Goal: Task Accomplishment & Management: Use online tool/utility

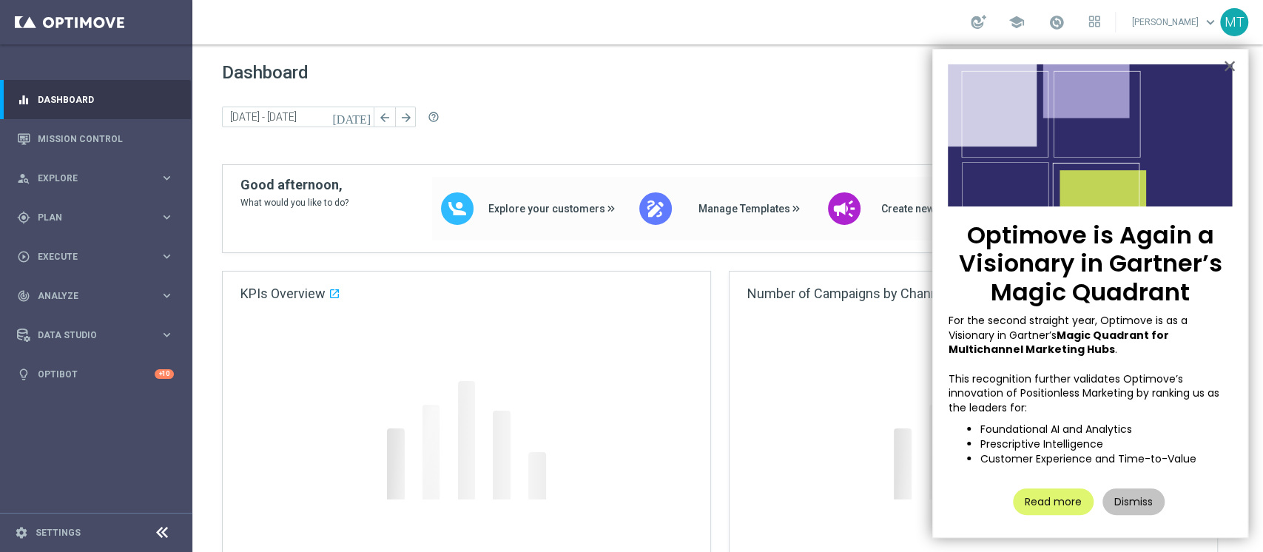
click at [1119, 496] on button "Dismiss" at bounding box center [1134, 501] width 62 height 27
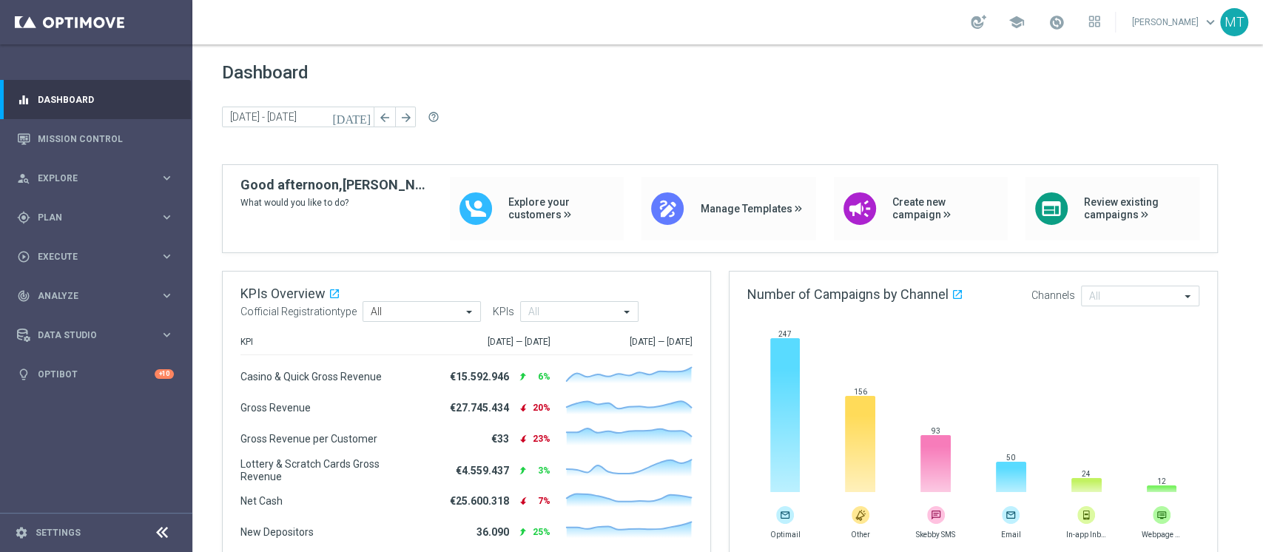
click at [1066, 27] on link at bounding box center [1056, 23] width 19 height 24
click at [70, 217] on span "Plan" at bounding box center [99, 217] width 122 height 9
click at [64, 242] on link "Target Groups" at bounding box center [95, 248] width 115 height 12
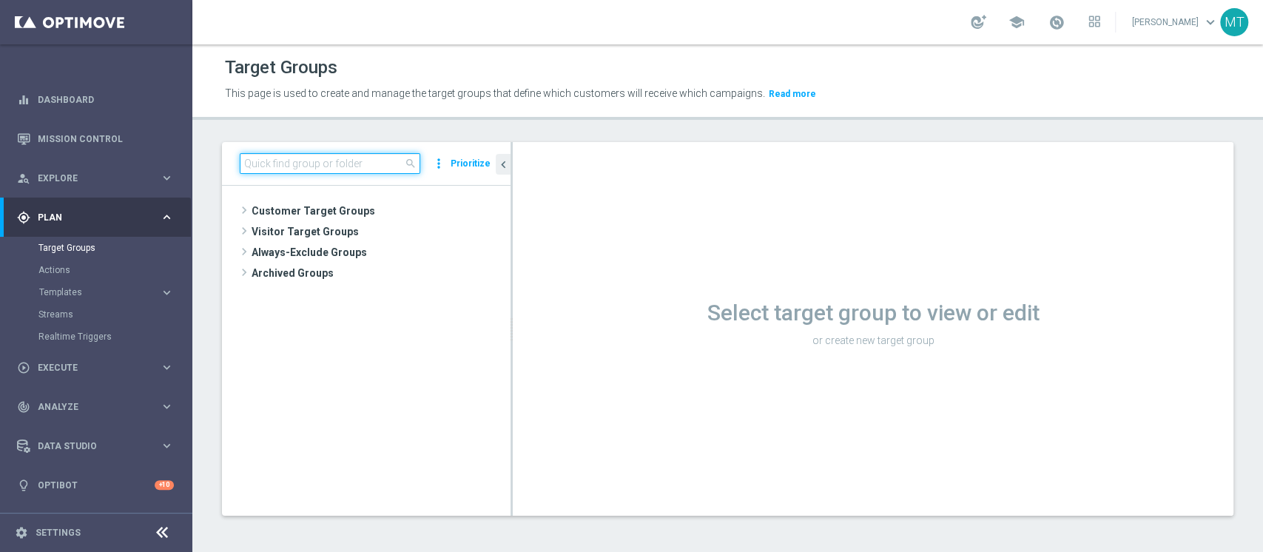
click at [329, 163] on input at bounding box center [330, 163] width 181 height 21
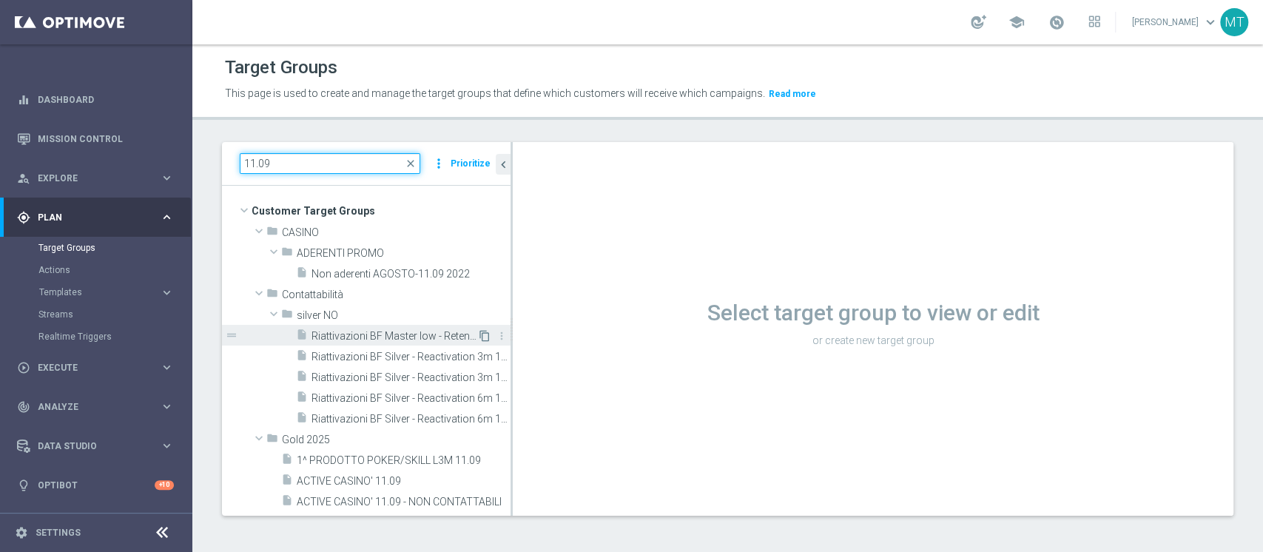
type input "11.09"
click at [479, 335] on icon "content_copy" at bounding box center [485, 336] width 12 height 12
click at [434, 330] on span "Riattivazioni BF Master low - Retention mese 11.09" at bounding box center [395, 336] width 166 height 13
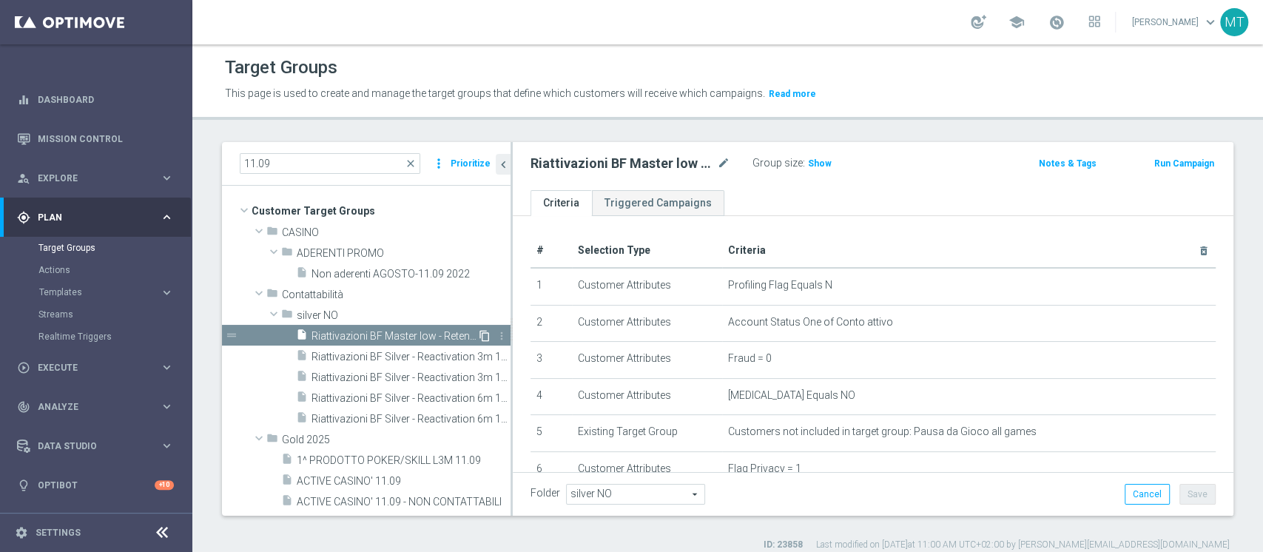
click at [479, 332] on icon "content_copy" at bounding box center [485, 336] width 12 height 12
click at [816, 133] on div "Target Groups This page is used to create and manage the target groups that def…" at bounding box center [727, 298] width 1071 height 508
click at [479, 337] on icon "content_copy" at bounding box center [485, 336] width 12 height 12
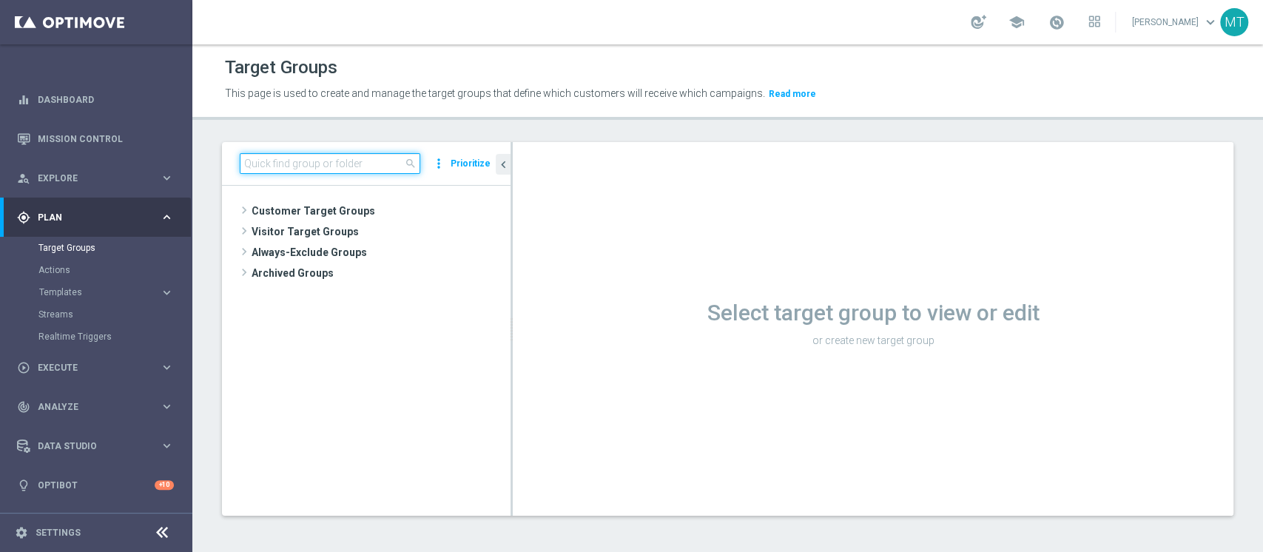
click at [278, 164] on input at bounding box center [330, 163] width 181 height 21
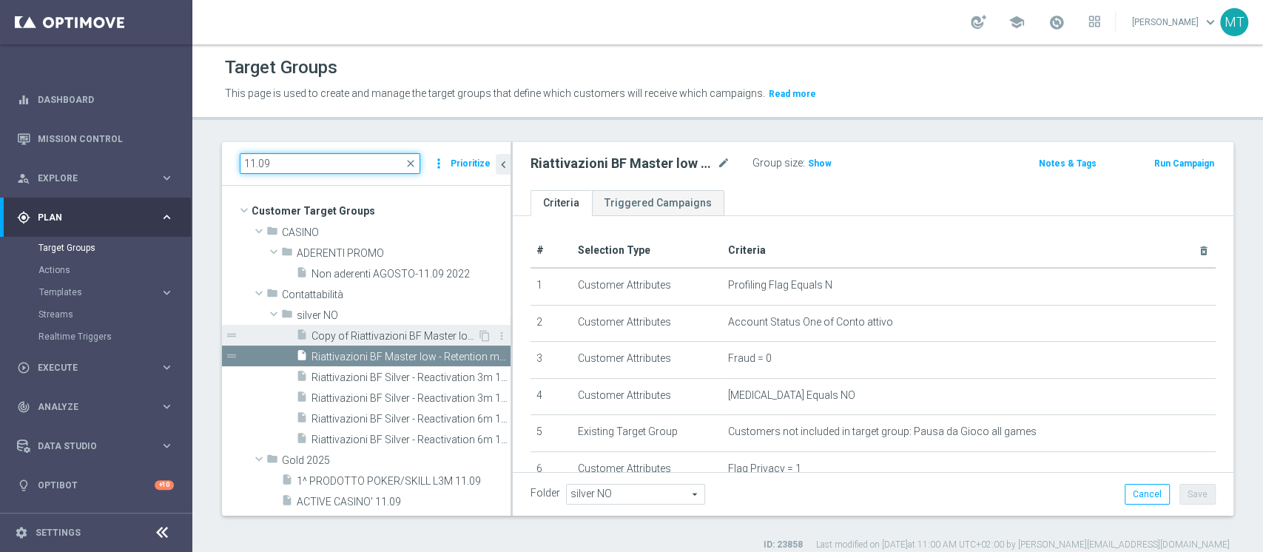
type input "11.09"
click at [385, 329] on div "insert_drive_file Copy of Riattivazioni BF Master low - Retention mese 11.09" at bounding box center [386, 335] width 181 height 21
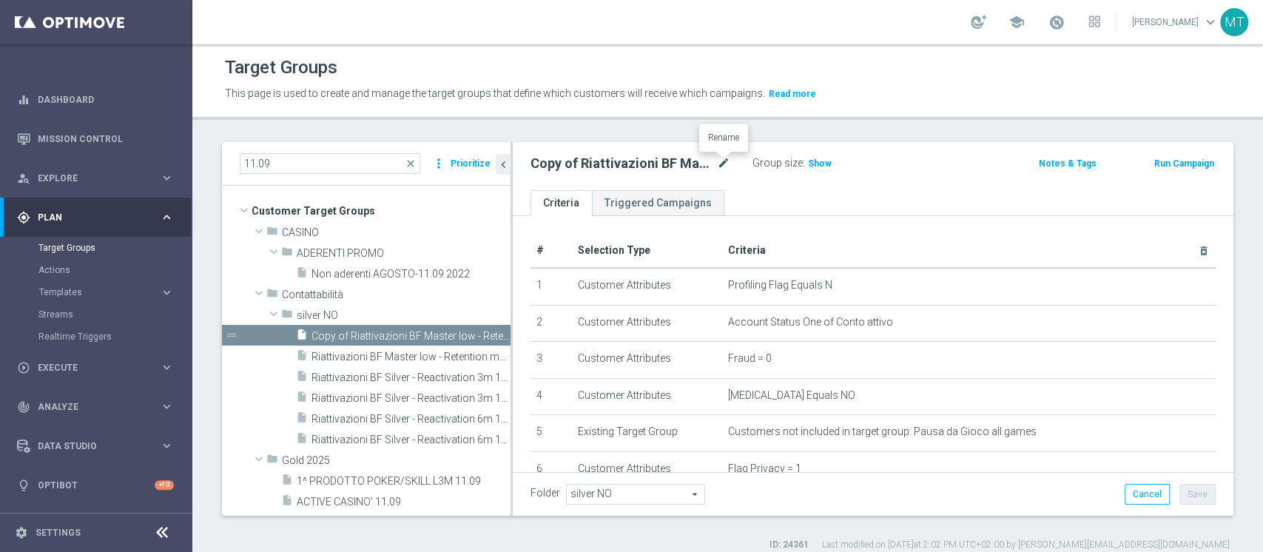
click at [720, 161] on icon "mode_edit" at bounding box center [723, 164] width 13 height 18
click at [559, 164] on input "Copy of Riattivazioni BF Master low - Retention mese 11.09" at bounding box center [631, 165] width 200 height 21
drag, startPoint x: 548, startPoint y: 167, endPoint x: 521, endPoint y: 163, distance: 27.0
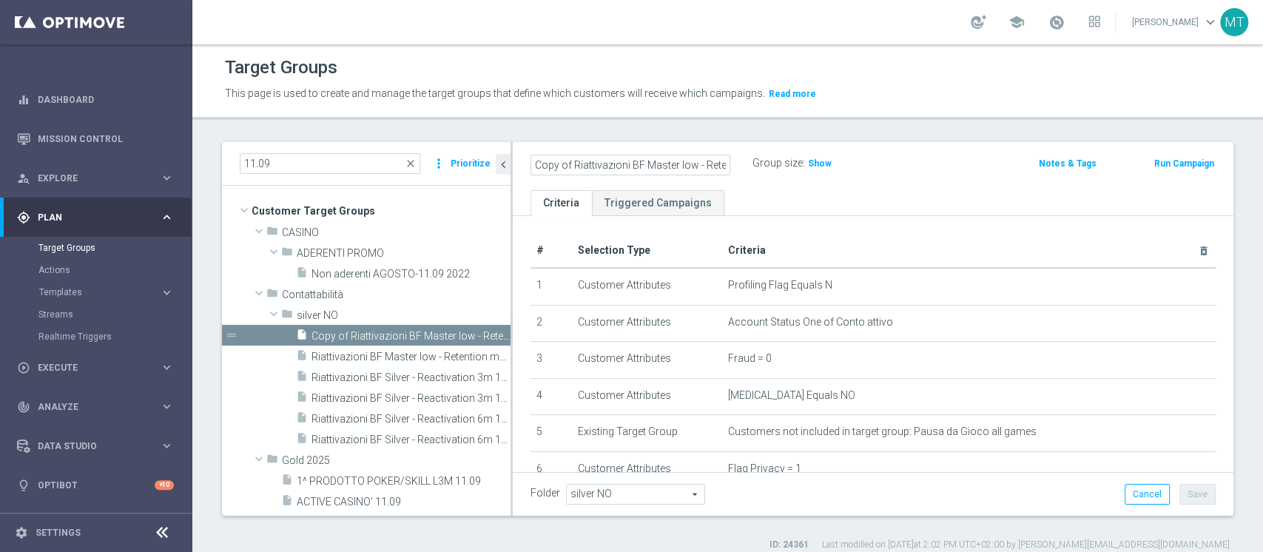
click at [497, 167] on as-split "11.09 close more_vert Prioritize Customer Target Groups library_add create_new_…" at bounding box center [728, 329] width 1012 height 374
click at [597, 161] on input "Copy of Riattivazioni BF Master low - Retention mese 11.09" at bounding box center [631, 165] width 200 height 21
drag, startPoint x: 571, startPoint y: 166, endPoint x: 373, endPoint y: 183, distance: 199.1
click at [379, 184] on as-split "11.09 close more_vert Prioritize Customer Target Groups library_add create_new_…" at bounding box center [728, 329] width 1012 height 374
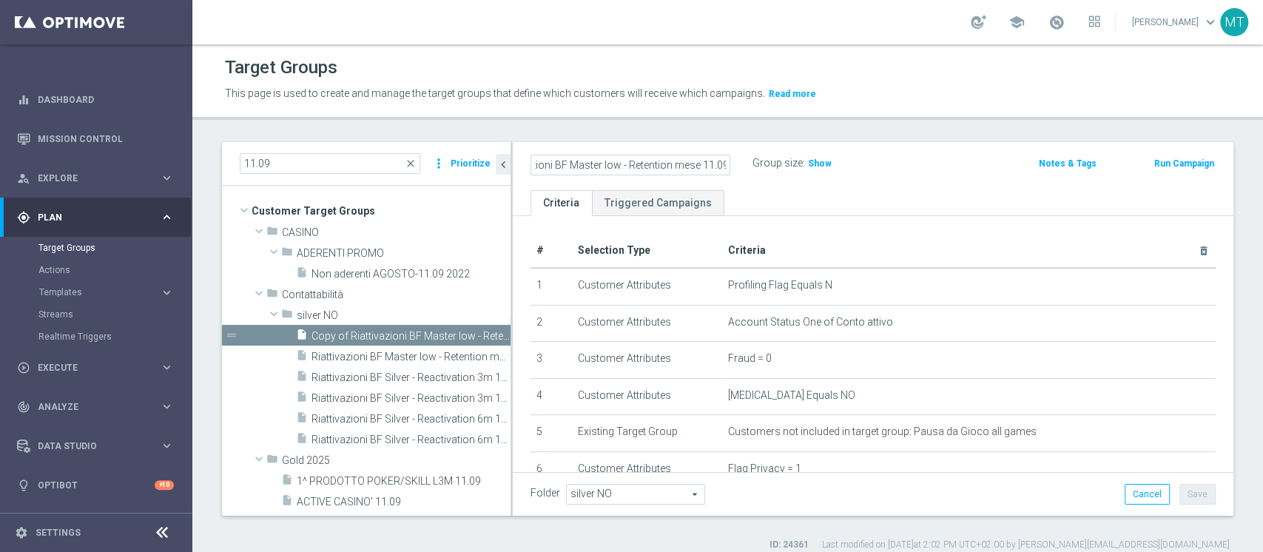
drag, startPoint x: 646, startPoint y: 163, endPoint x: 764, endPoint y: 163, distance: 117.7
click at [778, 163] on div "Riattivazioni BF Master low - Retention mese 11.09 Group size : Show" at bounding box center [755, 164] width 471 height 22
click at [701, 163] on input "Riattivazioni BF Master low - Retention mese 11.09" at bounding box center [631, 165] width 200 height 21
click at [707, 163] on input "Riattivazioni BF Master low - Retention mese 11.09" at bounding box center [631, 165] width 200 height 21
type input "Riattivazioni BF Master low - Retention mese 03.10"
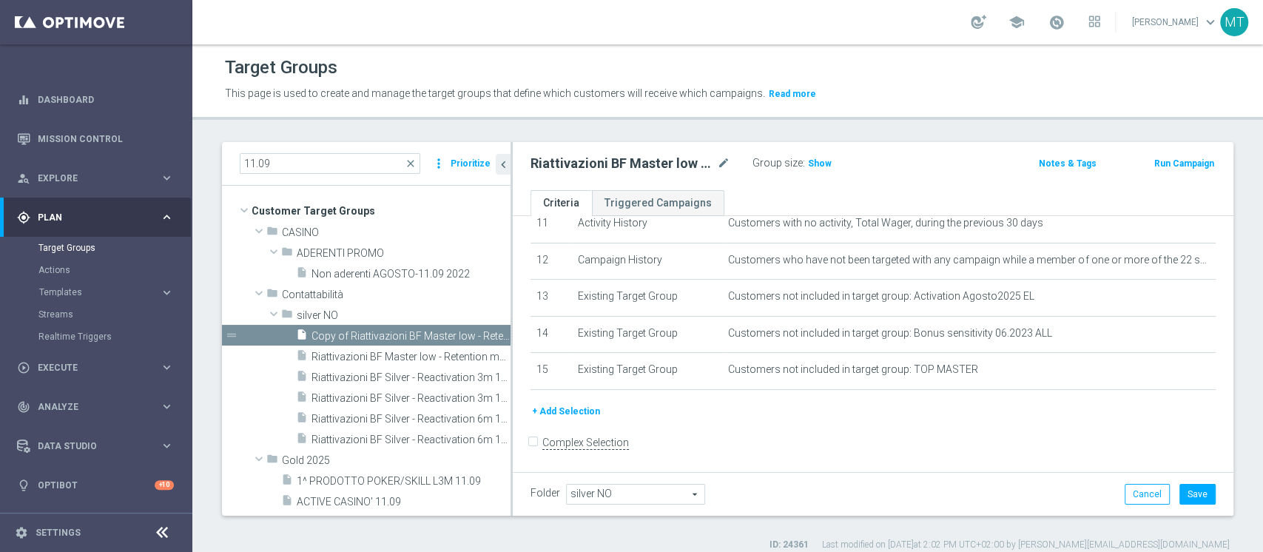
scroll to position [434, 0]
click at [1197, 488] on button "Save" at bounding box center [1198, 494] width 36 height 21
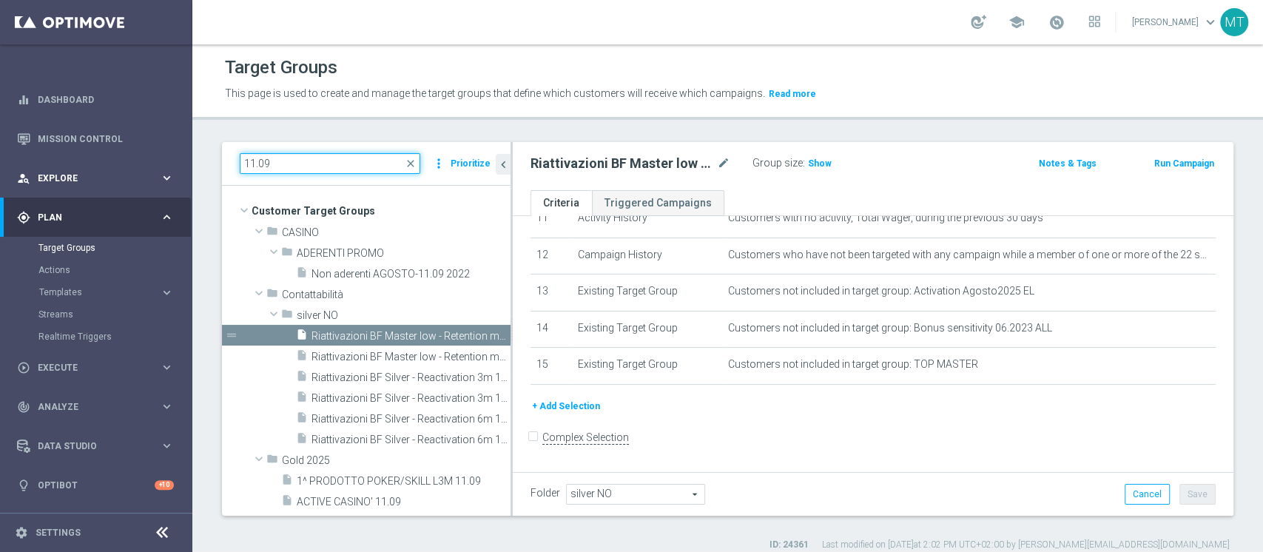
drag, startPoint x: 369, startPoint y: 163, endPoint x: 154, endPoint y: 162, distance: 215.4
click at [154, 162] on main "equalizer Dashboard Mission Control" at bounding box center [631, 276] width 1263 height 552
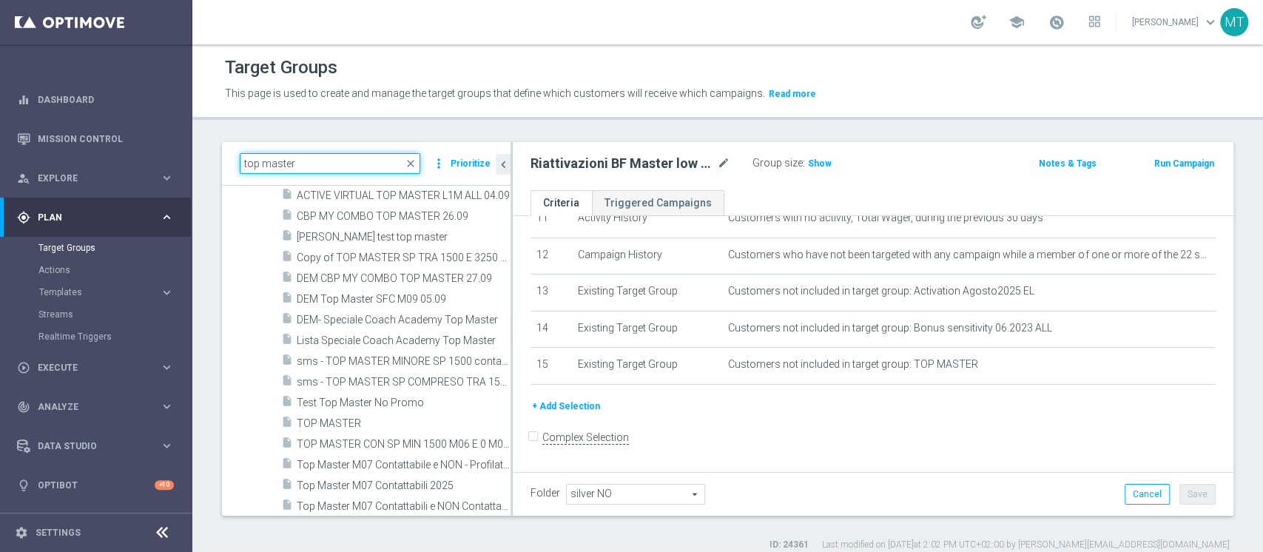
scroll to position [296, 0]
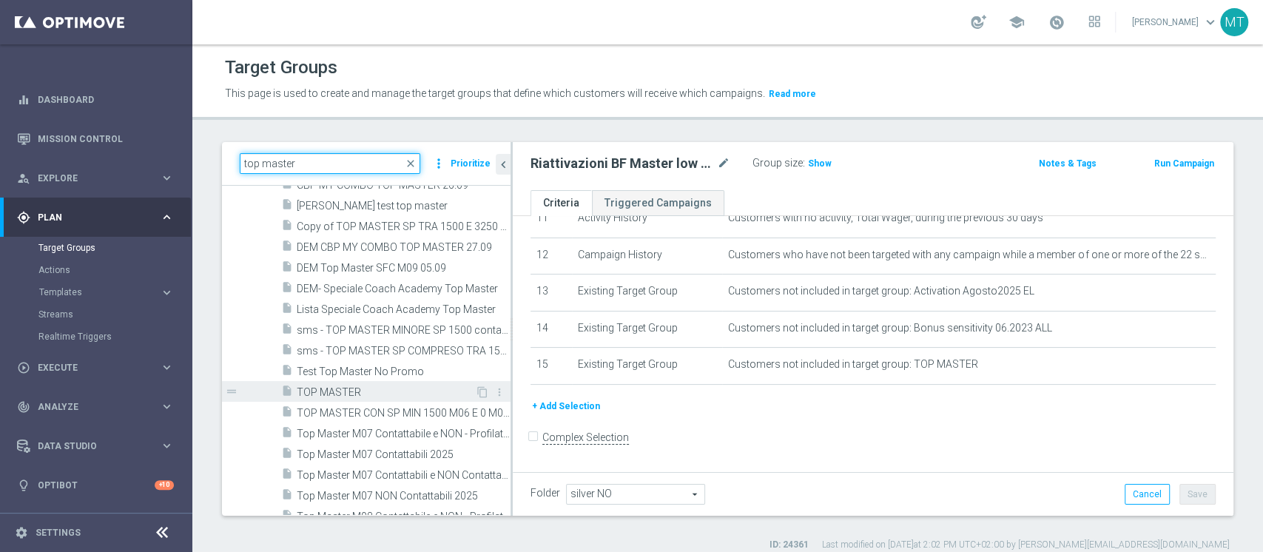
type input "top master"
click at [335, 387] on span "TOP MASTER" at bounding box center [386, 392] width 178 height 13
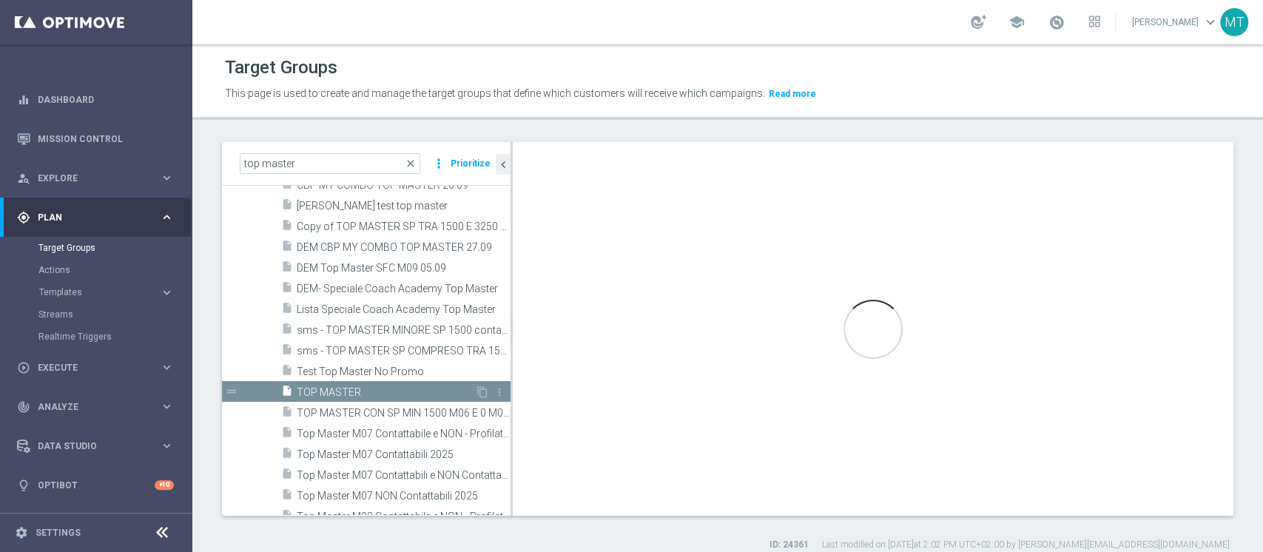
type input "Gold 2025"
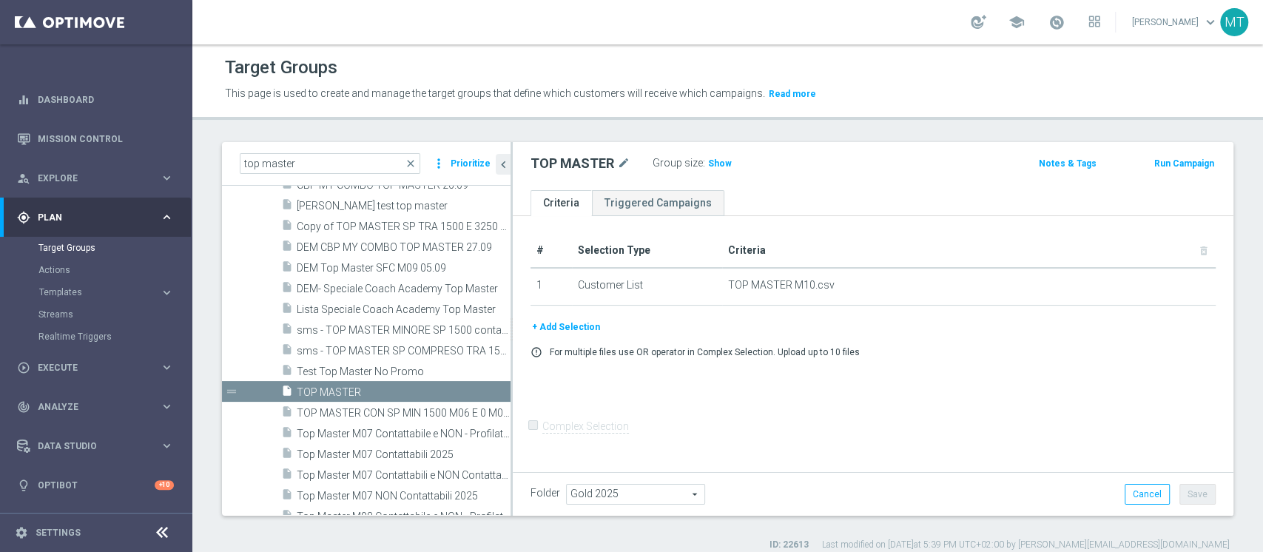
drag, startPoint x: 381, startPoint y: 151, endPoint x: 371, endPoint y: 152, distance: 10.5
click at [377, 151] on div "top master close more_vert Prioritize" at bounding box center [366, 164] width 289 height 44
drag, startPoint x: 363, startPoint y: 161, endPoint x: 106, endPoint y: 173, distance: 257.8
click at [107, 173] on main "equalizer Dashboard Mission Control" at bounding box center [631, 276] width 1263 height 552
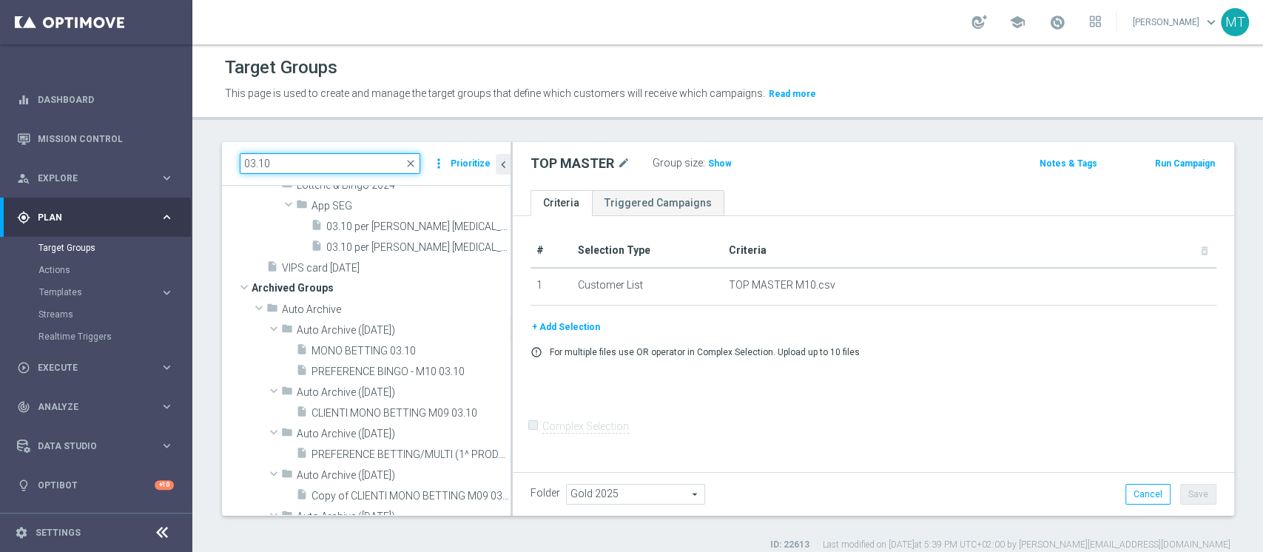
type input "03.10"
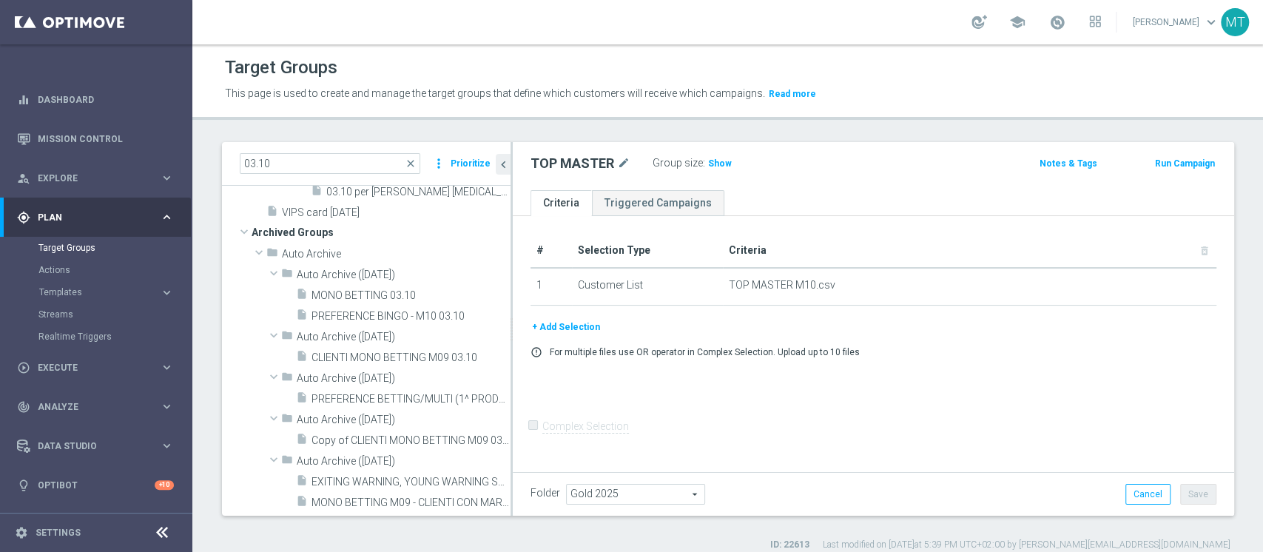
click at [266, 32] on span at bounding box center [259, 24] width 18 height 15
click at [255, 77] on tree-node-expander at bounding box center [259, 66] width 15 height 21
click at [255, 115] on span at bounding box center [259, 107] width 18 height 15
click at [261, 156] on span at bounding box center [259, 148] width 18 height 15
click at [244, 242] on span at bounding box center [244, 236] width 15 height 12
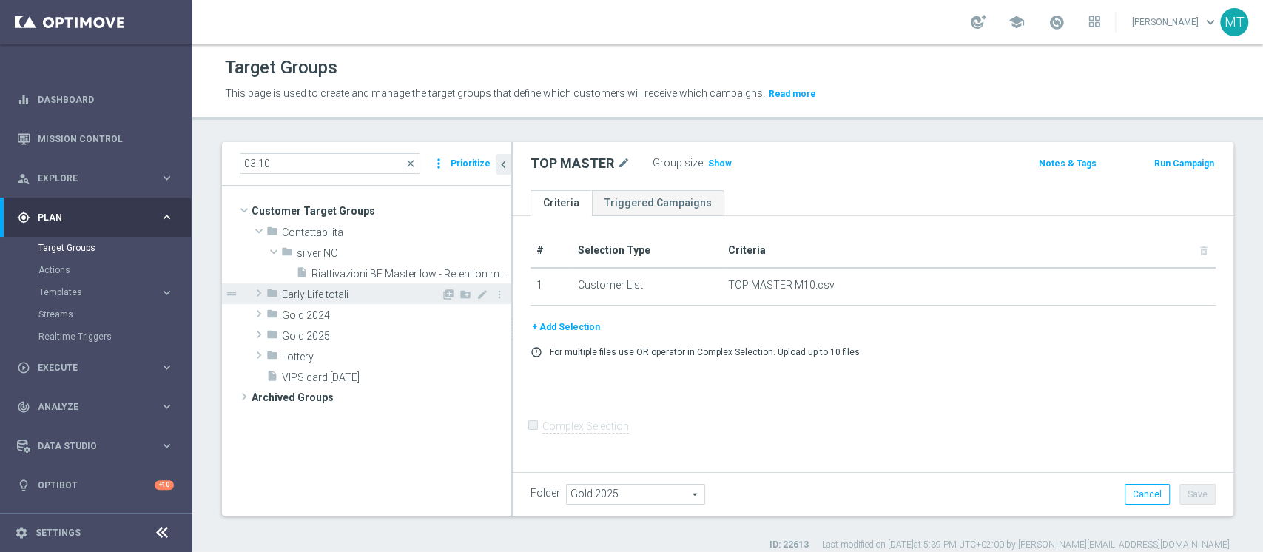
click at [270, 283] on div "folder Early Life totali" at bounding box center [353, 293] width 175 height 21
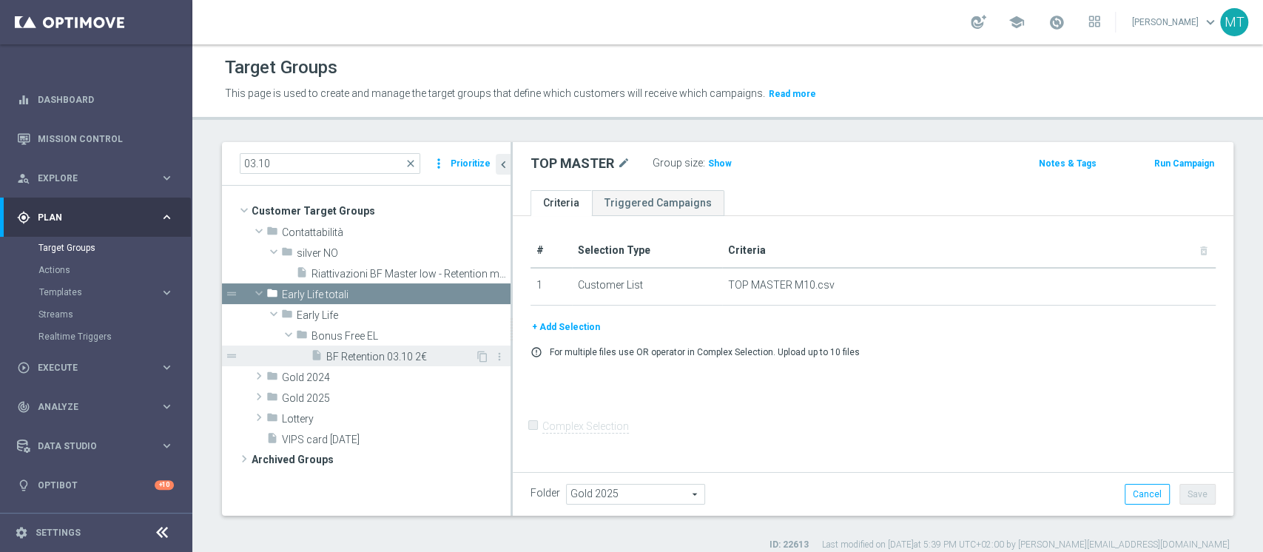
click at [361, 352] on span "BF Retention 03.10 2€" at bounding box center [400, 357] width 149 height 13
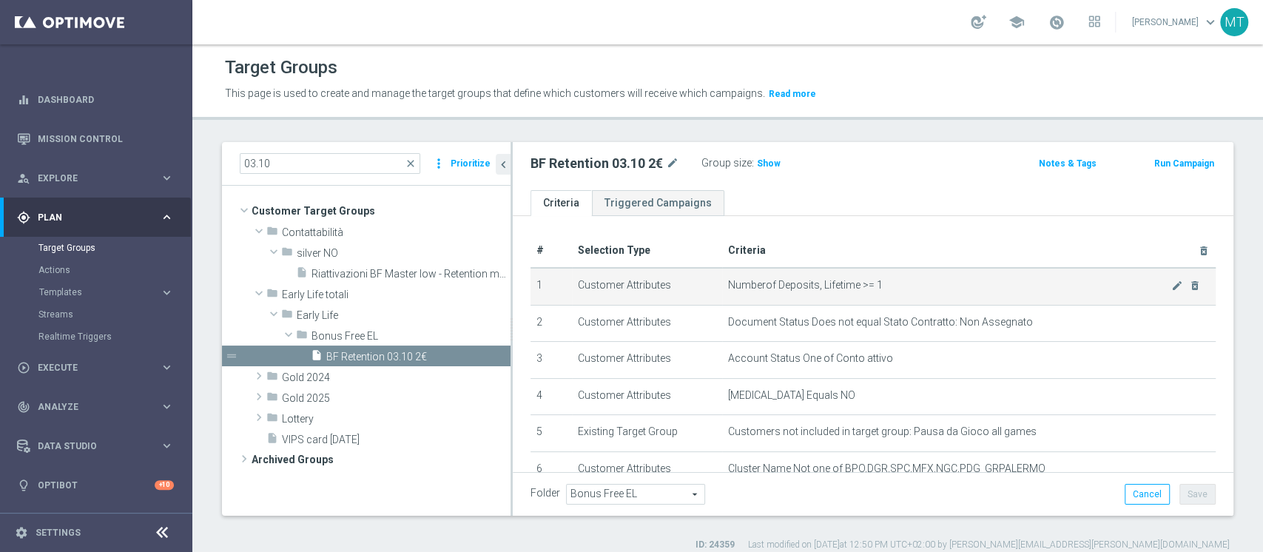
scroll to position [397, 0]
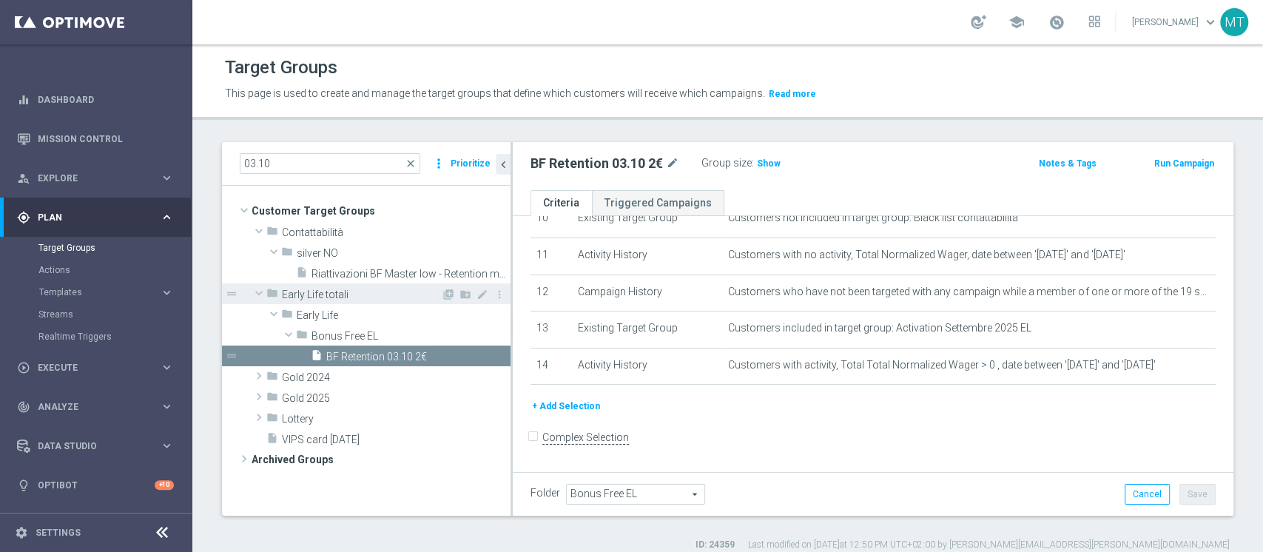
click at [258, 286] on span at bounding box center [259, 293] width 18 height 15
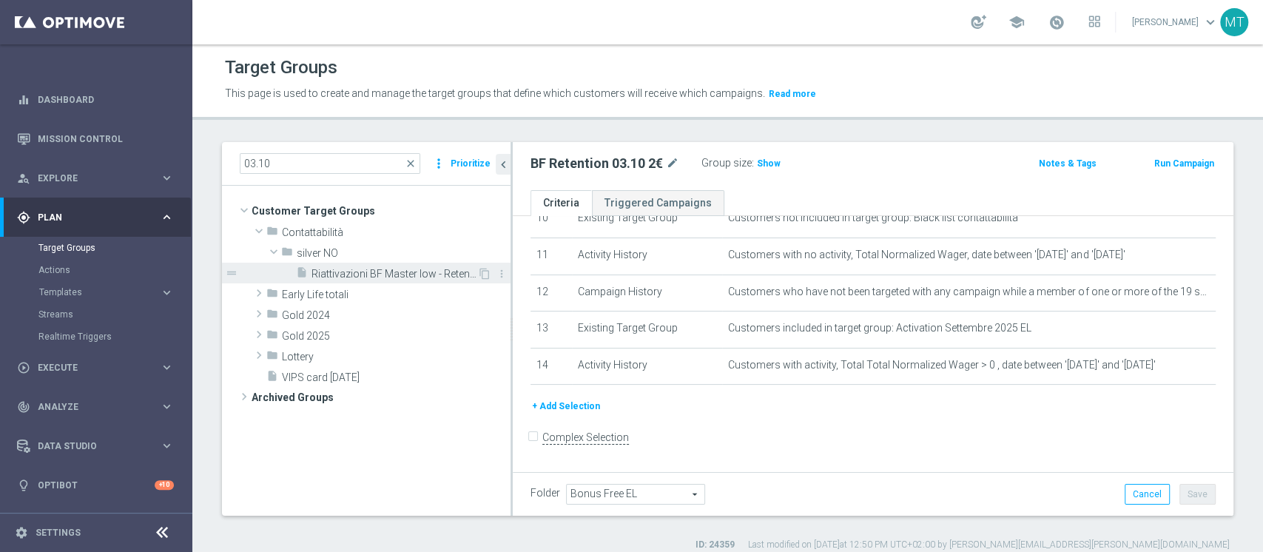
click at [362, 268] on span "Riattivazioni BF Master low - Retention mese 03.10" at bounding box center [395, 274] width 166 height 13
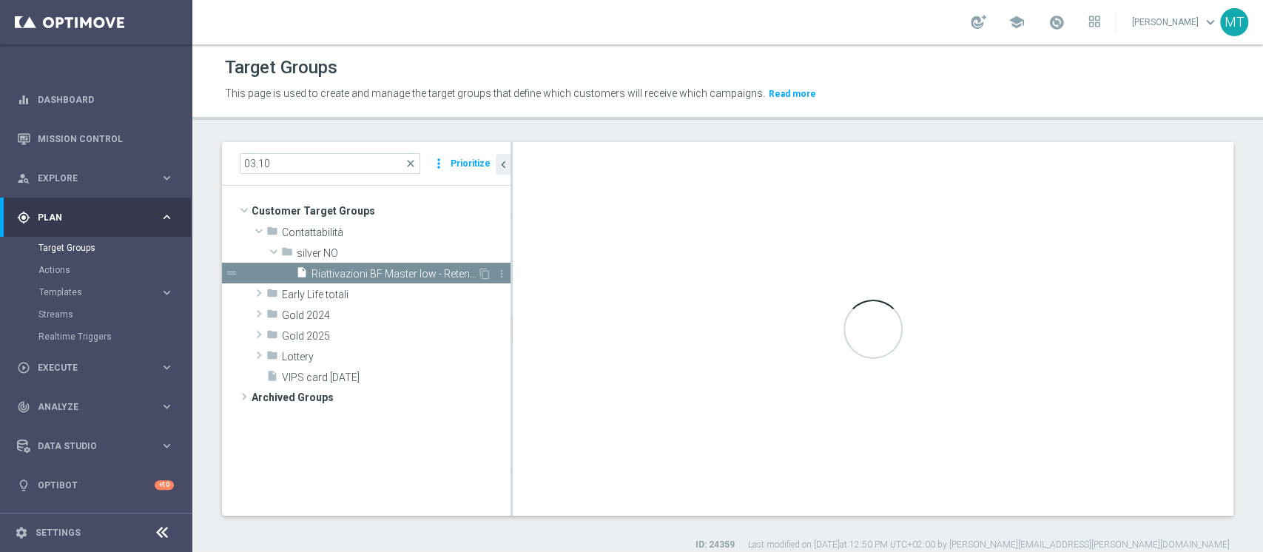
type input "silver NO"
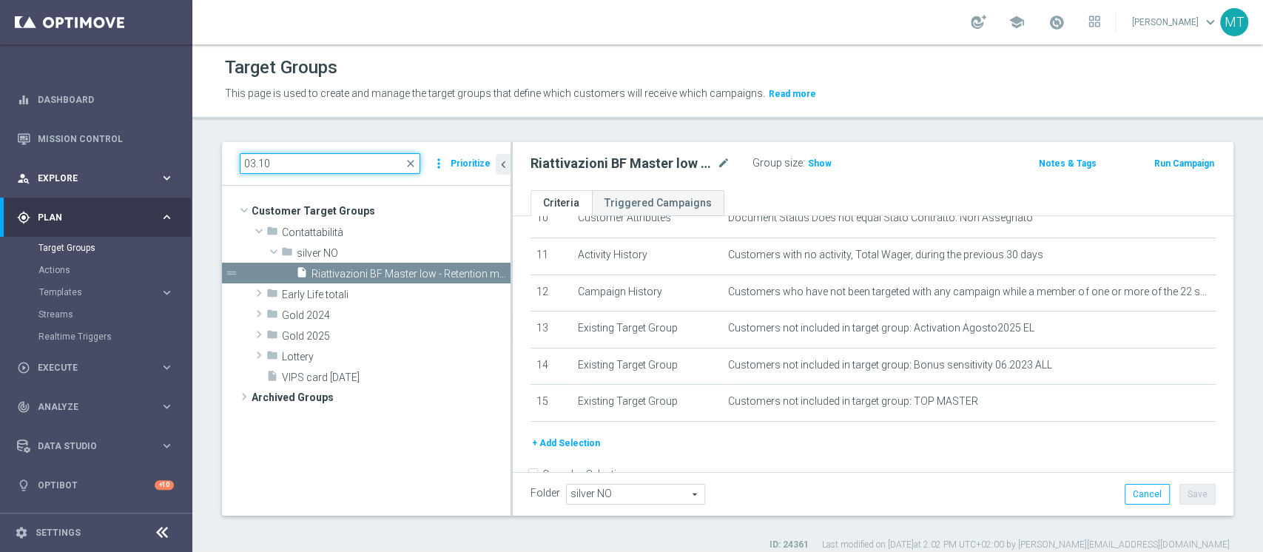
drag, startPoint x: 320, startPoint y: 167, endPoint x: 178, endPoint y: 166, distance: 142.8
click at [184, 166] on main "equalizer Dashboard Mission Control" at bounding box center [631, 276] width 1263 height 552
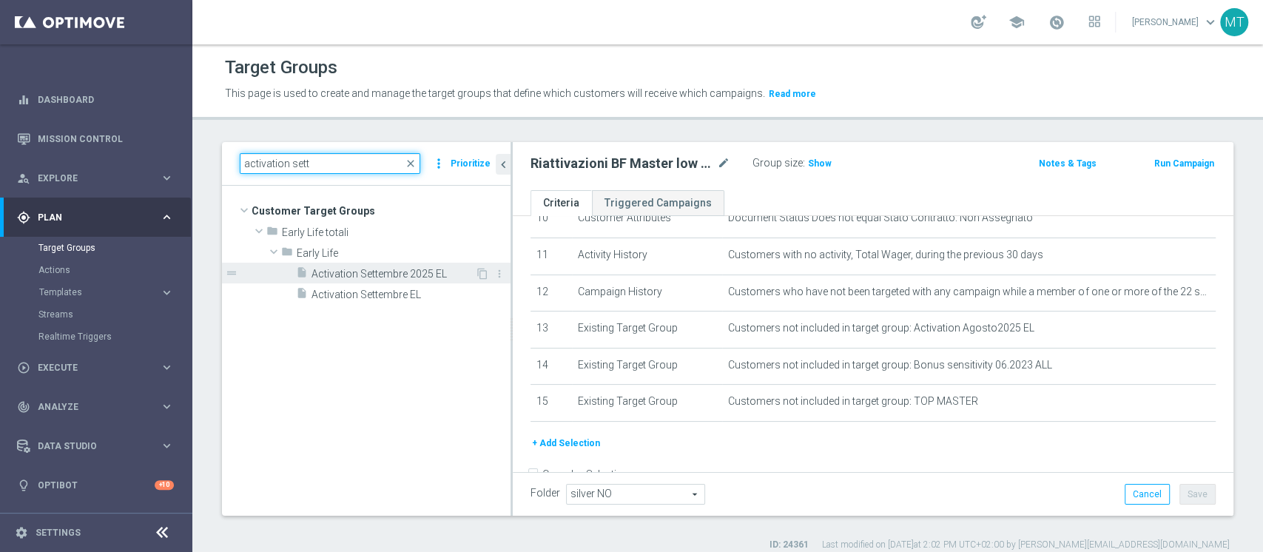
type input "activation sett"
click at [409, 268] on span "Activation Settembre 2025 EL" at bounding box center [394, 274] width 164 height 13
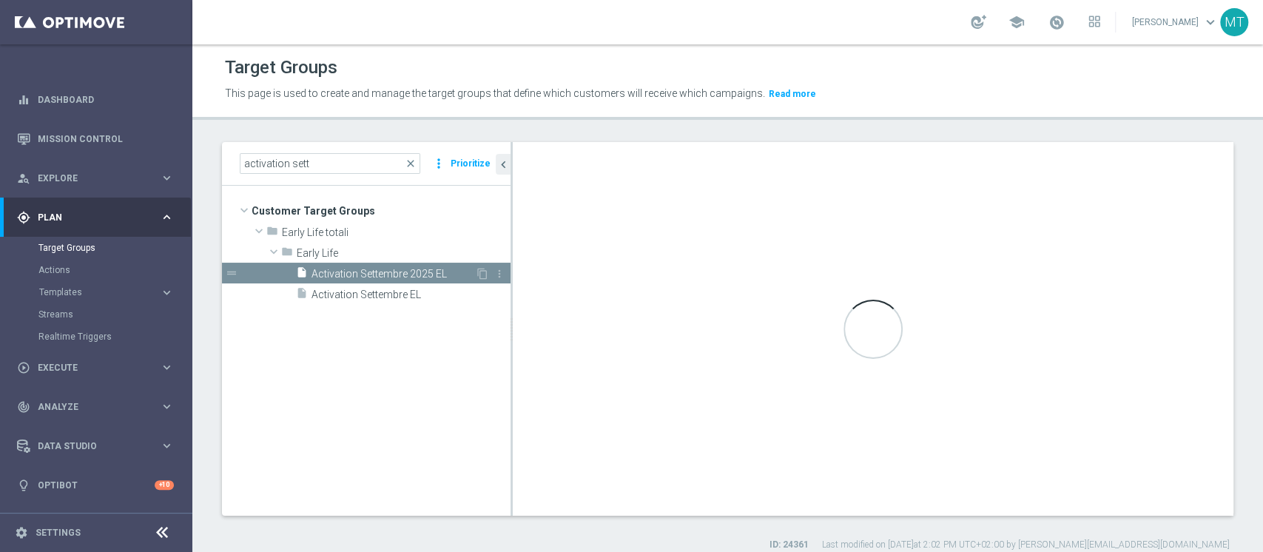
type input "Early Life"
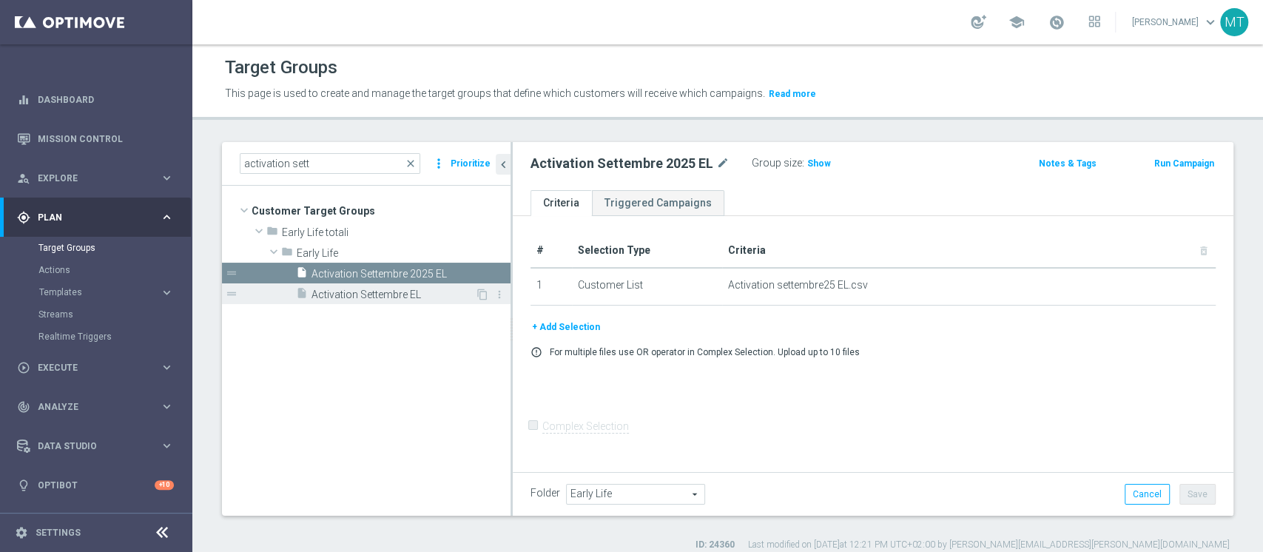
click at [394, 284] on div "insert_drive_file Activation Settembre EL" at bounding box center [385, 293] width 179 height 21
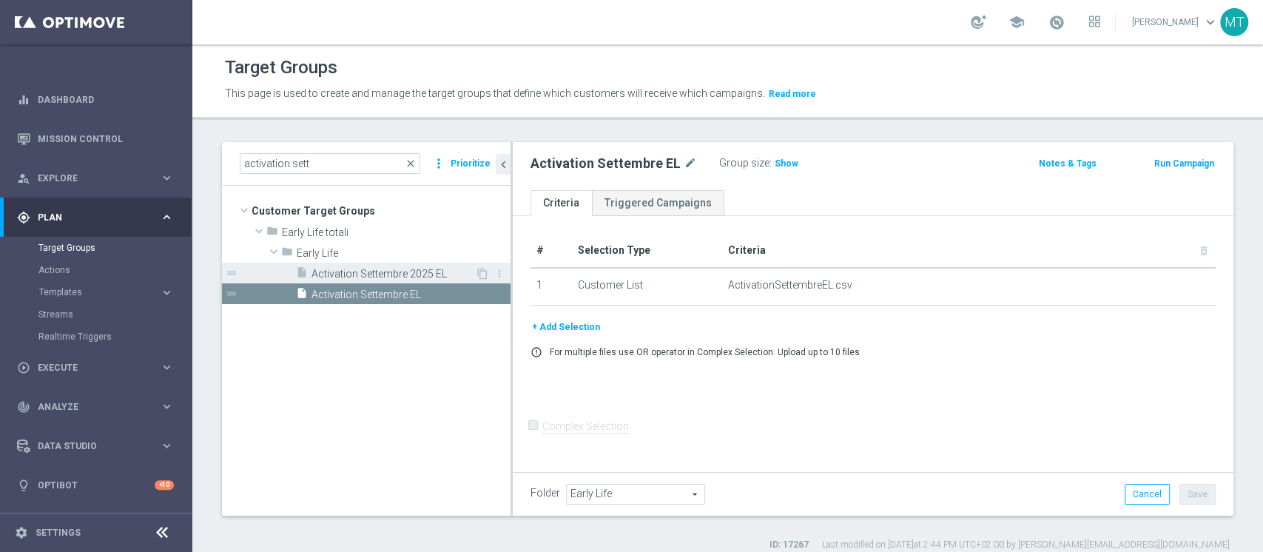
click at [416, 272] on span "Activation Settembre 2025 EL" at bounding box center [394, 274] width 164 height 13
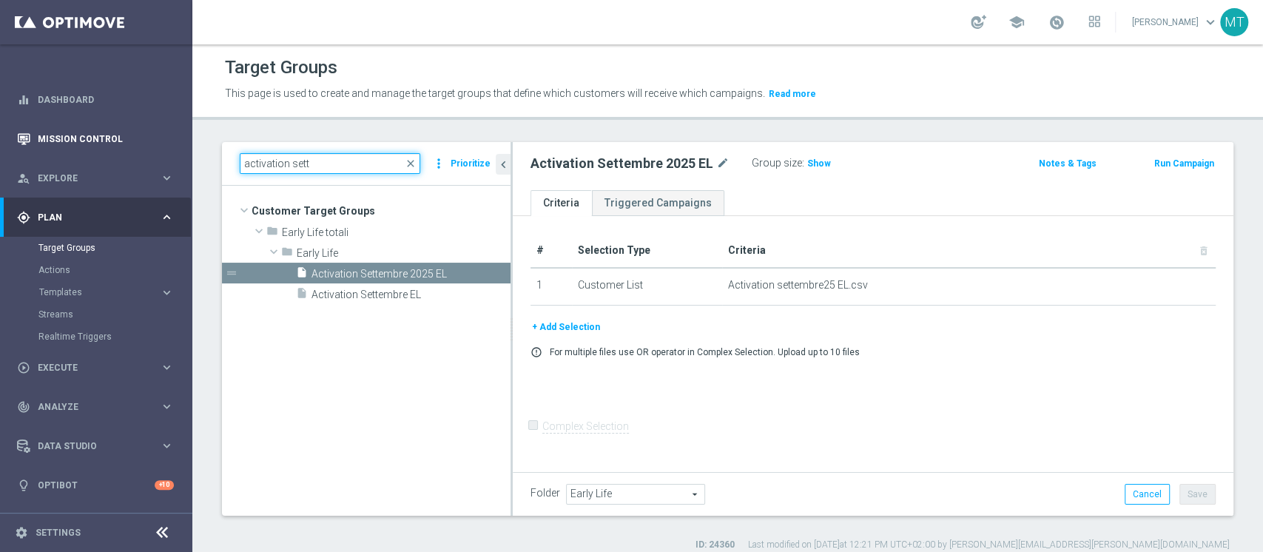
drag, startPoint x: 320, startPoint y: 156, endPoint x: 142, endPoint y: 155, distance: 177.6
click at [145, 155] on main "equalizer Dashboard Mission Control" at bounding box center [631, 276] width 1263 height 552
click at [613, 161] on h2 "Activation Settembre 2025 EL" at bounding box center [622, 164] width 183 height 18
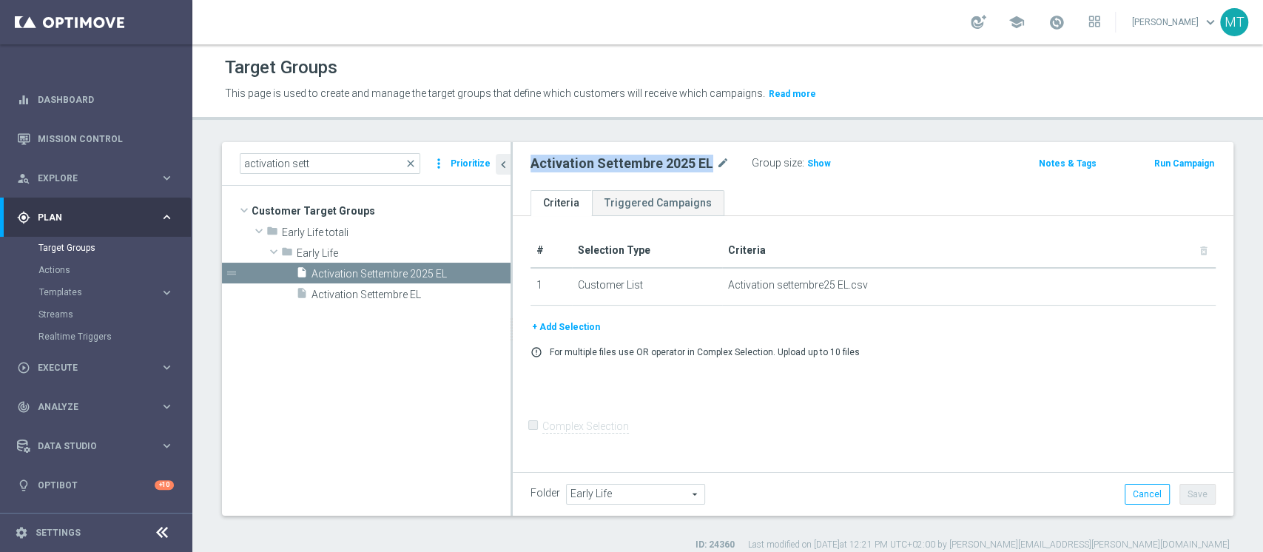
click at [613, 161] on h2 "Activation Settembre 2025 EL" at bounding box center [622, 164] width 183 height 18
copy div "Activation Settembre 2025 EL"
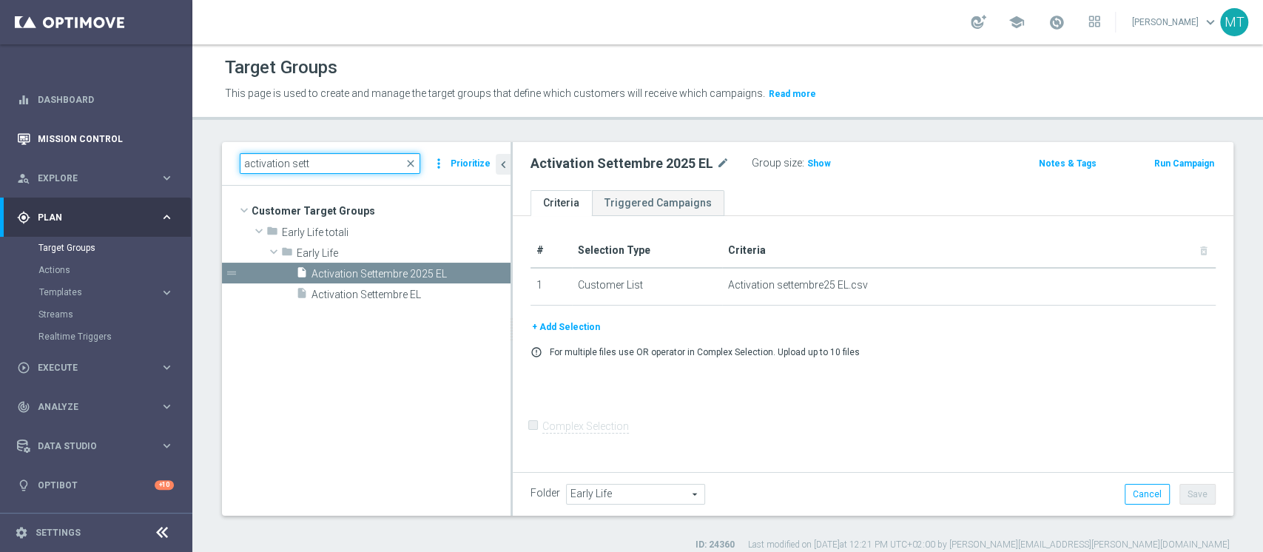
drag, startPoint x: 332, startPoint y: 155, endPoint x: 112, endPoint y: 157, distance: 219.1
click at [112, 157] on main "equalizer Dashboard Mission Control" at bounding box center [631, 276] width 1263 height 552
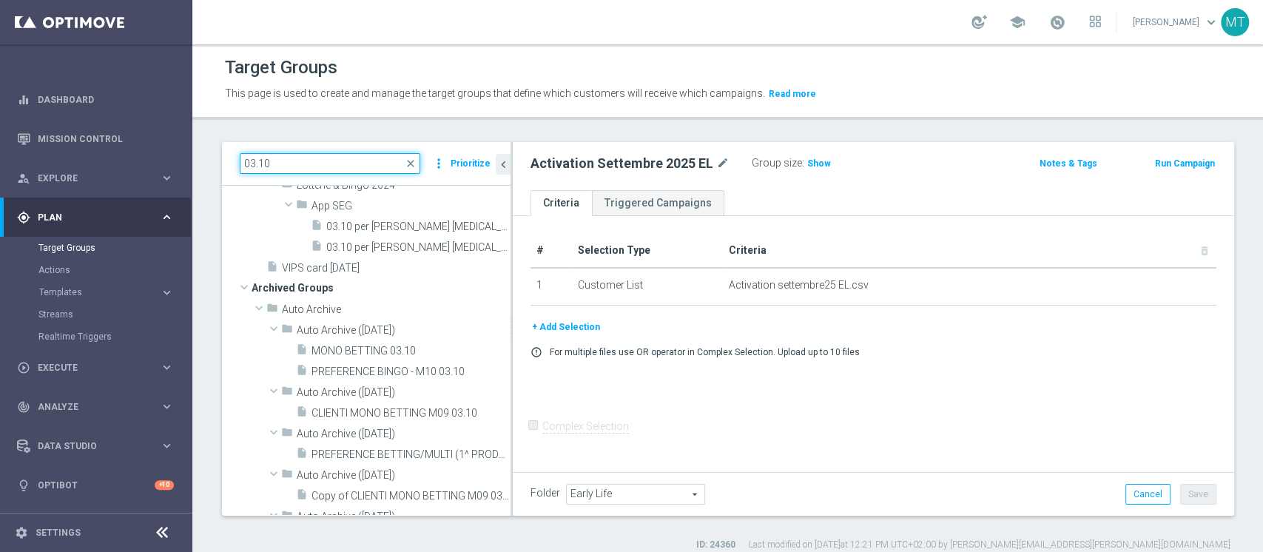
type input "03.10"
click at [384, 67] on span "BF Retention 03.10 2€" at bounding box center [400, 61] width 149 height 13
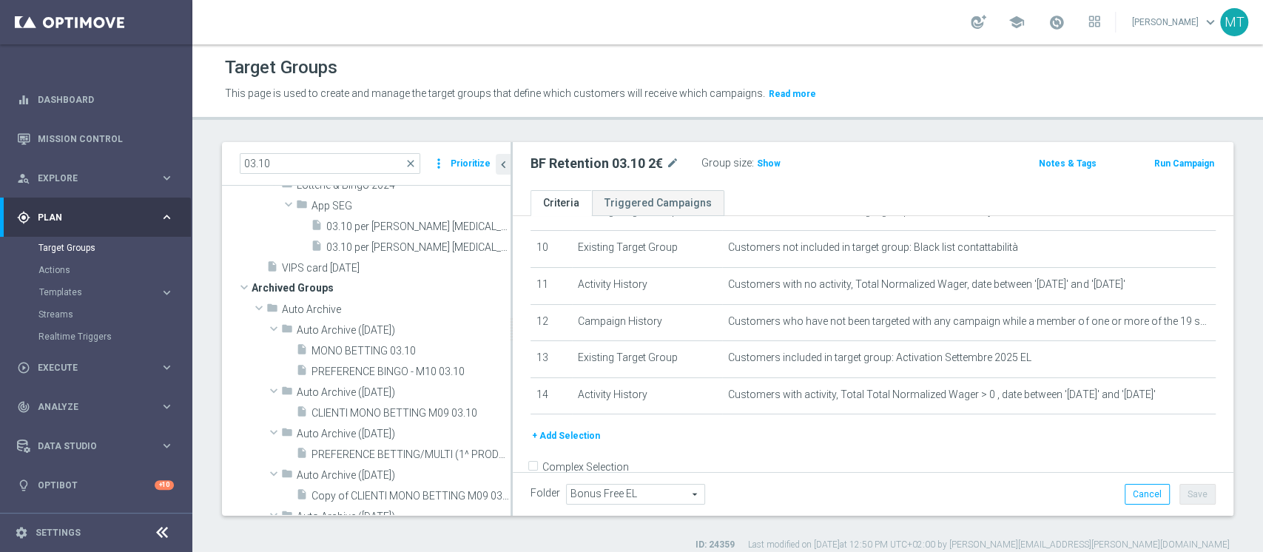
scroll to position [394, 0]
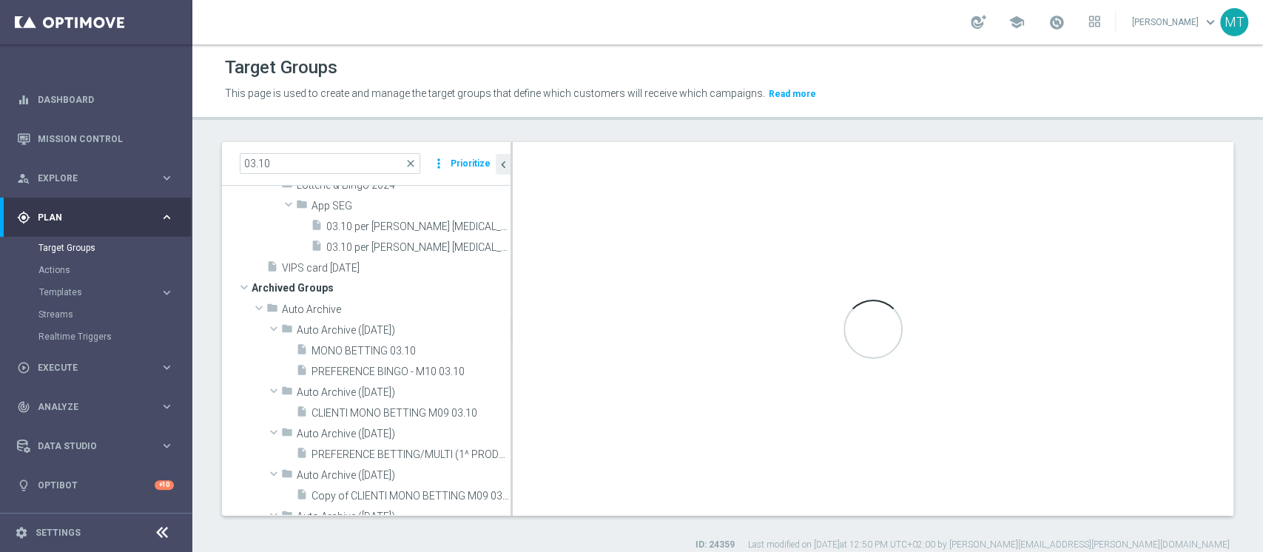
type input "silver NO"
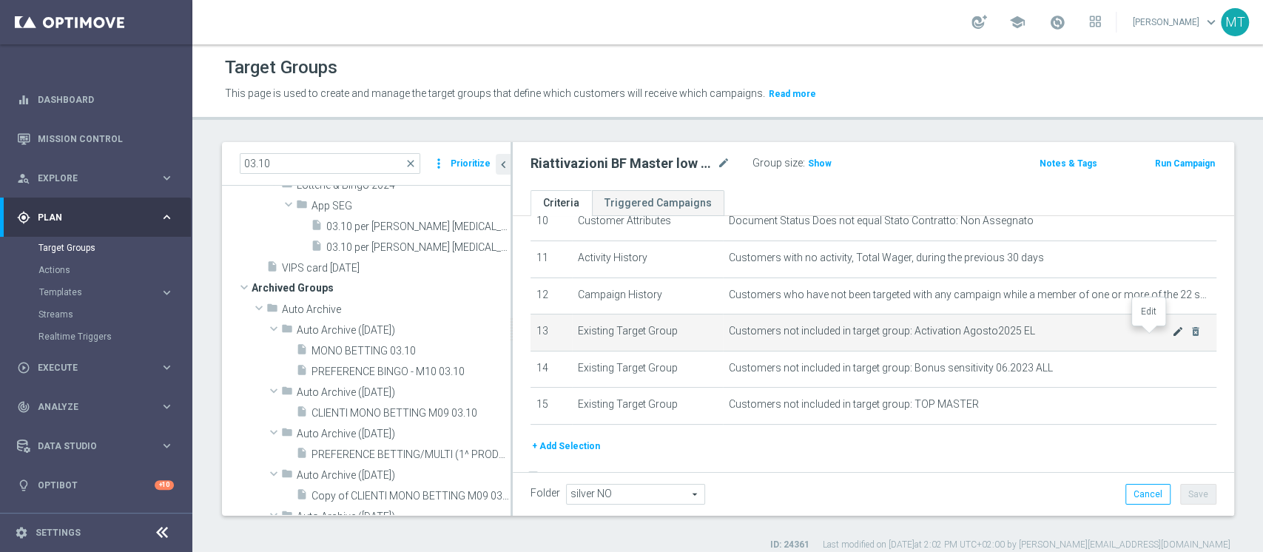
click at [1172, 335] on icon "mode_edit" at bounding box center [1178, 332] width 12 height 12
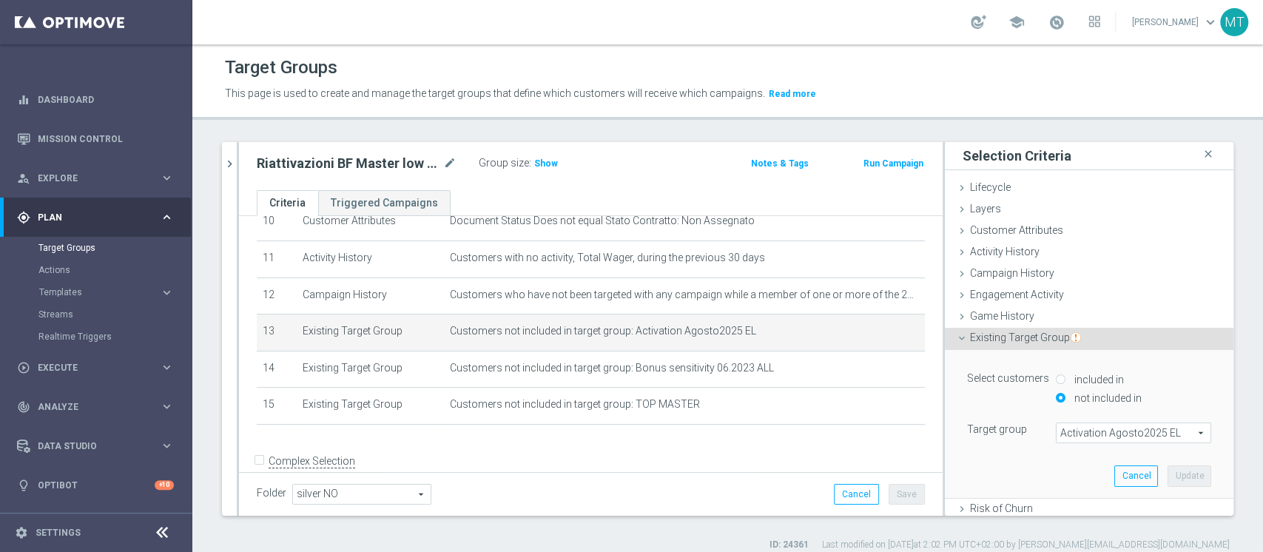
click at [1082, 431] on span "Activation Agosto2025 EL" at bounding box center [1134, 432] width 154 height 19
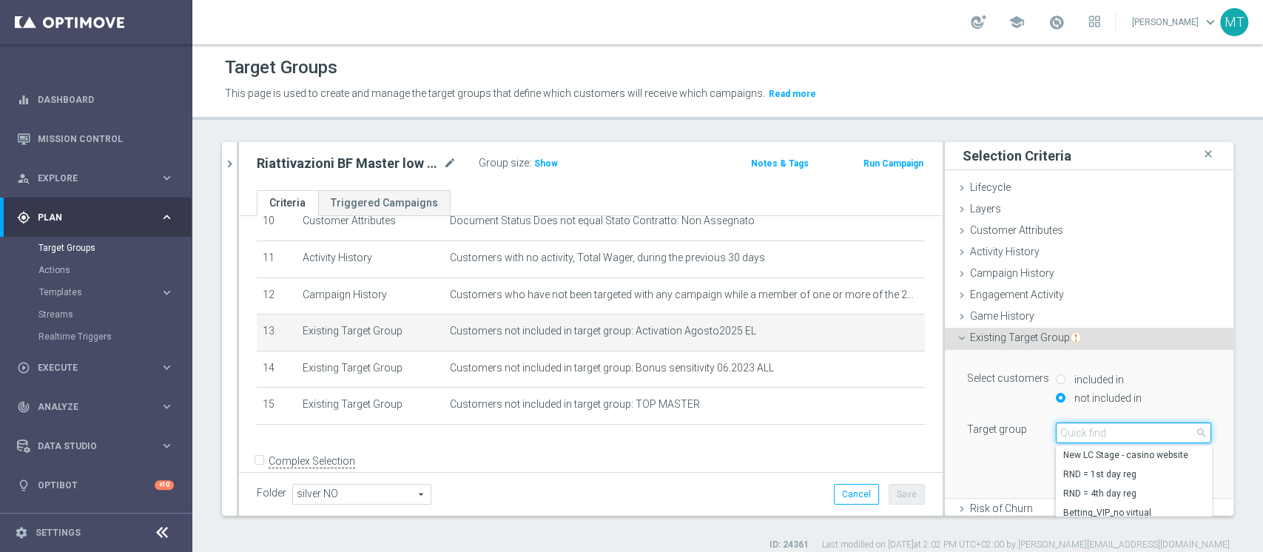
click at [1082, 427] on input "search" at bounding box center [1133, 433] width 155 height 21
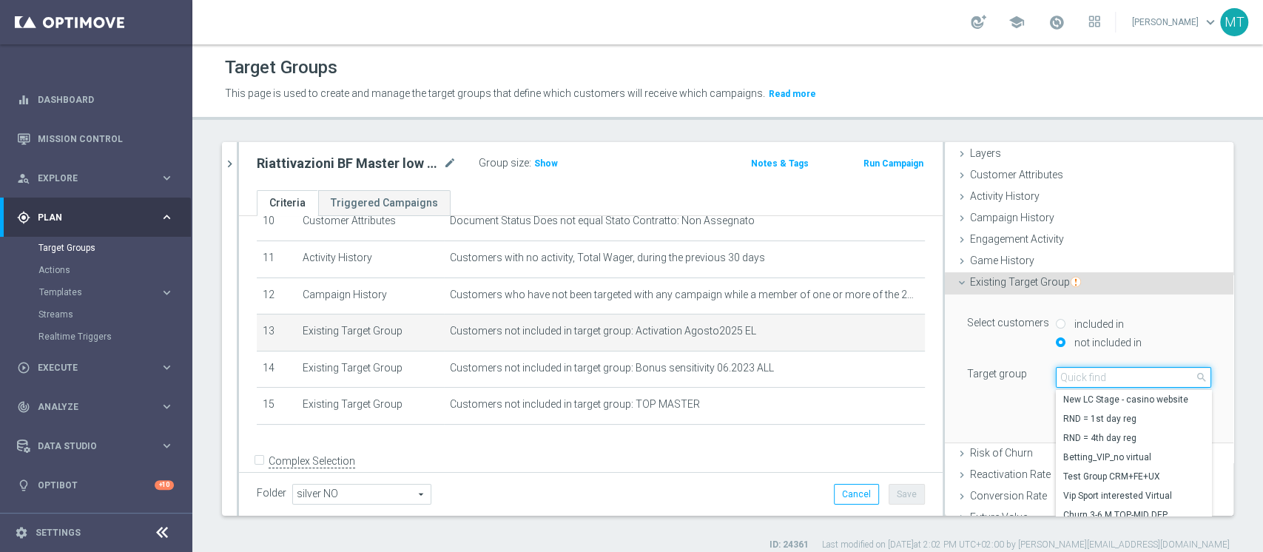
scroll to position [98, 0]
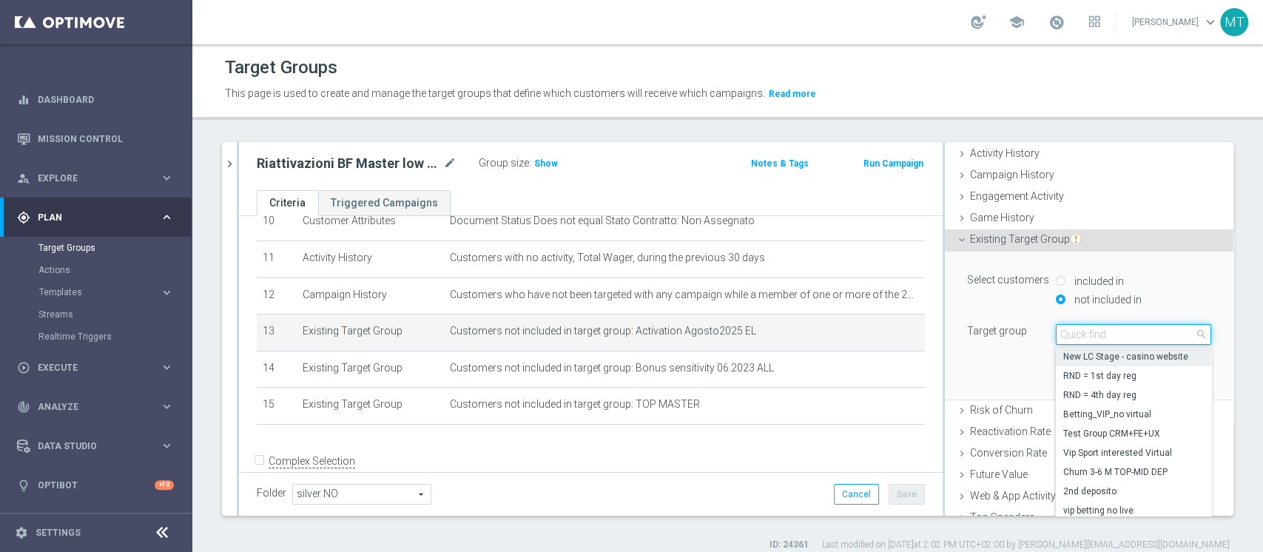
paste input "Activation Settembre 2025 EL"
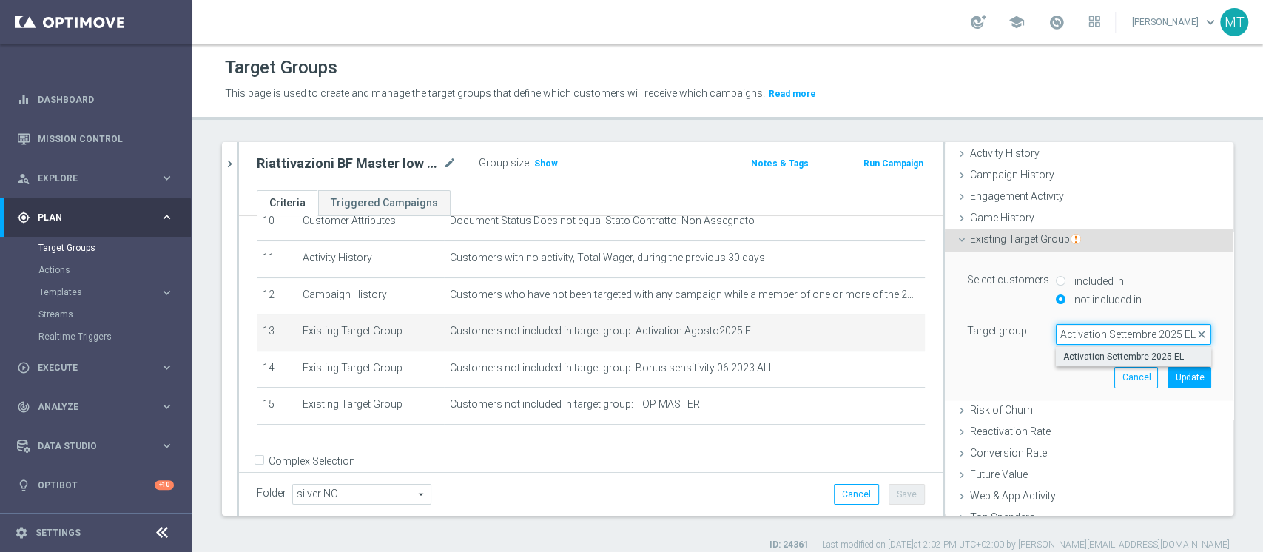
type input "Activation Settembre 2025 EL"
click at [1112, 353] on span "Activation Settembre 2025 EL" at bounding box center [1133, 357] width 141 height 12
type input "Activation Settembre 2025 EL"
click at [1168, 385] on button "Update" at bounding box center [1190, 377] width 44 height 21
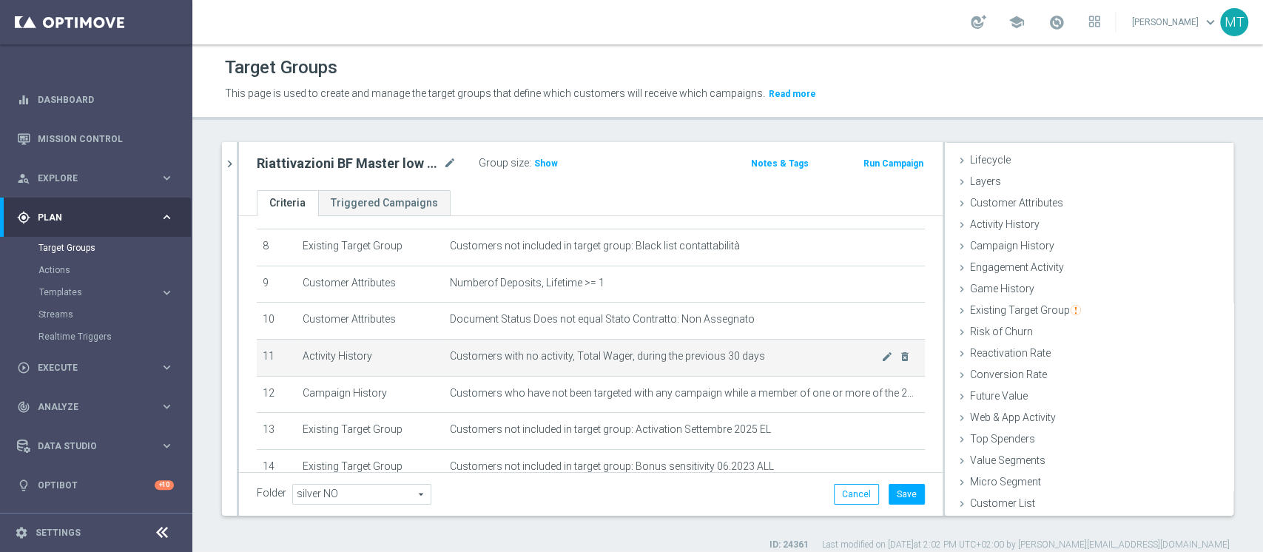
scroll to position [197, 0]
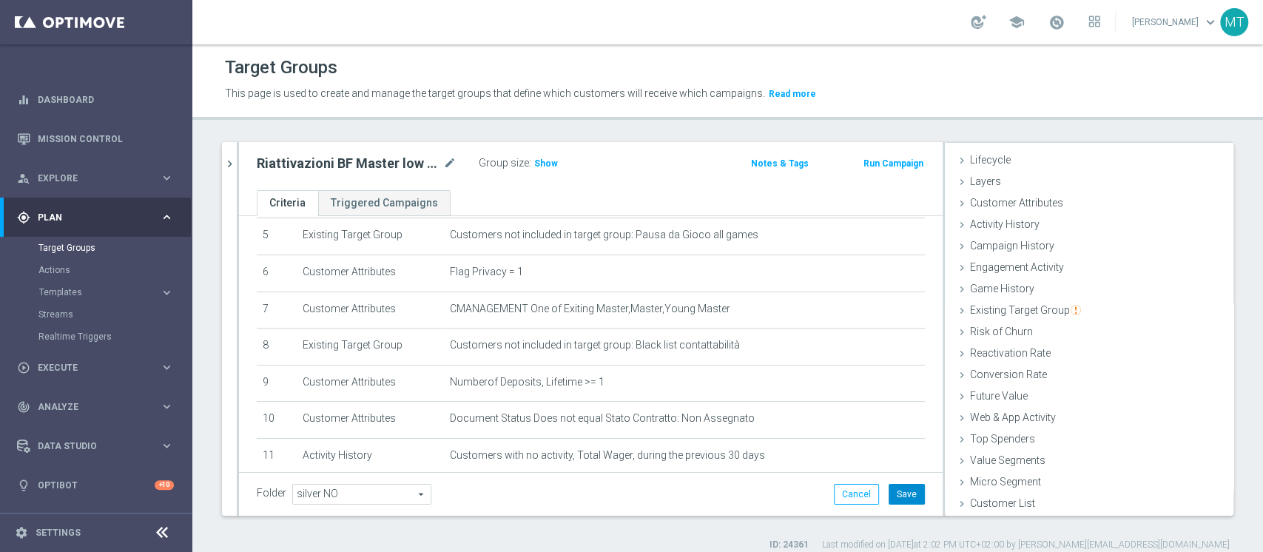
click at [889, 494] on button "Save" at bounding box center [907, 494] width 36 height 21
click at [555, 164] on h3 "Show" at bounding box center [546, 163] width 27 height 16
click at [411, 163] on h2 "Riattivazioni BF Master low - Retention mese 03.10" at bounding box center [349, 164] width 184 height 18
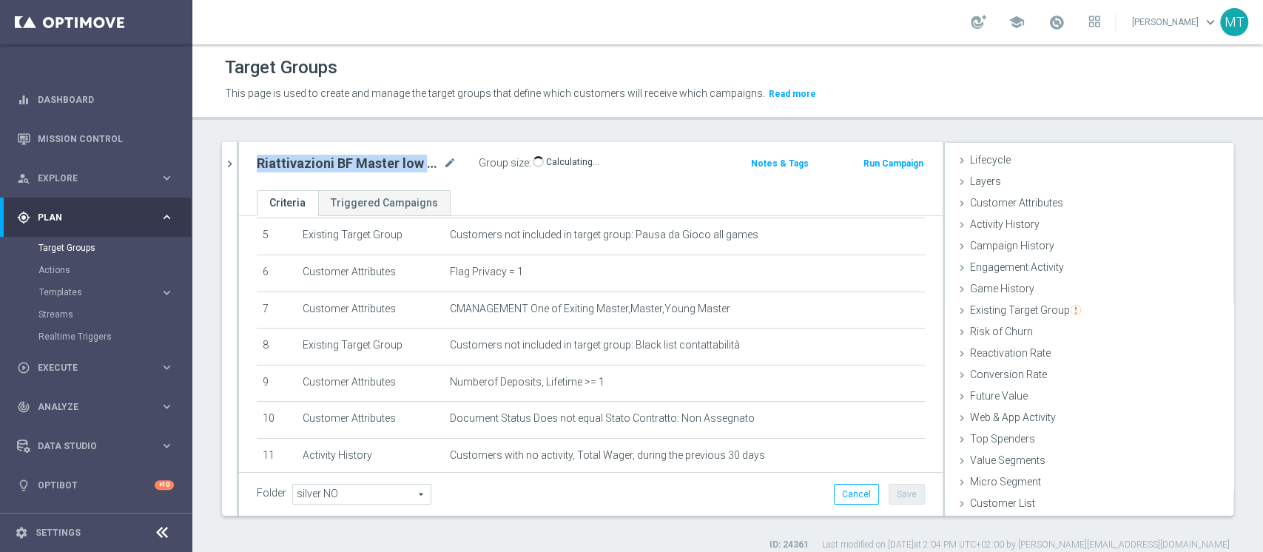
copy div "Riattivazioni BF Master low - Retention mese 03.10"
click at [224, 157] on icon "chevron_right" at bounding box center [230, 164] width 14 height 14
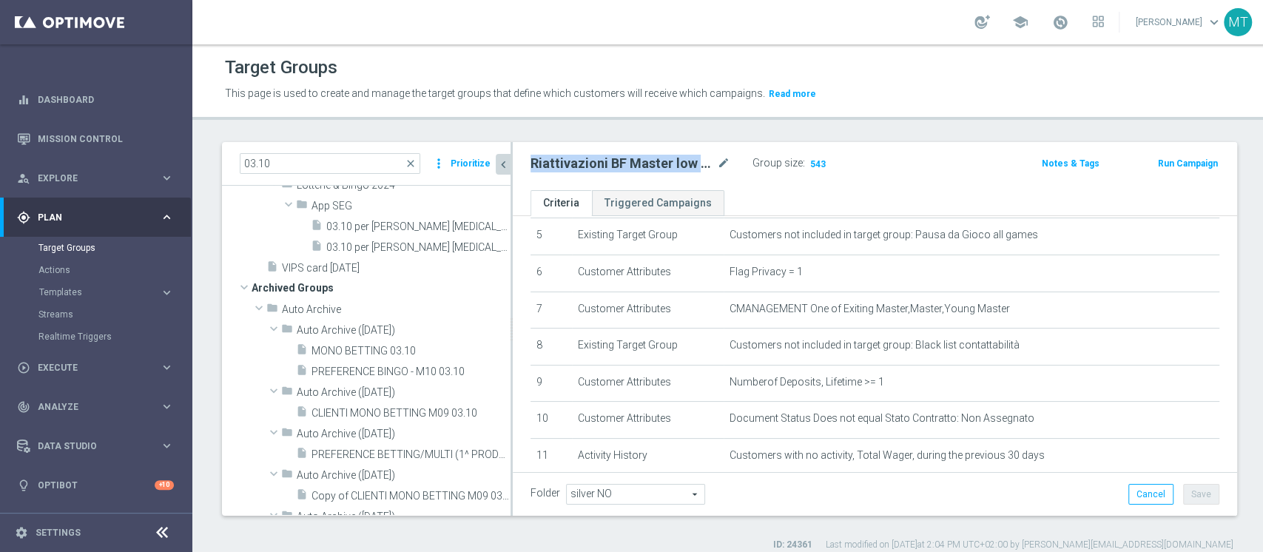
scroll to position [56, 0]
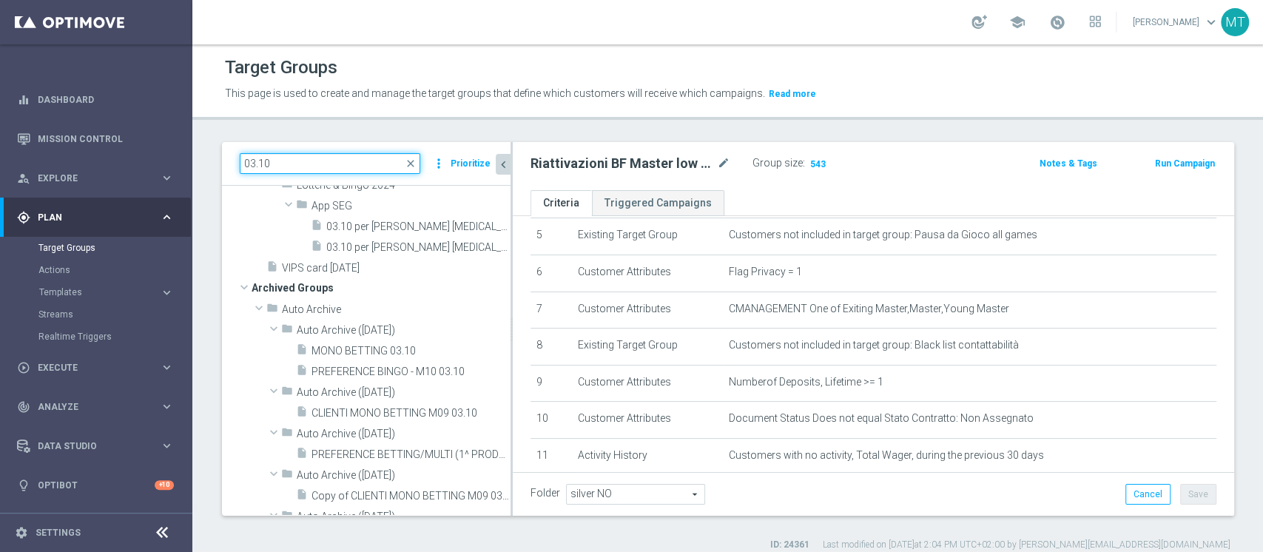
drag, startPoint x: 282, startPoint y: 158, endPoint x: 243, endPoint y: 160, distance: 39.3
click at [243, 160] on input "03.10" at bounding box center [330, 163] width 181 height 21
click at [246, 161] on input "03.10" at bounding box center [330, 163] width 181 height 21
click at [248, 161] on input "03.10" at bounding box center [330, 163] width 181 height 21
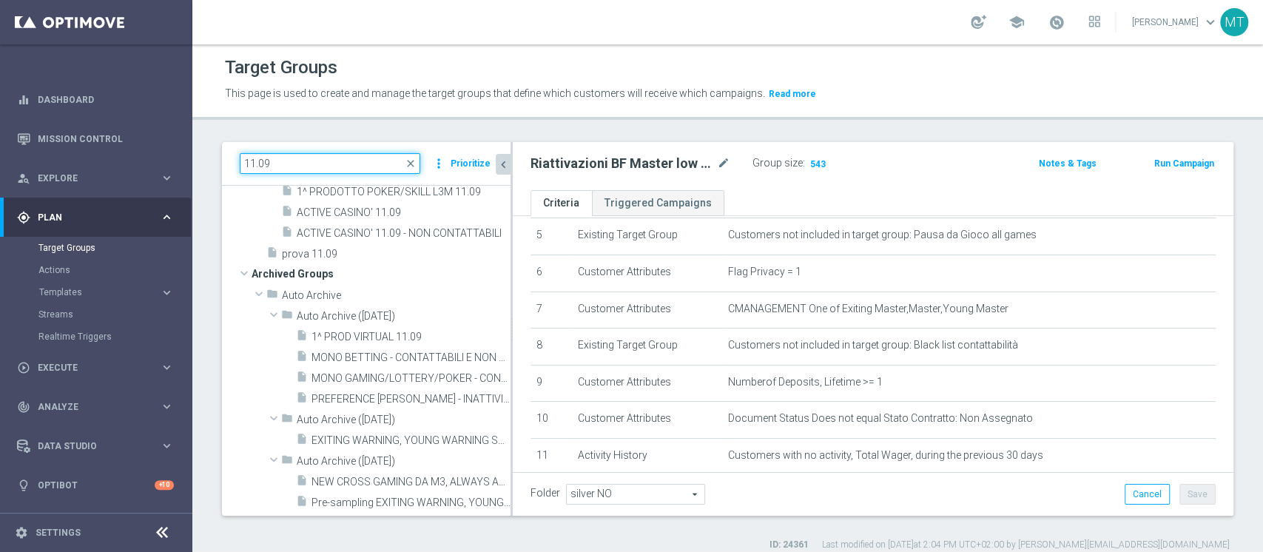
type input "11.09"
click at [434, 95] on span "Riattivazioni BF Silver - Reactivation 3m 11.09 low" at bounding box center [395, 88] width 166 height 13
click at [479, 94] on icon "content_copy" at bounding box center [485, 88] width 12 height 12
click at [720, 163] on icon "mode_edit" at bounding box center [723, 164] width 13 height 18
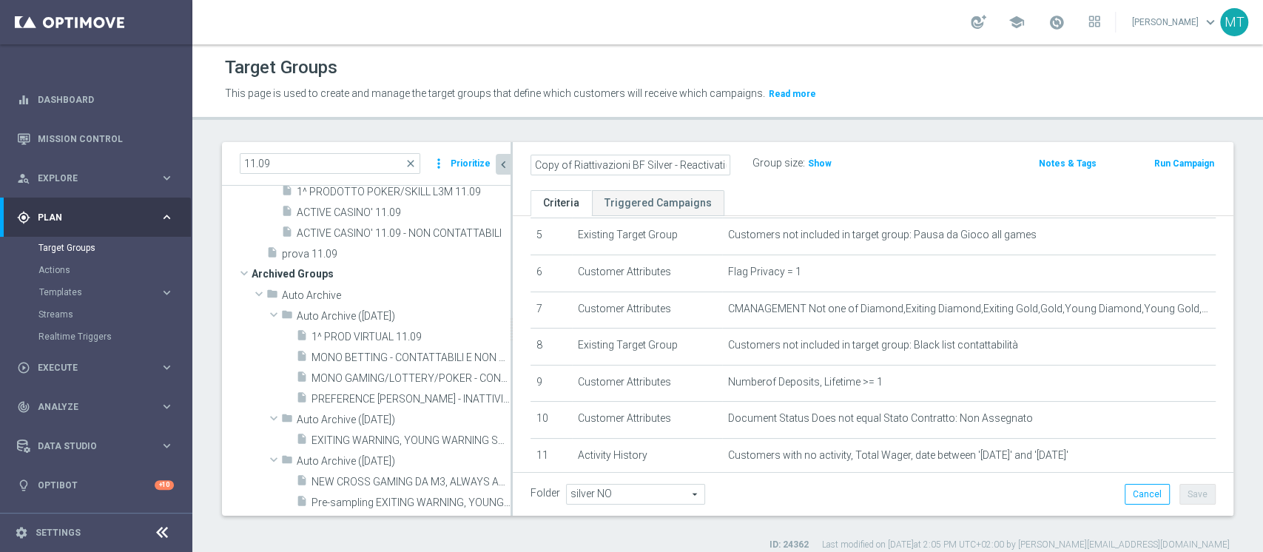
scroll to position [0, 71]
click at [699, 169] on input "Copy of Riattivazioni BF Silver - Reactivation 3m 11.09 low" at bounding box center [631, 165] width 200 height 21
drag, startPoint x: 684, startPoint y: 164, endPoint x: 994, endPoint y: 159, distance: 310.1
click at [992, 153] on form "Copy of Riattivazioni BF Silver - Reactivation 3m 11.09 low Group size : Show N…" at bounding box center [873, 153] width 707 height 0
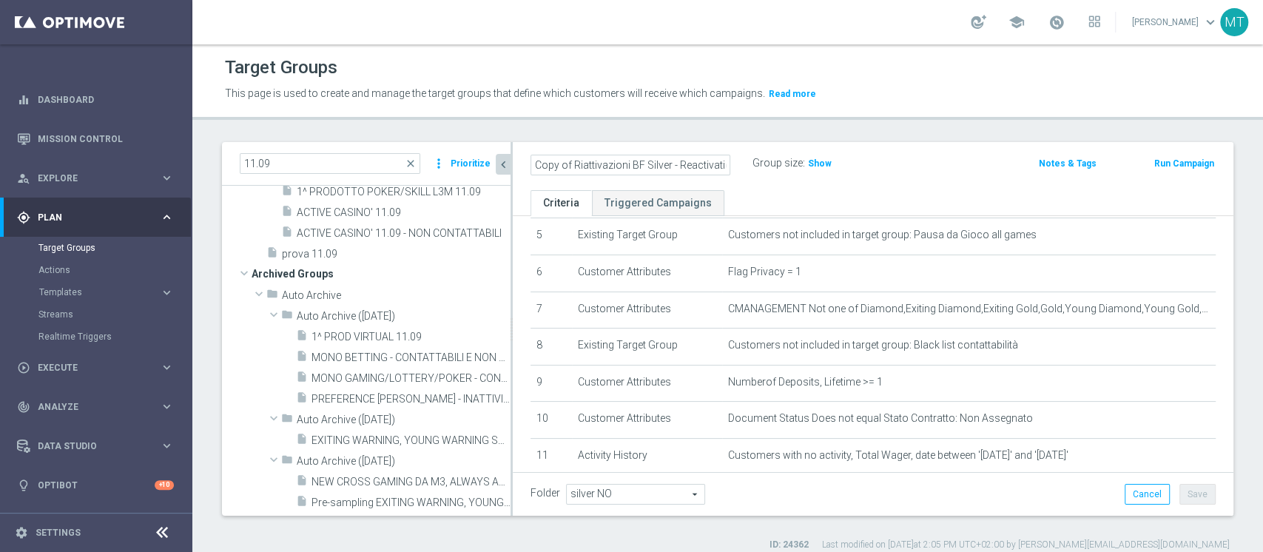
drag, startPoint x: 645, startPoint y: 165, endPoint x: 391, endPoint y: 162, distance: 253.9
click at [391, 162] on as-split "11.09 close more_vert Prioritize Customer Target Groups library_add create_new_…" at bounding box center [728, 329] width 1012 height 374
click at [610, 169] on input "Copy of Riattivazioni BF Silver - Reactivation 3m 03.10" at bounding box center [631, 165] width 200 height 21
drag, startPoint x: 571, startPoint y: 164, endPoint x: 361, endPoint y: 165, distance: 210.2
click at [362, 165] on as-split "11.09 close more_vert Prioritize Customer Target Groups library_add create_new_…" at bounding box center [728, 329] width 1012 height 374
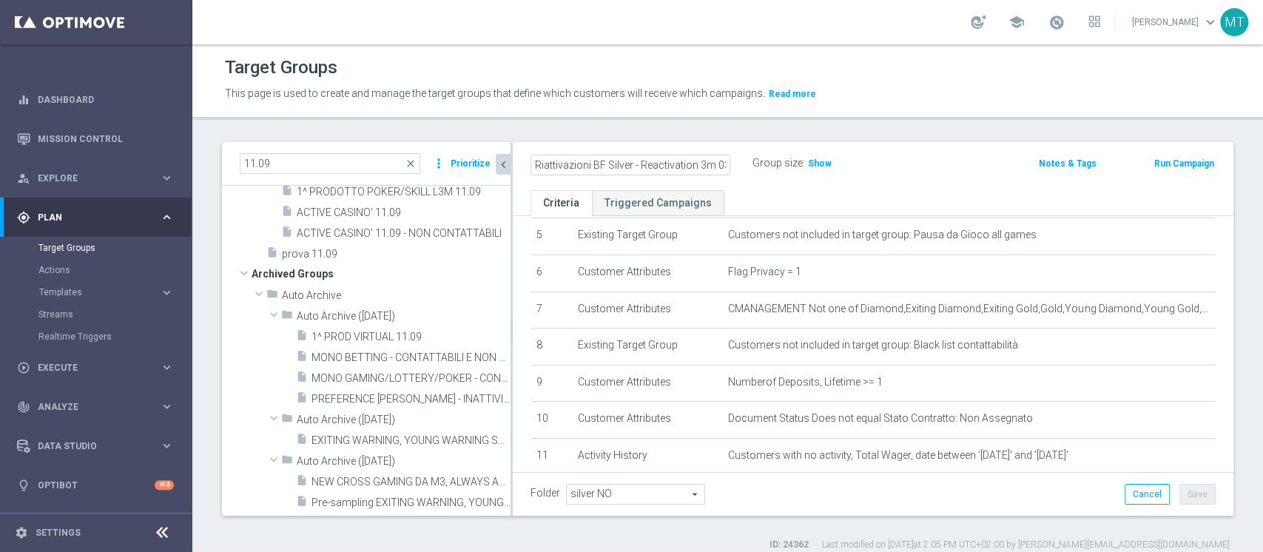
type input "Riattivazioni BF Silver - Reactivation 3m 03.10"
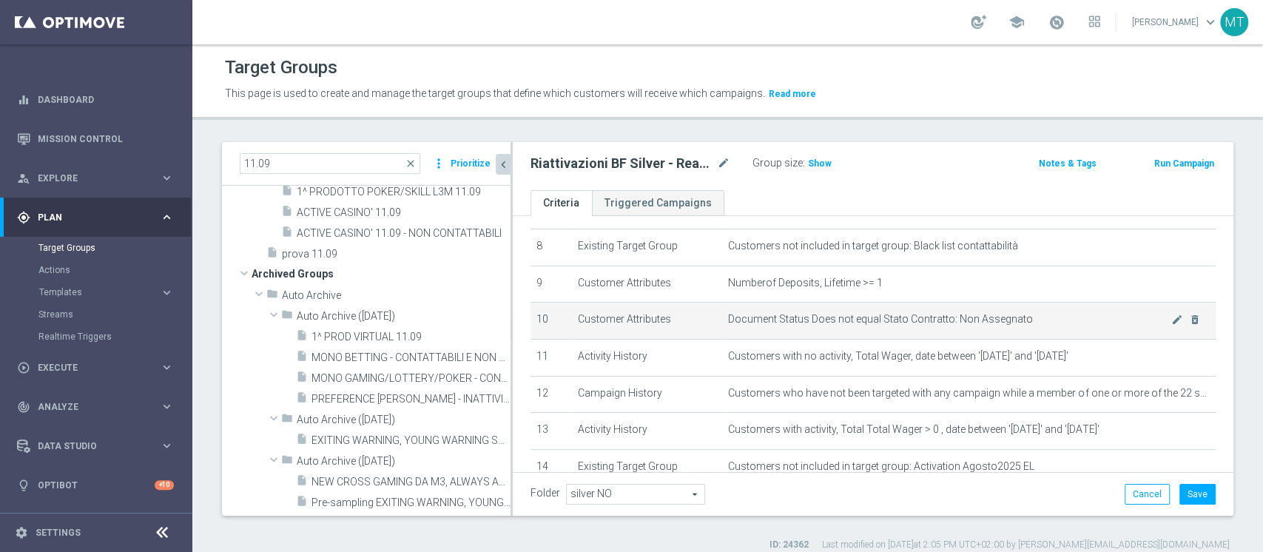
scroll to position [394, 0]
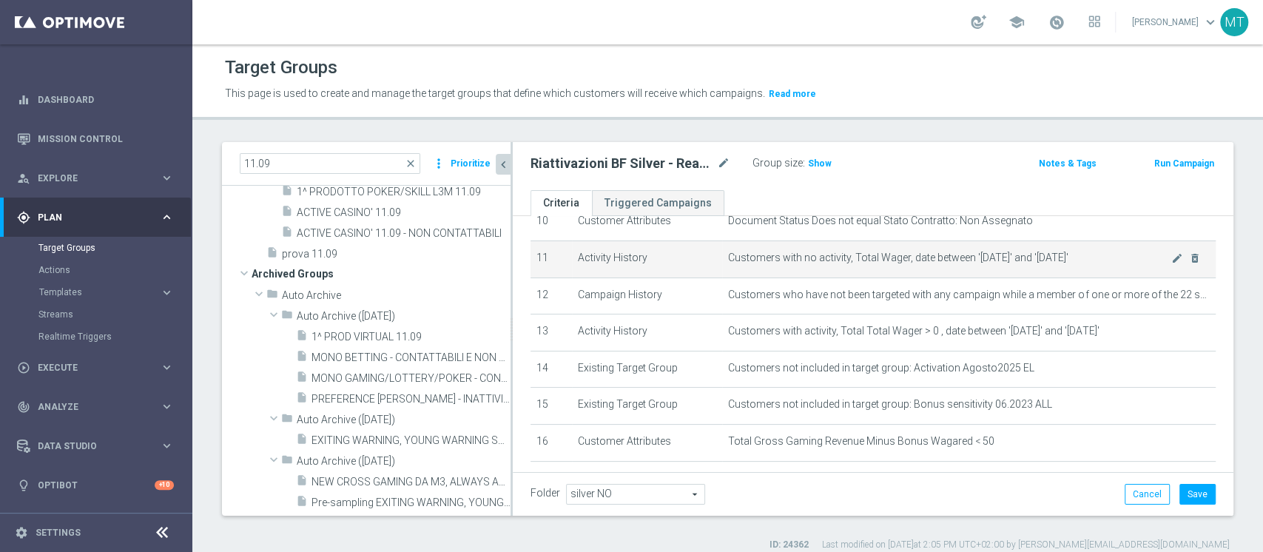
click at [1141, 256] on span "Customers with no activity, Total Wager, date between '2025-07-01' and '2025-09…" at bounding box center [949, 258] width 443 height 13
click at [1172, 258] on icon "mode_edit" at bounding box center [1178, 258] width 12 height 12
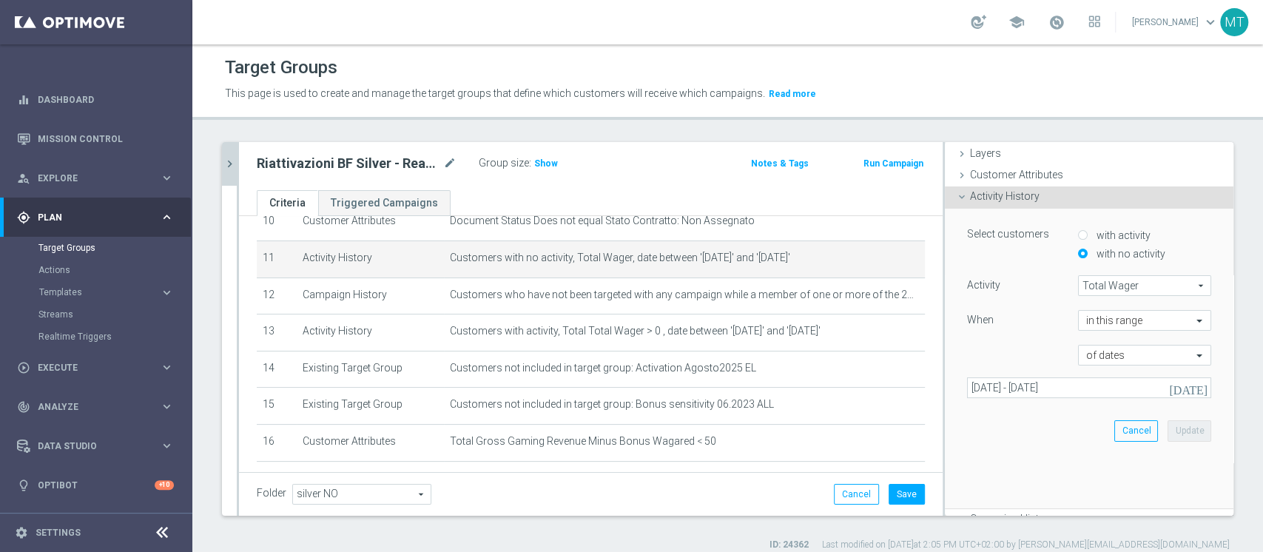
scroll to position [98, 0]
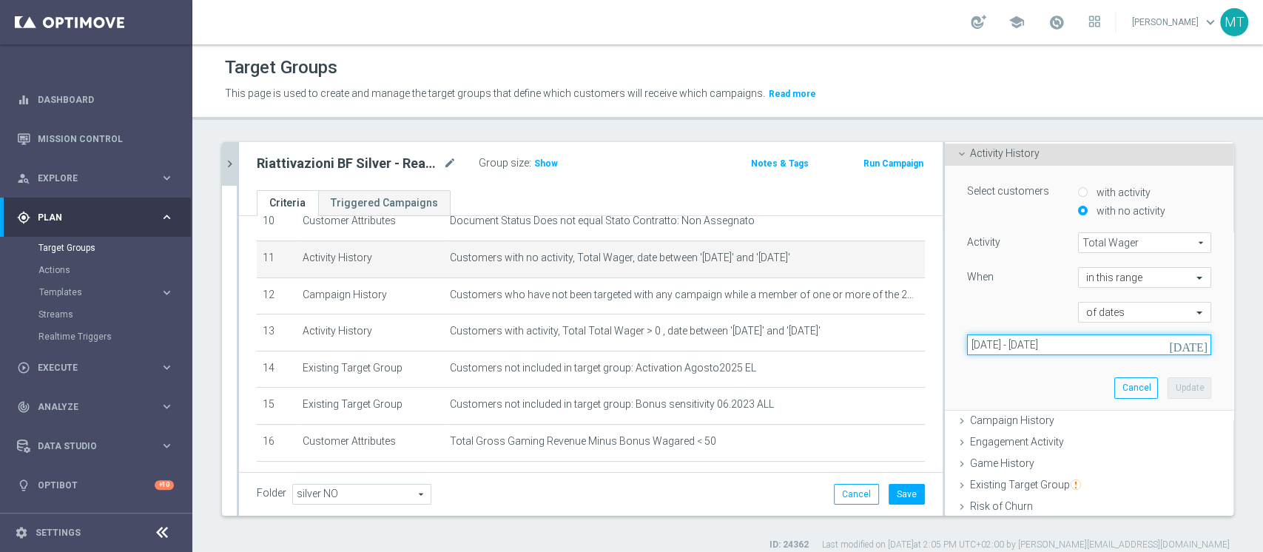
click at [1064, 353] on input "01 Jul 2025 - 30 Sep 2025" at bounding box center [1089, 345] width 244 height 21
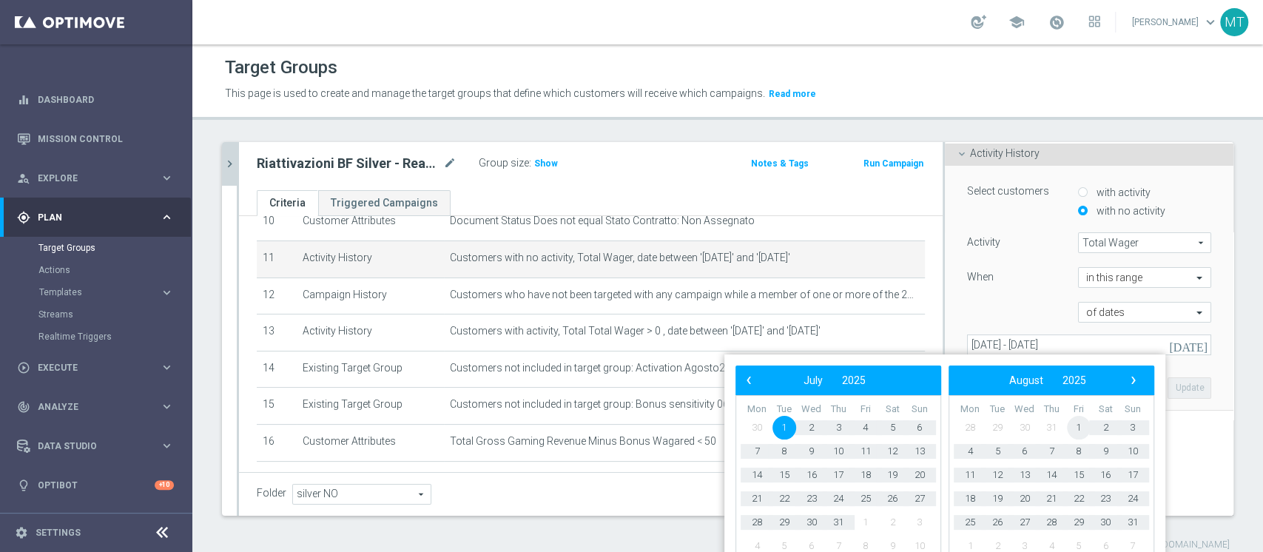
click at [1072, 426] on span "1" at bounding box center [1079, 428] width 24 height 24
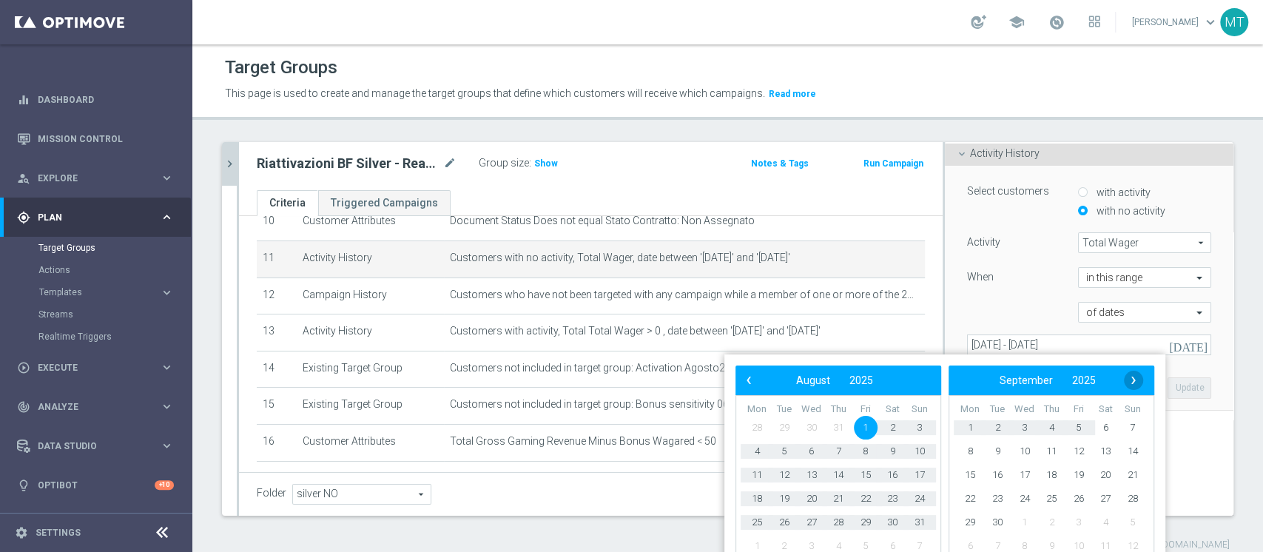
click at [1135, 382] on span "›" at bounding box center [1133, 380] width 19 height 19
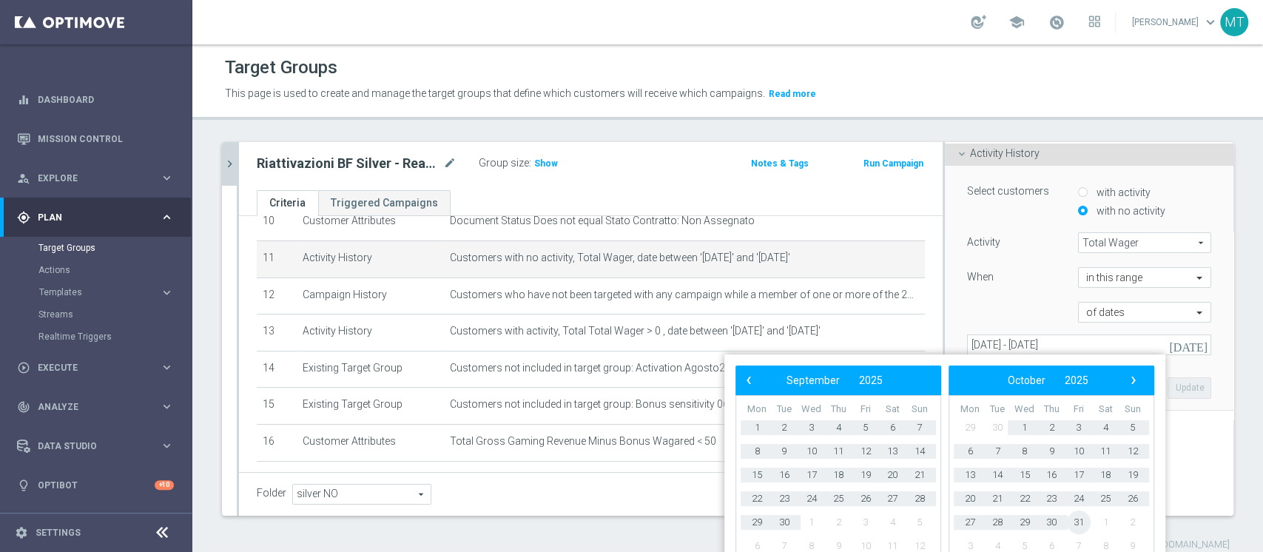
click at [1081, 520] on span "31" at bounding box center [1079, 523] width 24 height 24
type input "01 Aug 2025 - 31 Oct 2025"
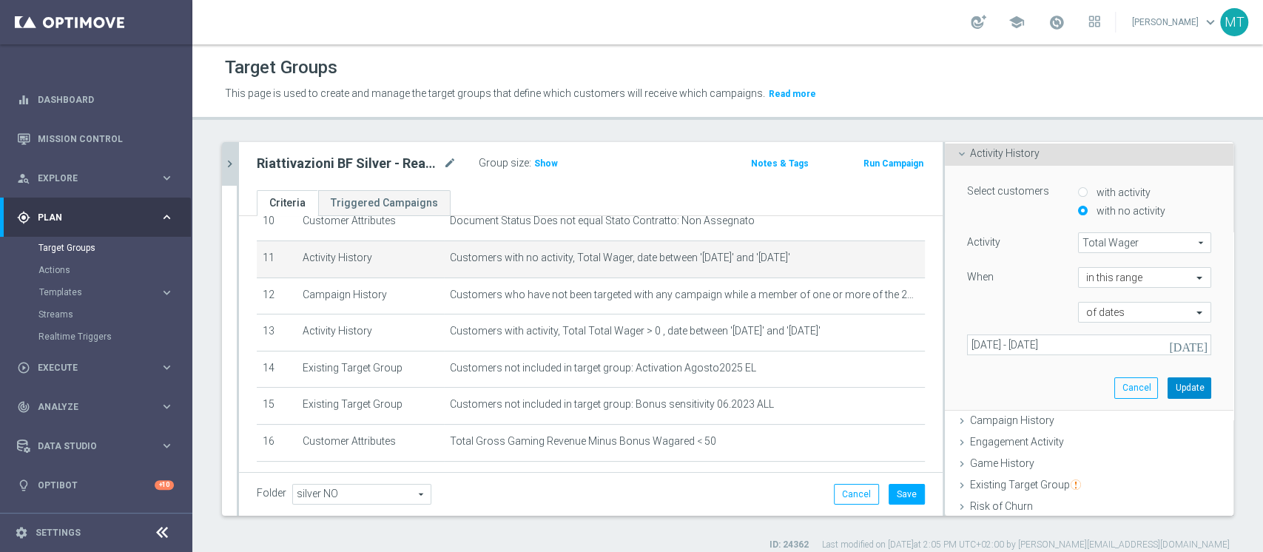
click at [1168, 389] on button "Update" at bounding box center [1190, 387] width 44 height 21
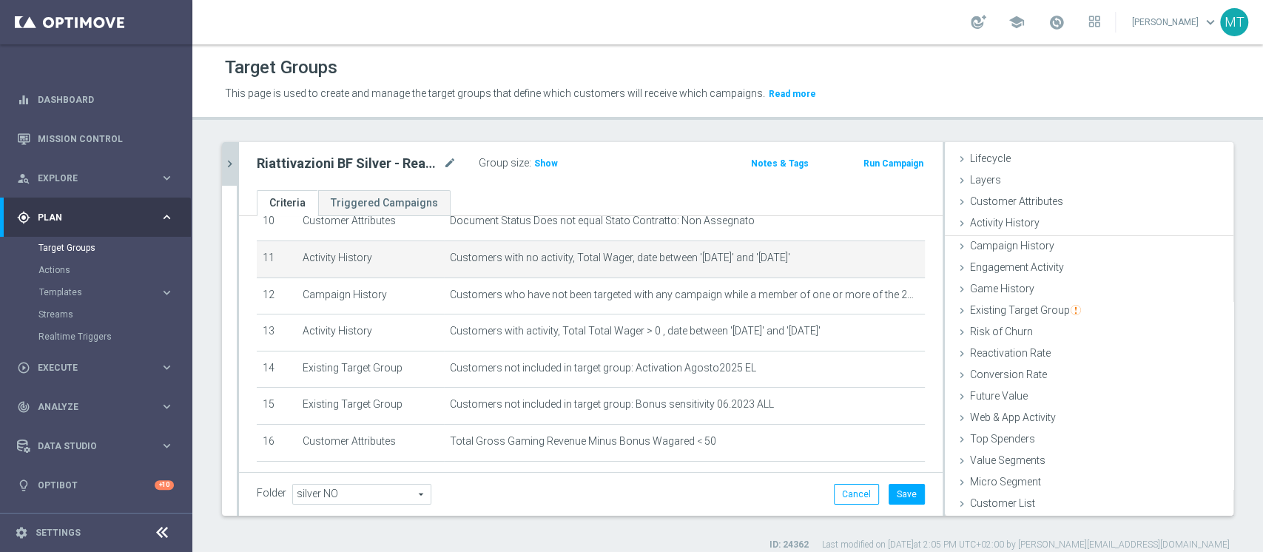
scroll to position [27, 0]
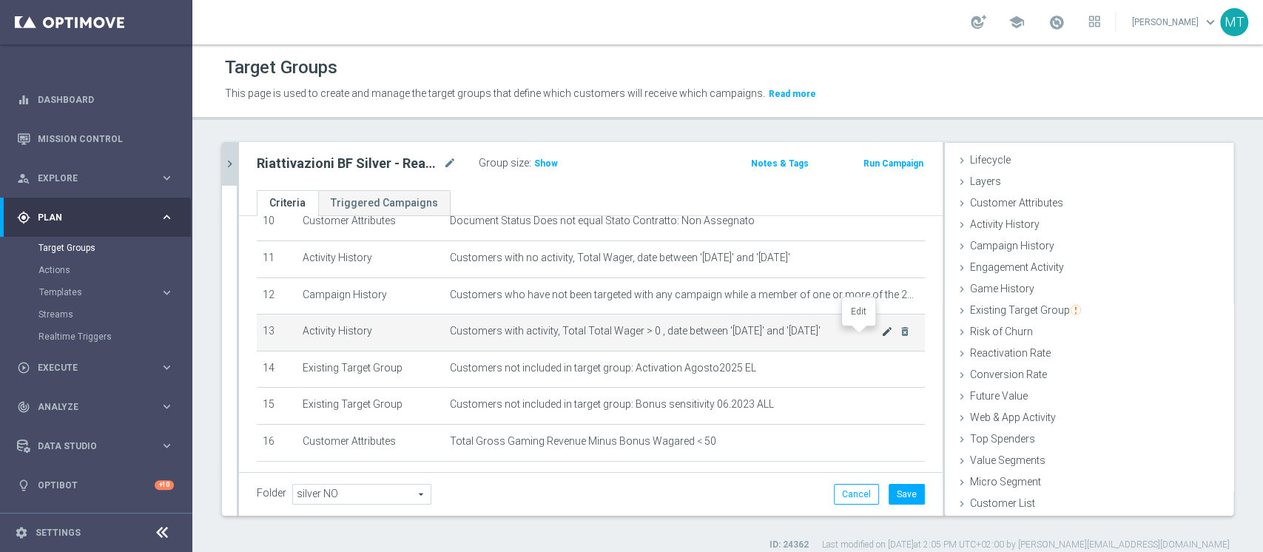
click at [881, 335] on icon "mode_edit" at bounding box center [887, 332] width 12 height 12
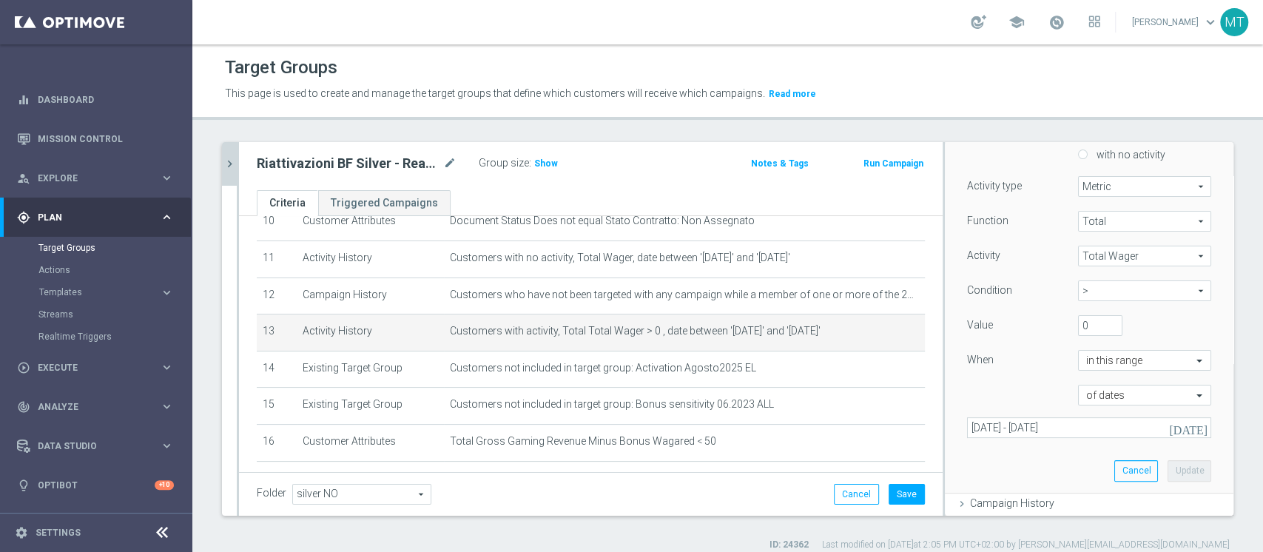
scroll to position [197, 0]
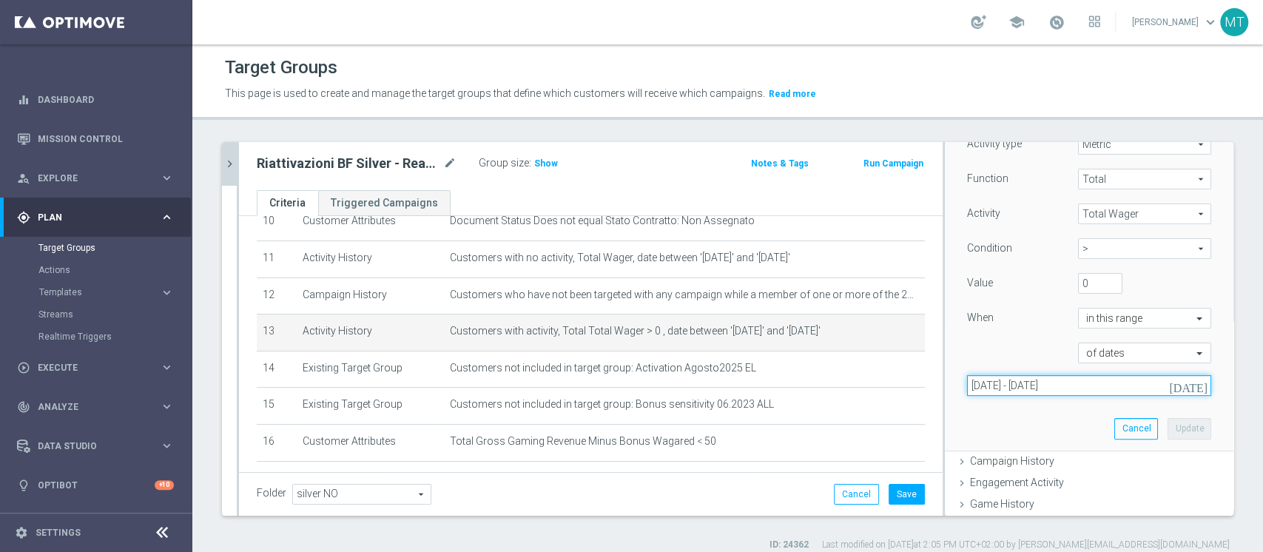
click at [1043, 383] on input "01 Apr 2025 - 30 Jun 2025" at bounding box center [1089, 385] width 244 height 21
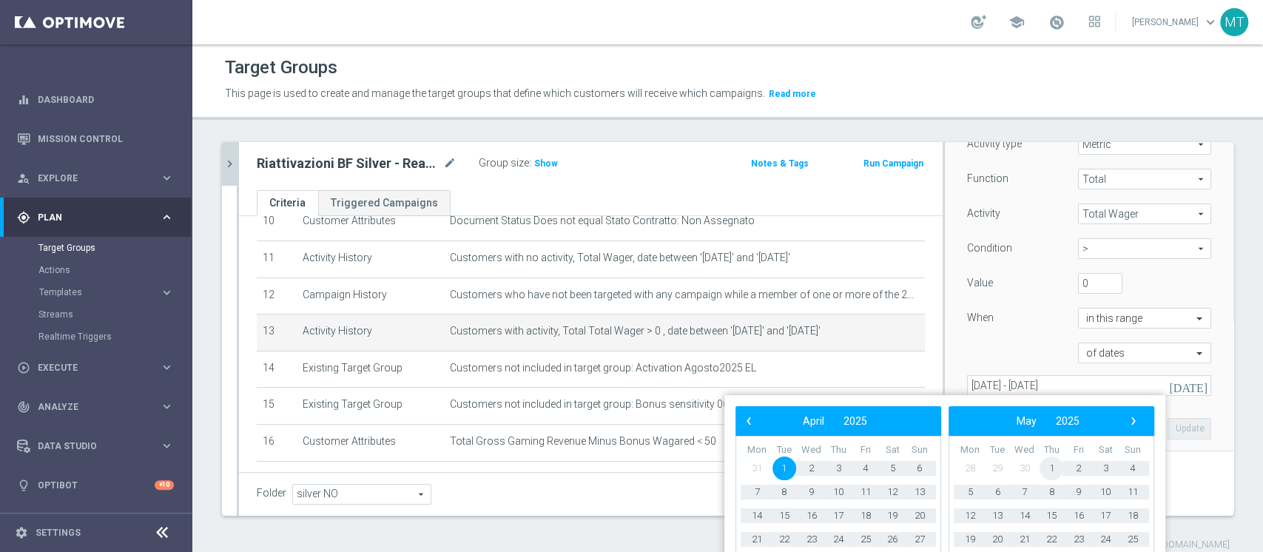
click at [1052, 466] on span "1" at bounding box center [1052, 469] width 24 height 24
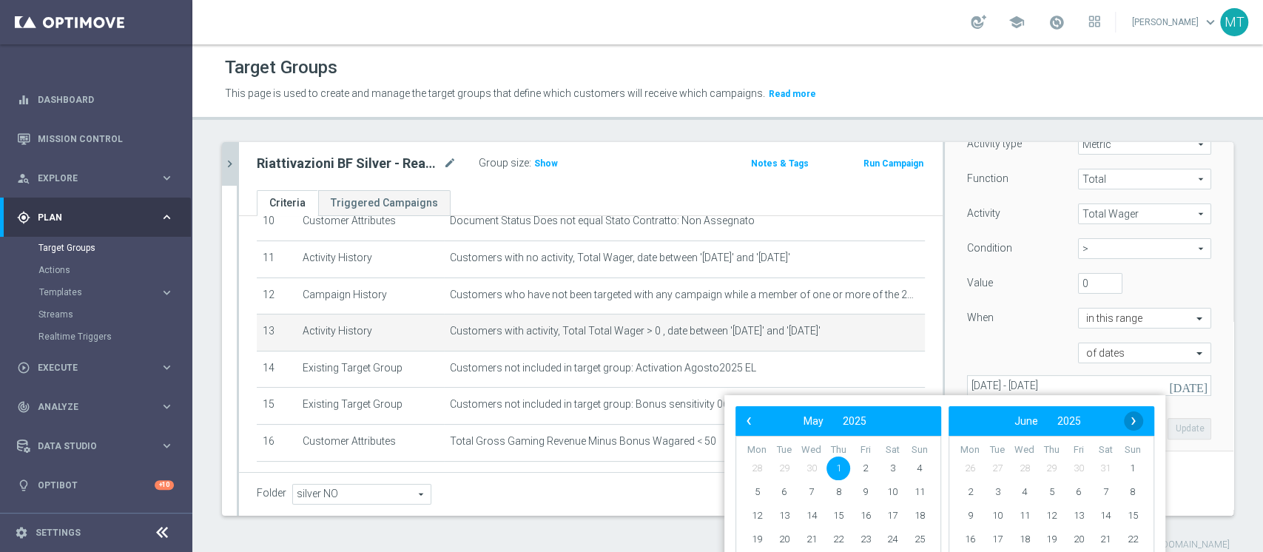
click at [1132, 420] on span "›" at bounding box center [1133, 420] width 19 height 19
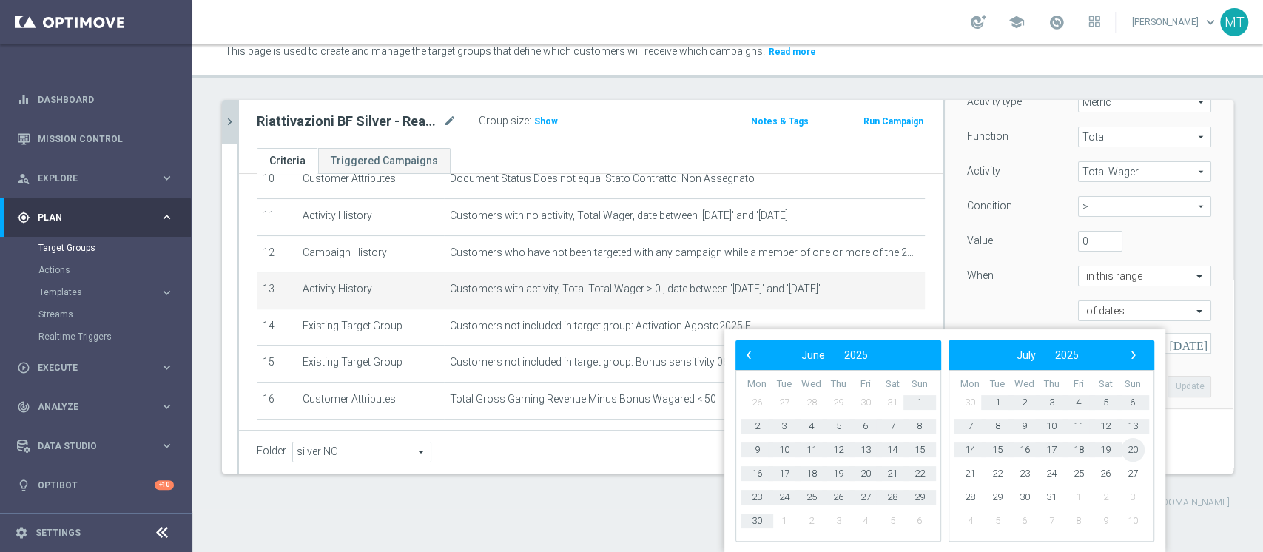
scroll to position [24, 0]
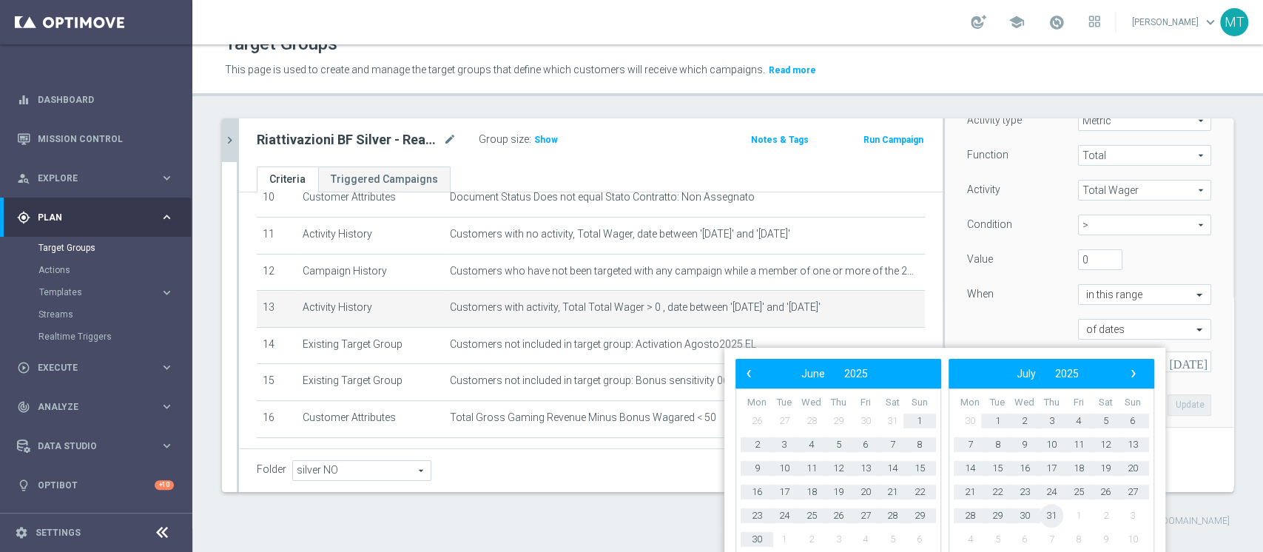
click at [1055, 514] on span "31" at bounding box center [1052, 516] width 24 height 24
type input "01 May 2025 - 31 Jul 2025"
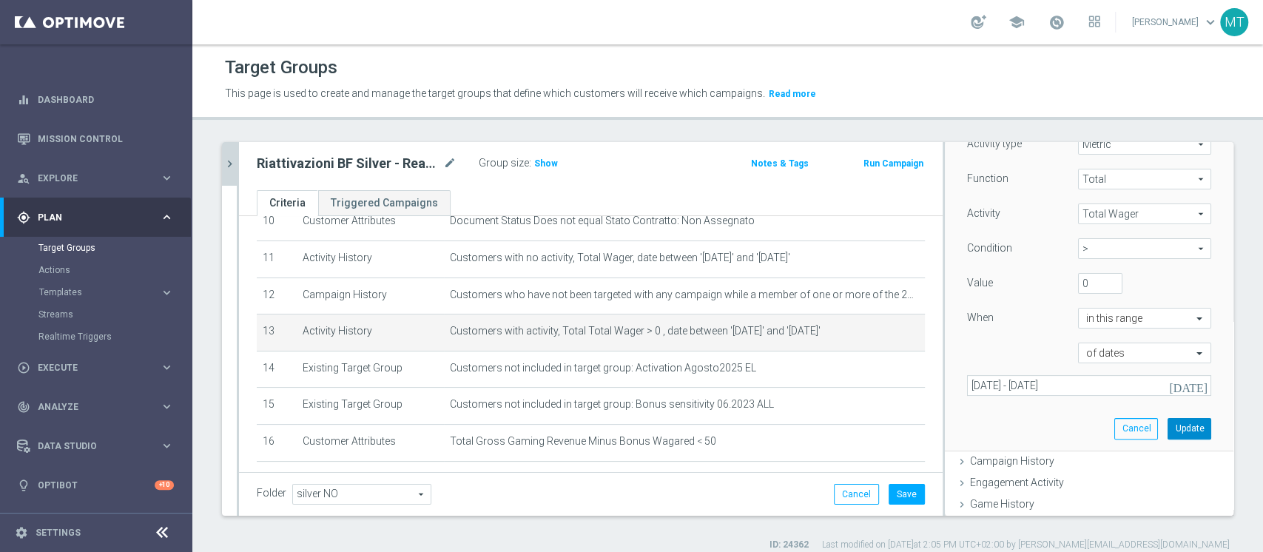
click at [1168, 425] on button "Update" at bounding box center [1190, 428] width 44 height 21
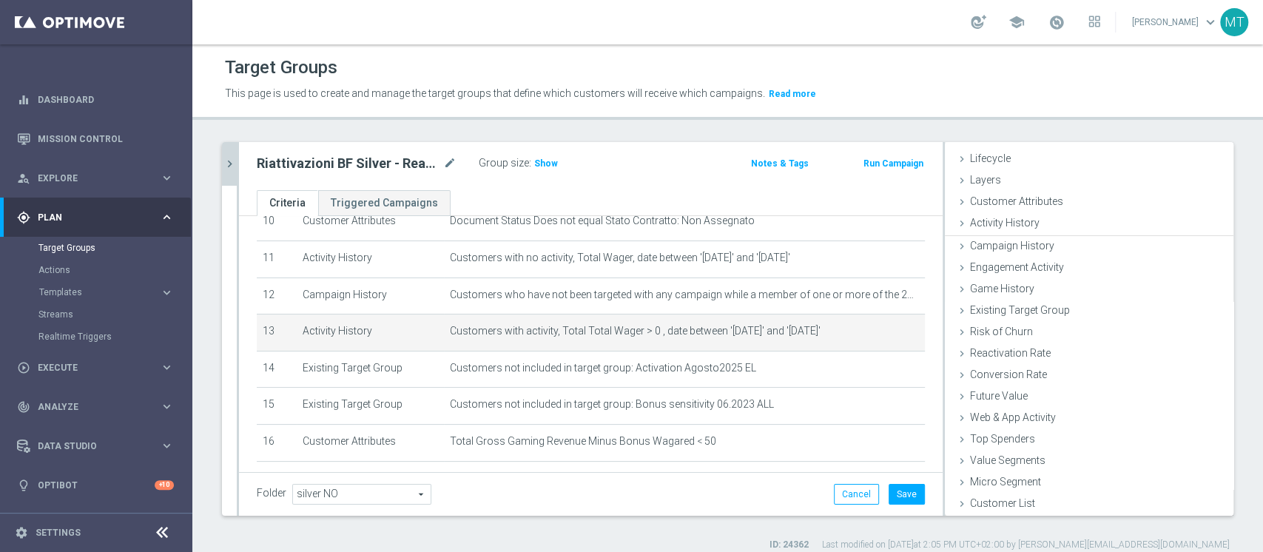
scroll to position [27, 0]
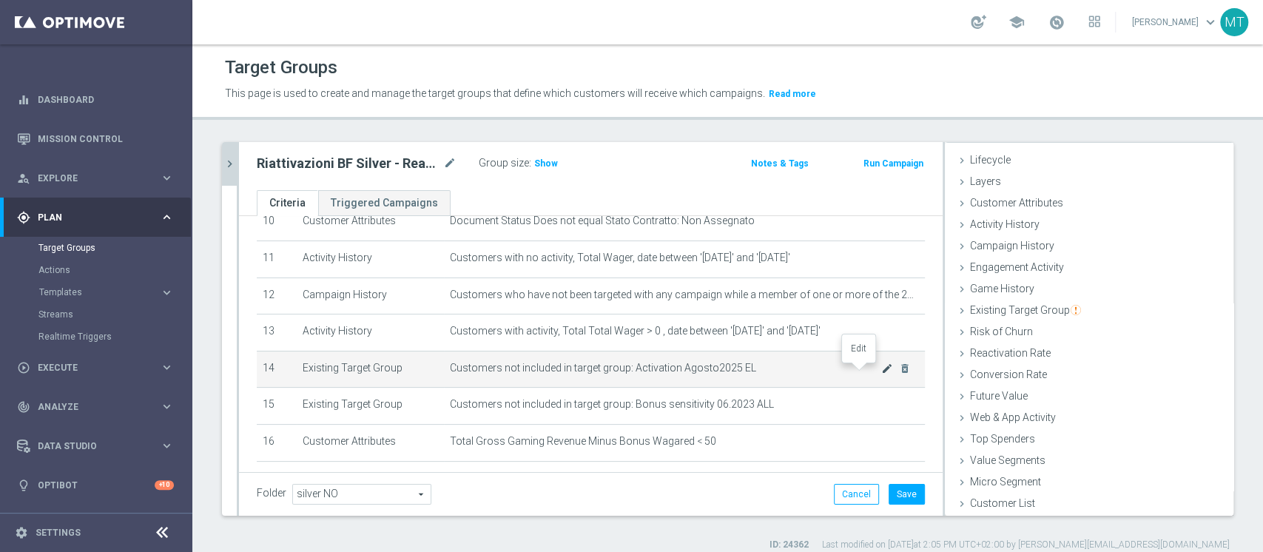
click at [881, 371] on icon "mode_edit" at bounding box center [887, 369] width 12 height 12
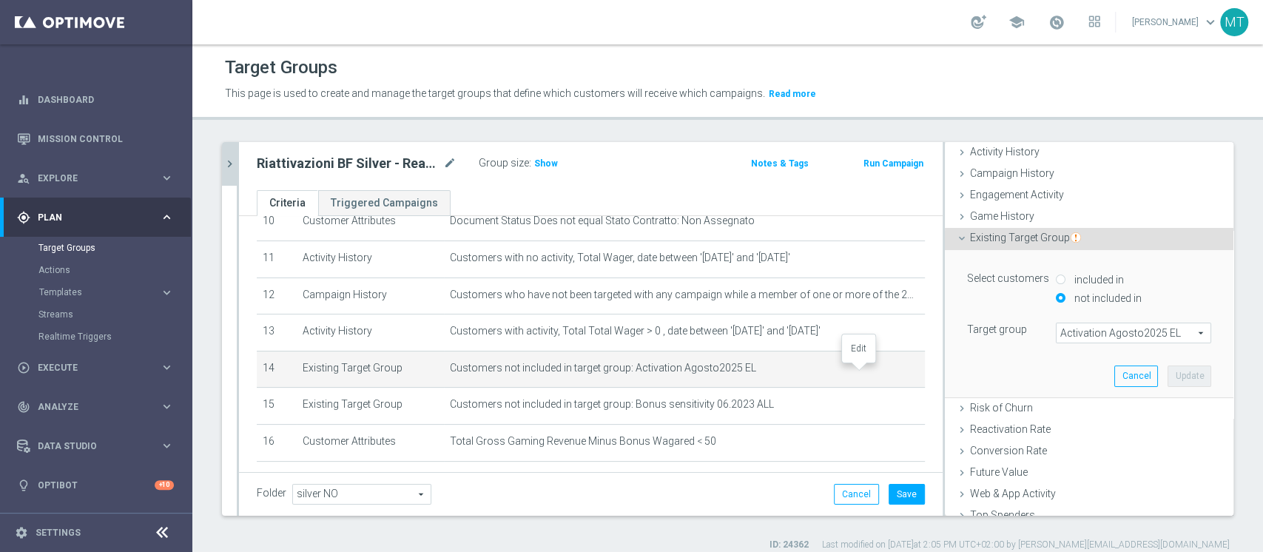
scroll to position [113, 0]
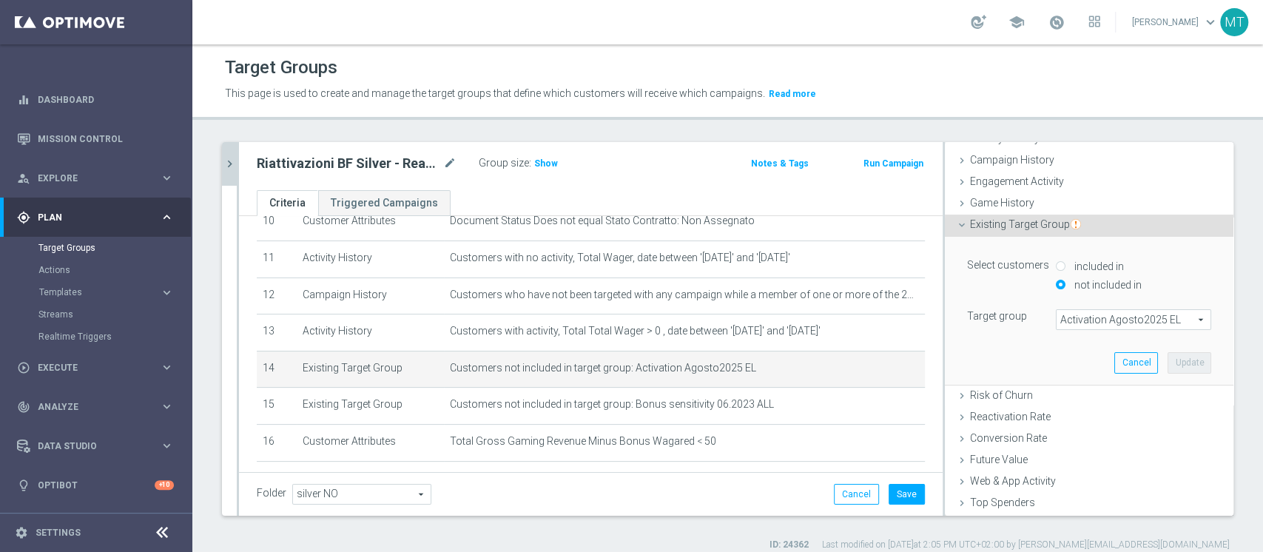
click at [1101, 325] on span "Activation Agosto2025 EL" at bounding box center [1134, 319] width 154 height 19
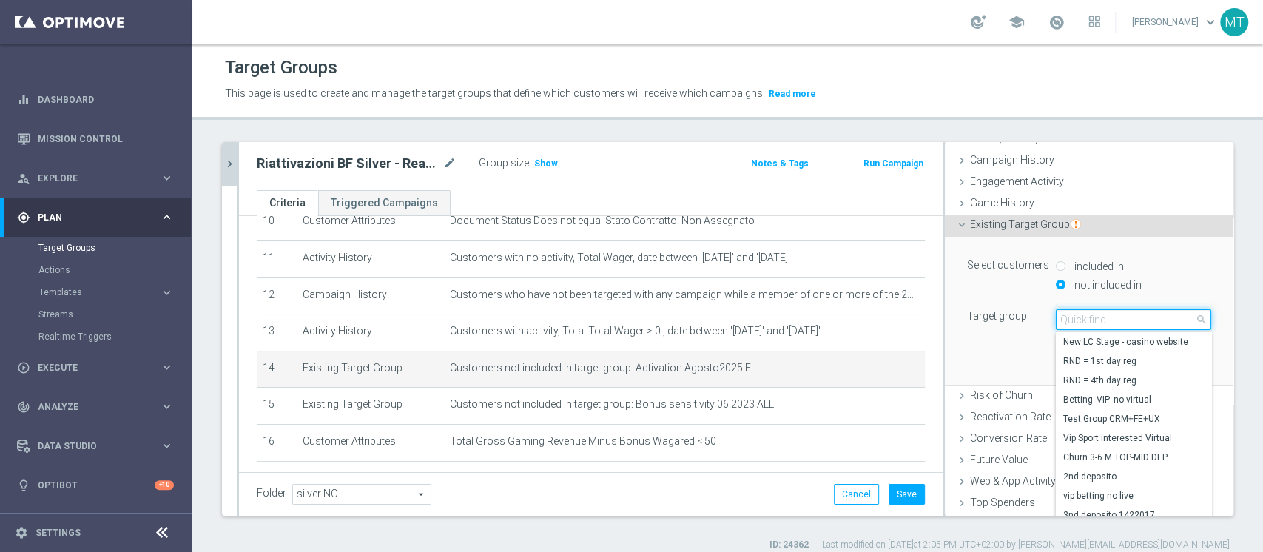
click at [1102, 323] on input "search" at bounding box center [1133, 319] width 155 height 21
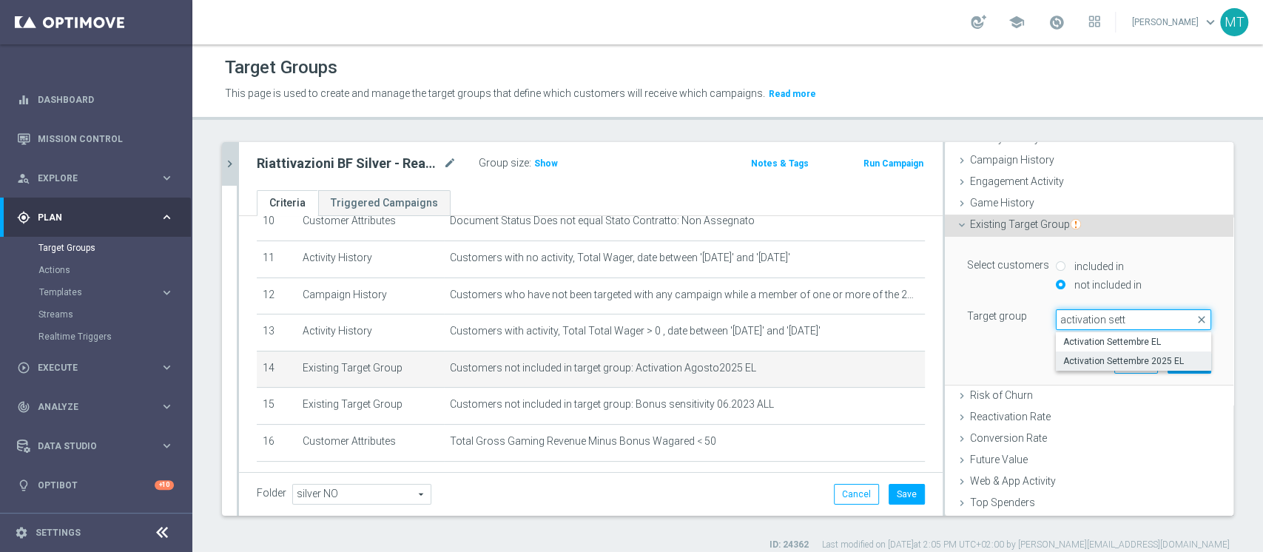
type input "activation sett"
click at [1119, 363] on span "Activation Settembre 2025 EL" at bounding box center [1133, 361] width 141 height 12
type input "Activation Settembre 2025 EL"
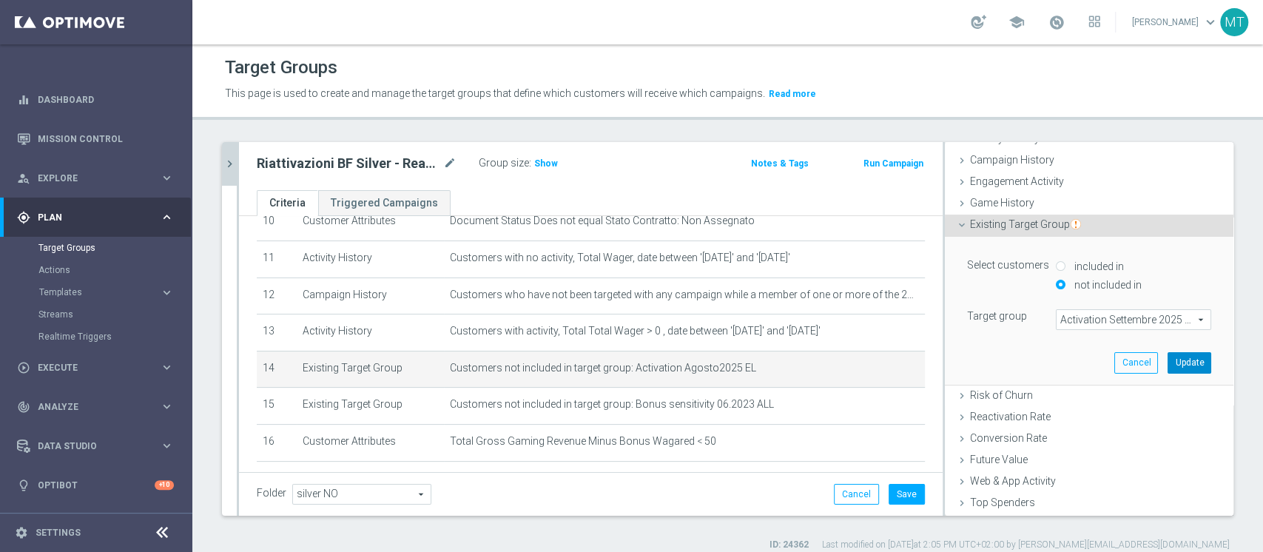
click at [1168, 354] on button "Update" at bounding box center [1190, 362] width 44 height 21
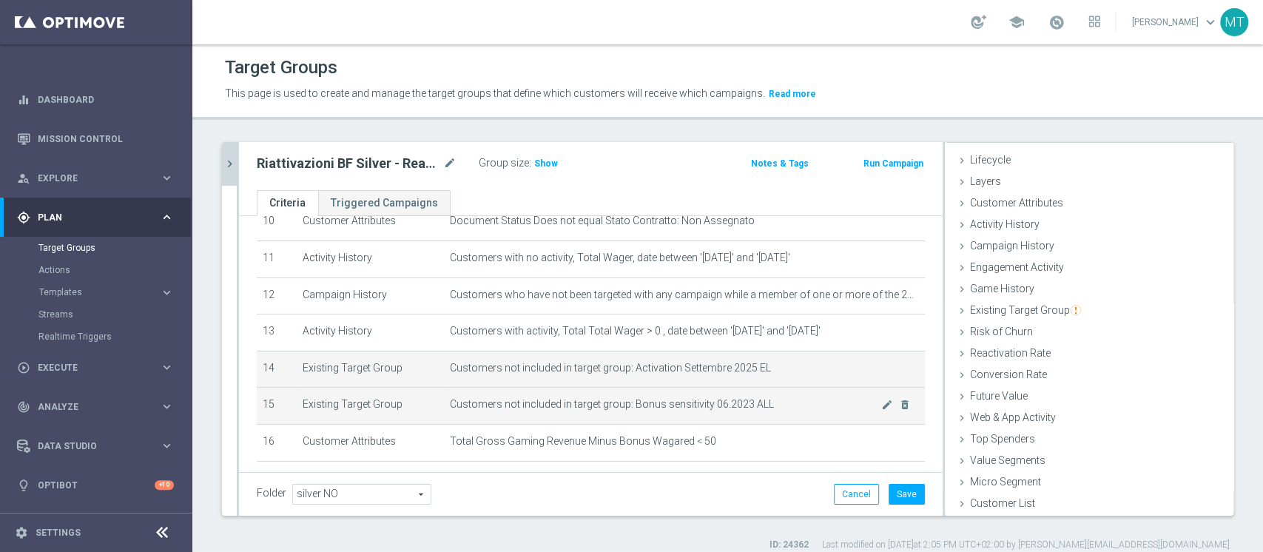
scroll to position [456, 0]
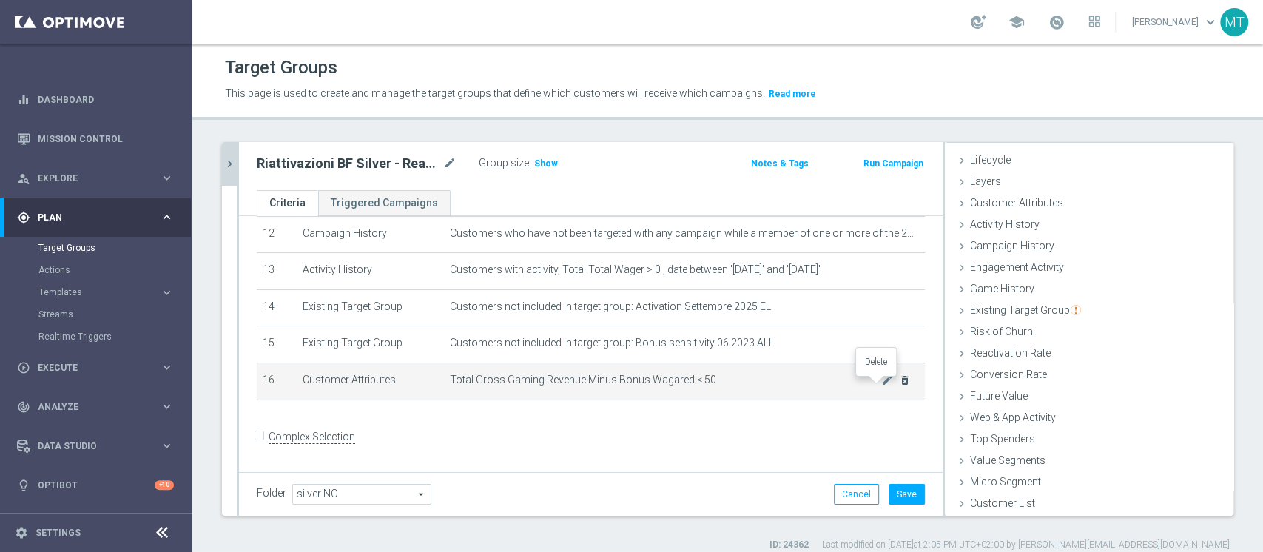
click at [899, 385] on icon "delete_forever" at bounding box center [905, 380] width 12 height 12
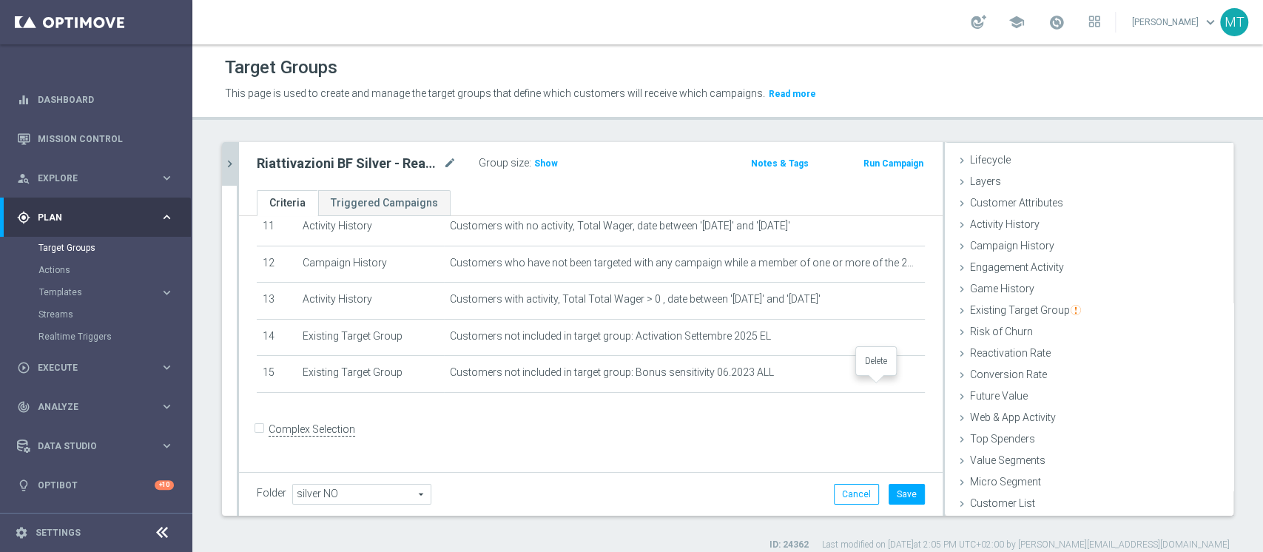
scroll to position [419, 0]
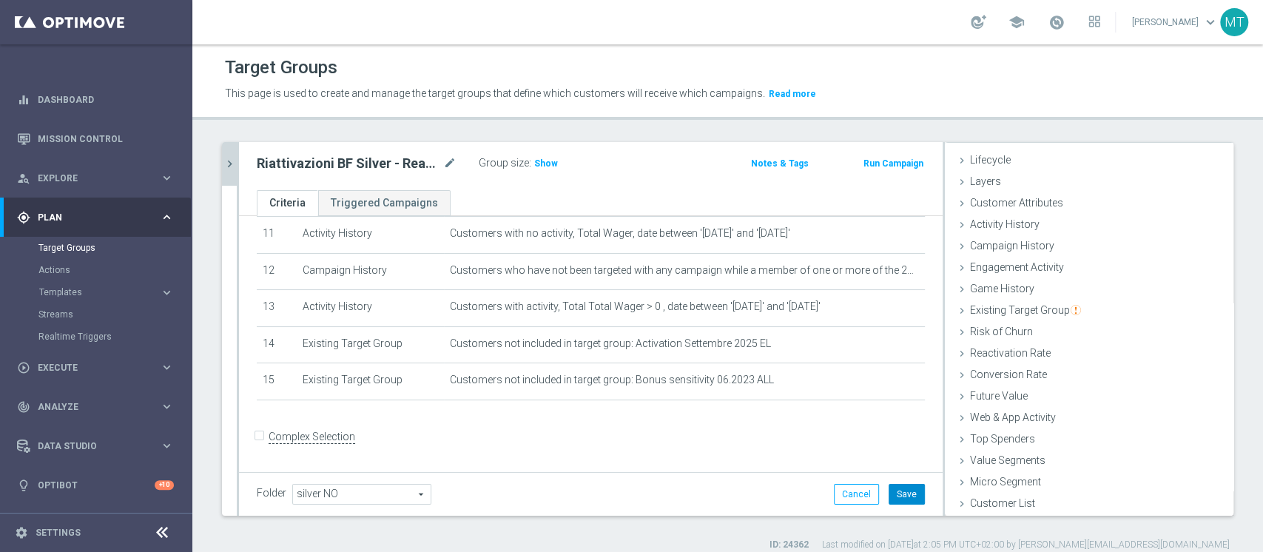
click at [889, 500] on button "Save" at bounding box center [907, 494] width 36 height 21
click at [533, 165] on h3 "Show" at bounding box center [546, 163] width 27 height 16
click at [426, 162] on h2 "Riattivazioni BF Silver - Reactivation 3m 03.10" at bounding box center [349, 164] width 184 height 18
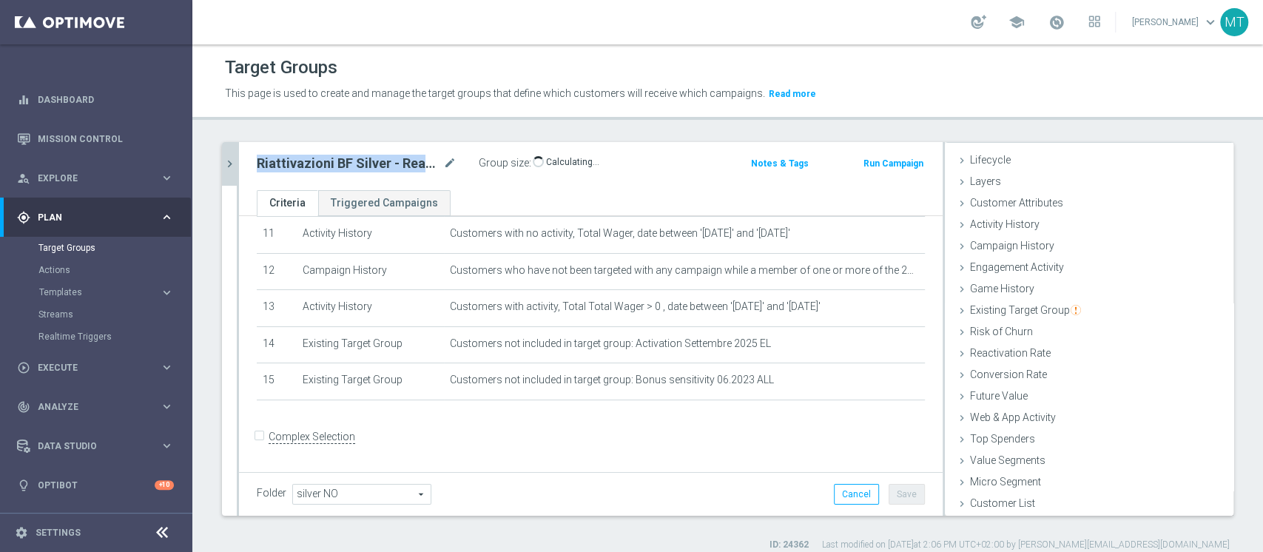
copy div "Riattivazioni BF Silver - Reactivation 3m 03.10"
click at [239, 159] on div "Riattivazioni BF Silver - Reactivation 3m 03.10 mode_edit Group size : 58,604 N…" at bounding box center [591, 166] width 704 height 48
click at [237, 157] on div at bounding box center [238, 329] width 2 height 374
click at [235, 157] on icon "chevron_right" at bounding box center [230, 164] width 14 height 14
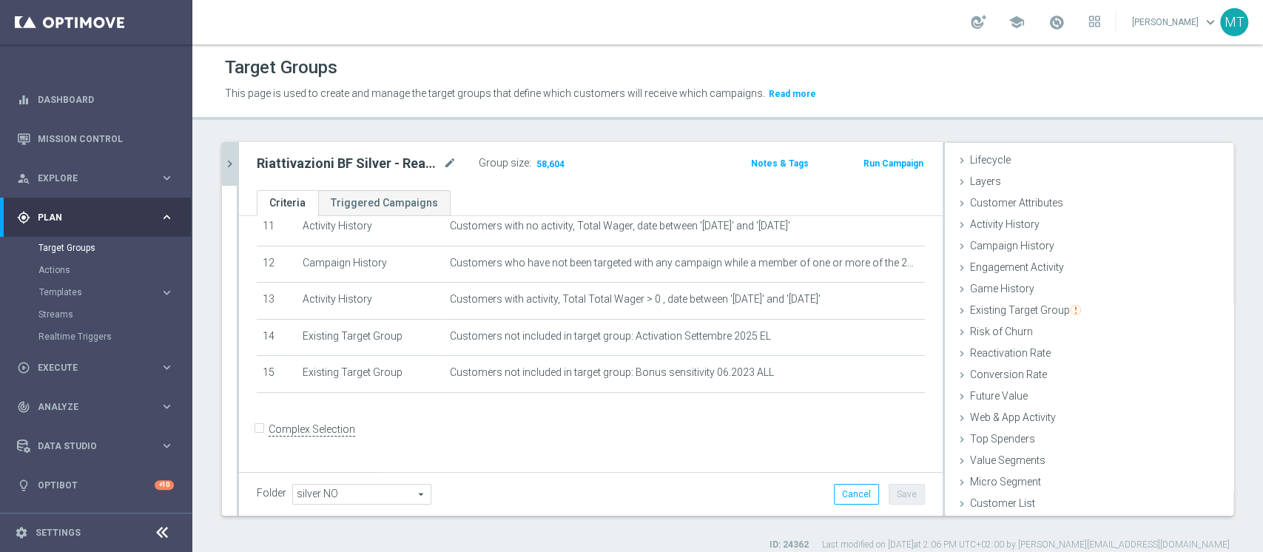
scroll to position [56, 0]
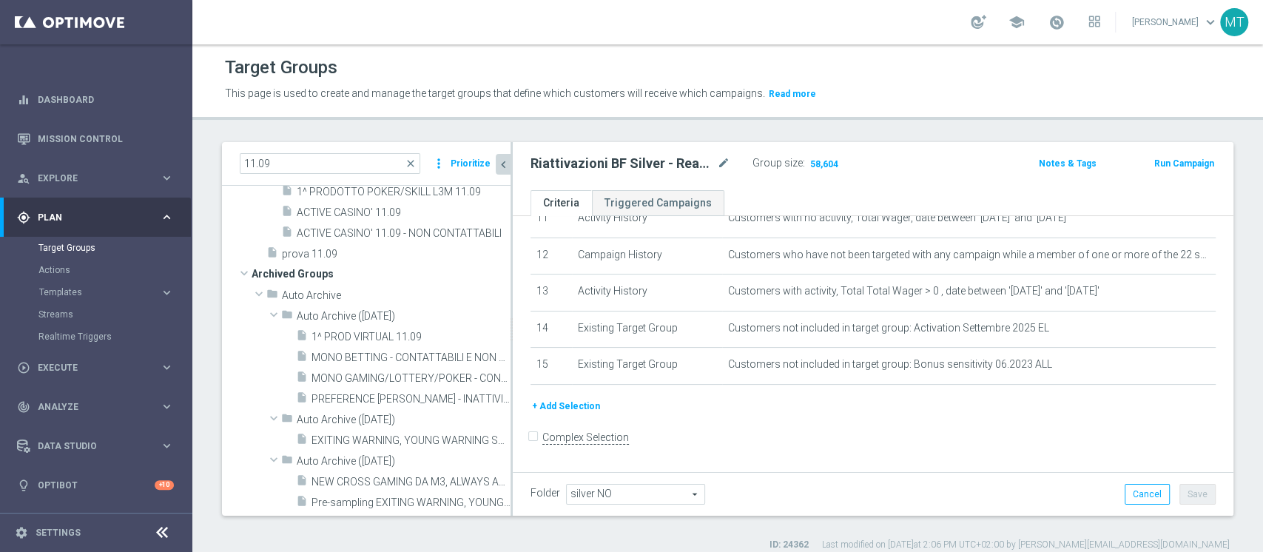
click at [479, 135] on icon "content_copy" at bounding box center [485, 130] width 12 height 12
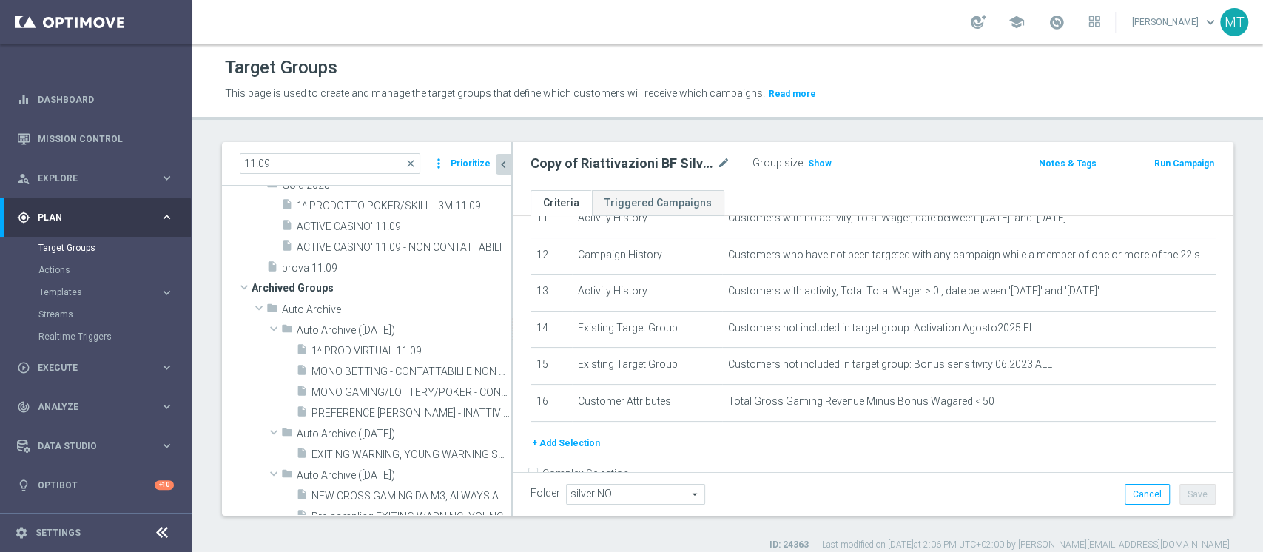
scroll to position [456, 0]
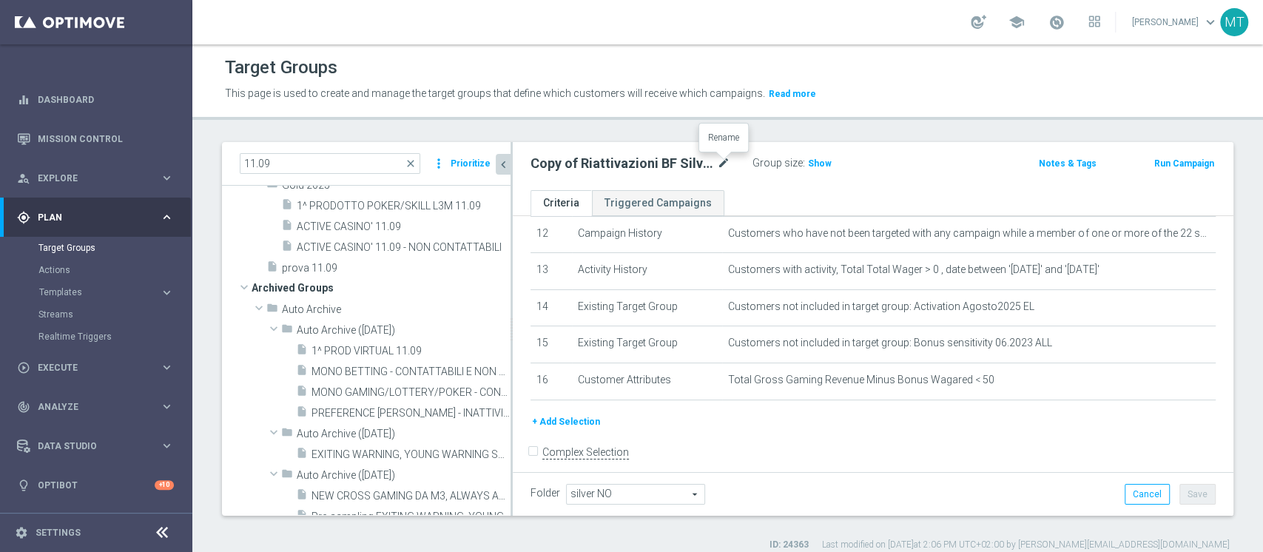
click at [722, 167] on icon "mode_edit" at bounding box center [723, 164] width 13 height 18
click at [544, 161] on input "Copy of Riattivazioni BF Silver - Reactivation 6m 11.09 low" at bounding box center [631, 165] width 200 height 21
click at [563, 169] on input "Copy of Riattivazioni BF Silver - Reactivation 6m 11.09 low" at bounding box center [631, 165] width 200 height 21
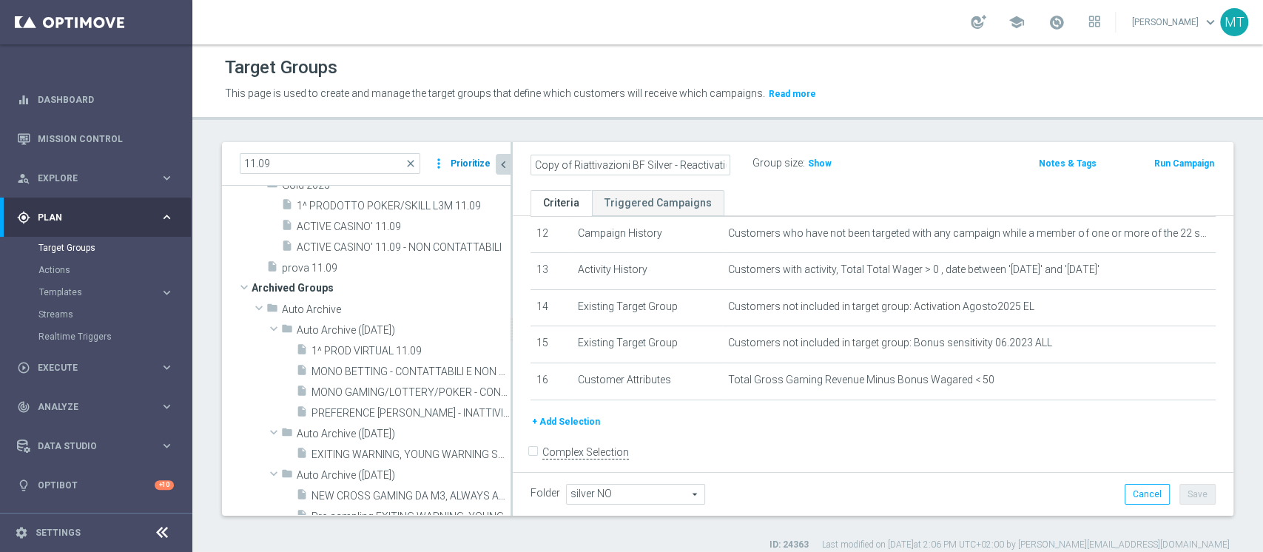
drag, startPoint x: 568, startPoint y: 169, endPoint x: 476, endPoint y: 169, distance: 92.5
click at [476, 169] on as-split "11.09 close more_vert Prioritize Customer Target Groups library_add create_new_…" at bounding box center [728, 329] width 1012 height 374
click at [557, 167] on input "Copy of Riattivazioni BF Silver - Reactivation 6m 11.09 low" at bounding box center [631, 165] width 200 height 21
drag, startPoint x: 574, startPoint y: 165, endPoint x: 420, endPoint y: 152, distance: 155.2
click at [427, 156] on as-split "11.09 close more_vert Prioritize Customer Target Groups library_add create_new_…" at bounding box center [728, 329] width 1012 height 374
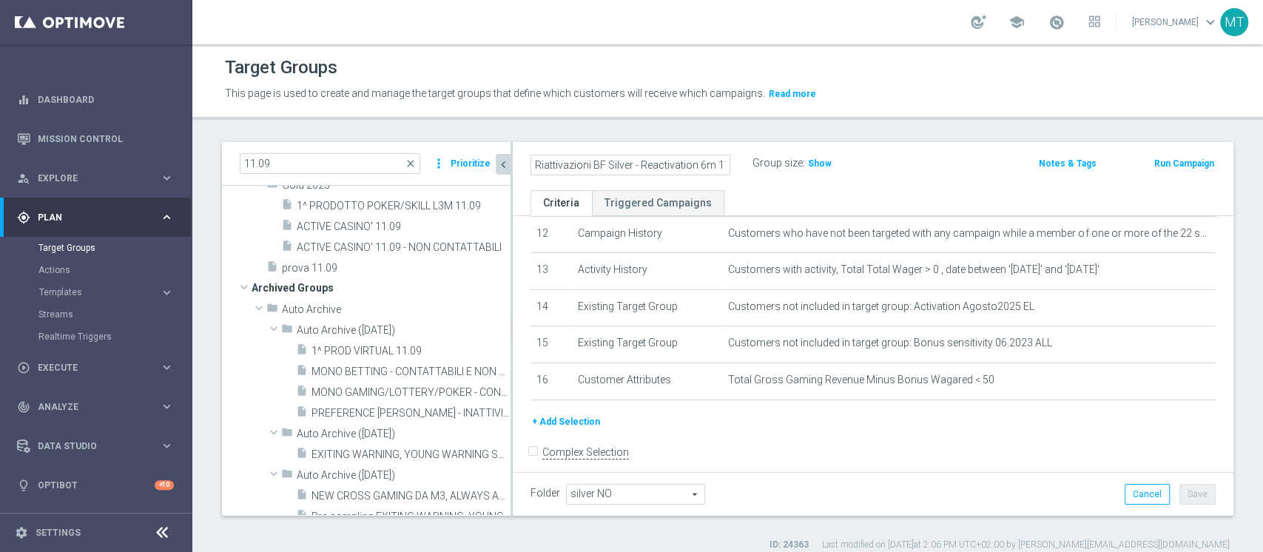
scroll to position [0, 33]
drag, startPoint x: 645, startPoint y: 162, endPoint x: 768, endPoint y: 161, distance: 123.6
click at [849, 175] on div "Riattivazioni BF Silver - Reactivation 6m 11.09 low Group size : Show" at bounding box center [755, 164] width 471 height 22
click at [702, 162] on input "Riattivazioni BF Silver - Reactivation 6m 11.09 low" at bounding box center [631, 165] width 200 height 21
drag, startPoint x: 683, startPoint y: 167, endPoint x: 986, endPoint y: 147, distance: 303.4
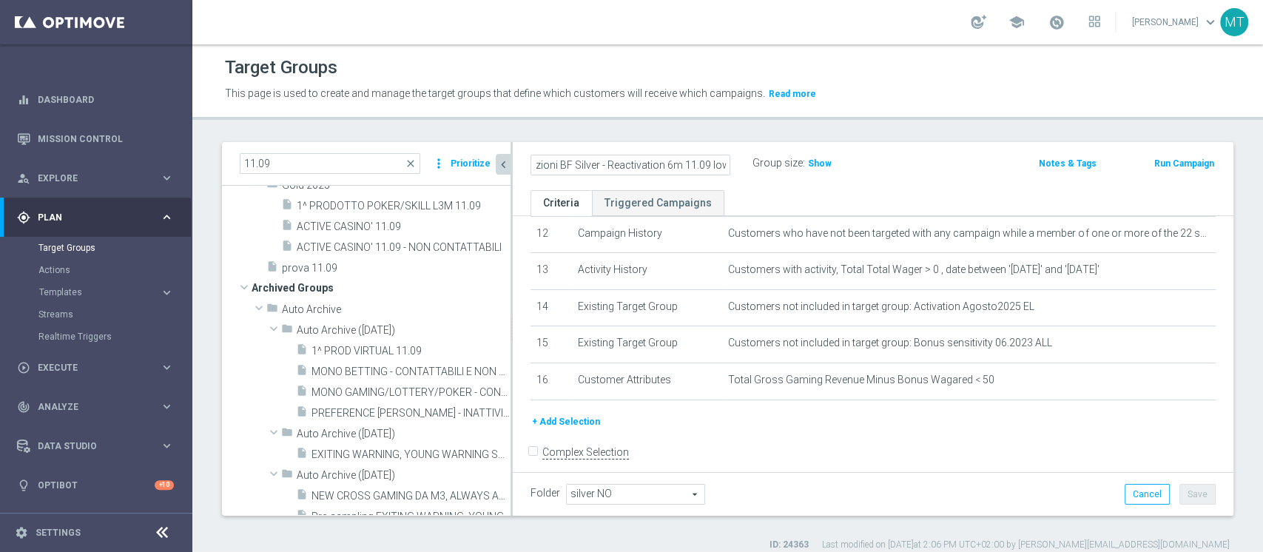
click at [984, 153] on form "Riattivazioni BF Silver - Reactivation 6m 11.09 low Group size : Show Notes & T…" at bounding box center [873, 153] width 707 height 0
type input "Riattivazioni BF Silver - Reactivation 6m 03.10"
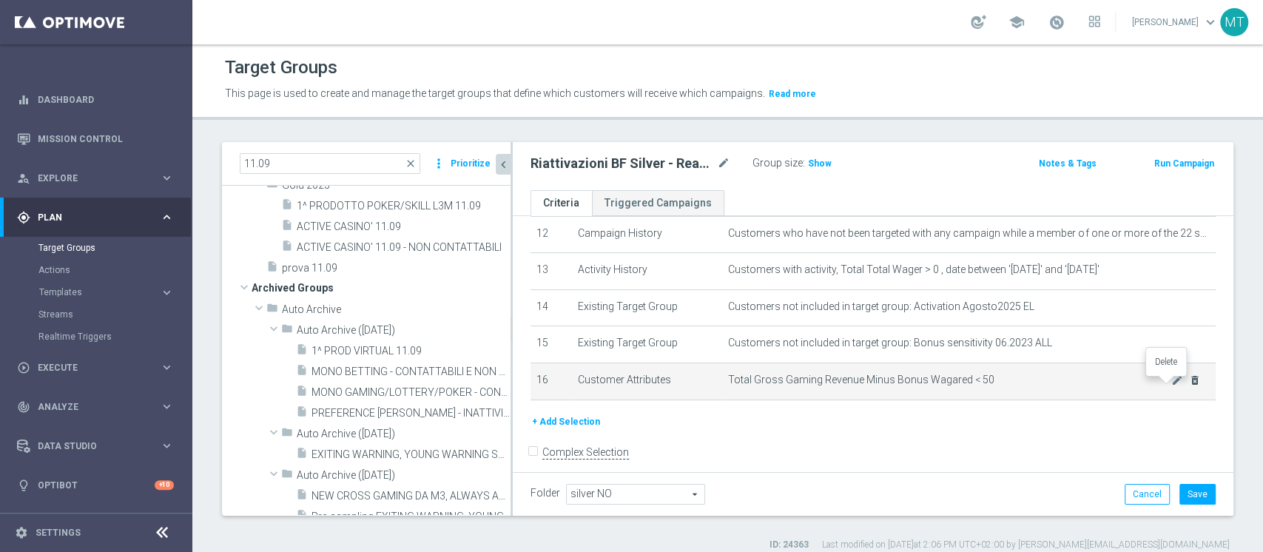
click at [1189, 386] on icon "delete_forever" at bounding box center [1195, 380] width 12 height 12
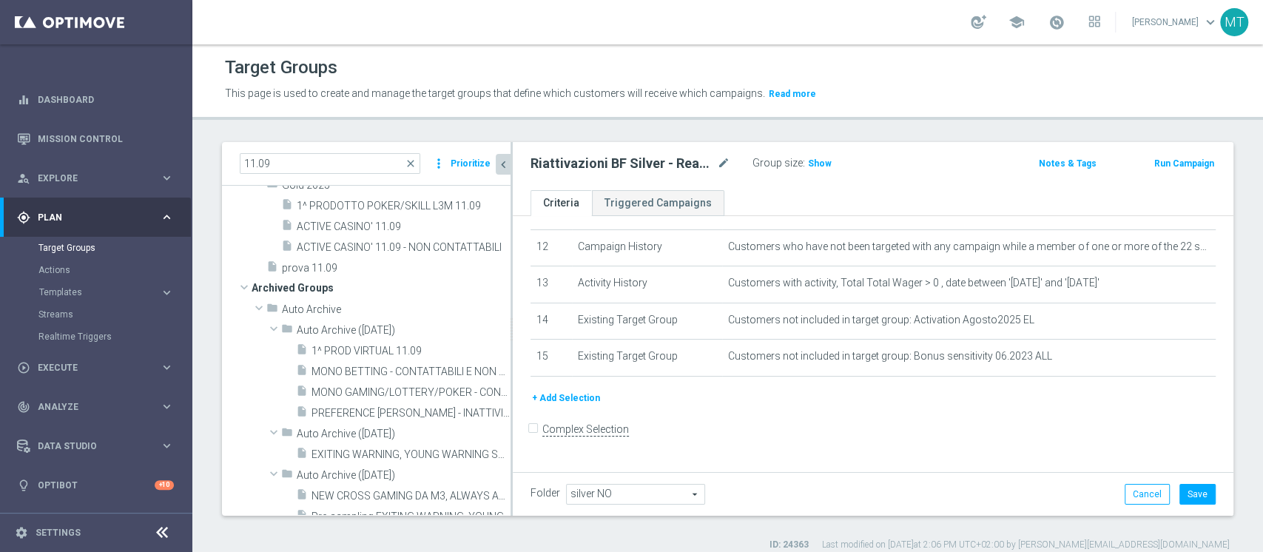
scroll to position [434, 0]
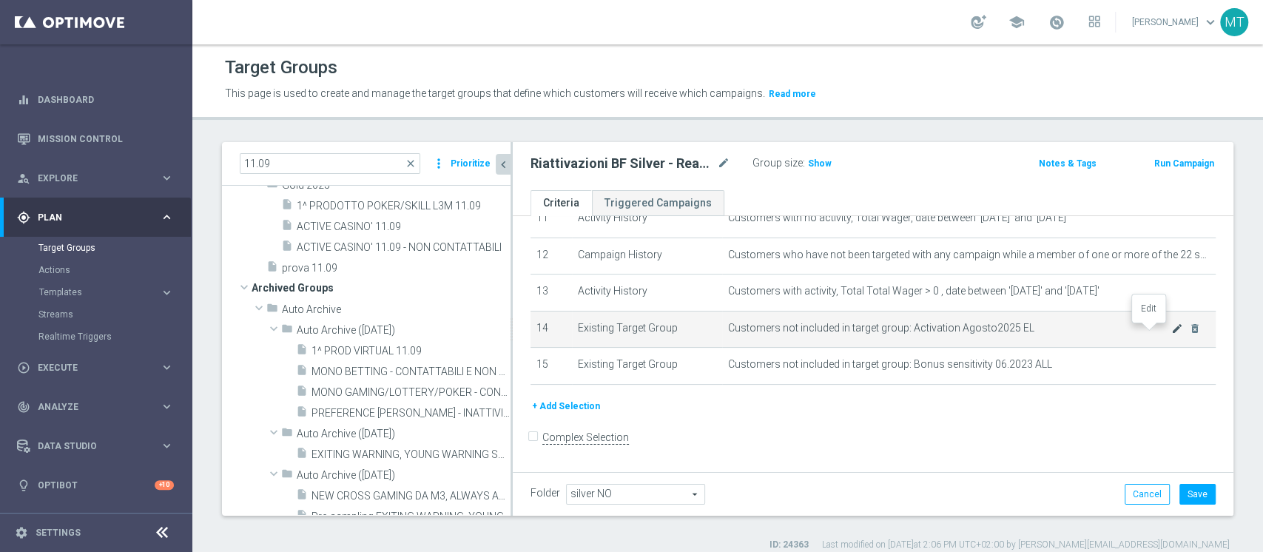
click at [1172, 330] on icon "mode_edit" at bounding box center [1178, 329] width 12 height 12
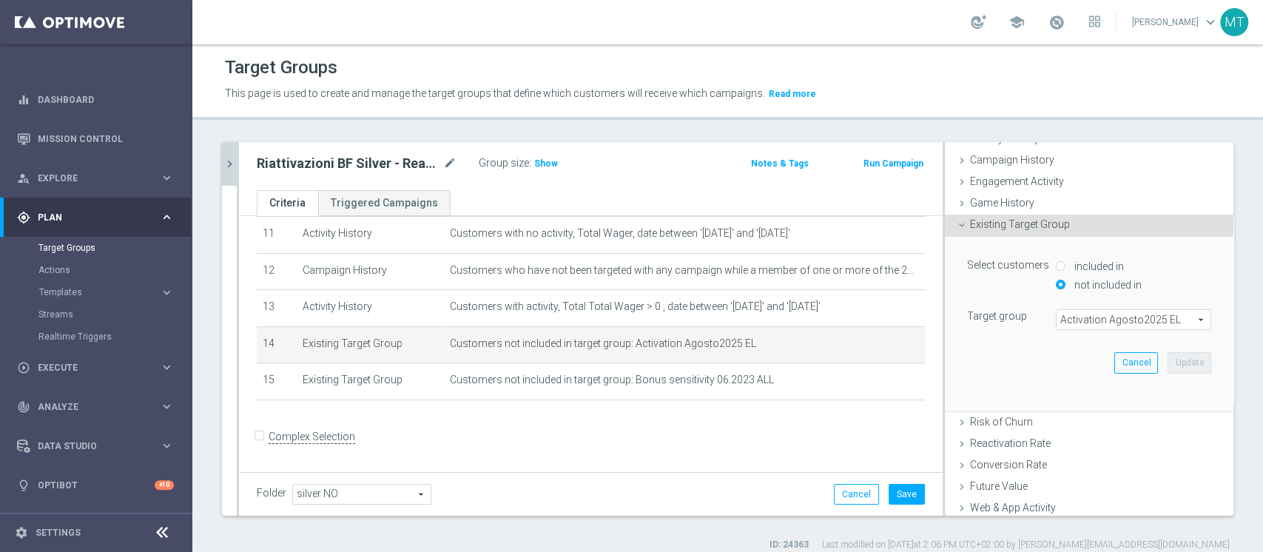
scroll to position [113, 0]
click at [1089, 326] on span "Activation Agosto2025 EL" at bounding box center [1134, 319] width 154 height 19
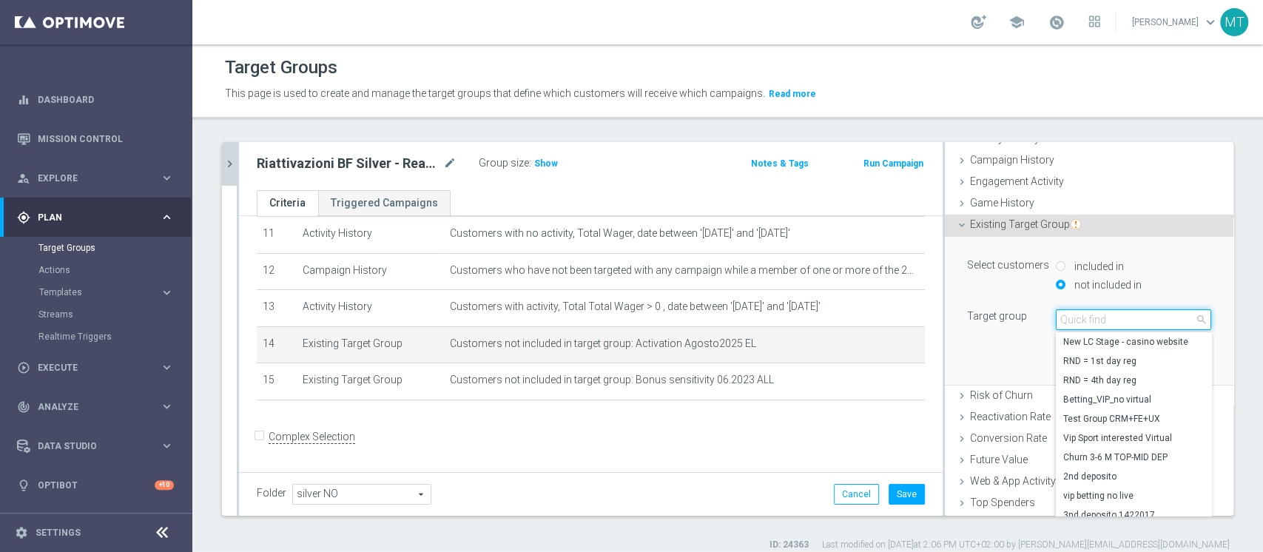
click at [1097, 314] on input "search" at bounding box center [1133, 319] width 155 height 21
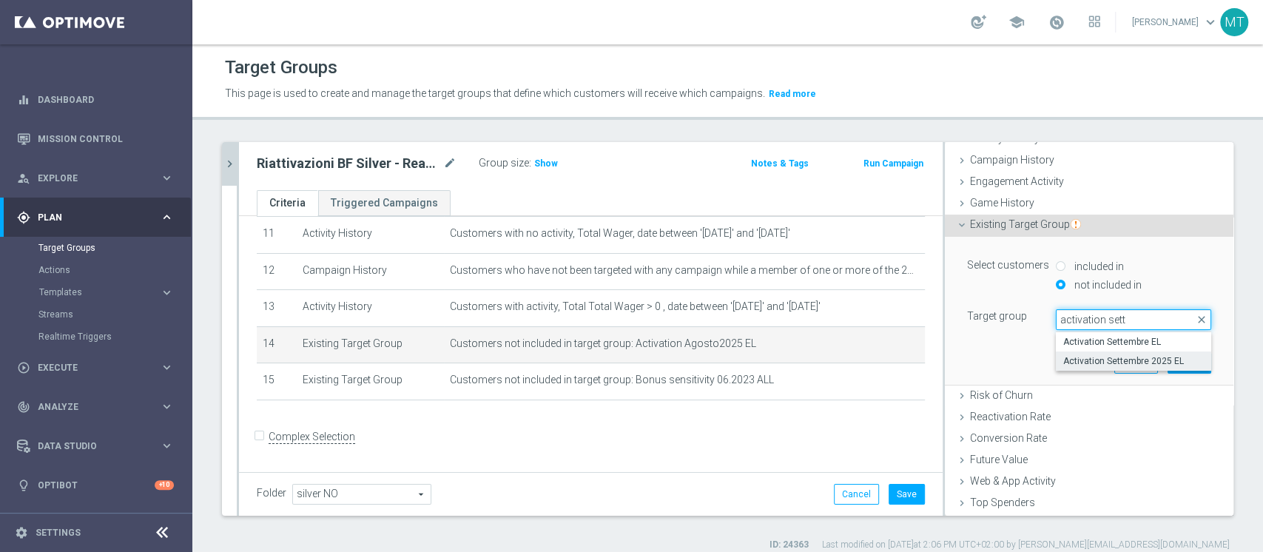
type input "activation sett"
click at [1115, 355] on span "Activation Settembre 2025 EL" at bounding box center [1133, 361] width 141 height 12
type input "Activation Settembre 2025 EL"
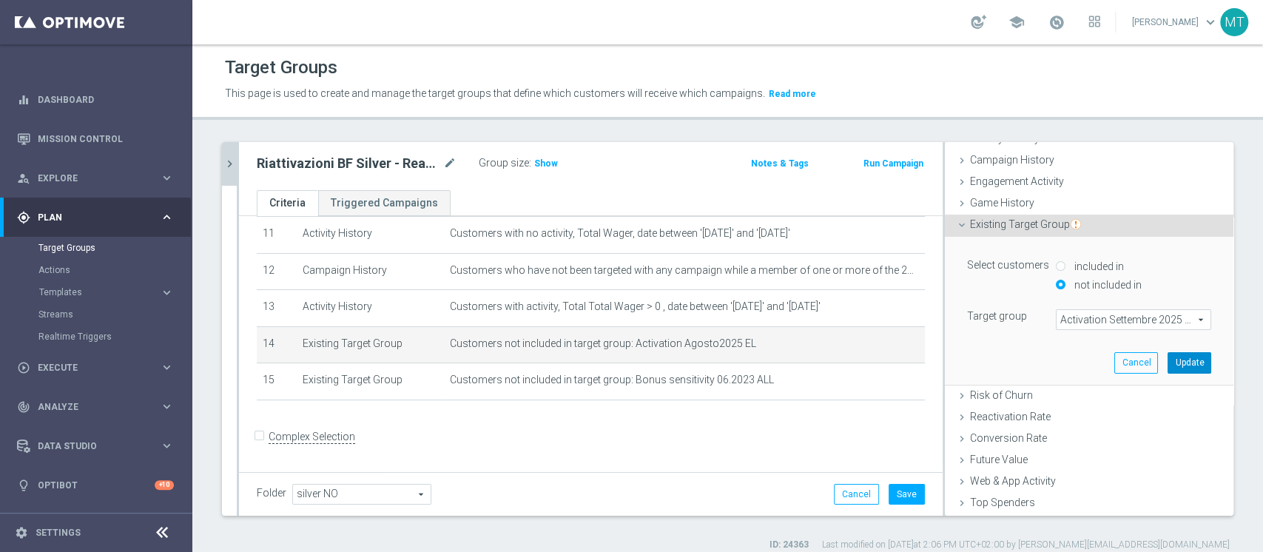
click at [1168, 355] on button "Update" at bounding box center [1190, 362] width 44 height 21
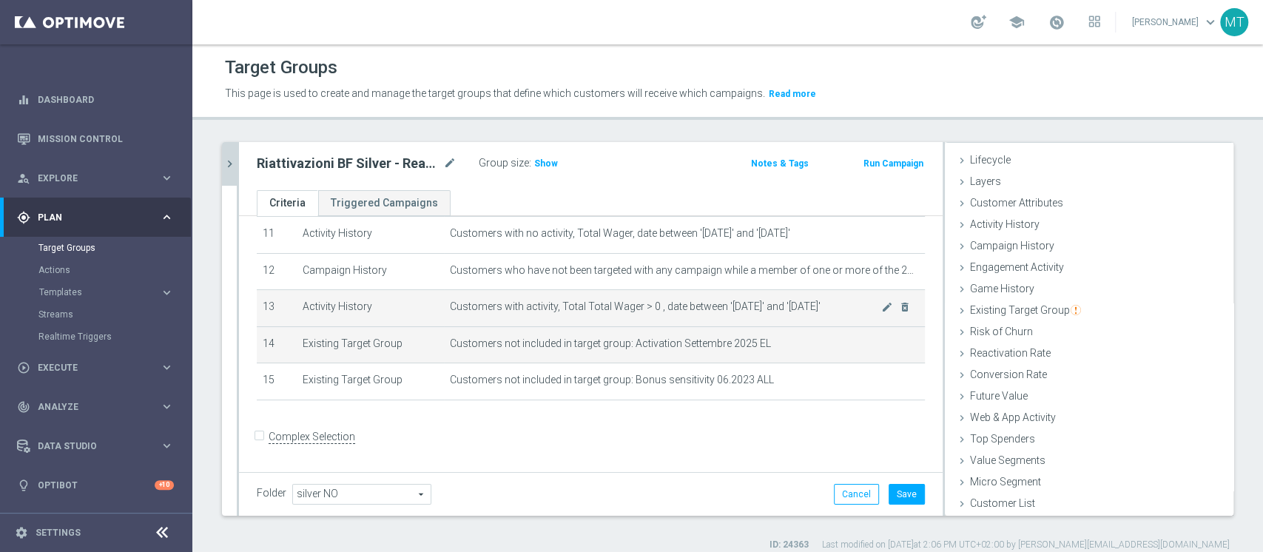
scroll to position [27, 0]
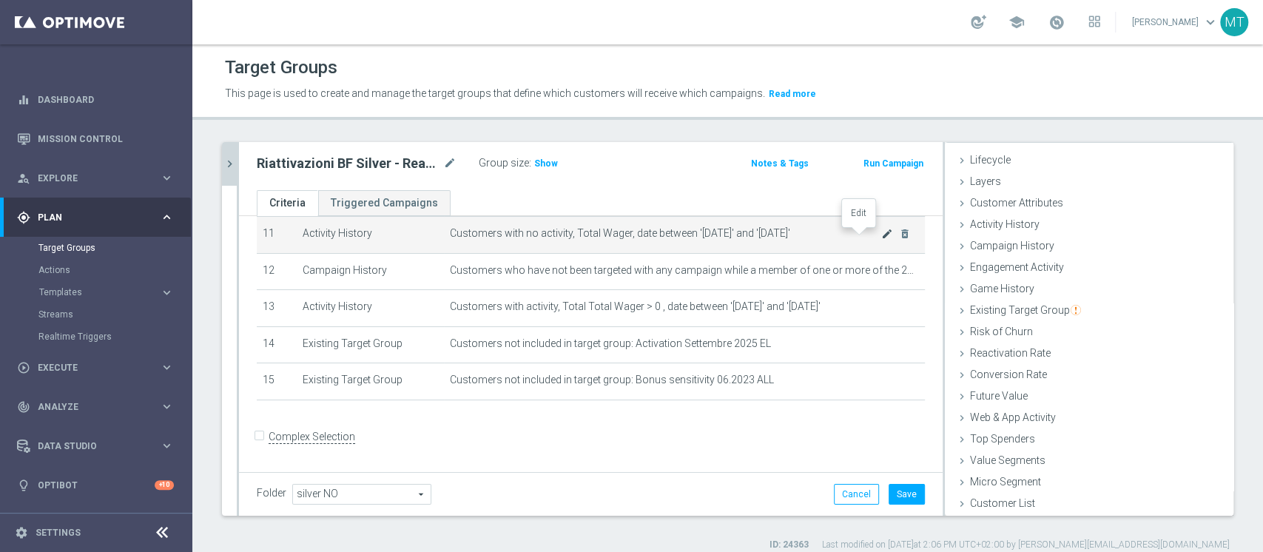
click at [881, 230] on icon "mode_edit" at bounding box center [887, 234] width 12 height 12
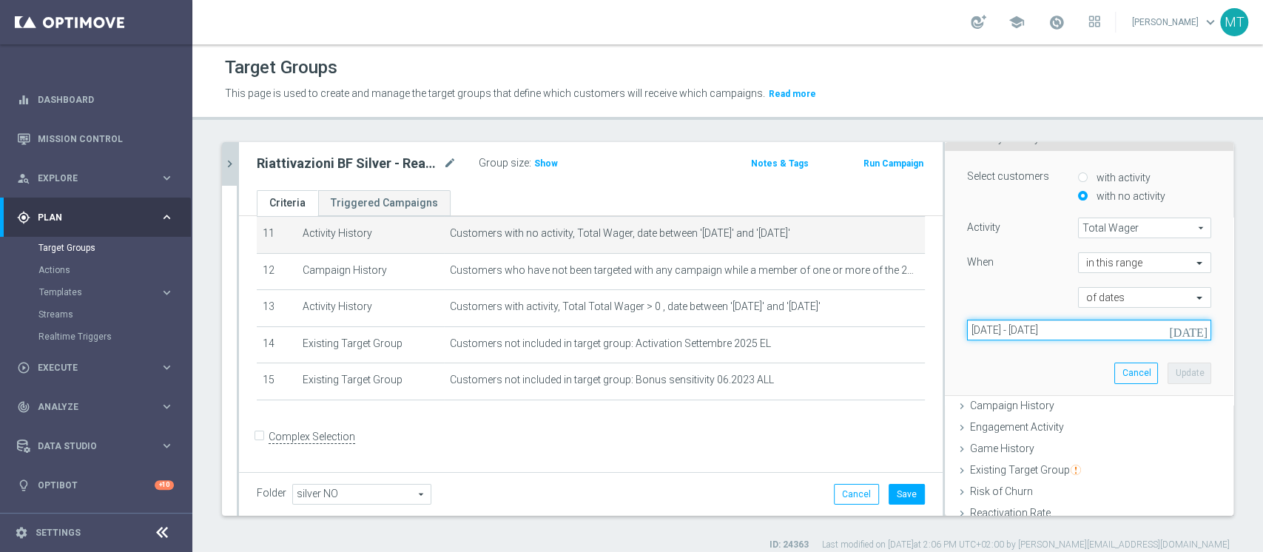
click at [1067, 327] on input "01 Apr 2025 - 30 Sep 2025" at bounding box center [1089, 330] width 244 height 21
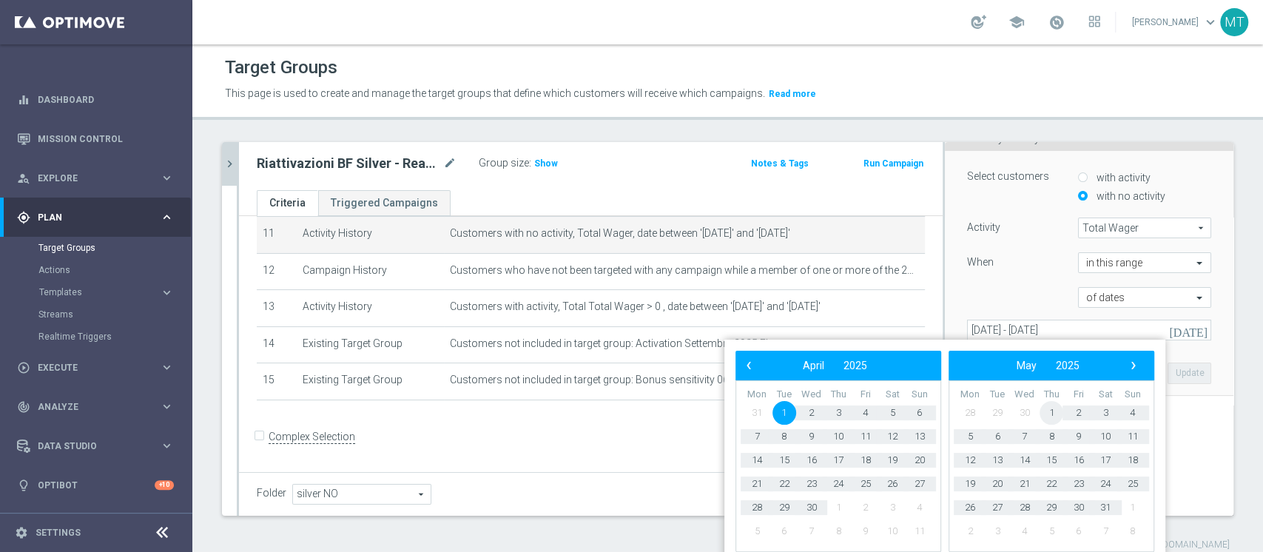
click at [1052, 413] on span "1" at bounding box center [1052, 413] width 24 height 24
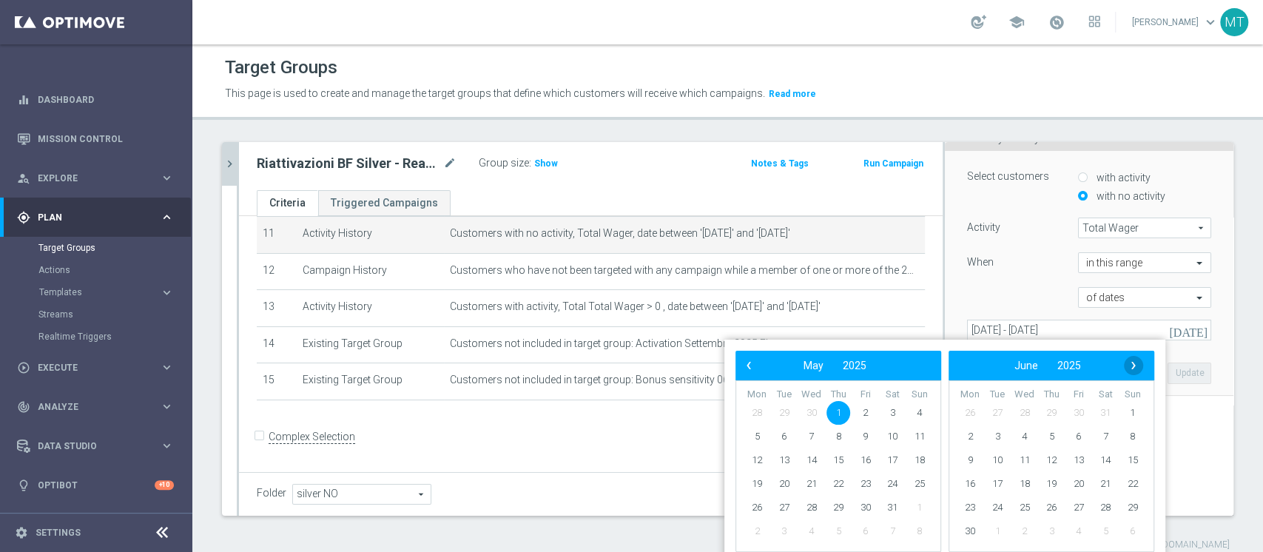
click at [1135, 368] on span "›" at bounding box center [1133, 365] width 19 height 19
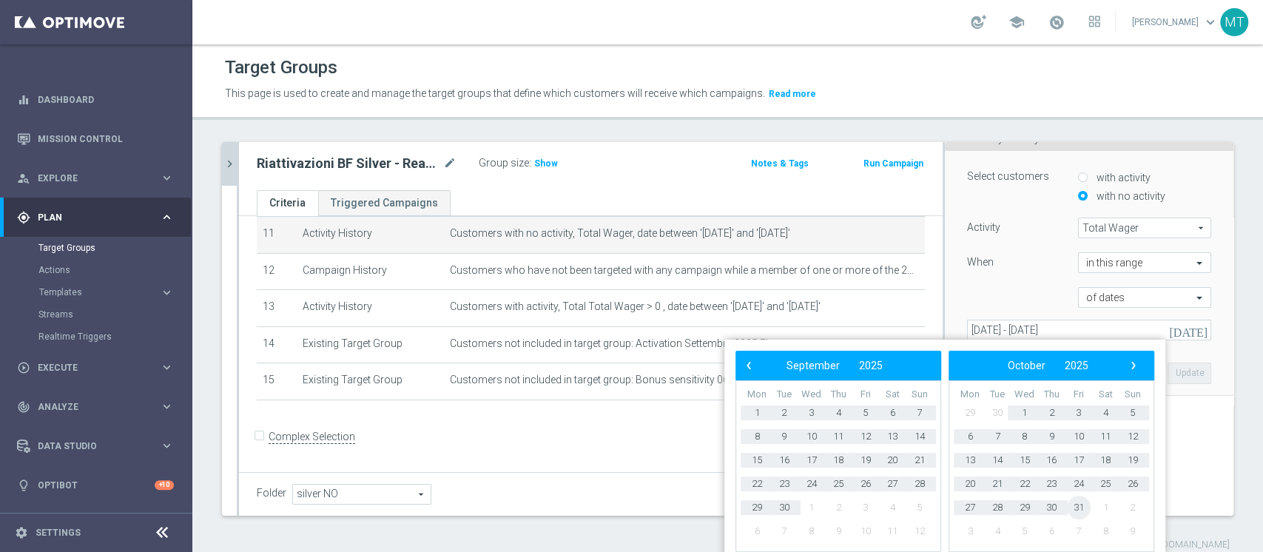
click at [1074, 508] on span "31" at bounding box center [1079, 508] width 24 height 24
type input "01 May 2025 - 31 Oct 2025"
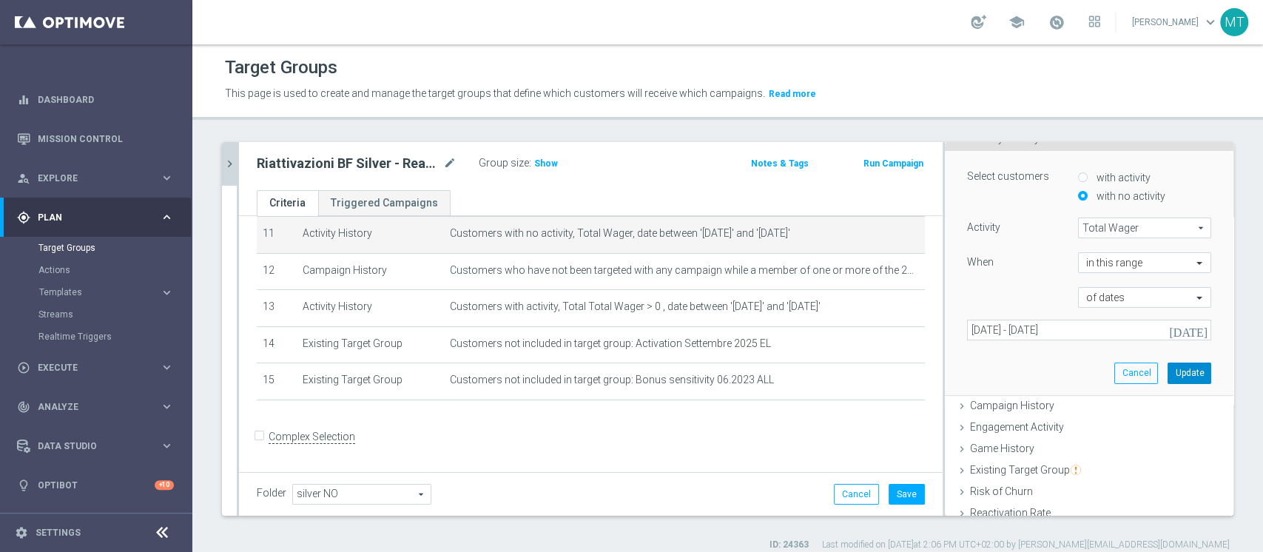
click at [1168, 373] on button "Update" at bounding box center [1190, 373] width 44 height 21
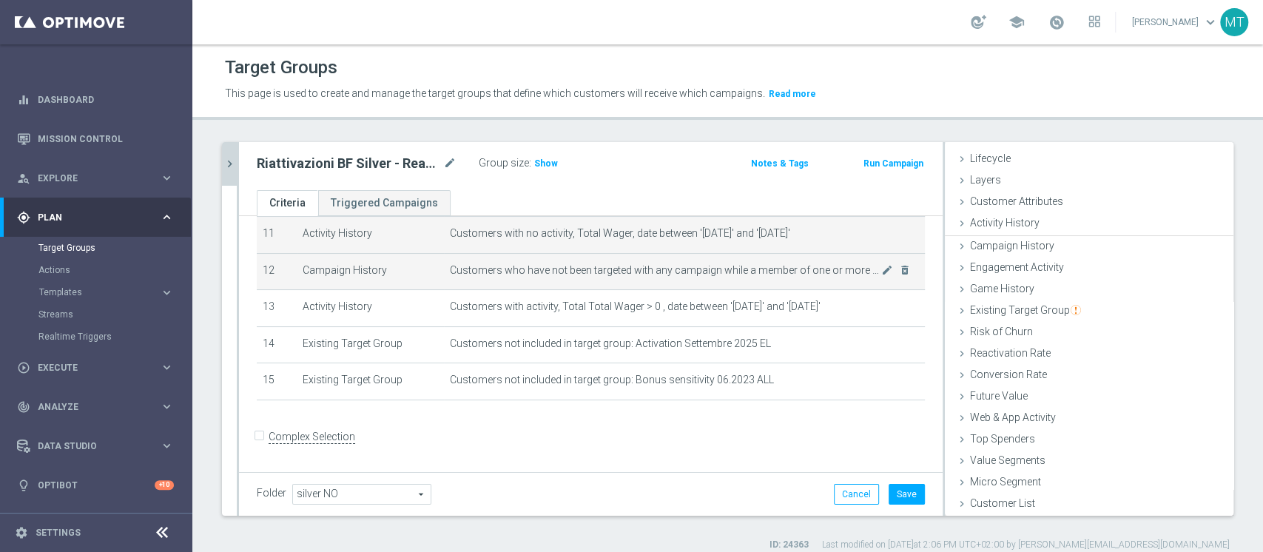
scroll to position [27, 0]
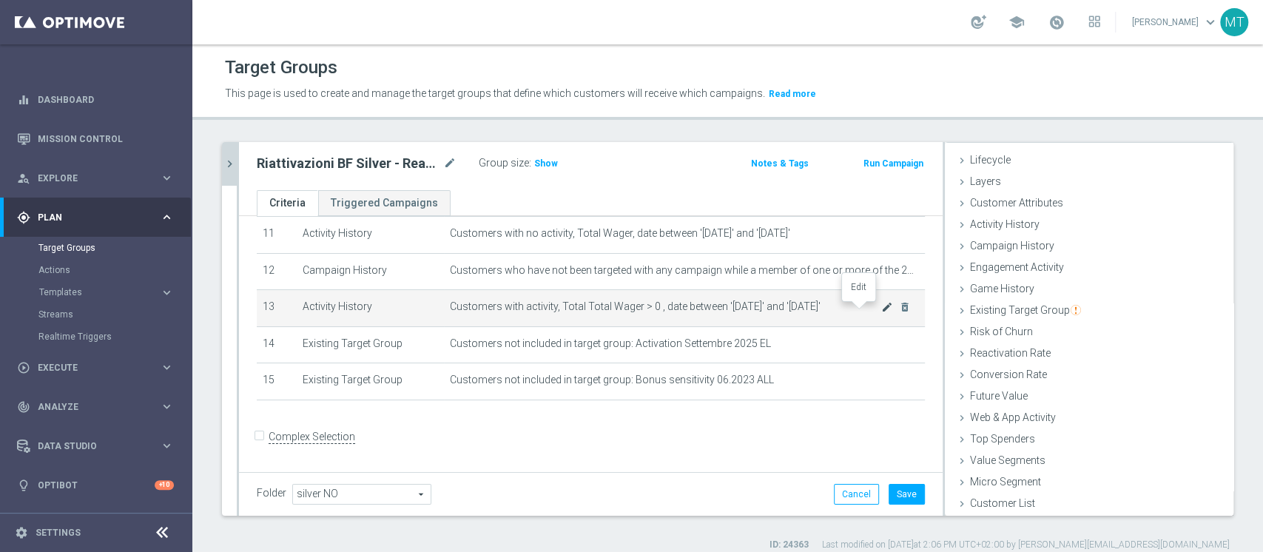
click at [881, 311] on icon "mode_edit" at bounding box center [887, 307] width 12 height 12
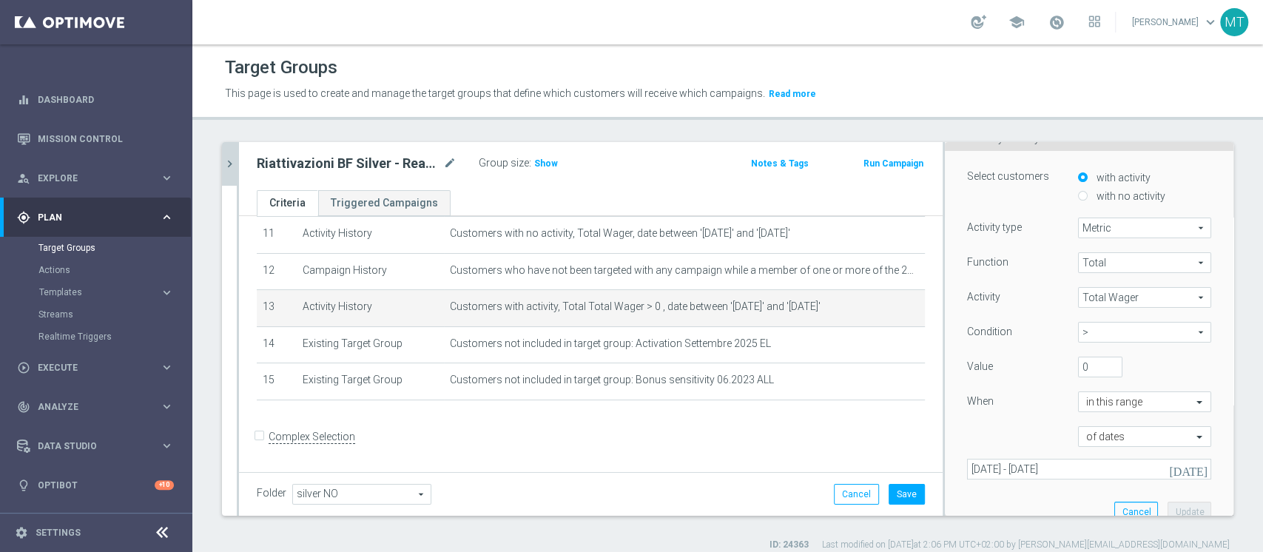
scroll to position [212, 0]
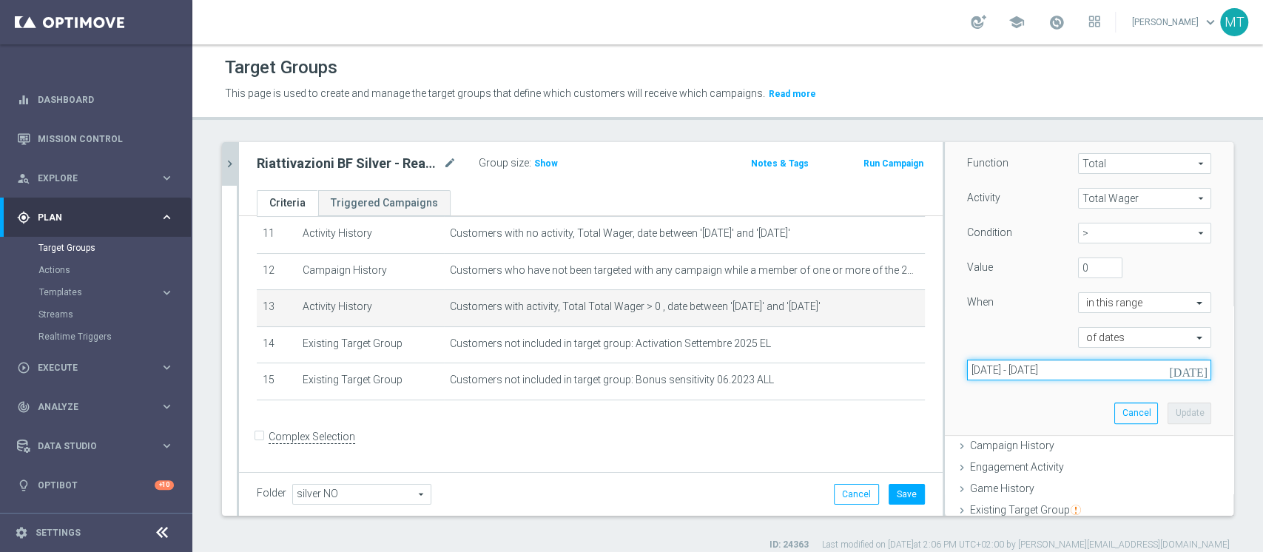
click at [1038, 370] on input "01 Oct 2024 - 31 Mar 2025" at bounding box center [1089, 370] width 244 height 21
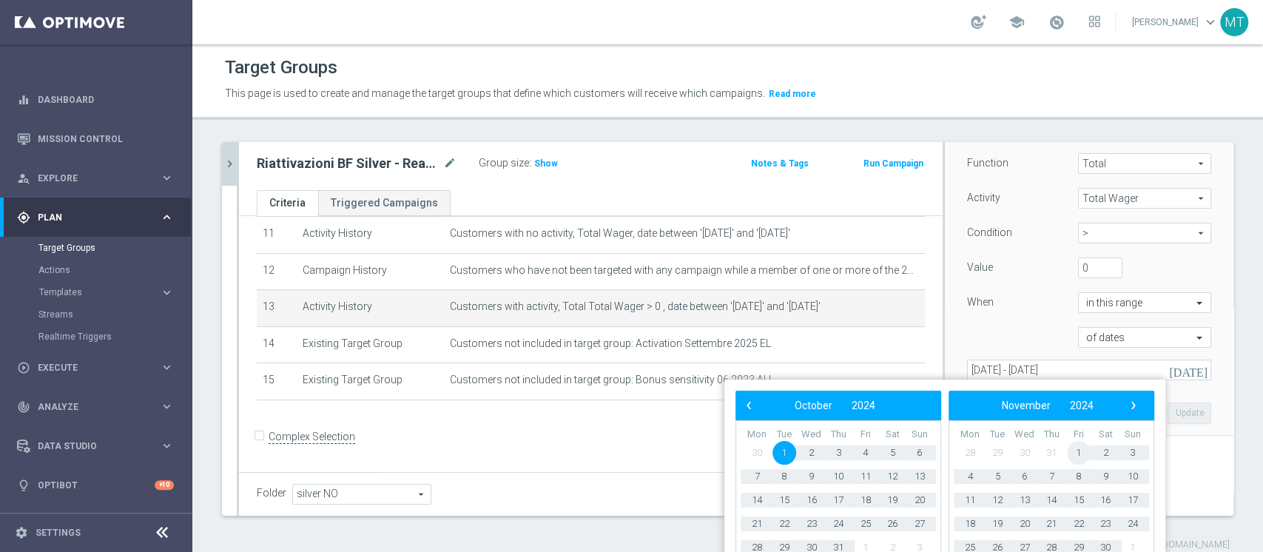
click at [1074, 451] on span "1" at bounding box center [1079, 453] width 24 height 24
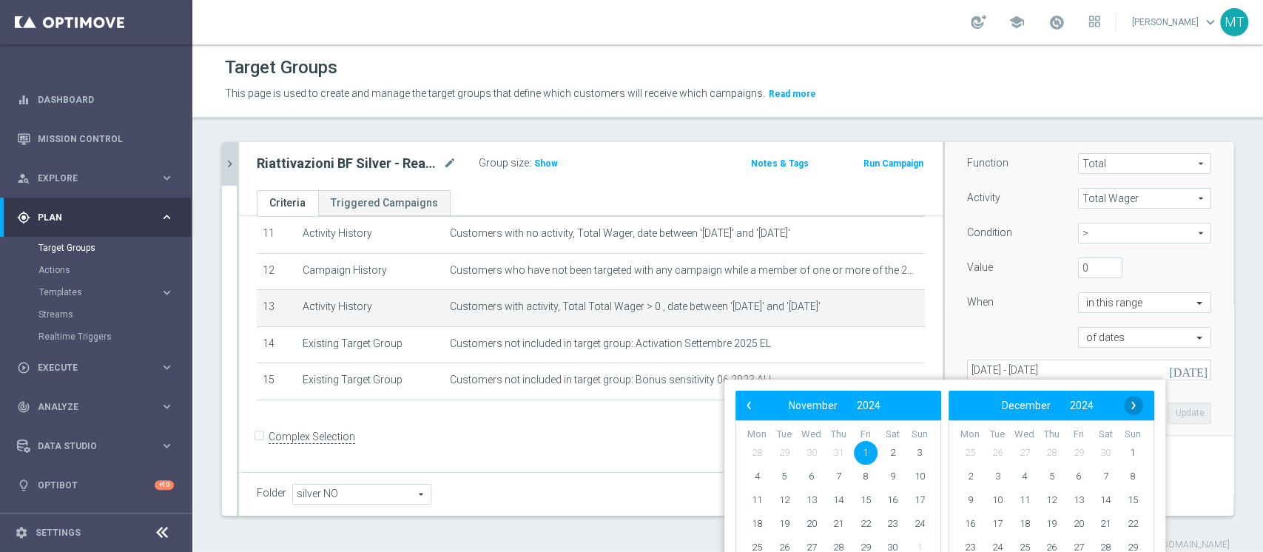
click at [1134, 400] on span "›" at bounding box center [1133, 405] width 19 height 19
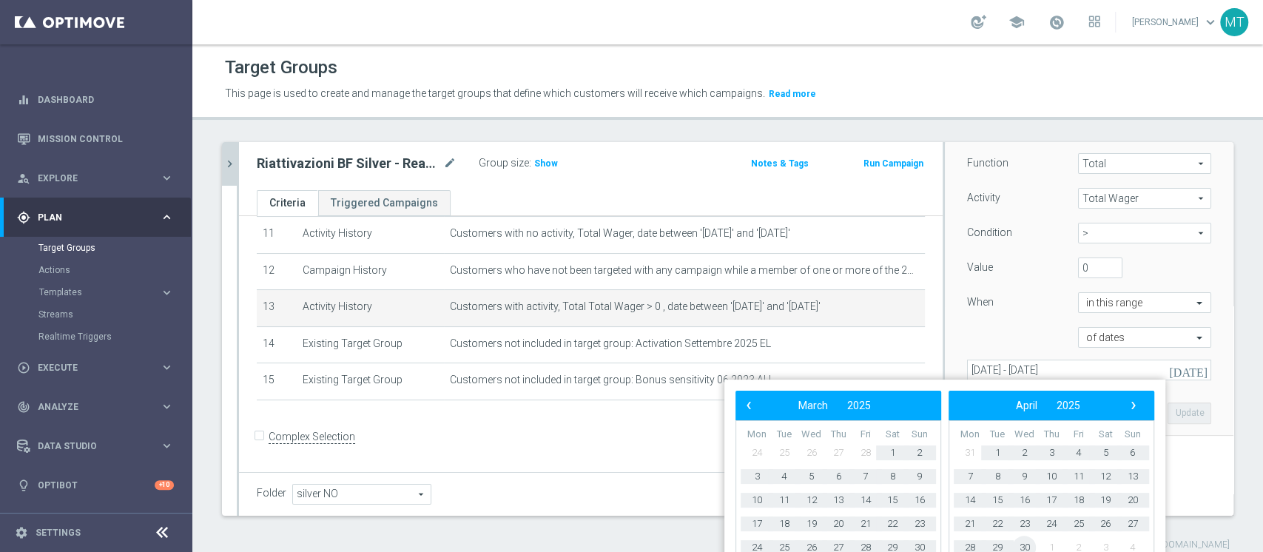
click at [1026, 545] on span "30" at bounding box center [1024, 548] width 24 height 24
type input "01 Nov 2024 - 30 Apr 2025"
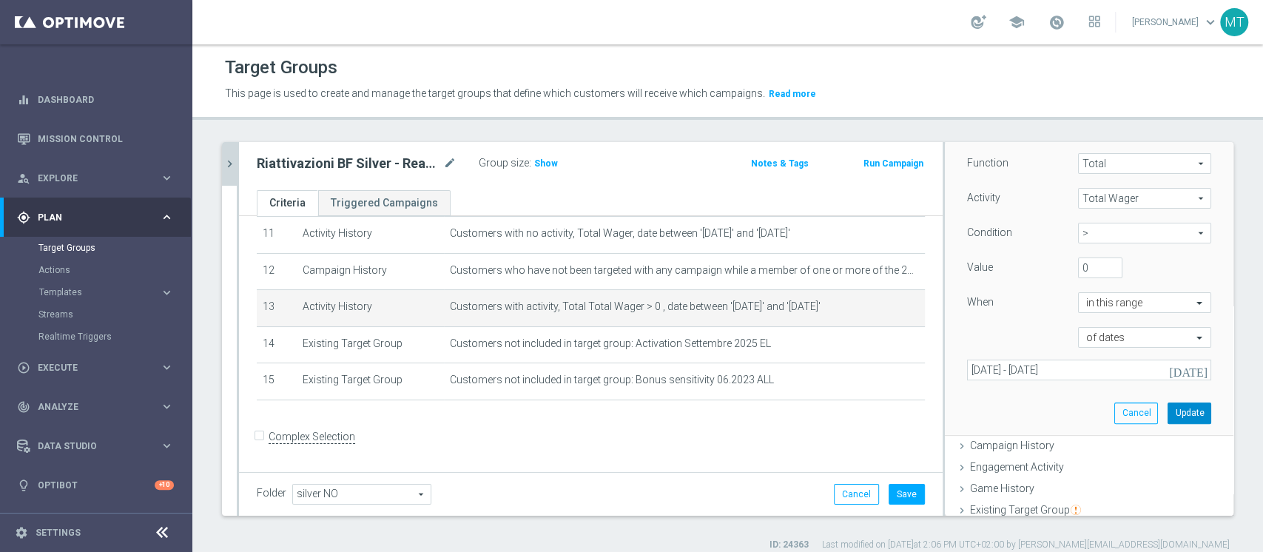
click at [1168, 411] on button "Update" at bounding box center [1190, 413] width 44 height 21
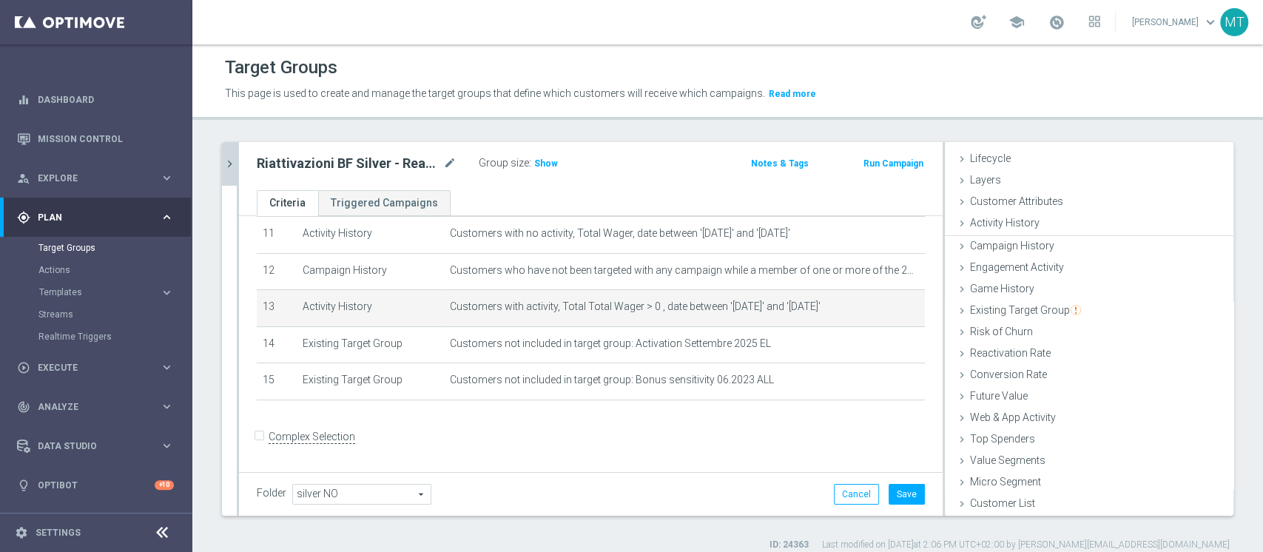
scroll to position [27, 0]
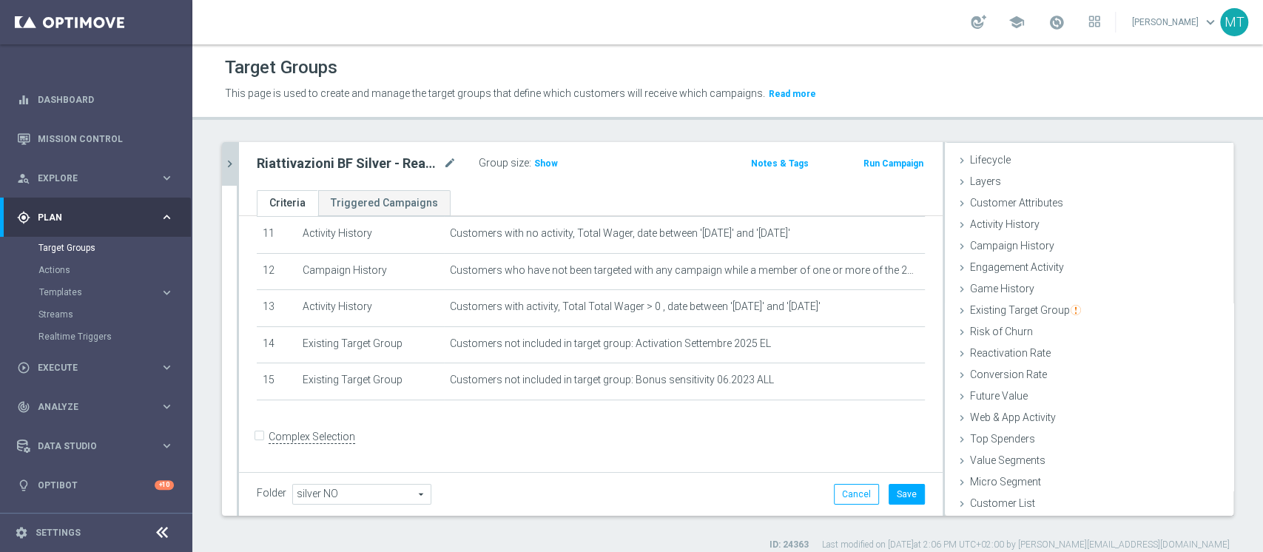
click at [885, 483] on div "Folder silver NO silver NO arrow_drop_down search Cancel Save Saving..." at bounding box center [591, 494] width 704 height 44
click at [889, 488] on button "Save" at bounding box center [907, 494] width 36 height 21
click at [548, 159] on span "Show" at bounding box center [546, 163] width 24 height 10
click at [417, 157] on h2 "Riattivazioni BF Silver - Reactivation 6m 03.10" at bounding box center [349, 164] width 184 height 18
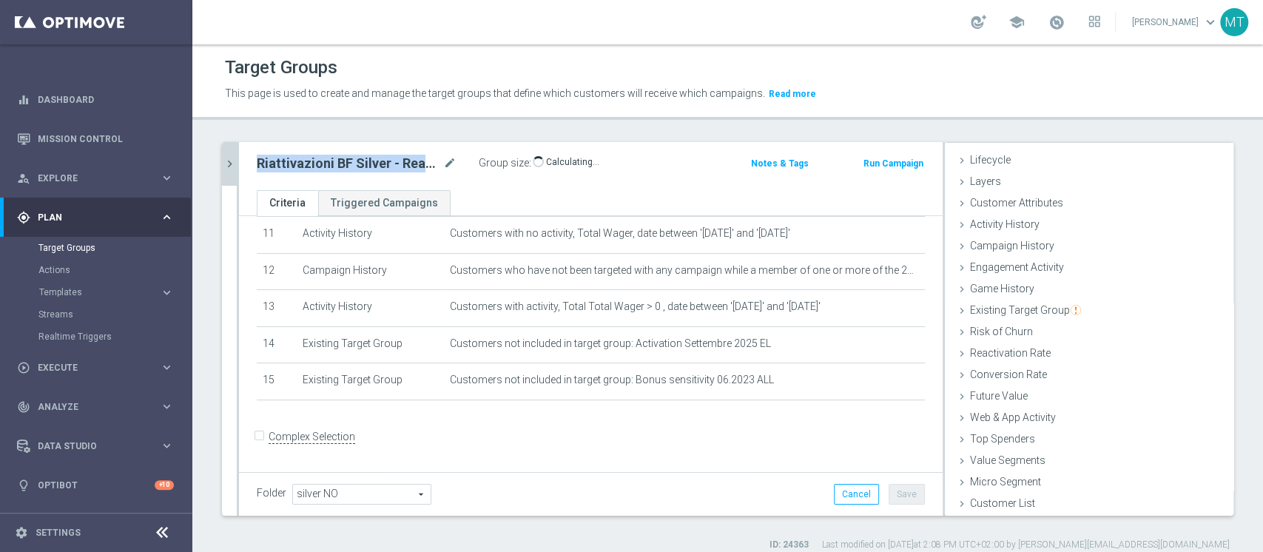
click at [417, 157] on h2 "Riattivazioni BF Silver - Reactivation 6m 03.10" at bounding box center [349, 164] width 184 height 18
copy div "Riattivazioni BF Silver - Reactivation 6m 03.10"
drag, startPoint x: 215, startPoint y: 161, endPoint x: 231, endPoint y: 164, distance: 15.7
click at [221, 163] on div "11.09 close more_vert Prioritize Customer Target Groups library_add create_new_…" at bounding box center [727, 346] width 1071 height 409
click at [234, 164] on icon "chevron_right" at bounding box center [230, 164] width 14 height 14
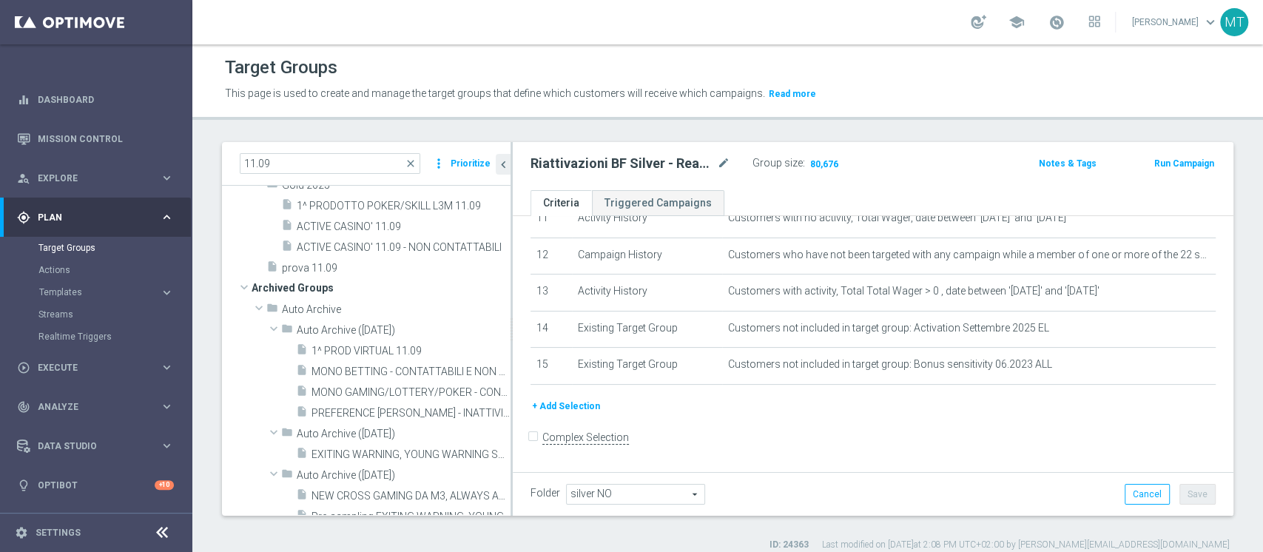
scroll to position [56, 0]
click at [248, 163] on input "11.09" at bounding box center [330, 163] width 181 height 21
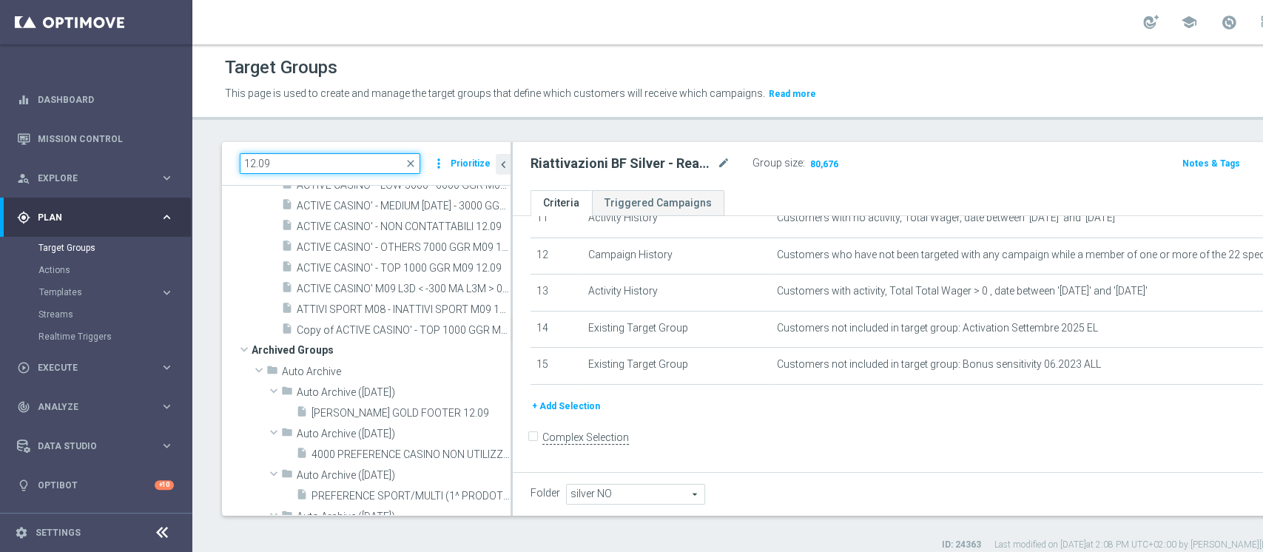
type input "12.09"
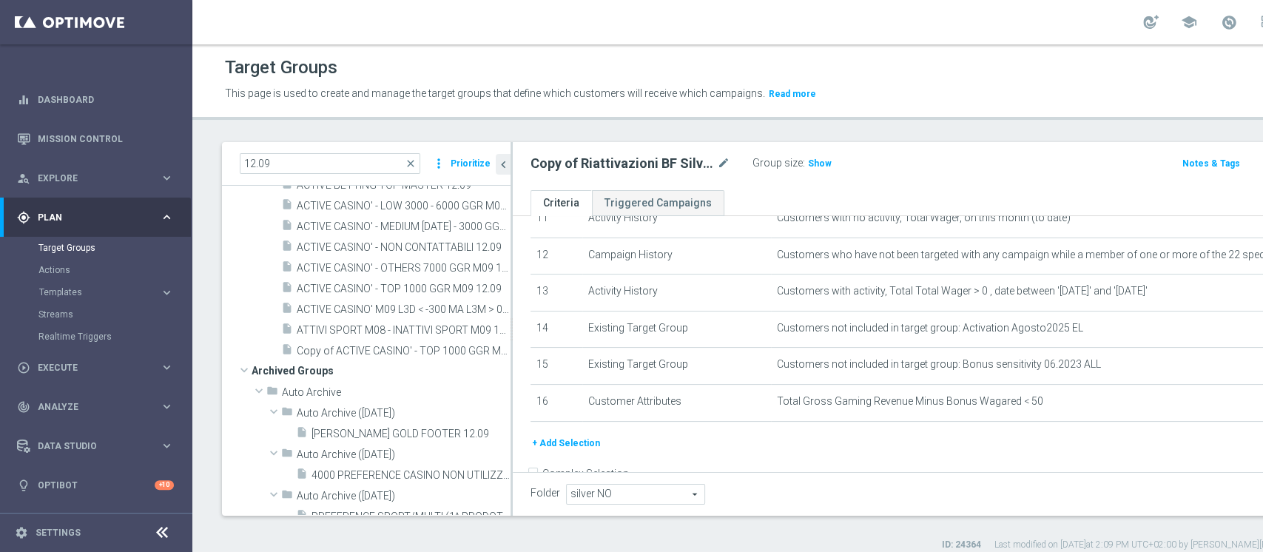
scroll to position [456, 0]
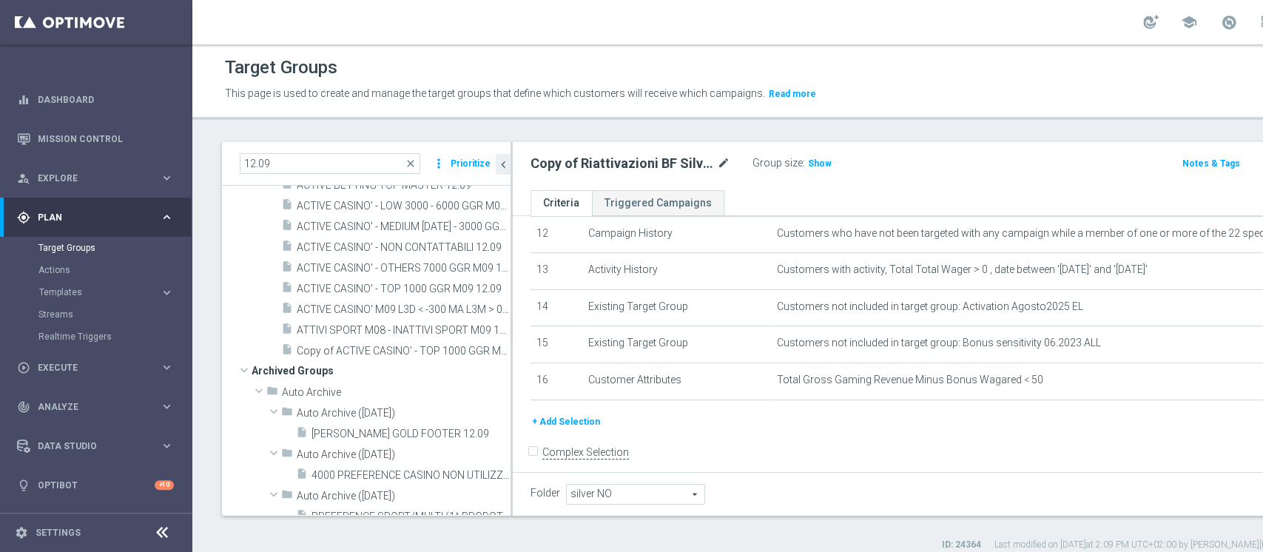
click at [721, 168] on icon "mode_edit" at bounding box center [723, 164] width 13 height 18
click at [660, 163] on input "Copy of Riattivazioni BF Silver - Retention mese 12.09 low" at bounding box center [631, 165] width 200 height 21
drag, startPoint x: 686, startPoint y: 163, endPoint x: 932, endPoint y: 155, distance: 245.8
click at [941, 163] on div "Copy of Riattivazioni BF Silver - Retention mese 12.09 low Group size : Show" at bounding box center [808, 164] width 577 height 22
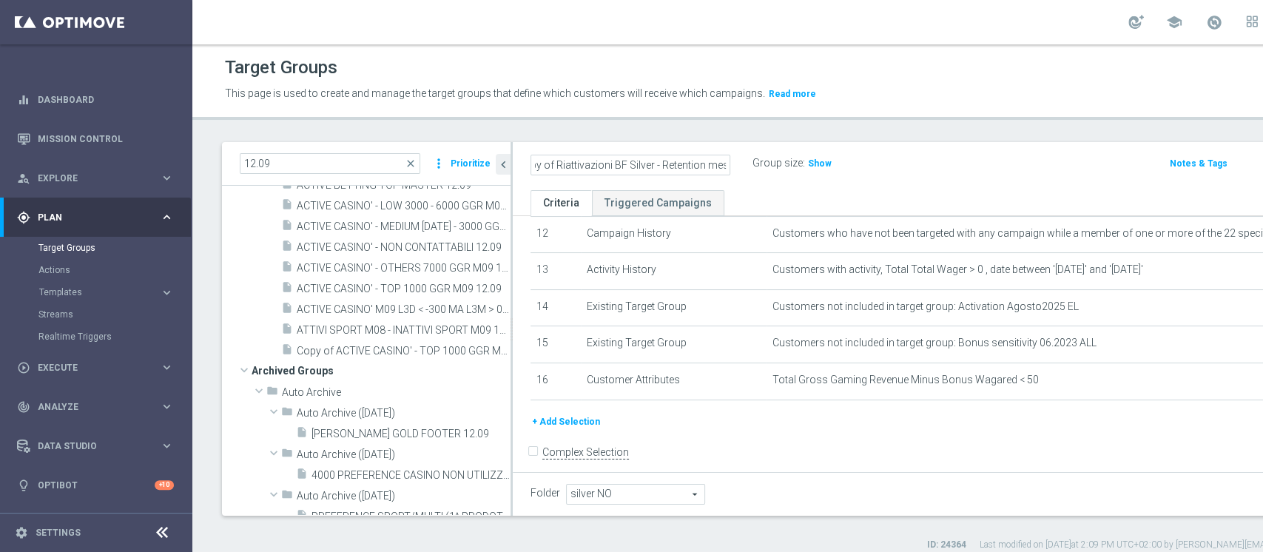
scroll to position [0, 0]
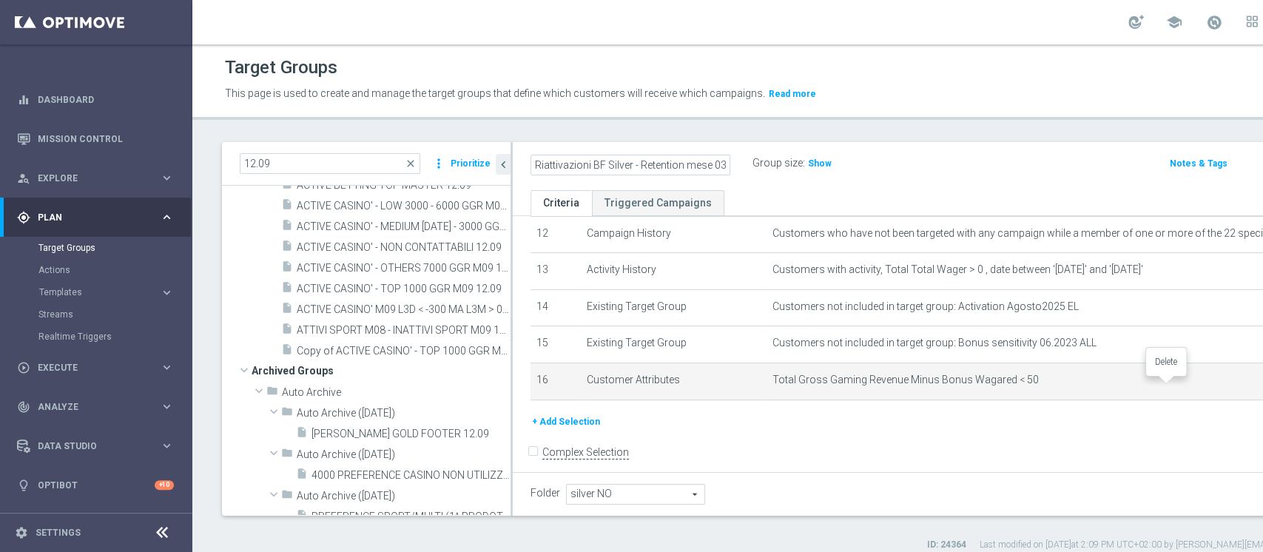
type input "Riattivazioni BF Silver - Retention mese 03.10"
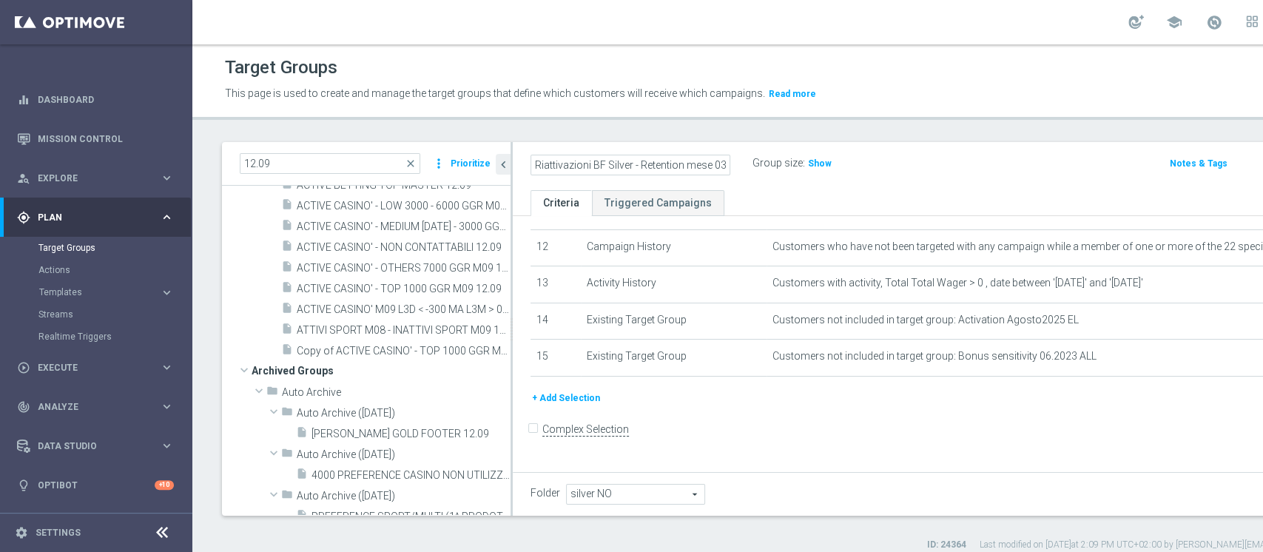
scroll to position [434, 0]
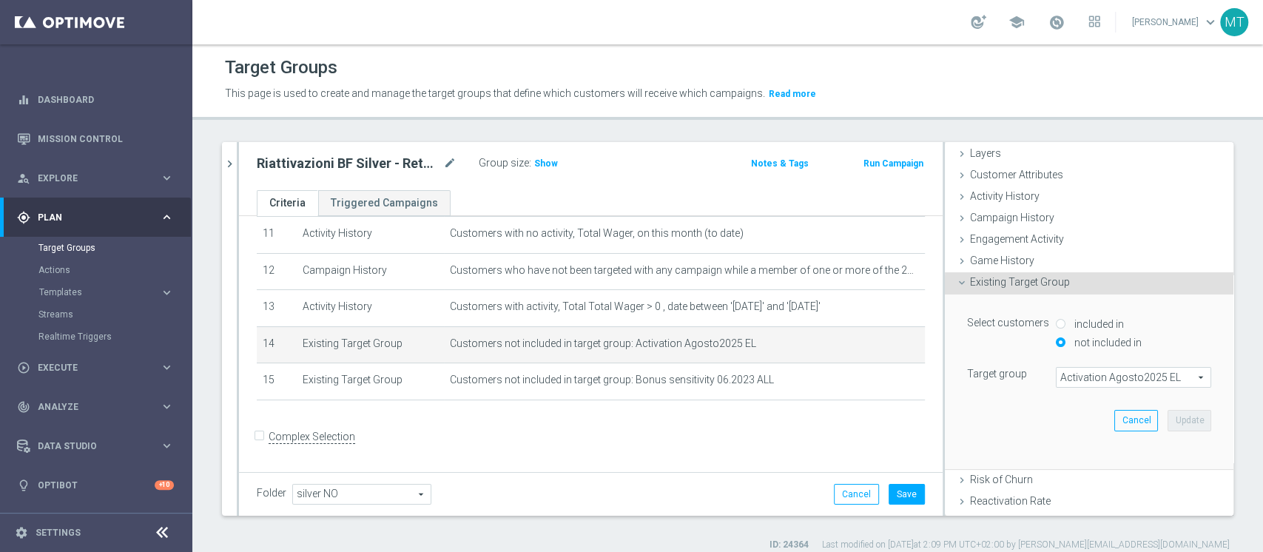
scroll to position [113, 0]
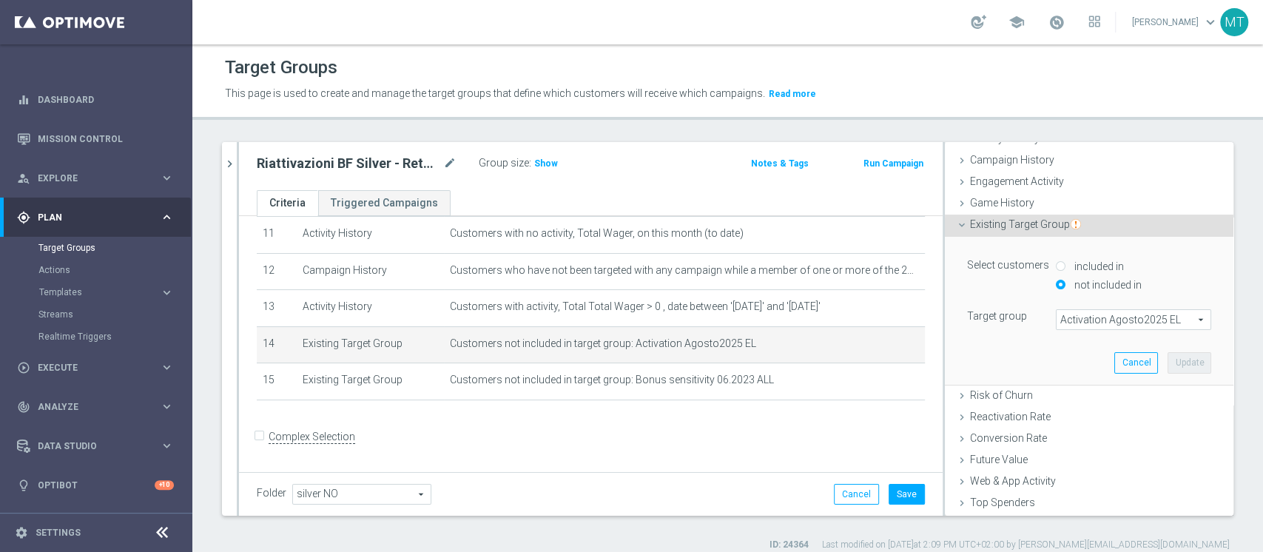
click at [1091, 321] on span "Activation Agosto2025 EL" at bounding box center [1134, 319] width 154 height 19
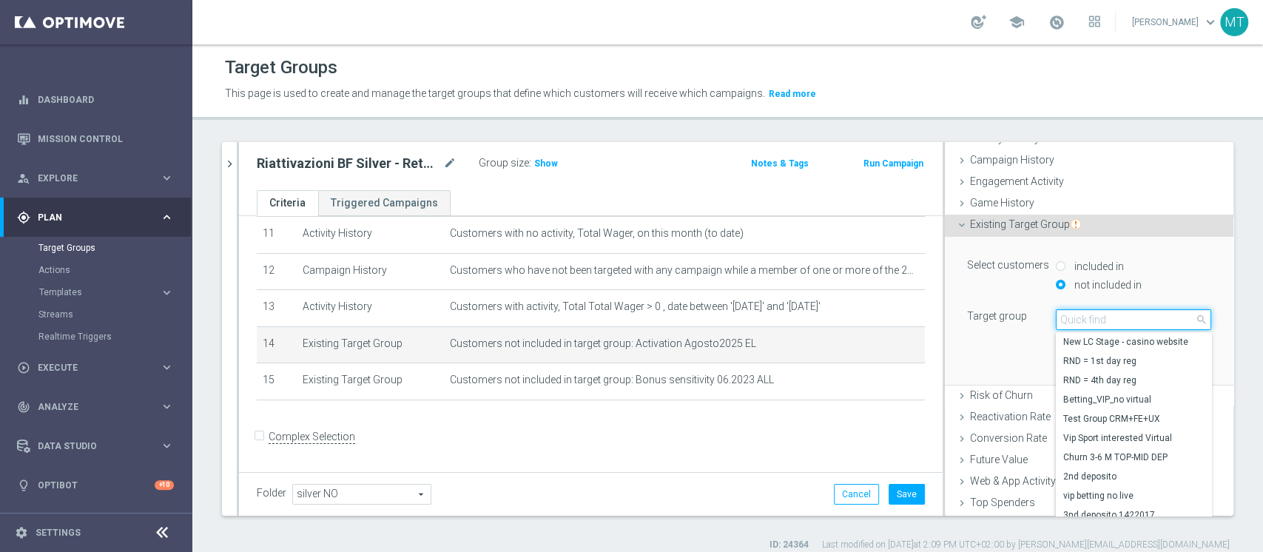
click at [1093, 321] on input "search" at bounding box center [1133, 319] width 155 height 21
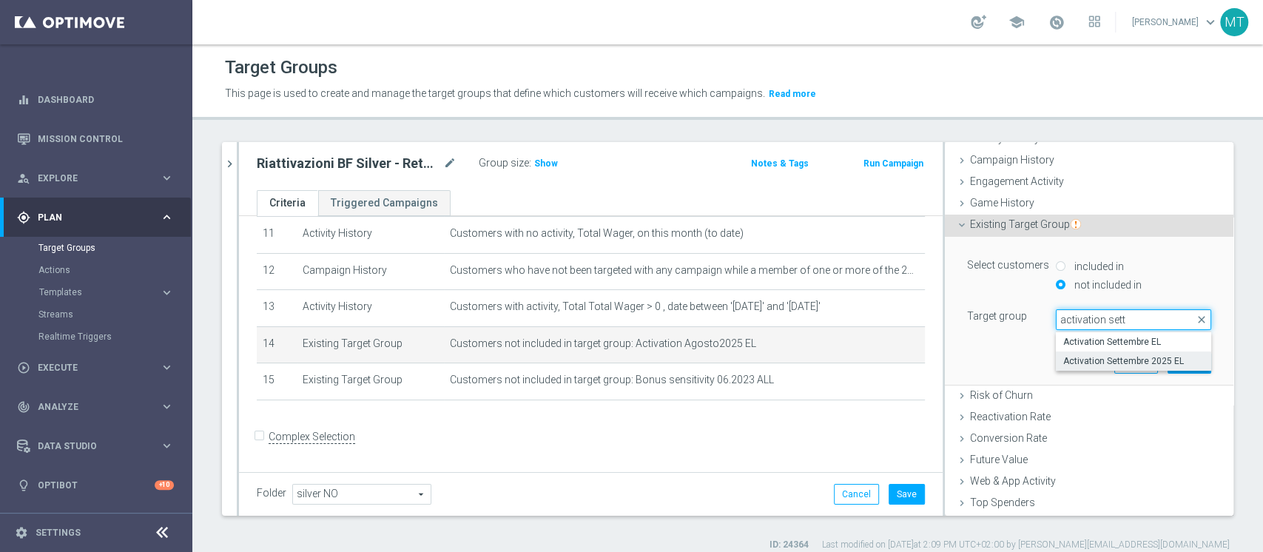
type input "activation sett"
click at [1116, 357] on span "Activation Settembre 2025 EL" at bounding box center [1133, 361] width 141 height 12
type input "Activation Settembre 2025 EL"
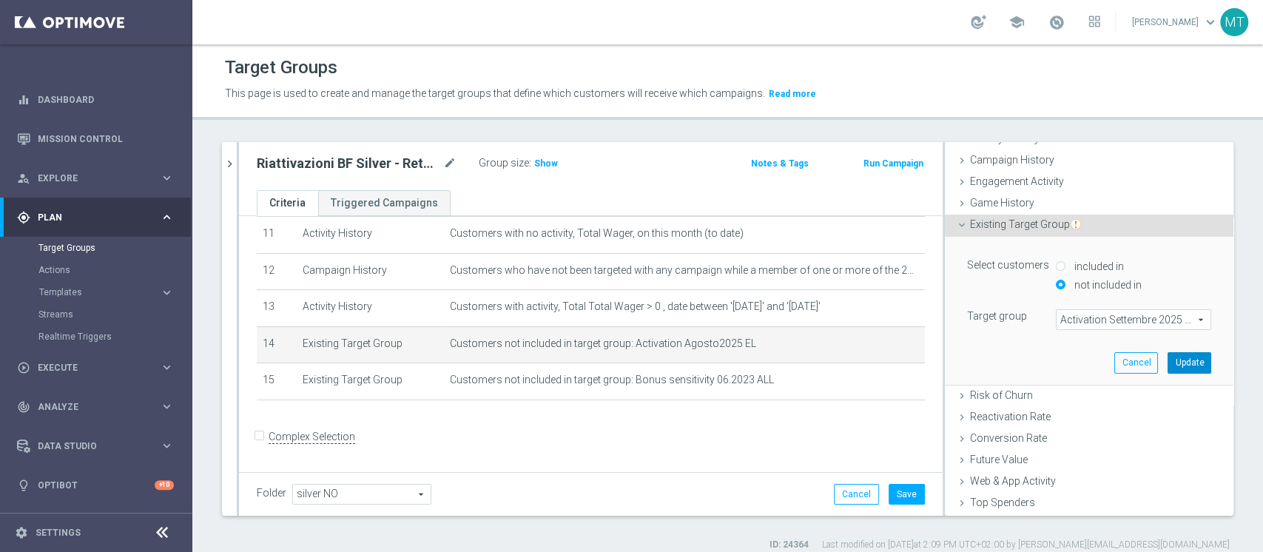
click at [1168, 362] on button "Update" at bounding box center [1190, 362] width 44 height 21
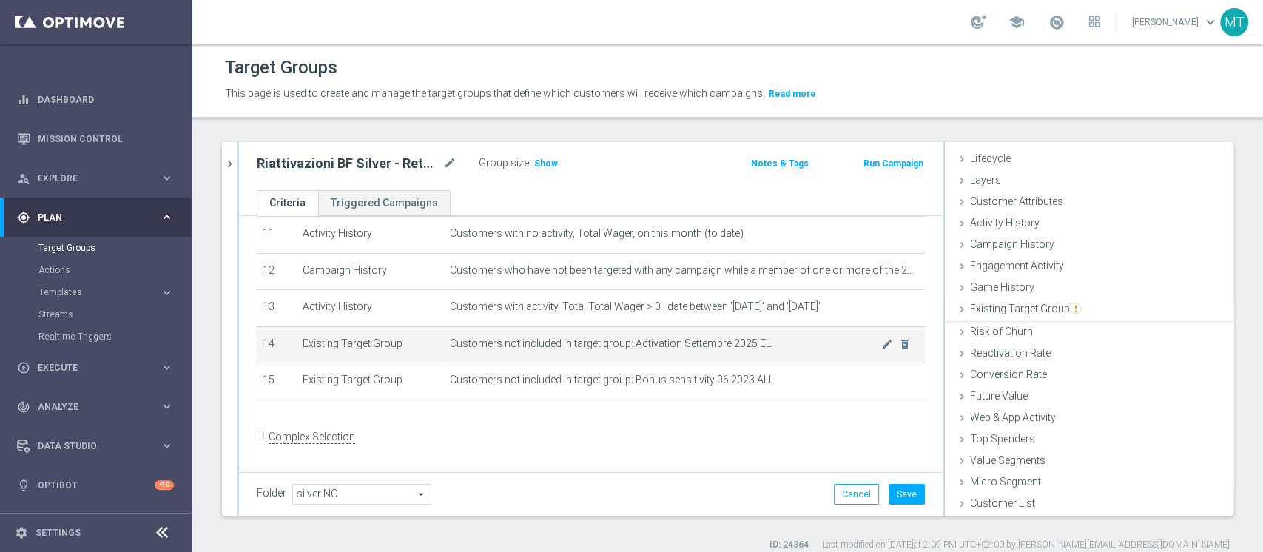
scroll to position [27, 0]
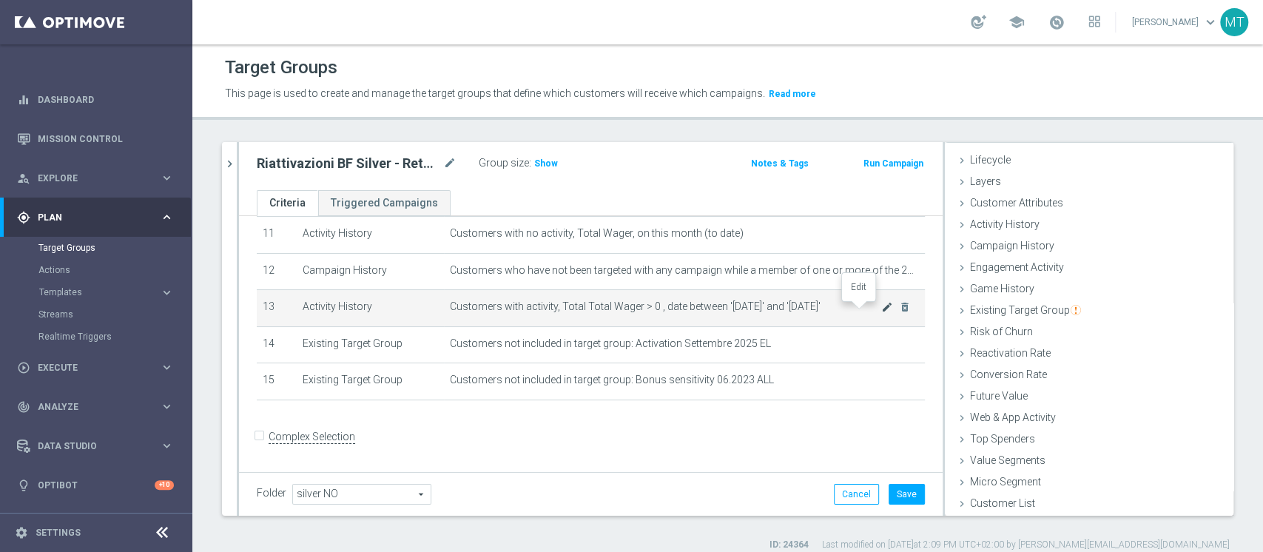
click at [881, 312] on icon "mode_edit" at bounding box center [887, 307] width 12 height 12
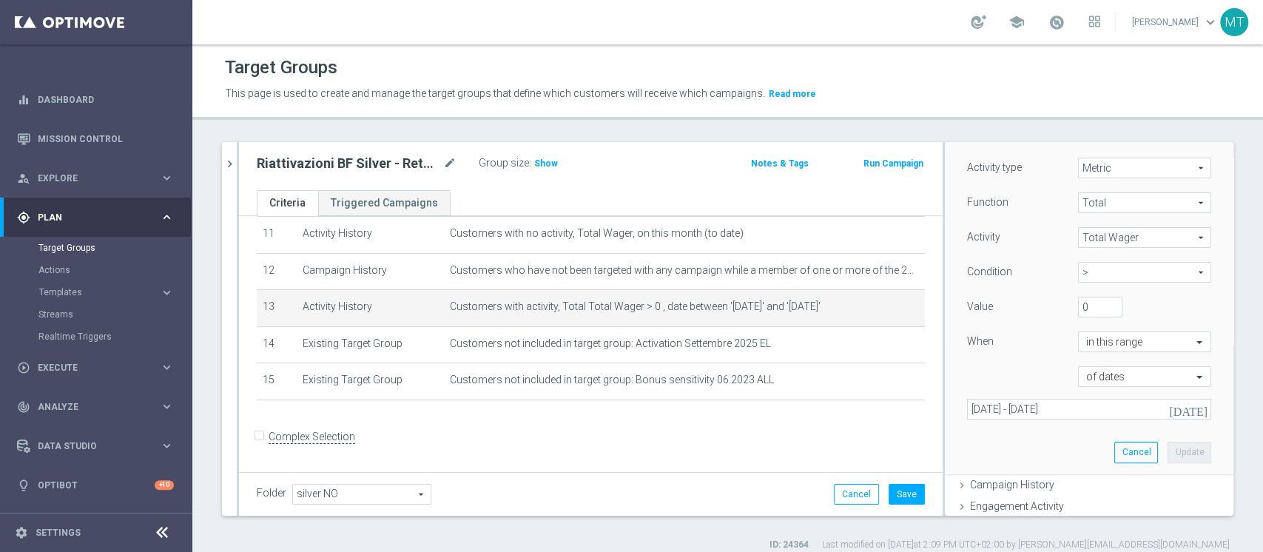
scroll to position [212, 0]
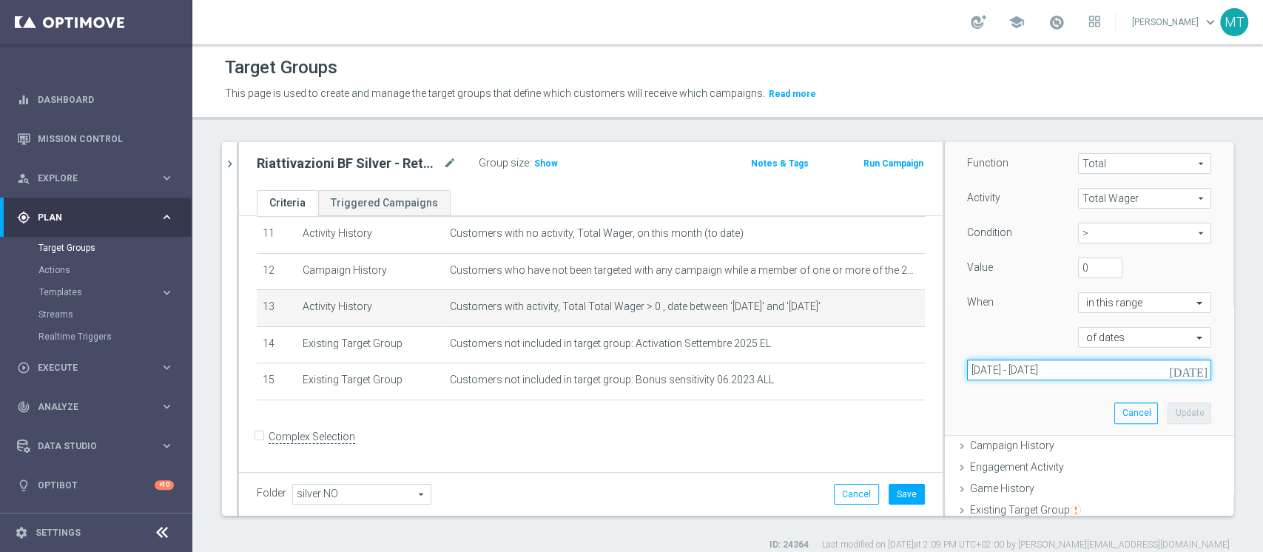
click at [1027, 366] on input "01 Aug 2025 - 31 Aug 2025" at bounding box center [1089, 370] width 244 height 21
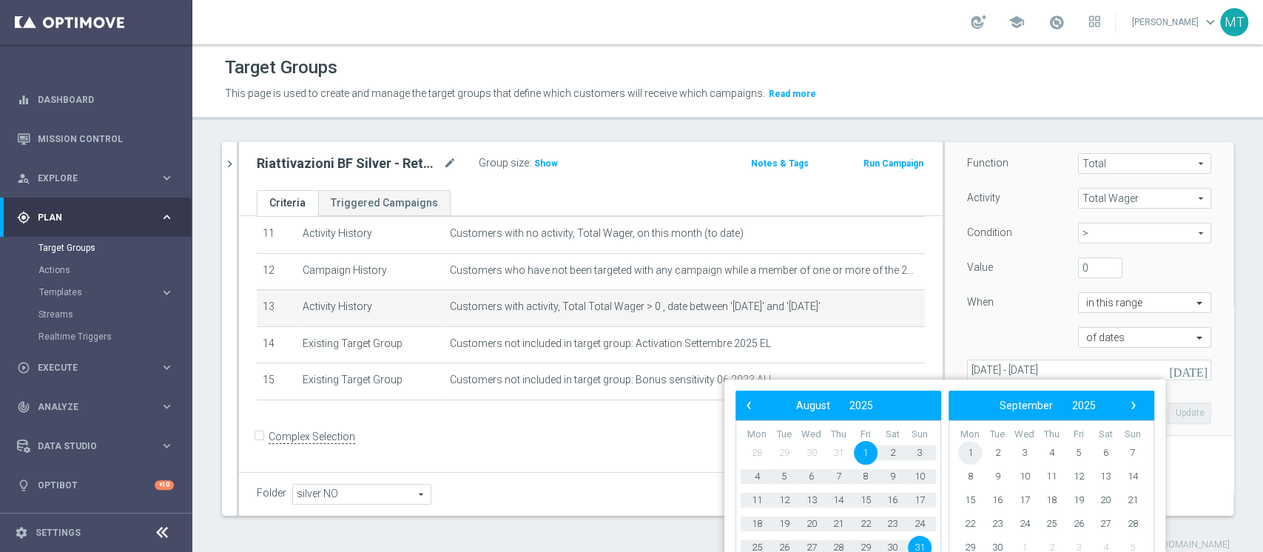
click at [971, 454] on span "1" at bounding box center [970, 453] width 24 height 24
click at [787, 539] on span "30" at bounding box center [785, 548] width 24 height 24
type input "01 Sep 2025 - 30 Sep 2025"
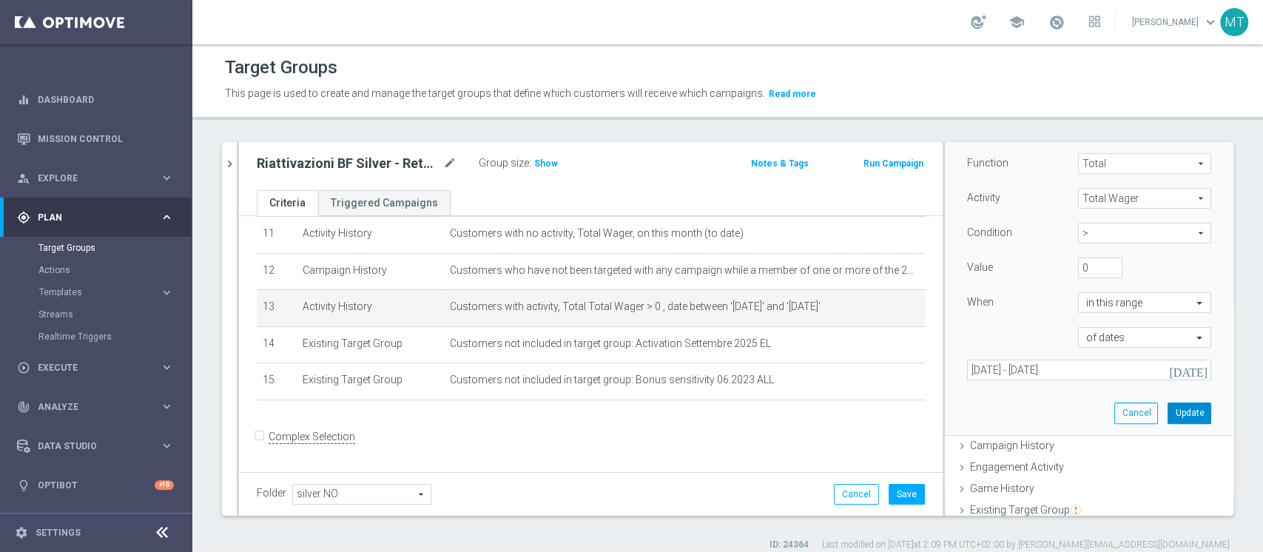
click at [1172, 414] on button "Update" at bounding box center [1190, 413] width 44 height 21
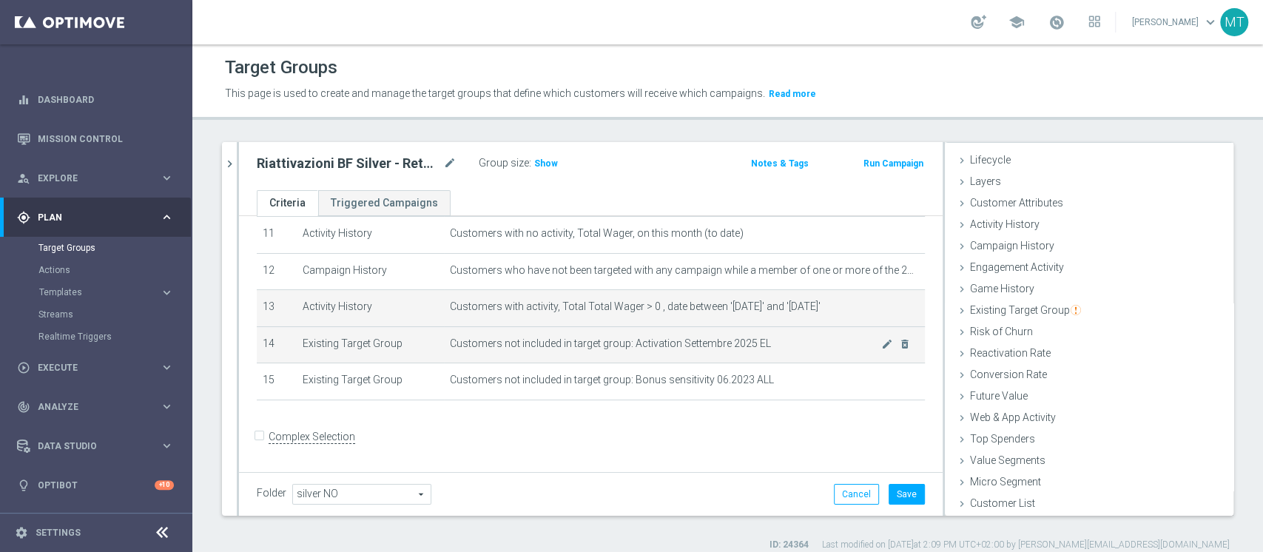
scroll to position [320, 0]
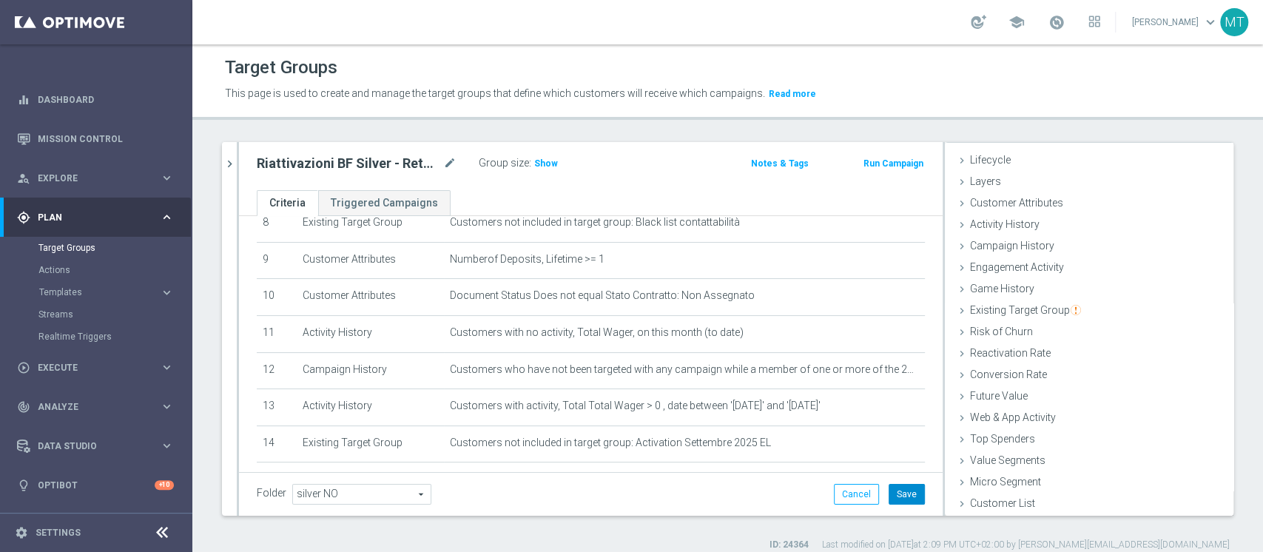
click at [889, 500] on button "Save" at bounding box center [907, 494] width 36 height 21
click at [541, 166] on span "Show" at bounding box center [546, 163] width 24 height 10
click at [393, 168] on h2 "Riattivazioni BF Silver - Retention mese 03.10" at bounding box center [349, 164] width 184 height 18
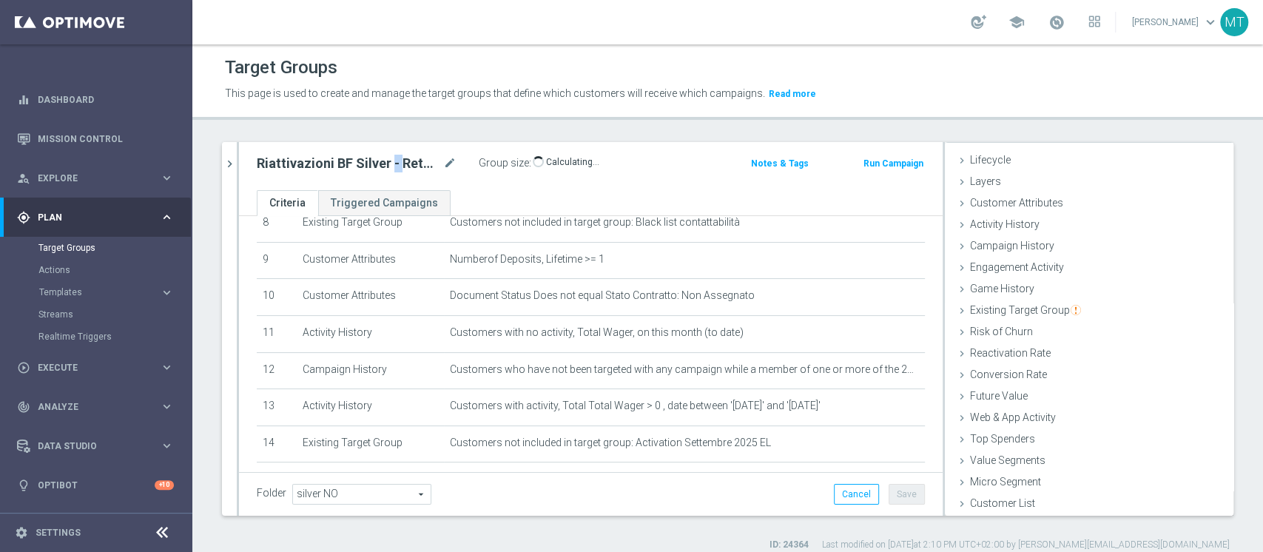
click at [393, 168] on h2 "Riattivazioni BF Silver - Retention mese 03.10" at bounding box center [349, 164] width 184 height 18
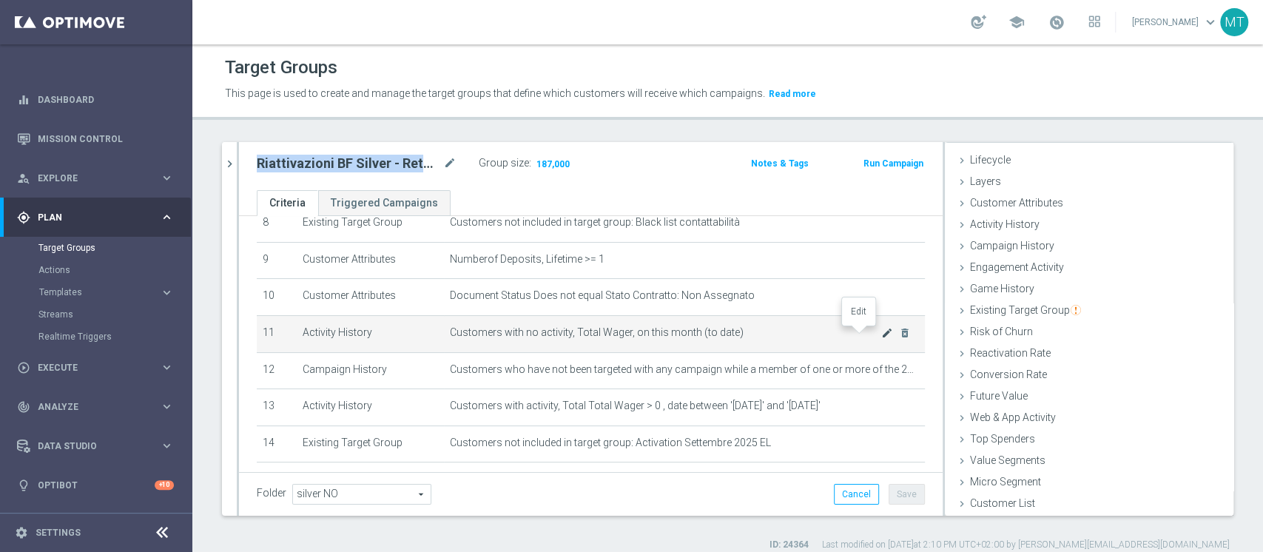
click at [881, 337] on icon "mode_edit" at bounding box center [887, 333] width 12 height 12
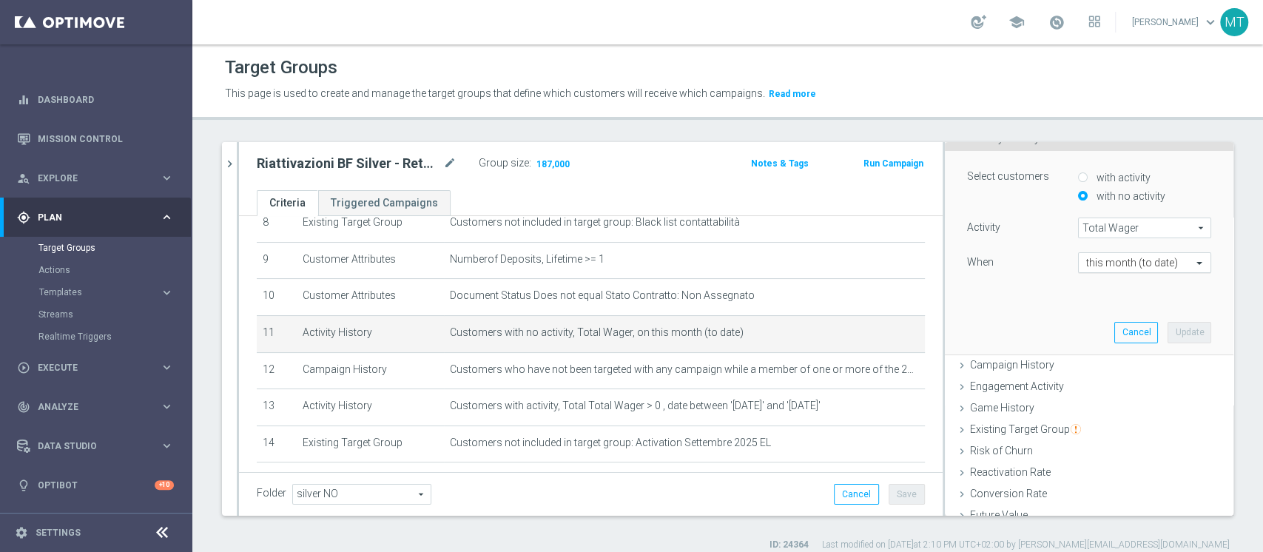
click at [1137, 269] on input "text" at bounding box center [1129, 263] width 87 height 13
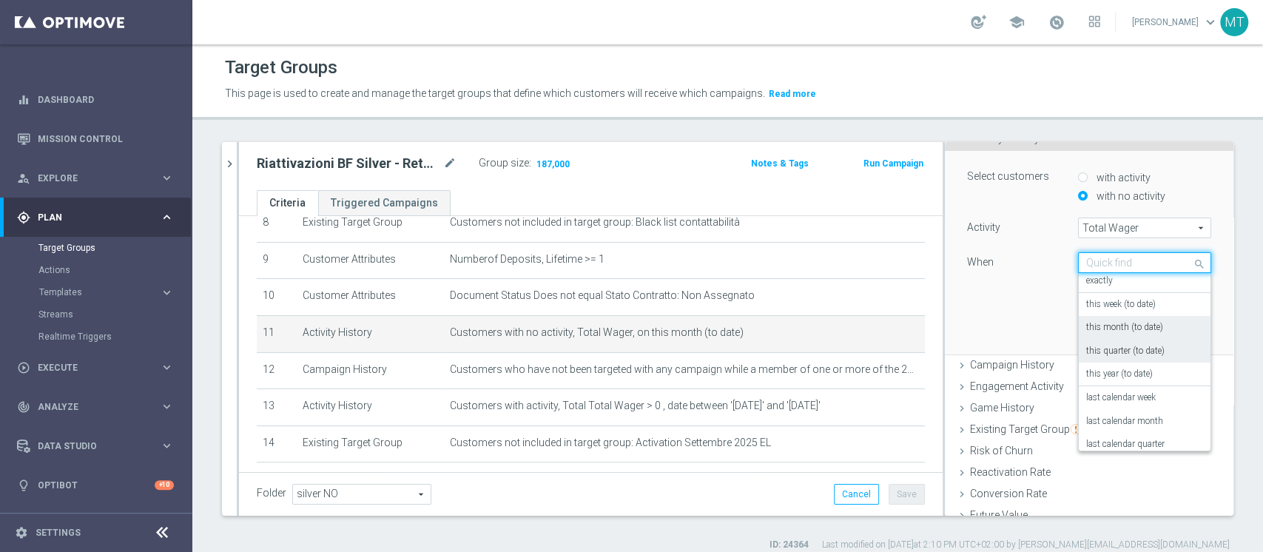
scroll to position [0, 0]
click at [1104, 283] on label "during the previous" at bounding box center [1123, 285] width 75 height 12
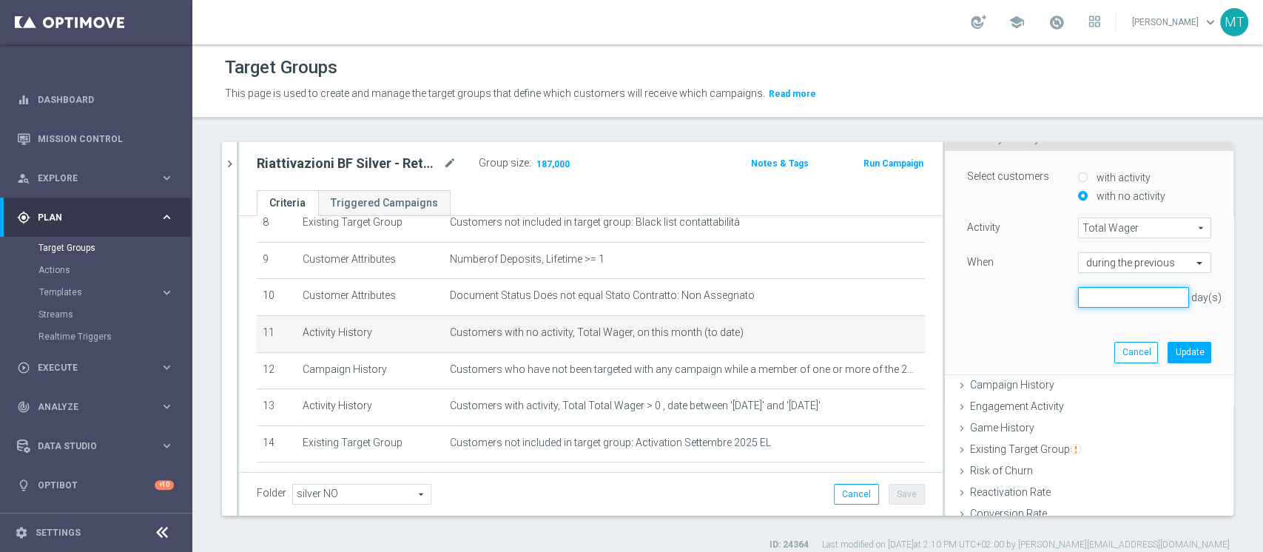
click at [1100, 291] on input "number" at bounding box center [1133, 297] width 111 height 21
type input "7"
click at [1168, 346] on button "Update" at bounding box center [1190, 352] width 44 height 21
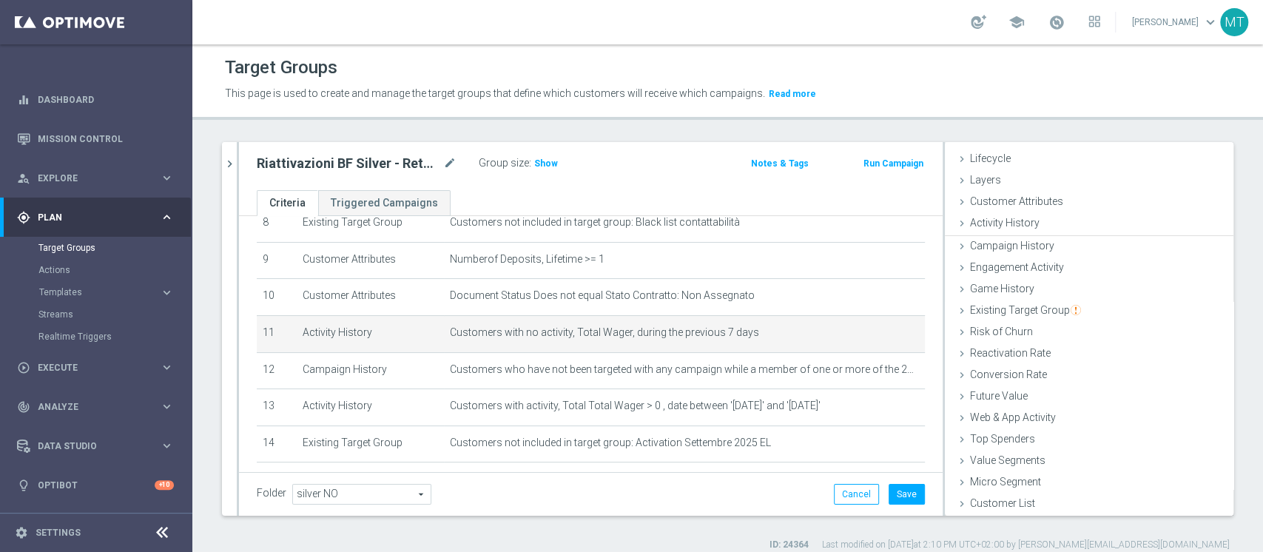
scroll to position [27, 0]
click at [537, 166] on span "Show" at bounding box center [546, 163] width 24 height 10
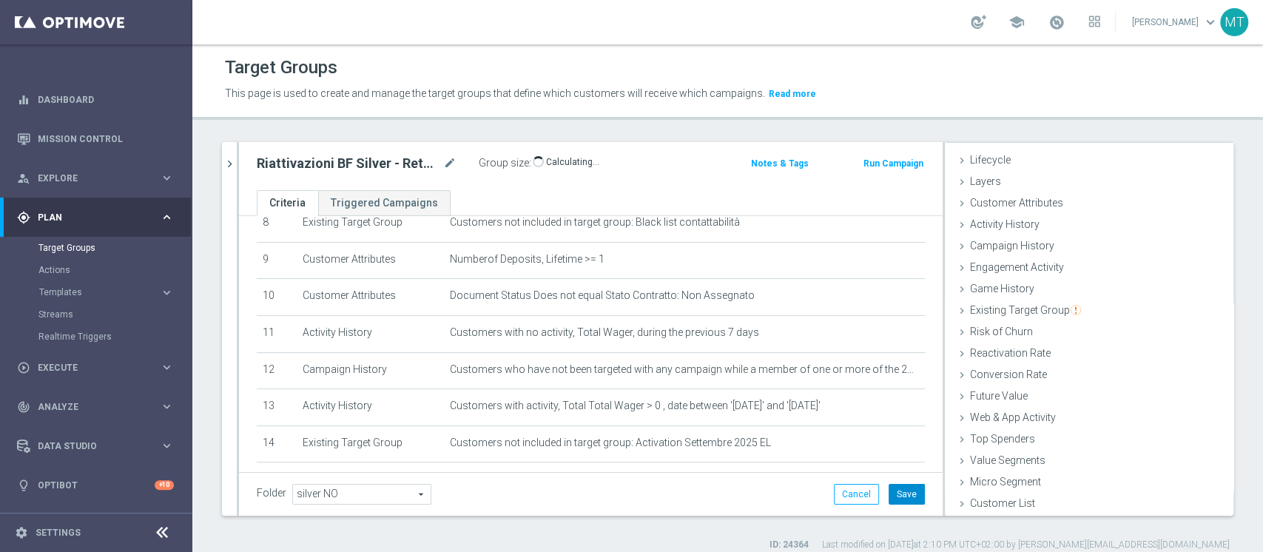
click at [895, 491] on button "Save" at bounding box center [907, 494] width 36 height 21
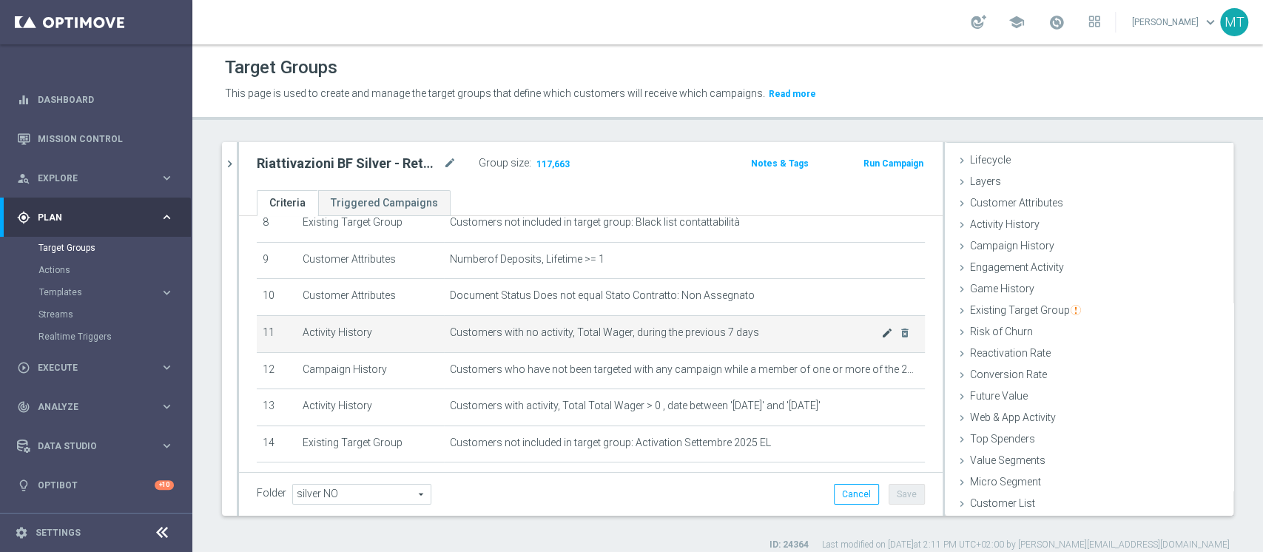
click at [881, 338] on icon "mode_edit" at bounding box center [887, 333] width 12 height 12
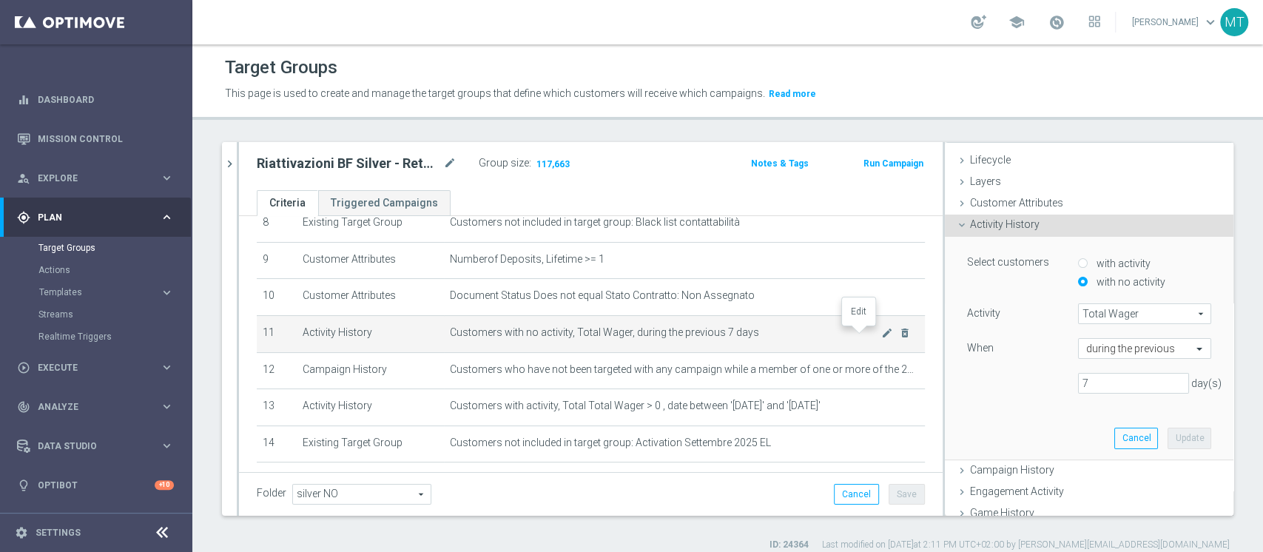
scroll to position [113, 0]
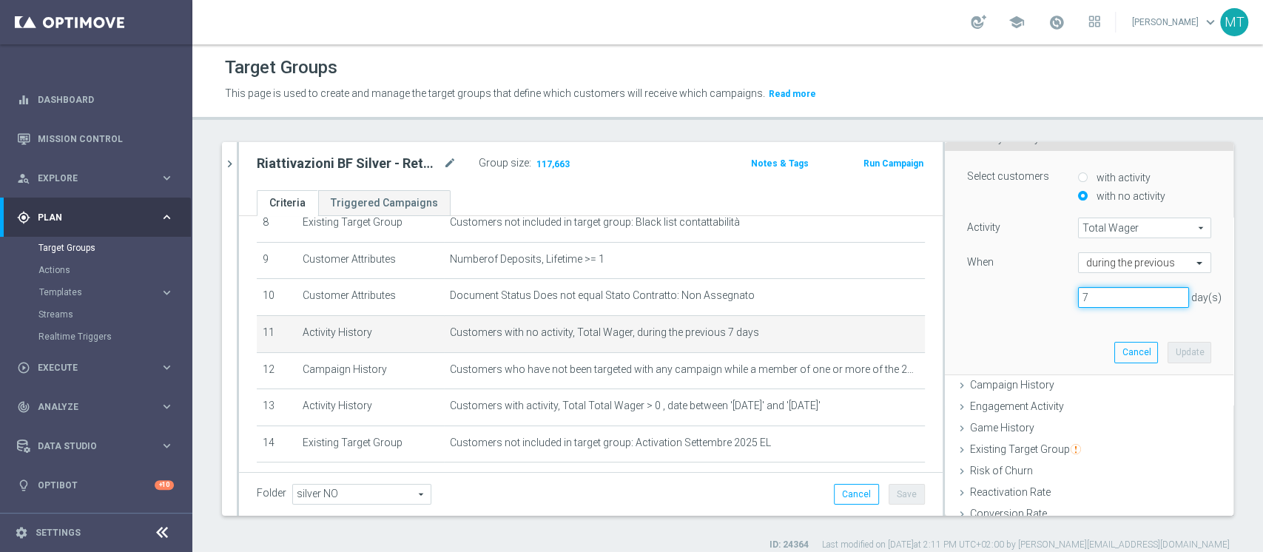
drag, startPoint x: 1045, startPoint y: 295, endPoint x: 1033, endPoint y: 289, distance: 12.9
click at [1035, 292] on div "7 day(s)" at bounding box center [1089, 297] width 266 height 21
type input "10"
click at [1169, 362] on div "Select customers with activity with no activity Activity Total Wager Total Wage…" at bounding box center [1089, 262] width 266 height 223
click at [1168, 348] on button "Update" at bounding box center [1190, 352] width 44 height 21
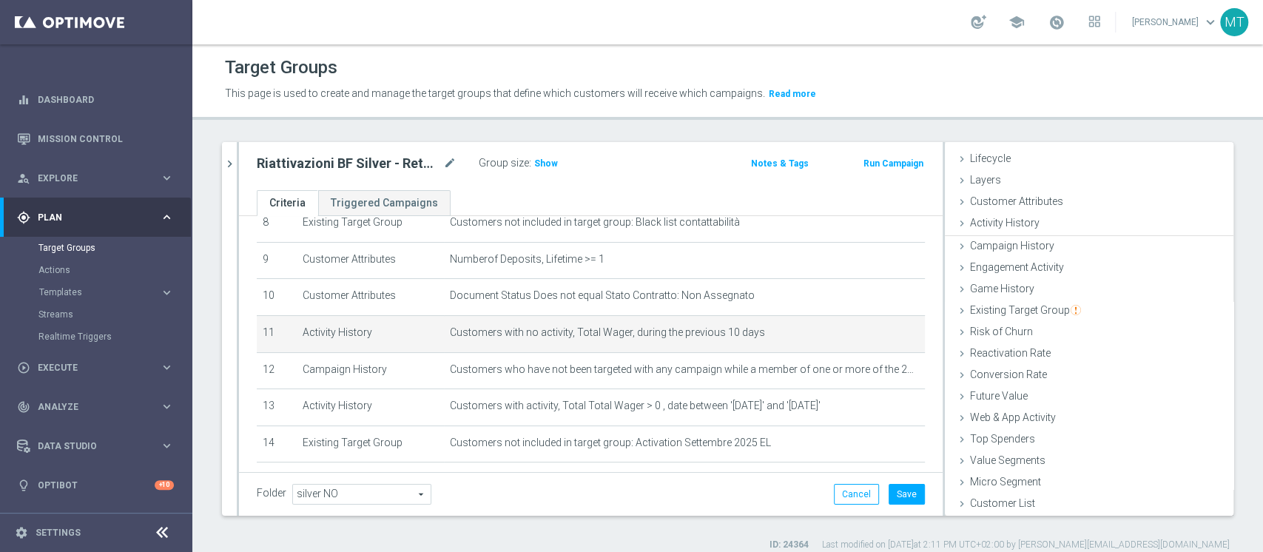
scroll to position [27, 0]
click at [558, 170] on div "Group size : Show" at bounding box center [553, 163] width 148 height 21
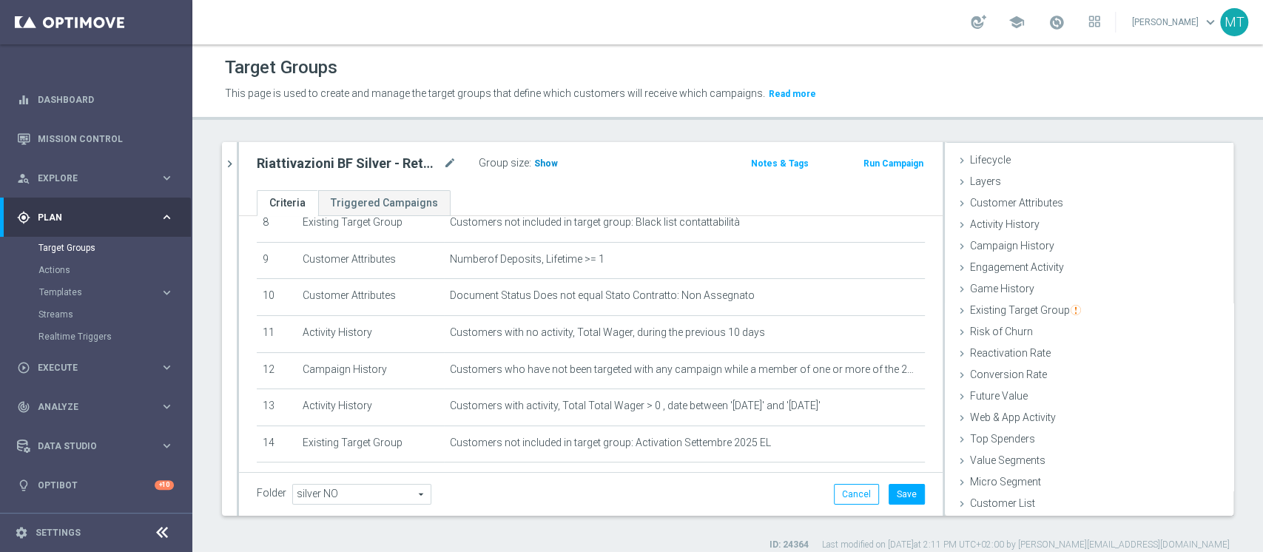
click at [552, 167] on span "Show" at bounding box center [546, 163] width 24 height 10
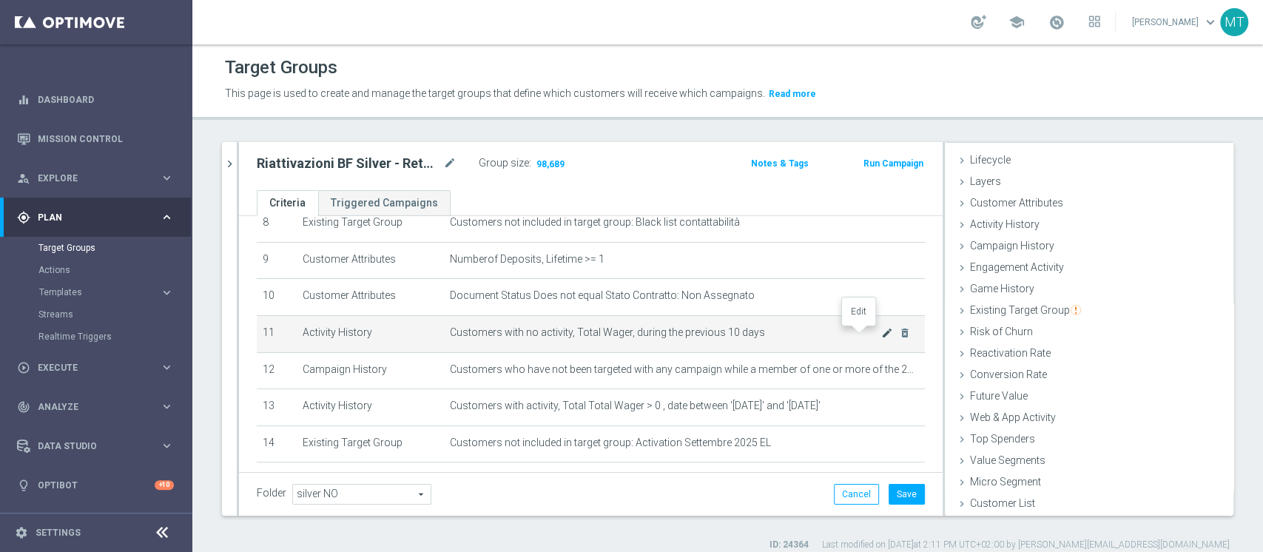
click at [881, 331] on icon "mode_edit" at bounding box center [887, 333] width 12 height 12
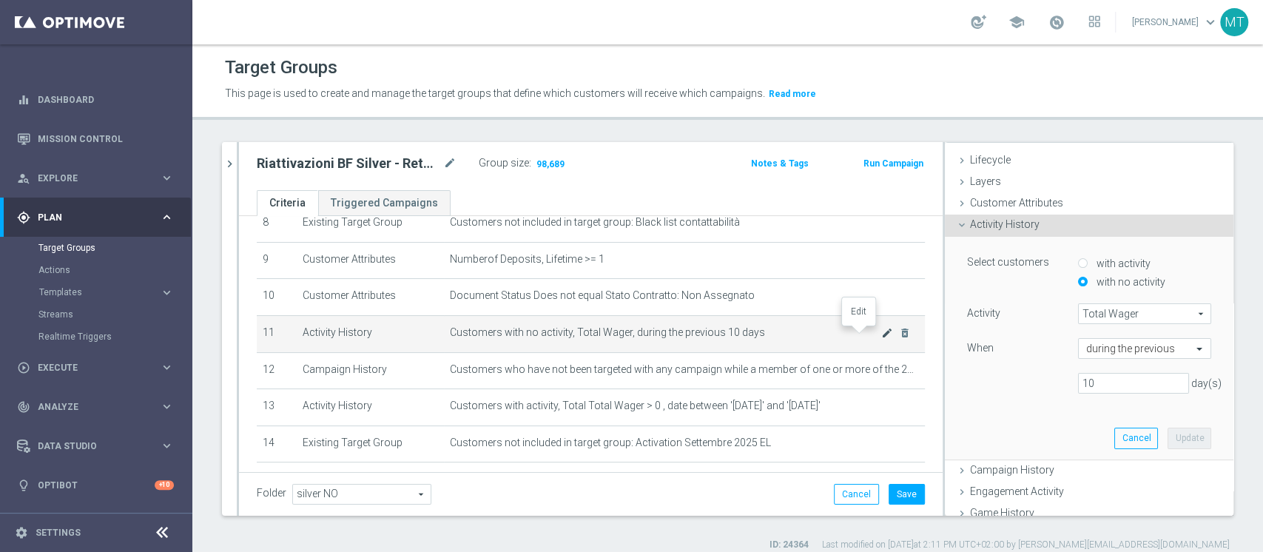
scroll to position [113, 0]
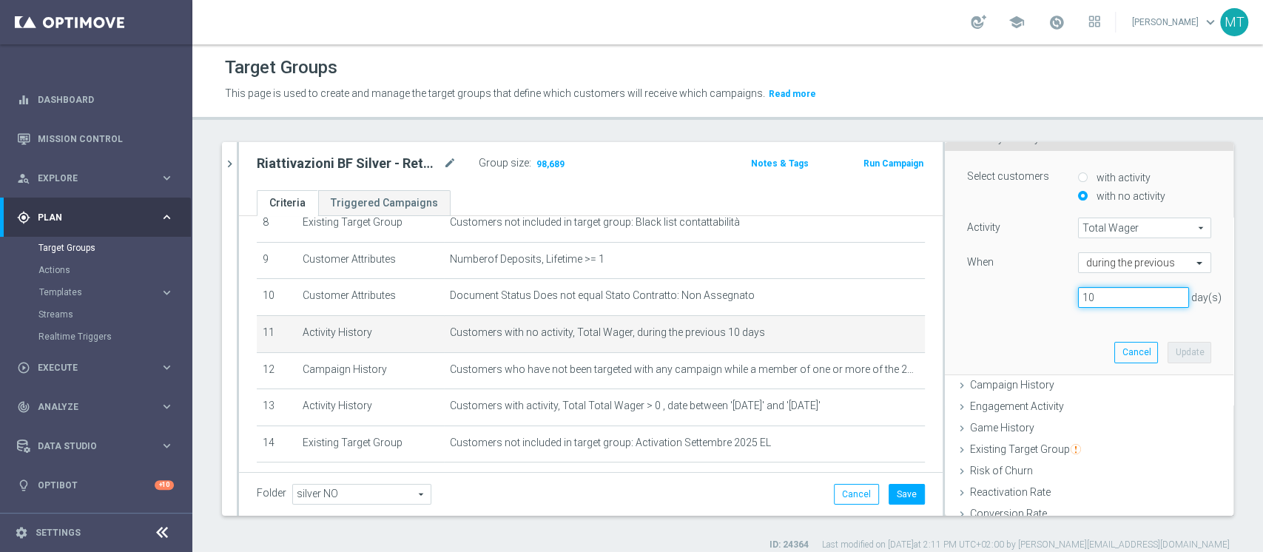
drag, startPoint x: 1069, startPoint y: 291, endPoint x: 1041, endPoint y: 287, distance: 27.6
click at [1042, 287] on div "10 day(s)" at bounding box center [1089, 297] width 266 height 21
type input "7"
click at [1168, 353] on button "Update" at bounding box center [1190, 352] width 44 height 21
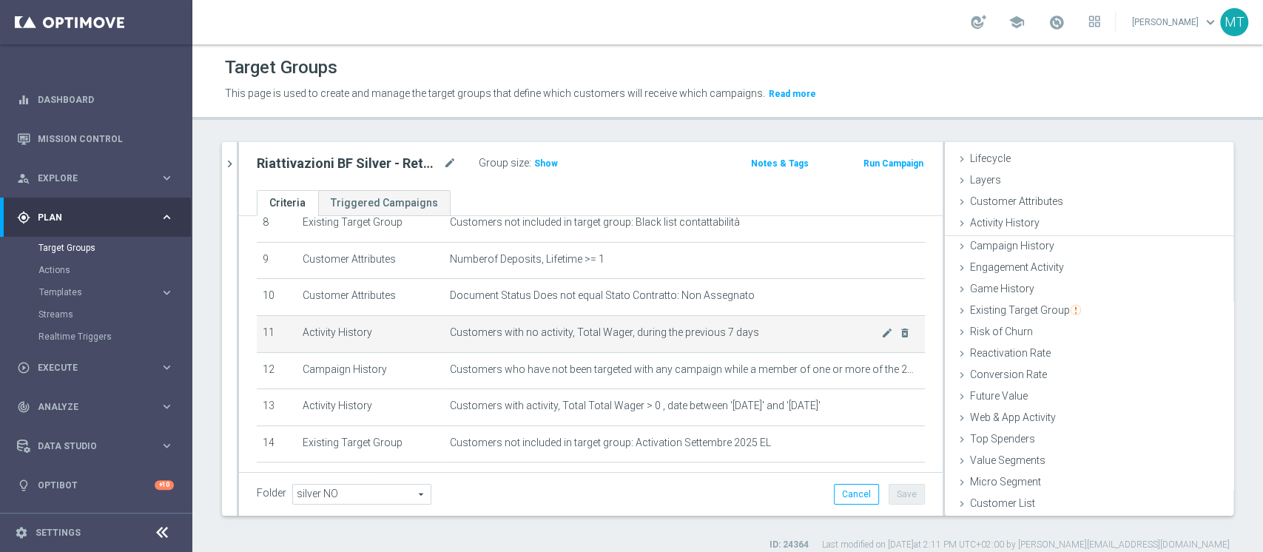
scroll to position [27, 0]
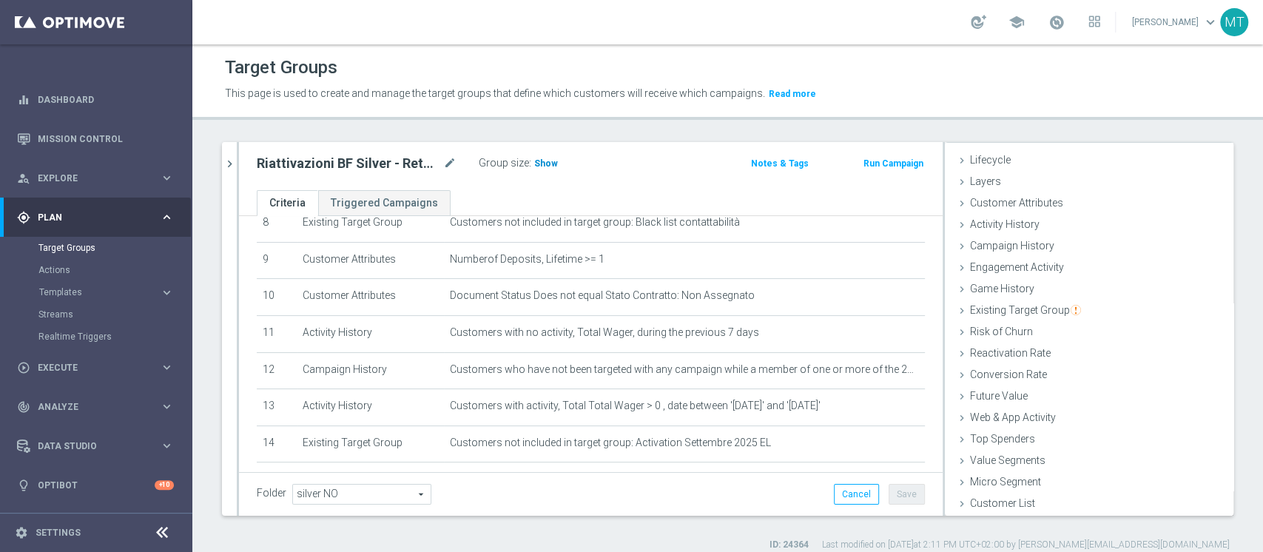
click at [542, 161] on span "Show" at bounding box center [546, 163] width 24 height 10
click at [1066, 33] on link at bounding box center [1056, 23] width 19 height 24
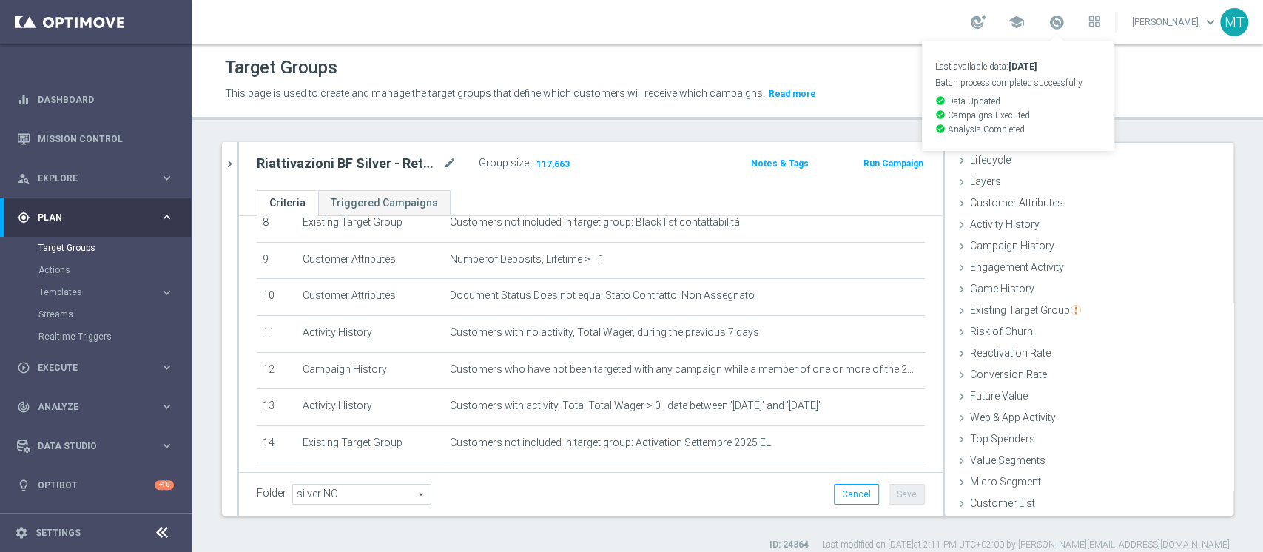
click at [1066, 31] on link "Last available data: 2 Oct 2025 Batch process completed successfully check_circ…" at bounding box center [1056, 23] width 19 height 24
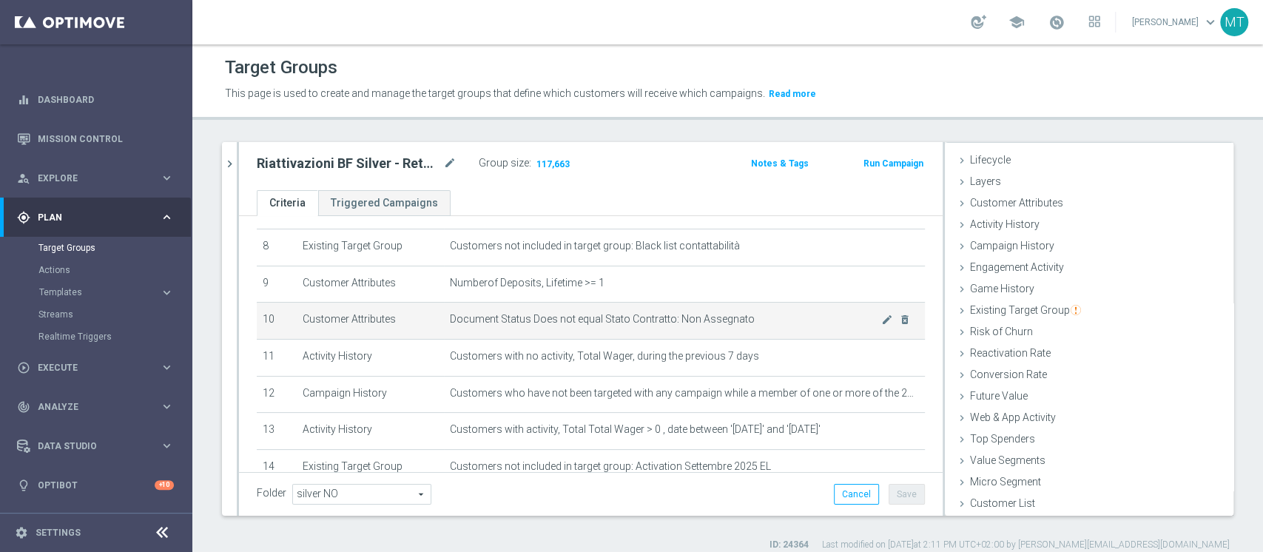
scroll to position [394, 0]
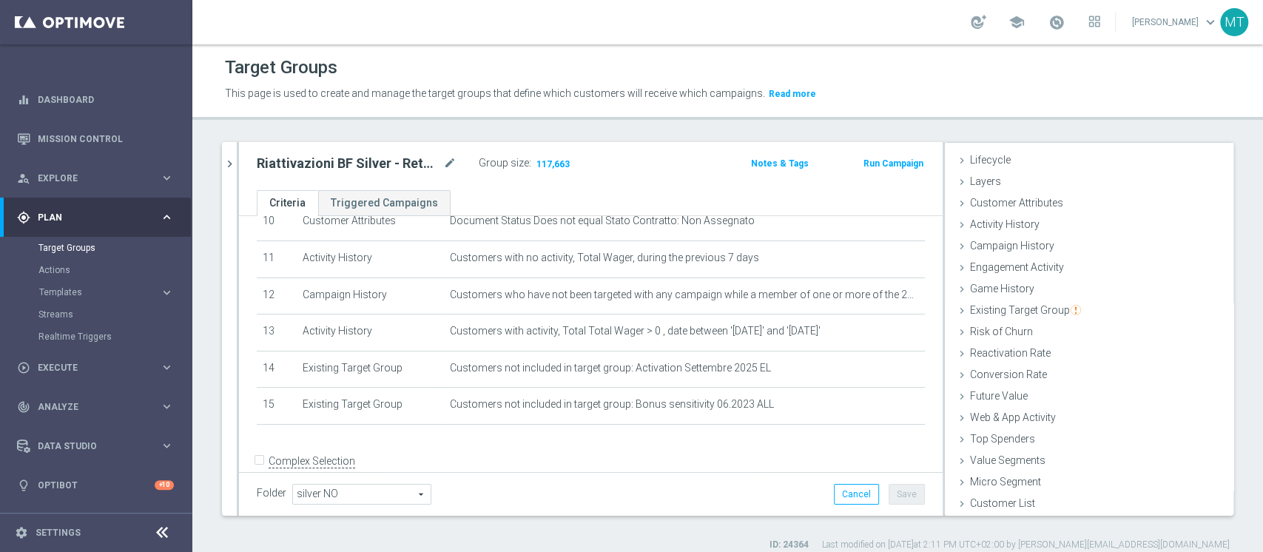
click at [881, 167] on button "Run Campaign" at bounding box center [893, 163] width 63 height 16
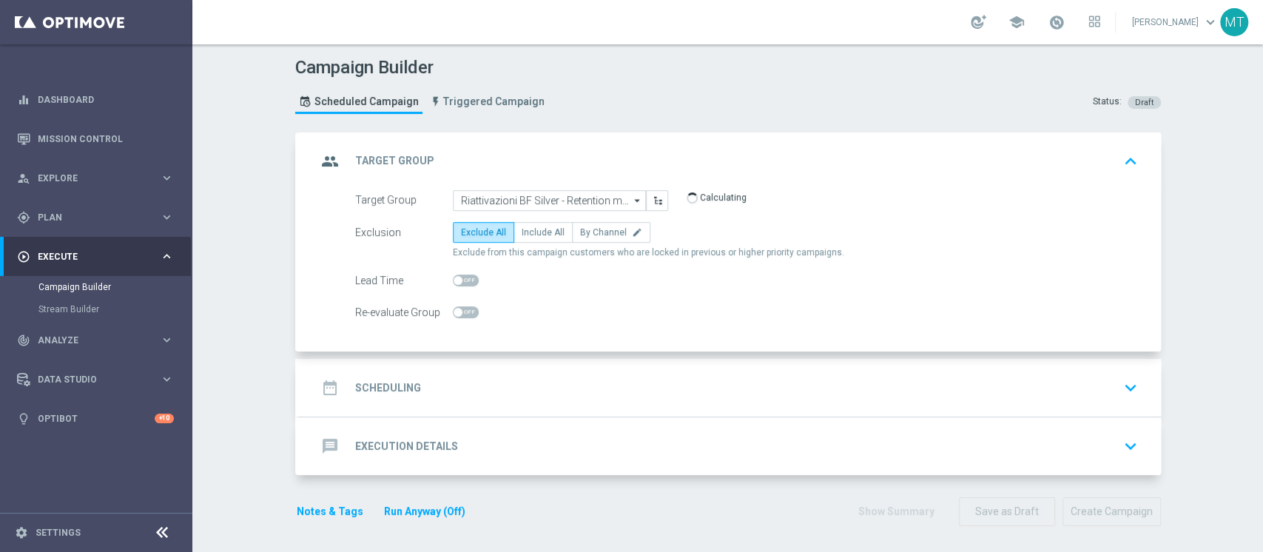
click at [436, 360] on div "date_range Scheduling keyboard_arrow_down" at bounding box center [730, 388] width 862 height 58
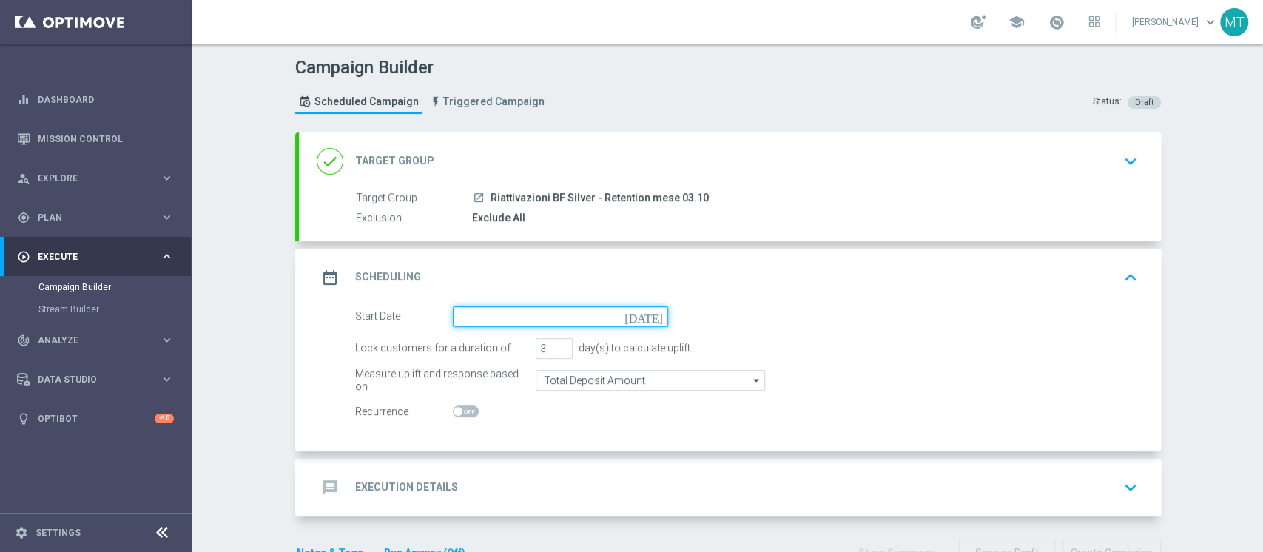
click at [502, 306] on input at bounding box center [560, 316] width 215 height 21
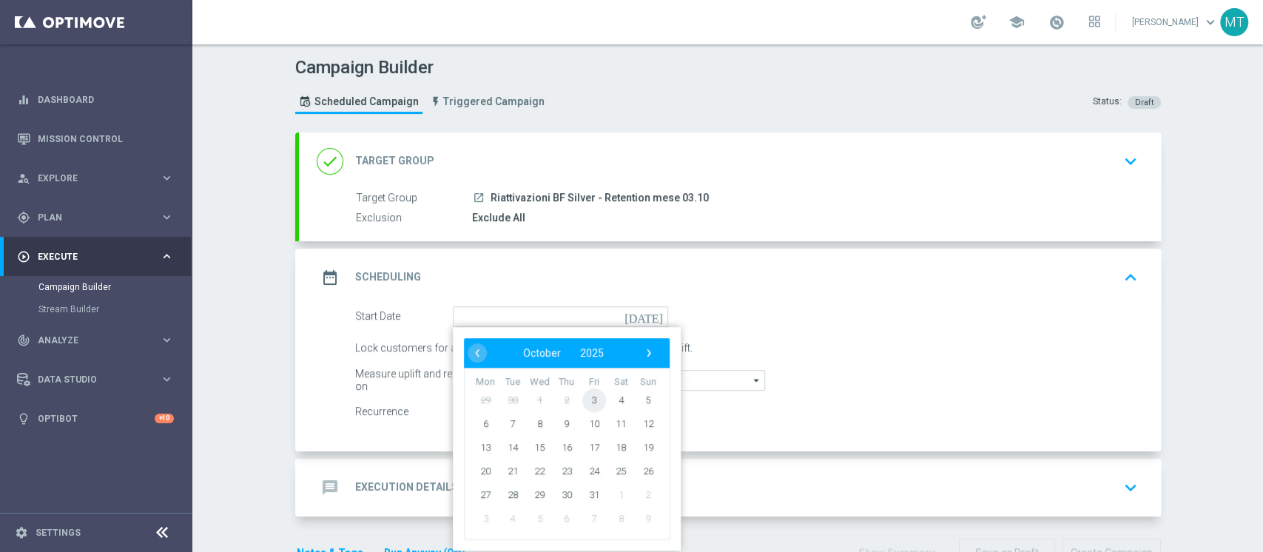
click at [593, 396] on span "3" at bounding box center [594, 400] width 24 height 24
type input "03 Oct 2025"
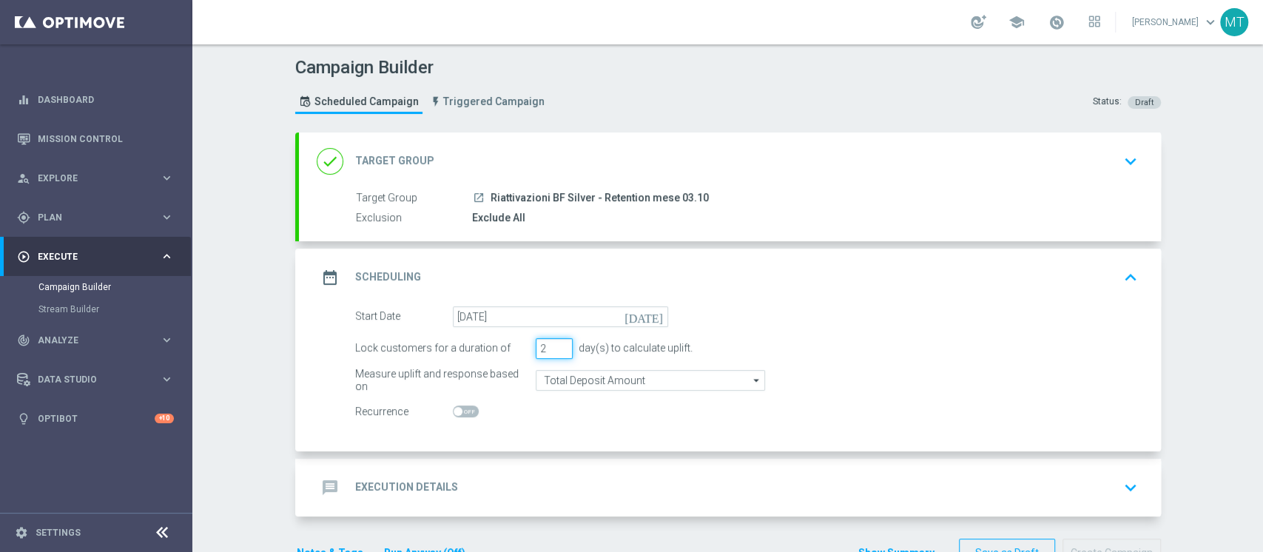
type input "2"
click at [557, 352] on input "2" at bounding box center [554, 348] width 37 height 21
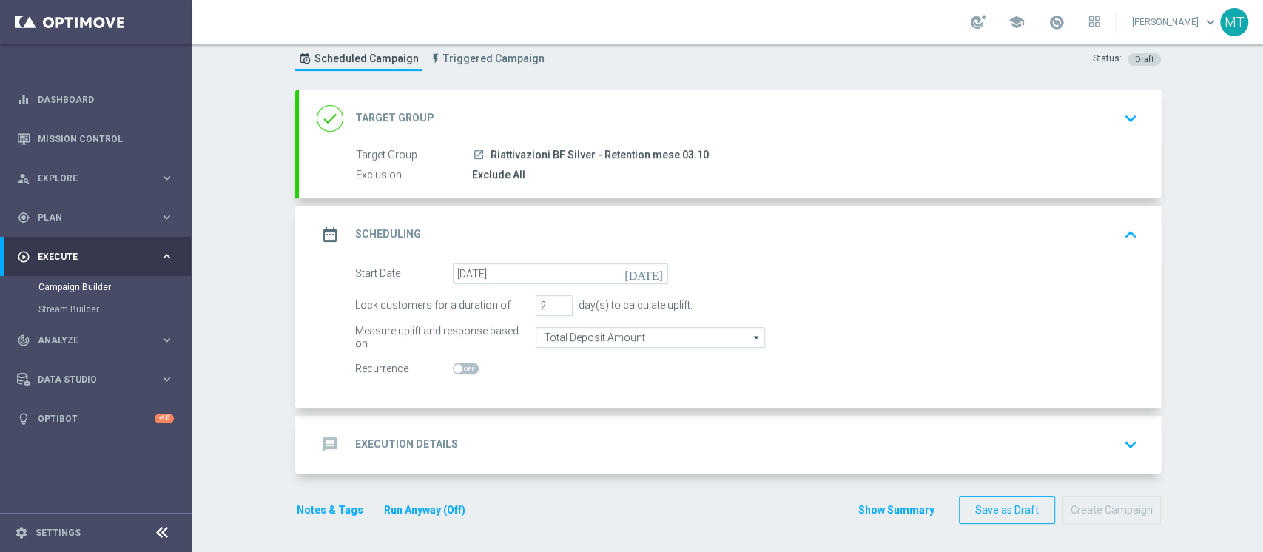
click at [581, 440] on div "message Execution Details keyboard_arrow_down" at bounding box center [730, 445] width 827 height 28
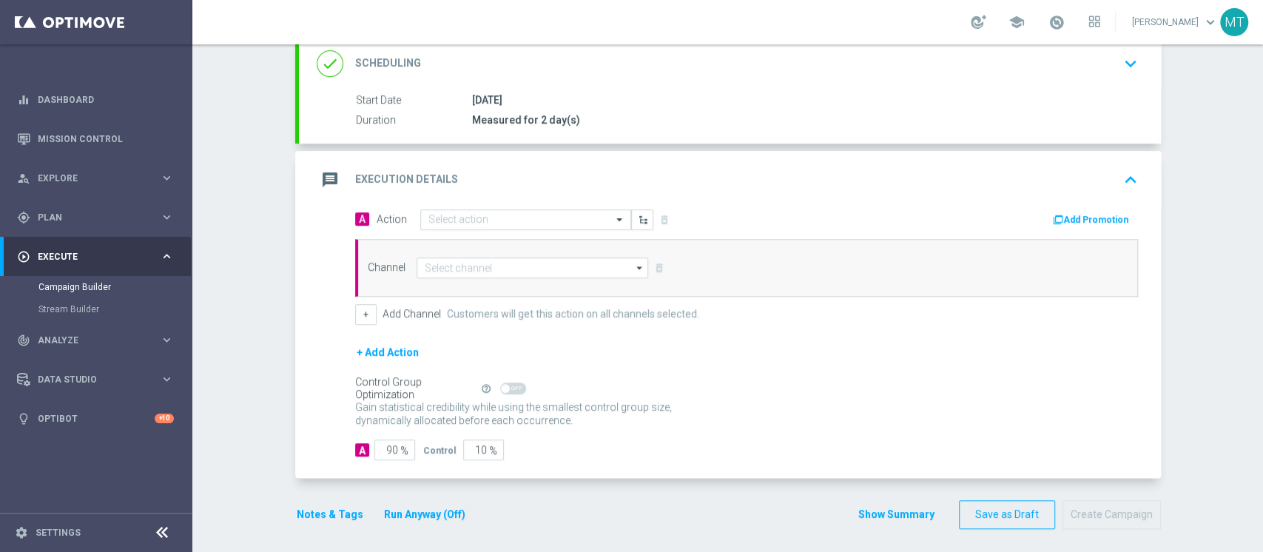
scroll to position [212, 0]
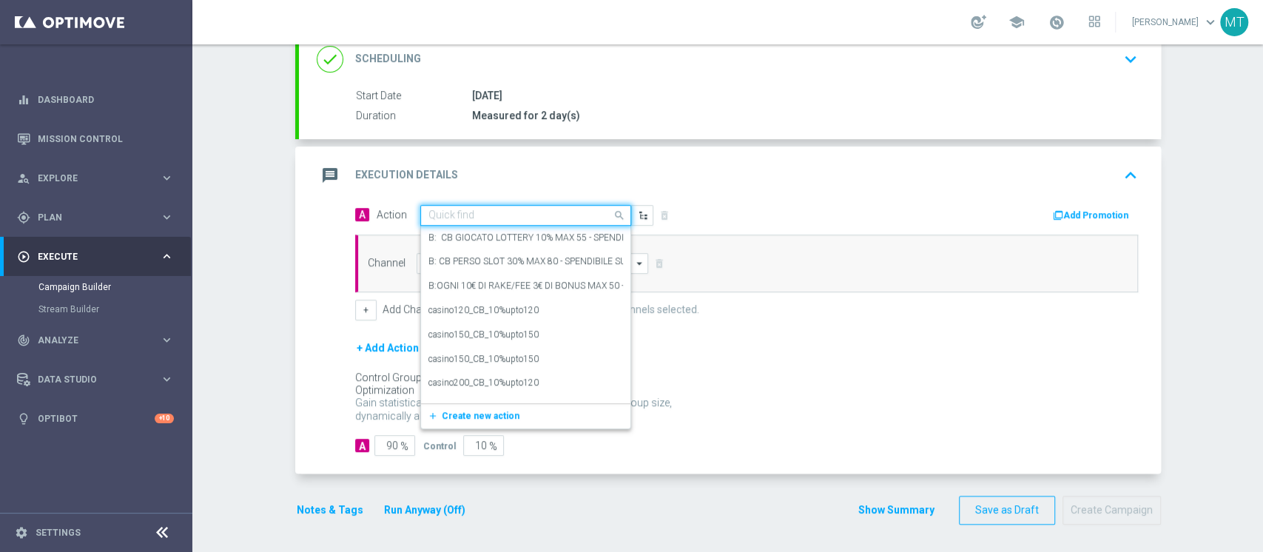
click at [494, 211] on input "text" at bounding box center [510, 215] width 165 height 13
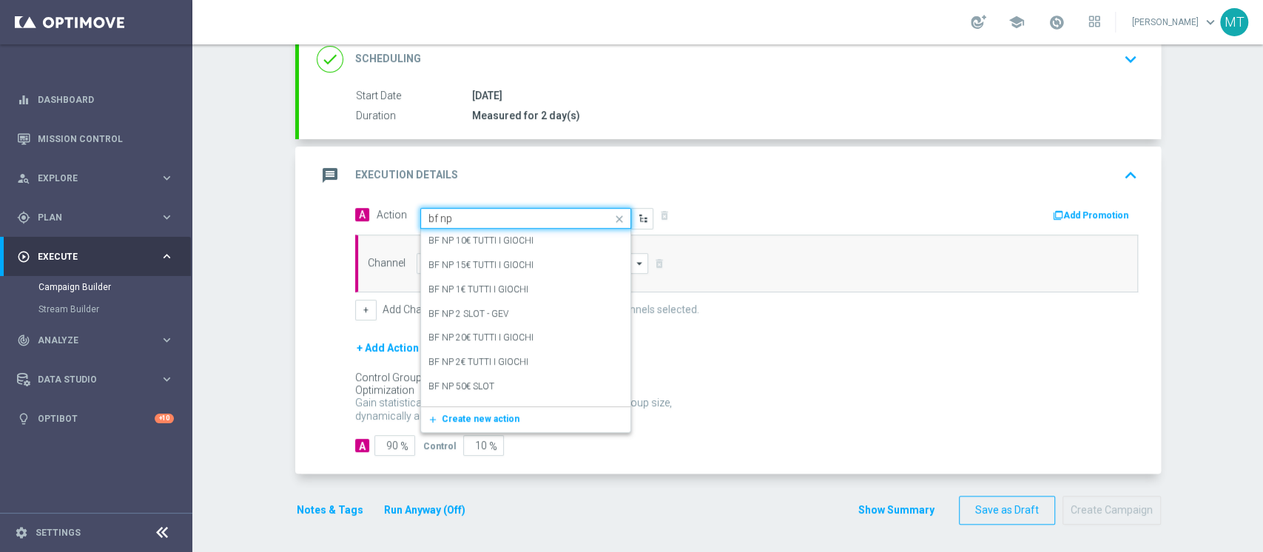
type input "bf np 1"
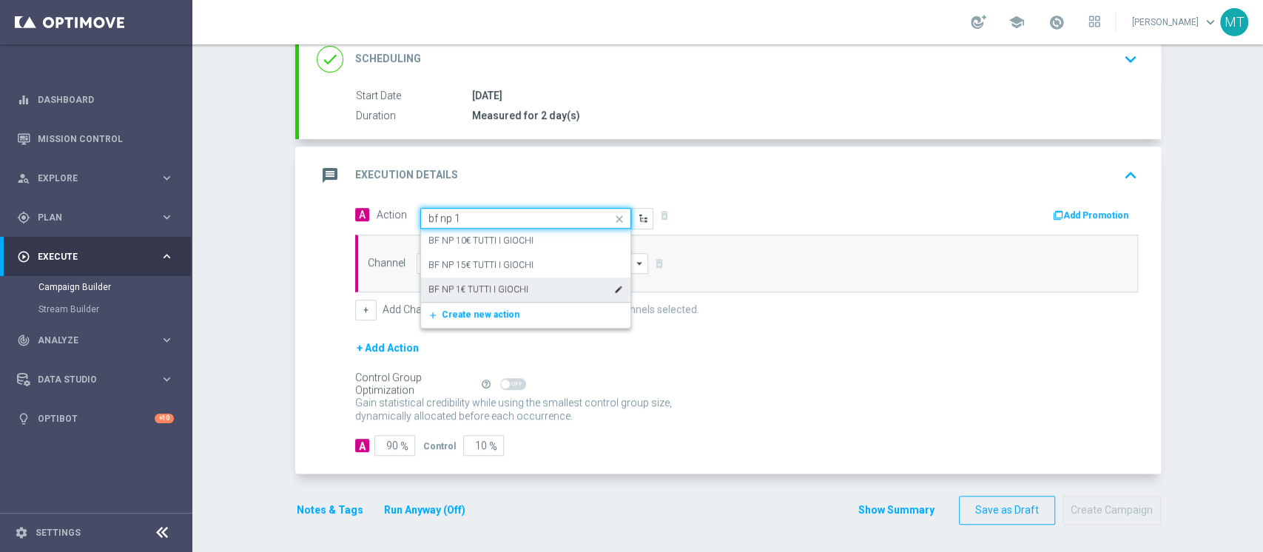
click at [521, 287] on div "BF NP 1€ TUTTI I GIOCHI edit" at bounding box center [525, 290] width 195 height 24
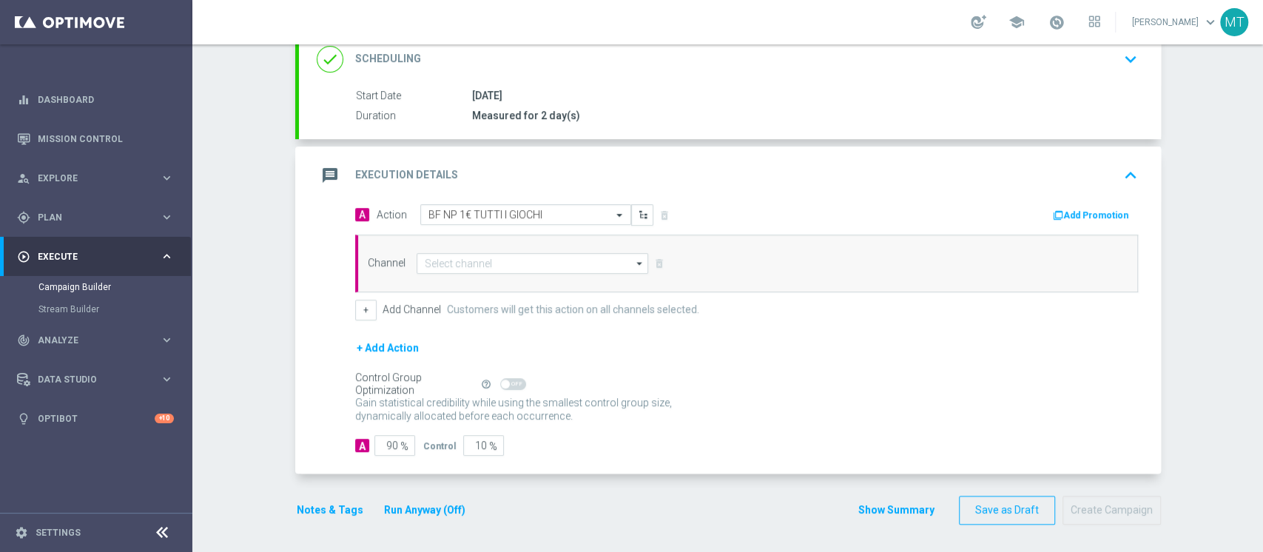
click at [1096, 212] on button "Add Promotion" at bounding box center [1093, 215] width 82 height 16
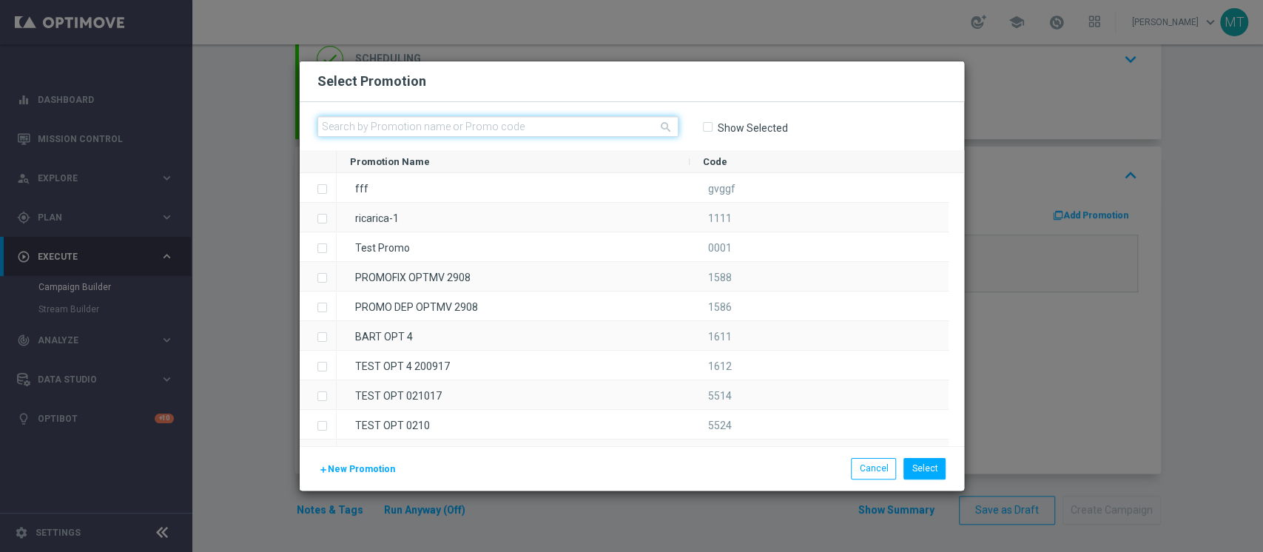
click at [559, 118] on input "text" at bounding box center [497, 126] width 361 height 21
paste input "239324"
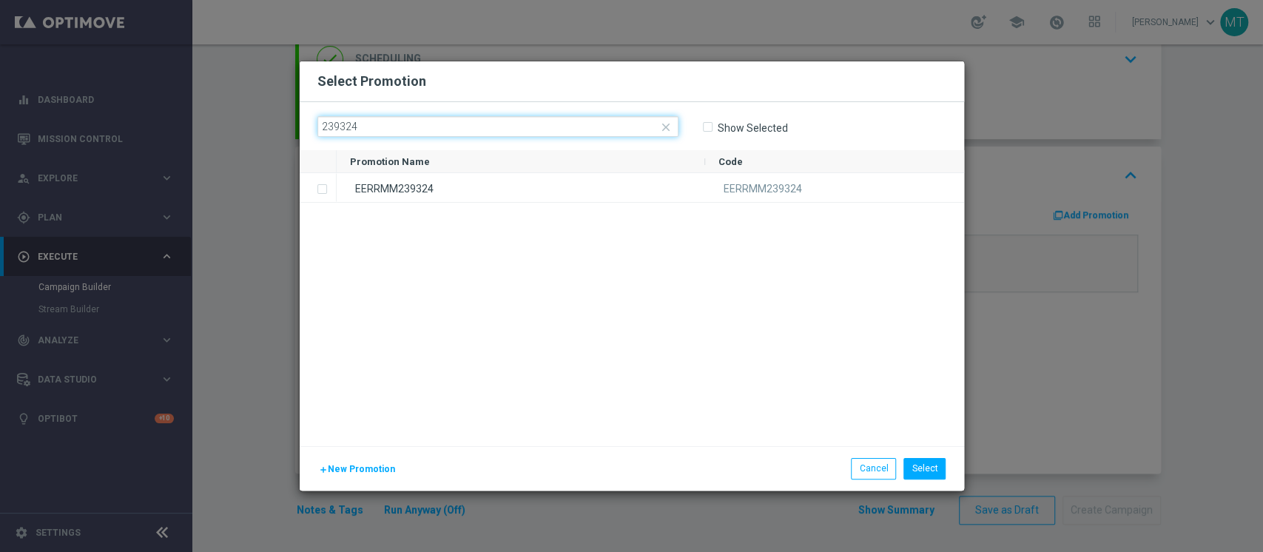
type input "239324"
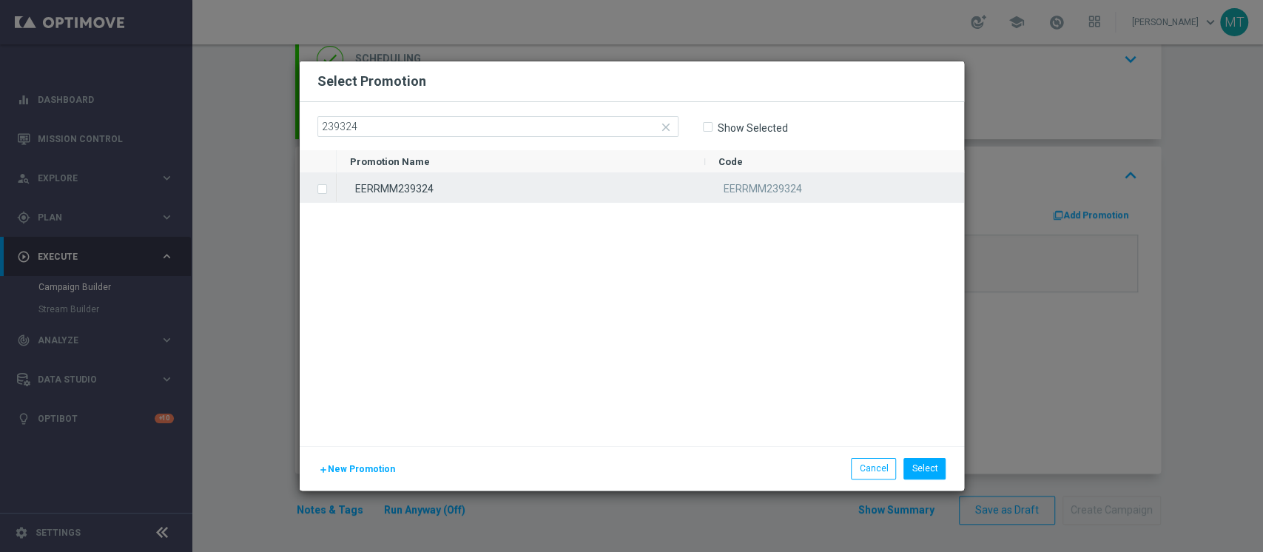
click at [394, 186] on div "EERRMM239324" at bounding box center [521, 187] width 369 height 29
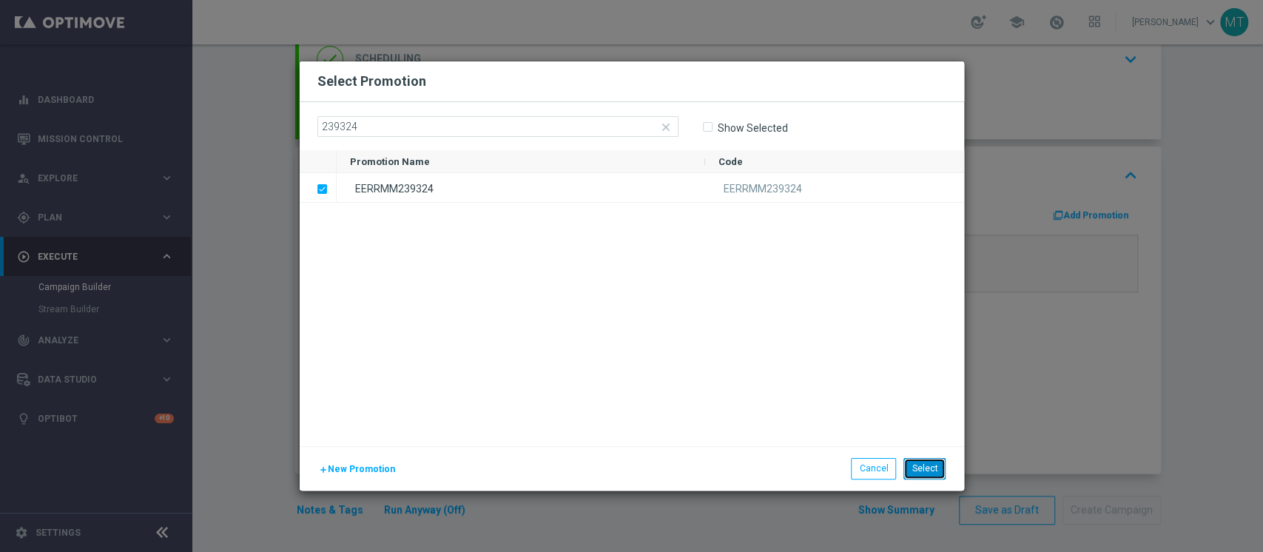
click at [942, 463] on button "Select" at bounding box center [925, 468] width 42 height 21
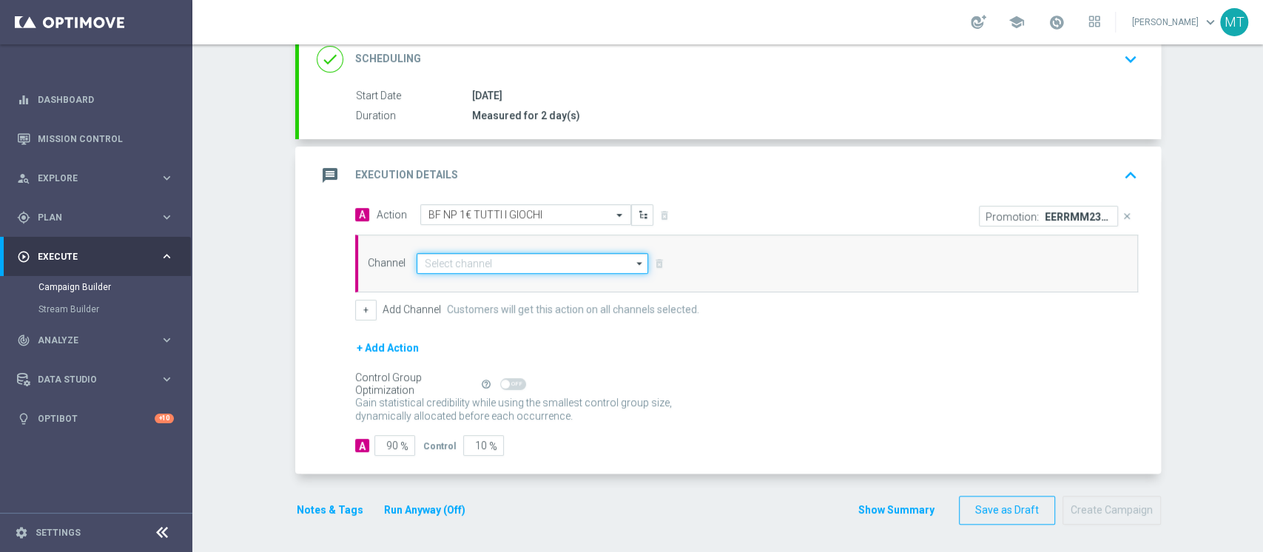
click at [468, 272] on input at bounding box center [533, 263] width 232 height 21
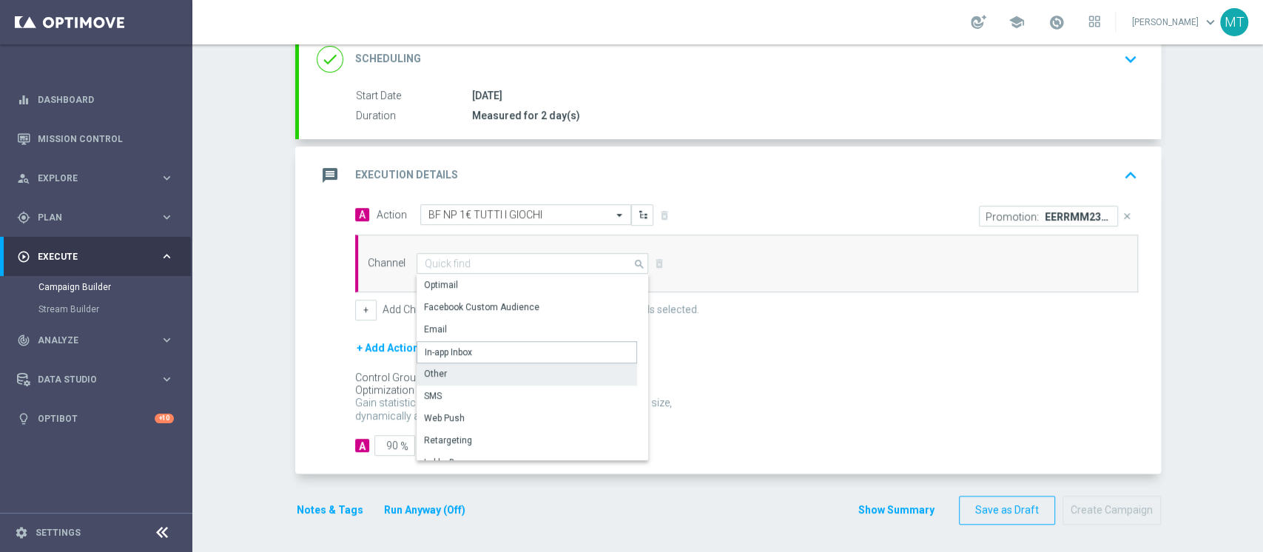
drag, startPoint x: 446, startPoint y: 360, endPoint x: 443, endPoint y: 373, distance: 13.8
click at [443, 373] on div "Optimail Facebook Custom Audience Email In-app Inbox Other SMS Web Push" at bounding box center [527, 495] width 221 height 440
click at [442, 369] on div "Other" at bounding box center [527, 373] width 221 height 21
type input "Other"
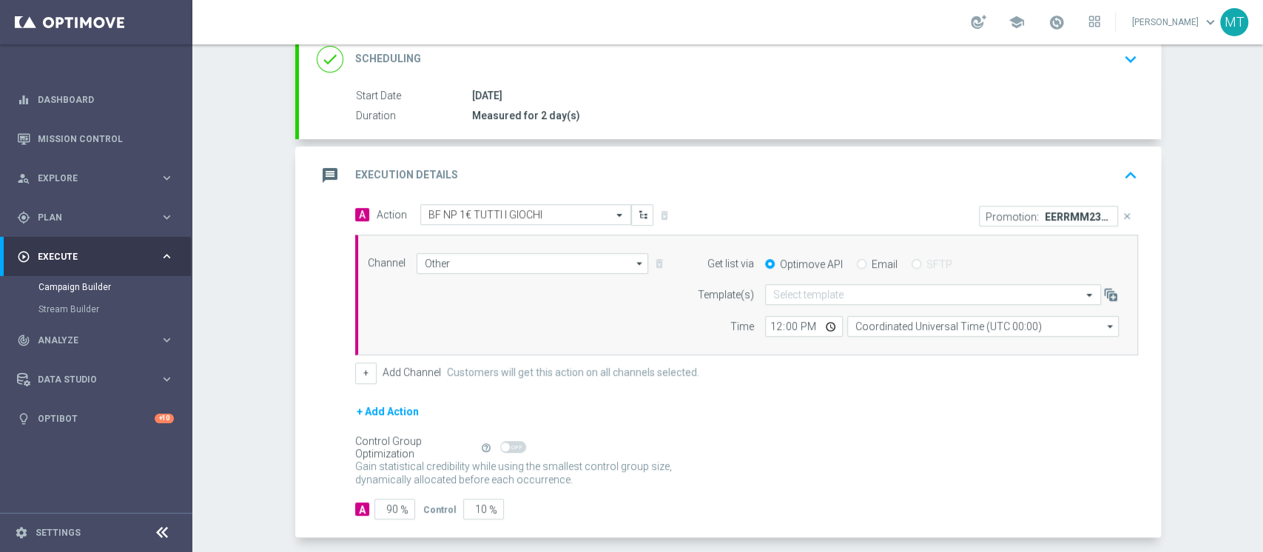
click at [857, 261] on input "Email" at bounding box center [862, 266] width 10 height 10
radio input "true"
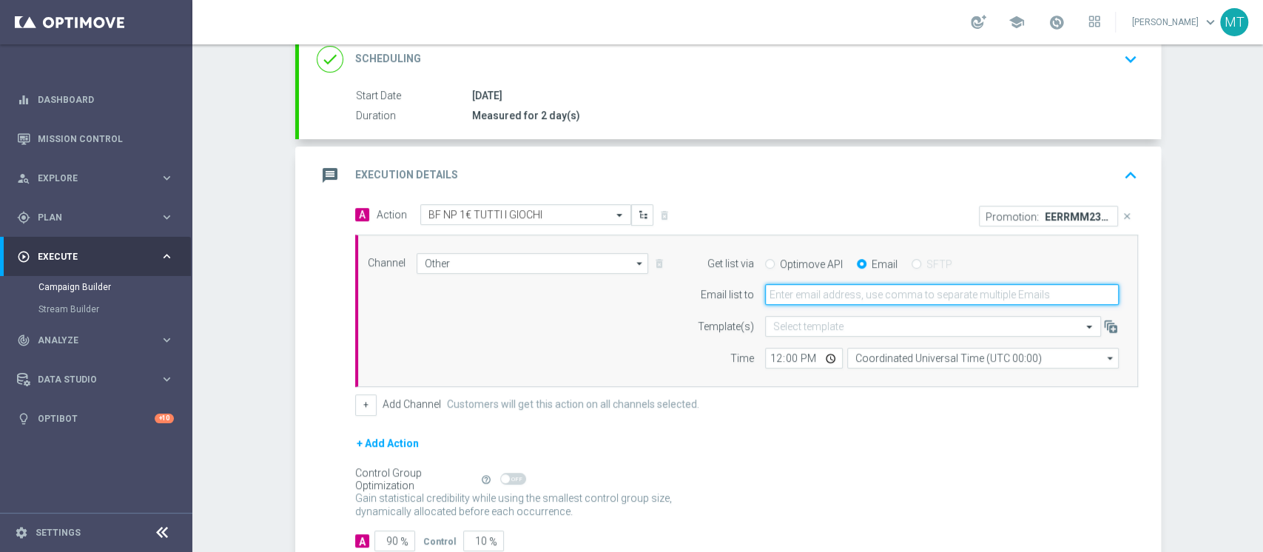
click at [838, 295] on input "email" at bounding box center [942, 294] width 354 height 21
type input "matteo.turri@sisal.it"
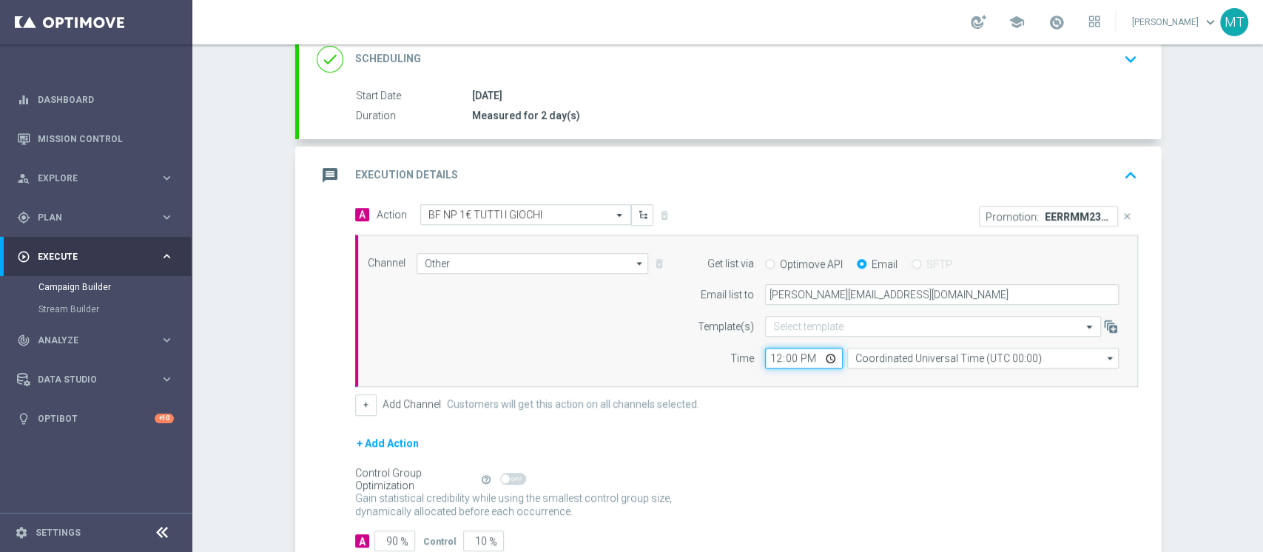
click at [765, 350] on input "12:00" at bounding box center [804, 358] width 78 height 21
type input "14:40"
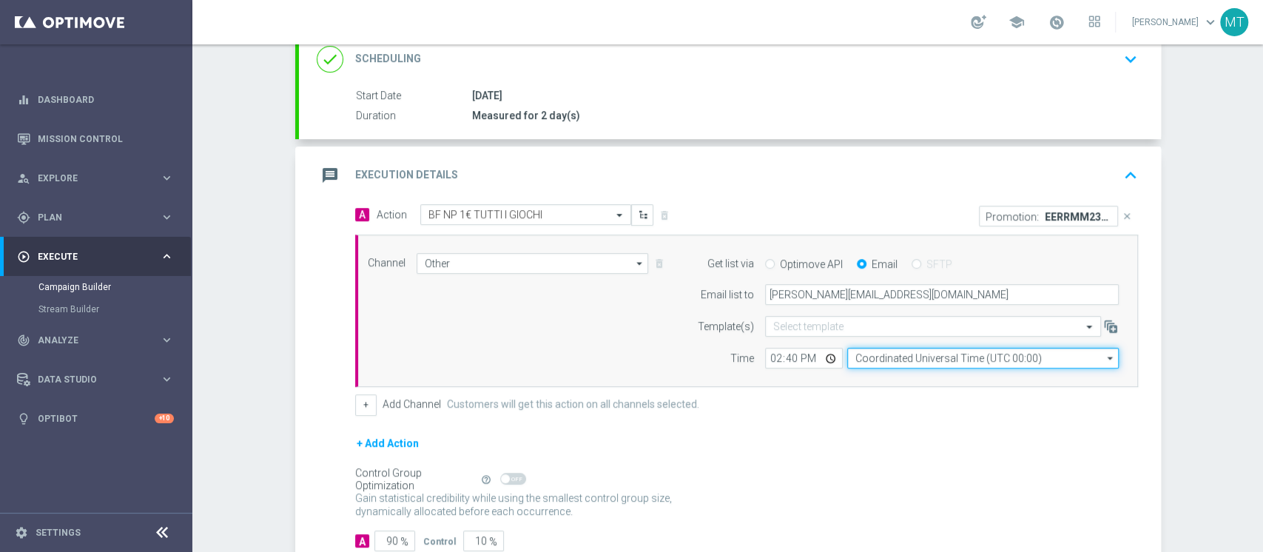
click at [905, 359] on input "Coordinated Universal Time (UTC 00:00)" at bounding box center [983, 358] width 272 height 21
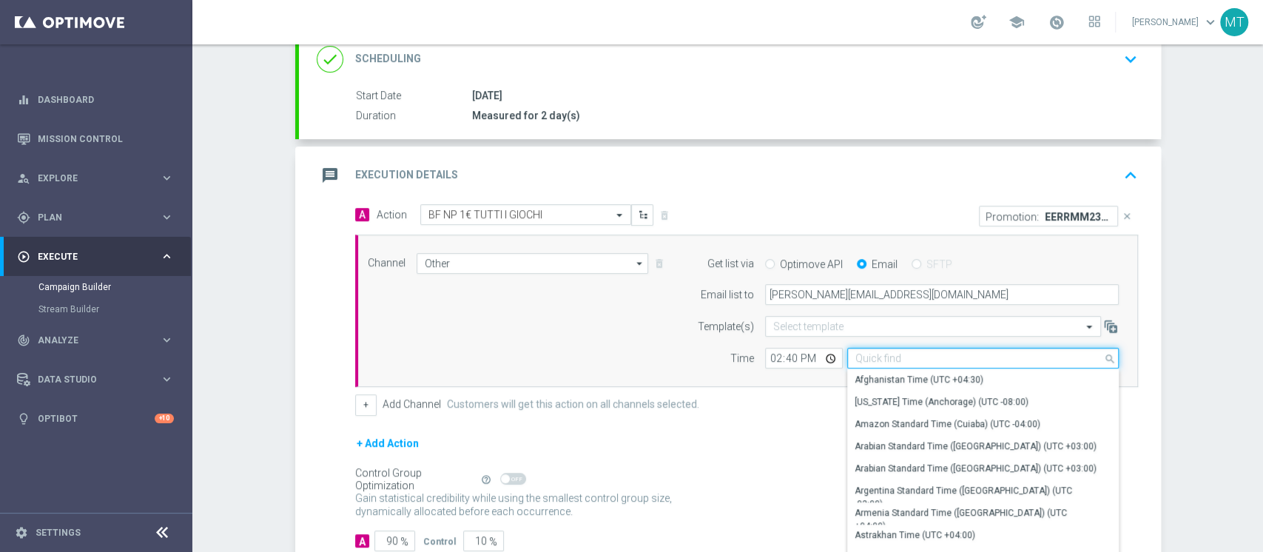
click at [905, 359] on input at bounding box center [983, 358] width 272 height 21
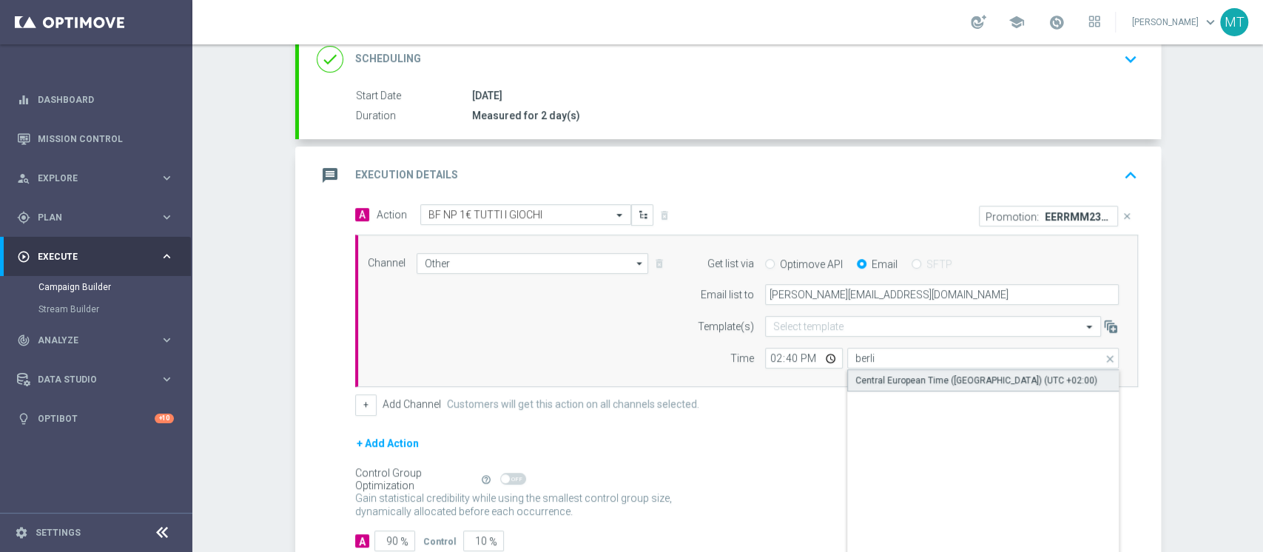
click at [894, 371] on div "Central European Time (Berlin) (UTC +02:00)" at bounding box center [983, 380] width 272 height 22
type input "Central European Time (Berlin) (UTC +02:00)"
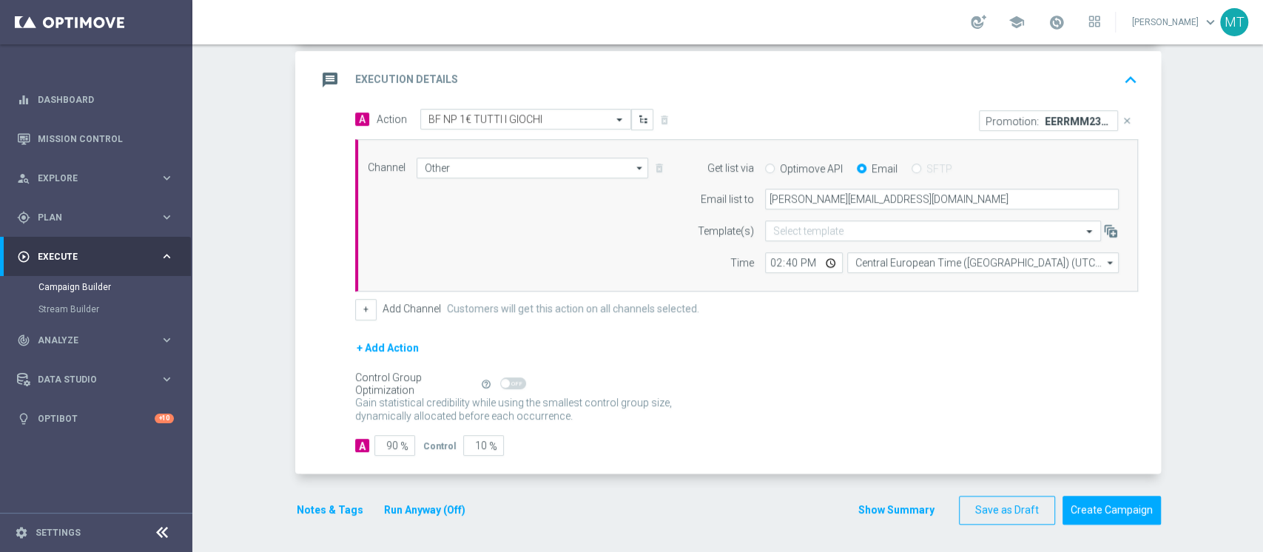
click at [377, 351] on button "+ Add Action" at bounding box center [387, 348] width 65 height 19
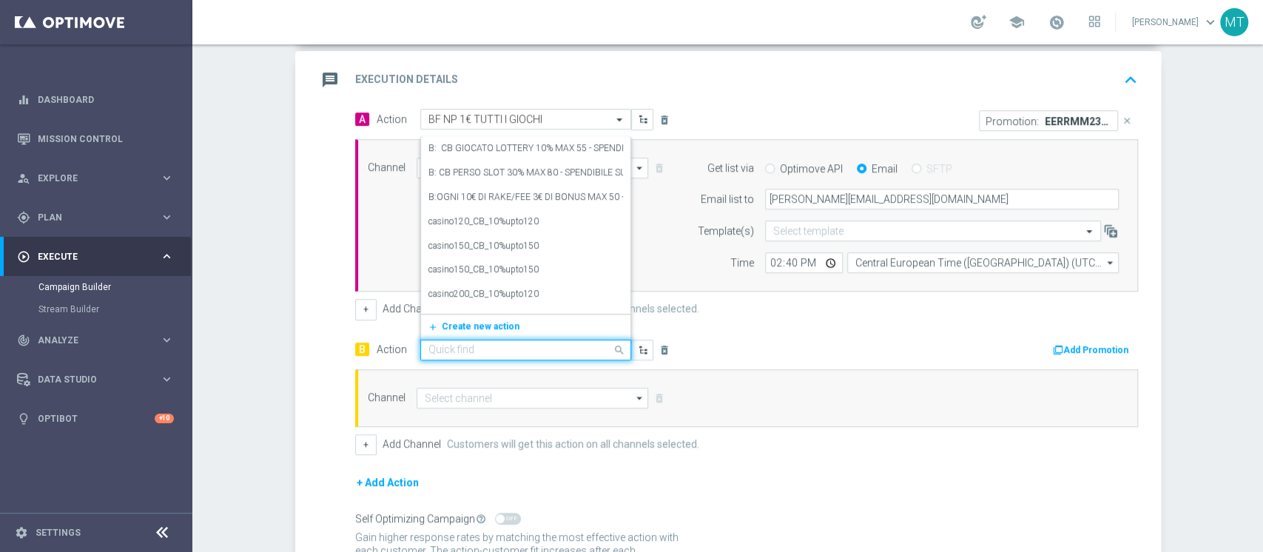
click at [459, 346] on input "text" at bounding box center [510, 350] width 165 height 13
type input "bf np 2"
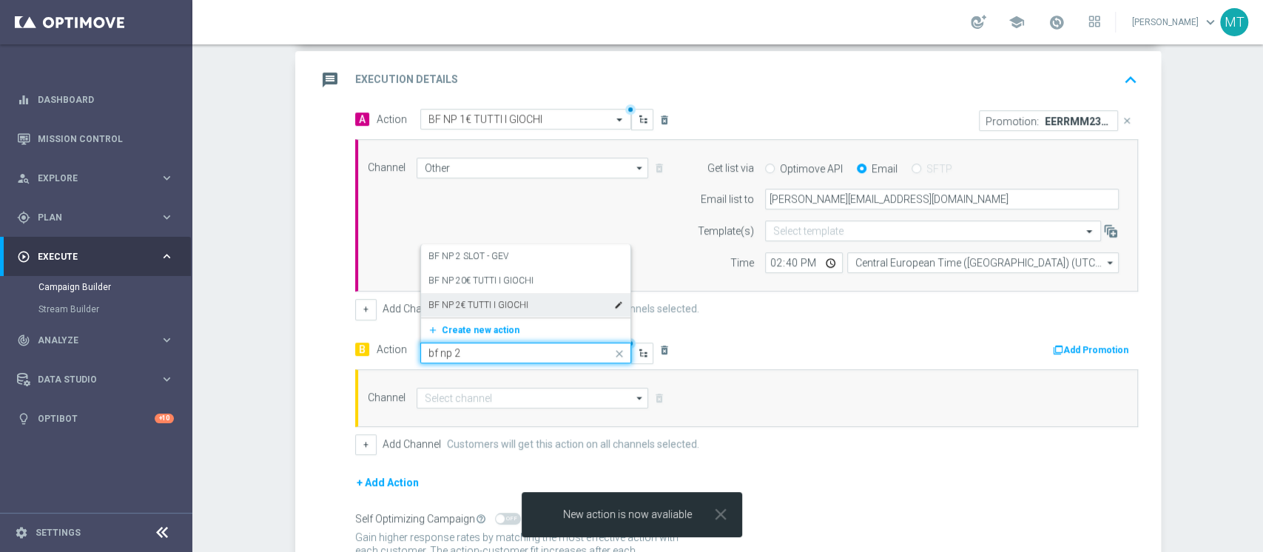
click at [492, 304] on label "BF NP 2€ TUTTI I GIOCHI" at bounding box center [478, 305] width 100 height 13
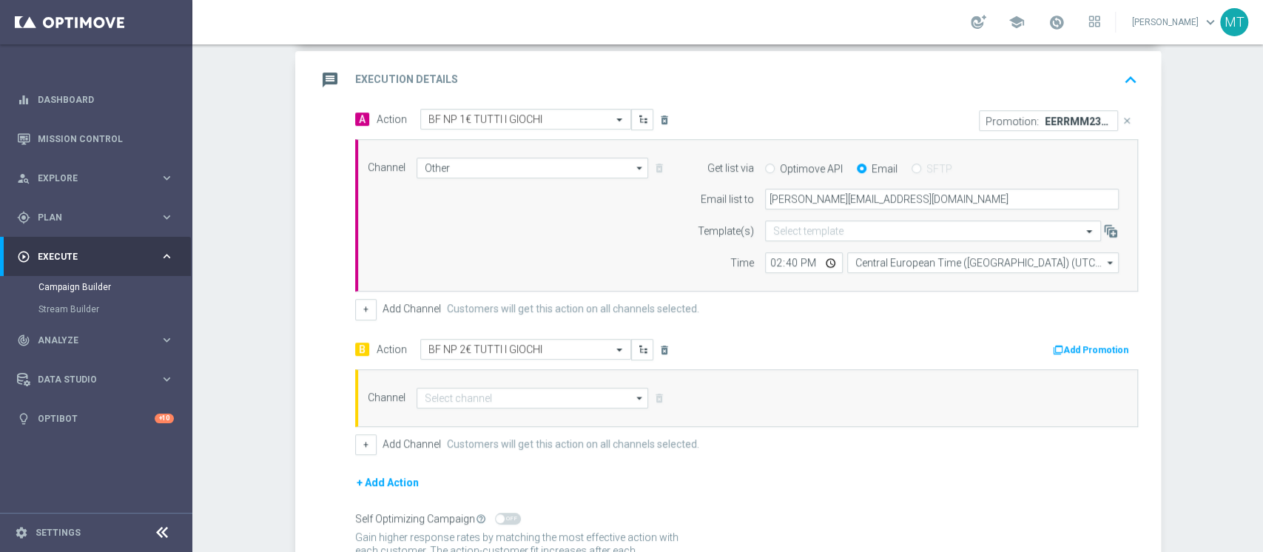
drag, startPoint x: 503, startPoint y: 380, endPoint x: 499, endPoint y: 394, distance: 14.7
click at [503, 380] on div "Channel arrow_drop_down Show Selected 0 of 20 Optimail" at bounding box center [746, 398] width 783 height 58
click at [499, 394] on input at bounding box center [533, 398] width 232 height 21
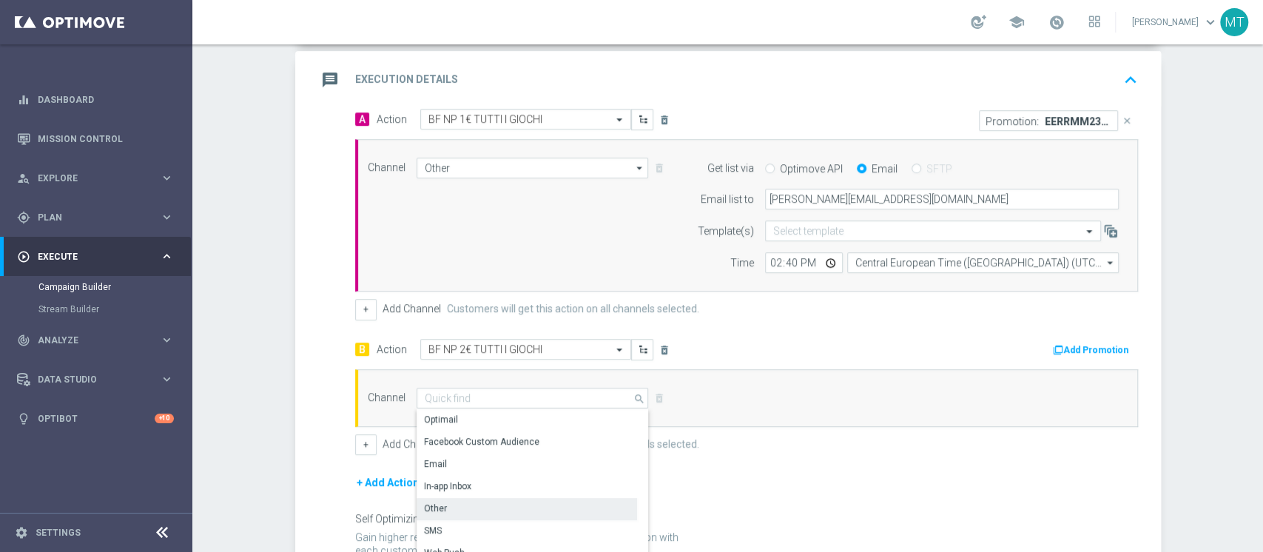
click at [433, 505] on div "Other" at bounding box center [435, 508] width 23 height 13
type input "Other"
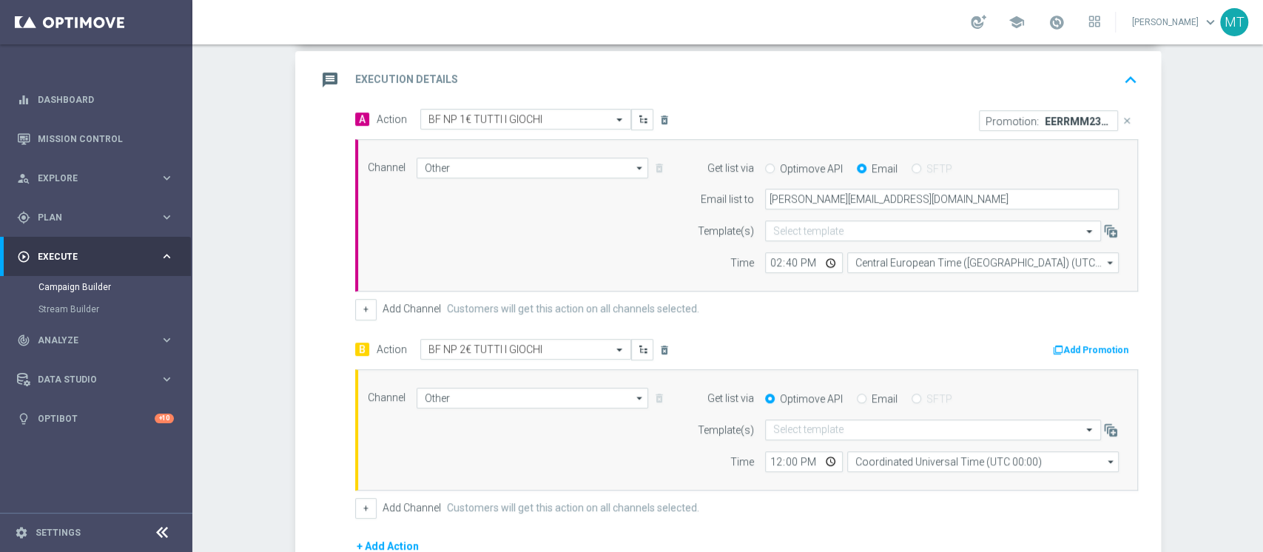
click at [887, 396] on label "Email" at bounding box center [885, 398] width 26 height 13
click at [867, 396] on input "Email" at bounding box center [862, 400] width 10 height 10
radio input "true"
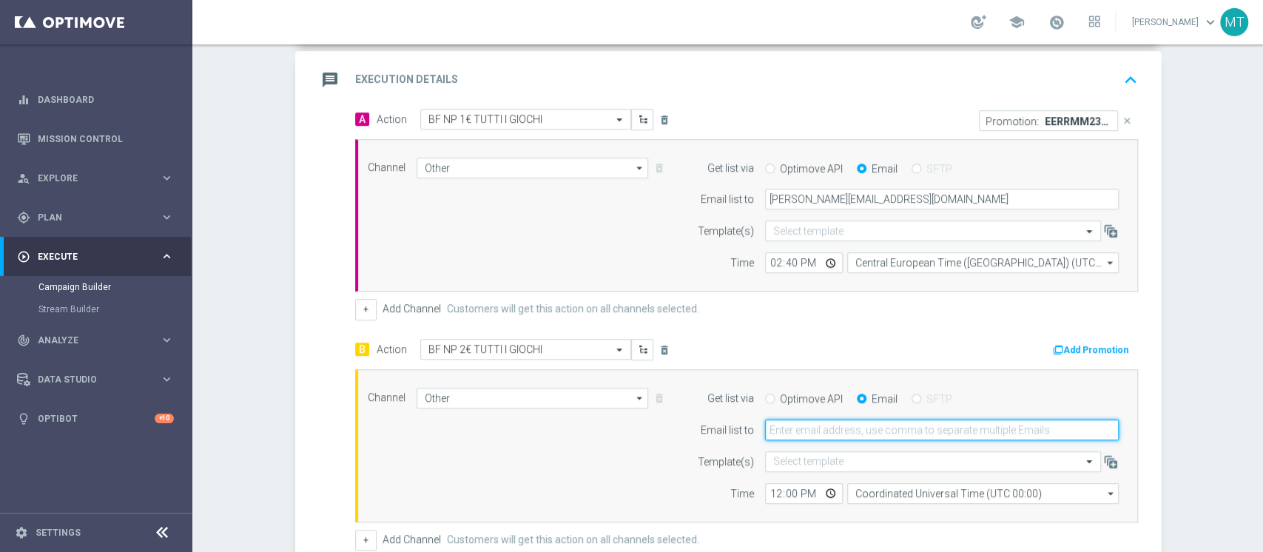
click at [861, 420] on input "email" at bounding box center [942, 430] width 354 height 21
type input "matteo.turri@sisal.it"
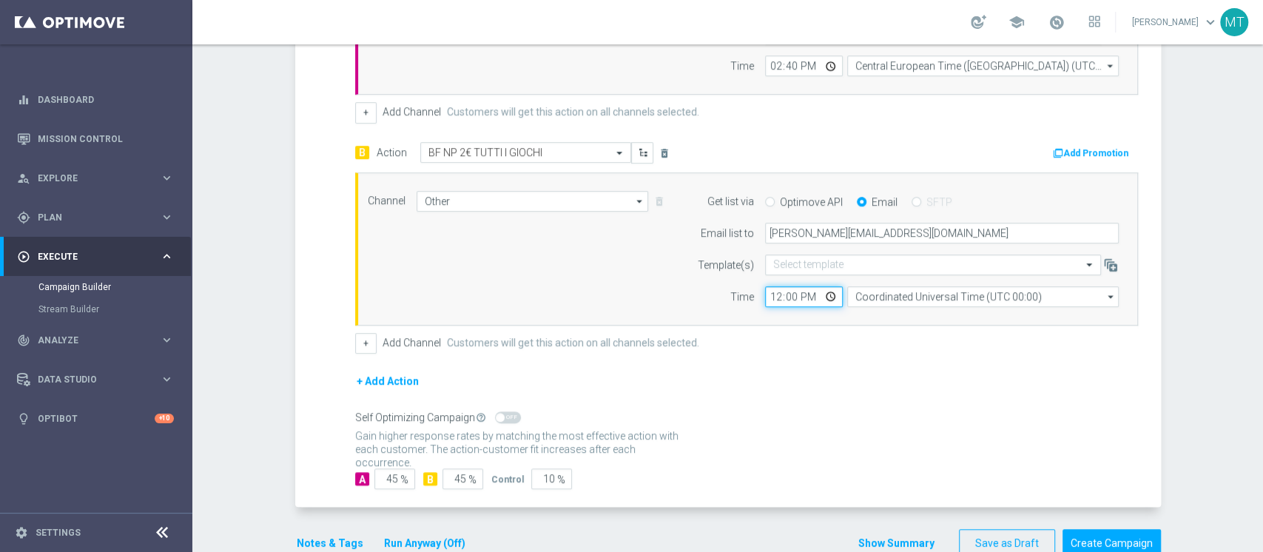
click at [769, 298] on input "12:00" at bounding box center [804, 296] width 78 height 21
type input "14:40"
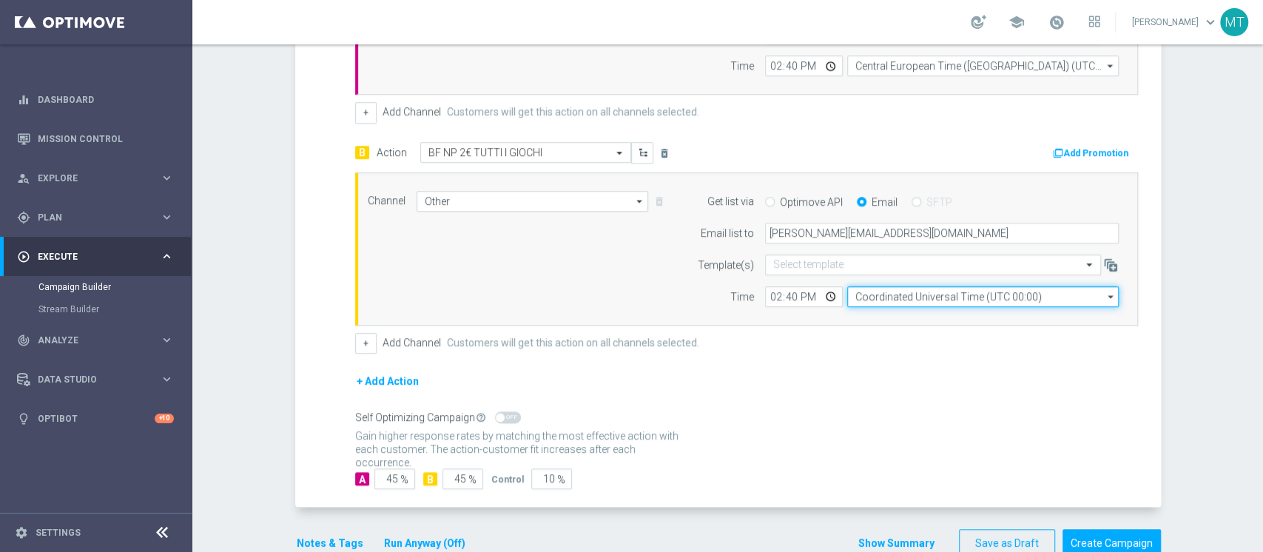
click at [893, 289] on input "Coordinated Universal Time (UTC 00:00)" at bounding box center [983, 296] width 272 height 21
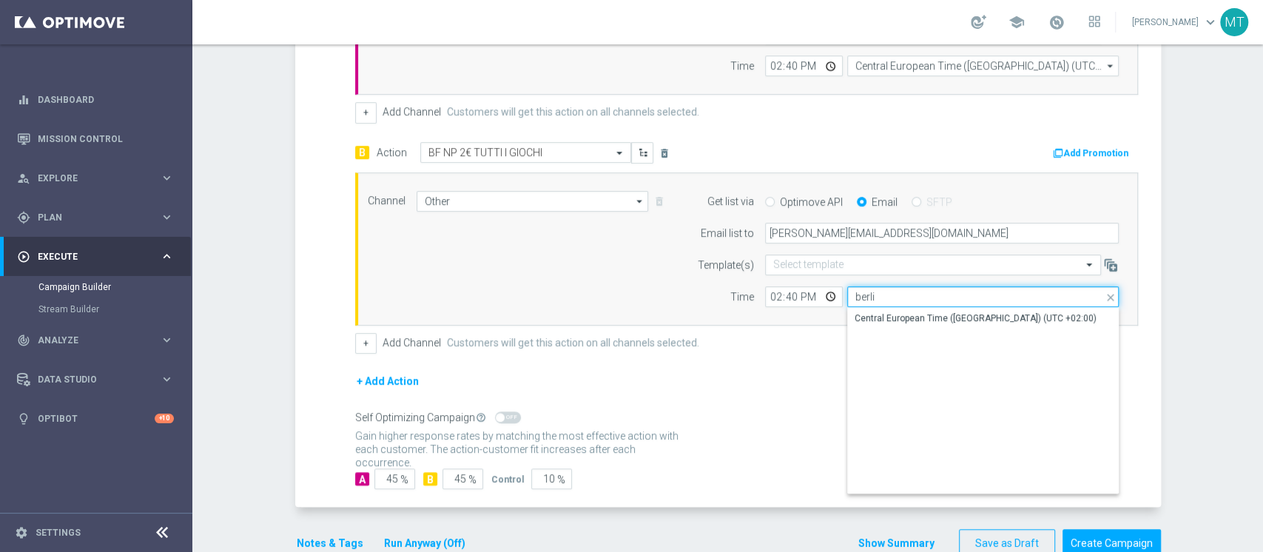
click at [901, 305] on div "berli Coordinated Universal Time (UTC 00:00) close Show Selected 0 of NaN Centr…" at bounding box center [983, 296] width 272 height 21
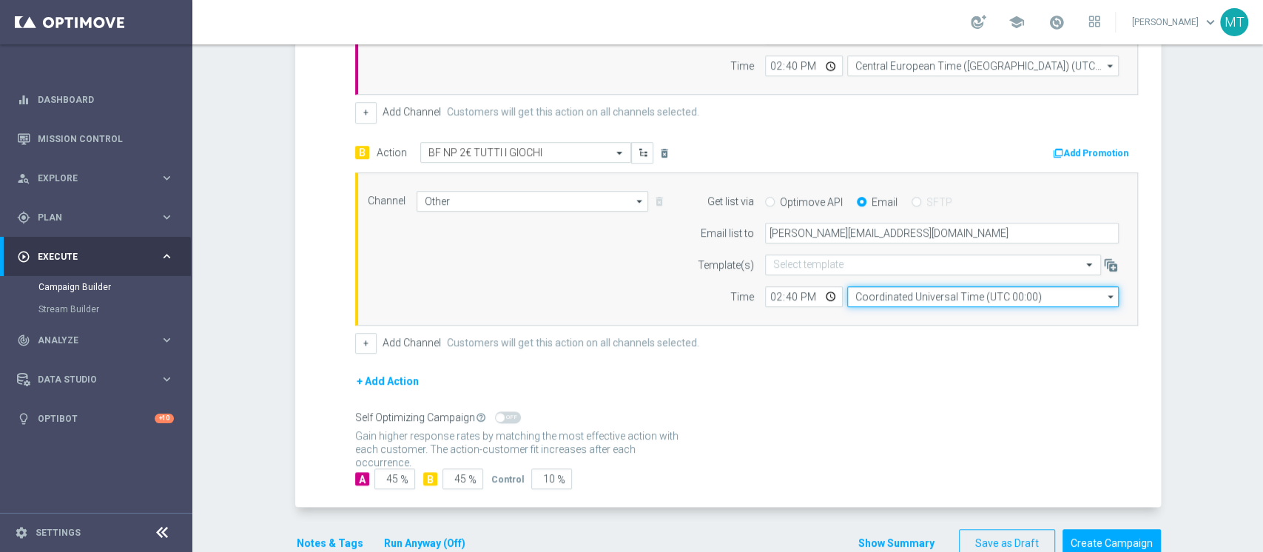
type input "Coordinated Universal Time (UTC 00:00)"
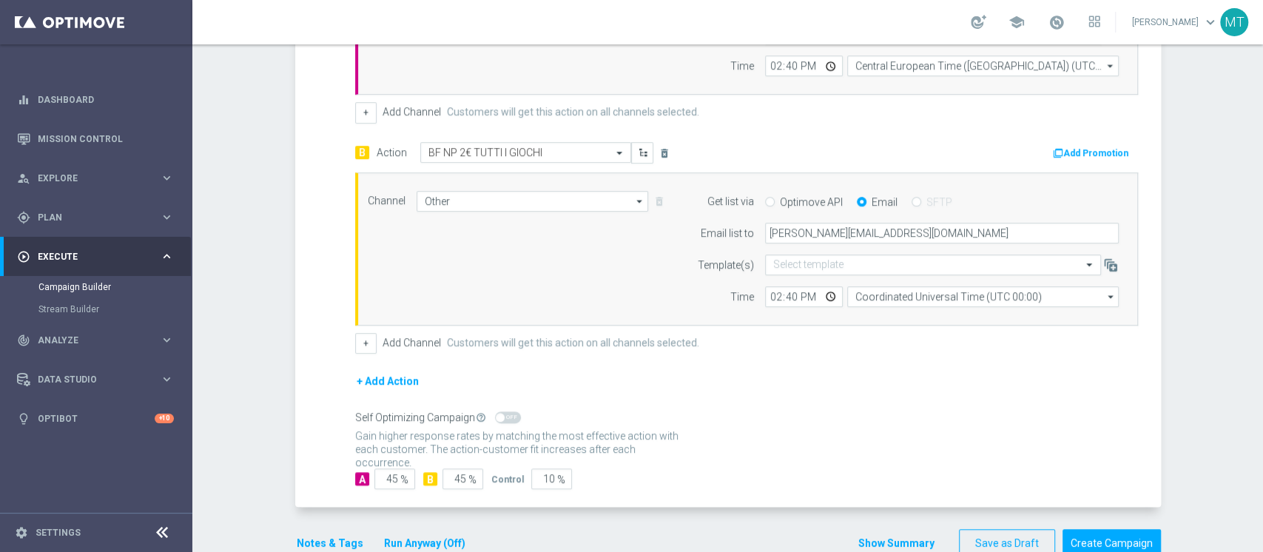
click at [596, 280] on div "Channel Other Other arrow_drop_down Show Selected 1 of 20 Optimail" at bounding box center [744, 249] width 774 height 116
click at [957, 309] on div "Channel Other Other arrow_drop_down Show Selected 1 of 20 Optimail" at bounding box center [746, 248] width 783 height 153
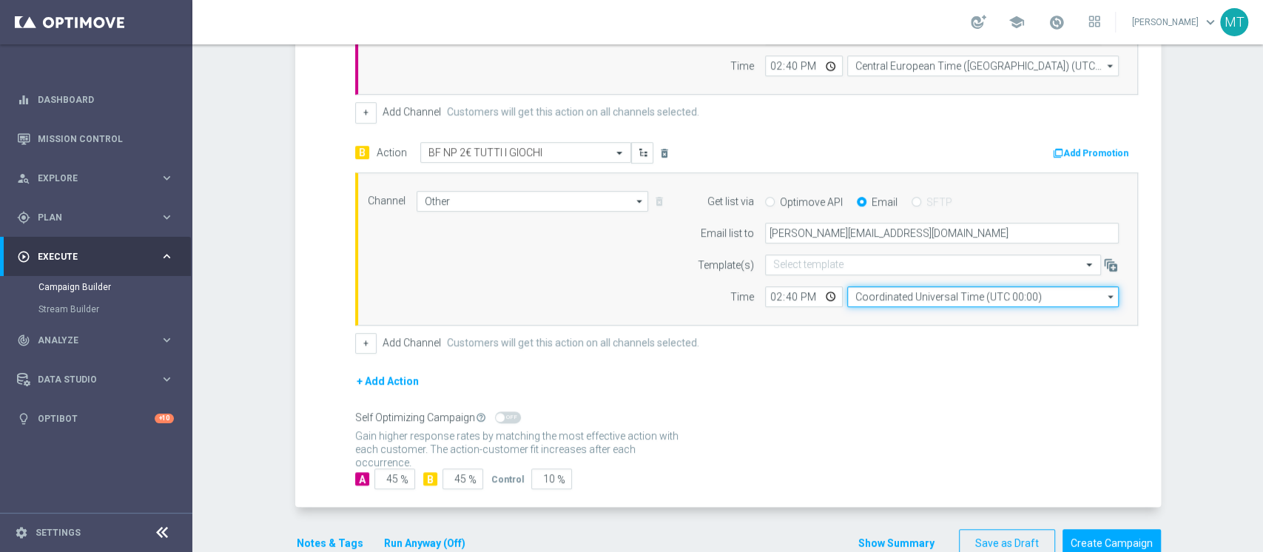
click at [959, 302] on input "Coordinated Universal Time (UTC 00:00)" at bounding box center [983, 296] width 272 height 21
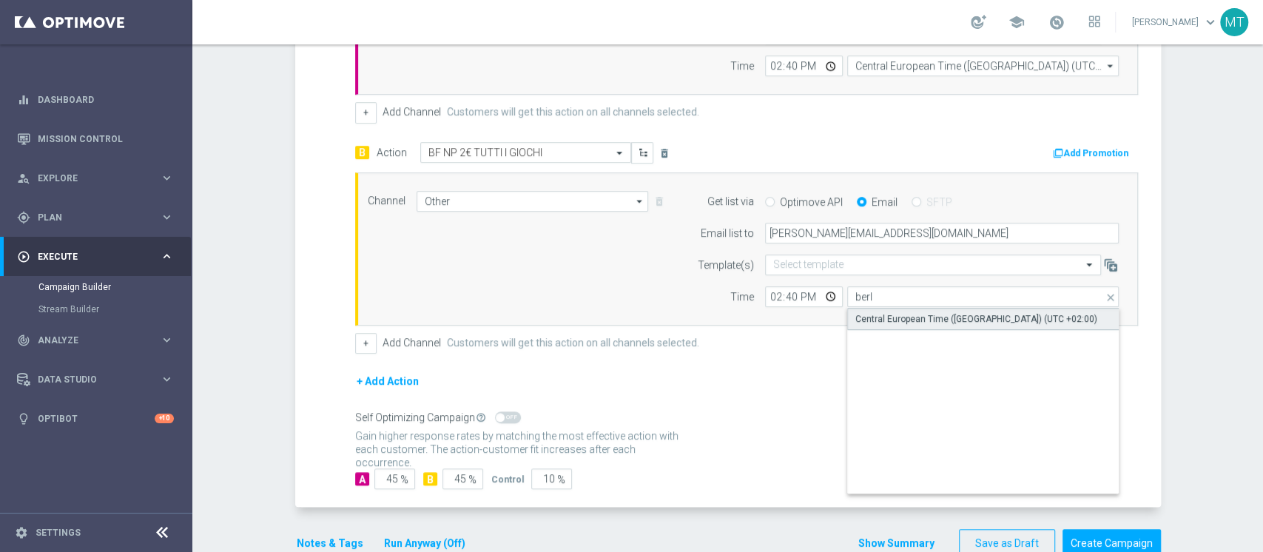
click at [949, 320] on div "Central European Time (Berlin) (UTC +02:00)" at bounding box center [977, 318] width 242 height 13
type input "Central European Time (Berlin) (UTC +02:00)"
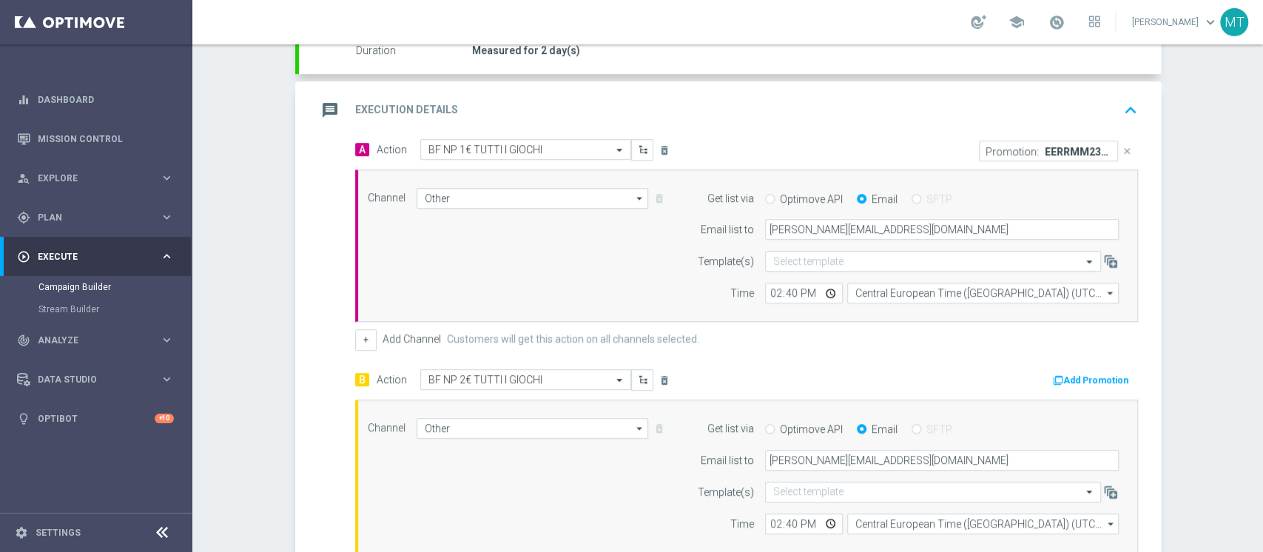
scroll to position [307, 0]
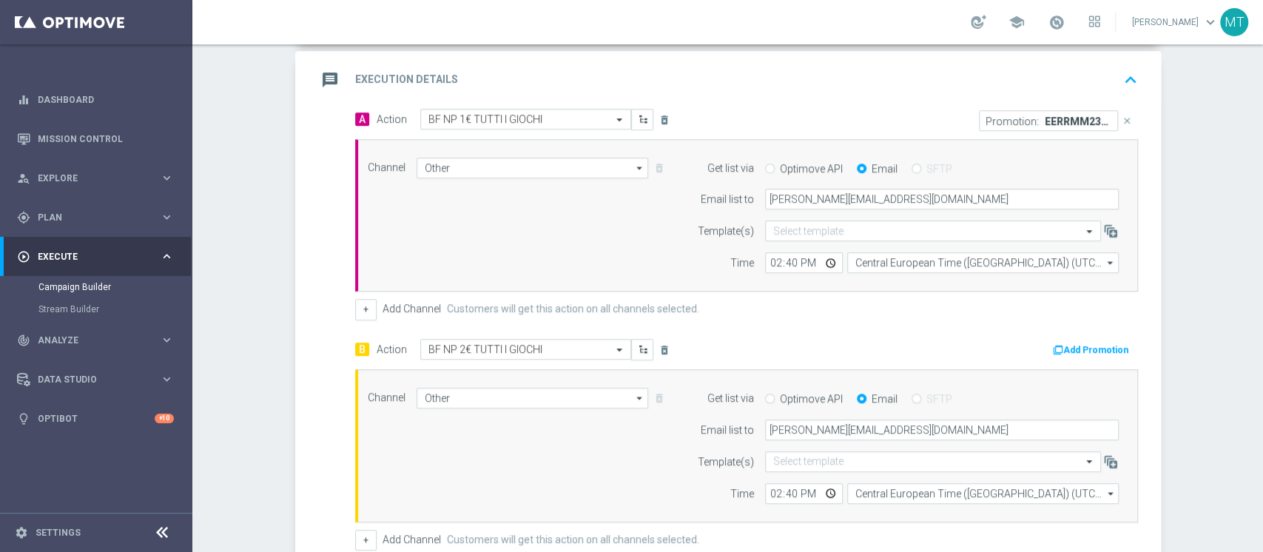
click at [1067, 352] on button "Add Promotion" at bounding box center [1093, 350] width 82 height 16
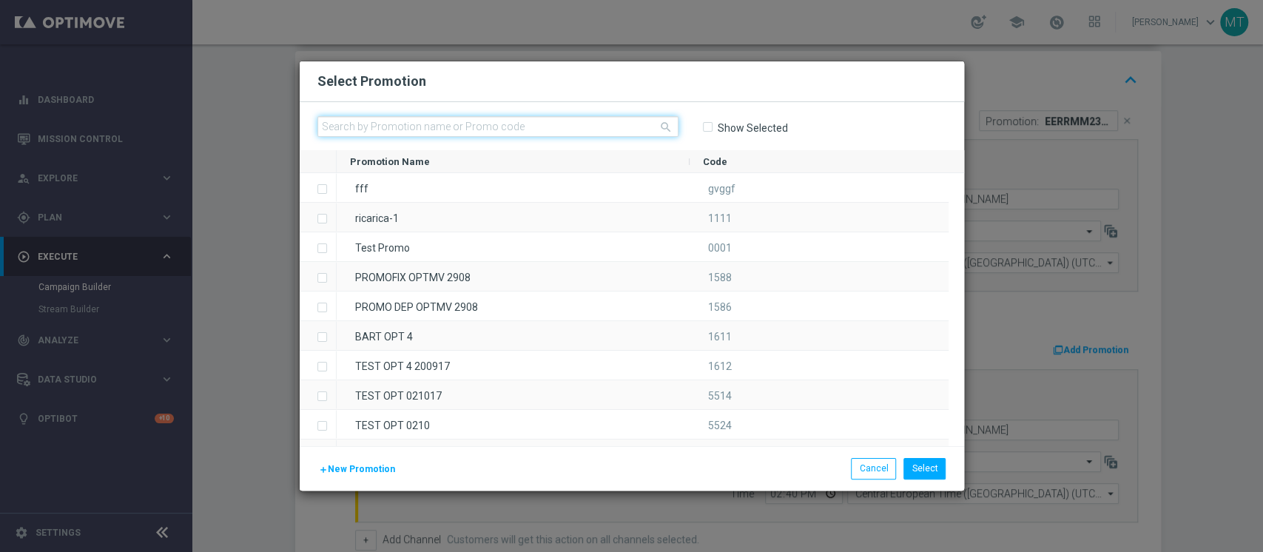
click at [628, 124] on input "text" at bounding box center [497, 126] width 361 height 21
paste input "239327"
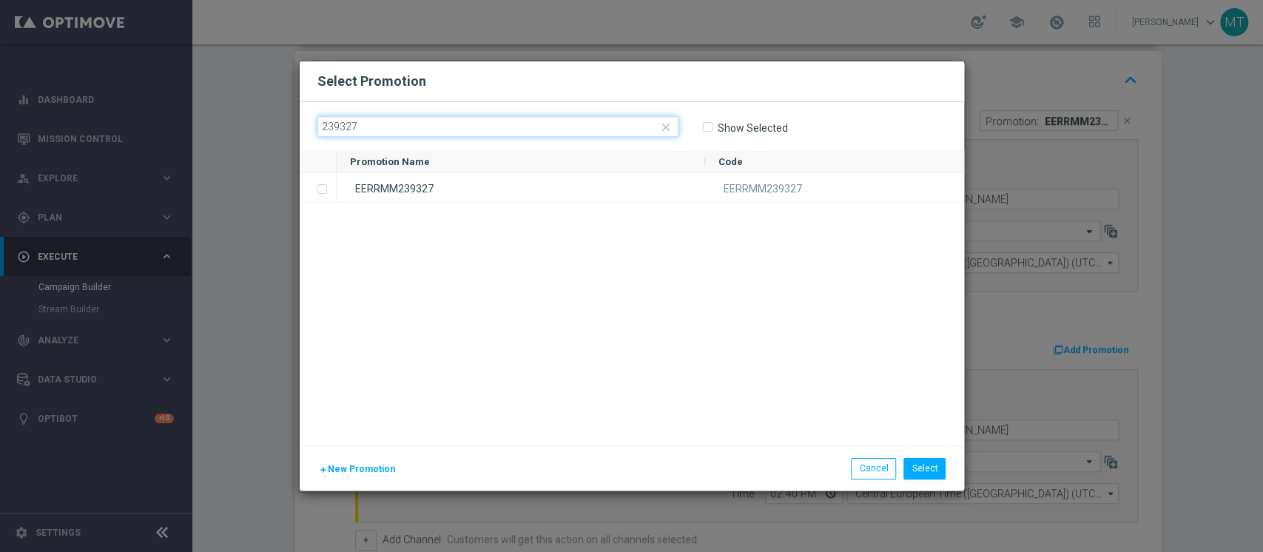
type input "239327"
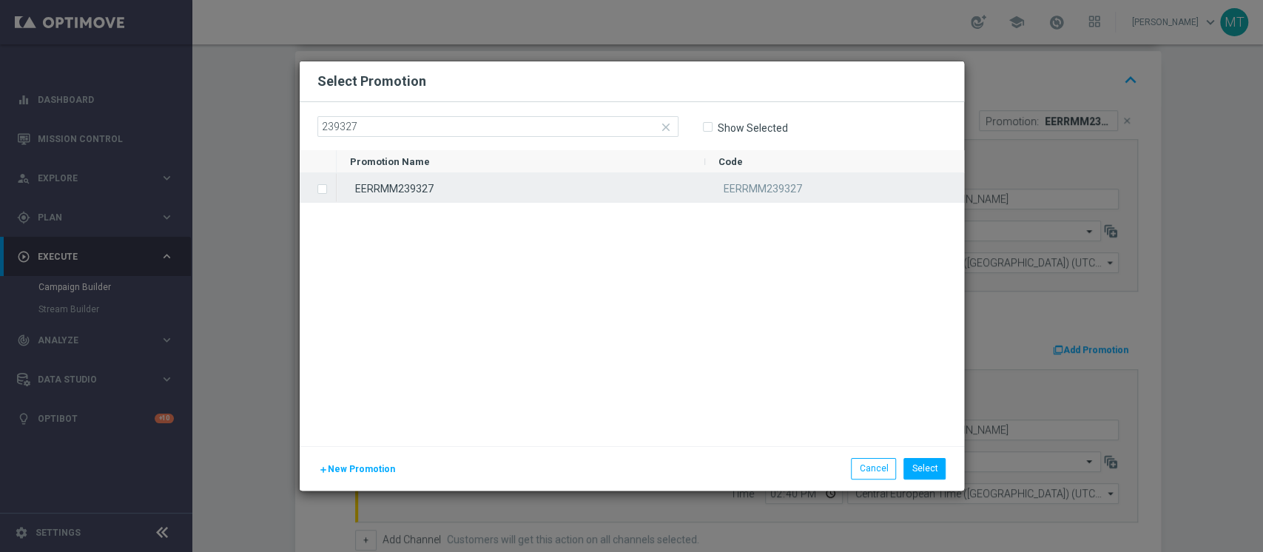
click at [407, 188] on div "EERRMM239327" at bounding box center [521, 187] width 369 height 29
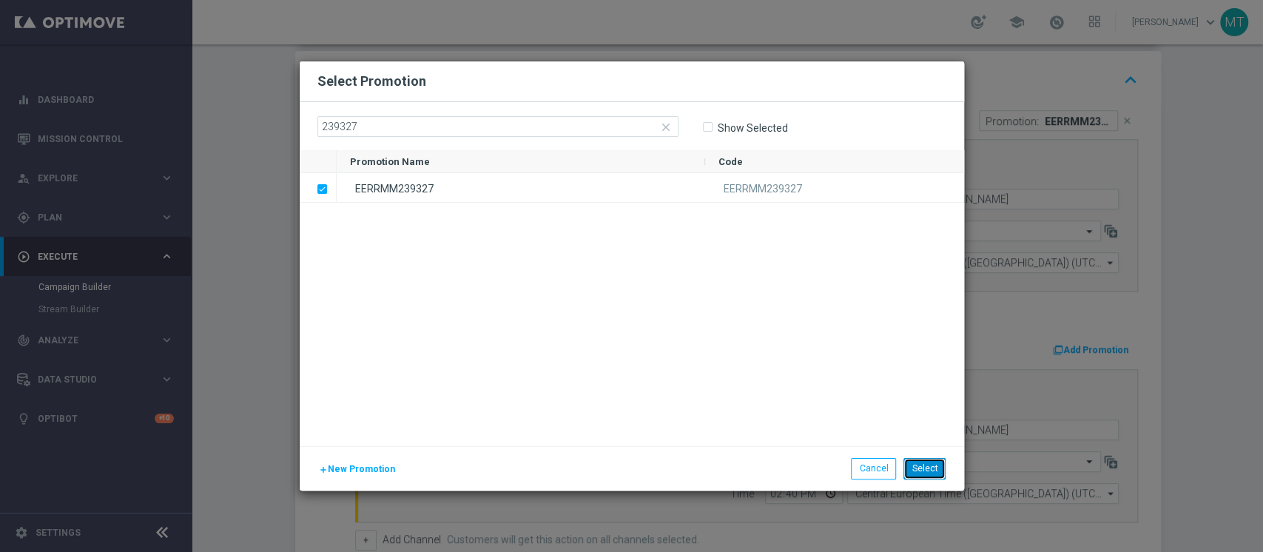
click at [924, 460] on button "Select" at bounding box center [925, 468] width 42 height 21
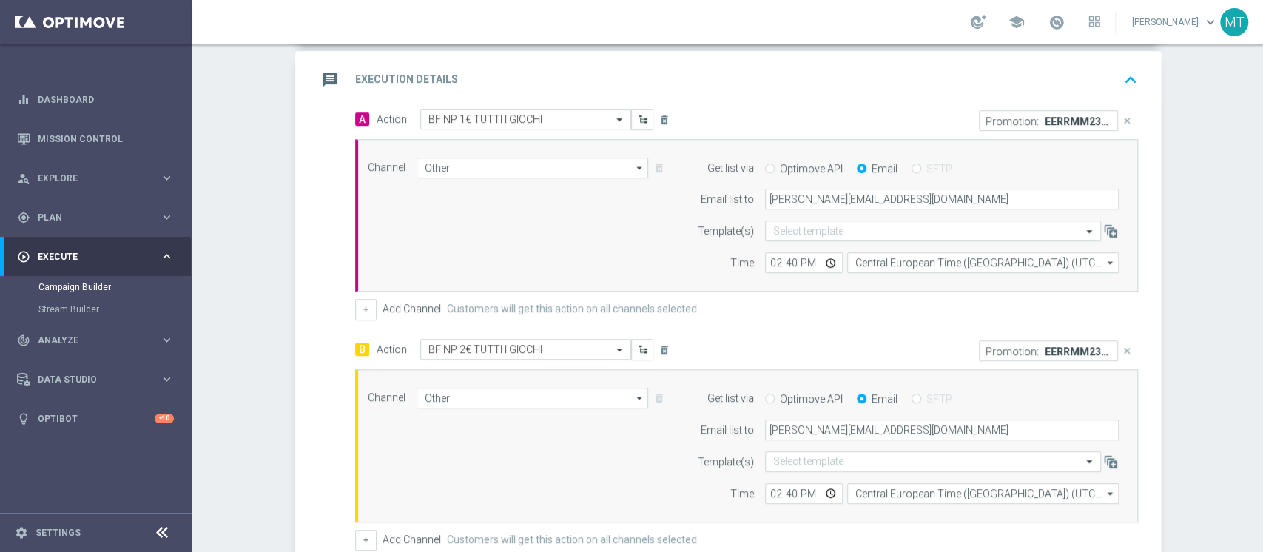
scroll to position [537, 0]
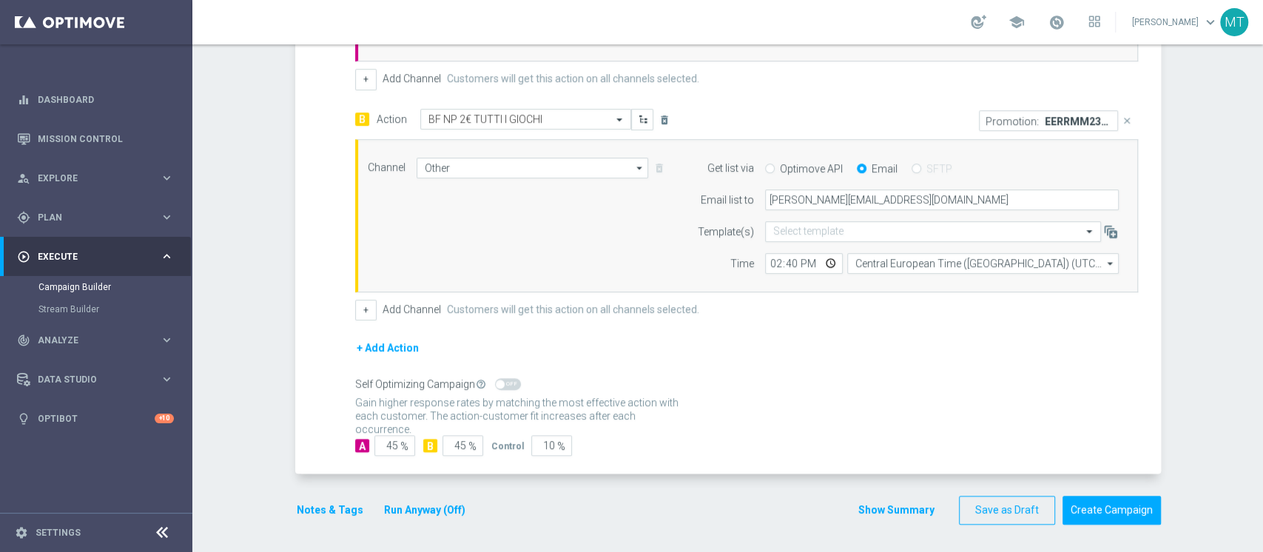
click at [343, 503] on button "Notes & Tags" at bounding box center [330, 510] width 70 height 19
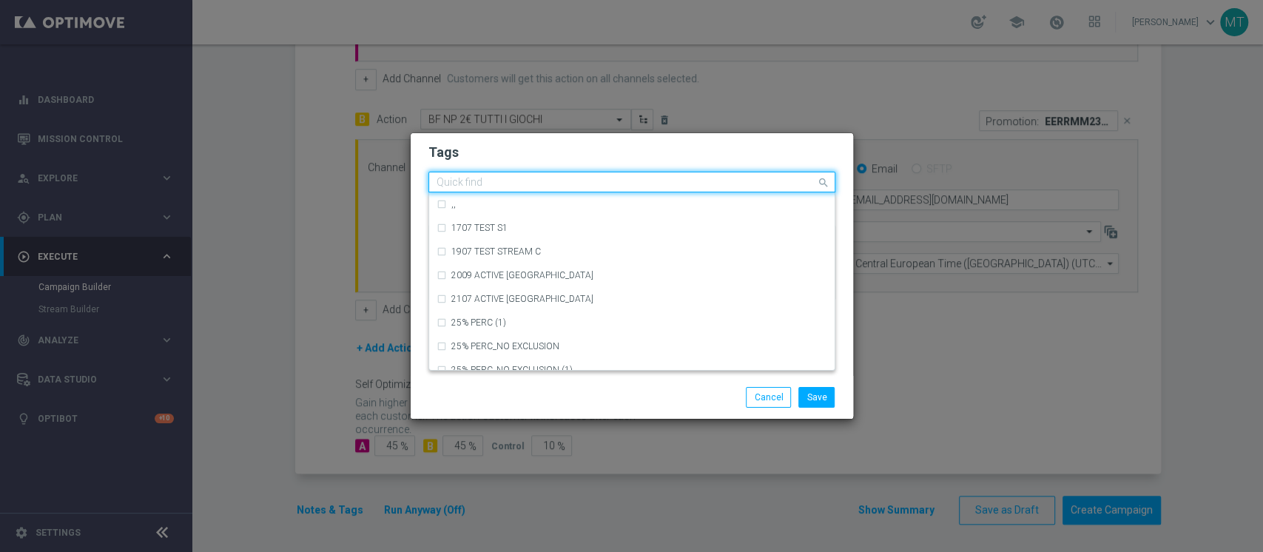
click at [540, 177] on input "text" at bounding box center [627, 183] width 380 height 13
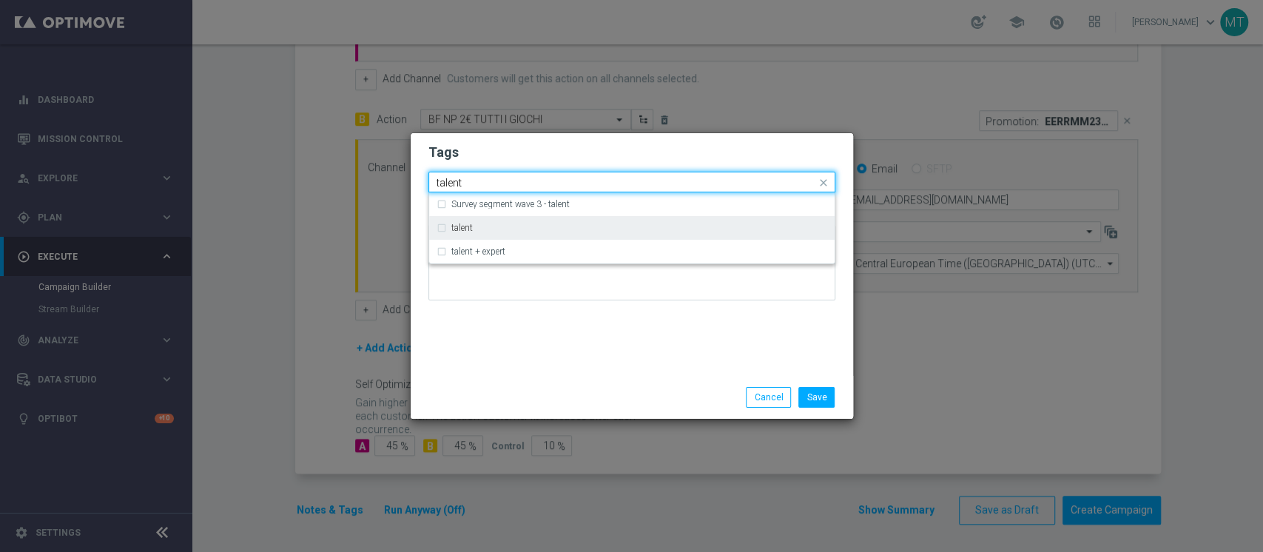
click at [476, 228] on div "talent" at bounding box center [639, 227] width 376 height 9
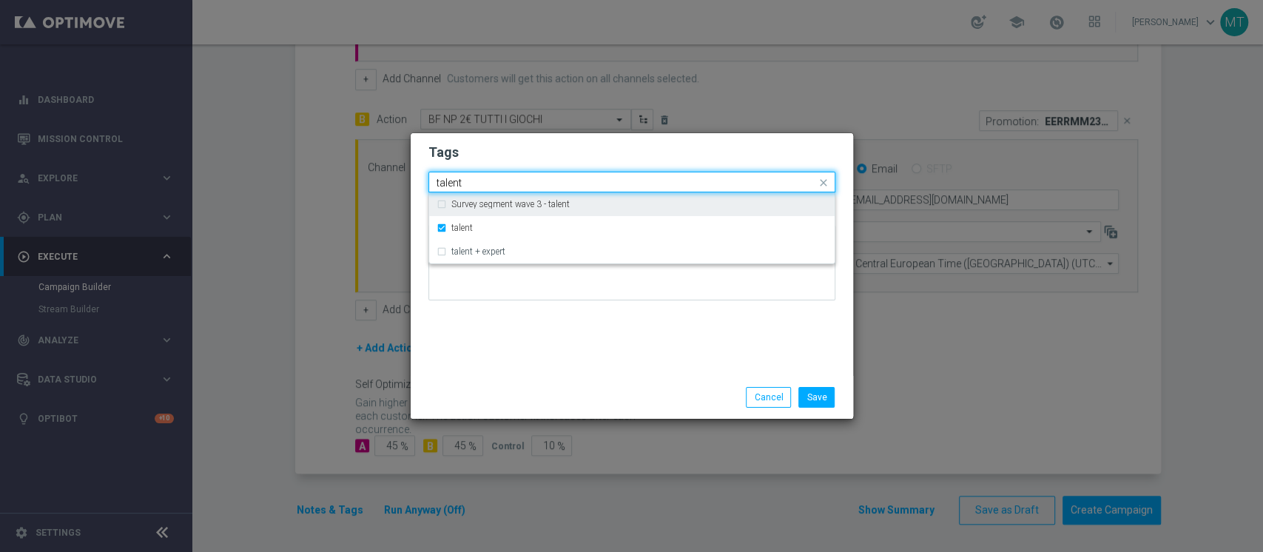
drag, startPoint x: 481, startPoint y: 178, endPoint x: 404, endPoint y: 175, distance: 77.0
click at [404, 175] on modal-container "Tags Quick find × talent talent Survey segment wave 3 - talent talent talent + …" at bounding box center [631, 276] width 1263 height 552
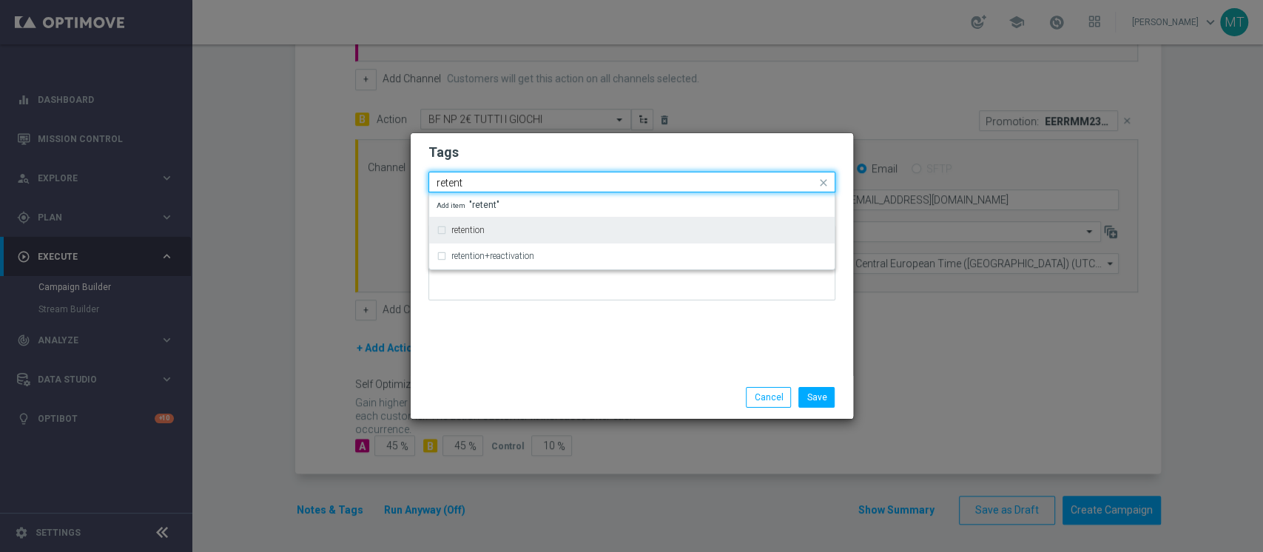
click at [465, 218] on div "retention" at bounding box center [632, 230] width 391 height 24
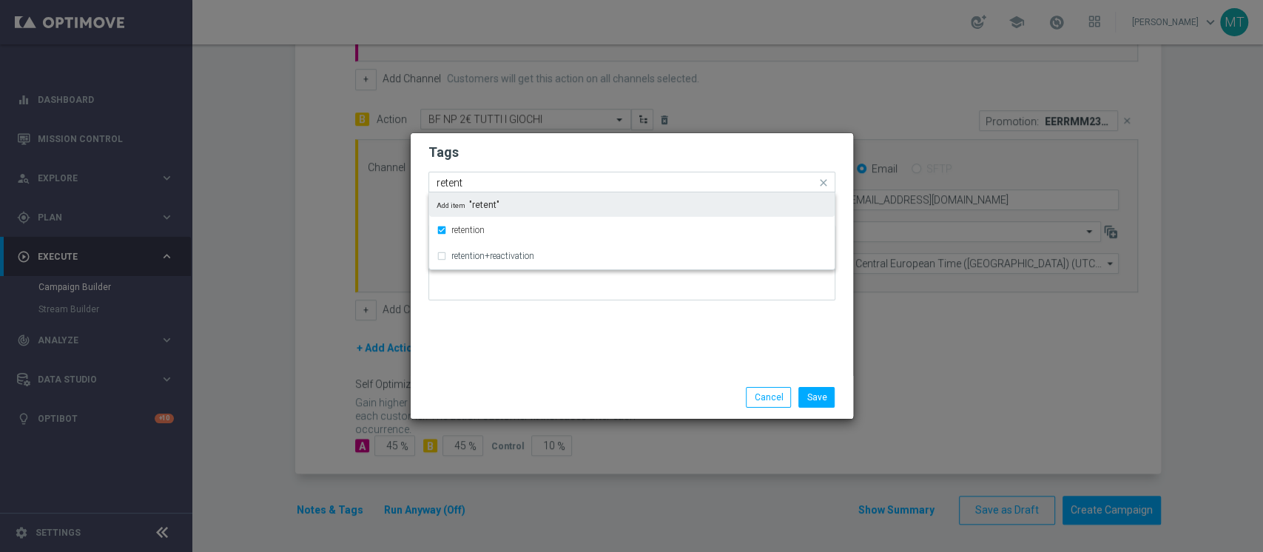
click at [480, 181] on input "retent" at bounding box center [627, 183] width 380 height 13
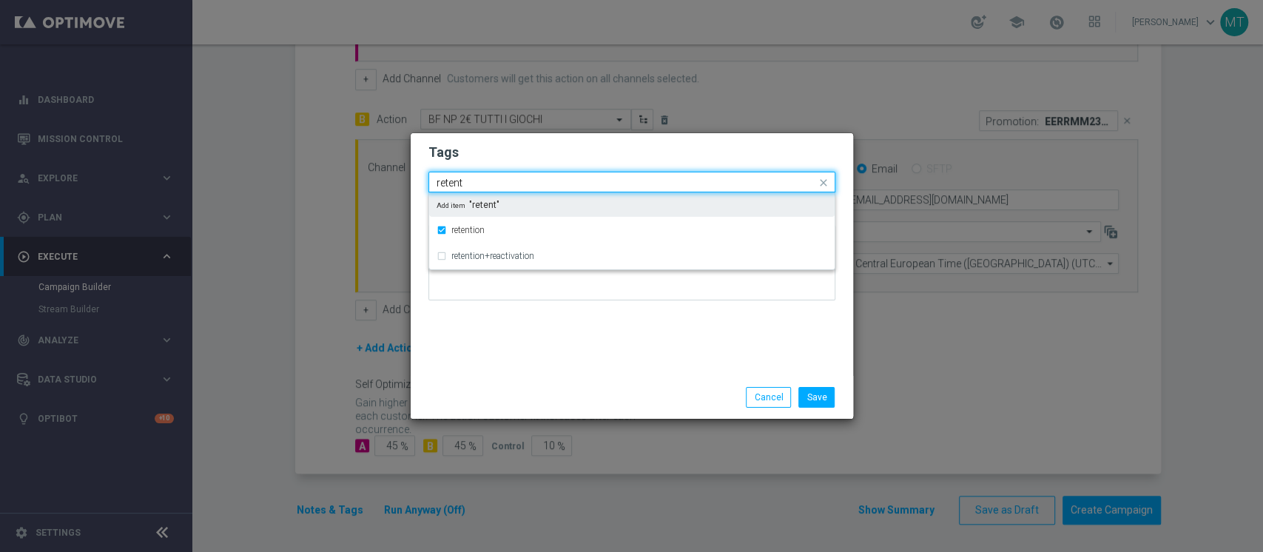
click at [480, 181] on input "retent" at bounding box center [627, 183] width 380 height 13
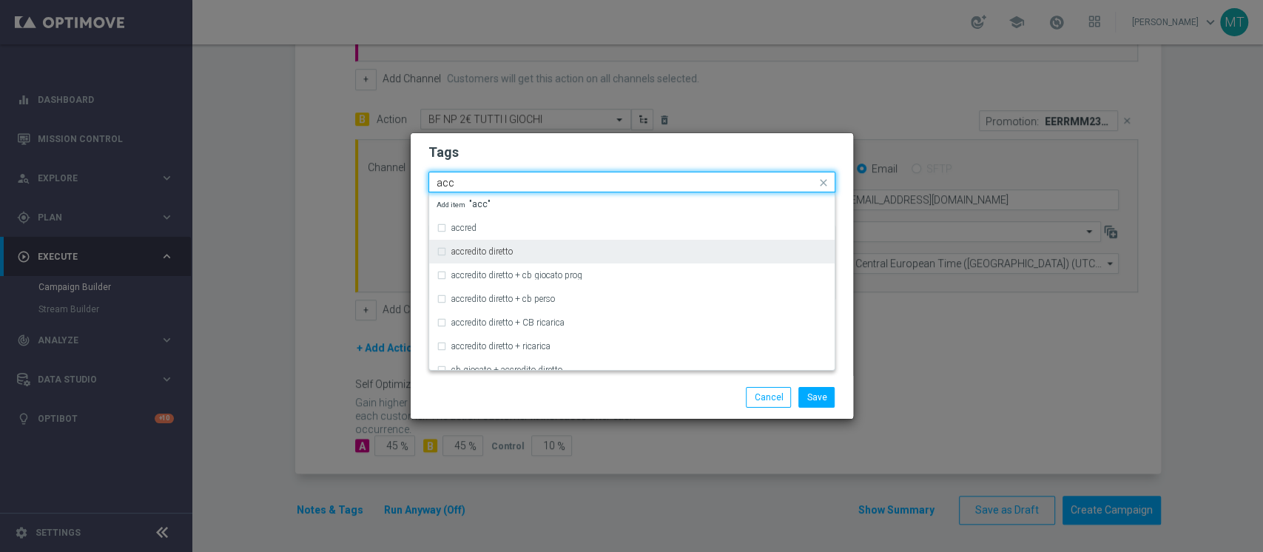
click at [502, 251] on label "accredito diretto" at bounding box center [481, 251] width 61 height 9
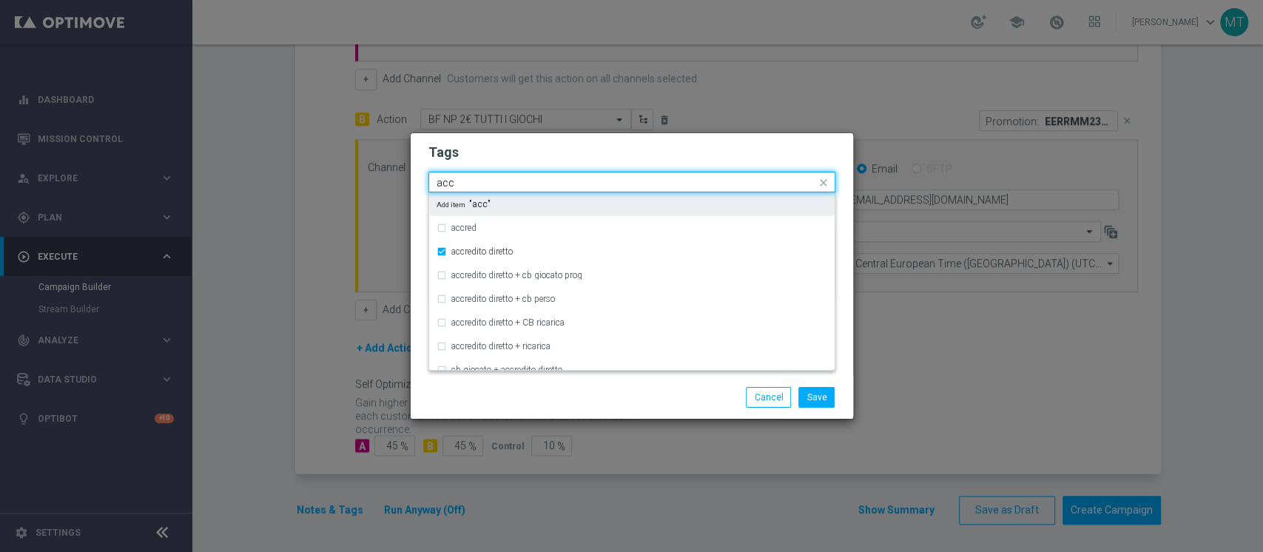
click at [485, 181] on input "acc" at bounding box center [627, 183] width 380 height 13
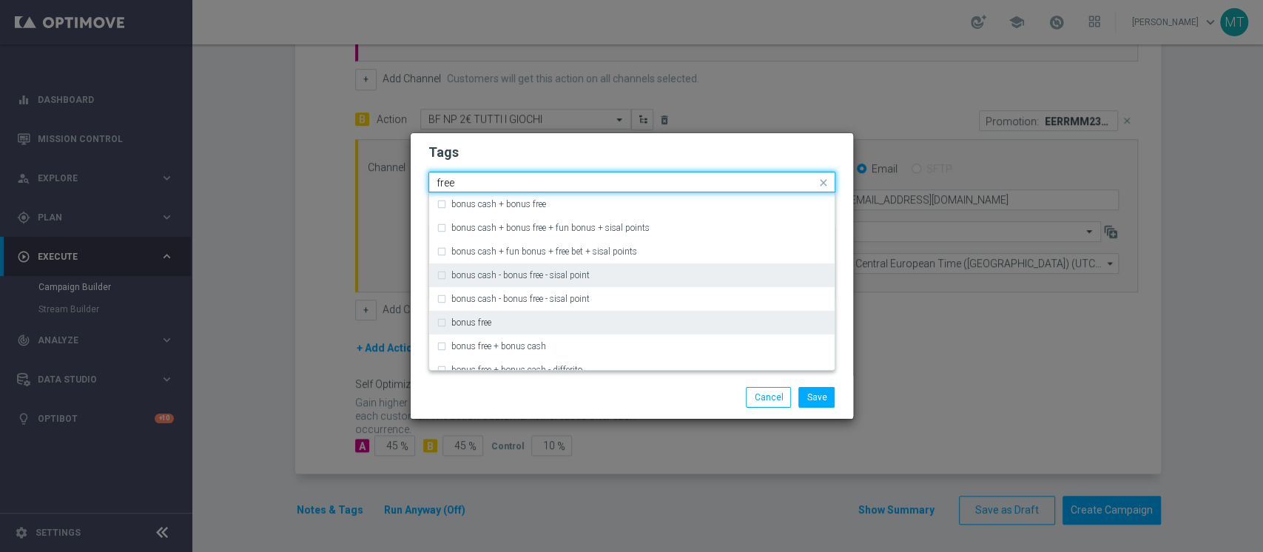
drag, startPoint x: 477, startPoint y: 323, endPoint x: 480, endPoint y: 274, distance: 48.9
click at [478, 323] on label "bonus free" at bounding box center [471, 322] width 40 height 9
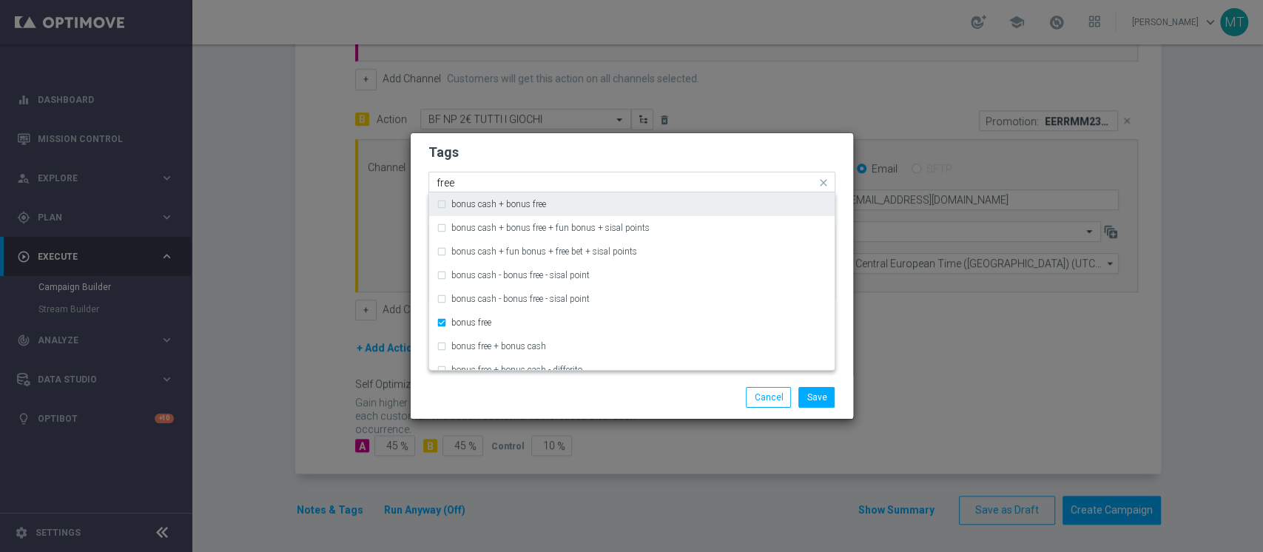
click at [500, 178] on input "free" at bounding box center [627, 183] width 380 height 13
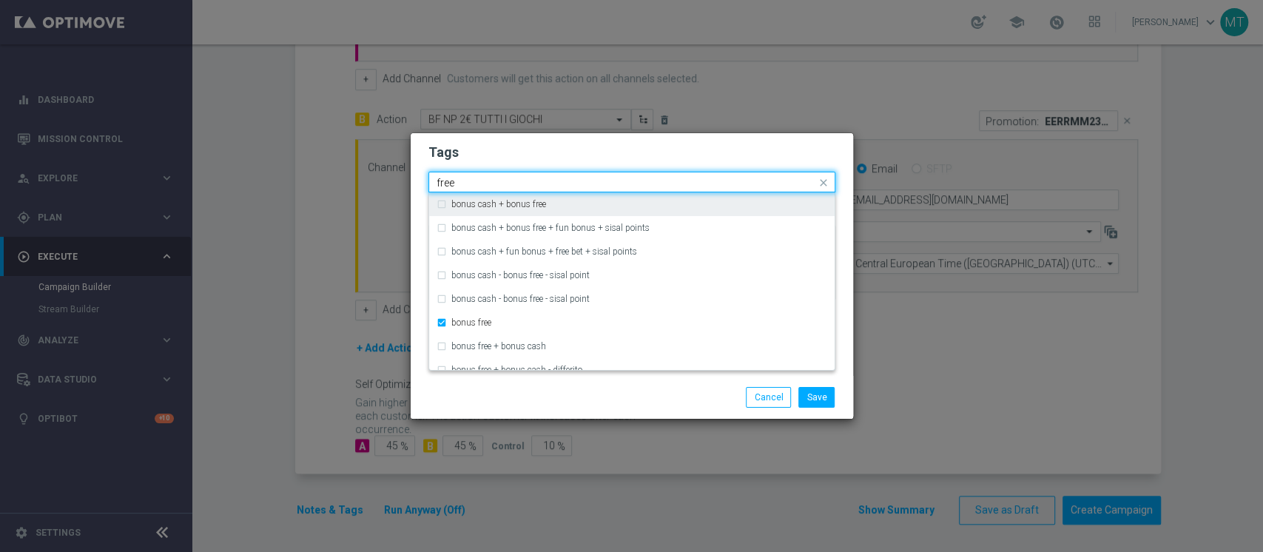
click at [500, 178] on input "free" at bounding box center [627, 183] width 380 height 13
click at [471, 204] on div "all" at bounding box center [639, 204] width 376 height 9
type input "all"
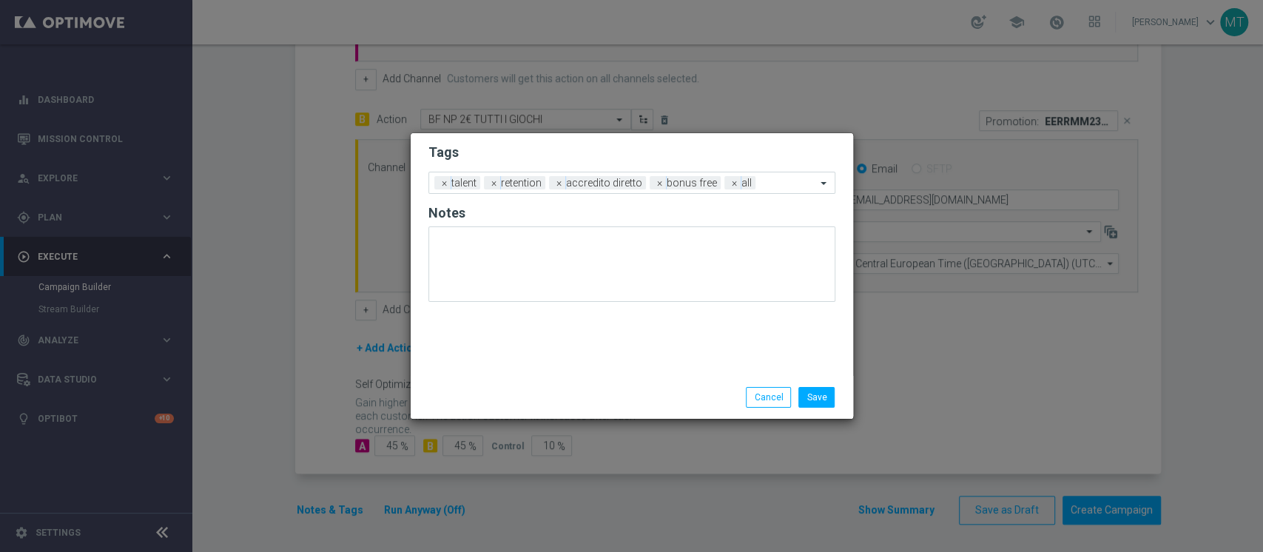
click at [522, 154] on h2 "Tags" at bounding box center [631, 153] width 407 height 18
click at [810, 400] on button "Save" at bounding box center [817, 397] width 36 height 21
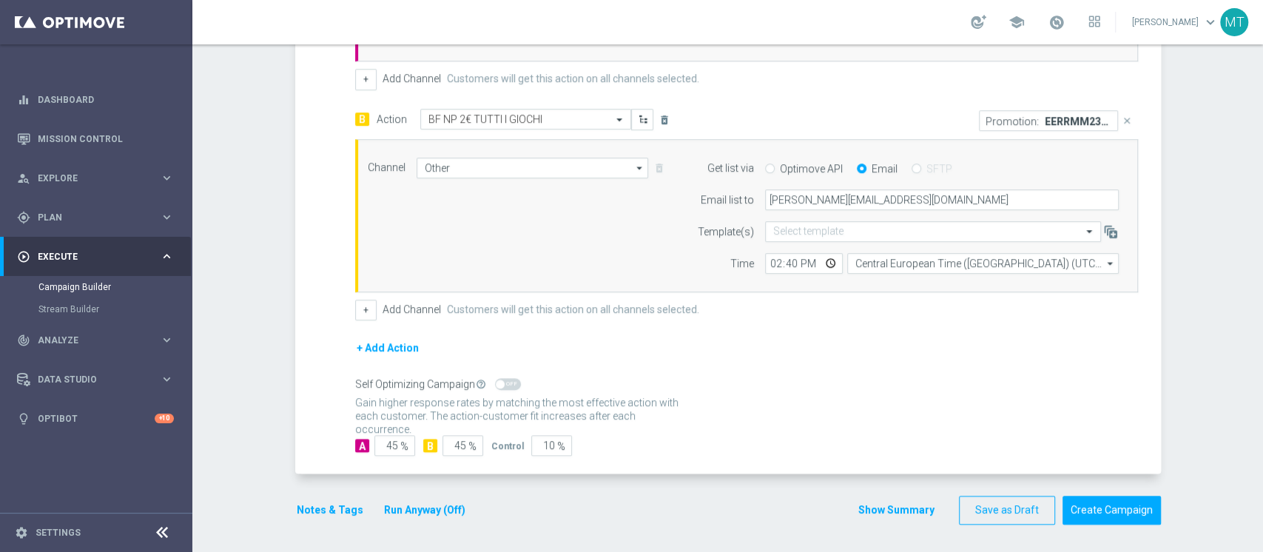
click at [864, 502] on button "Show Summary" at bounding box center [897, 510] width 78 height 17
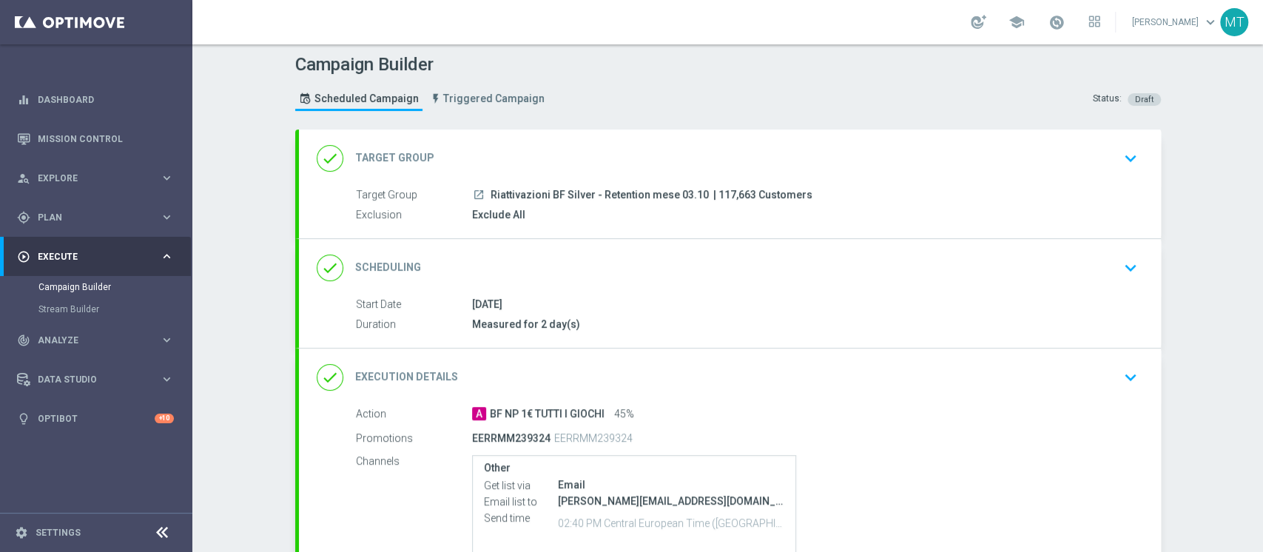
scroll to position [0, 0]
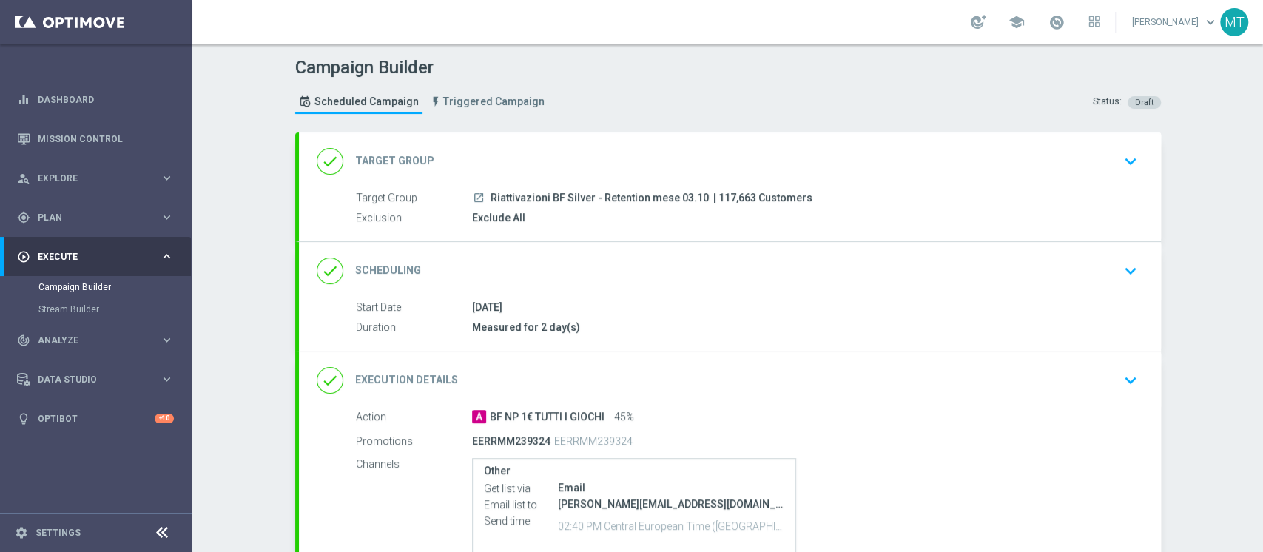
click at [622, 177] on div "done Target Group keyboard_arrow_down" at bounding box center [730, 161] width 862 height 58
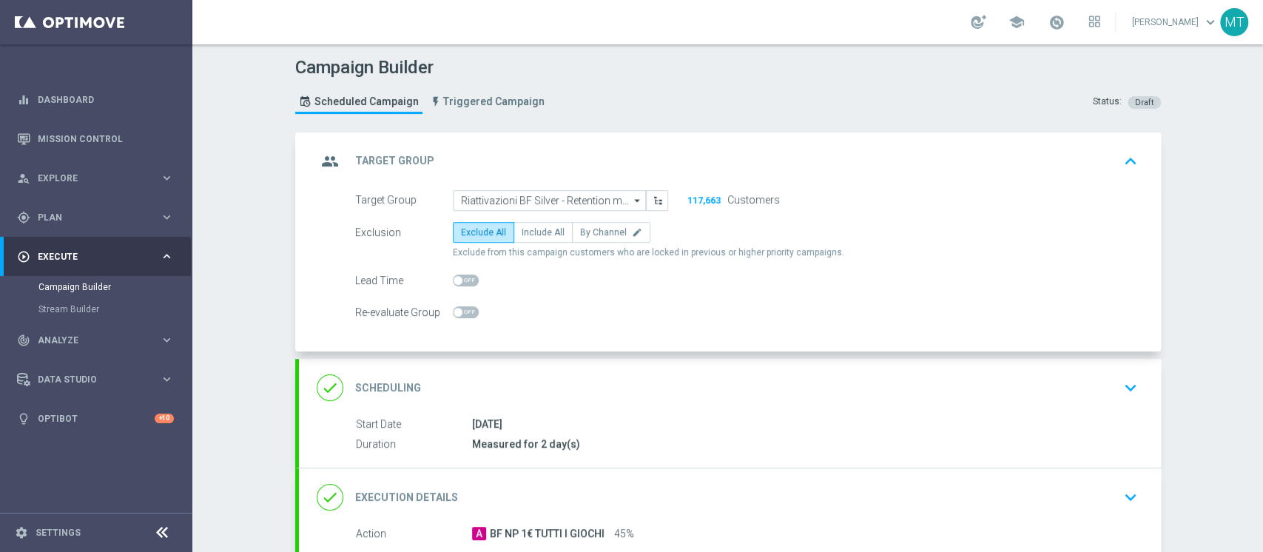
click at [645, 161] on div "group Target Group keyboard_arrow_up" at bounding box center [730, 161] width 827 height 28
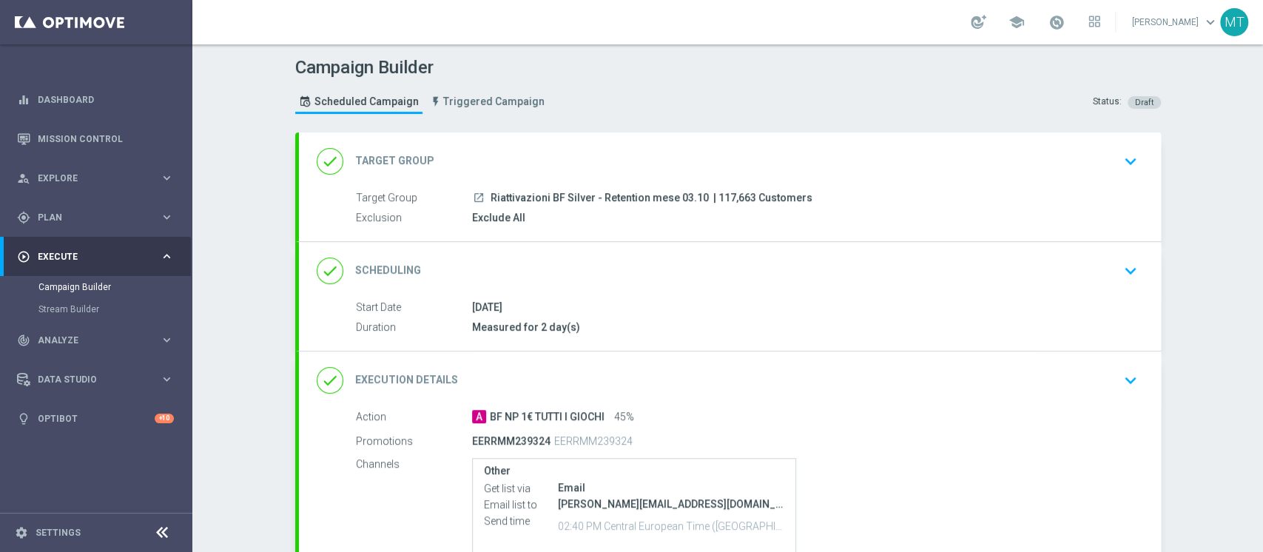
click at [651, 303] on div "03 Oct 2025" at bounding box center [802, 307] width 660 height 15
click at [657, 291] on div "done Scheduling keyboard_arrow_down" at bounding box center [730, 271] width 862 height 58
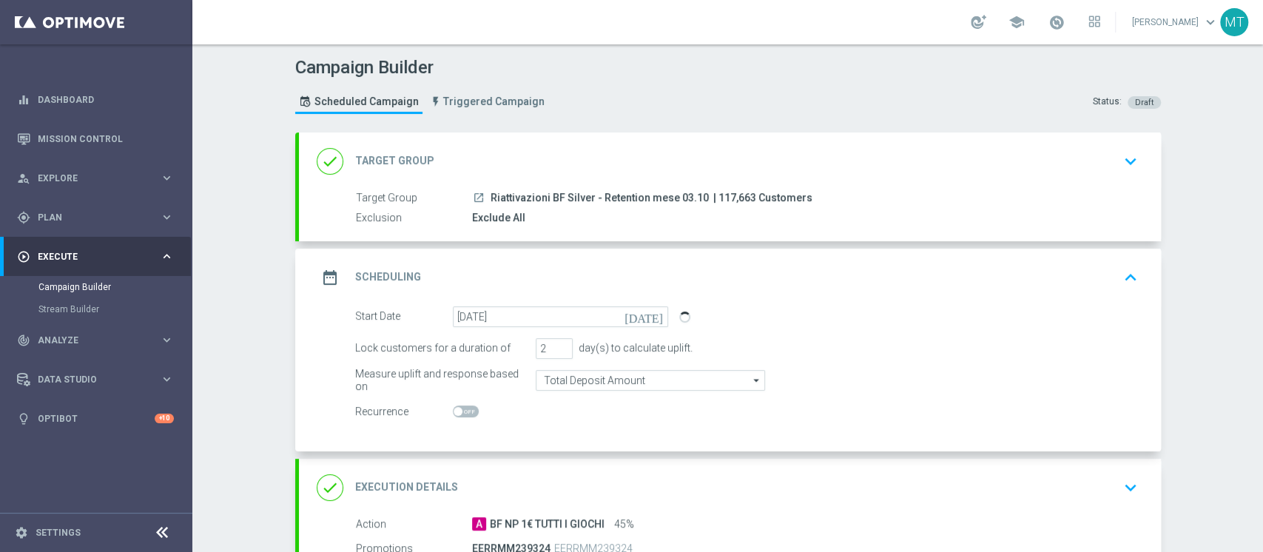
click at [682, 263] on div "date_range Scheduling keyboard_arrow_up" at bounding box center [730, 277] width 827 height 28
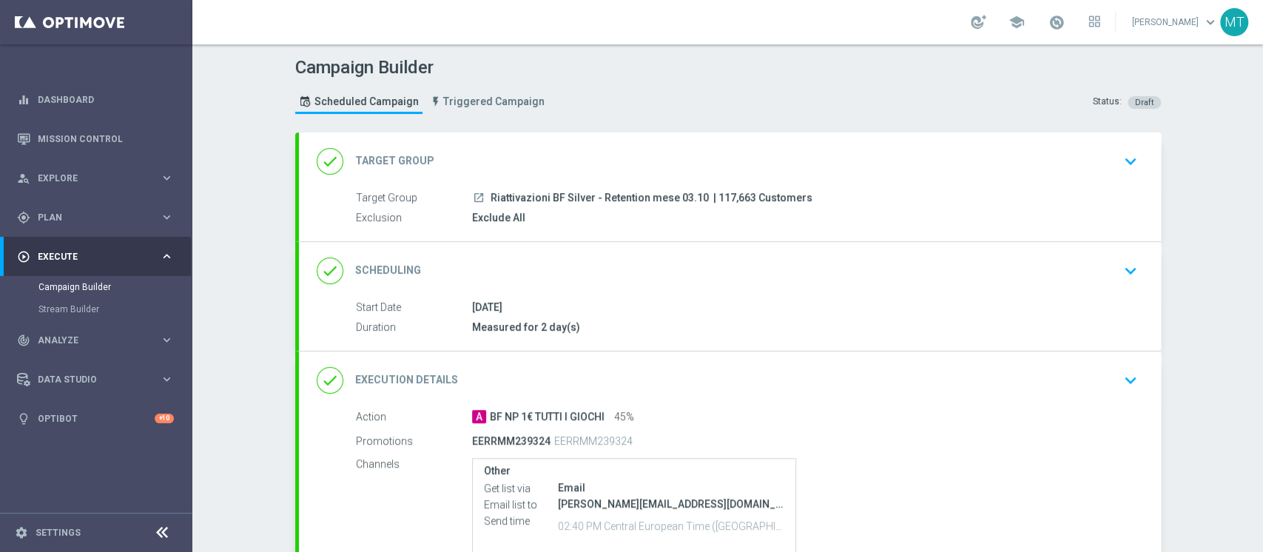
click at [641, 262] on div "done Scheduling keyboard_arrow_down" at bounding box center [730, 271] width 827 height 28
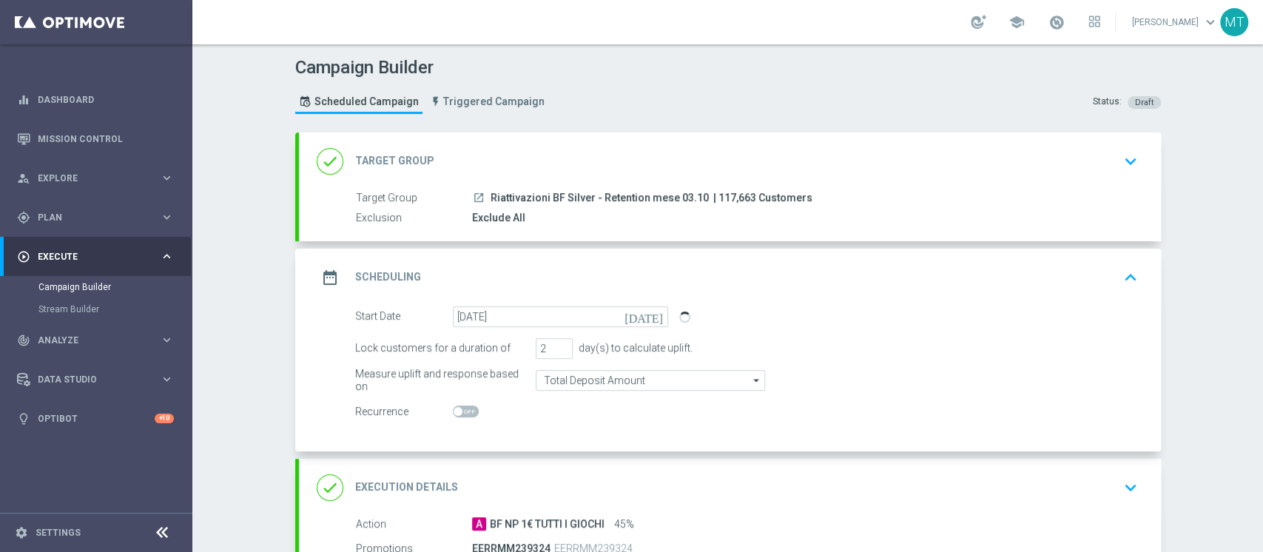
click at [705, 169] on div "done Target Group keyboard_arrow_down" at bounding box center [730, 161] width 827 height 28
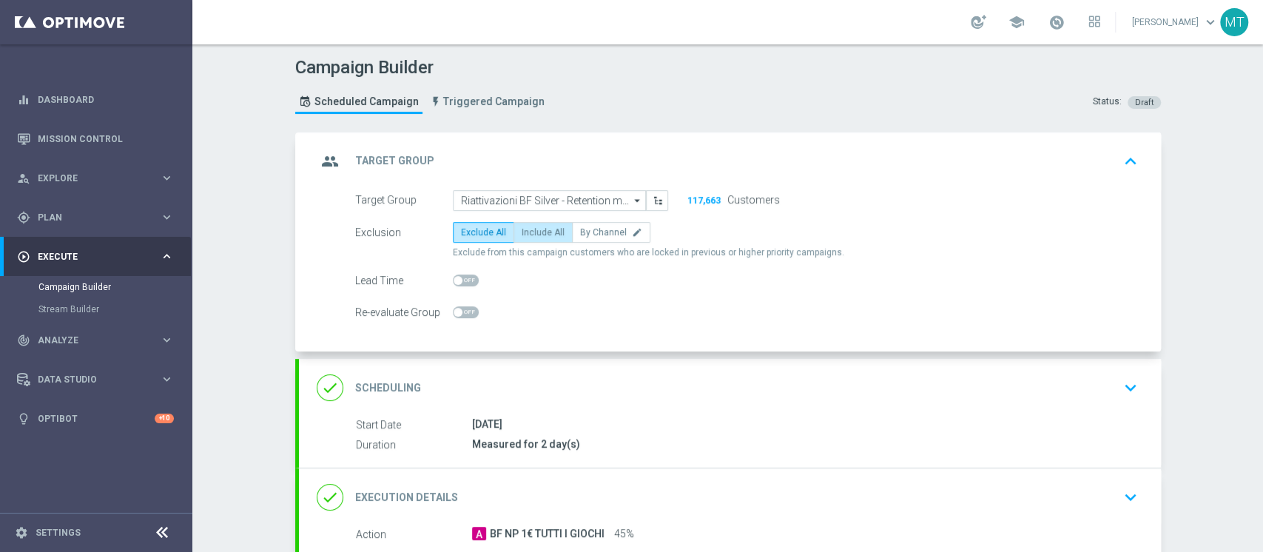
click at [522, 228] on span "Include All" at bounding box center [543, 232] width 43 height 10
click at [522, 230] on input "Include All" at bounding box center [527, 235] width 10 height 10
radio input "true"
click at [485, 228] on span "Exclude All" at bounding box center [483, 232] width 45 height 10
click at [471, 230] on input "Exclude All" at bounding box center [466, 235] width 10 height 10
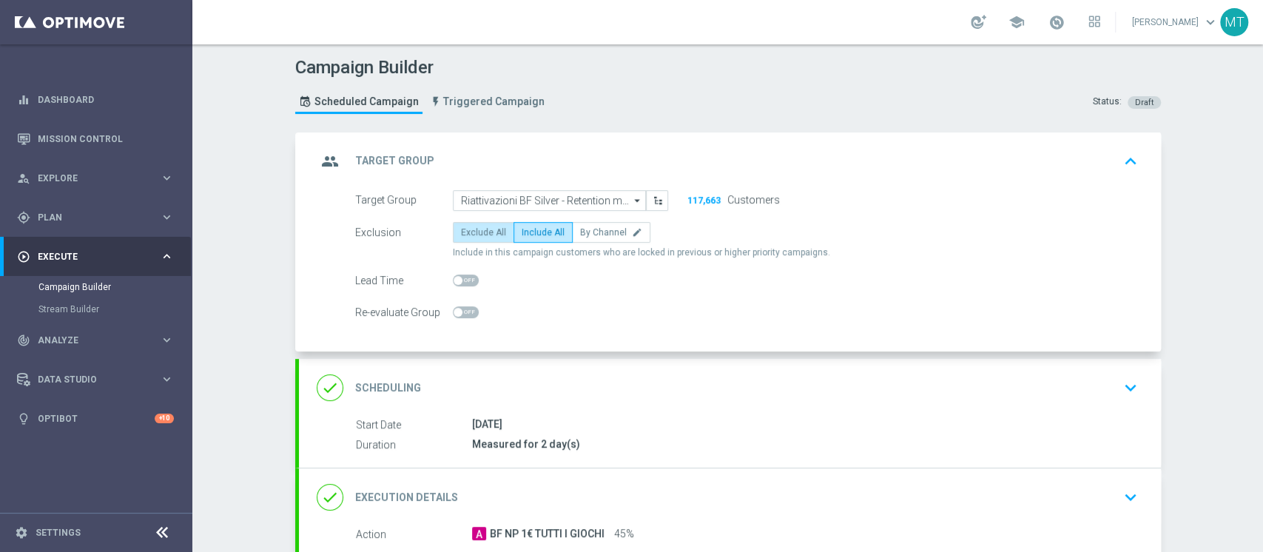
radio input "true"
click at [628, 379] on div "done Scheduling keyboard_arrow_down" at bounding box center [730, 388] width 827 height 28
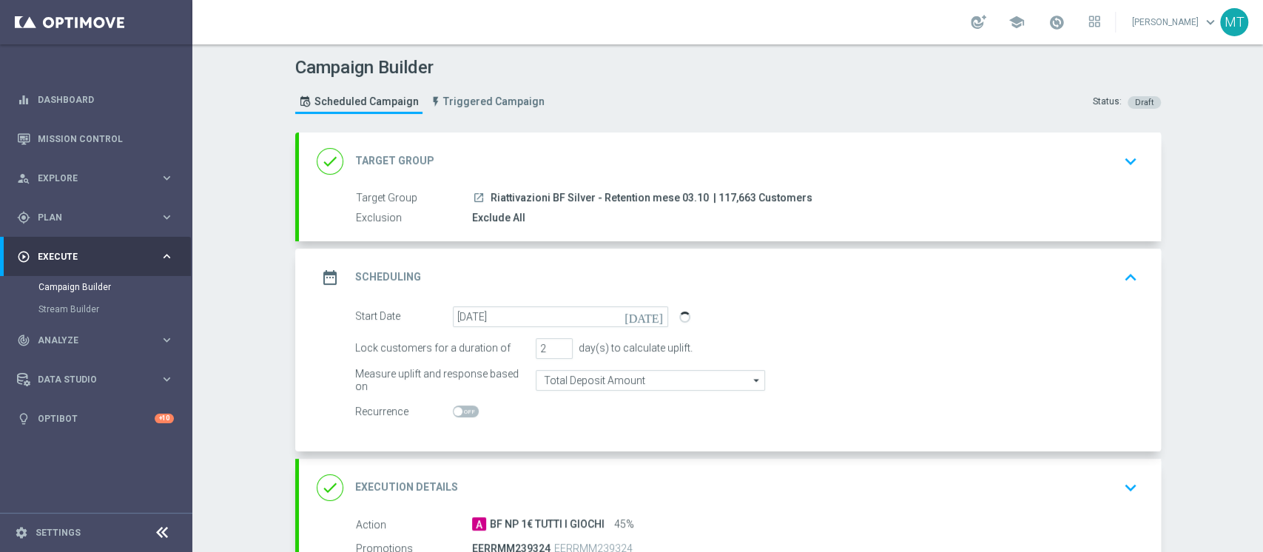
click at [1066, 13] on link at bounding box center [1056, 23] width 19 height 24
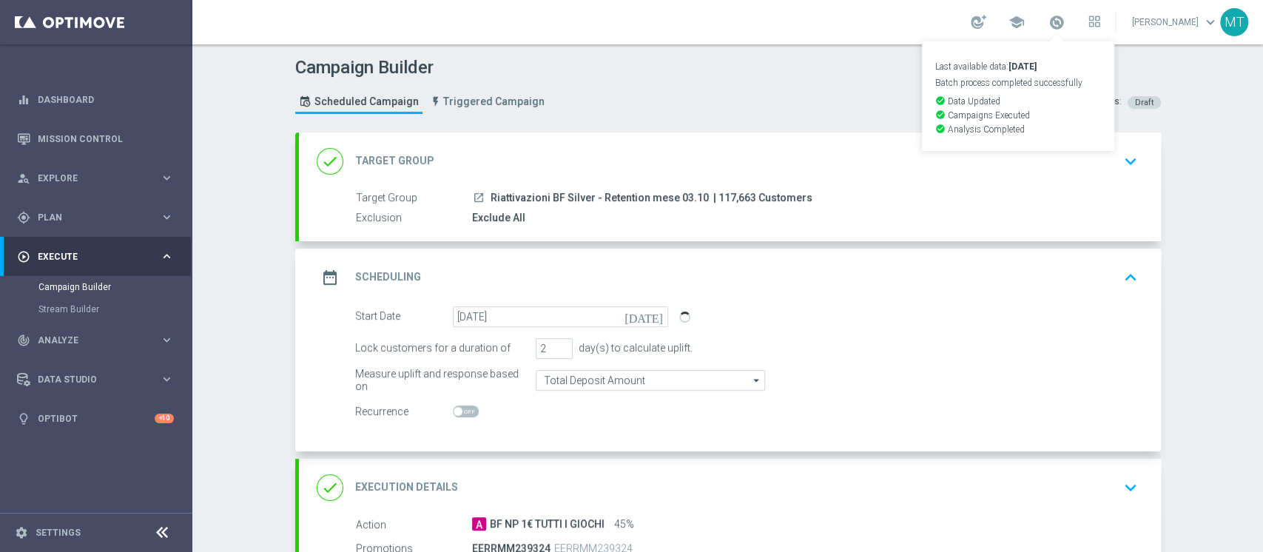
click at [1065, 14] on span at bounding box center [1057, 22] width 16 height 16
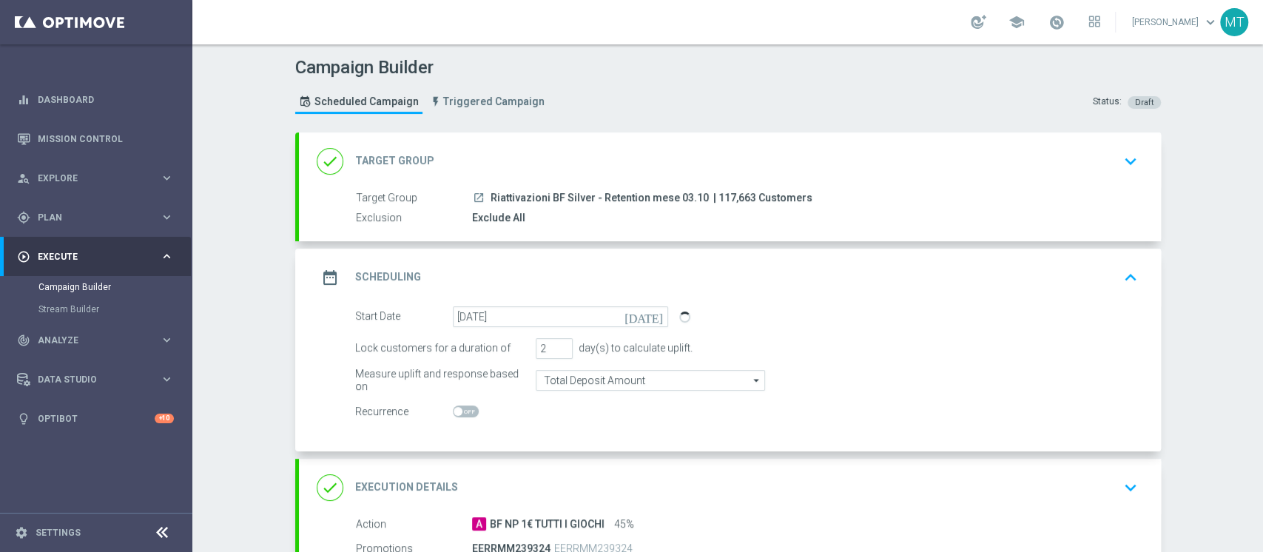
click at [618, 158] on div "done Target Group keyboard_arrow_down" at bounding box center [730, 161] width 827 height 28
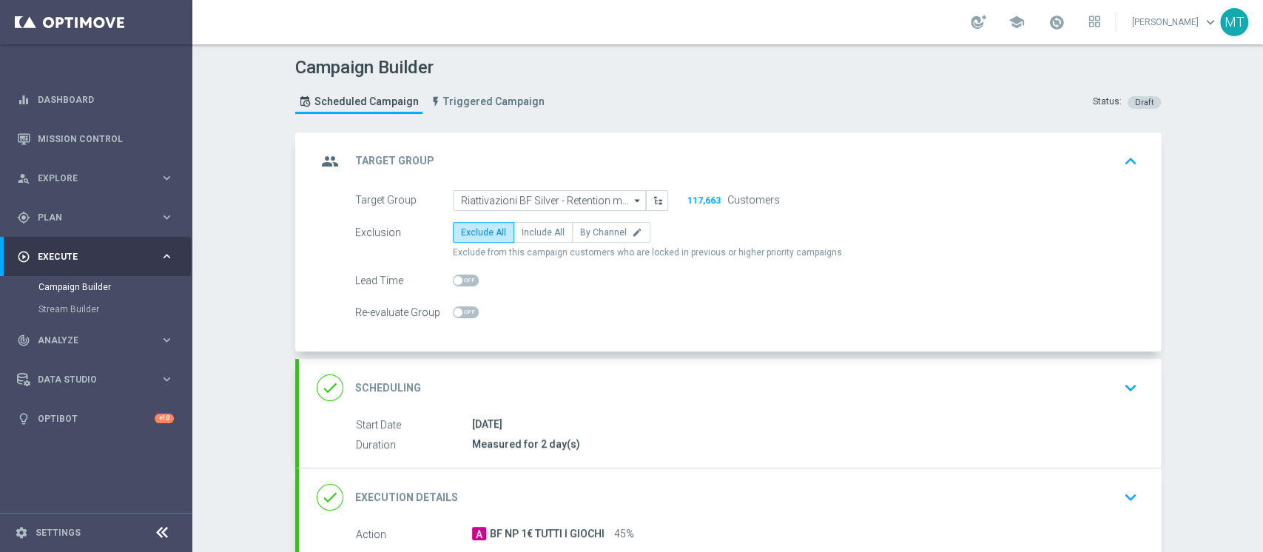
click at [684, 390] on div "done Scheduling keyboard_arrow_down" at bounding box center [730, 388] width 827 height 28
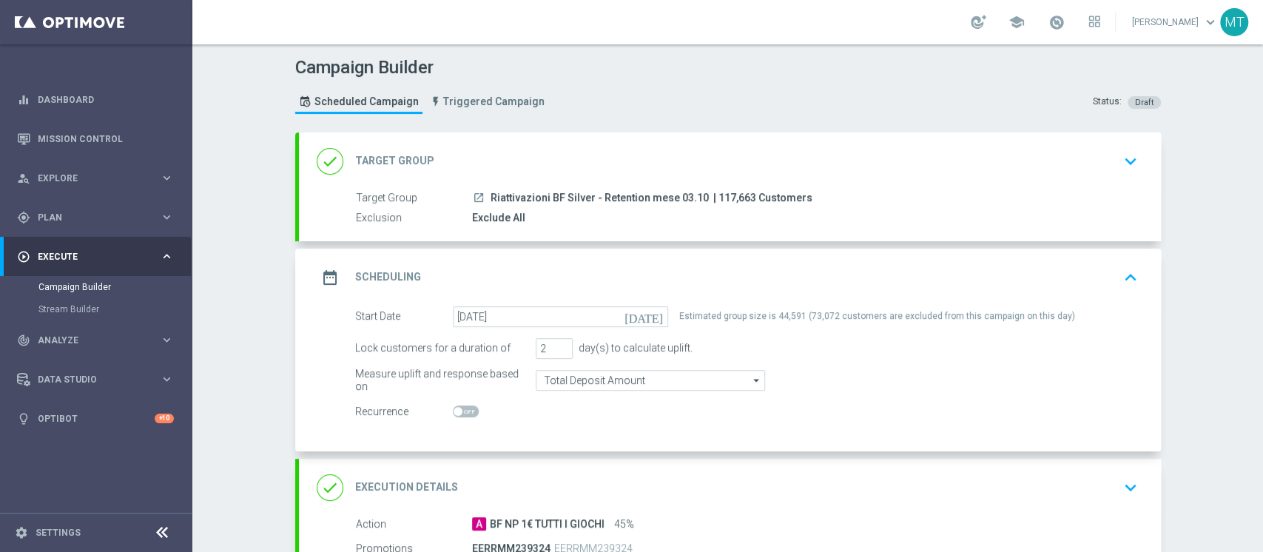
click at [813, 157] on div "done Target Group keyboard_arrow_down" at bounding box center [730, 161] width 827 height 28
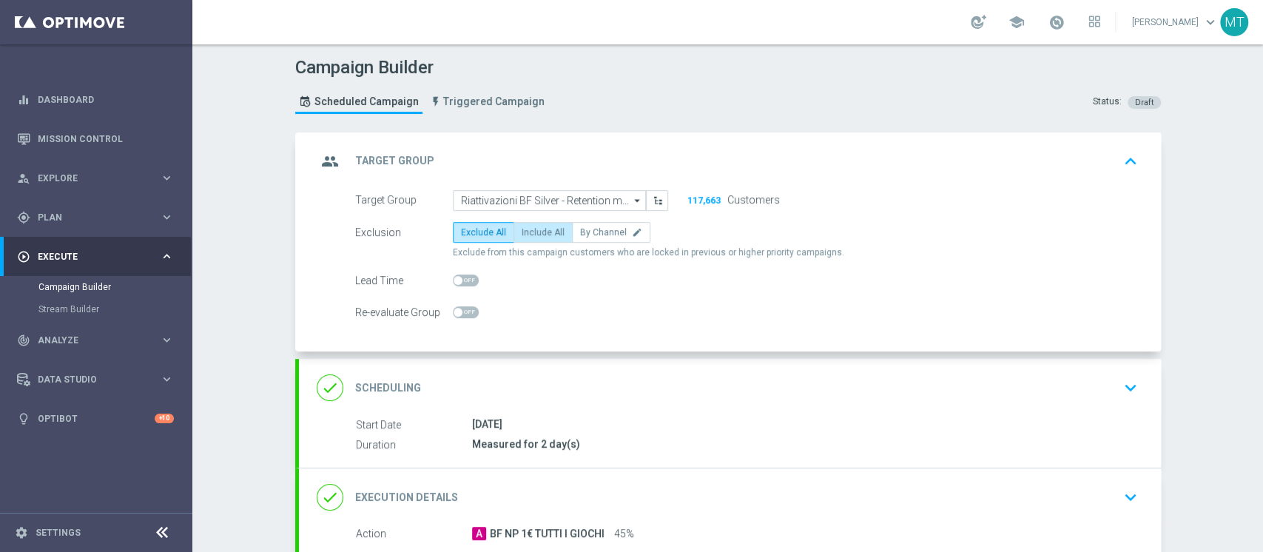
click at [526, 229] on span "Include All" at bounding box center [543, 232] width 43 height 10
click at [526, 230] on input "Include All" at bounding box center [527, 235] width 10 height 10
radio input "true"
click at [580, 169] on div "group Target Group keyboard_arrow_up" at bounding box center [730, 161] width 827 height 28
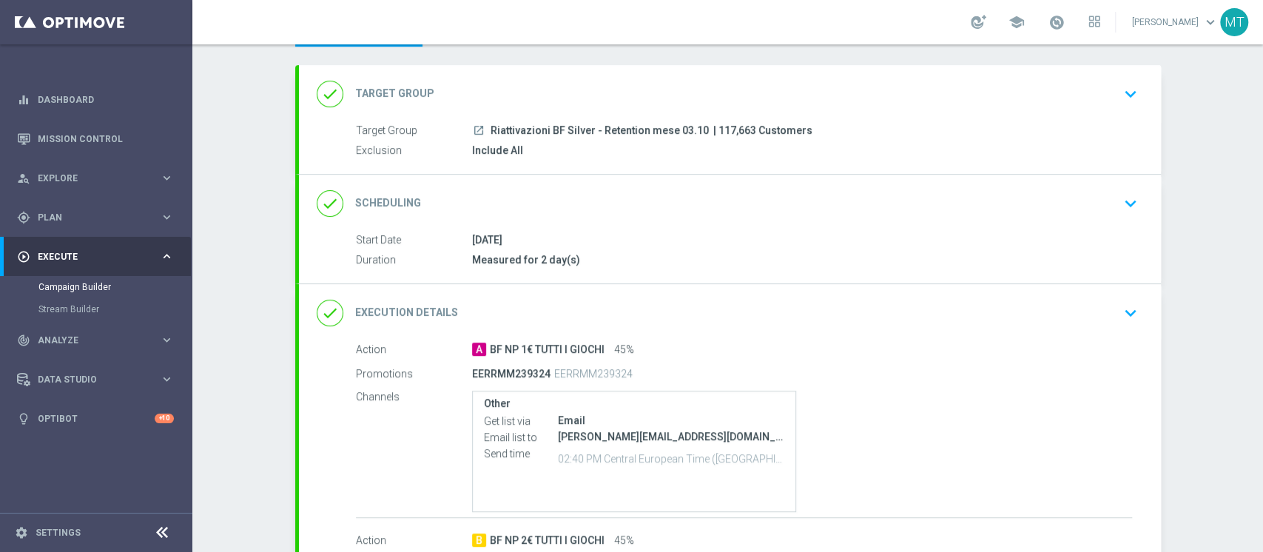
scroll to position [98, 0]
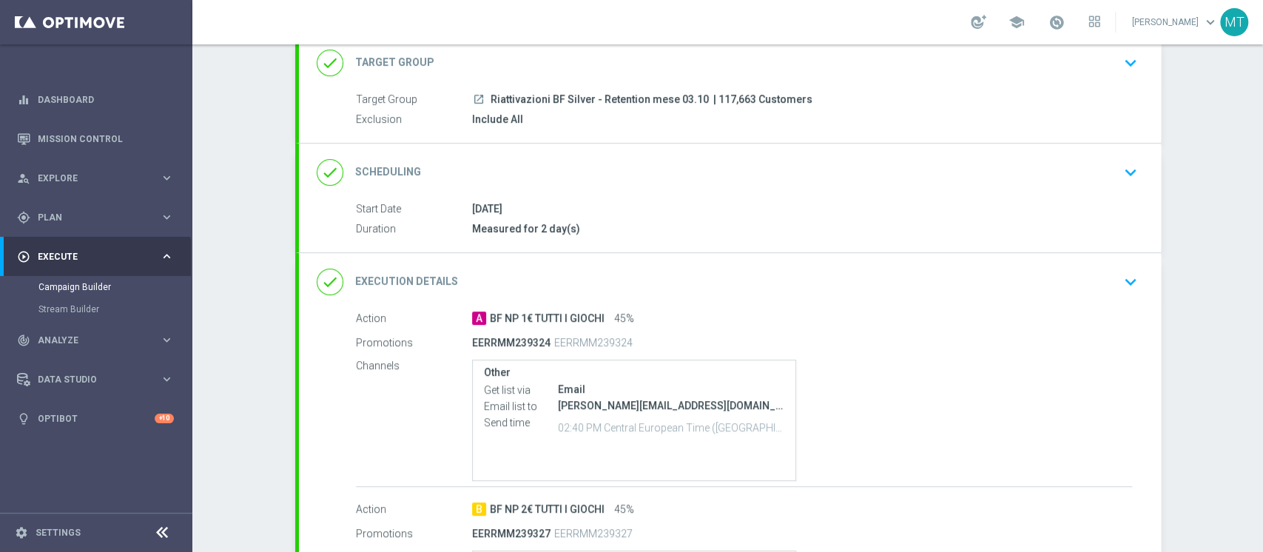
click at [611, 181] on div "done Scheduling keyboard_arrow_down" at bounding box center [730, 172] width 827 height 28
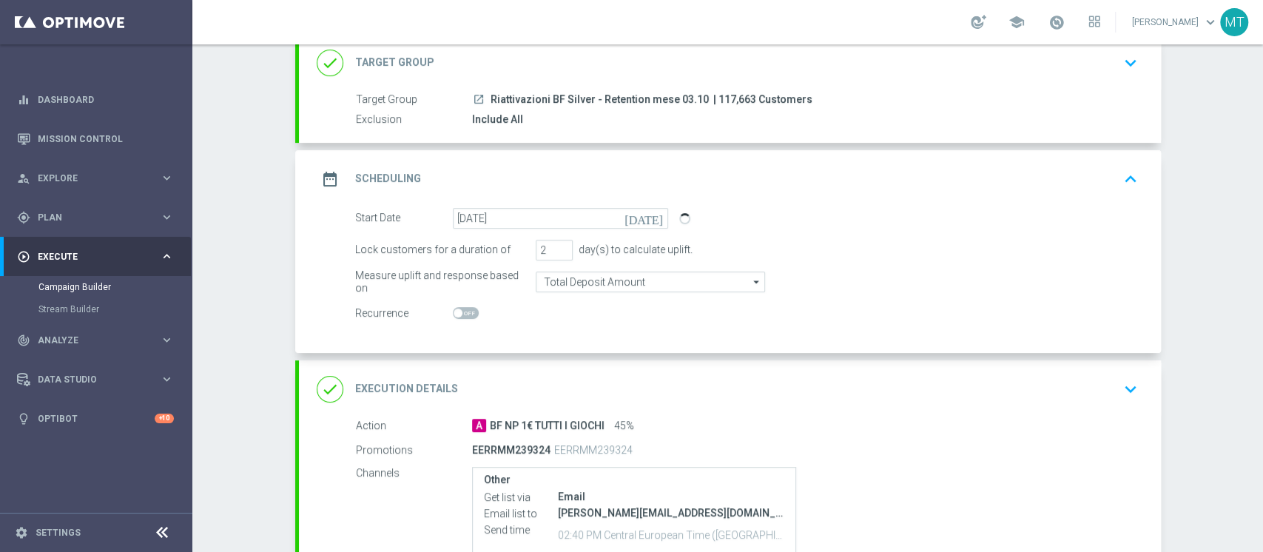
click at [623, 171] on div "date_range Scheduling keyboard_arrow_up Start Date 03 Oct 2025 Duration Measure…" at bounding box center [730, 251] width 862 height 203
click at [623, 171] on div "date_range Scheduling keyboard_arrow_up" at bounding box center [730, 179] width 827 height 28
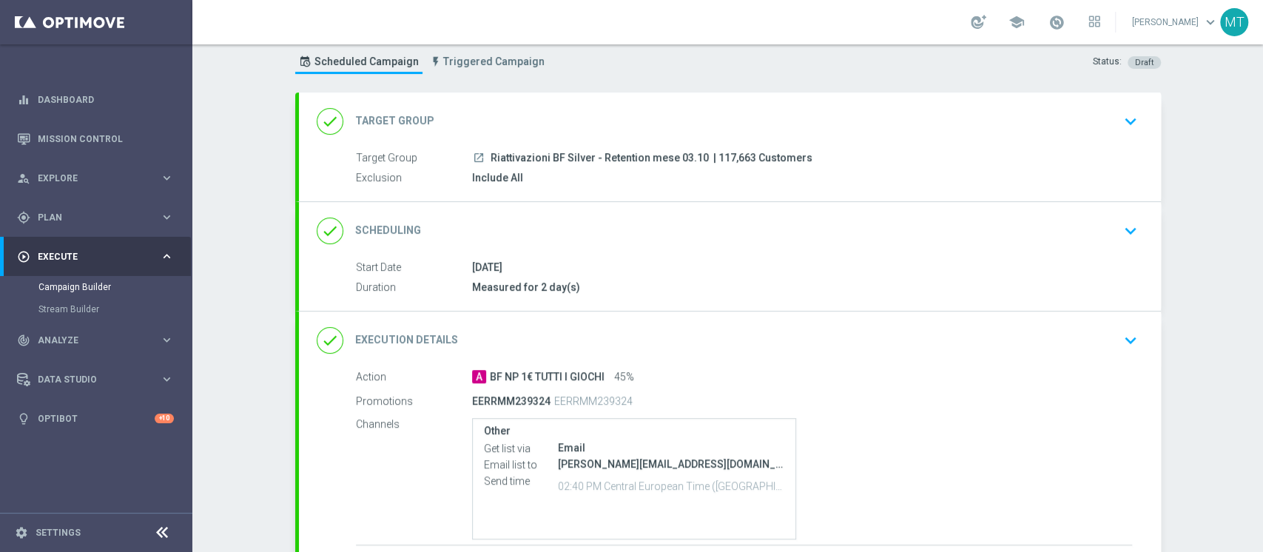
scroll to position [0, 0]
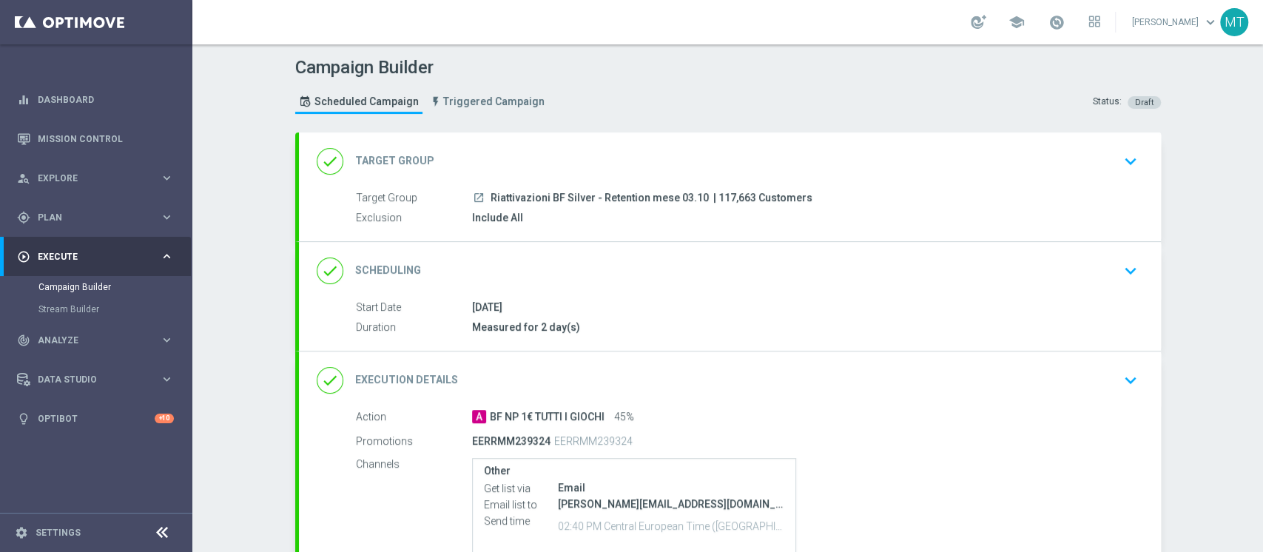
click at [651, 183] on div "done Target Group keyboard_arrow_down" at bounding box center [730, 161] width 862 height 58
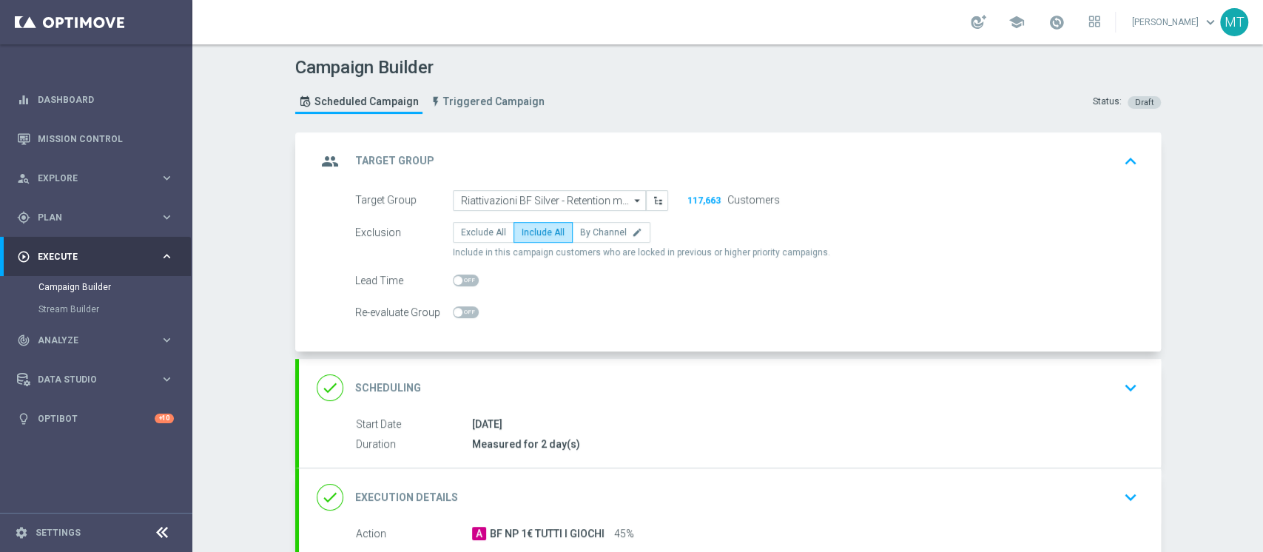
click at [672, 164] on div "group Target Group keyboard_arrow_up" at bounding box center [730, 161] width 827 height 28
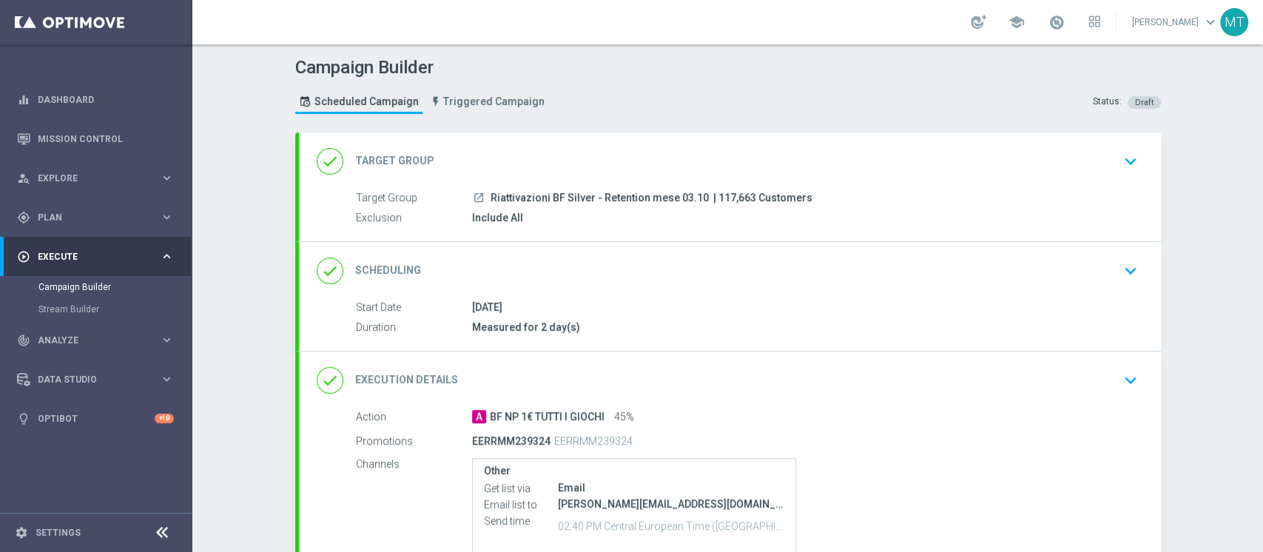
click at [651, 252] on div "done Scheduling keyboard_arrow_down" at bounding box center [730, 271] width 862 height 58
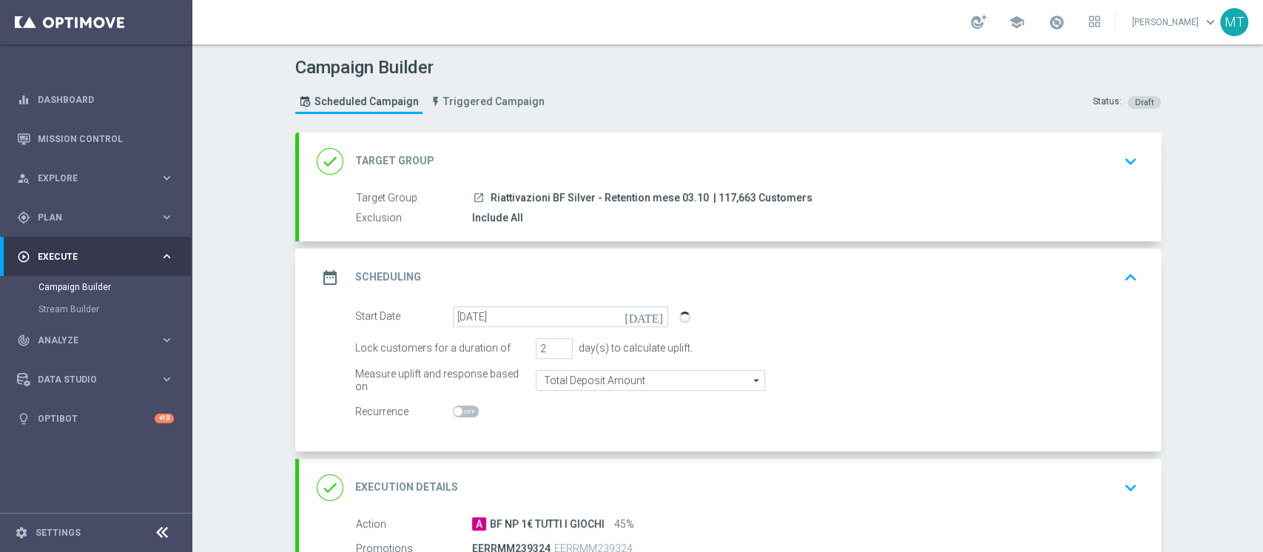
click at [659, 267] on div "date_range Scheduling keyboard_arrow_up Start Date 03 Oct 2025 Duration Measure…" at bounding box center [730, 350] width 862 height 203
click at [656, 261] on div "date_range Scheduling keyboard_arrow_up" at bounding box center [730, 278] width 862 height 58
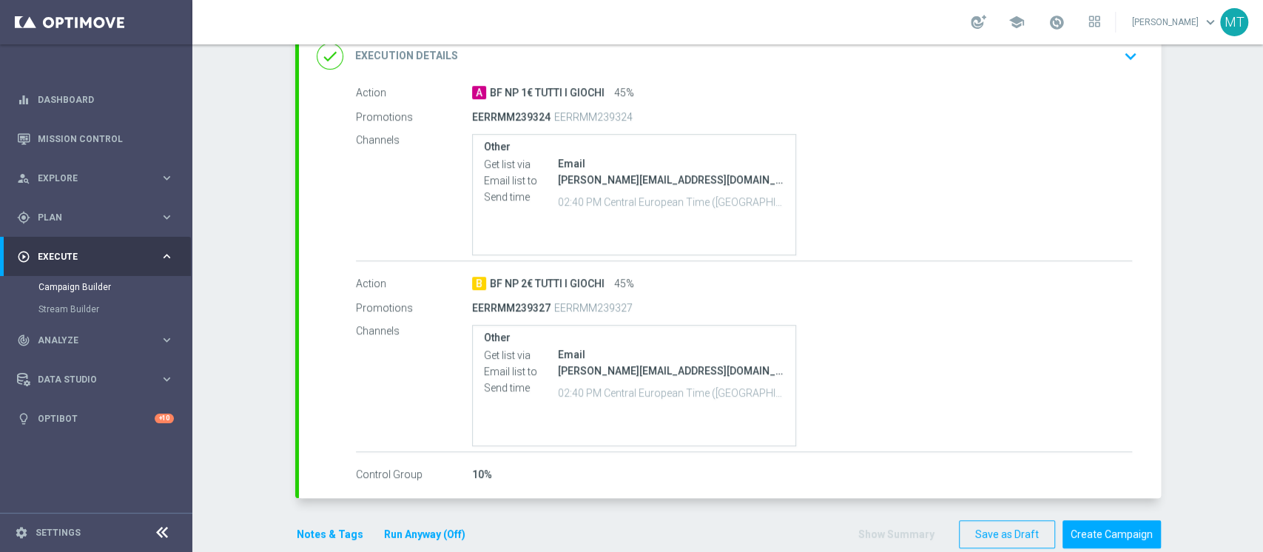
scroll to position [349, 0]
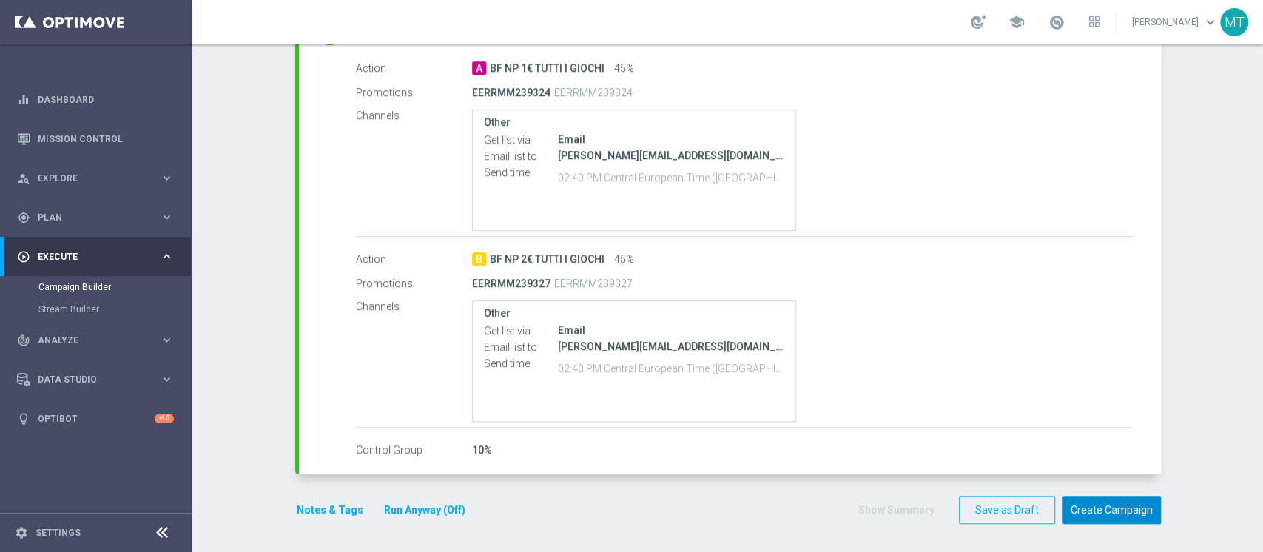
click at [1125, 496] on button "Create Campaign" at bounding box center [1112, 510] width 98 height 29
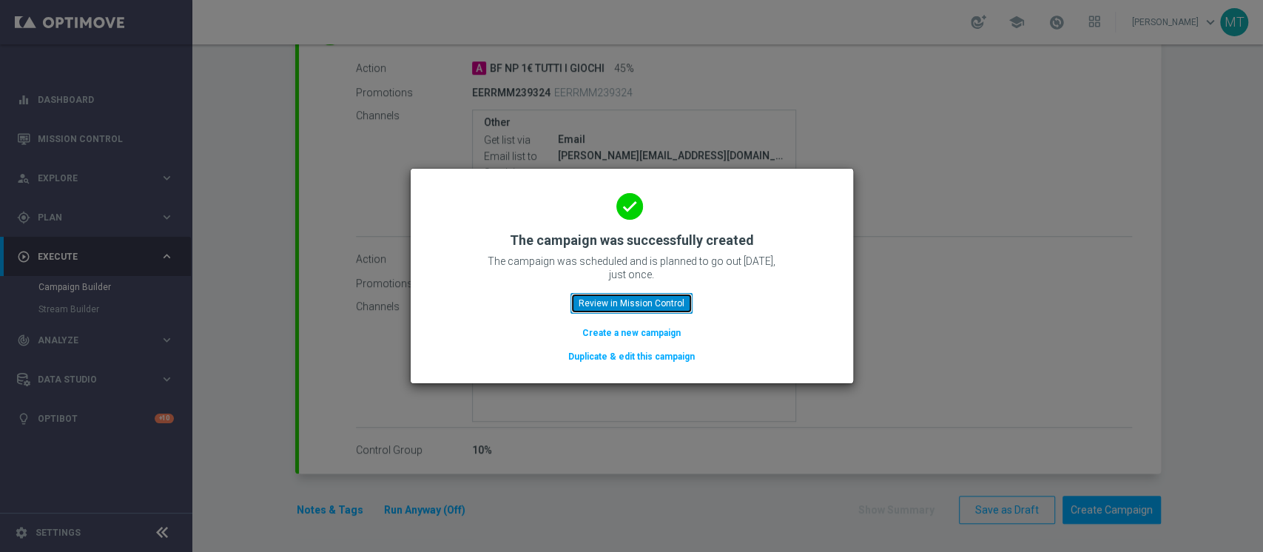
click at [656, 306] on button "Review in Mission Control" at bounding box center [632, 303] width 122 height 21
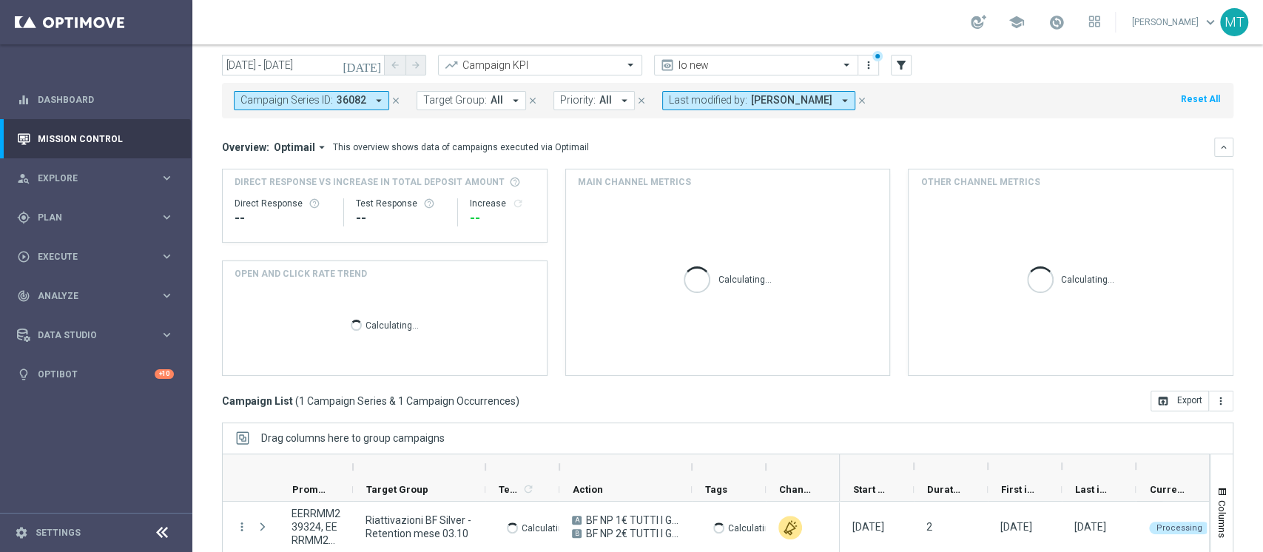
scroll to position [187, 0]
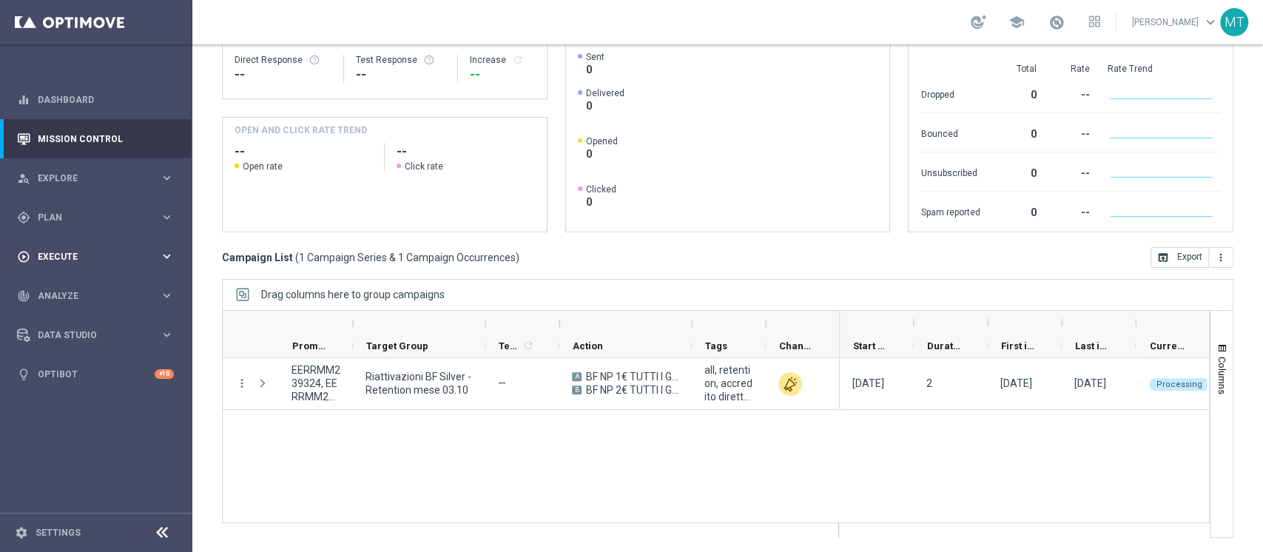
click at [144, 264] on div "play_circle_outline Execute keyboard_arrow_right" at bounding box center [95, 256] width 191 height 39
click at [111, 218] on span "Plan" at bounding box center [99, 217] width 122 height 9
click at [77, 248] on link "Target Groups" at bounding box center [95, 248] width 115 height 12
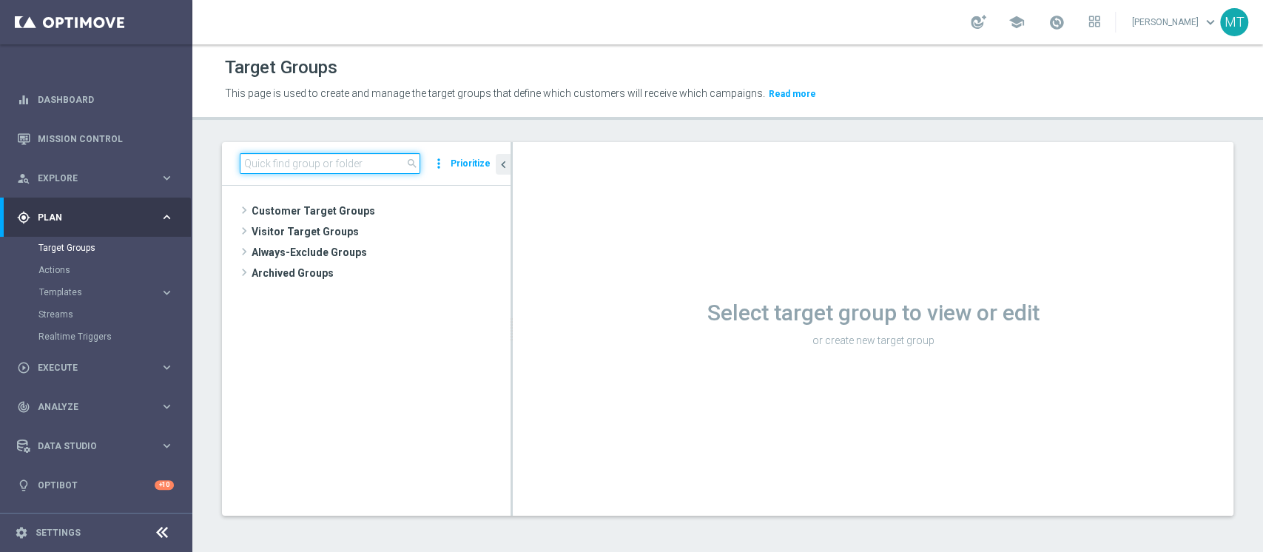
click at [310, 163] on input at bounding box center [330, 163] width 181 height 21
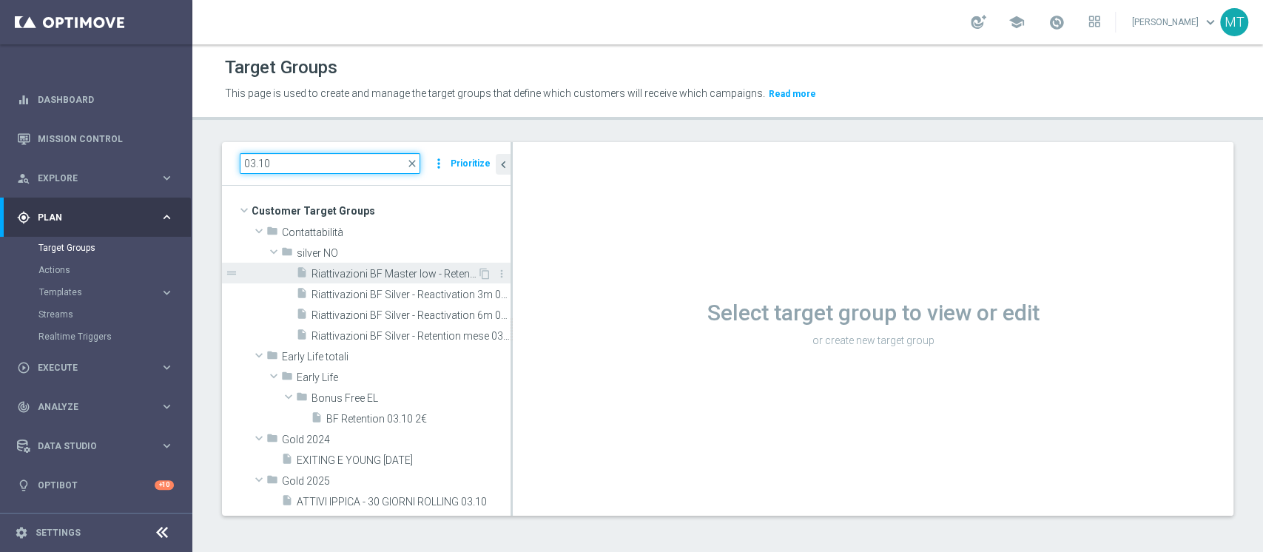
type input "03.10"
click at [383, 268] on span "Riattivazioni BF Master low - Retention mese 03.10" at bounding box center [395, 274] width 166 height 13
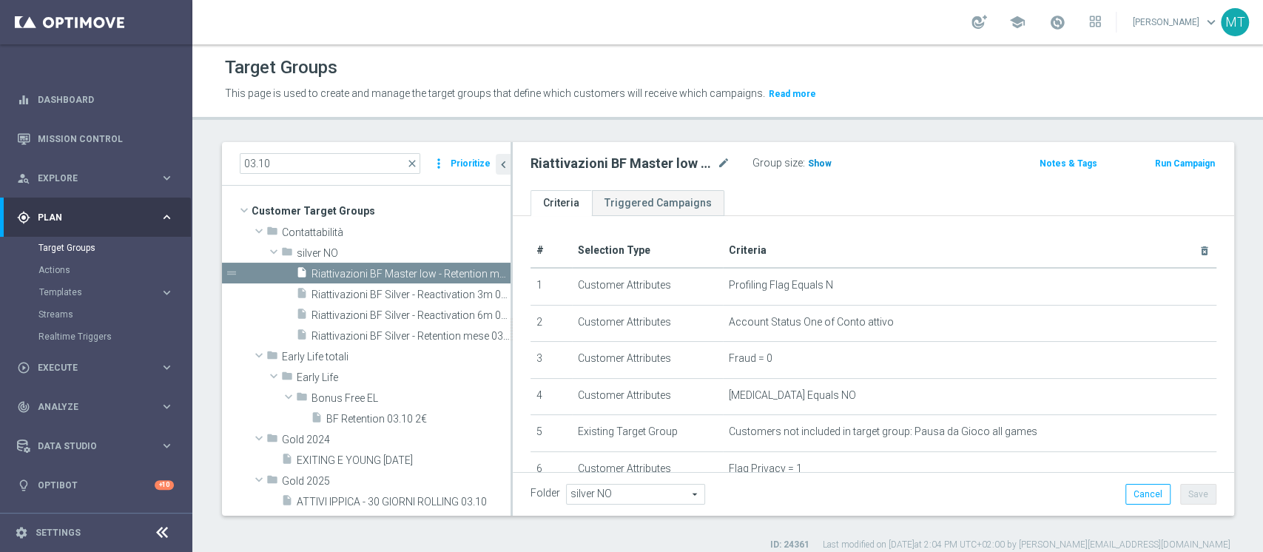
click at [824, 165] on span "Show" at bounding box center [820, 163] width 24 height 10
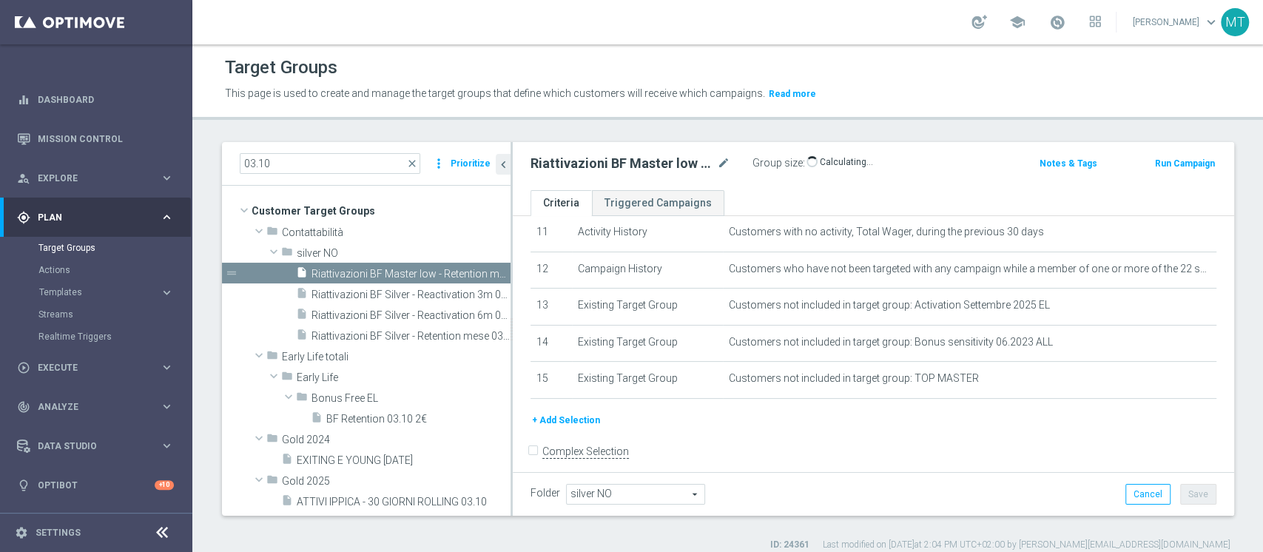
scroll to position [434, 0]
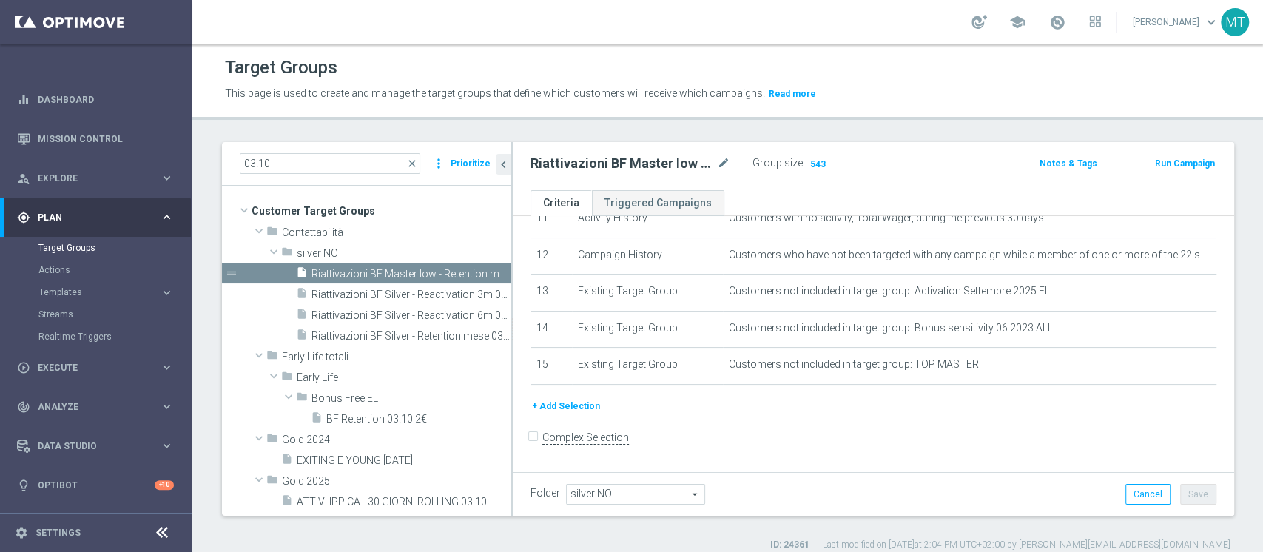
click at [1166, 160] on button "Run Campaign" at bounding box center [1185, 163] width 63 height 16
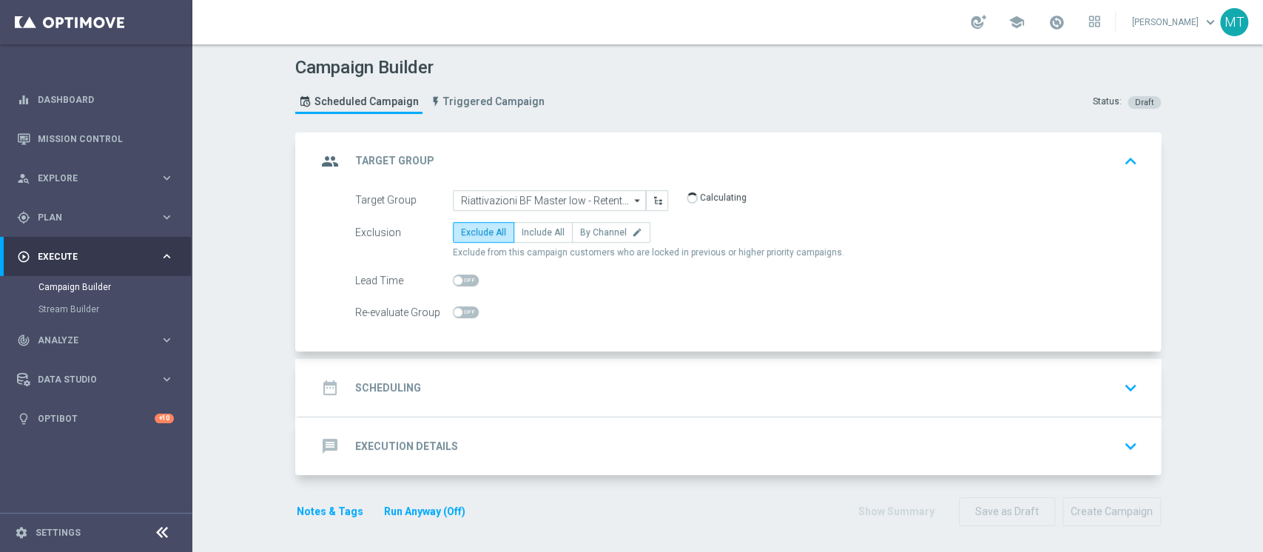
click at [389, 391] on h2 "Scheduling" at bounding box center [388, 388] width 66 height 14
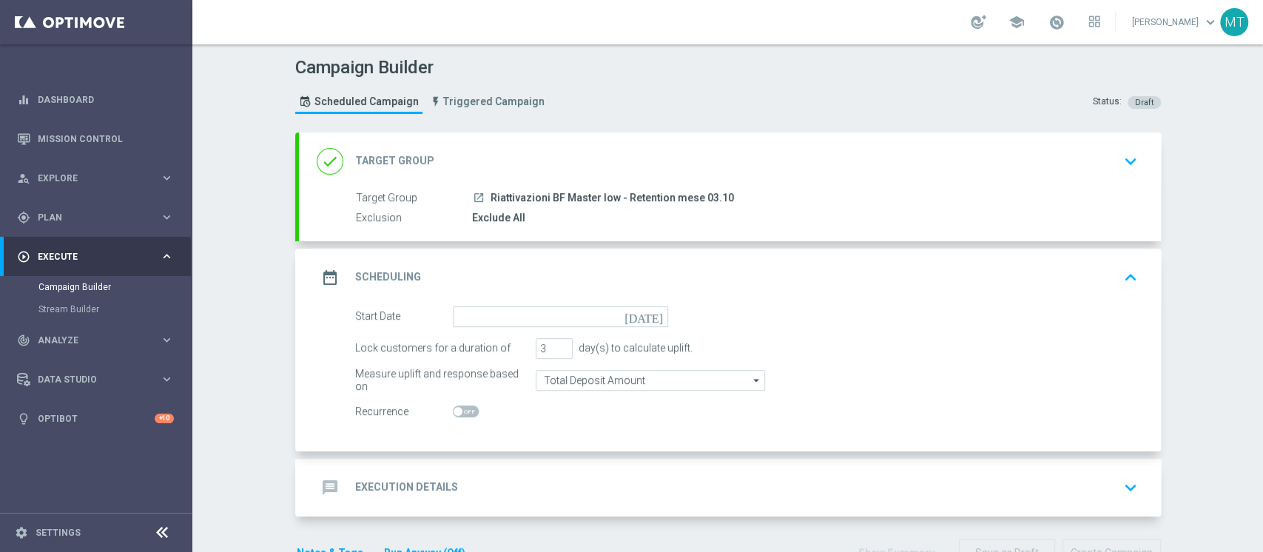
click at [465, 327] on form "Start Date today Lock customers for a duration of 3 day(s) to calculate uplift.…" at bounding box center [746, 364] width 783 height 116
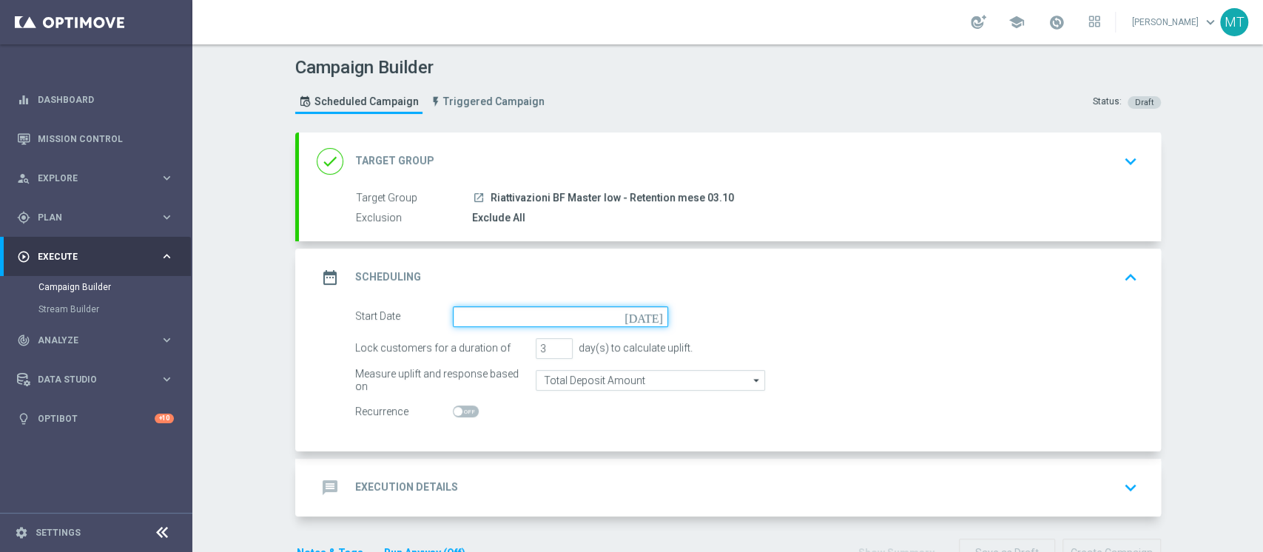
click at [478, 315] on input at bounding box center [560, 316] width 215 height 21
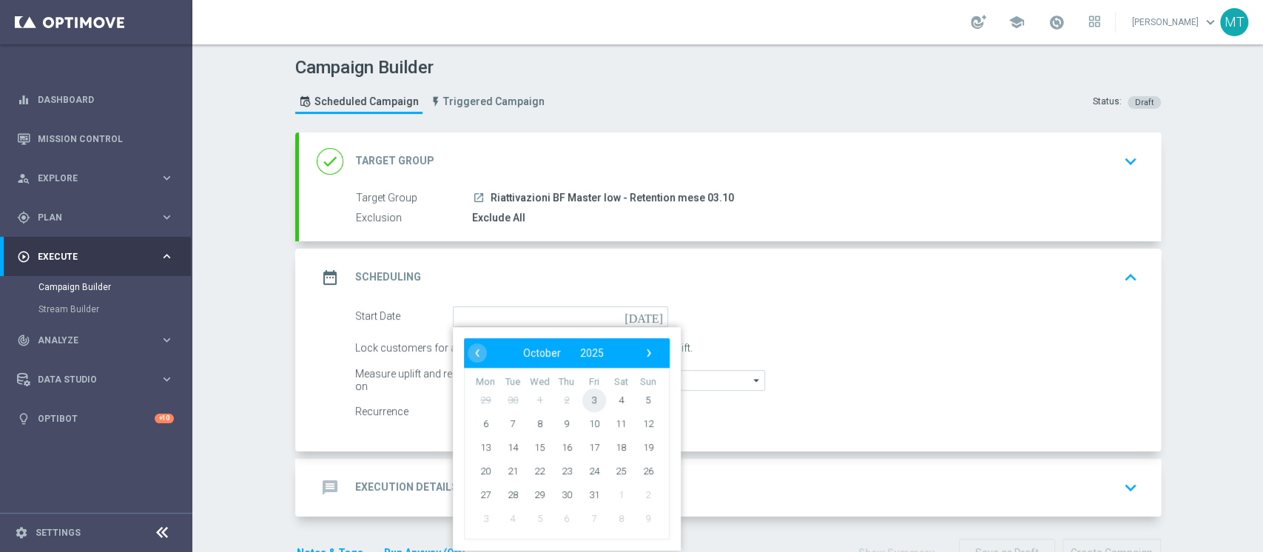
click at [582, 398] on span "3" at bounding box center [594, 400] width 24 height 24
type input "03 Oct 2025"
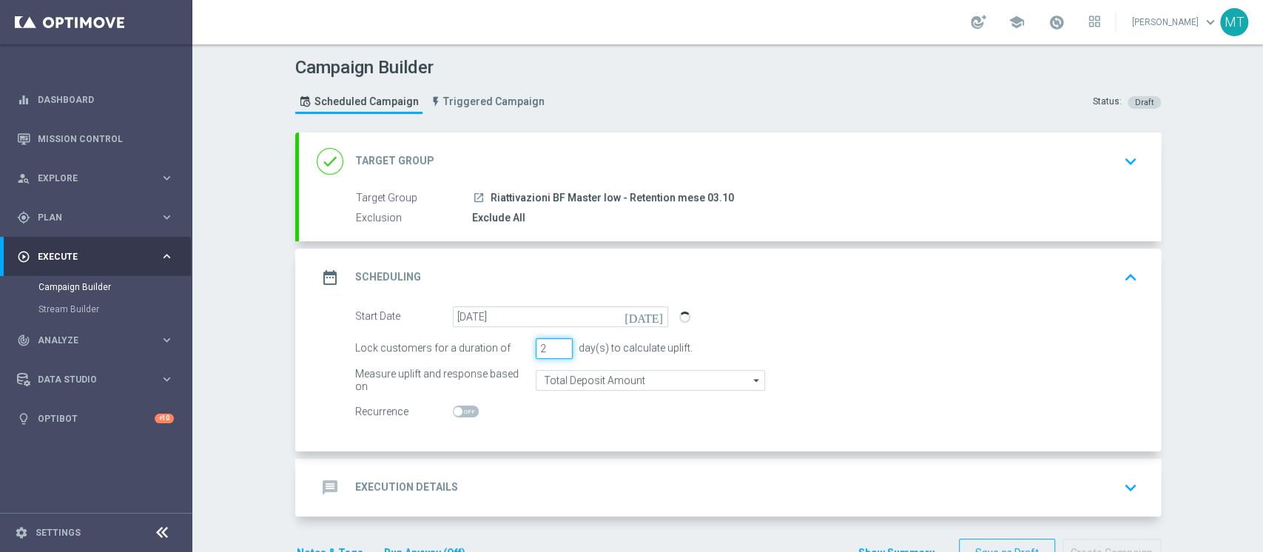
type input "2"
click at [559, 348] on input "2" at bounding box center [554, 348] width 37 height 21
click at [557, 477] on div "message Execution Details keyboard_arrow_down" at bounding box center [730, 488] width 827 height 28
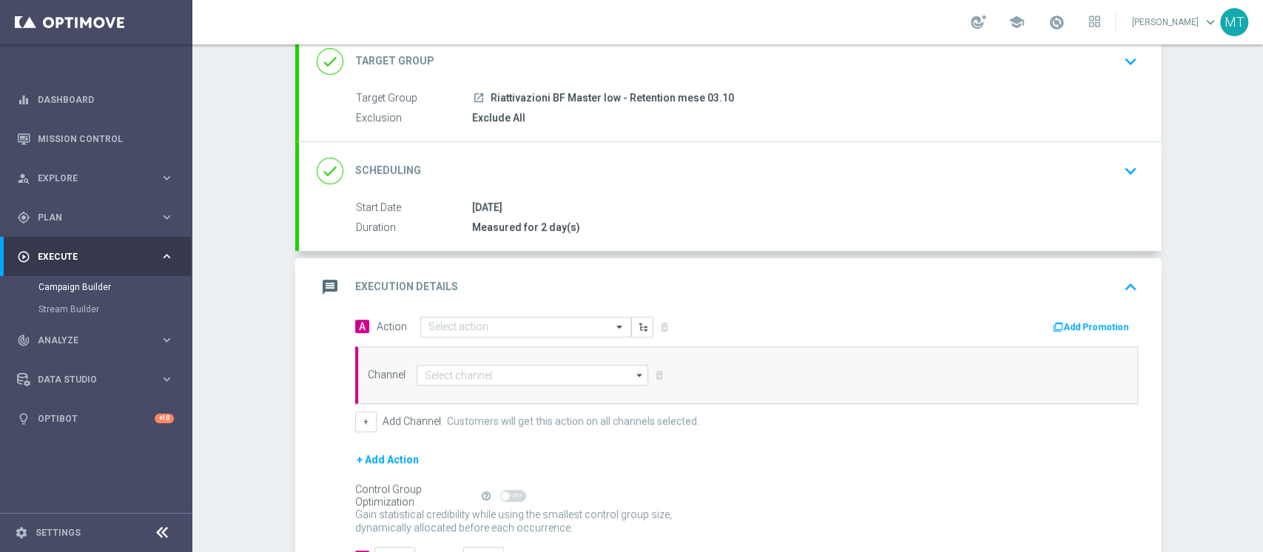
scroll to position [212, 0]
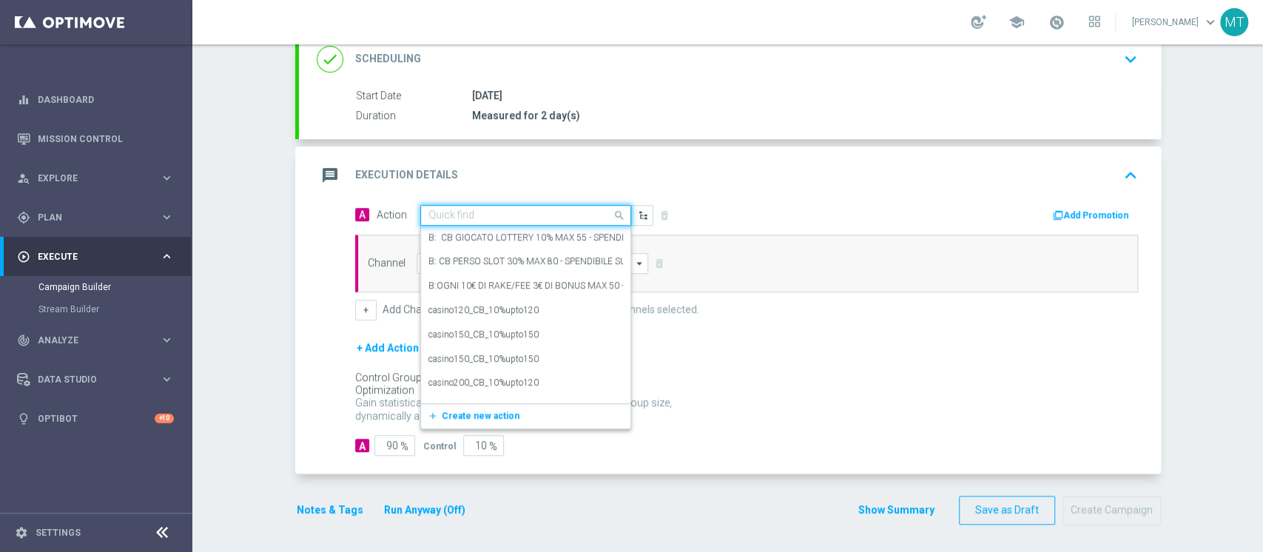
click at [550, 209] on input "text" at bounding box center [510, 215] width 165 height 13
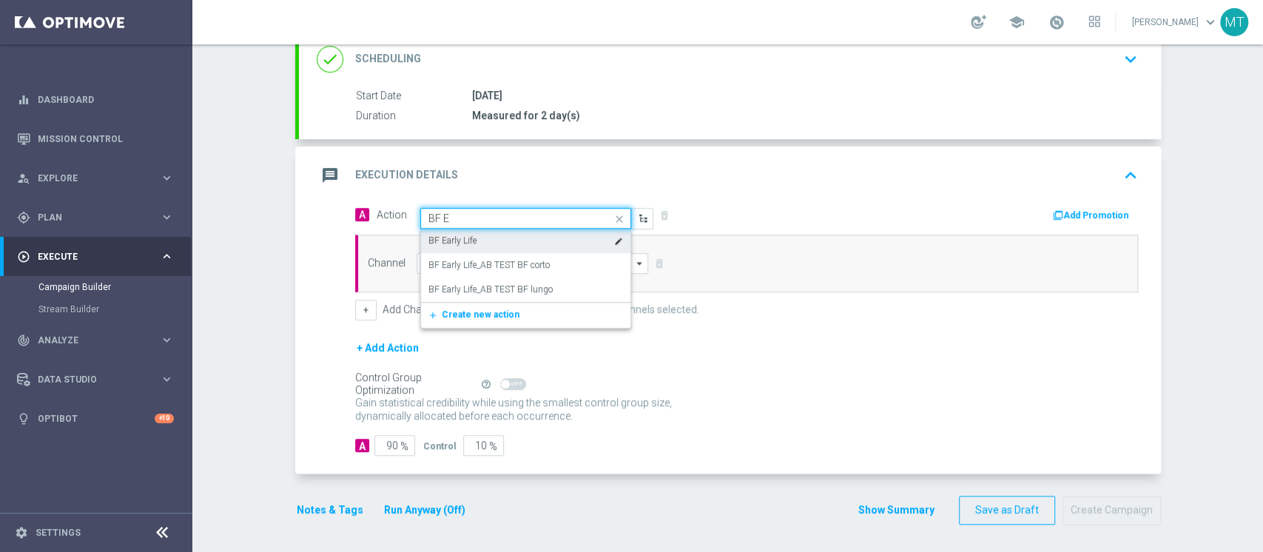
drag, startPoint x: 472, startPoint y: 212, endPoint x: 373, endPoint y: 210, distance: 99.2
click at [377, 210] on span "Action Quick find BF E BF Early Life edit BF Early Life_AB TEST BF corto edit B…" at bounding box center [515, 218] width 277 height 21
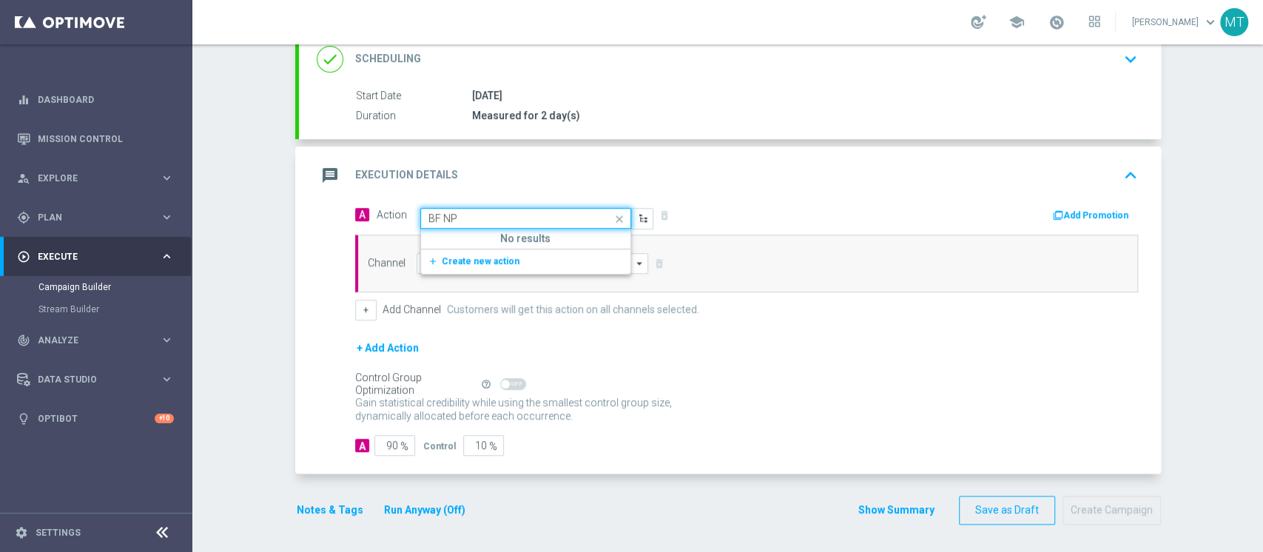
type input "BF NP 5"
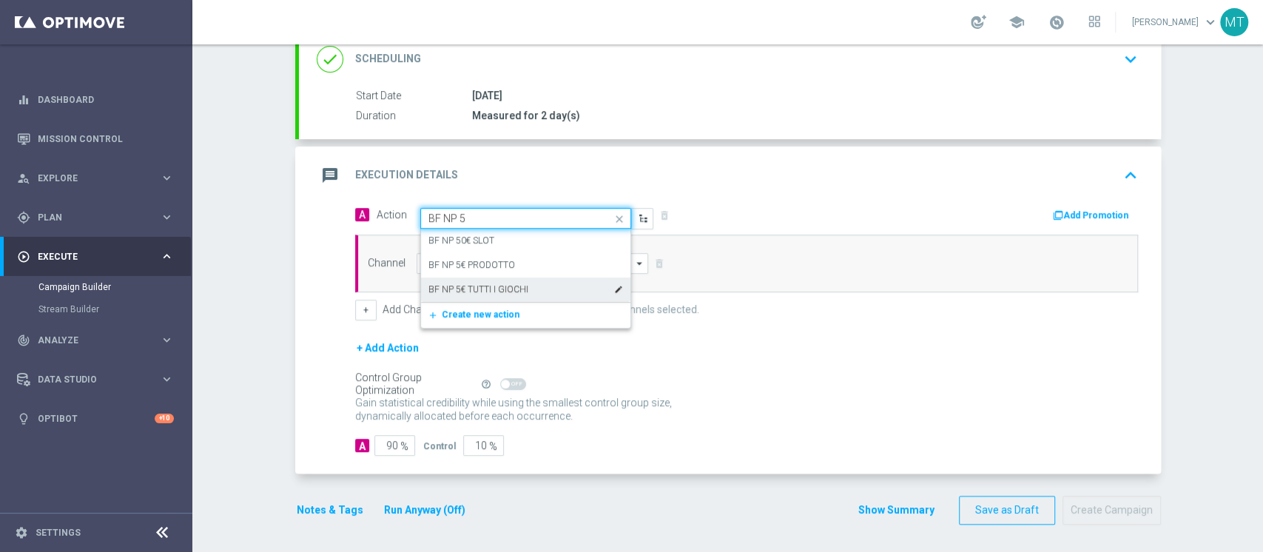
click at [458, 283] on label "BF NP 5€ TUTTI I GIOCHI" at bounding box center [478, 289] width 100 height 13
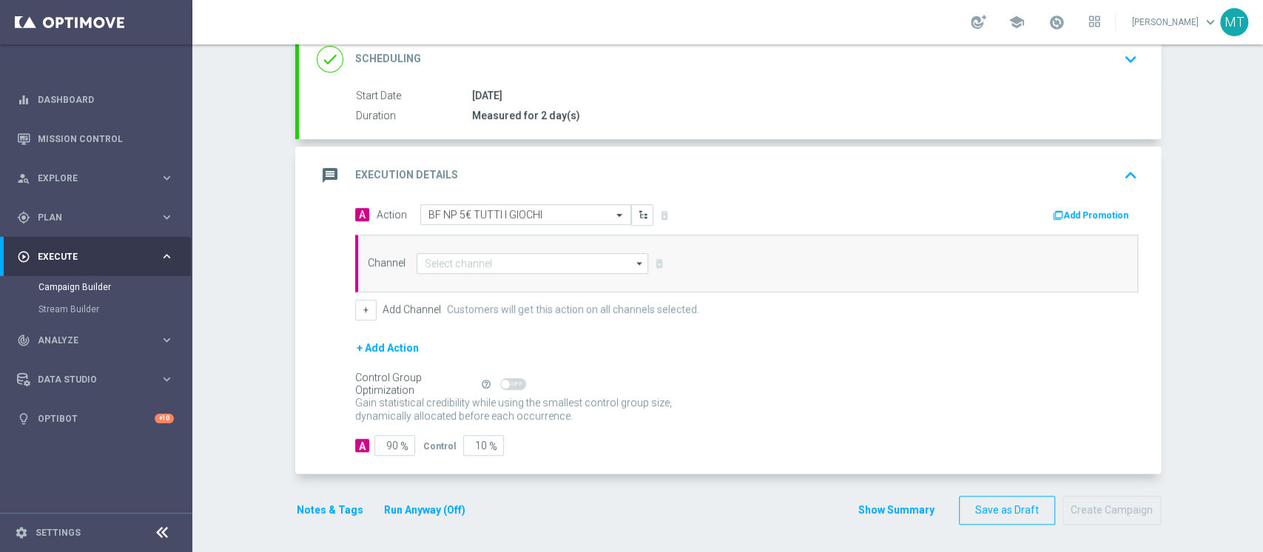
drag, startPoint x: 473, startPoint y: 277, endPoint x: 488, endPoint y: 254, distance: 27.3
click at [477, 275] on div "Channel arrow_drop_down Drag here to set row groups Drag here to set column lab…" at bounding box center [746, 264] width 783 height 58
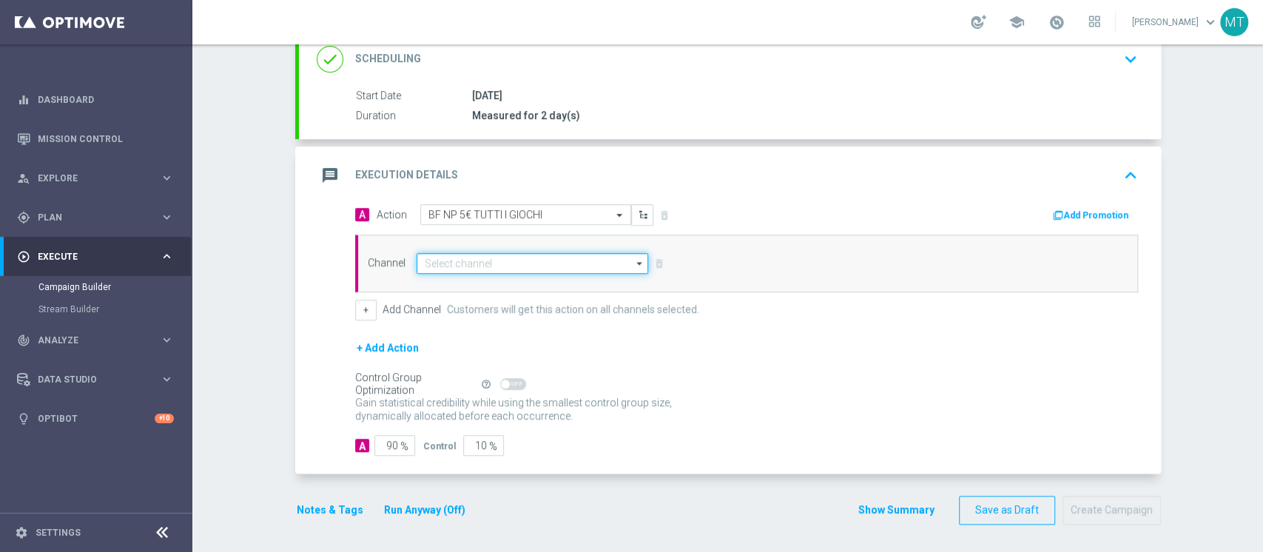
click at [488, 254] on input at bounding box center [533, 263] width 232 height 21
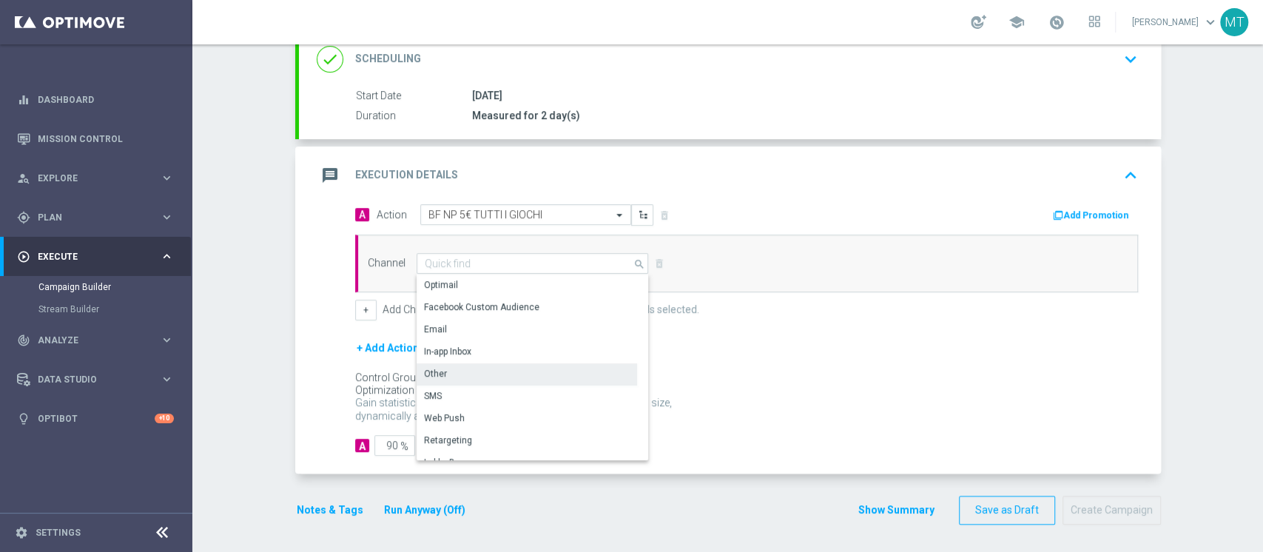
click at [442, 370] on div "Other" at bounding box center [527, 373] width 221 height 21
type input "Other"
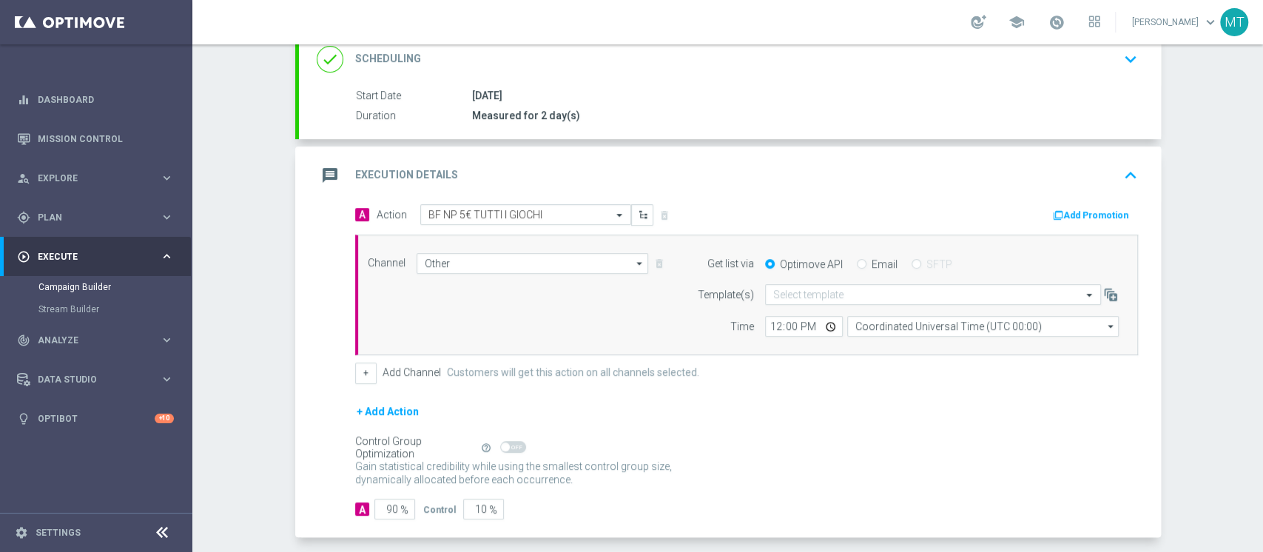
click at [872, 267] on label "Email" at bounding box center [885, 264] width 26 height 13
click at [862, 267] on input "Email" at bounding box center [862, 266] width 10 height 10
radio input "true"
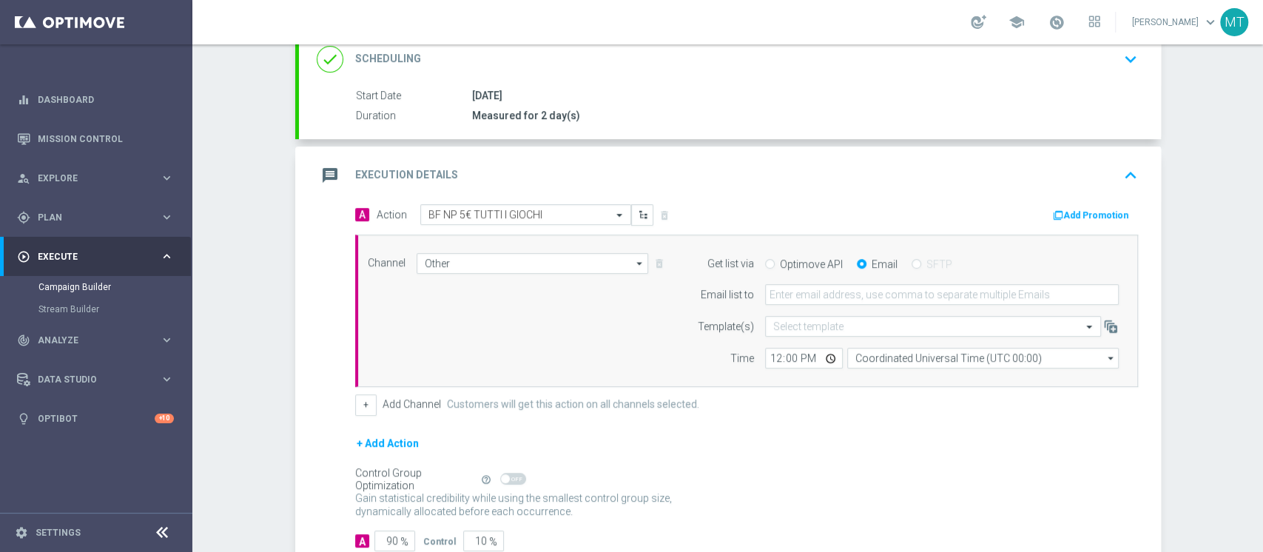
click at [872, 258] on label "Email" at bounding box center [885, 264] width 26 height 13
click at [864, 261] on input "Email" at bounding box center [862, 266] width 10 height 10
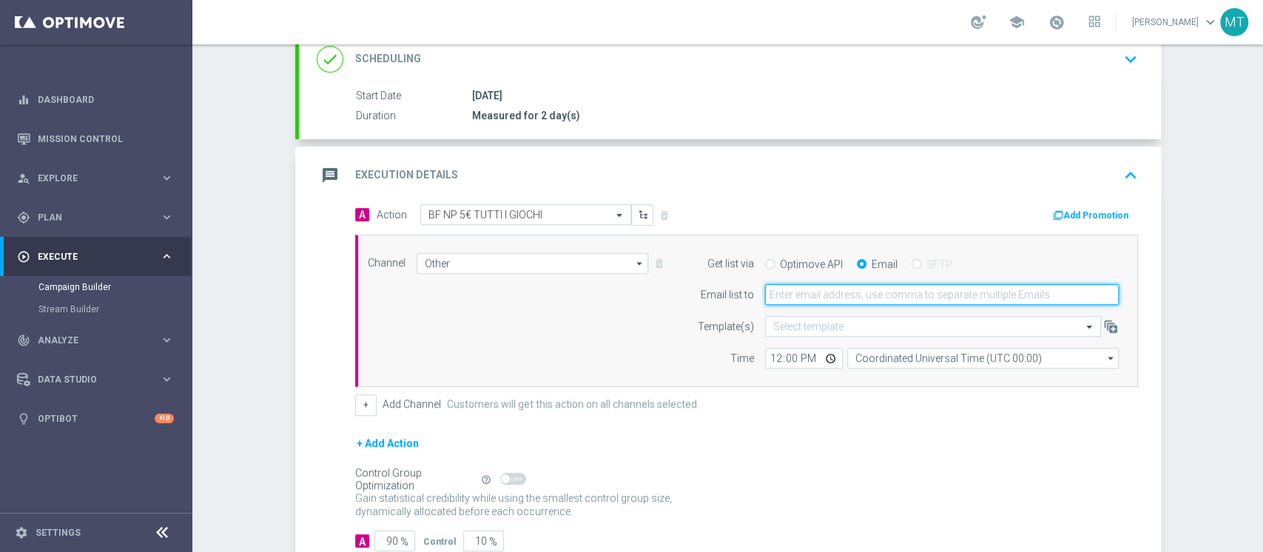
click at [861, 286] on input "email" at bounding box center [942, 294] width 354 height 21
type input "matteo.turri@sisal.it"
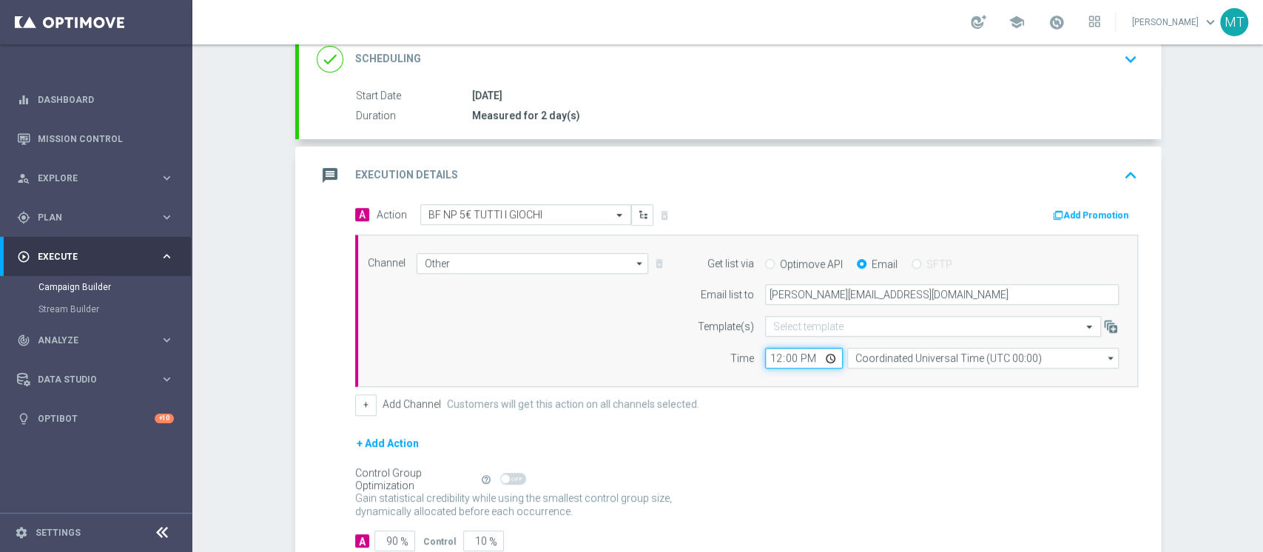
click at [774, 355] on input "12:00" at bounding box center [804, 358] width 78 height 21
type input "15:10"
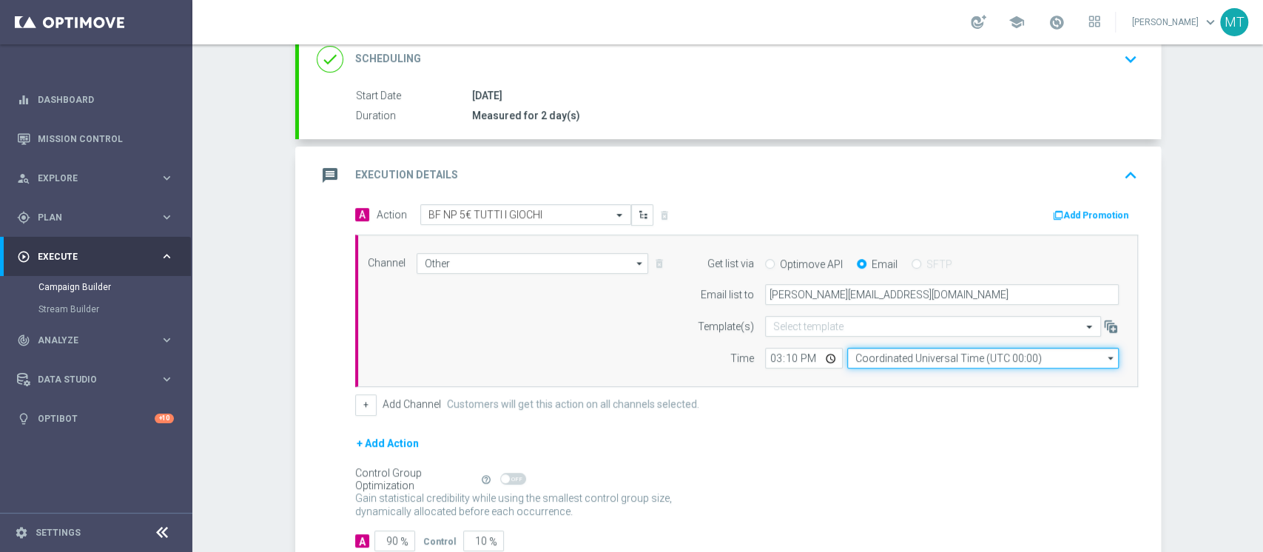
click at [870, 364] on input "Coordinated Universal Time (UTC 00:00)" at bounding box center [983, 358] width 272 height 21
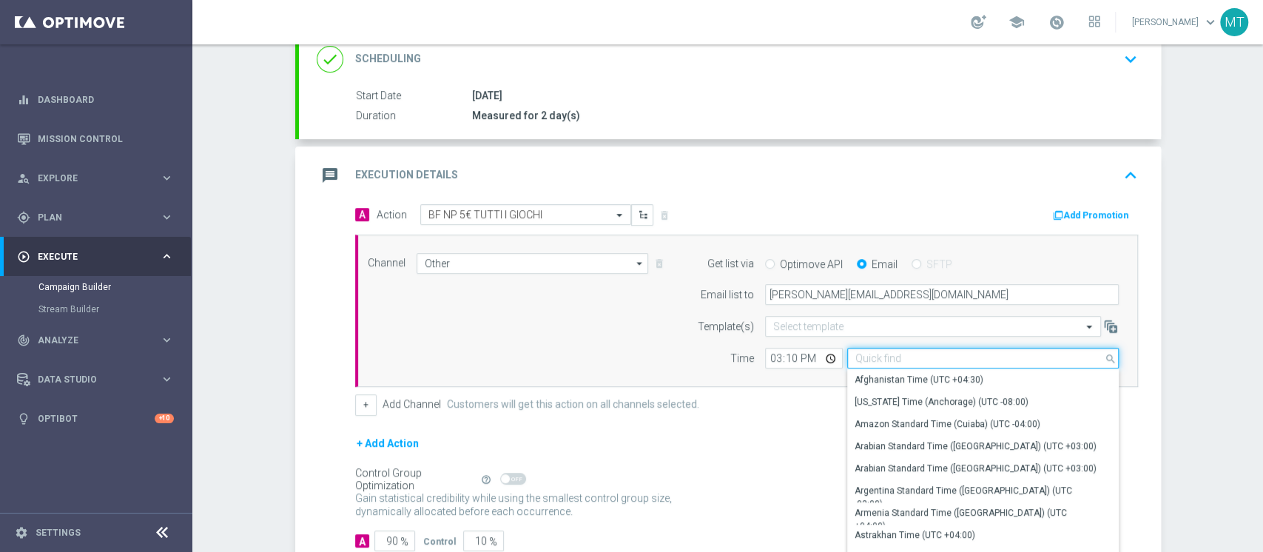
click at [882, 359] on input at bounding box center [983, 358] width 272 height 21
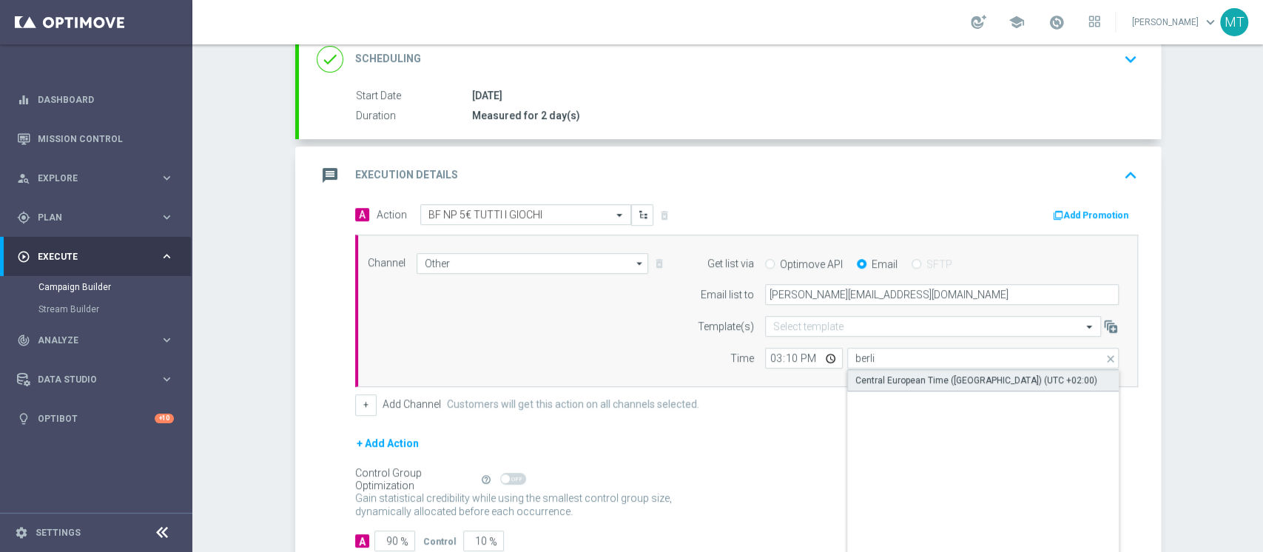
click at [882, 375] on div "Central European Time (Berlin) (UTC +02:00)" at bounding box center [977, 380] width 242 height 13
type input "Central European Time (Berlin) (UTC +02:00)"
click at [1082, 218] on button "Add Promotion" at bounding box center [1093, 215] width 82 height 16
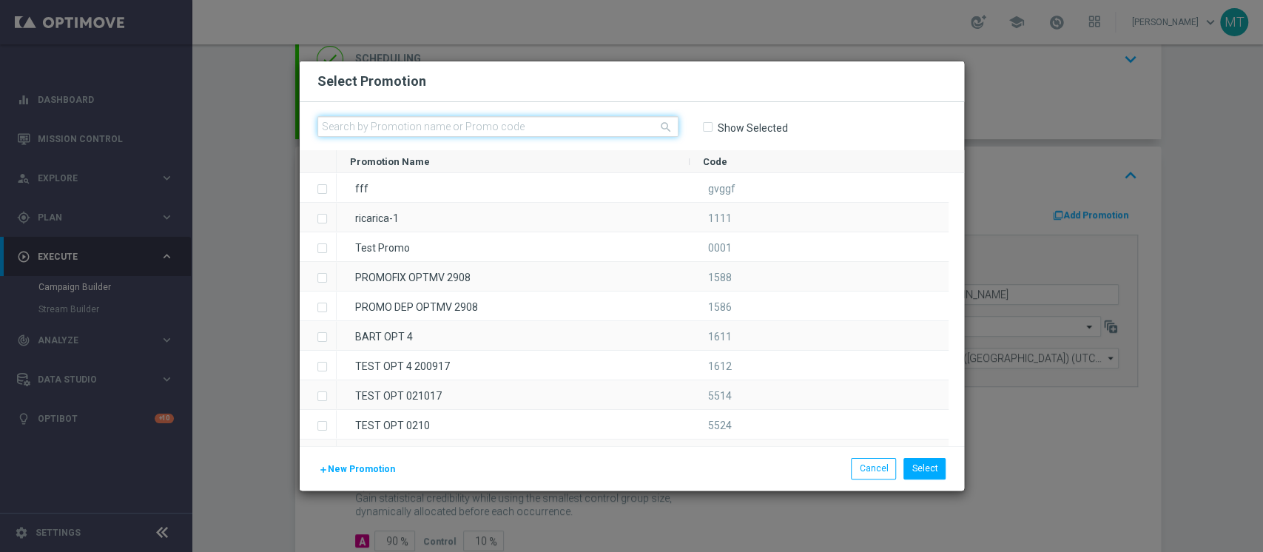
click at [617, 130] on input "text" at bounding box center [497, 126] width 361 height 21
paste input "239338"
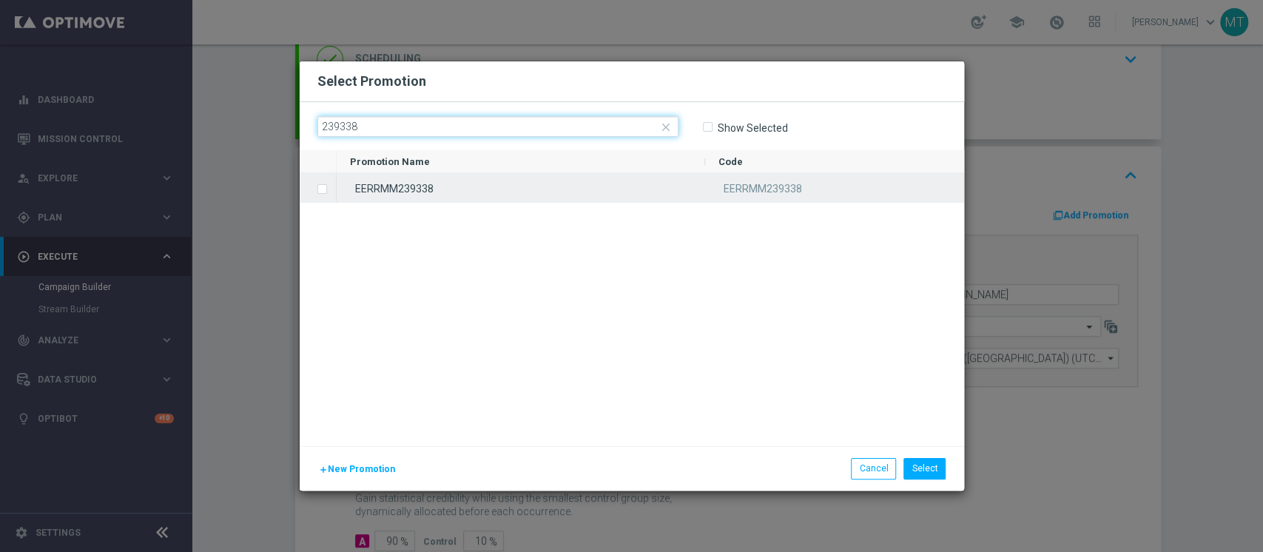
type input "239338"
click at [493, 178] on div "EERRMM239338" at bounding box center [521, 187] width 369 height 29
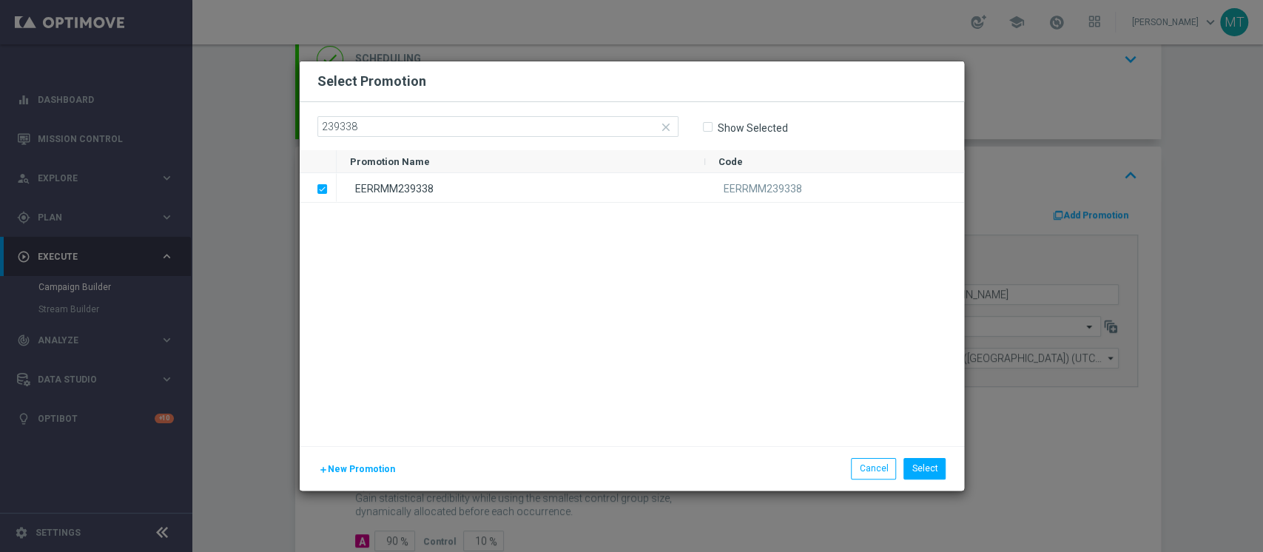
click at [921, 457] on div "add New Promotion Select Cancel" at bounding box center [632, 468] width 665 height 44
click at [915, 474] on button "Select" at bounding box center [925, 468] width 42 height 21
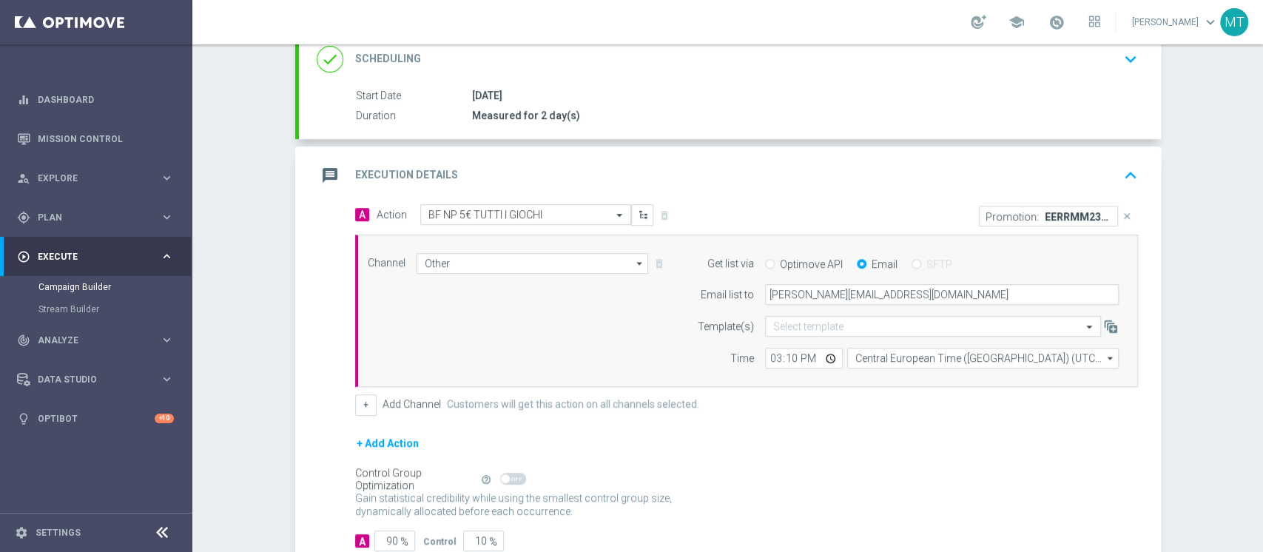
click at [381, 442] on button "+ Add Action" at bounding box center [387, 443] width 65 height 19
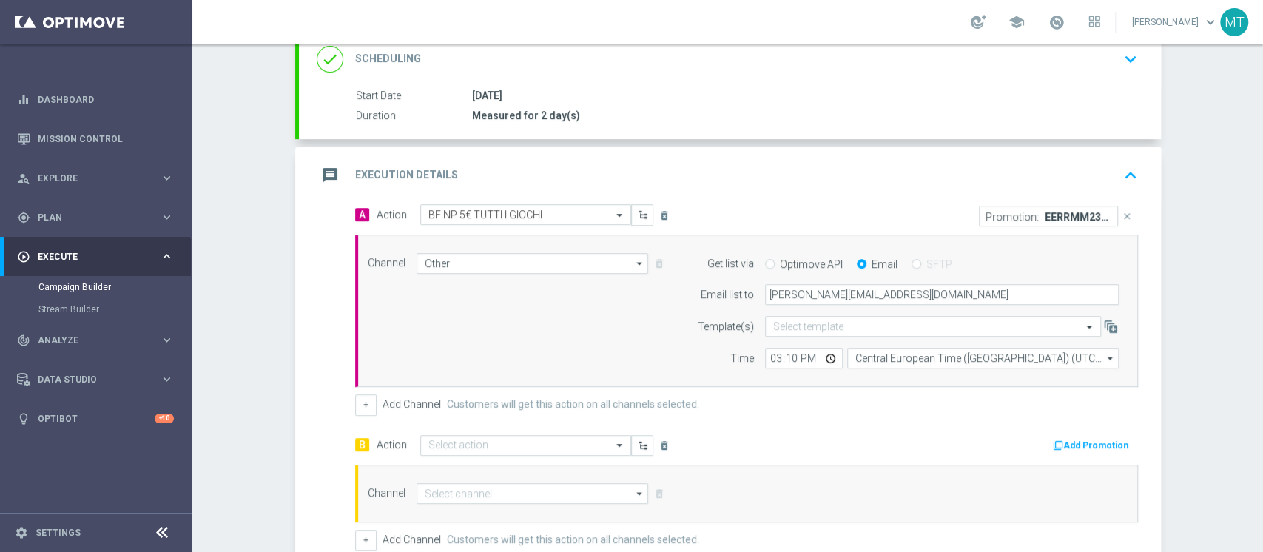
click at [448, 460] on div "B Action Select action delete_forever Add Promotion Channel arrow_drop_down Dra…" at bounding box center [746, 492] width 805 height 116
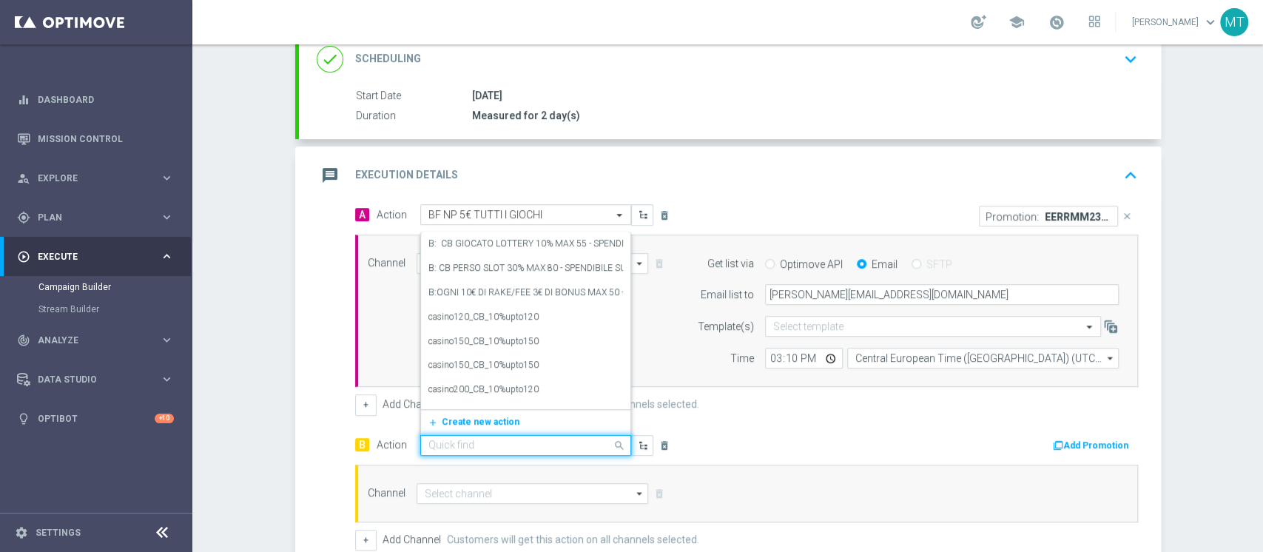
click at [463, 441] on input "text" at bounding box center [510, 446] width 165 height 13
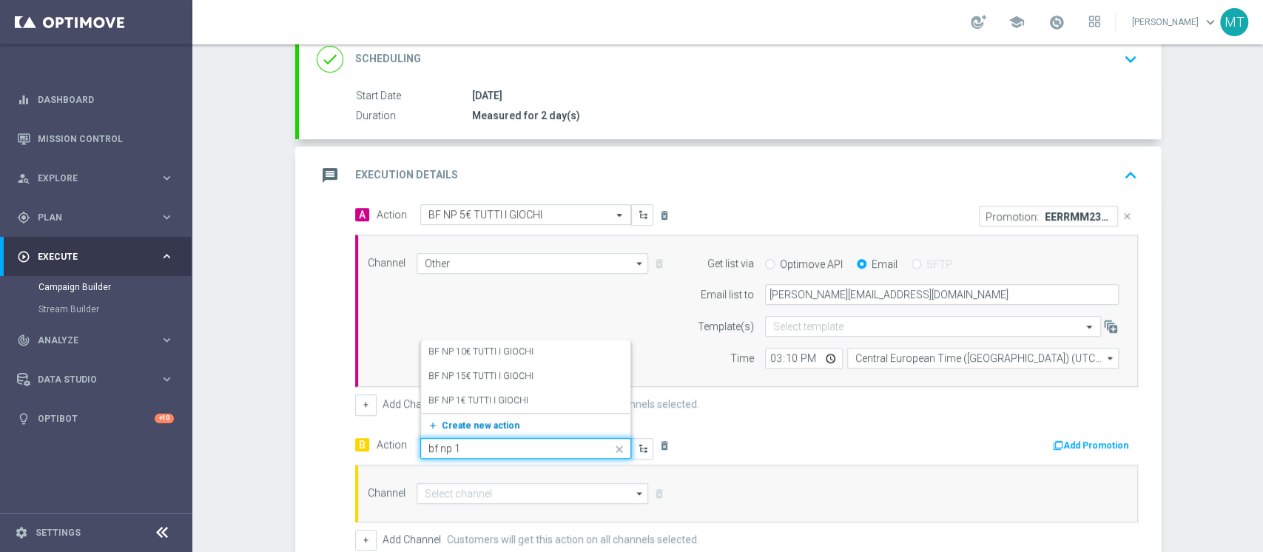
type input "bf np 10"
click at [491, 395] on label "BF NP 10€ TUTTI I GIOCHI" at bounding box center [480, 400] width 105 height 13
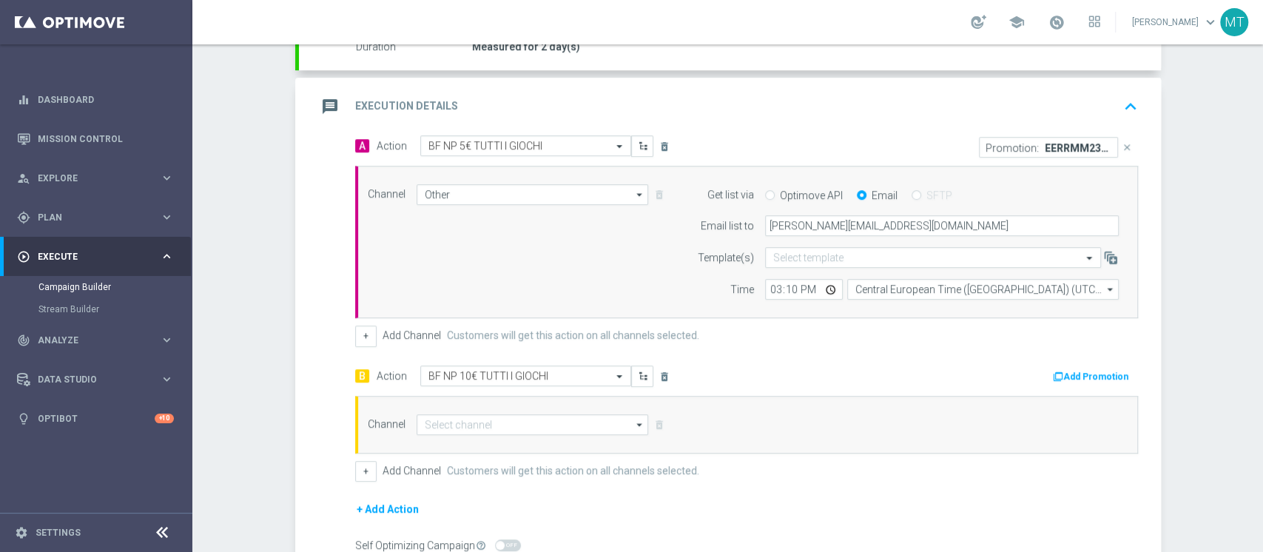
scroll to position [310, 0]
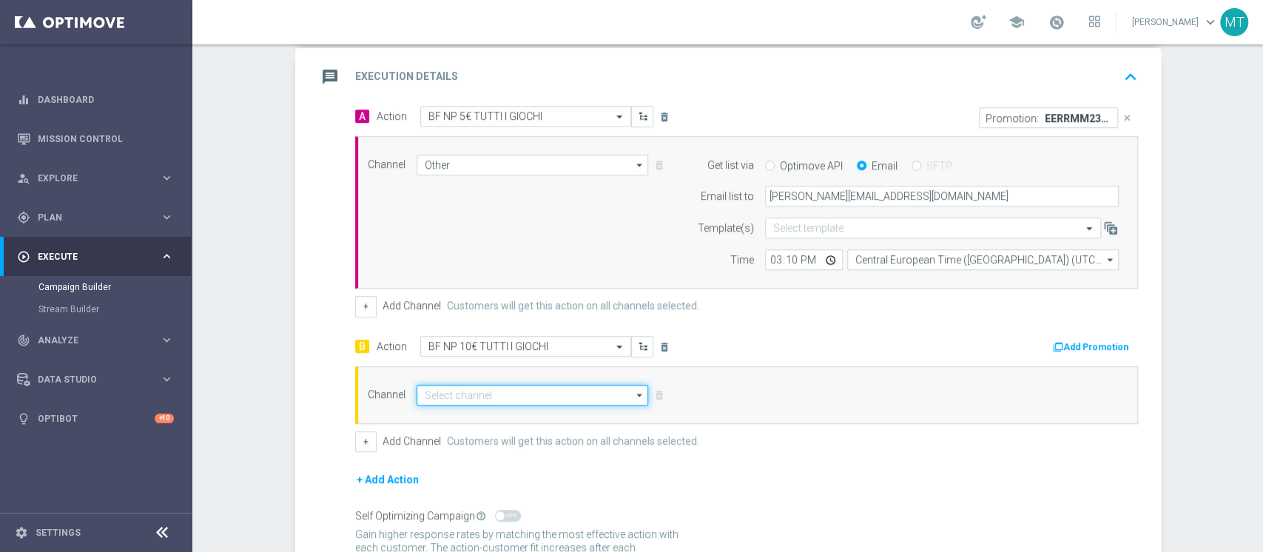
click at [490, 391] on input at bounding box center [533, 395] width 232 height 21
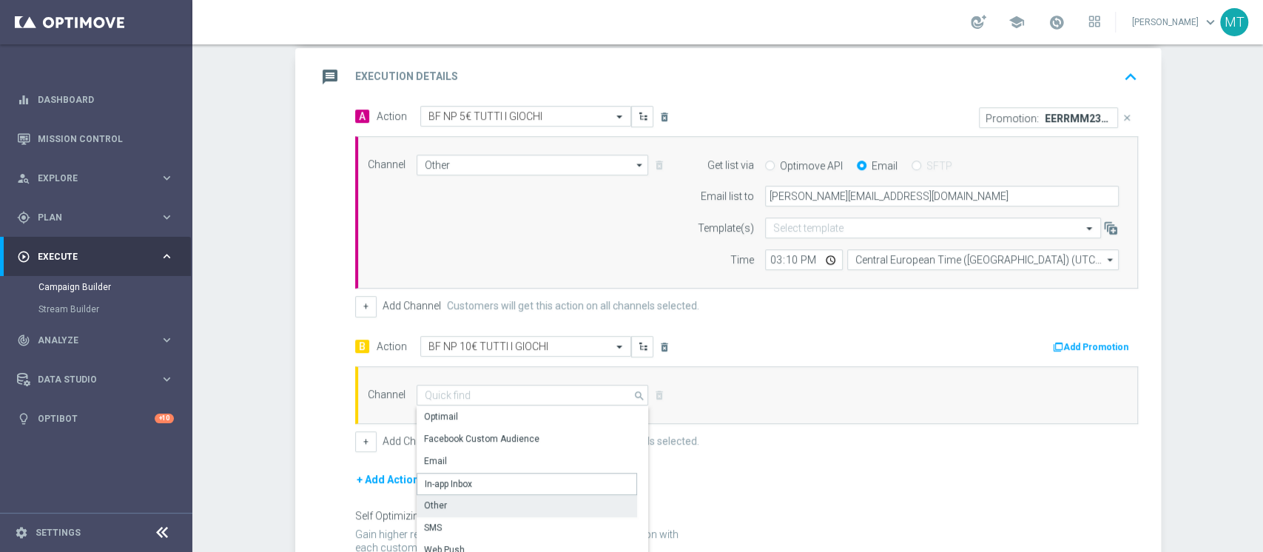
drag, startPoint x: 436, startPoint y: 492, endPoint x: 438, endPoint y: 500, distance: 8.4
click at [438, 500] on div "Other" at bounding box center [527, 505] width 221 height 21
type input "Other"
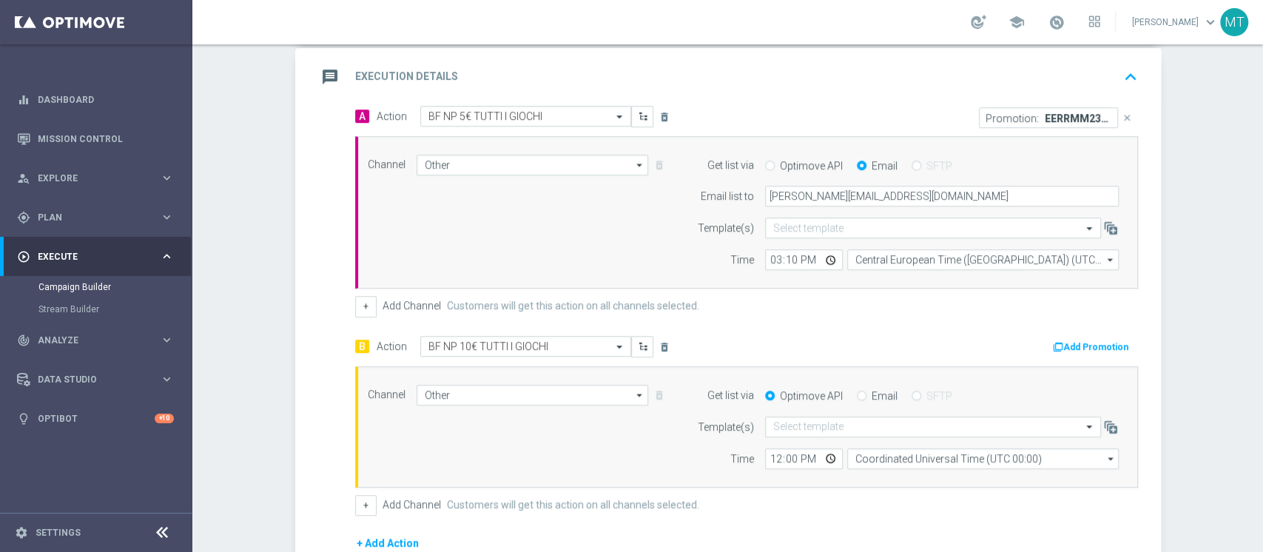
click at [877, 392] on label "Email" at bounding box center [885, 395] width 26 height 13
click at [867, 392] on input "Email" at bounding box center [862, 397] width 10 height 10
radio input "true"
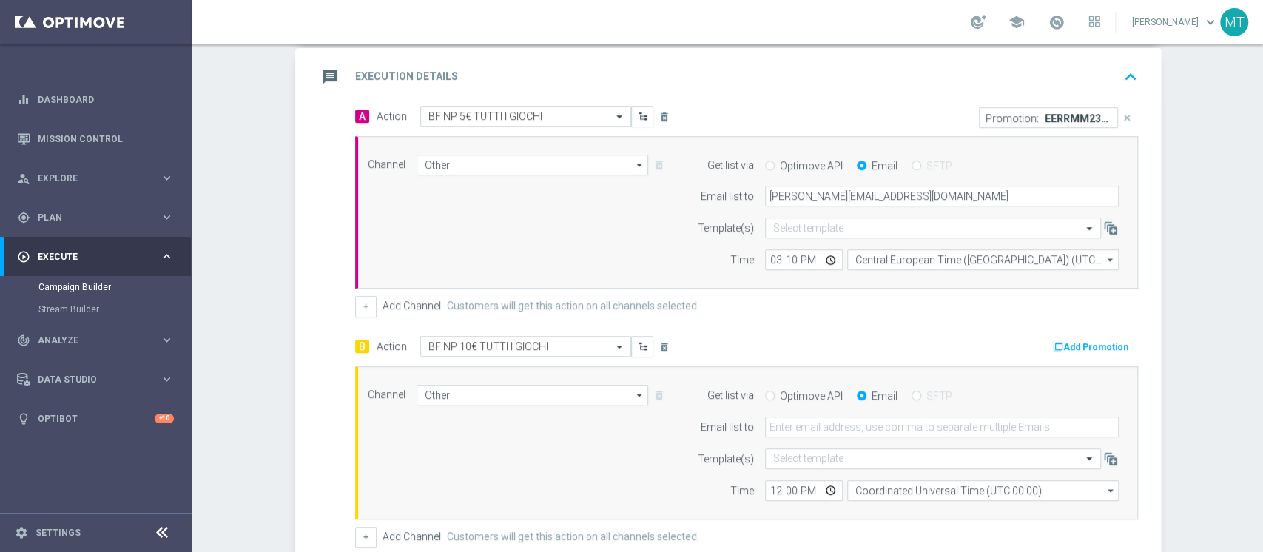
click at [864, 415] on form "Get list via Optimove API Email SFTP Email list to Template(s) Select template …" at bounding box center [904, 443] width 429 height 116
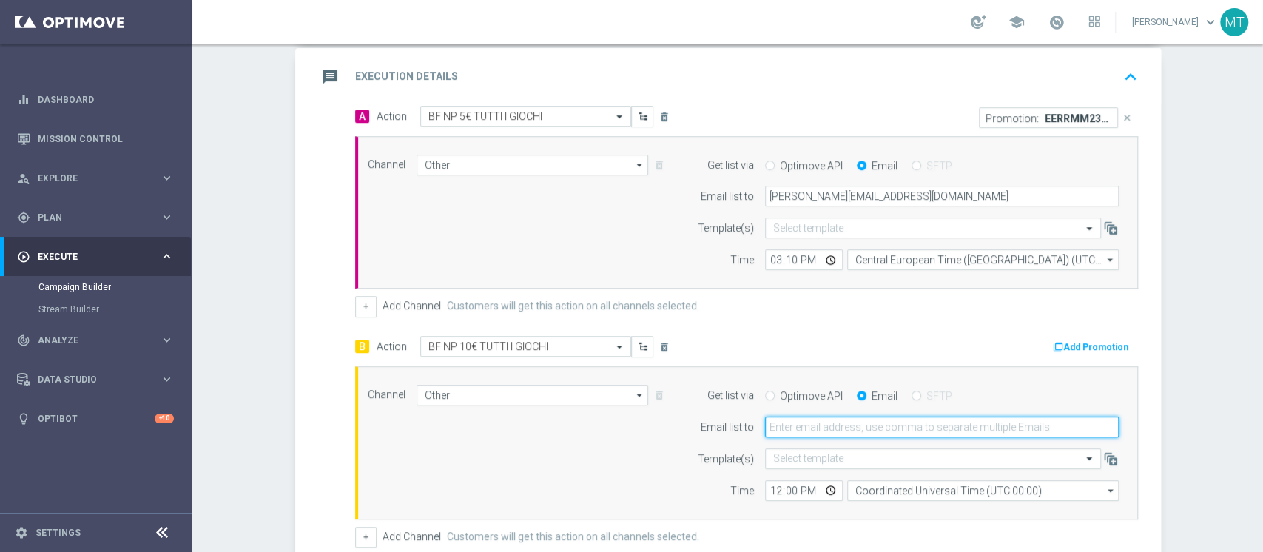
click at [854, 423] on input "email" at bounding box center [942, 427] width 354 height 21
type input "matteo.turri@sisal.it"
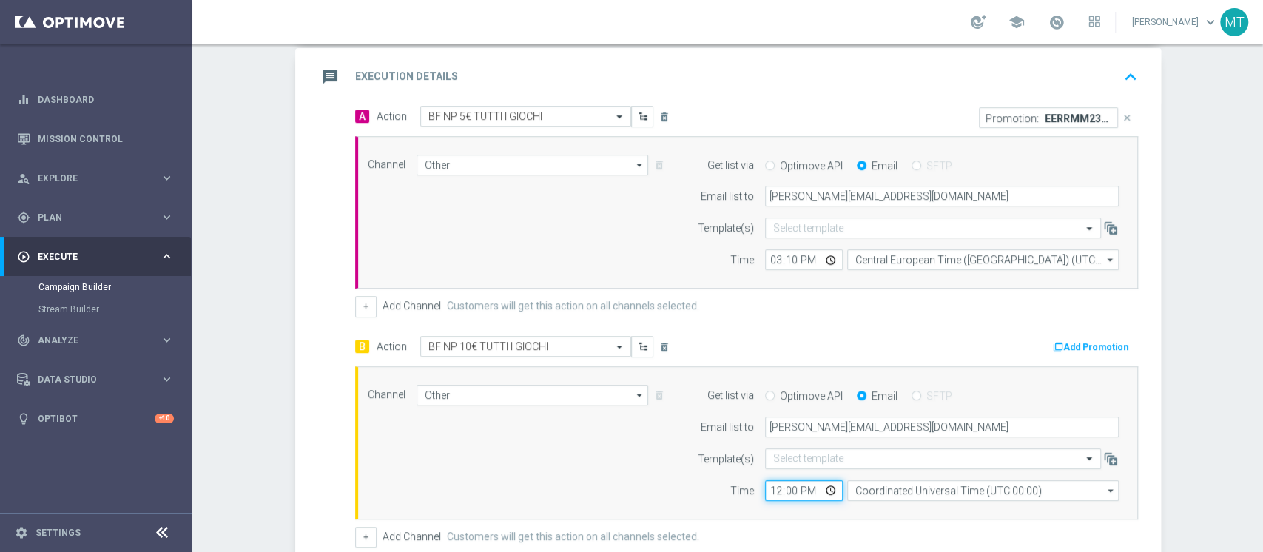
click at [772, 488] on input "12:00" at bounding box center [804, 490] width 78 height 21
type input "15:10"
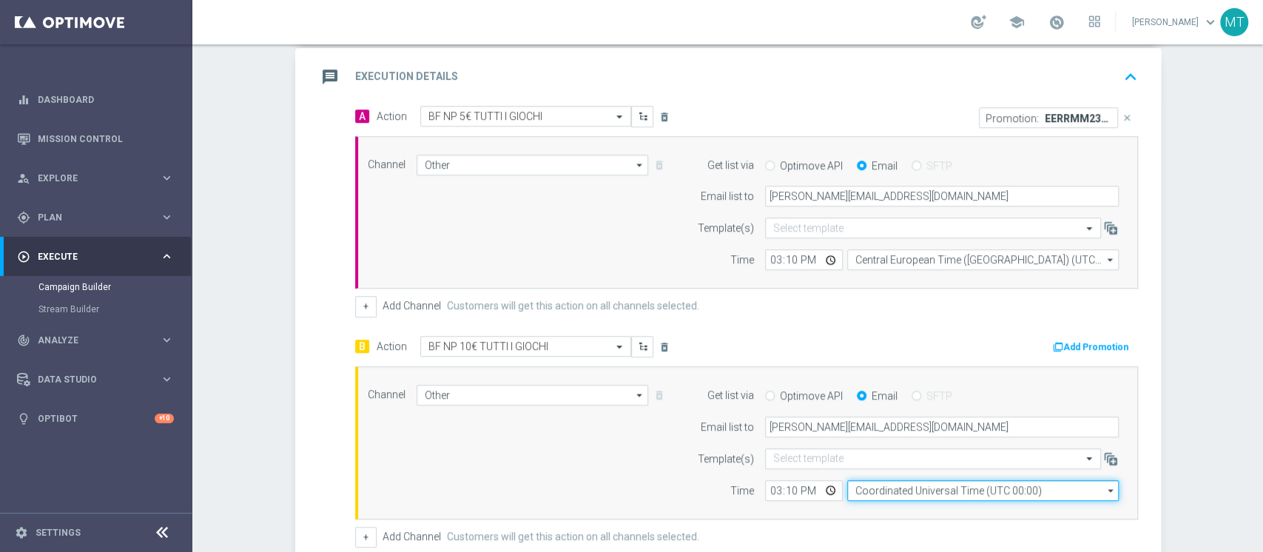
click at [873, 488] on input "Coordinated Universal Time (UTC 00:00)" at bounding box center [983, 490] width 272 height 21
click at [878, 485] on input at bounding box center [983, 490] width 272 height 21
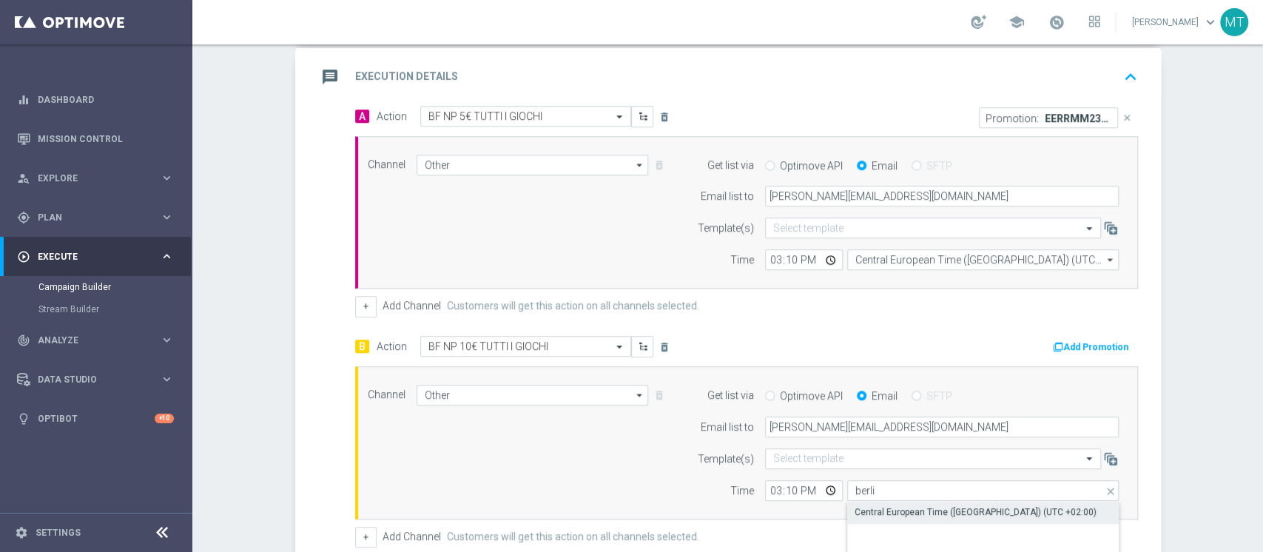
click at [918, 506] on div "Central European Time (Berlin) (UTC +02:00)" at bounding box center [976, 511] width 242 height 13
type input "Central European Time (Berlin) (UTC +02:00)"
click at [1063, 351] on button "Add Promotion" at bounding box center [1093, 347] width 82 height 16
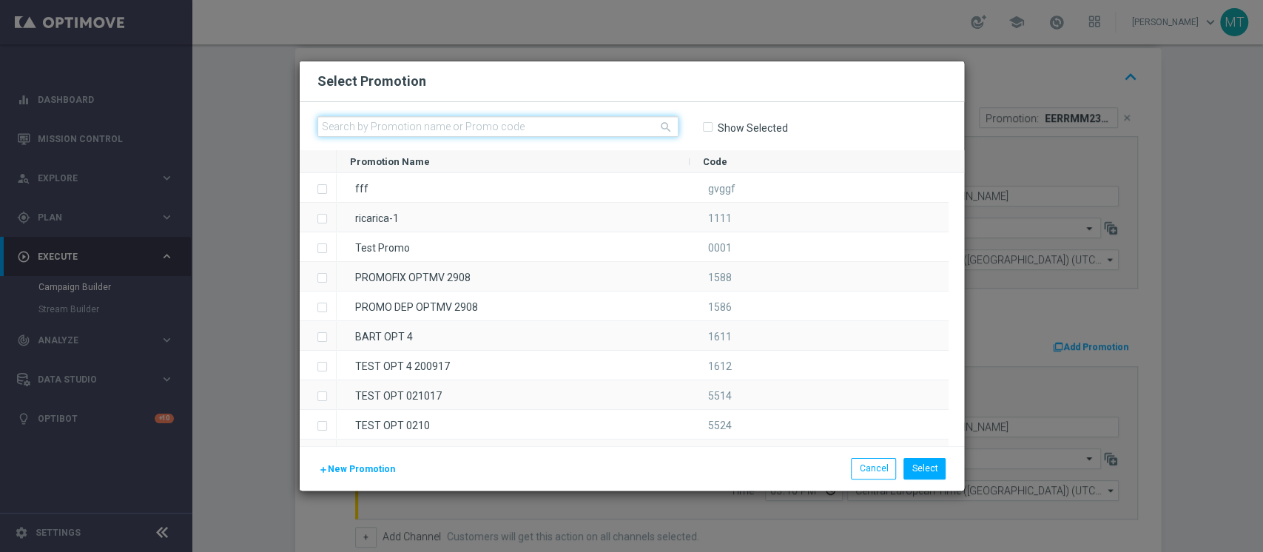
click at [522, 123] on input "text" at bounding box center [497, 126] width 361 height 21
paste input "239341"
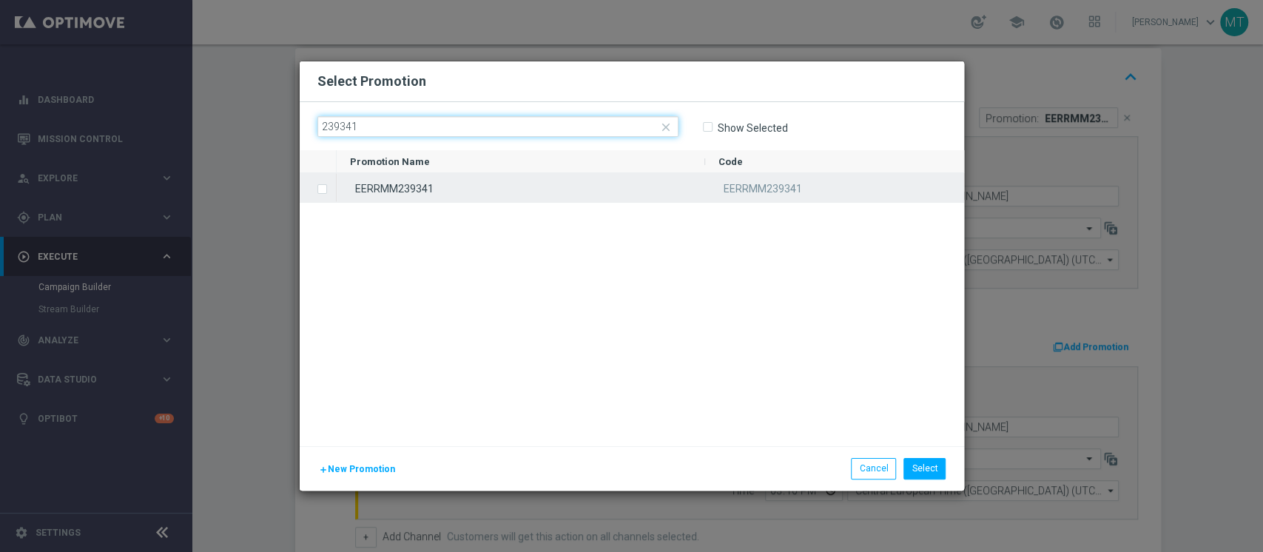
type input "239341"
click at [565, 191] on div "EERRMM239341" at bounding box center [521, 187] width 369 height 29
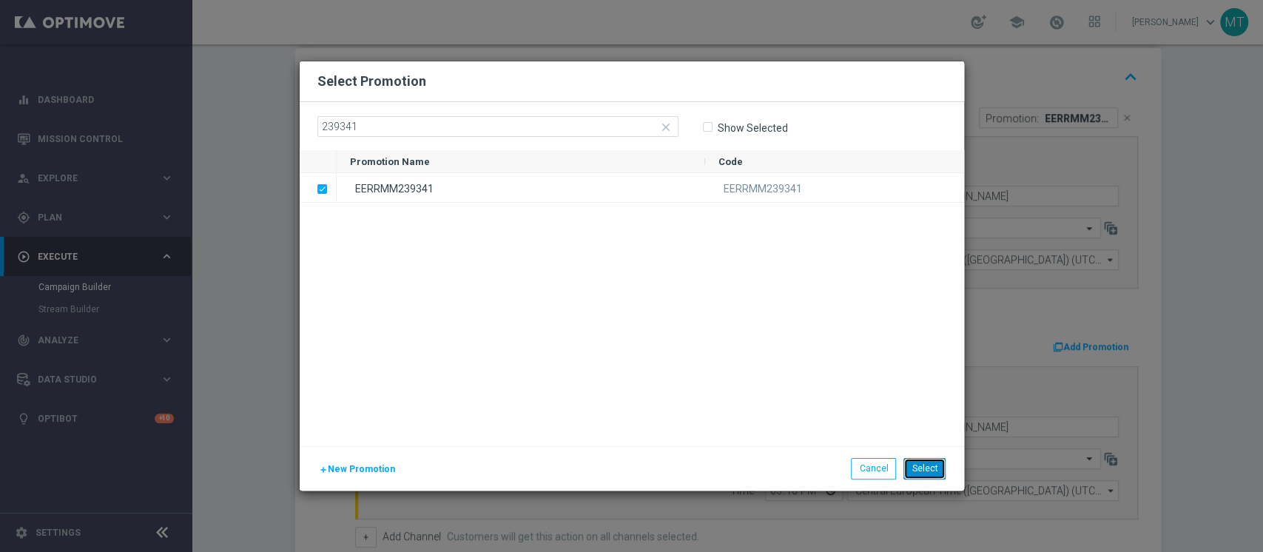
click at [939, 465] on button "Select" at bounding box center [925, 468] width 42 height 21
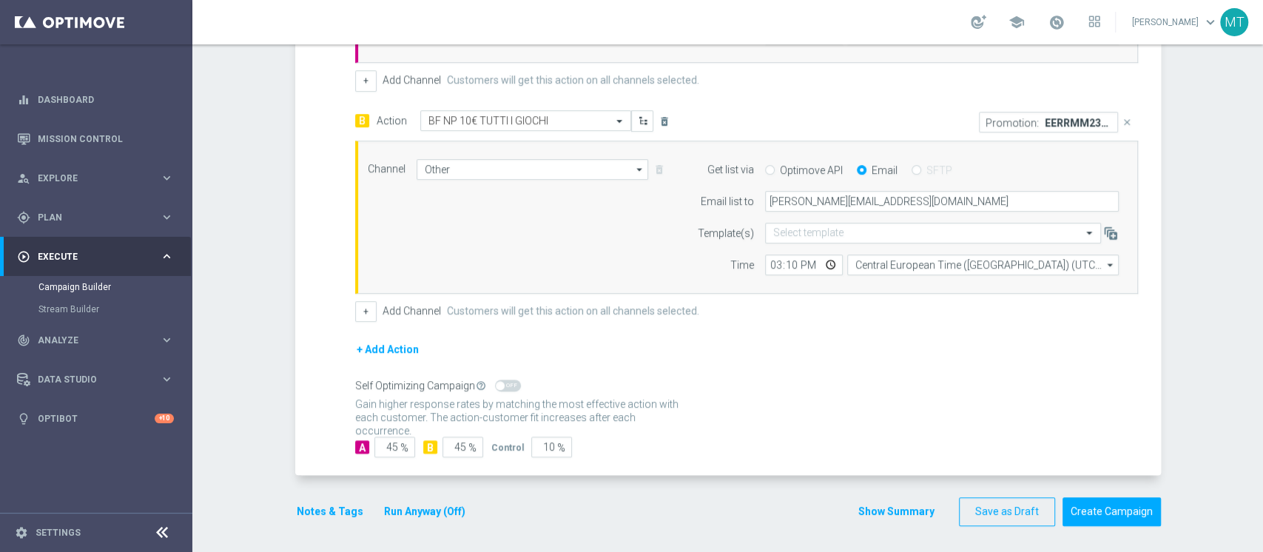
scroll to position [537, 0]
click at [324, 512] on button "Notes & Tags" at bounding box center [330, 510] width 70 height 19
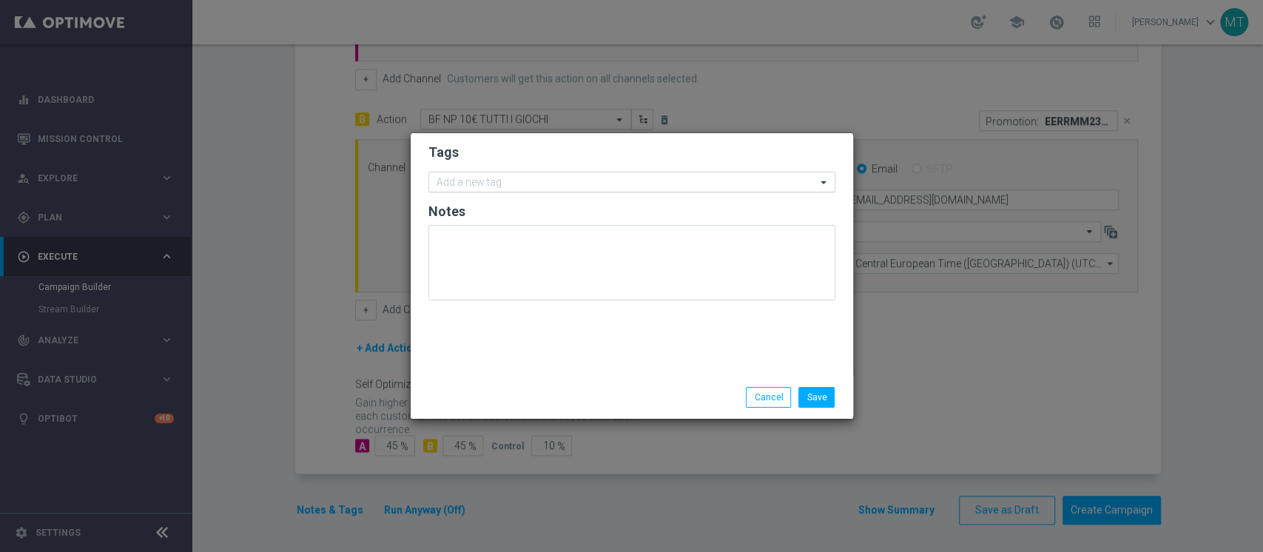
click at [568, 181] on input "text" at bounding box center [627, 183] width 380 height 13
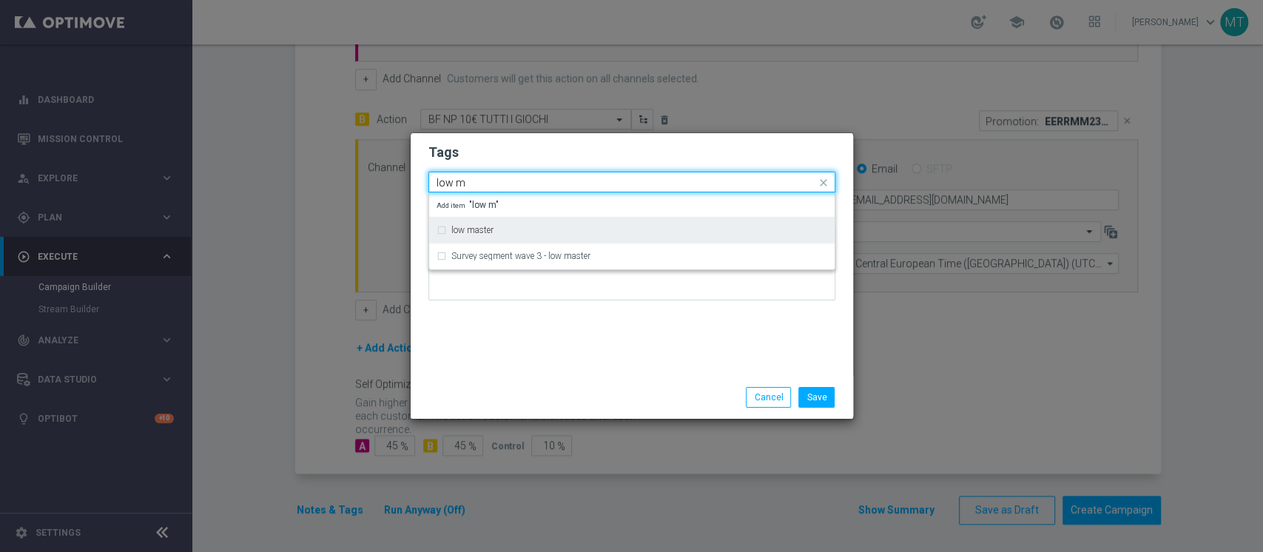
click at [534, 234] on div "low master" at bounding box center [639, 230] width 376 height 9
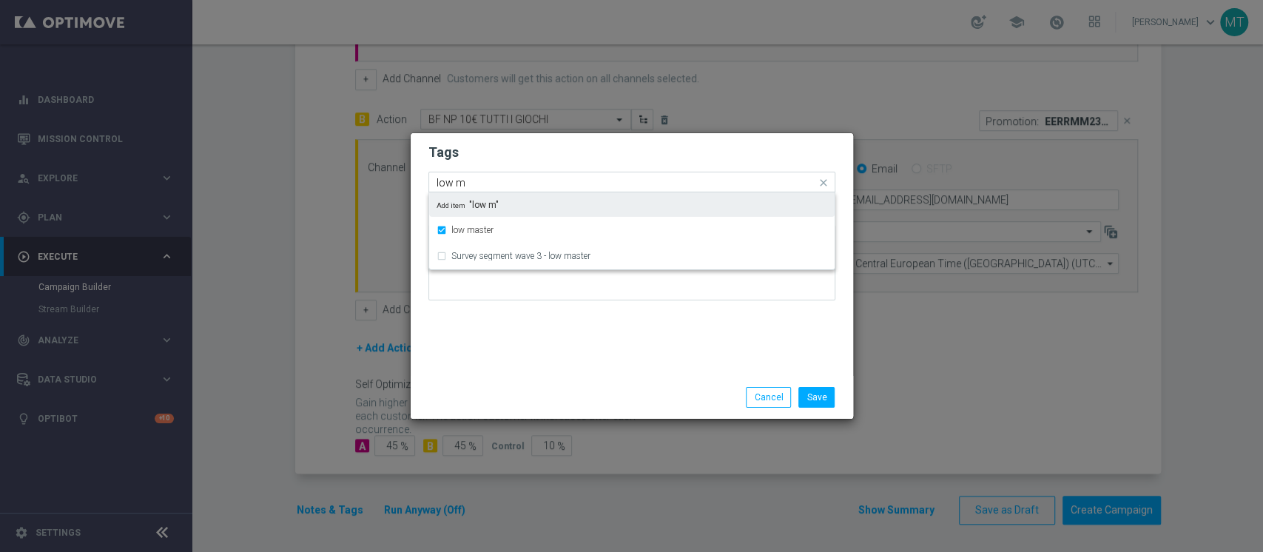
click at [550, 181] on input "low m" at bounding box center [627, 183] width 380 height 13
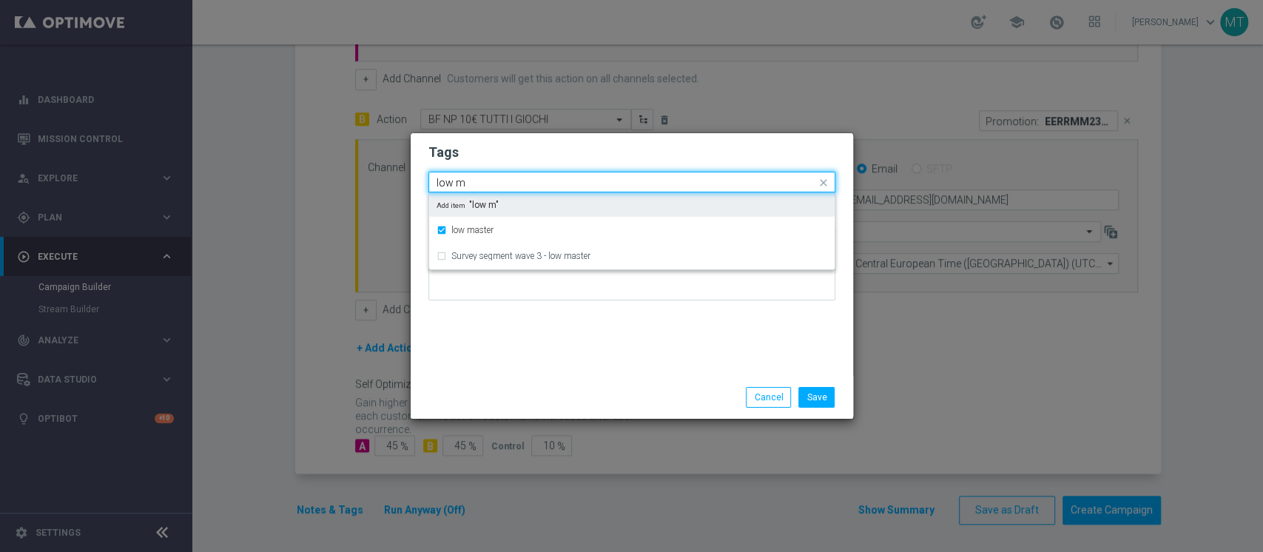
click at [550, 181] on input "low m" at bounding box center [627, 183] width 380 height 13
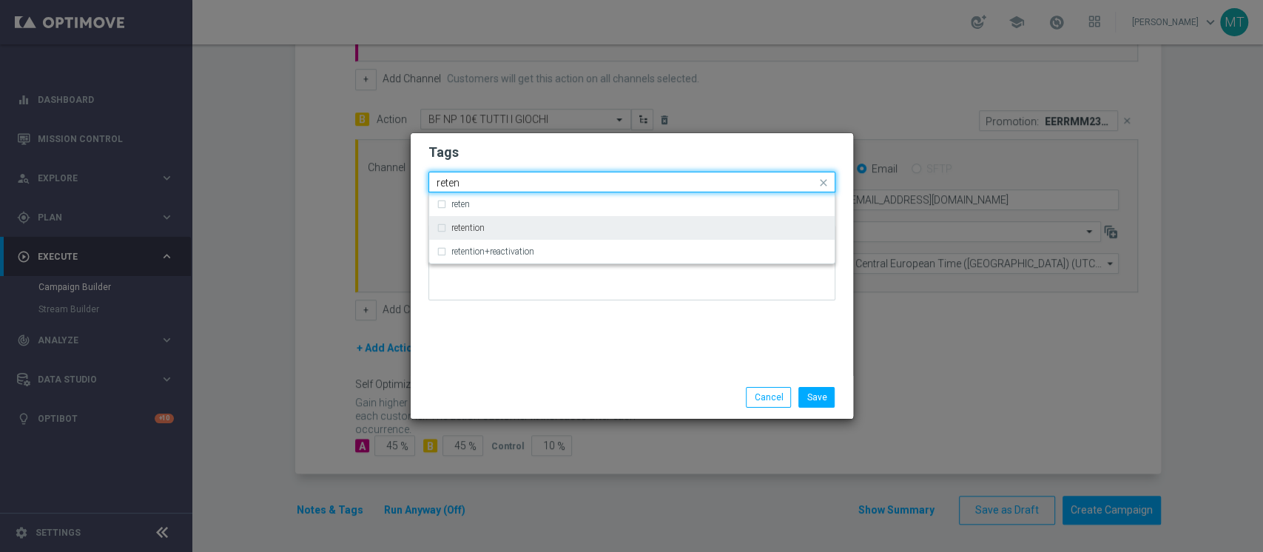
click at [481, 221] on div "retention" at bounding box center [632, 228] width 391 height 24
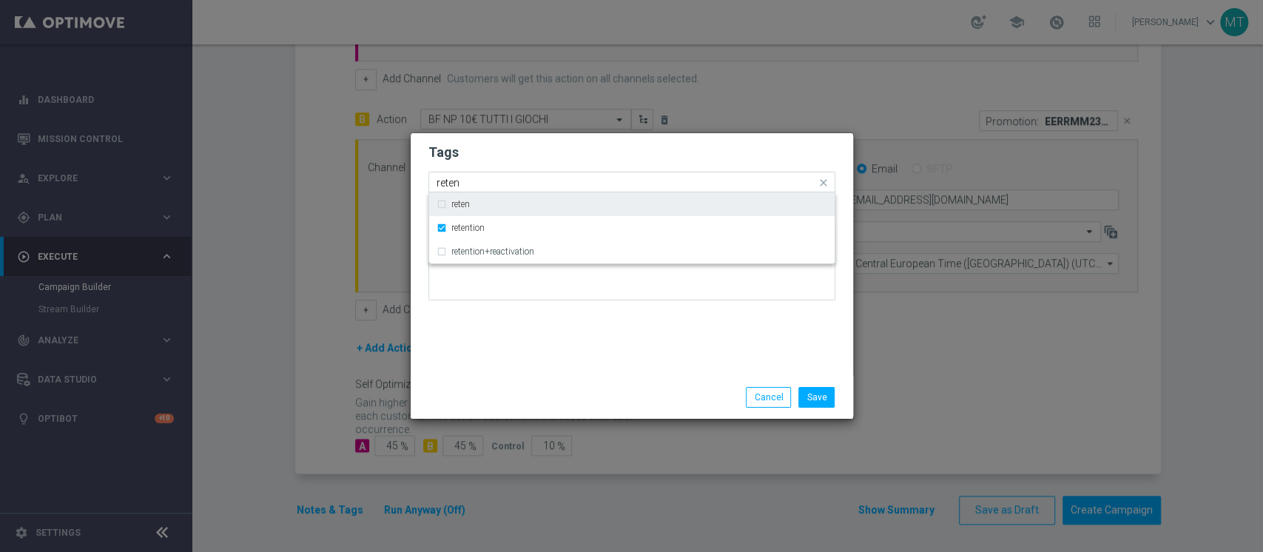
click at [500, 189] on div "reten" at bounding box center [625, 184] width 382 height 15
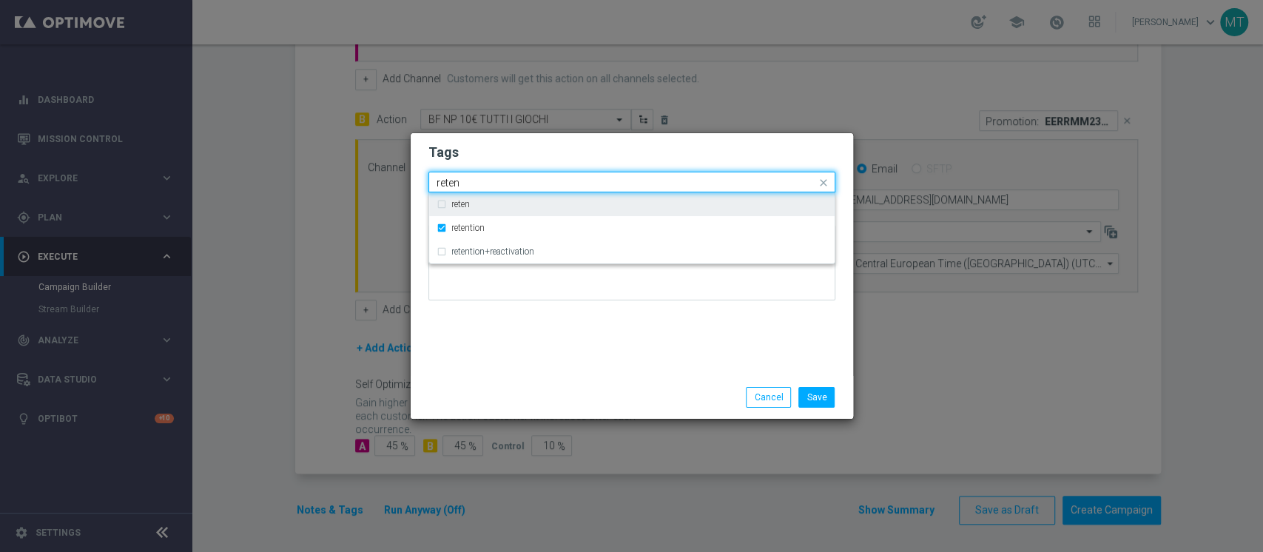
click at [509, 178] on input "reten" at bounding box center [627, 183] width 380 height 13
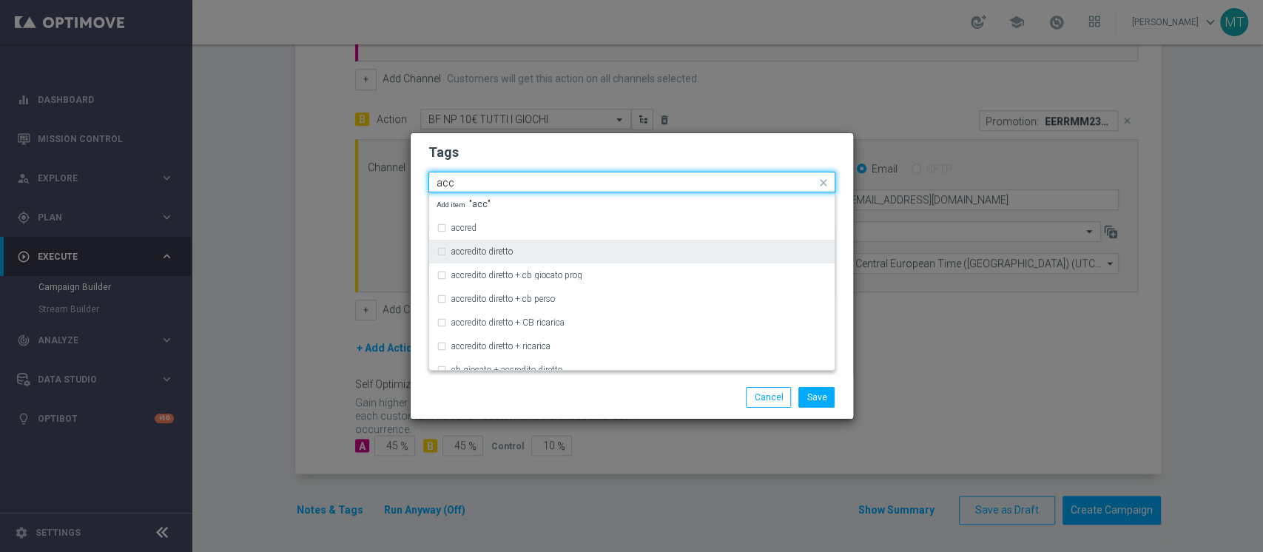
click at [494, 245] on div "accredito diretto" at bounding box center [632, 252] width 391 height 24
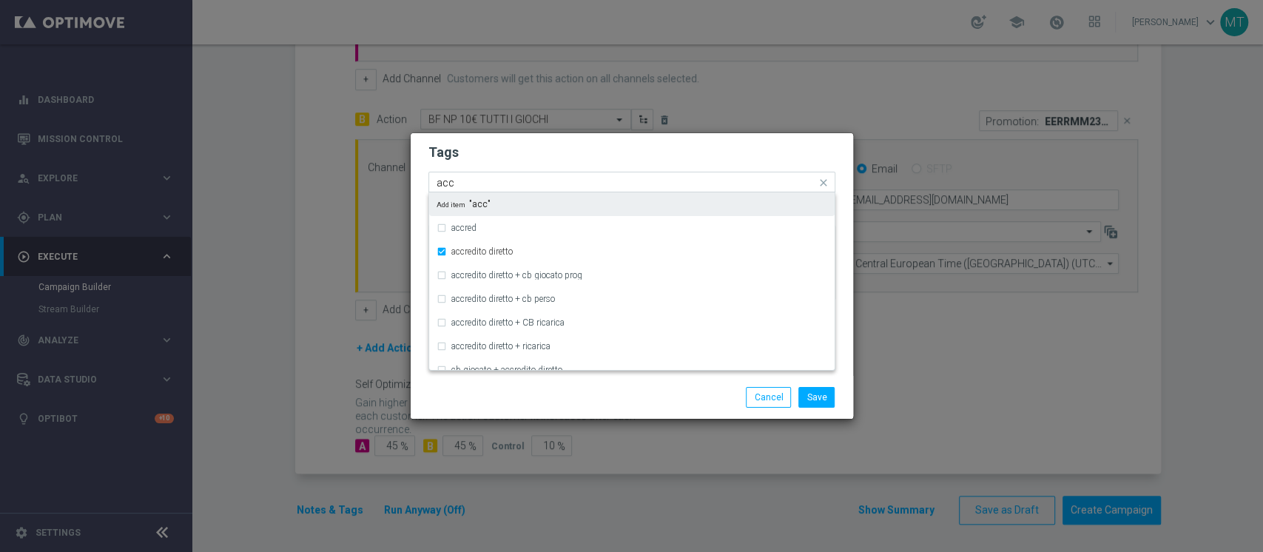
click at [510, 178] on input "acc" at bounding box center [627, 183] width 380 height 13
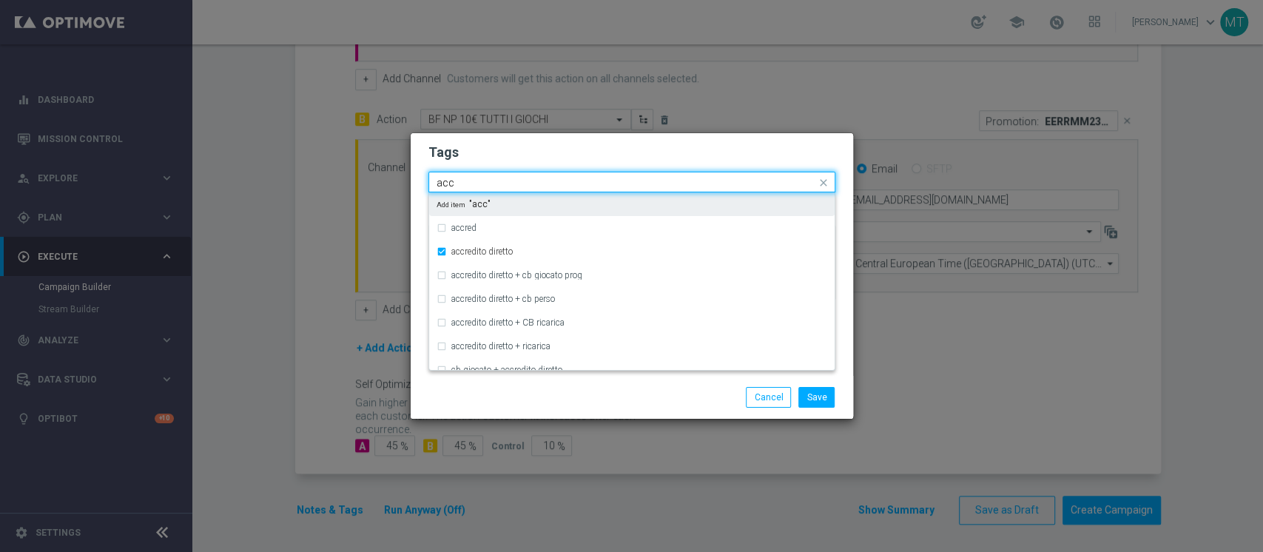
click at [510, 177] on input "acc" at bounding box center [627, 183] width 380 height 13
click at [479, 198] on div "all" at bounding box center [632, 204] width 391 height 24
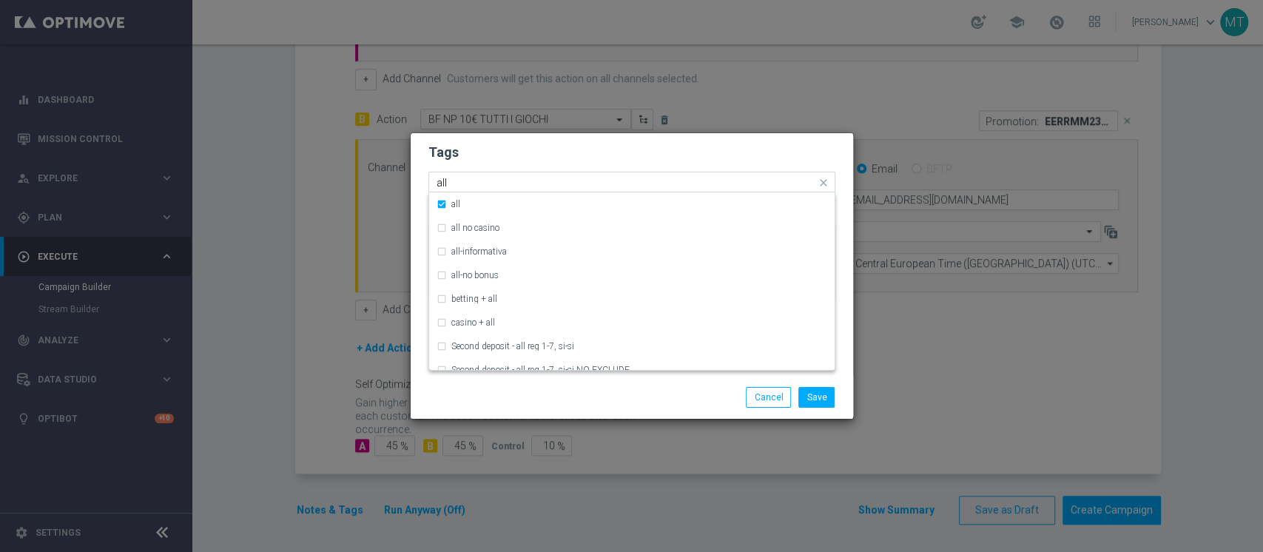
click at [505, 173] on div "Quick find × low master × retention × accredito diretto × all all" at bounding box center [622, 182] width 387 height 19
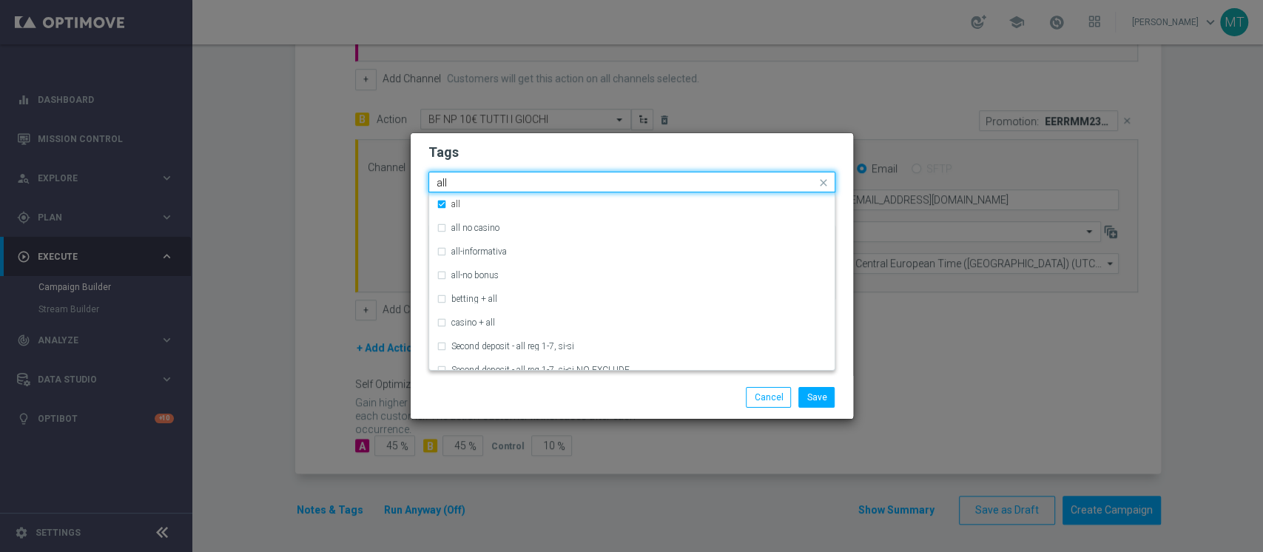
click at [505, 173] on div "Quick find × low master × retention × accredito diretto × all all" at bounding box center [622, 182] width 387 height 19
click at [503, 178] on input "all" at bounding box center [627, 183] width 380 height 13
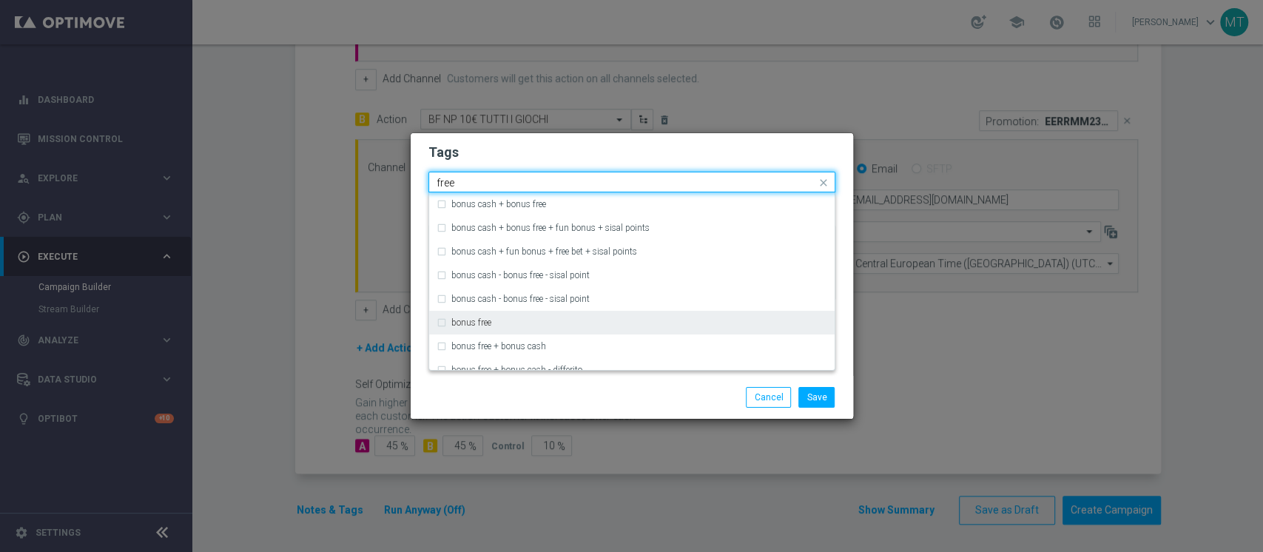
click at [485, 320] on label "bonus free" at bounding box center [471, 322] width 40 height 9
type input "free"
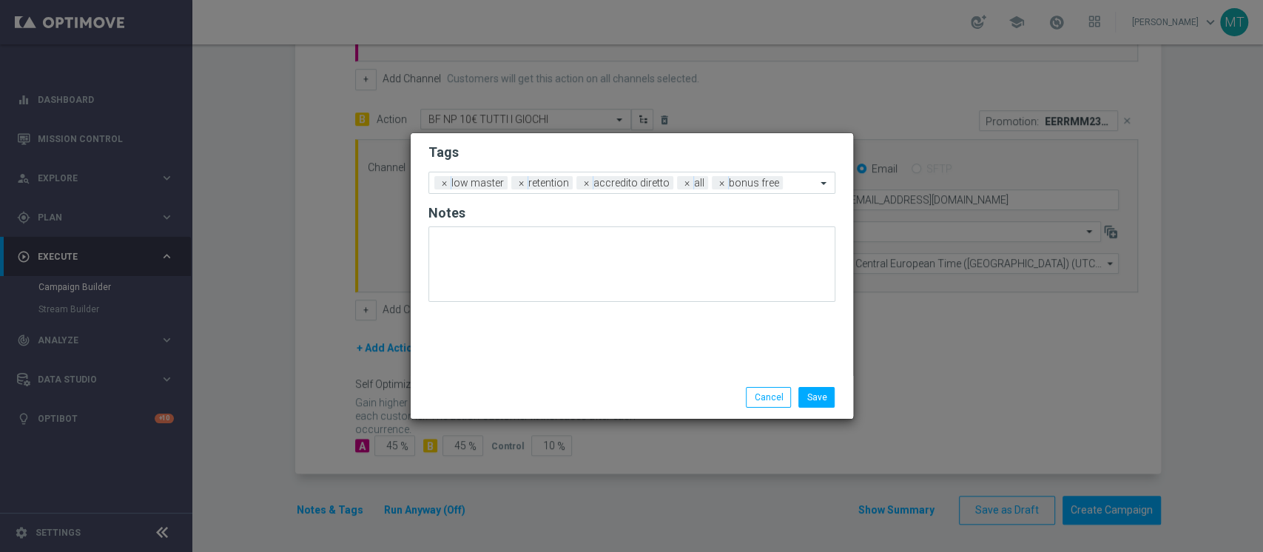
click at [628, 402] on div "Save Cancel" at bounding box center [703, 397] width 286 height 21
click at [824, 392] on button "Save" at bounding box center [817, 397] width 36 height 21
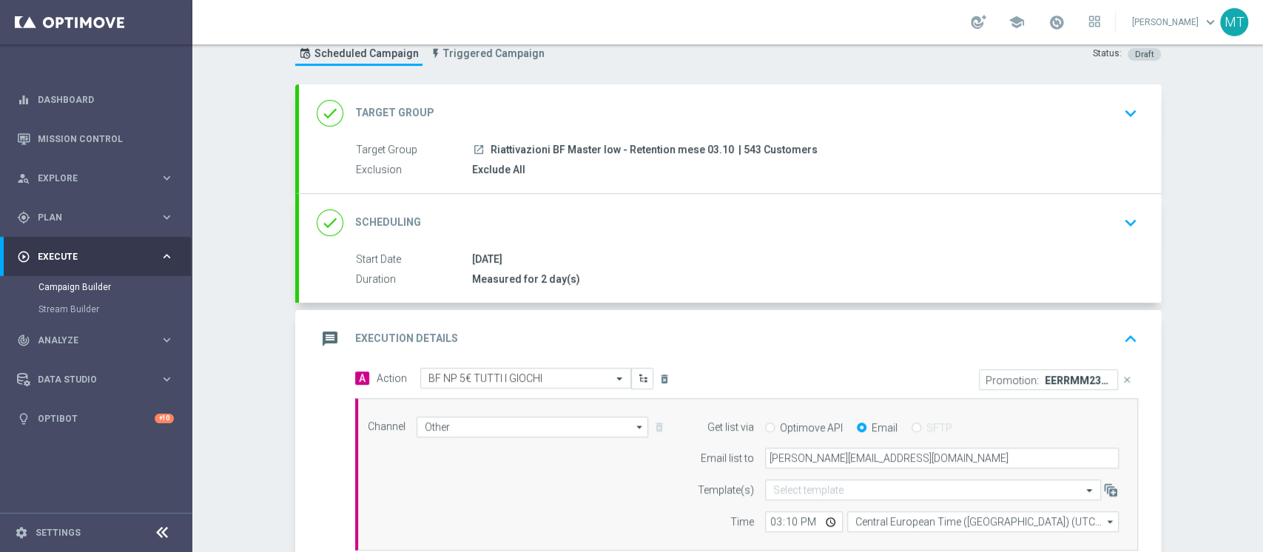
scroll to position [44, 0]
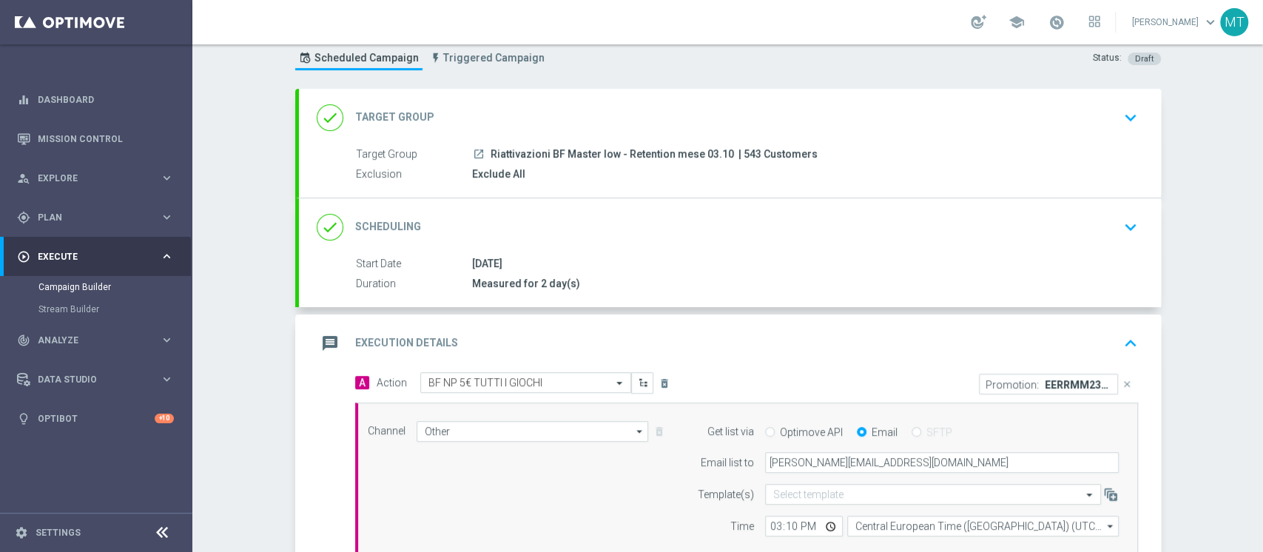
click at [651, 231] on div "done Scheduling keyboard_arrow_down" at bounding box center [730, 227] width 827 height 28
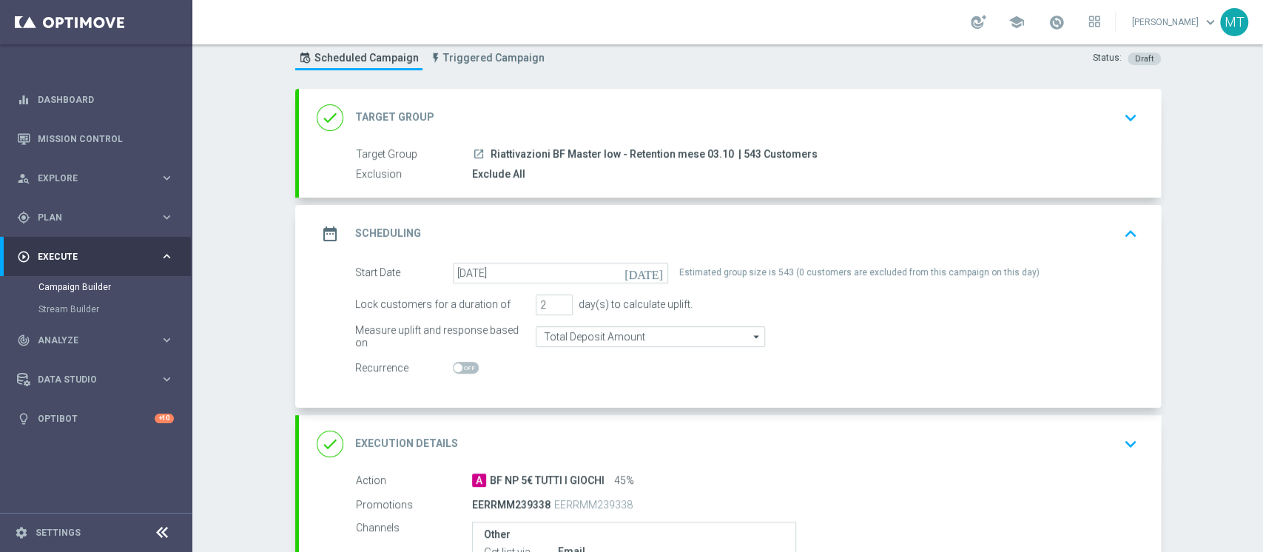
click at [739, 99] on div "done Target Group keyboard_arrow_down" at bounding box center [730, 118] width 862 height 58
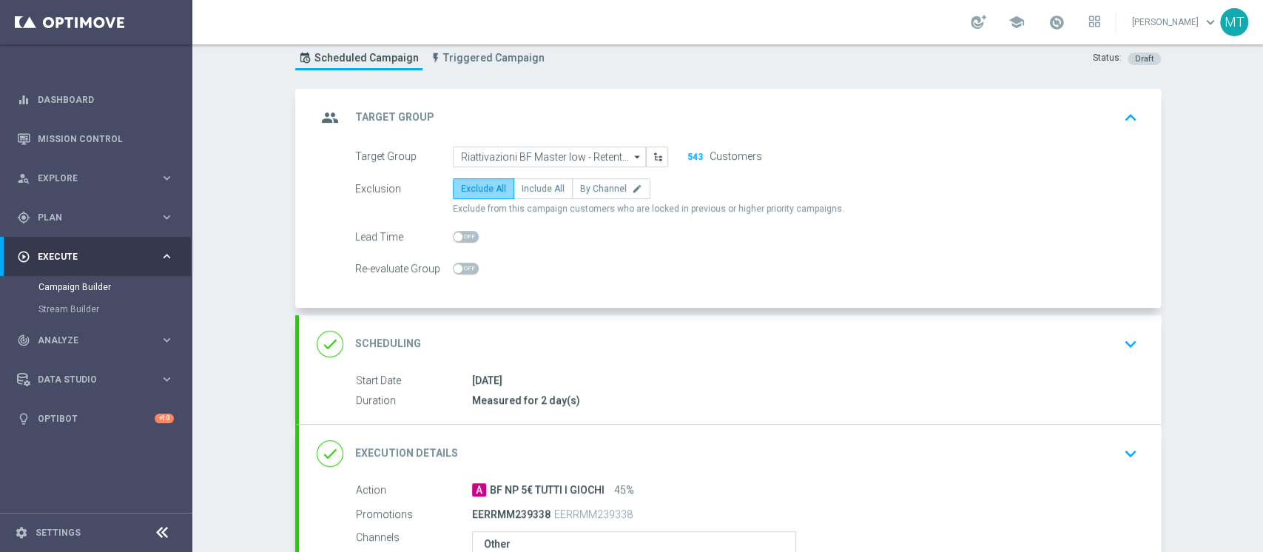
click at [500, 184] on label "Exclude All" at bounding box center [483, 188] width 61 height 21
click at [471, 186] on input "Exclude All" at bounding box center [466, 191] width 10 height 10
click at [526, 184] on span "Include All" at bounding box center [543, 189] width 43 height 10
click at [526, 186] on input "Include All" at bounding box center [527, 191] width 10 height 10
radio input "true"
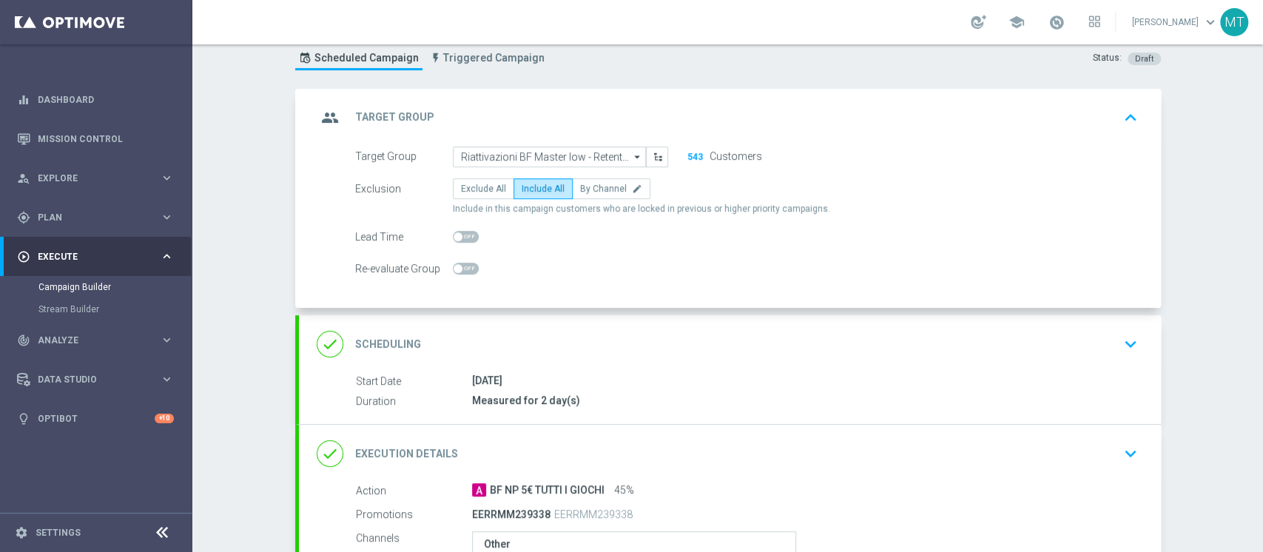
click at [578, 119] on div "group Target Group keyboard_arrow_up" at bounding box center [730, 118] width 827 height 28
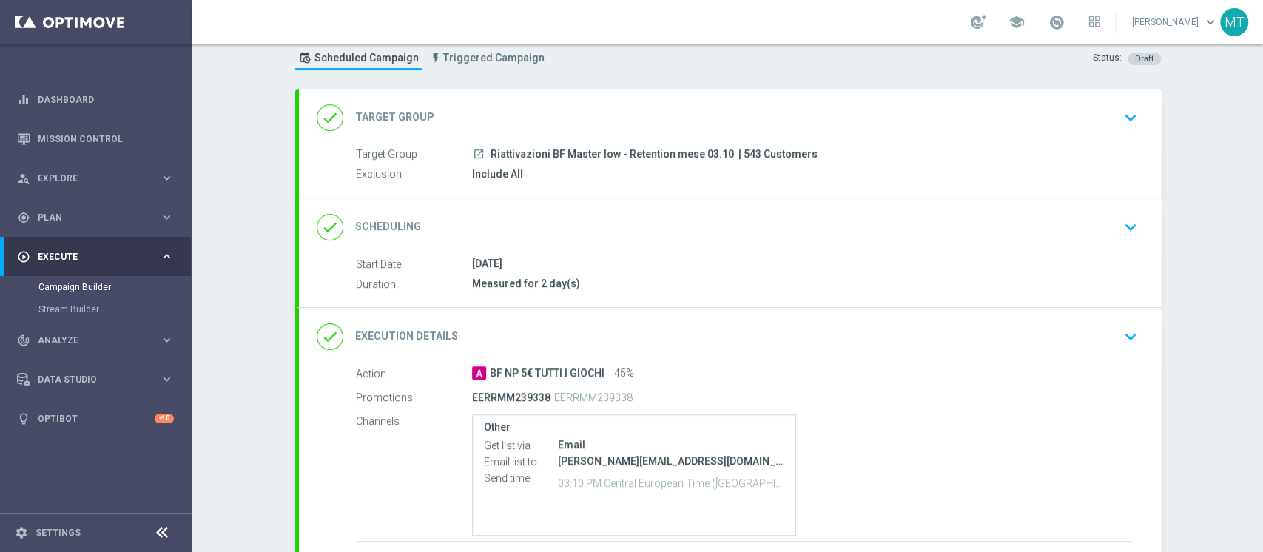
click at [586, 119] on div "done Target Group keyboard_arrow_down" at bounding box center [730, 118] width 827 height 28
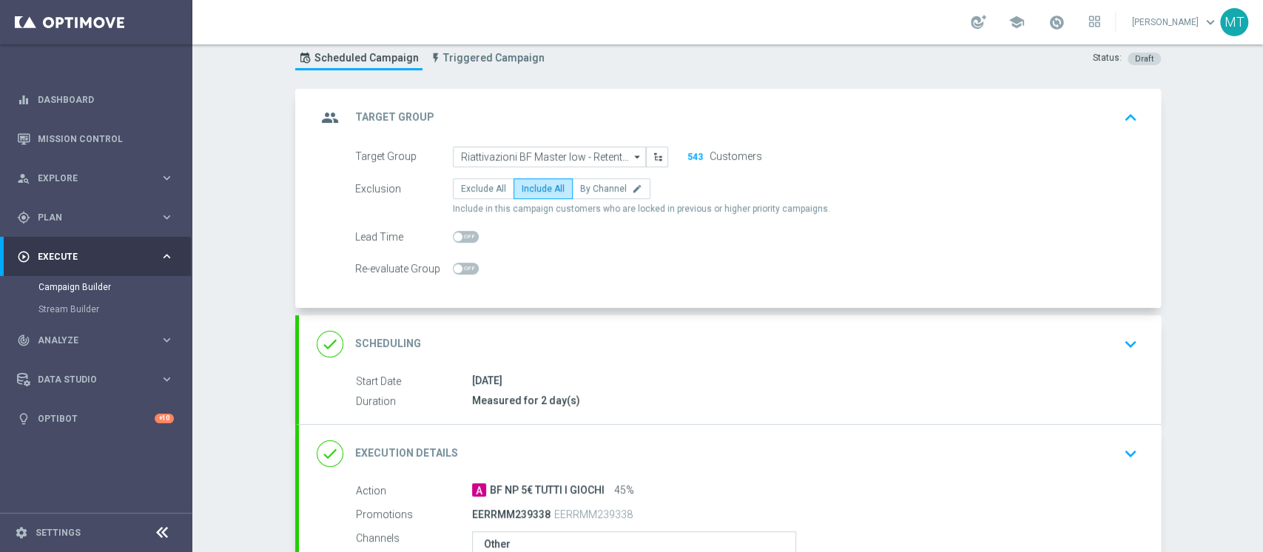
click at [591, 116] on div "group Target Group keyboard_arrow_up Target Group launch Riattivazioni BF Maste…" at bounding box center [730, 198] width 862 height 219
click at [591, 116] on div "group Target Group keyboard_arrow_up" at bounding box center [730, 118] width 827 height 28
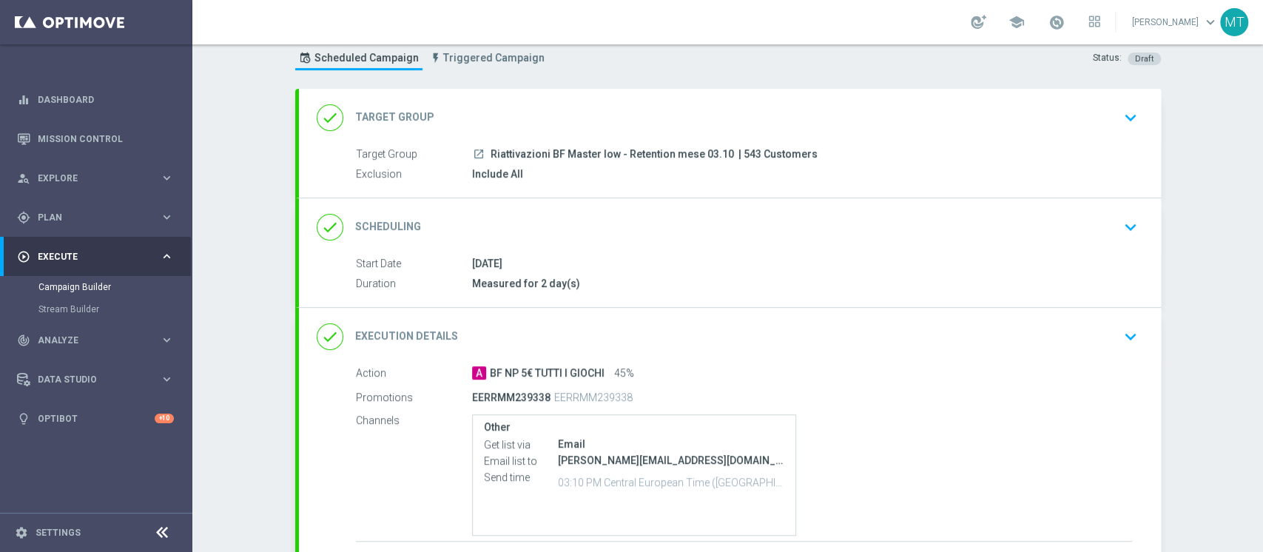
click at [1184, 263] on div "Campaign Builder Scheduled Campaign Triggered Campaign Status: Draft done Targe…" at bounding box center [727, 298] width 1071 height 508
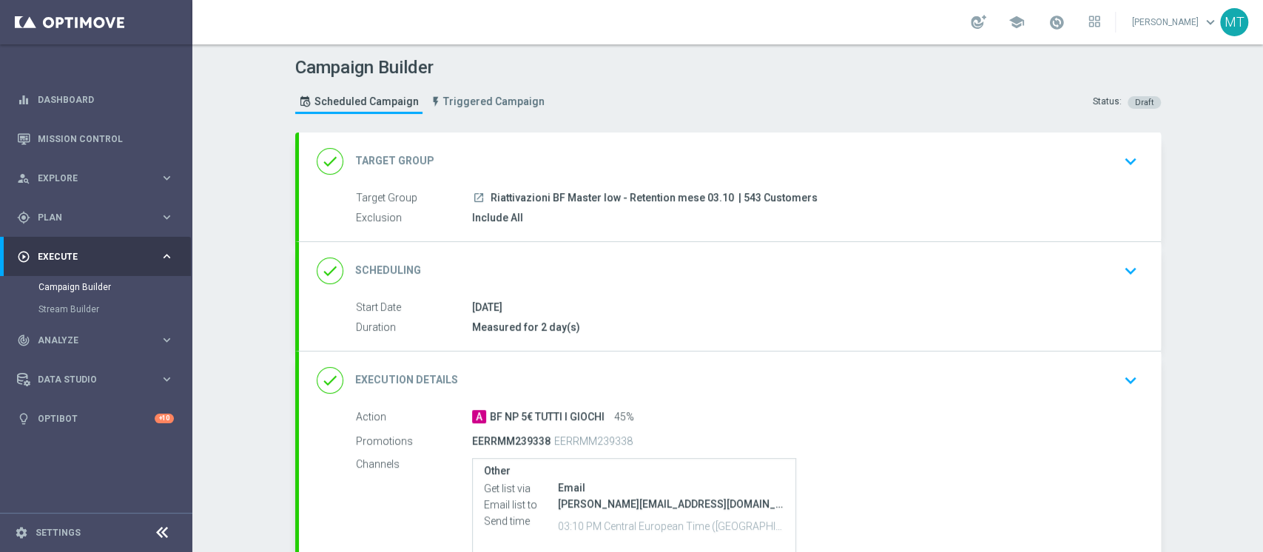
scroll to position [349, 0]
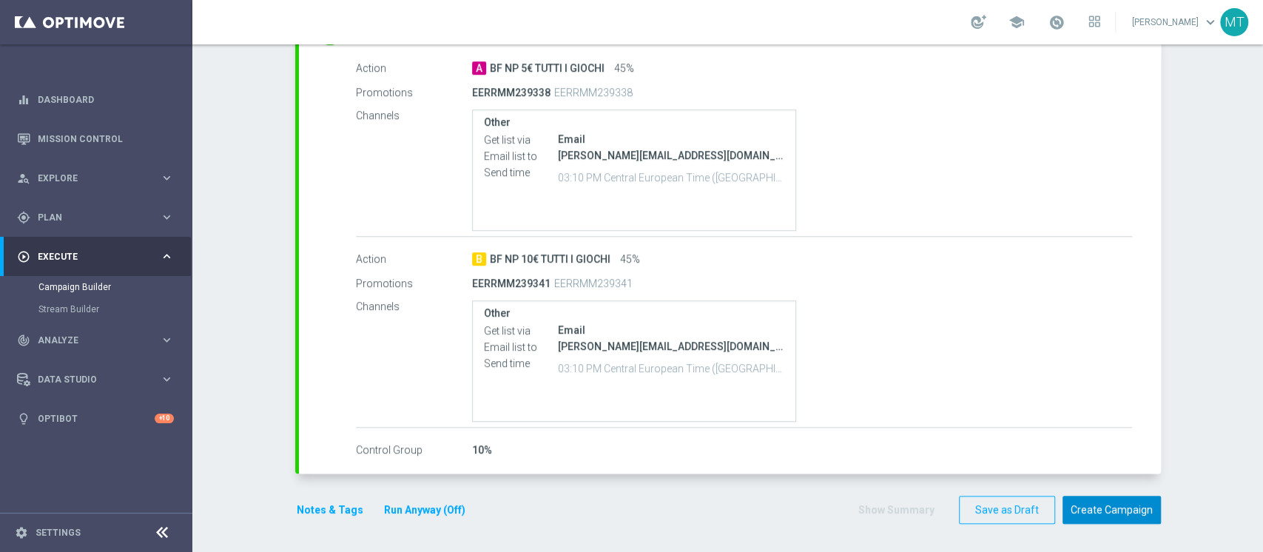
click at [1102, 503] on button "Create Campaign" at bounding box center [1112, 510] width 98 height 29
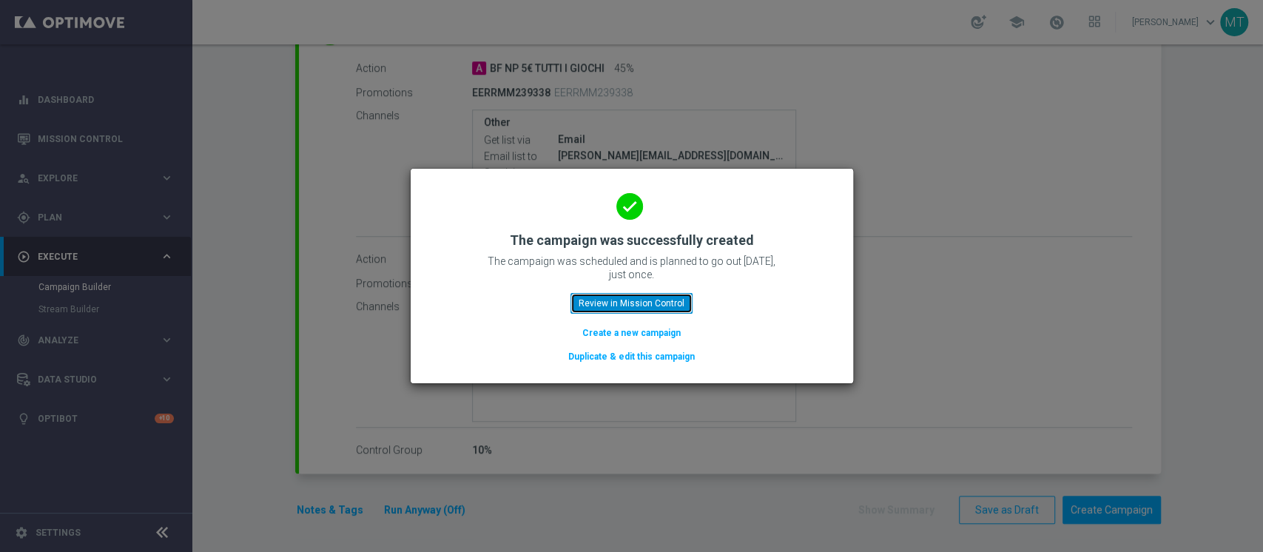
click at [651, 308] on button "Review in Mission Control" at bounding box center [632, 303] width 122 height 21
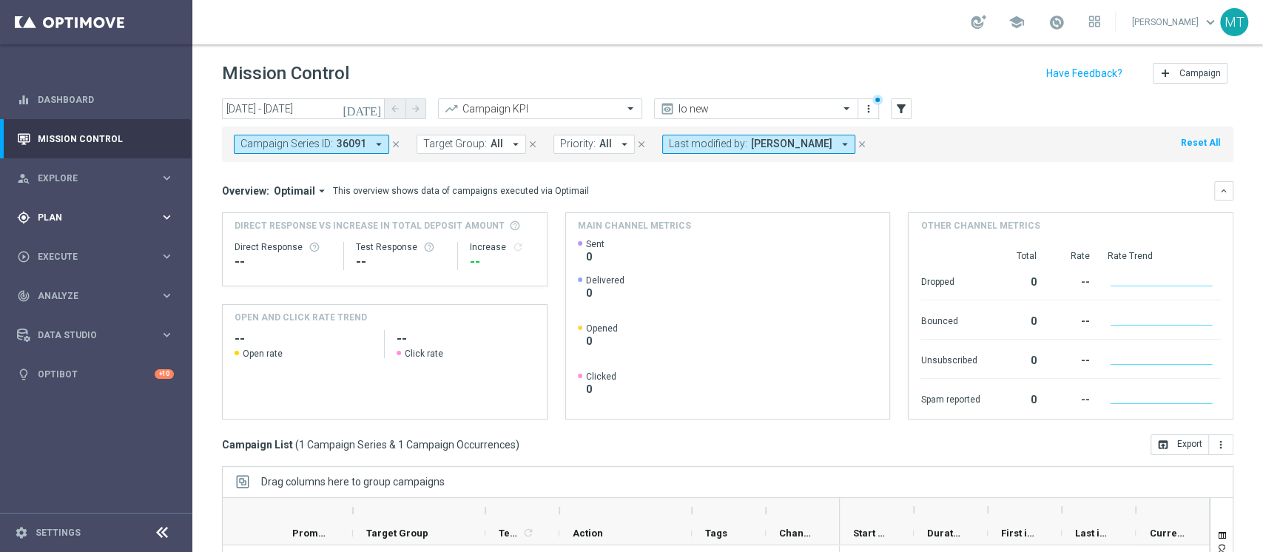
click at [44, 219] on span "Plan" at bounding box center [99, 217] width 122 height 9
click at [67, 246] on link "Target Groups" at bounding box center [95, 248] width 115 height 12
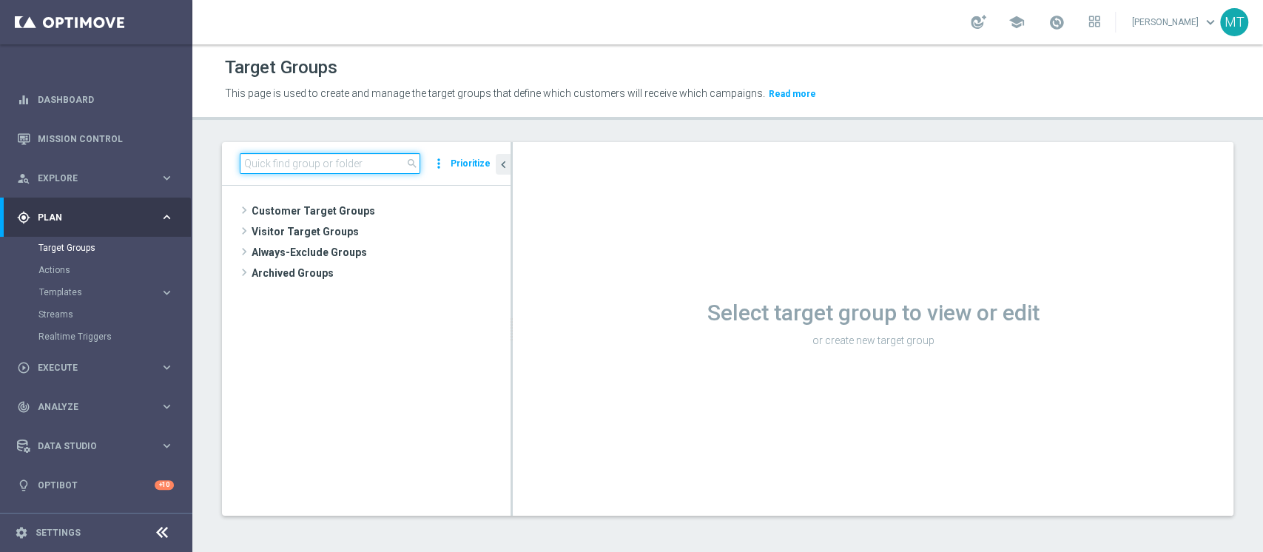
click at [338, 165] on input at bounding box center [330, 163] width 181 height 21
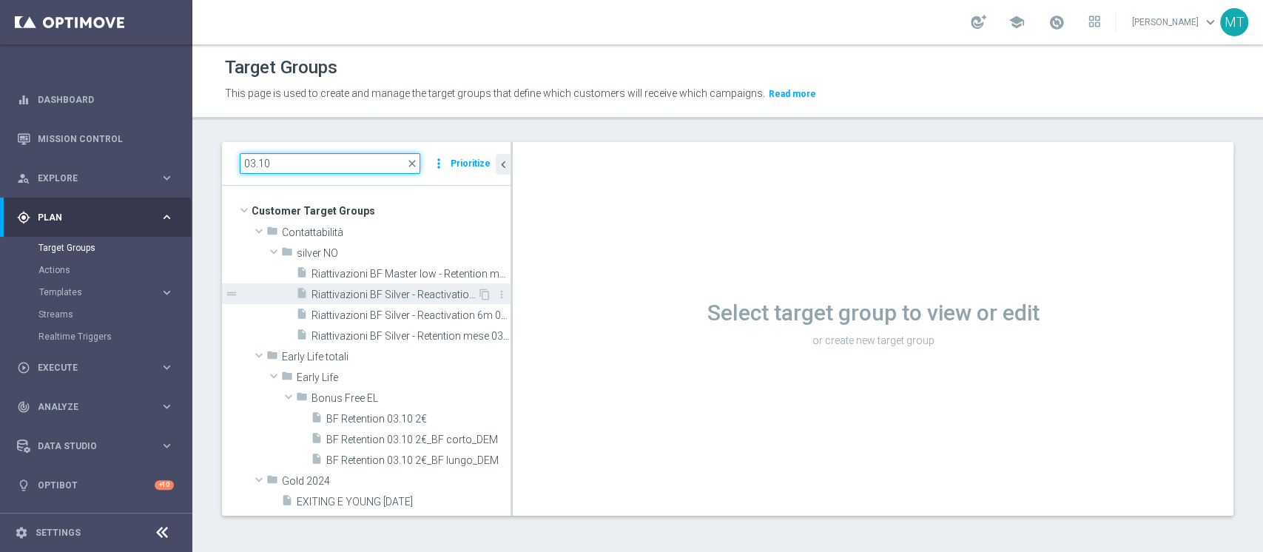
type input "03.10"
click at [410, 293] on span "Riattivazioni BF Silver - Reactivation 3m 03.10" at bounding box center [395, 295] width 166 height 13
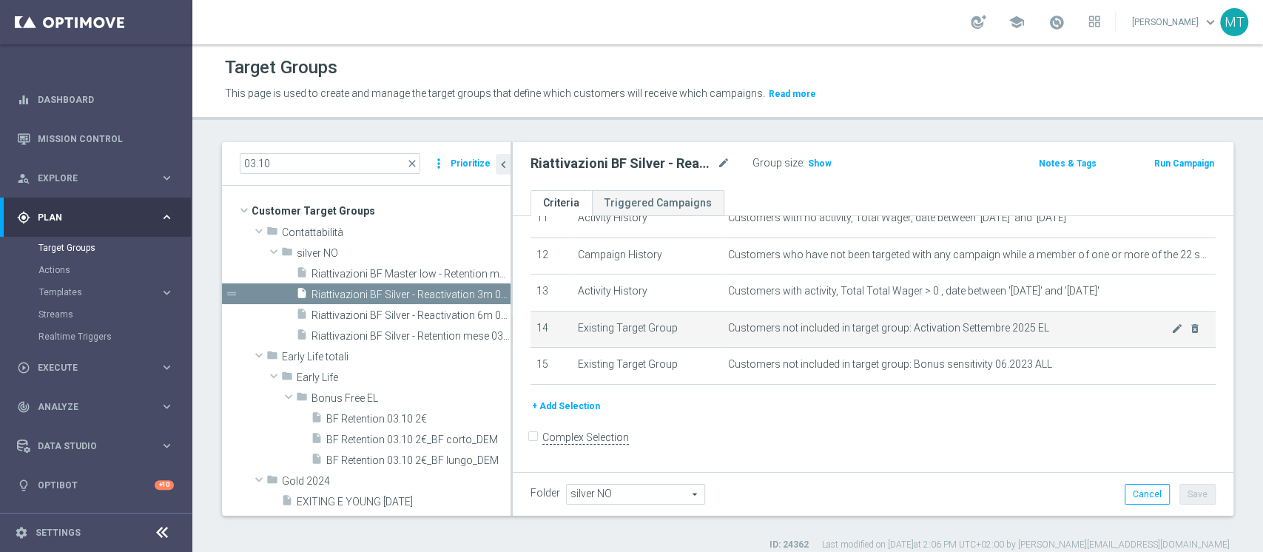
scroll to position [12, 0]
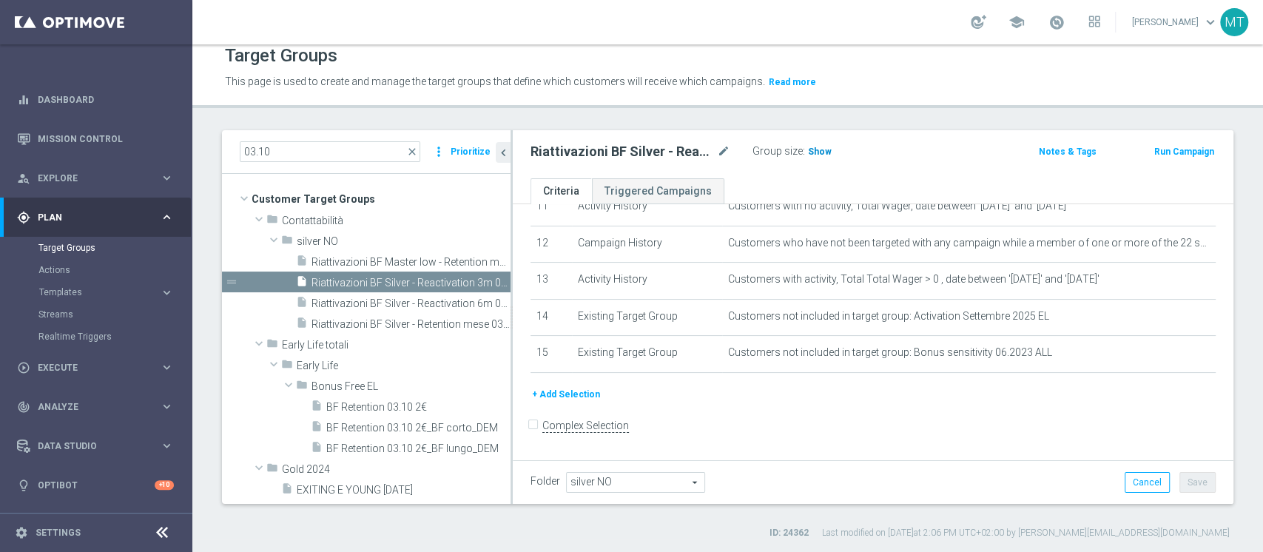
click at [819, 147] on span "Show" at bounding box center [820, 152] width 24 height 10
click at [846, 163] on div "Riattivazioni BF Silver - Reactivation 3m 03.10 mode_edit Group size : Show Cal…" at bounding box center [873, 154] width 721 height 48
click at [1163, 154] on button "Run Campaign" at bounding box center [1184, 152] width 63 height 16
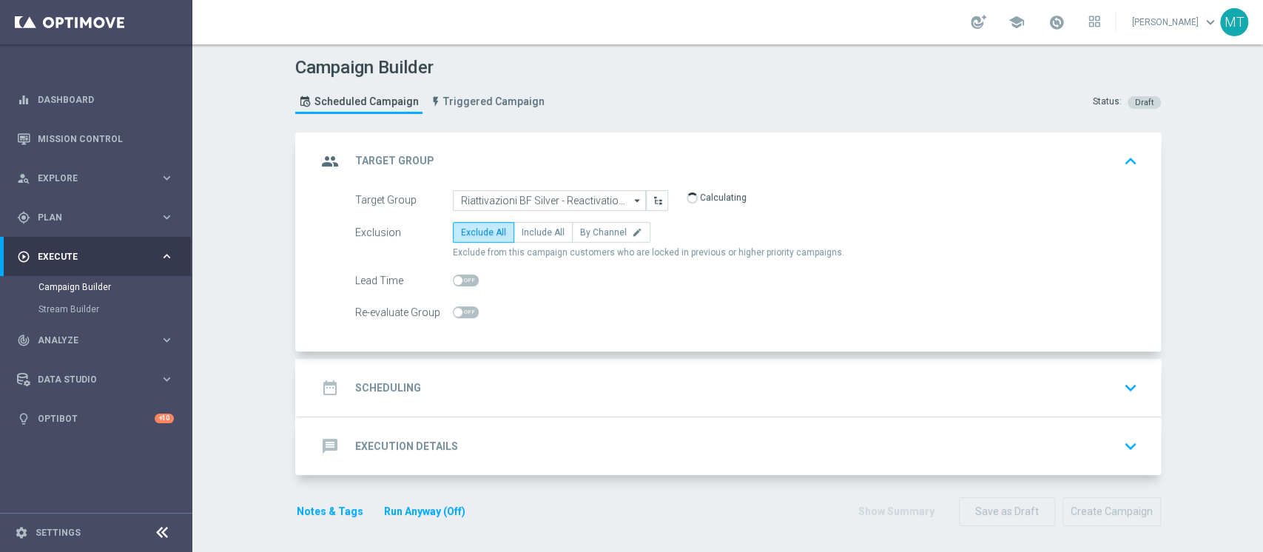
drag, startPoint x: 528, startPoint y: 330, endPoint x: 532, endPoint y: 358, distance: 28.4
click at [530, 335] on div "Target Group Riattivazioni BF Silver - Reactivation 3m 03.10 Riattivazioni BF S…" at bounding box center [730, 271] width 862 height 162
click at [532, 367] on div "date_range Scheduling keyboard_arrow_down" at bounding box center [730, 388] width 862 height 58
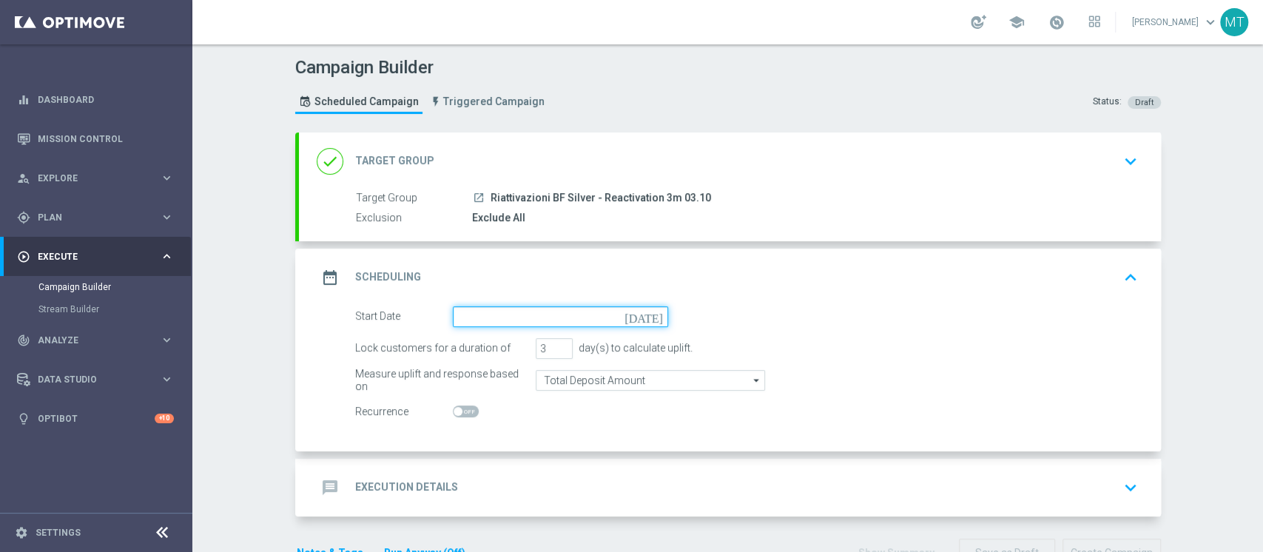
click at [504, 318] on input at bounding box center [560, 316] width 215 height 21
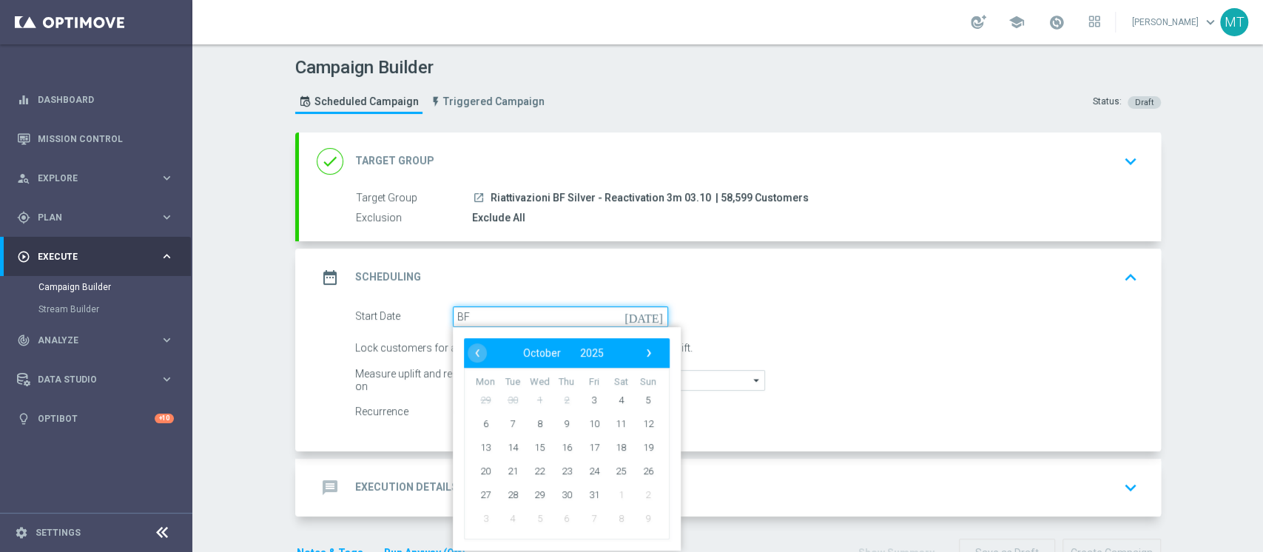
type input "B"
click at [720, 375] on input "Total Deposit Amount" at bounding box center [650, 380] width 229 height 21
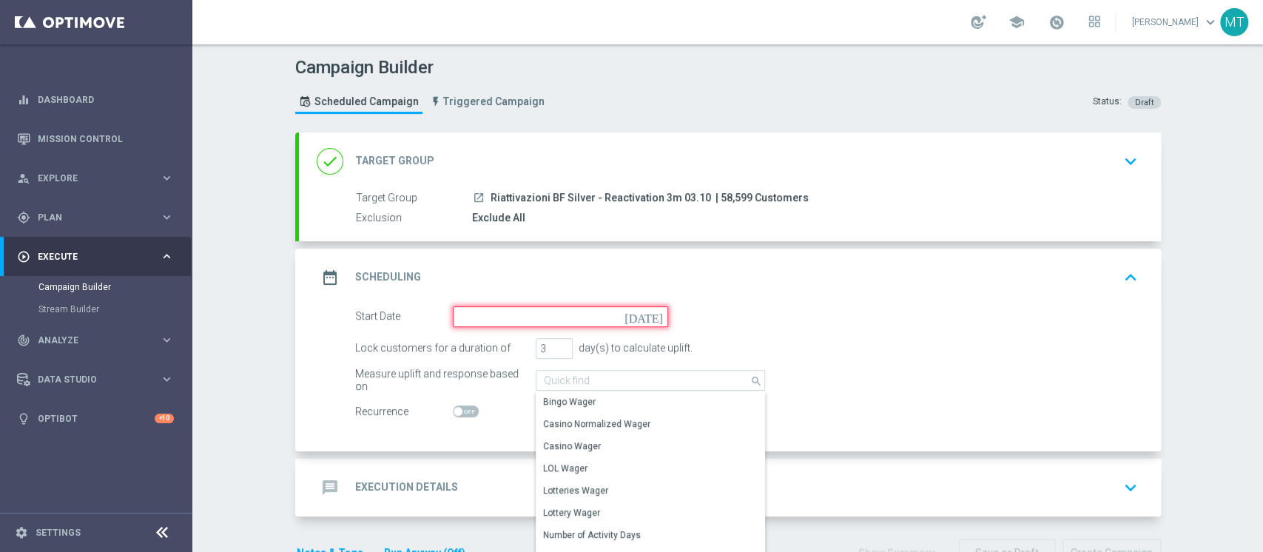
click at [626, 320] on input at bounding box center [560, 316] width 215 height 21
type input "Total Deposit Amount"
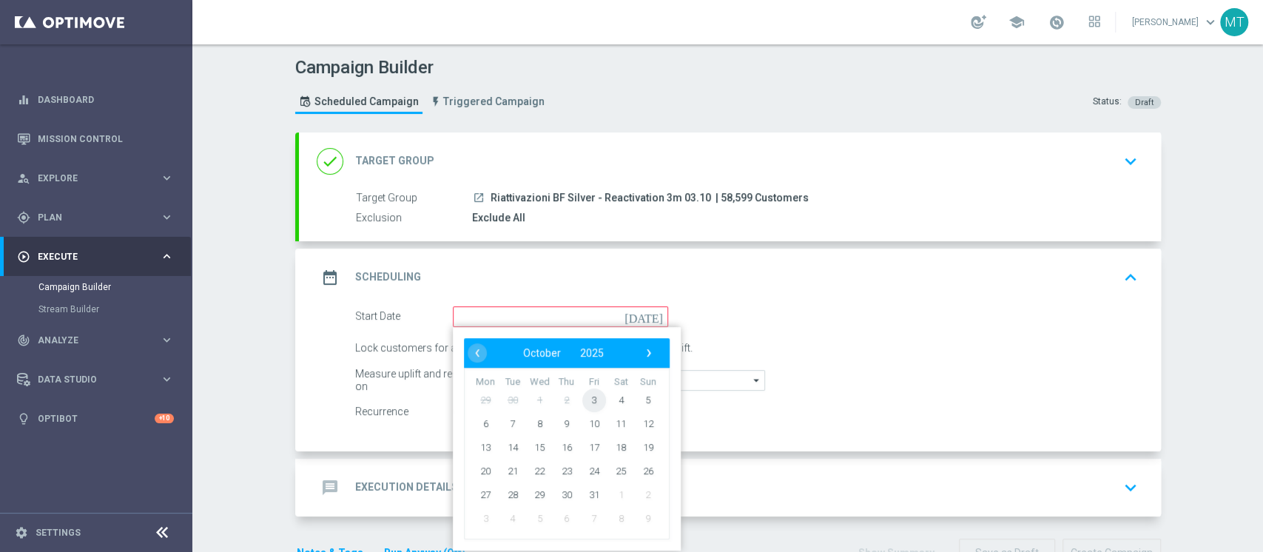
click at [582, 403] on span "3" at bounding box center [594, 400] width 24 height 24
type input "03 Oct 2025"
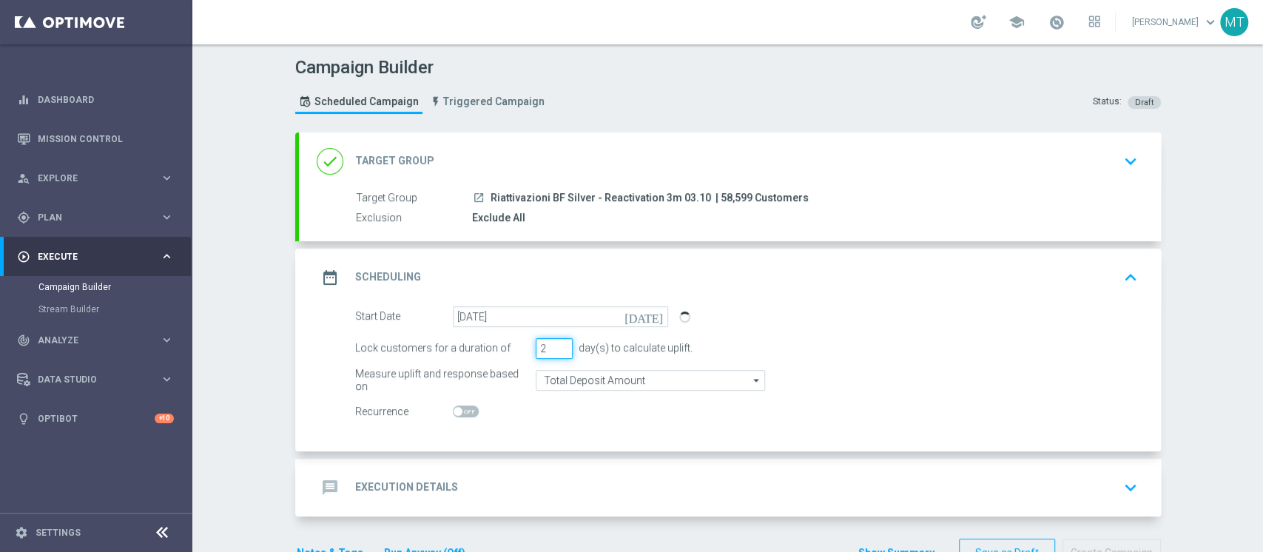
type input "2"
click at [553, 352] on input "2" at bounding box center [554, 348] width 37 height 21
click at [611, 190] on div "launch Riattivazioni BF Silver - Reactivation 3m 03.10 | 58,599 Customers" at bounding box center [802, 197] width 660 height 15
click at [629, 169] on div "done Target Group keyboard_arrow_down" at bounding box center [730, 161] width 827 height 28
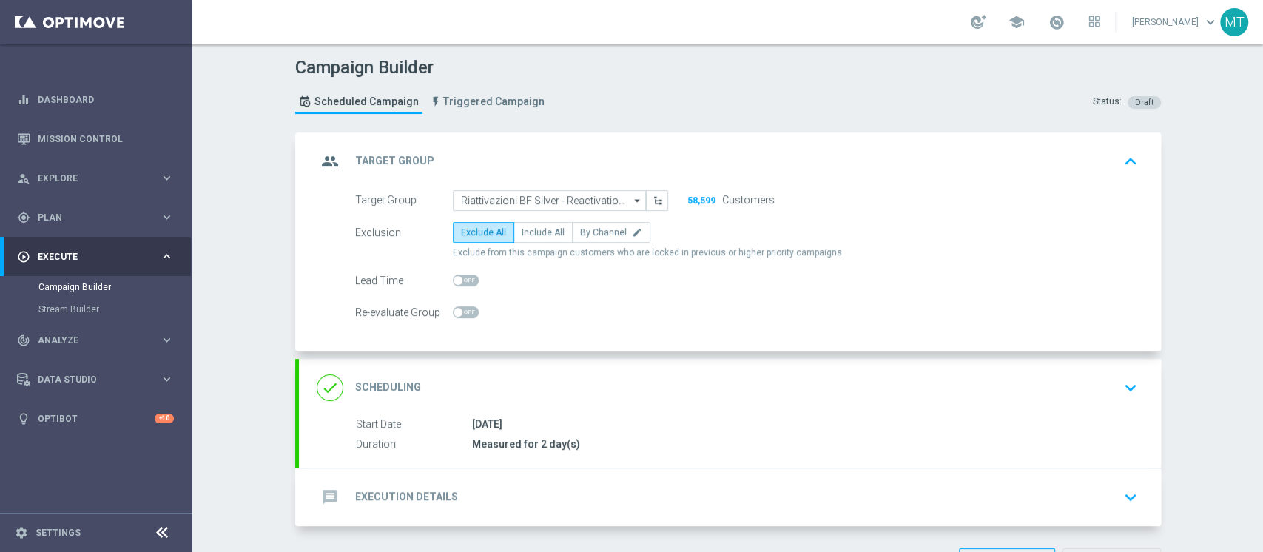
click at [662, 154] on div "group Target Group keyboard_arrow_up Target Group launch Riattivazioni BF Silve…" at bounding box center [730, 241] width 862 height 219
click at [638, 388] on div "done Scheduling keyboard_arrow_down" at bounding box center [730, 388] width 827 height 28
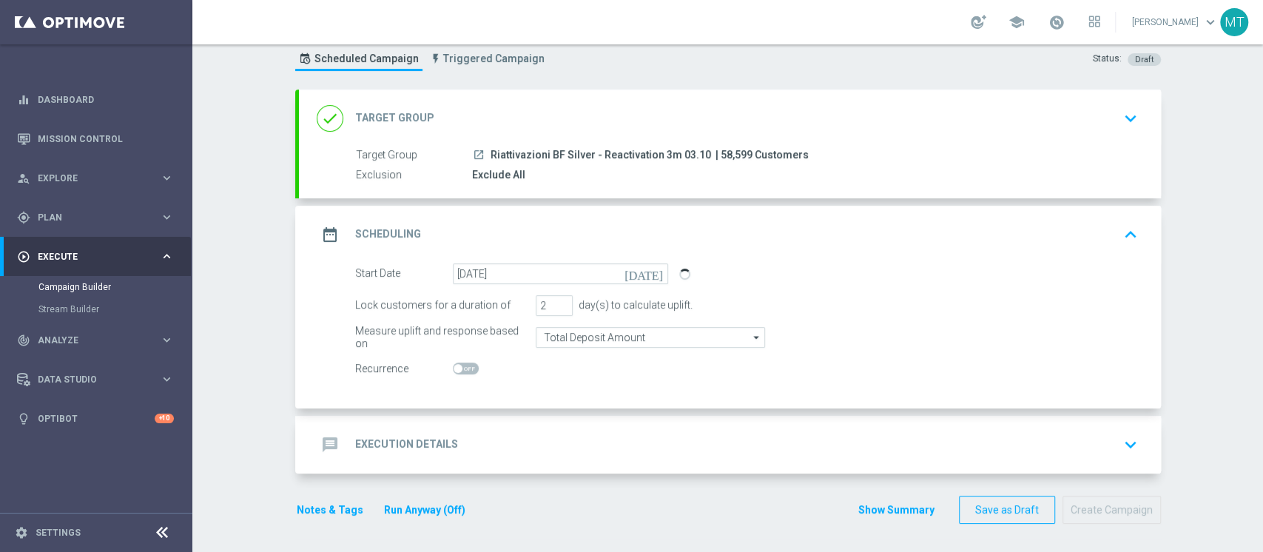
click at [592, 431] on div "message Execution Details keyboard_arrow_down" at bounding box center [730, 445] width 827 height 28
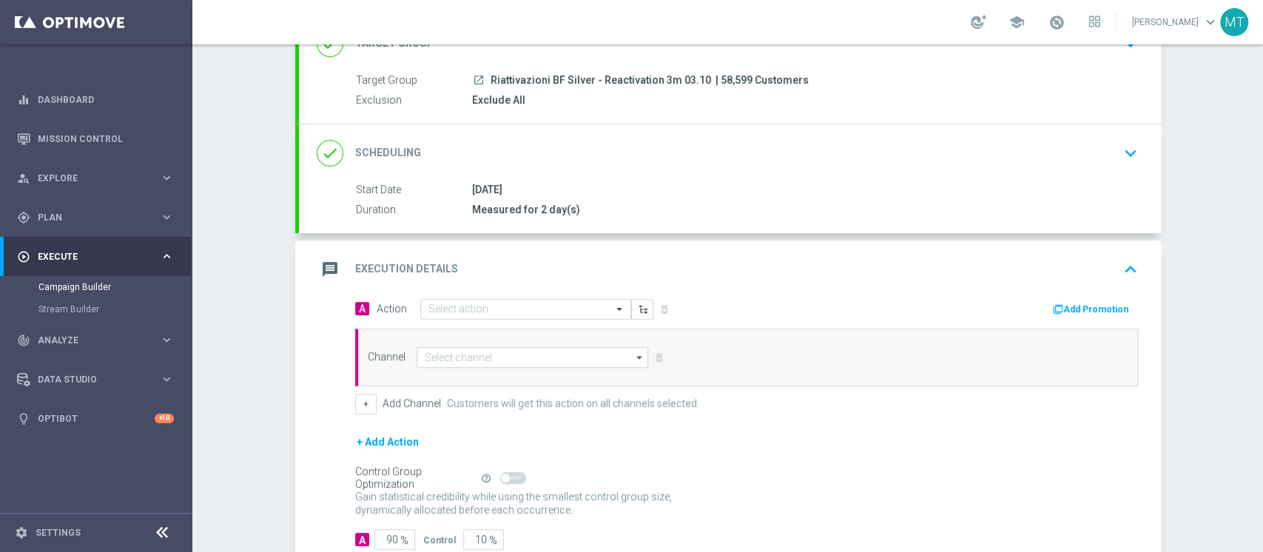
scroll to position [212, 0]
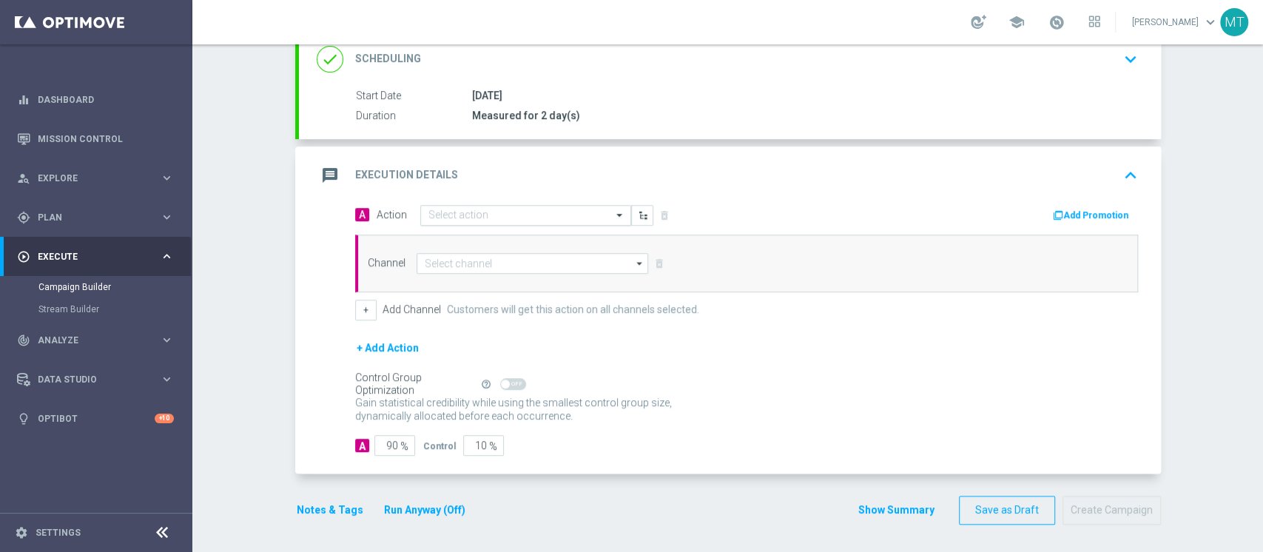
click at [502, 205] on div "Select action" at bounding box center [525, 215] width 211 height 21
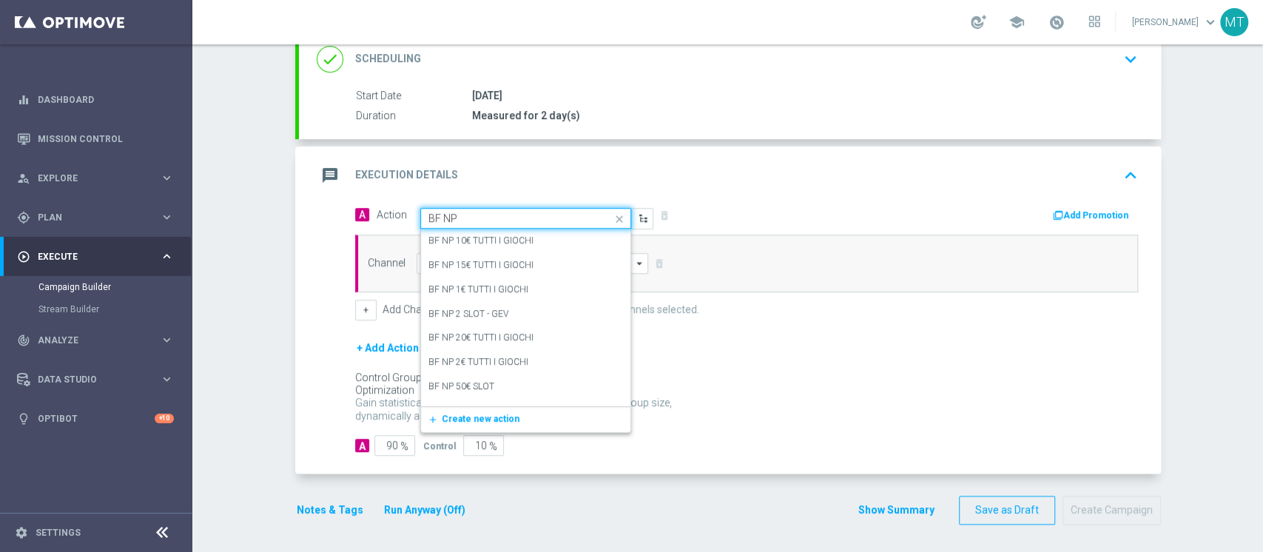
type input "BF NP 2"
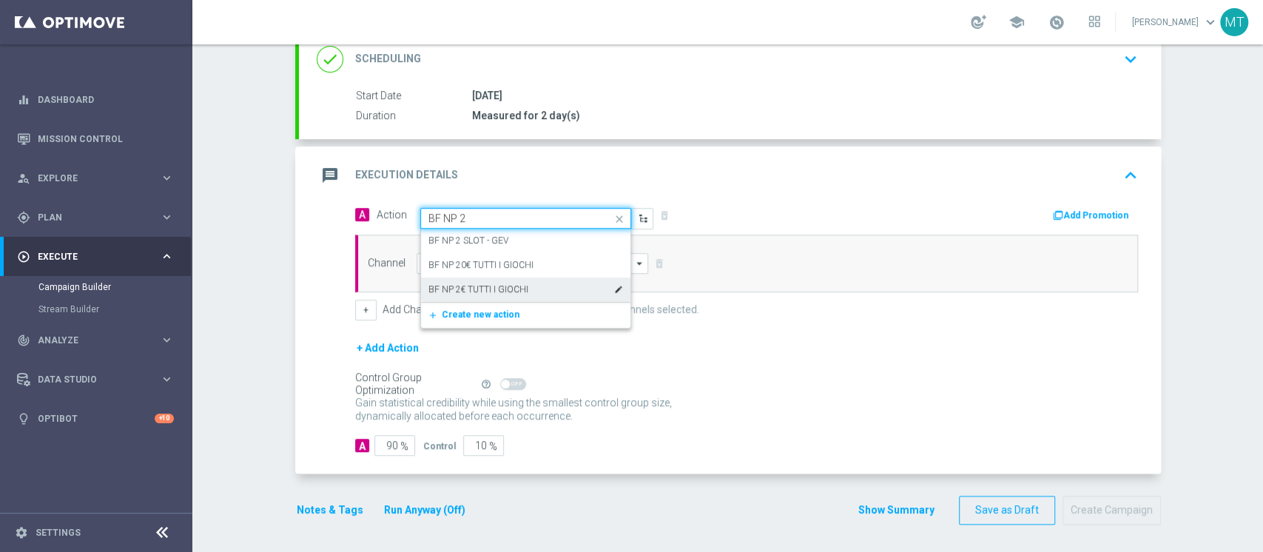
click at [490, 284] on label "BF NP 2€ TUTTI I GIOCHI" at bounding box center [478, 289] width 100 height 13
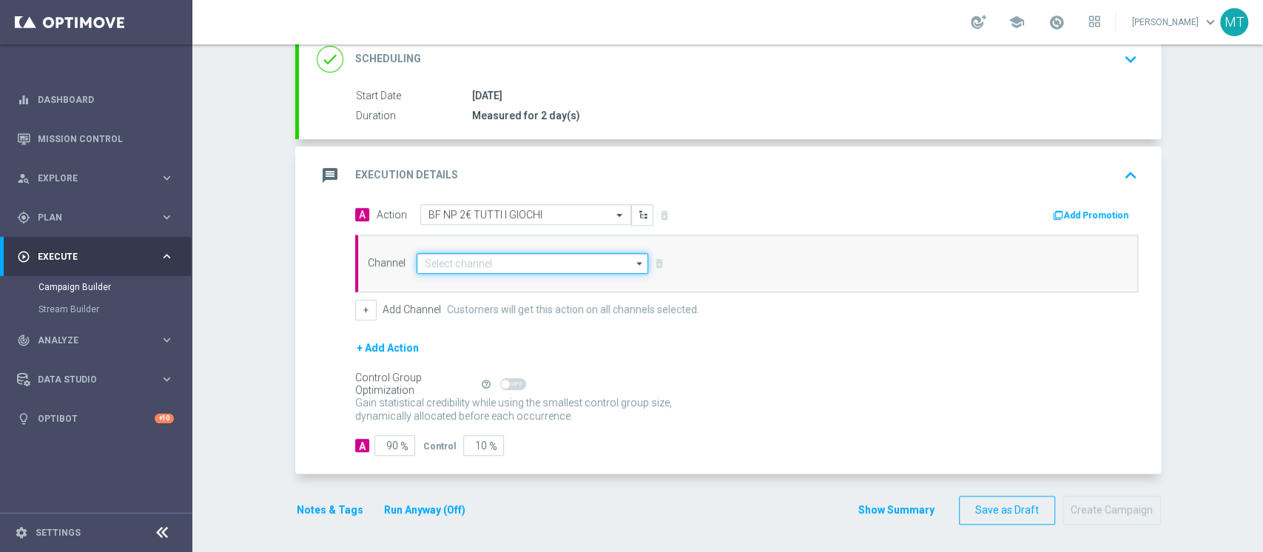
click at [519, 262] on input at bounding box center [533, 263] width 232 height 21
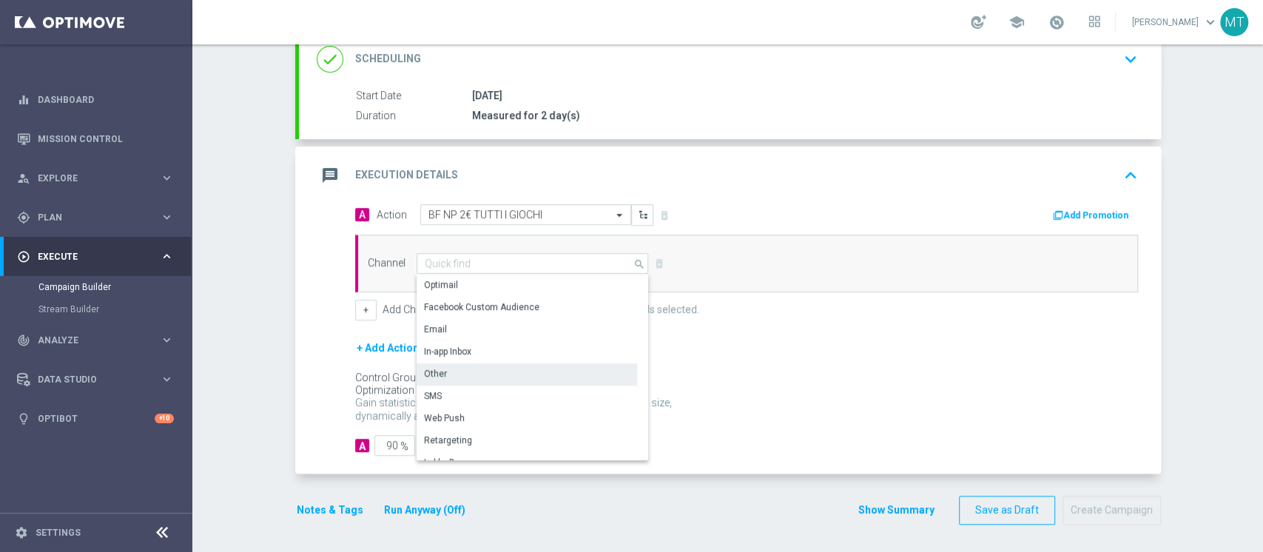
click at [457, 367] on div "Other" at bounding box center [527, 373] width 221 height 21
type input "Other"
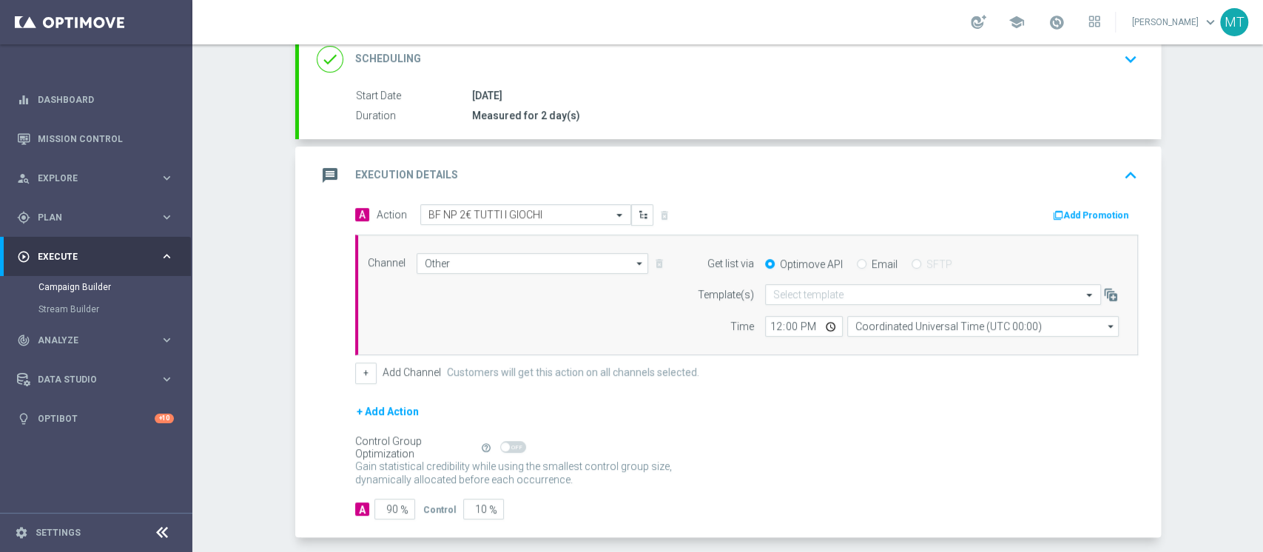
click at [872, 258] on label "Email" at bounding box center [885, 264] width 26 height 13
click at [867, 261] on input "Email" at bounding box center [862, 266] width 10 height 10
radio input "true"
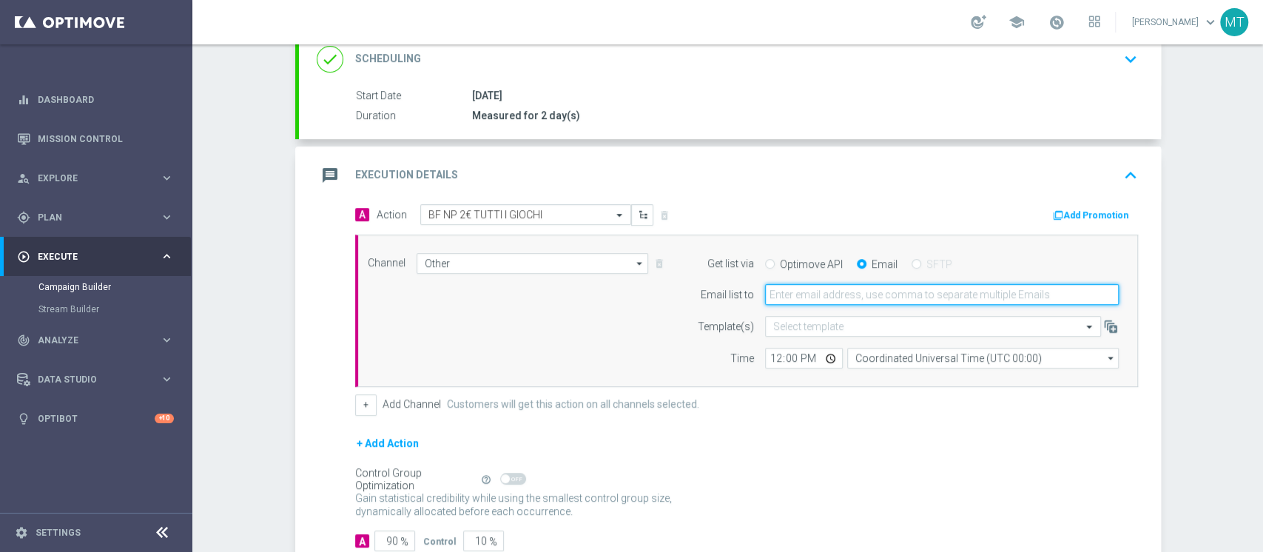
click at [853, 289] on input "email" at bounding box center [942, 294] width 354 height 21
type input "matteo.turri@sisal.it"
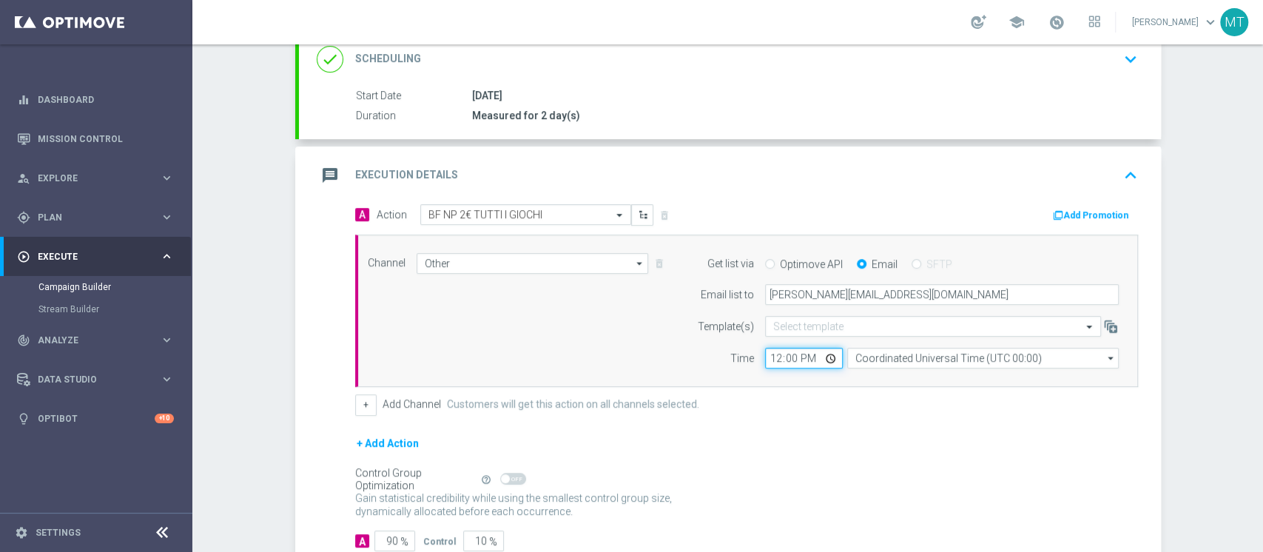
click at [770, 363] on input "12:00" at bounding box center [804, 358] width 78 height 21
type input "15:15"
click at [545, 194] on div "message Execution Details keyboard_arrow_up" at bounding box center [730, 176] width 862 height 58
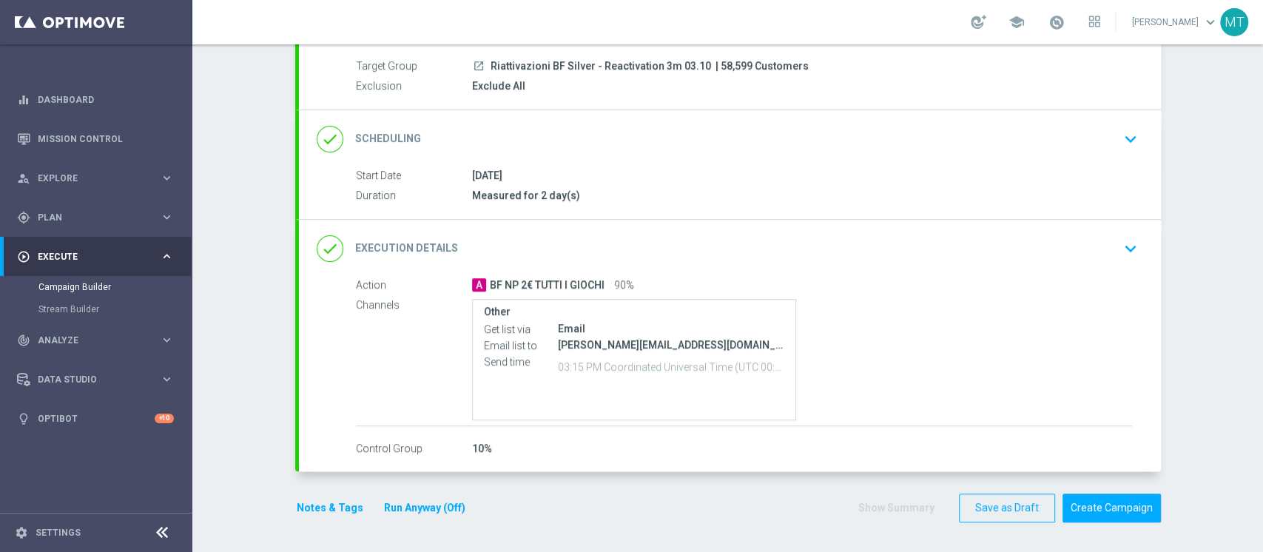
click at [542, 220] on div "done Execution Details keyboard_arrow_down Action A BF NP 2€ TUTTI I GIOCHI 90%…" at bounding box center [730, 346] width 862 height 252
click at [555, 244] on div "done Execution Details keyboard_arrow_down" at bounding box center [730, 250] width 827 height 28
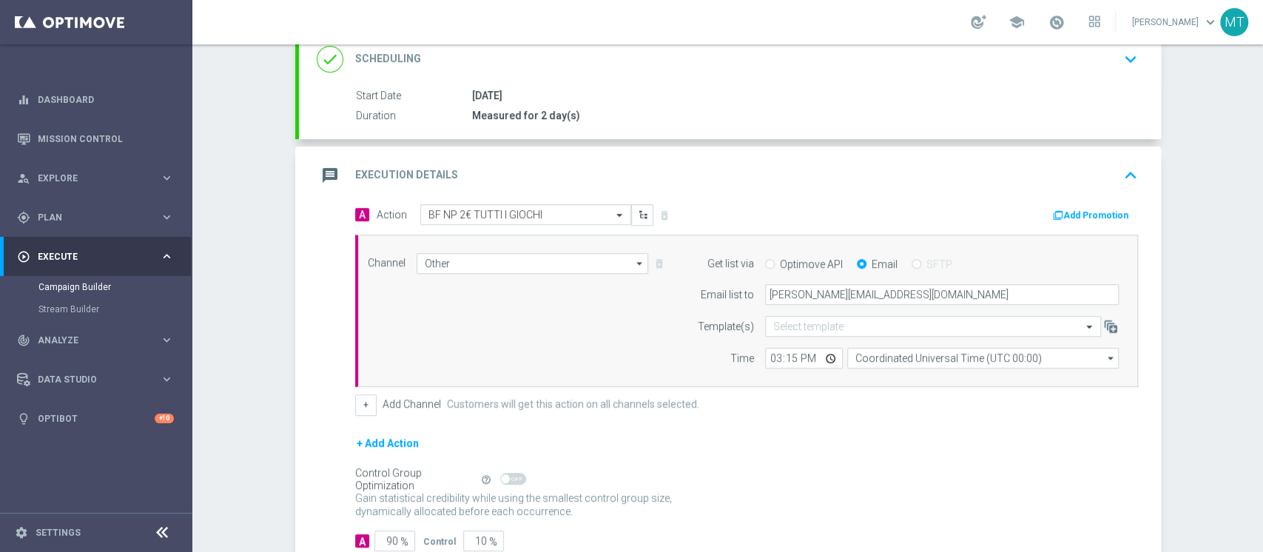
scroll to position [307, 0]
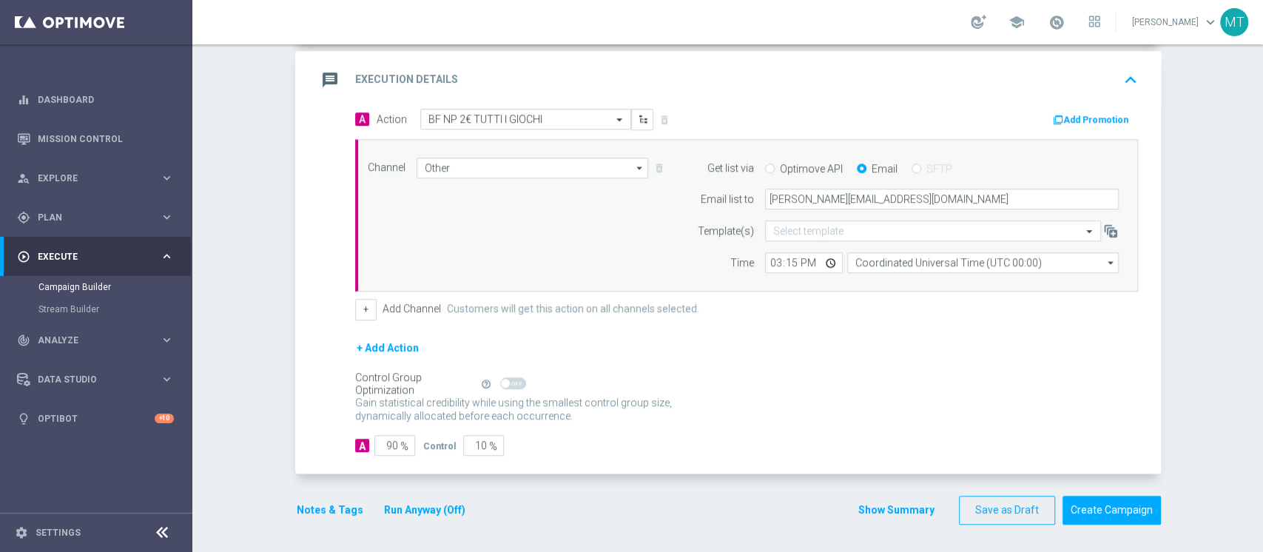
click at [1079, 118] on button "Add Promotion" at bounding box center [1093, 120] width 82 height 16
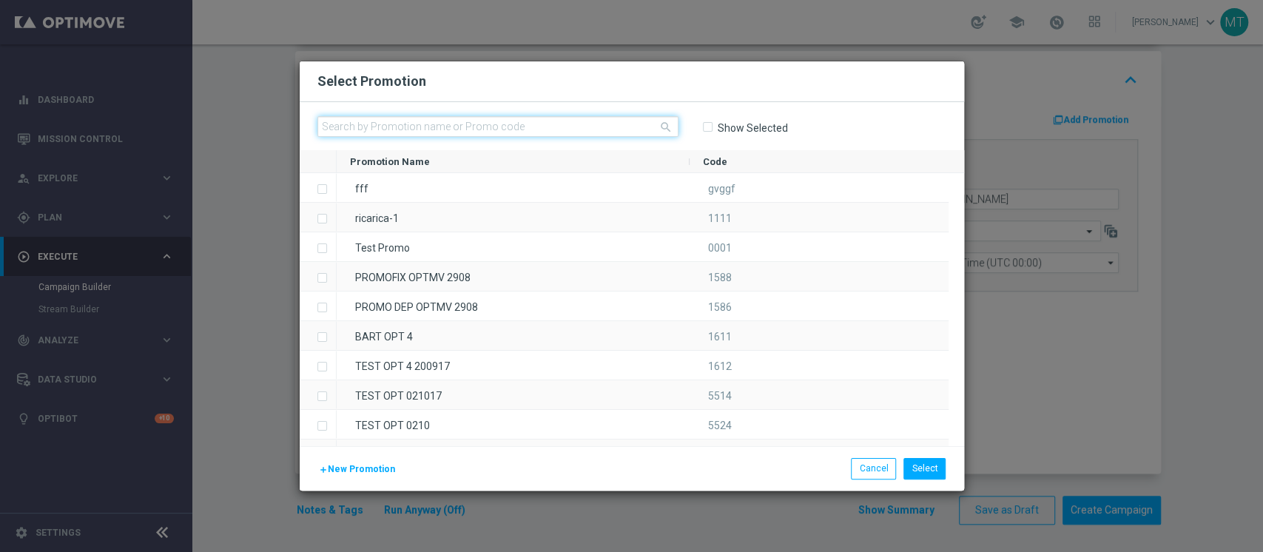
click at [591, 117] on input "text" at bounding box center [497, 126] width 361 height 21
paste input "239348"
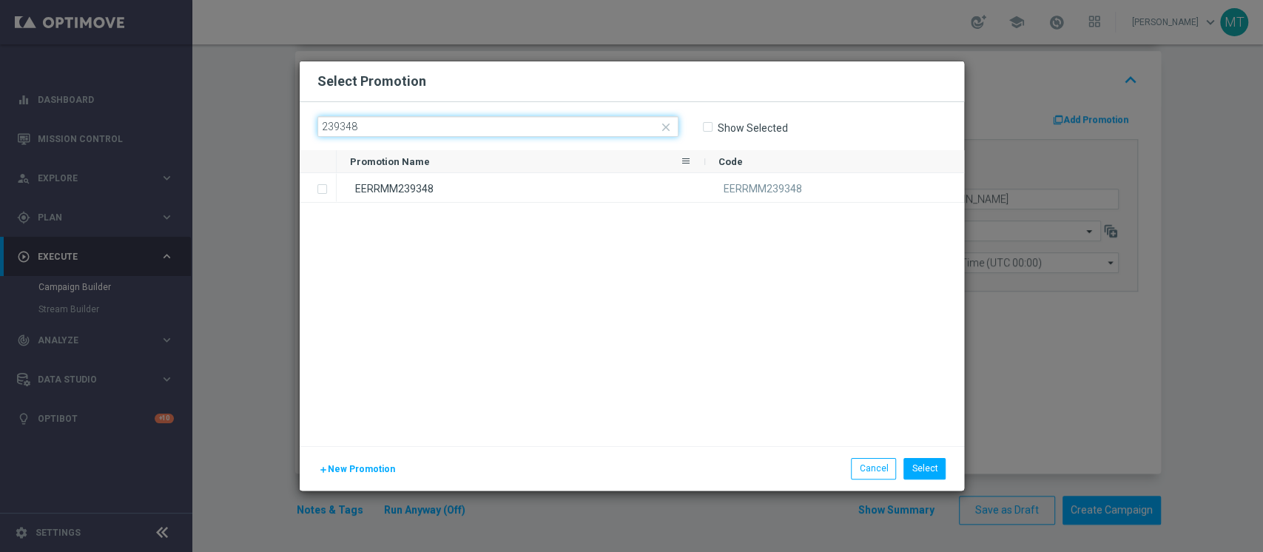
type input "239348"
click at [448, 183] on div "EERRMM239348" at bounding box center [521, 187] width 369 height 29
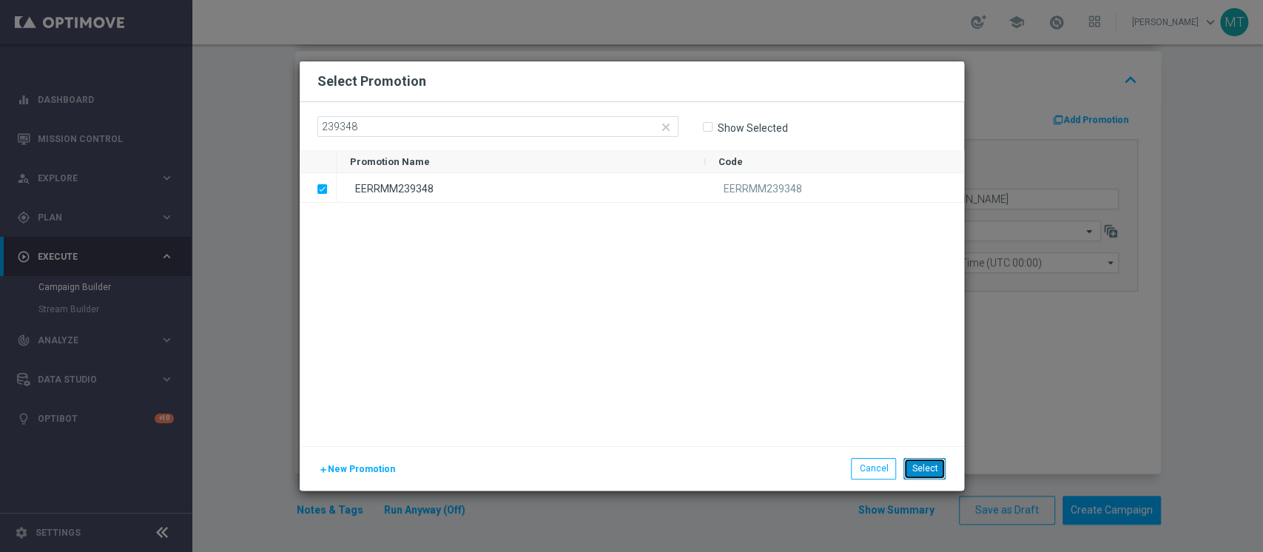
click at [918, 463] on button "Select" at bounding box center [925, 468] width 42 height 21
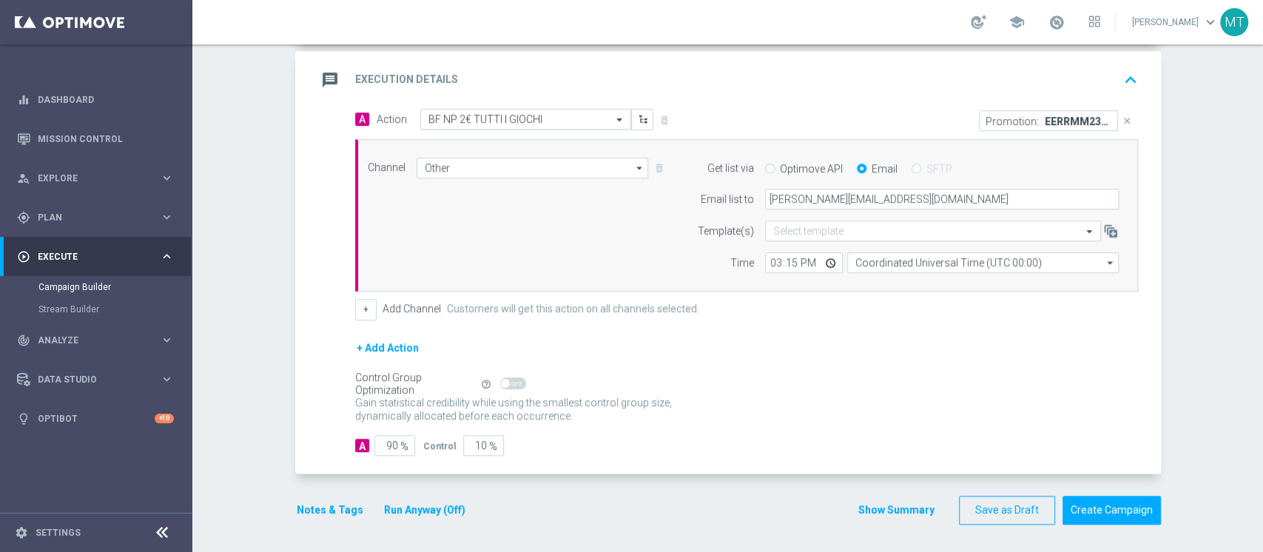
click at [488, 114] on input "text" at bounding box center [510, 119] width 165 height 13
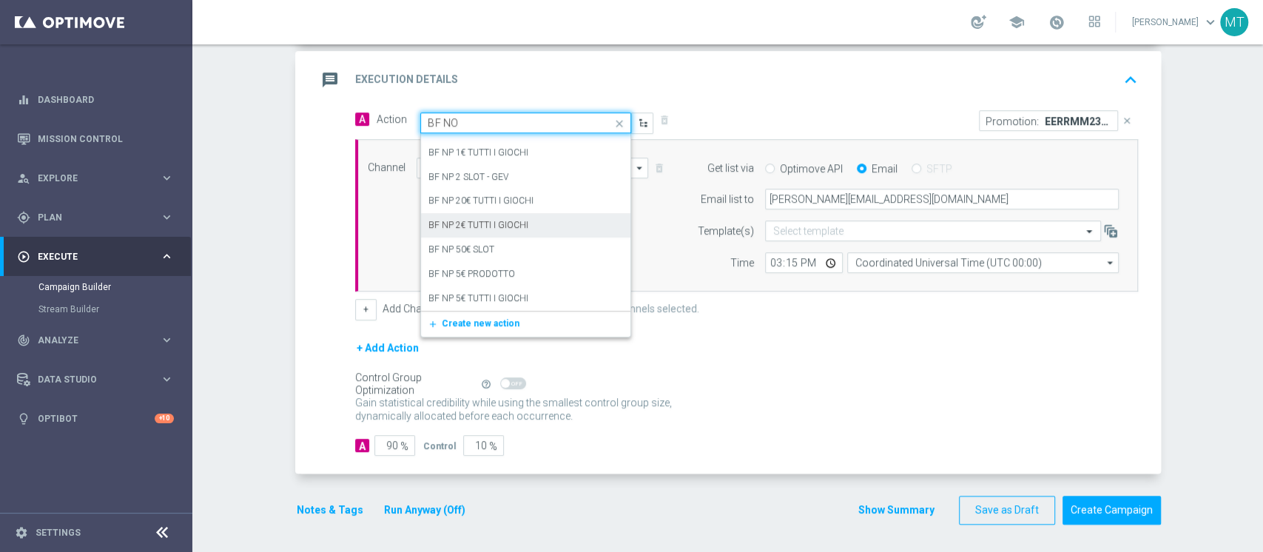
scroll to position [0, 0]
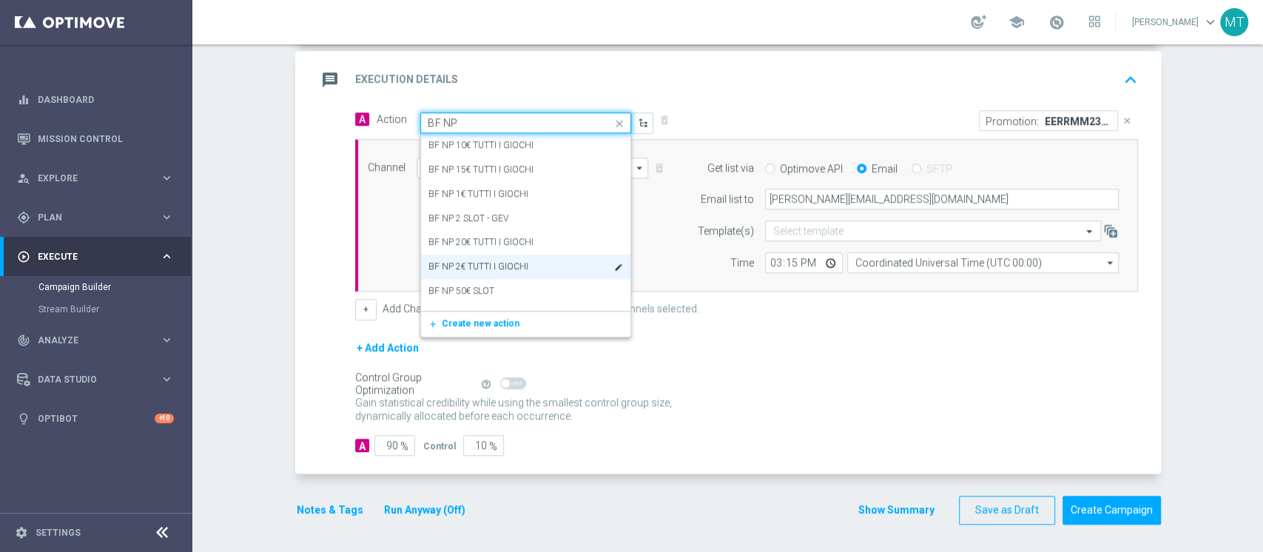
type input "BF NP 2"
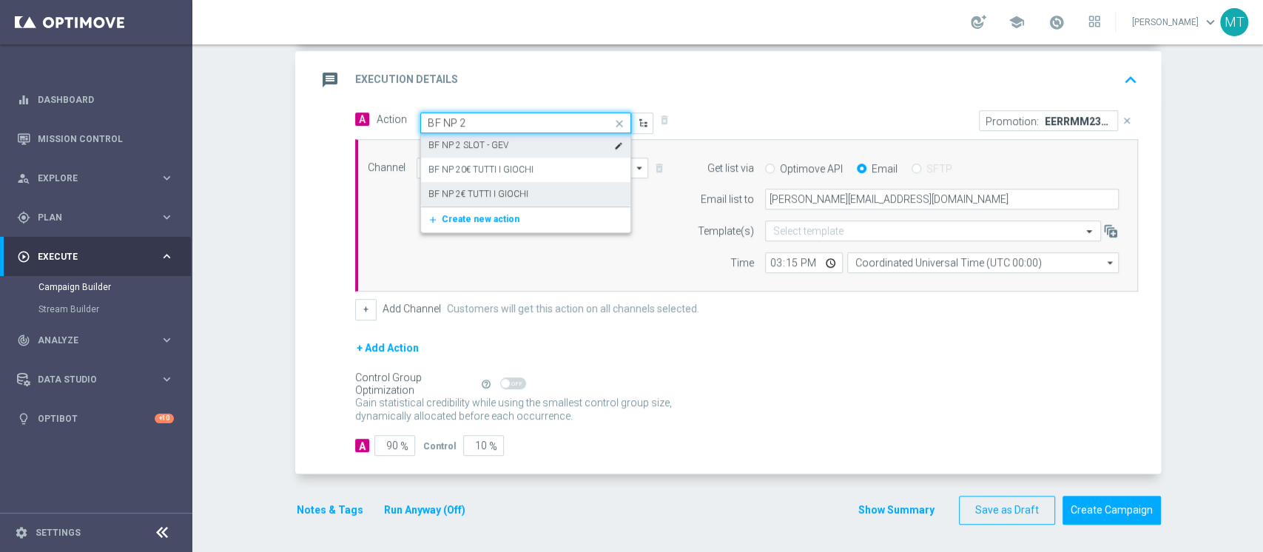
click at [497, 141] on div "BF NP 2 SLOT - GEV edit" at bounding box center [525, 145] width 195 height 24
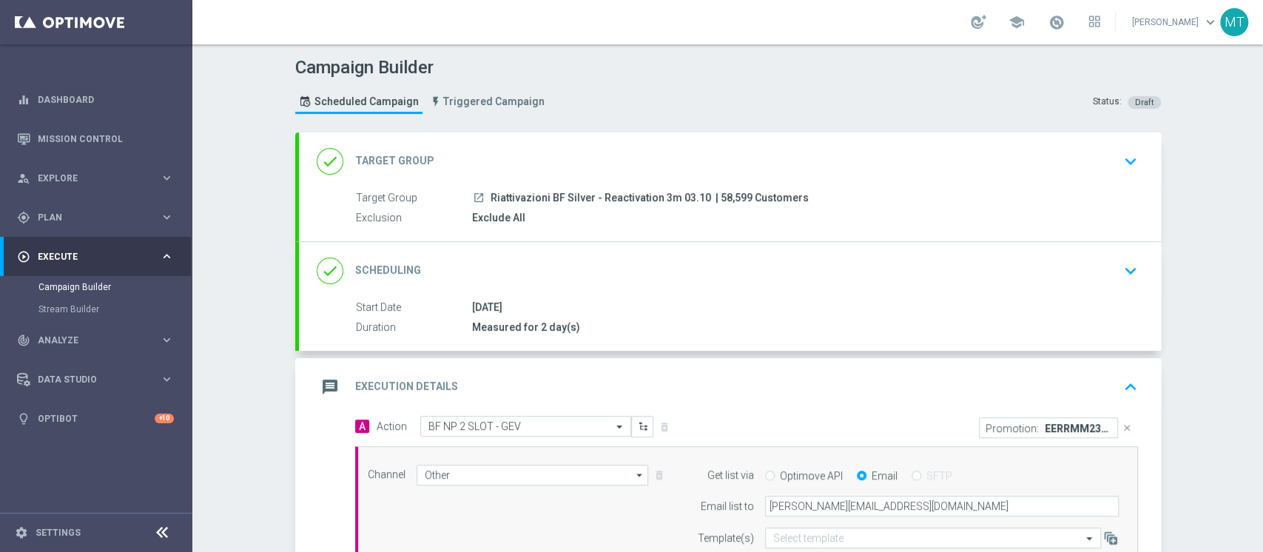
click at [546, 180] on div "done Target Group keyboard_arrow_down" at bounding box center [730, 161] width 862 height 58
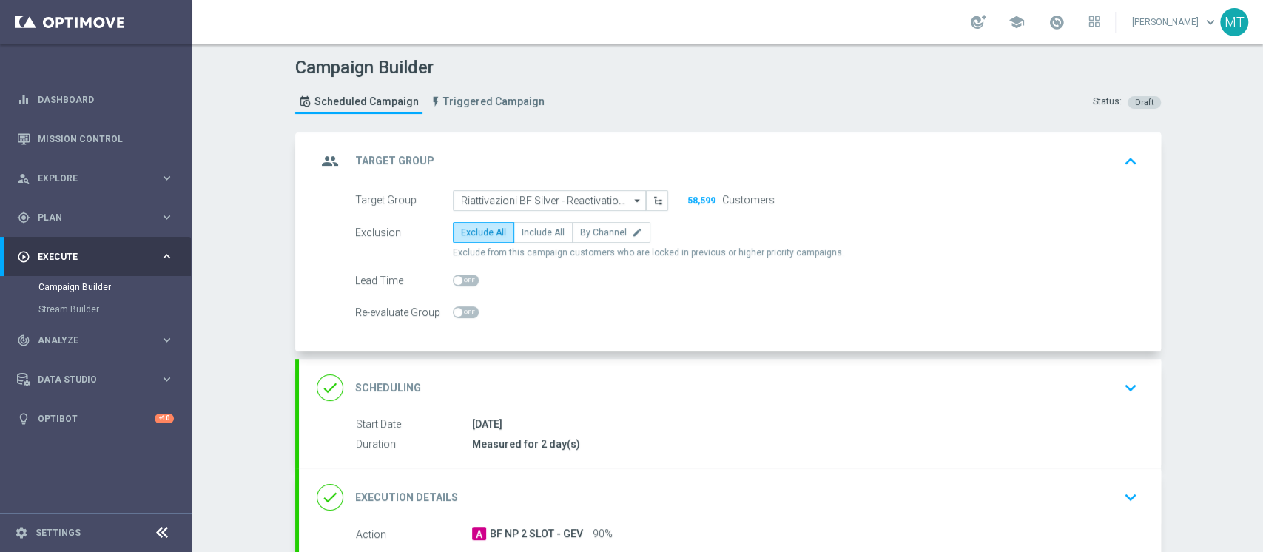
click at [581, 147] on div "group Target Group keyboard_arrow_up" at bounding box center [730, 161] width 827 height 28
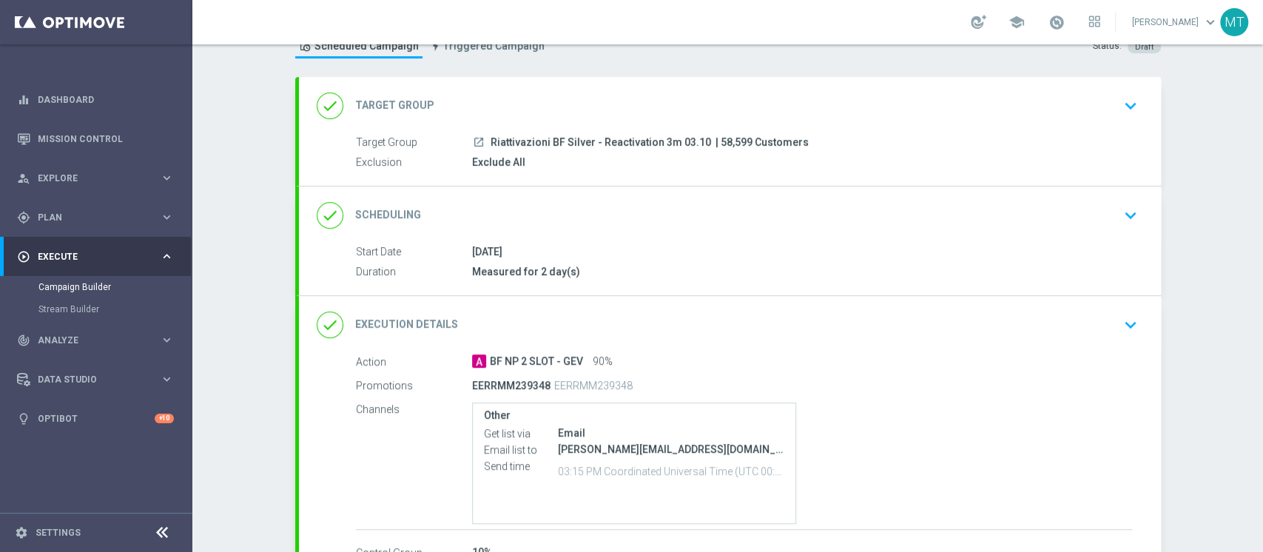
scroll to position [98, 0]
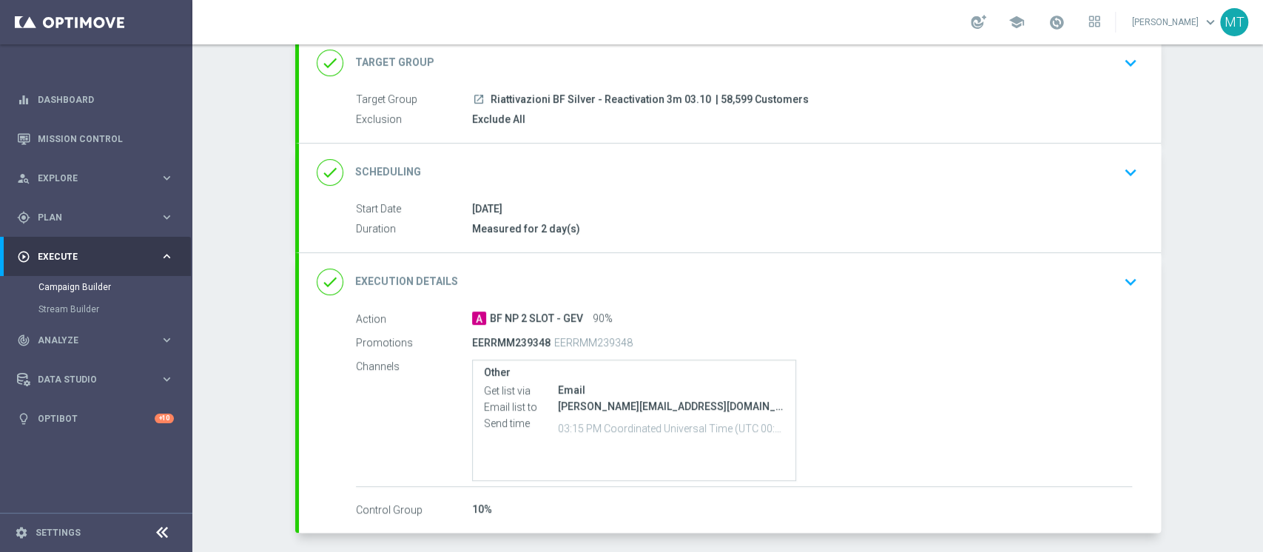
click at [588, 276] on div "done Execution Details keyboard_arrow_down" at bounding box center [730, 282] width 827 height 28
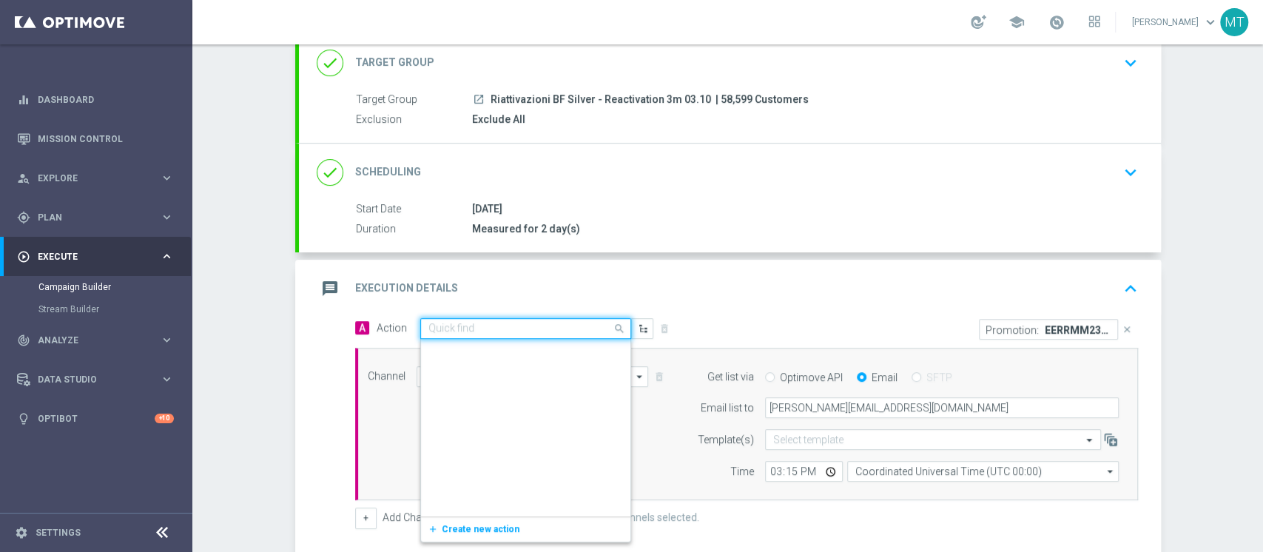
click at [517, 324] on input "text" at bounding box center [510, 329] width 165 height 13
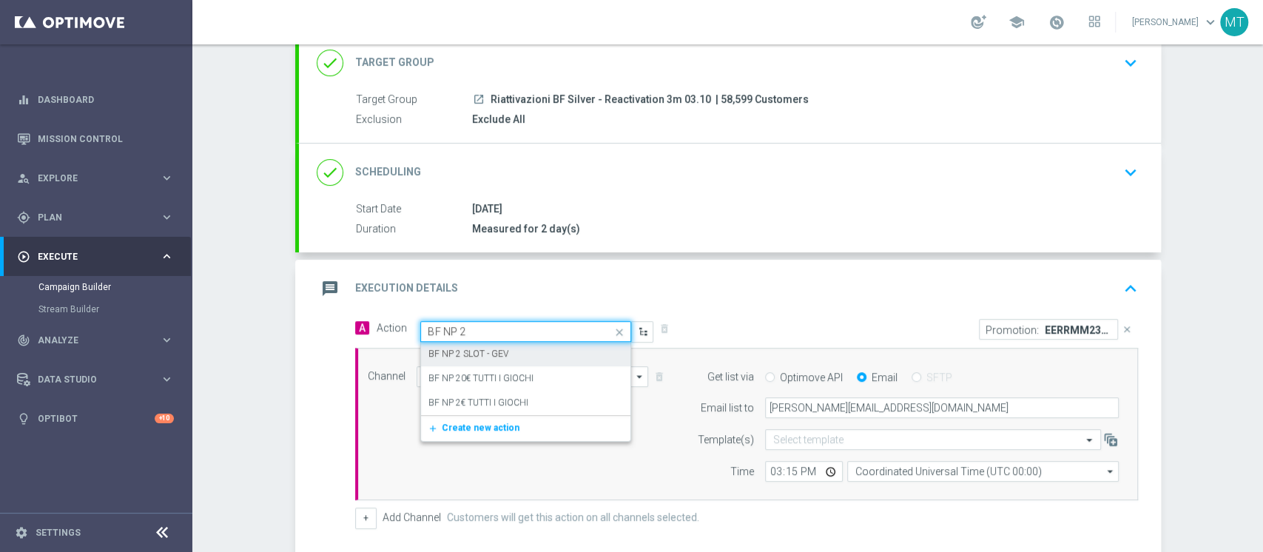
scroll to position [0, 0]
type input "BF NP 2€"
click at [511, 349] on label "BF NP 2€ TUTTI I GIOCHI" at bounding box center [478, 354] width 100 height 13
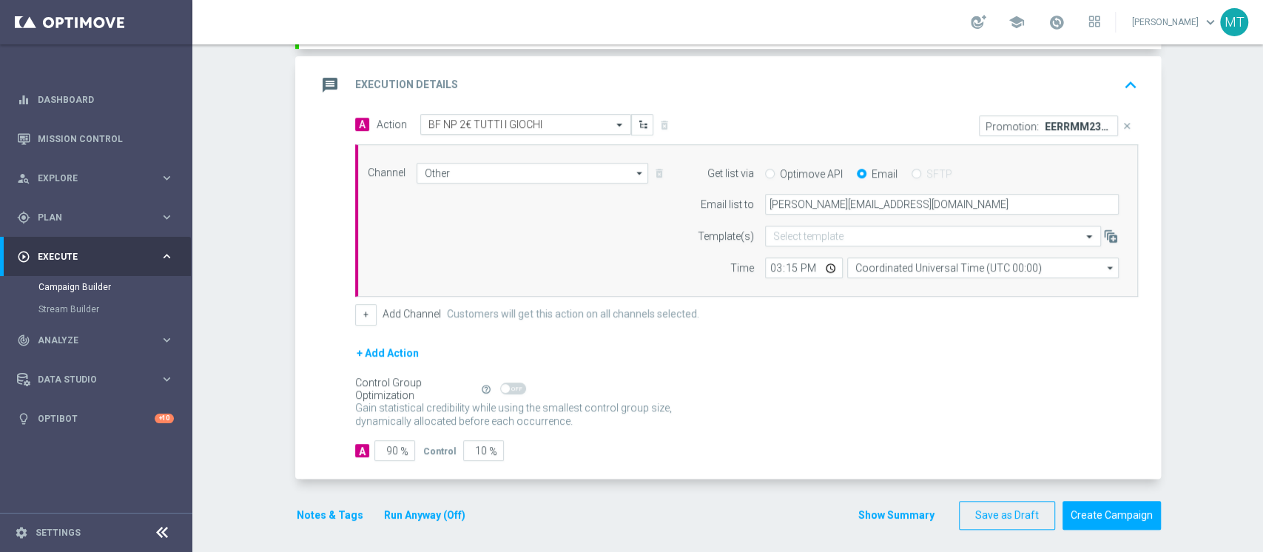
scroll to position [307, 0]
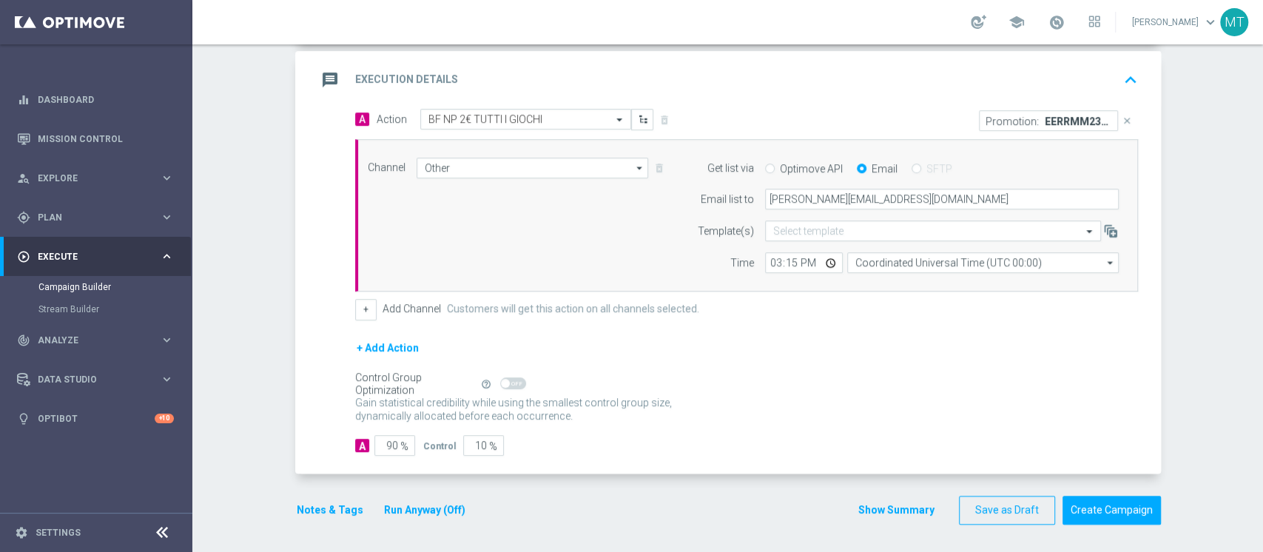
click at [315, 504] on button "Notes & Tags" at bounding box center [330, 510] width 70 height 19
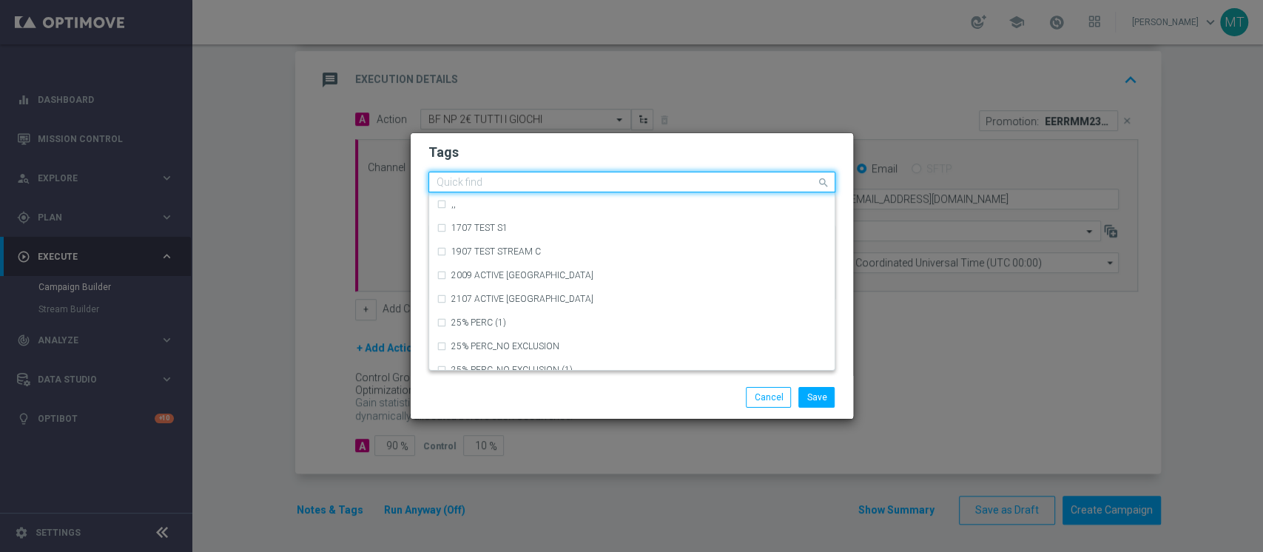
click at [579, 183] on input "text" at bounding box center [627, 183] width 380 height 13
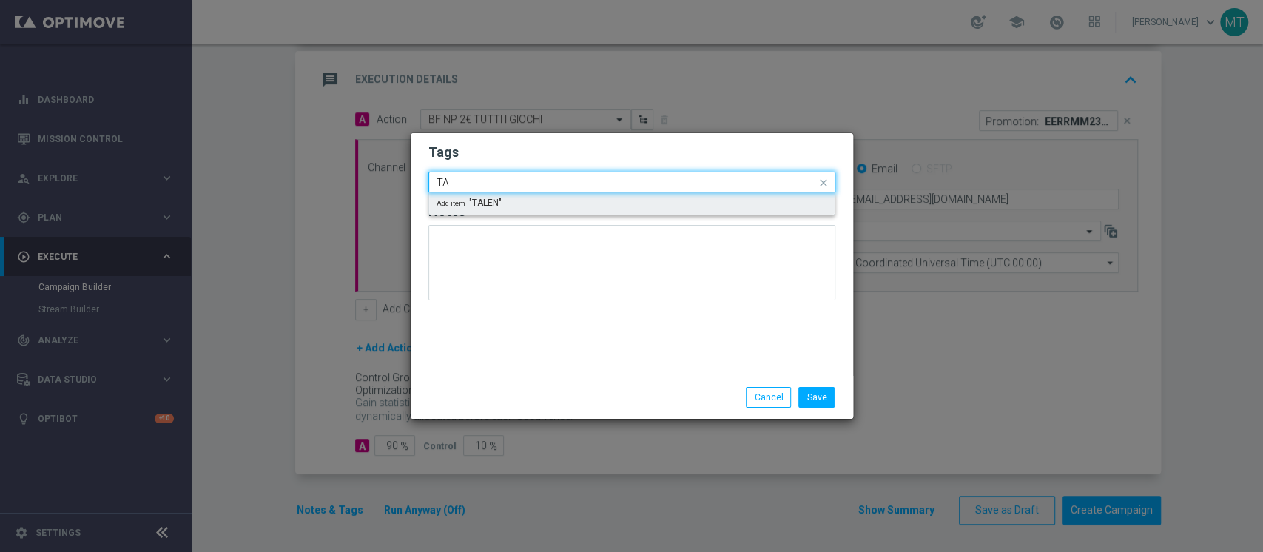
type input "T"
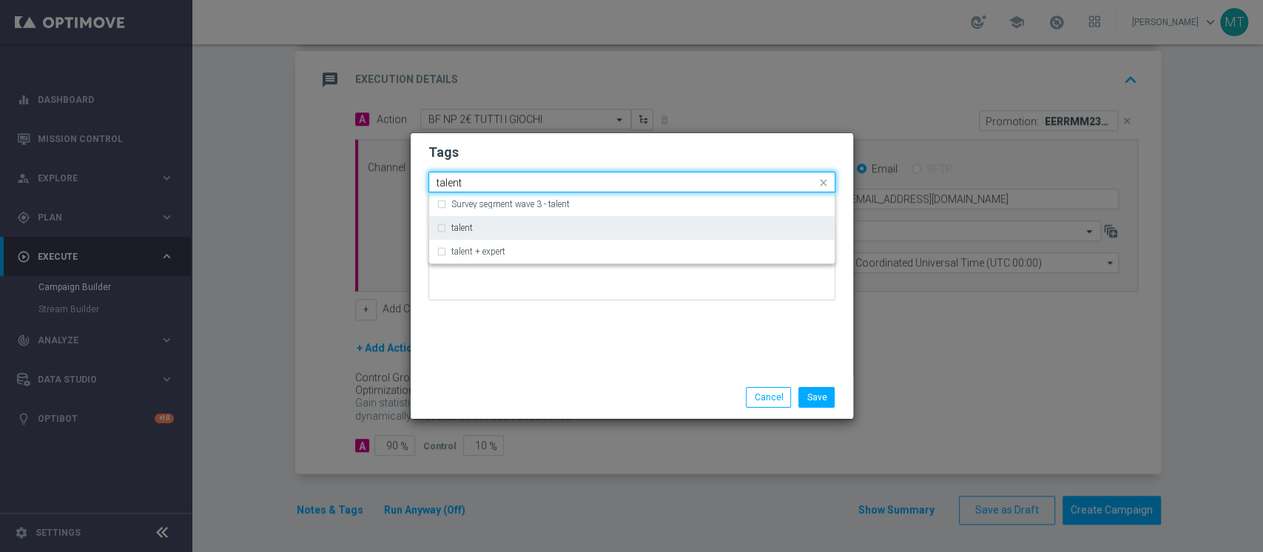
click at [494, 226] on div "talent" at bounding box center [639, 227] width 376 height 9
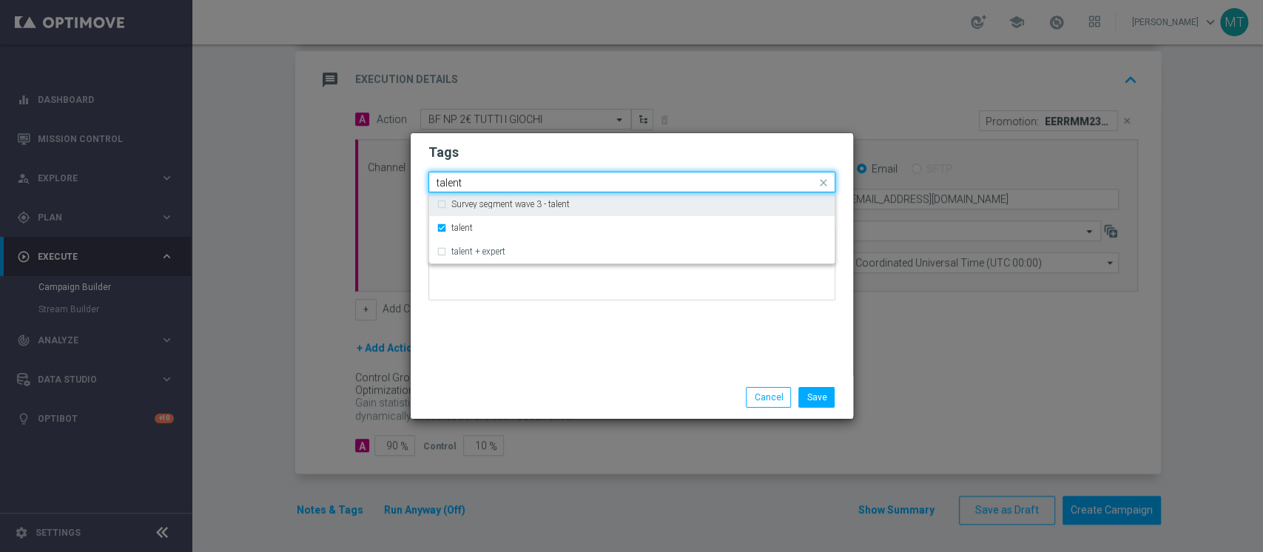
click at [507, 181] on input "talent" at bounding box center [627, 183] width 380 height 13
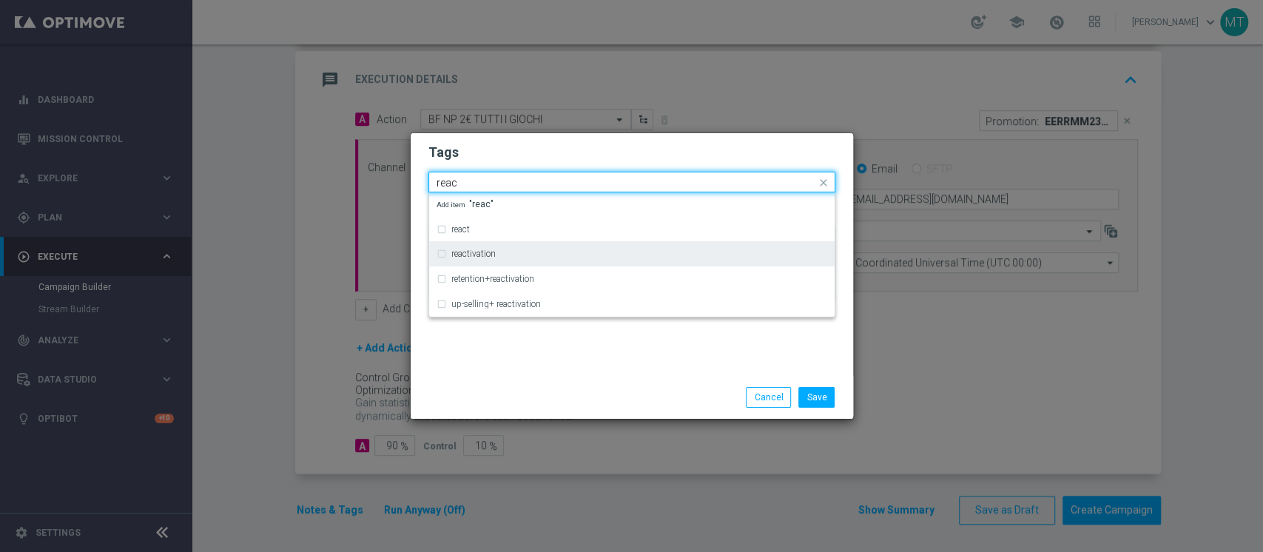
click at [474, 256] on label "reactivation" at bounding box center [473, 253] width 44 height 9
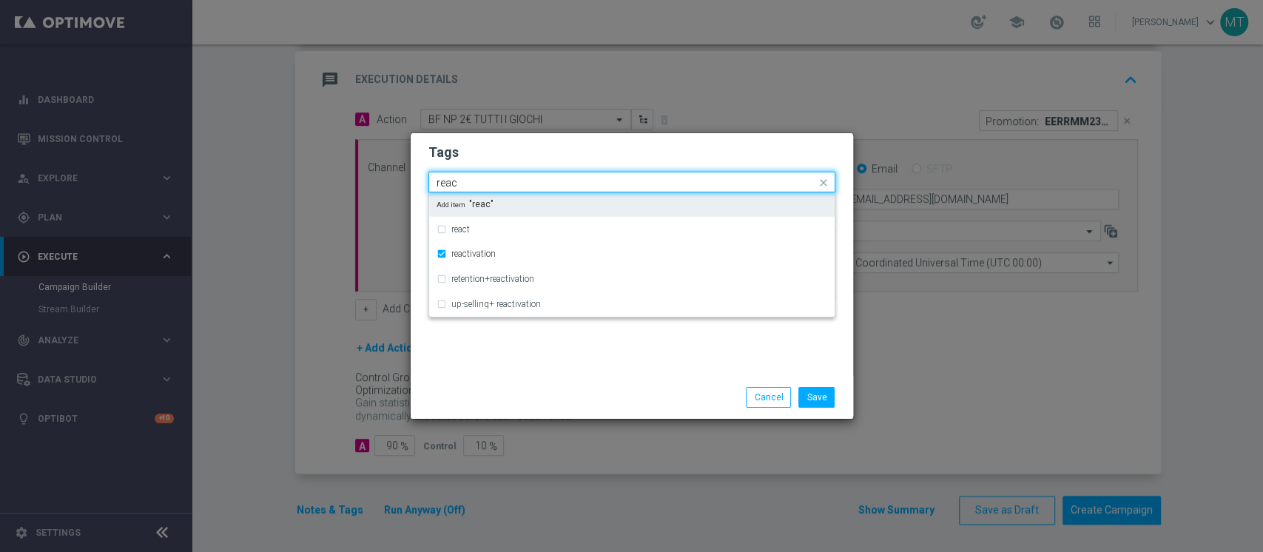
click at [478, 178] on input "reac" at bounding box center [627, 183] width 380 height 13
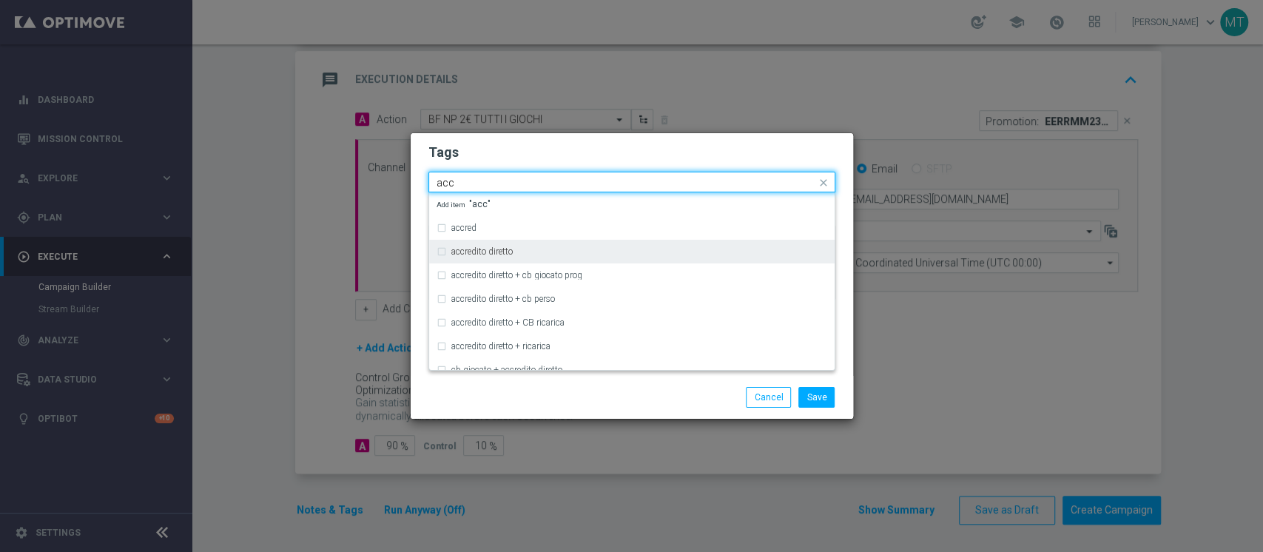
click at [503, 246] on div "accredito diretto" at bounding box center [632, 252] width 391 height 24
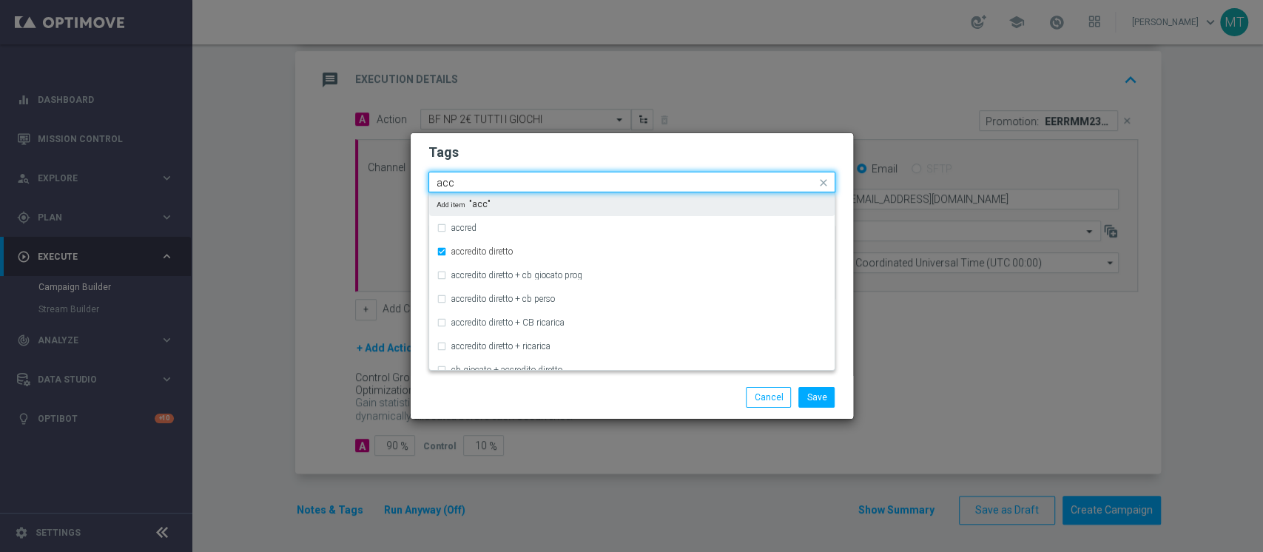
click at [504, 183] on input "acc" at bounding box center [627, 183] width 380 height 13
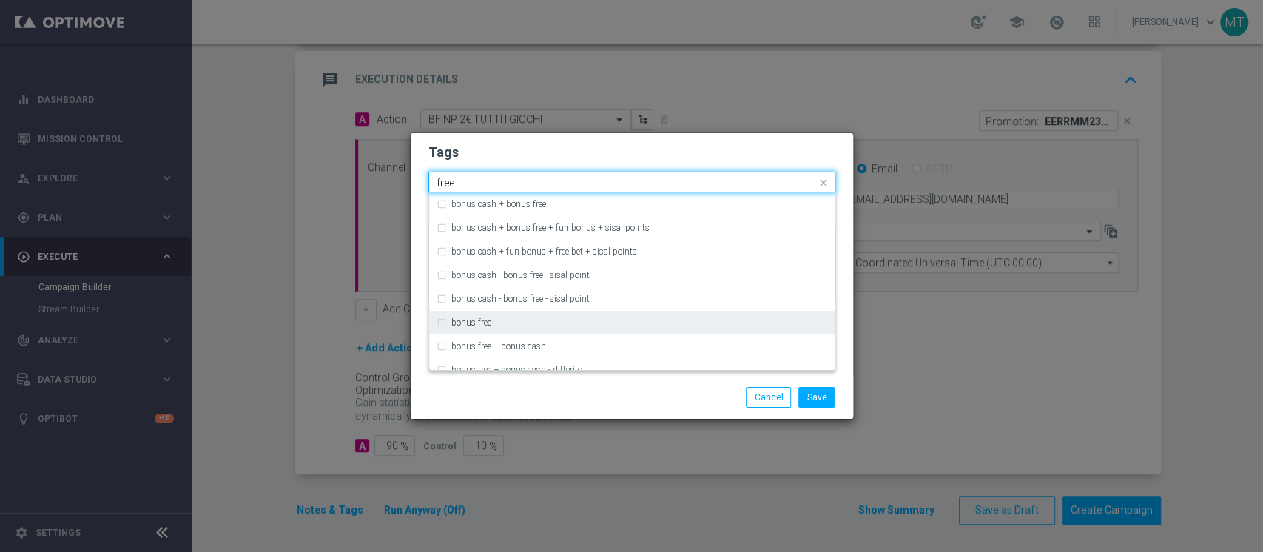
click at [494, 328] on div "bonus free" at bounding box center [632, 323] width 391 height 24
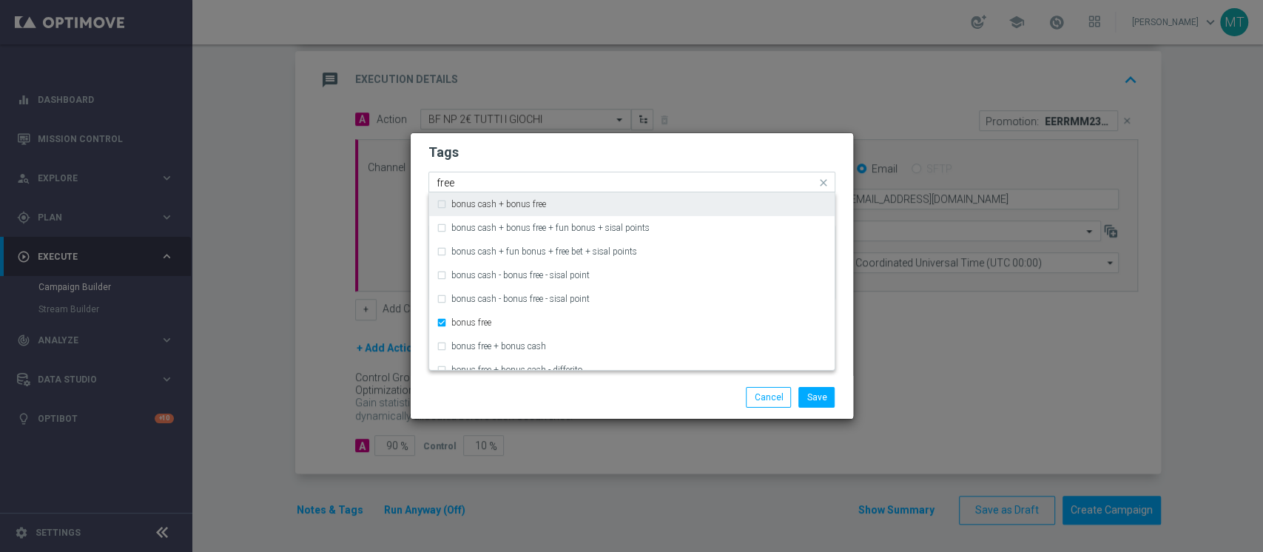
click at [522, 182] on input "free" at bounding box center [627, 183] width 380 height 13
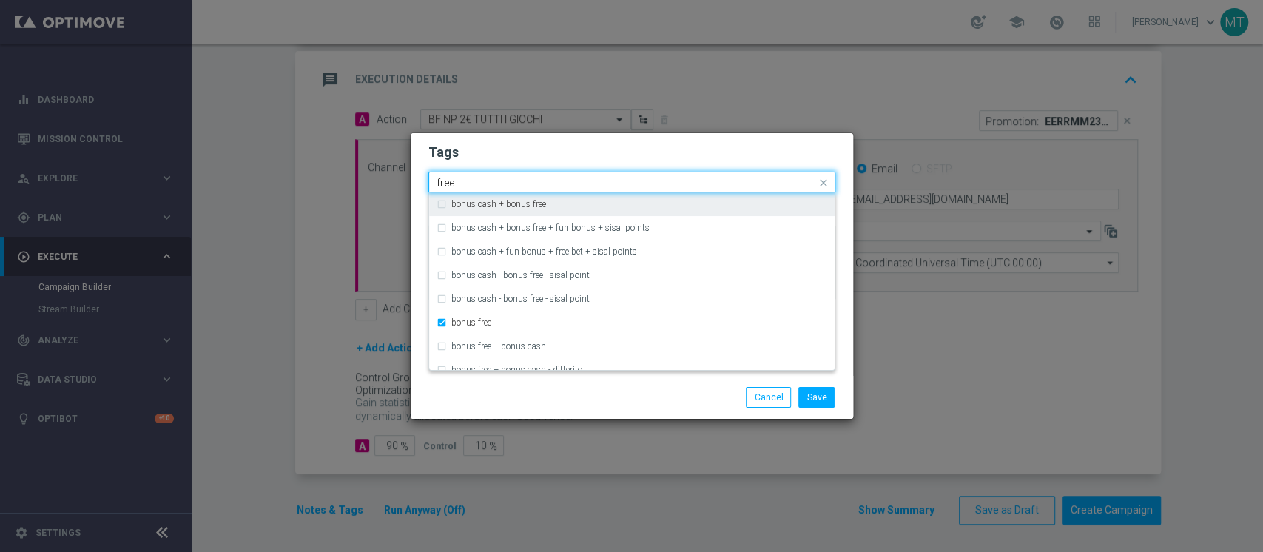
click at [522, 183] on input "free" at bounding box center [627, 183] width 380 height 13
click at [489, 198] on div "all" at bounding box center [632, 204] width 391 height 24
type input "all"
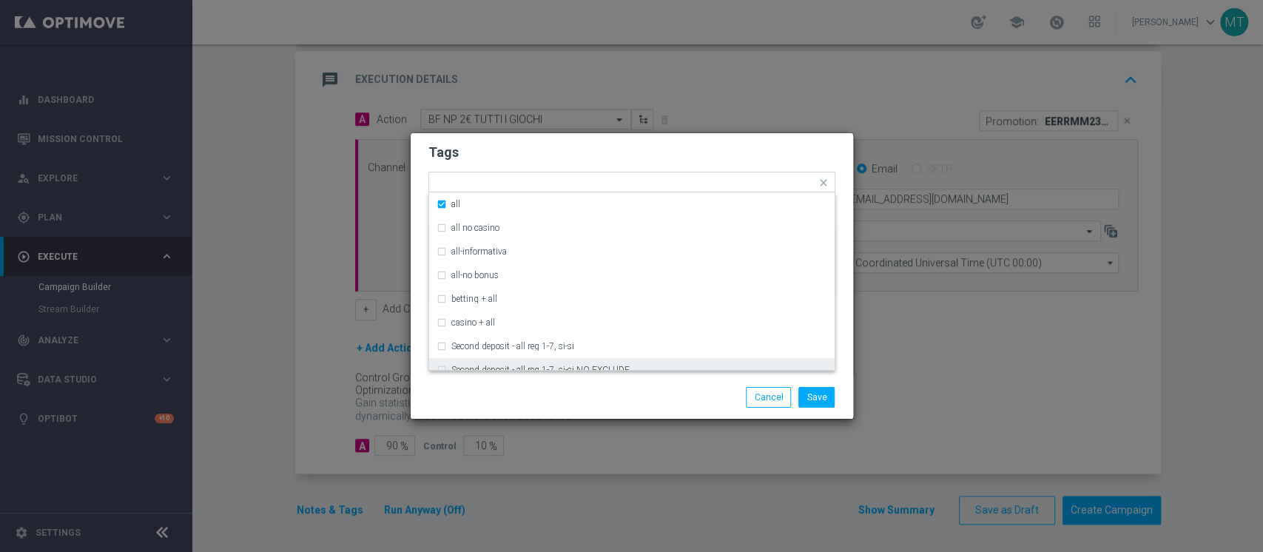
click at [698, 399] on div "Save Cancel" at bounding box center [703, 397] width 286 height 21
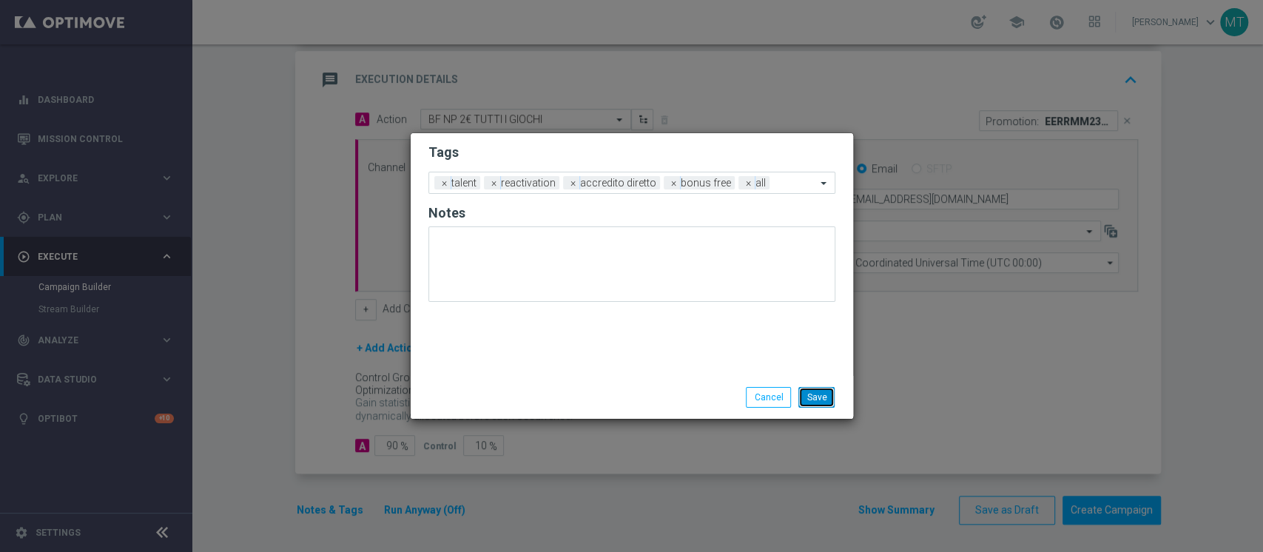
click at [832, 397] on button "Save" at bounding box center [817, 397] width 36 height 21
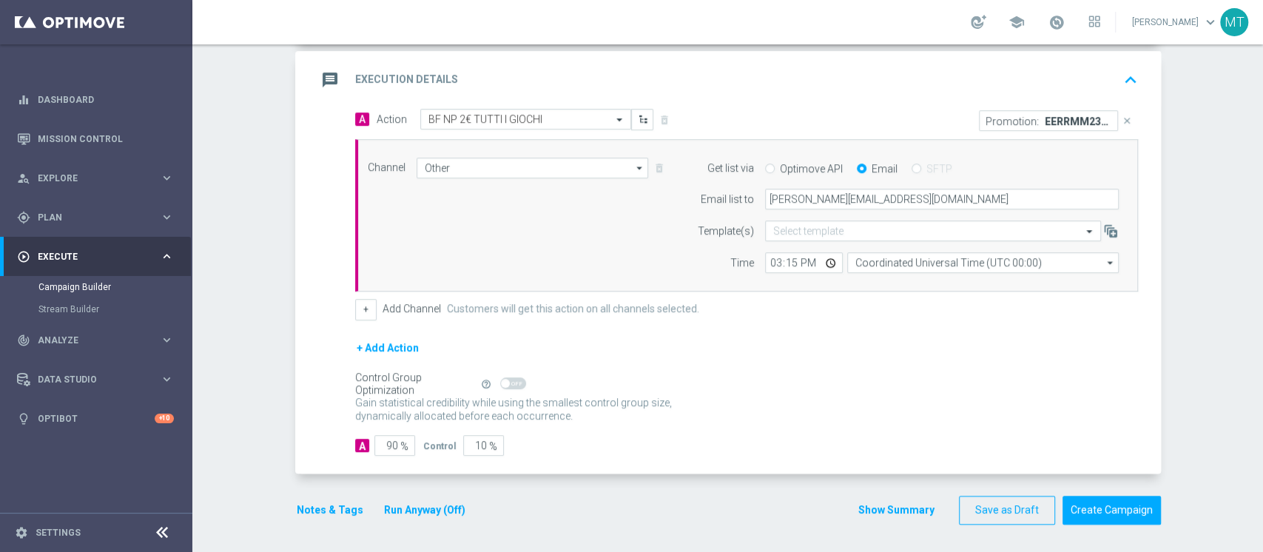
click at [894, 502] on button "Show Summary" at bounding box center [897, 510] width 78 height 17
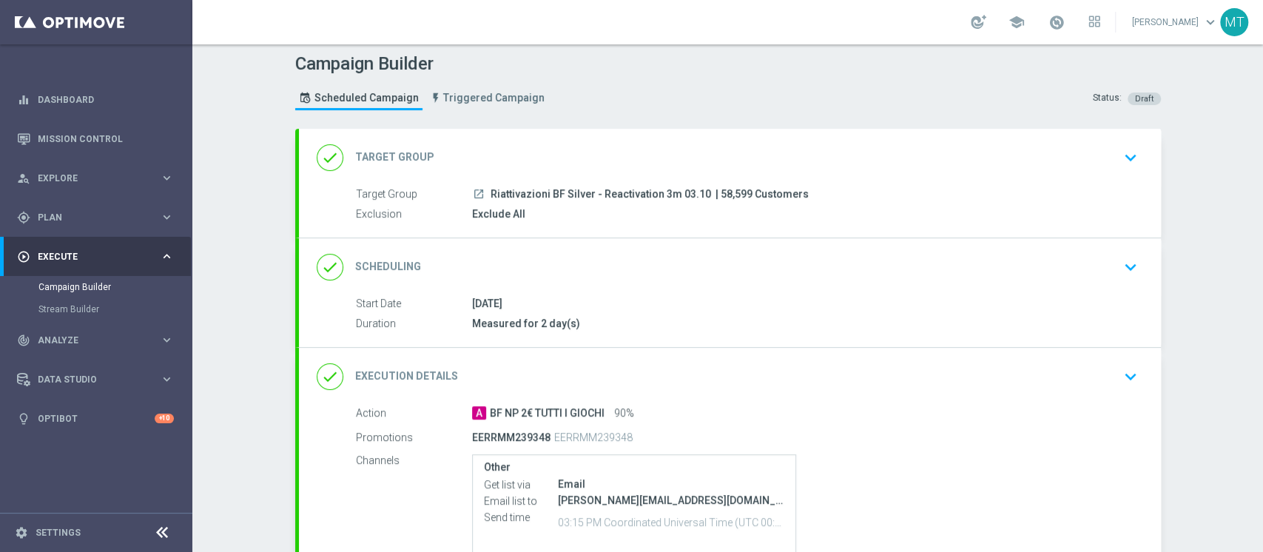
scroll to position [0, 0]
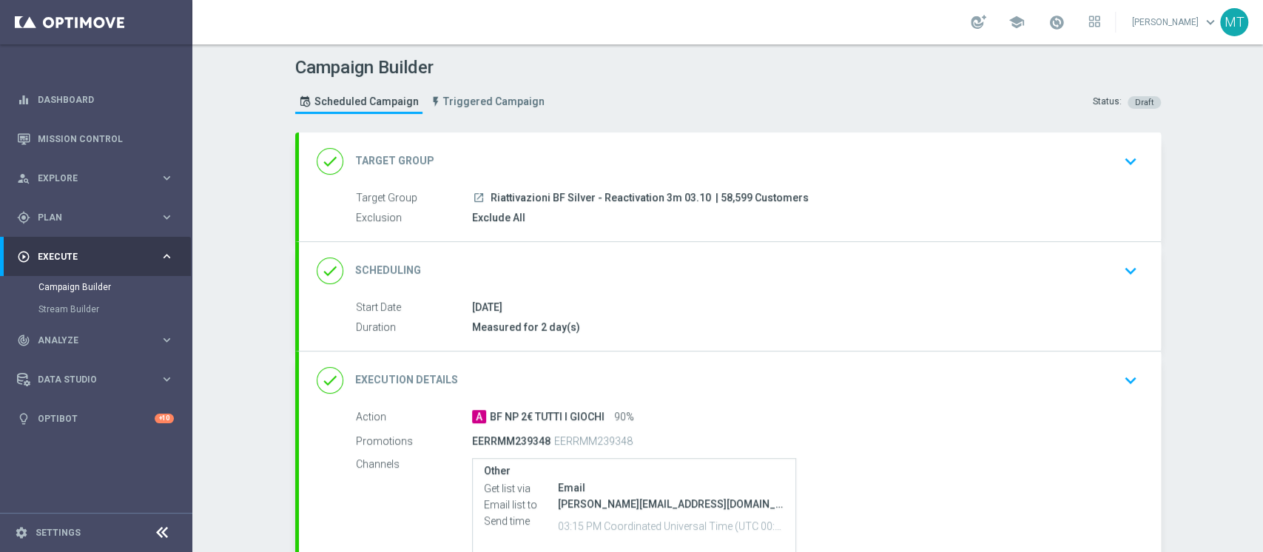
click at [656, 168] on div "done Target Group keyboard_arrow_down" at bounding box center [730, 161] width 827 height 28
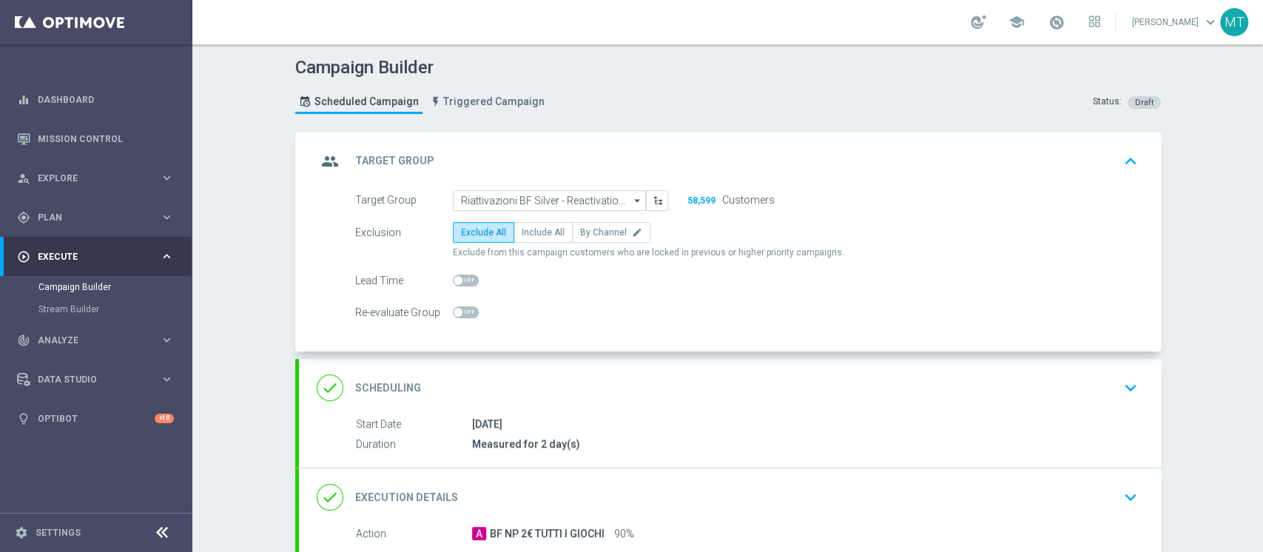
click at [657, 167] on div "group Target Group keyboard_arrow_up" at bounding box center [730, 161] width 827 height 28
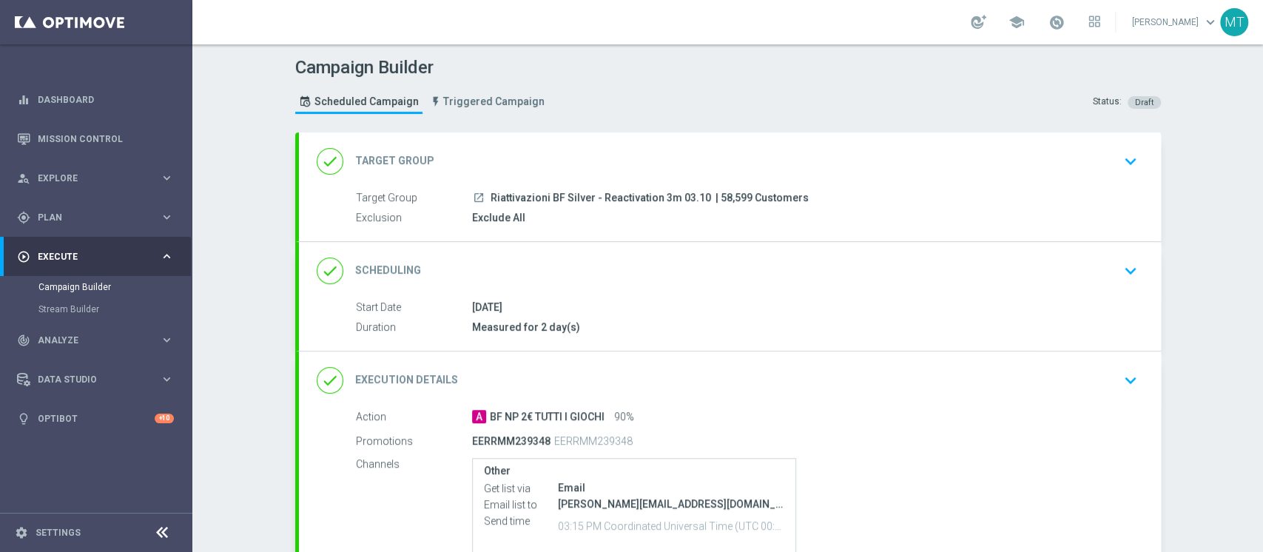
click at [625, 292] on div "done Scheduling keyboard_arrow_down Start Date 03 Oct 2025 Duration Measured fo…" at bounding box center [730, 296] width 862 height 109
click at [628, 291] on div "done Scheduling keyboard_arrow_down" at bounding box center [730, 271] width 862 height 58
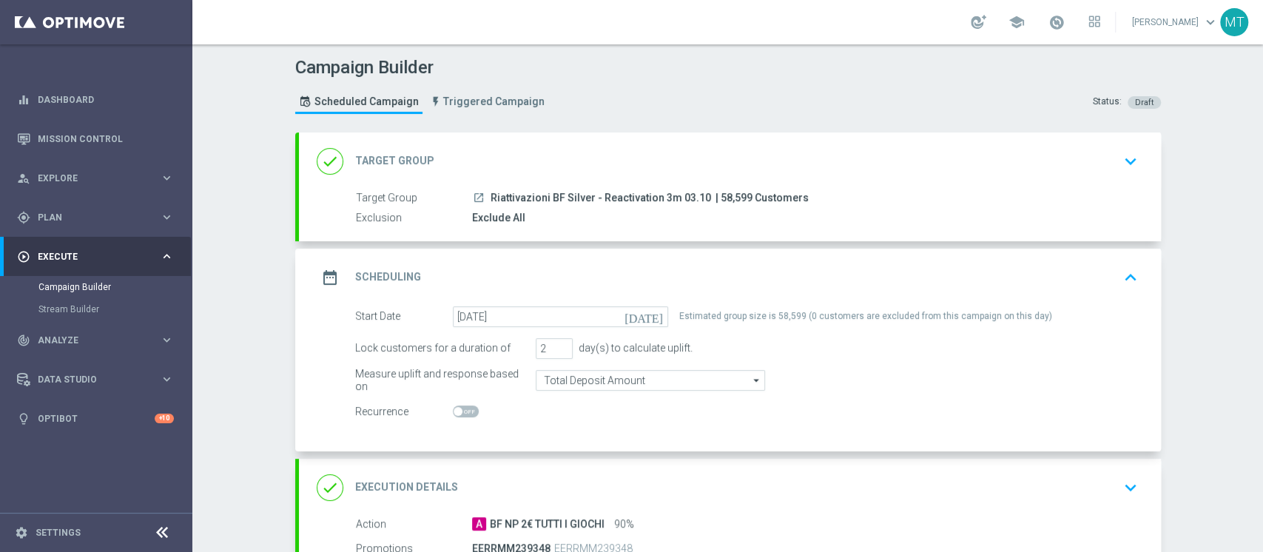
click at [699, 176] on div "done Target Group keyboard_arrow_down" at bounding box center [730, 161] width 862 height 58
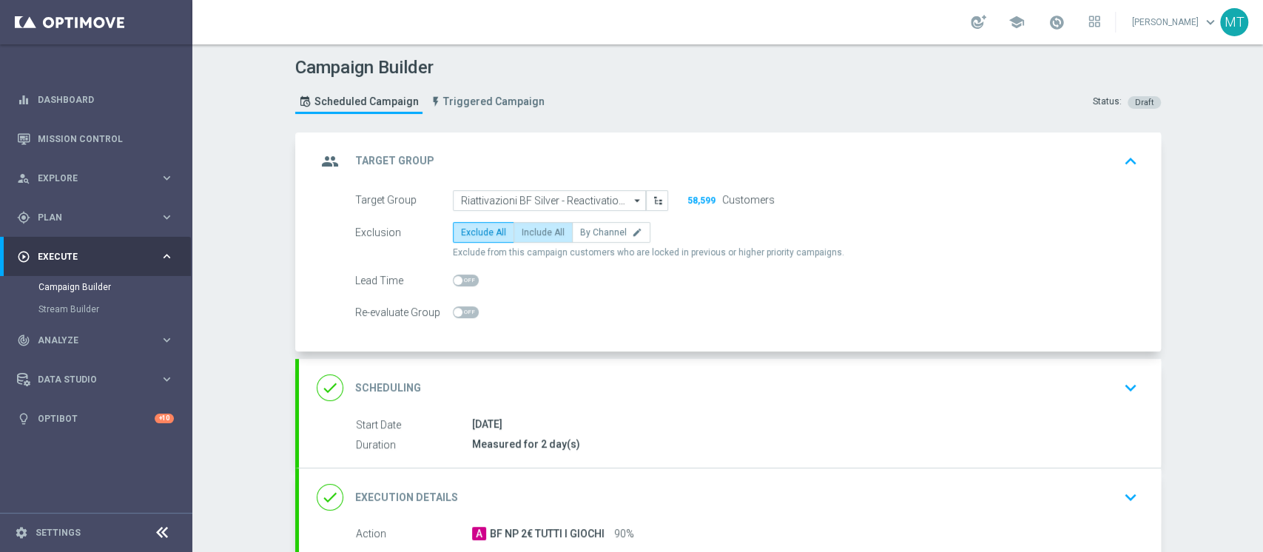
click at [535, 222] on label "Include All" at bounding box center [543, 232] width 59 height 21
click at [531, 230] on input "Include All" at bounding box center [527, 235] width 10 height 10
radio input "true"
click at [603, 159] on div "group Target Group keyboard_arrow_up" at bounding box center [730, 161] width 827 height 28
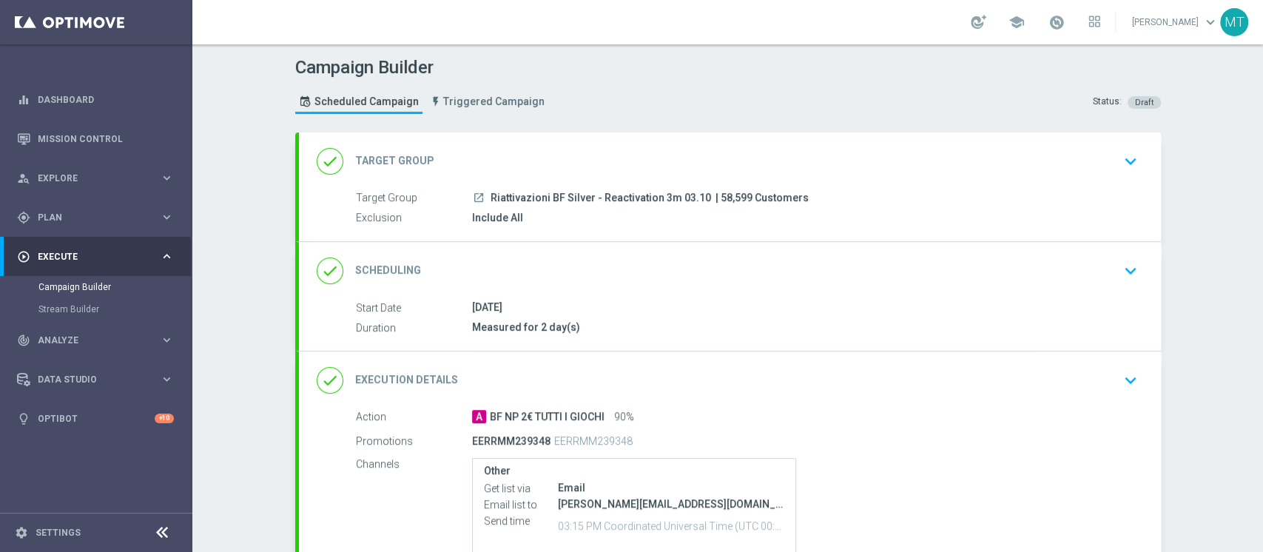
click at [604, 159] on div "done Target Group keyboard_arrow_down Target Group launch Riattivazioni BF Silv…" at bounding box center [730, 186] width 862 height 109
click at [604, 159] on div "done Target Group keyboard_arrow_down" at bounding box center [730, 161] width 827 height 28
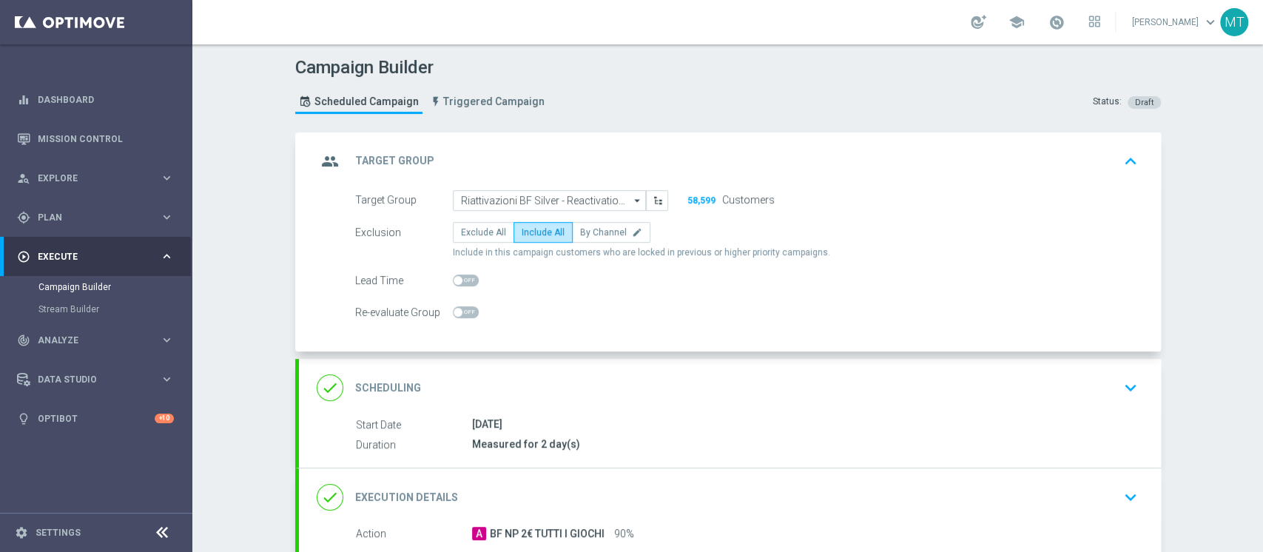
click at [632, 149] on div "group Target Group keyboard_arrow_up" at bounding box center [730, 161] width 827 height 28
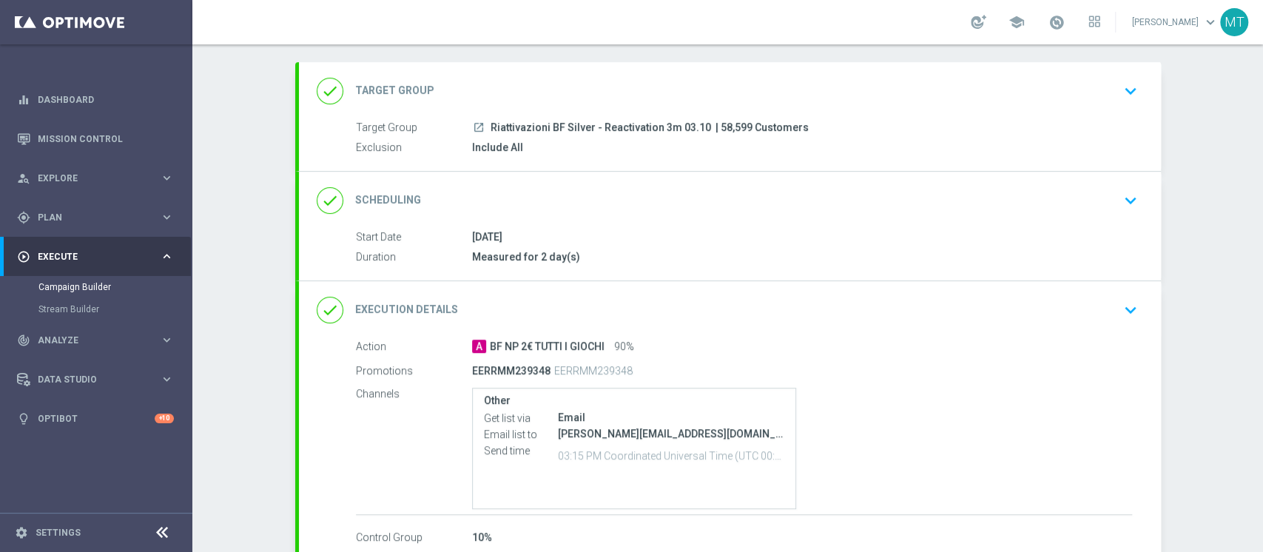
scroll to position [98, 0]
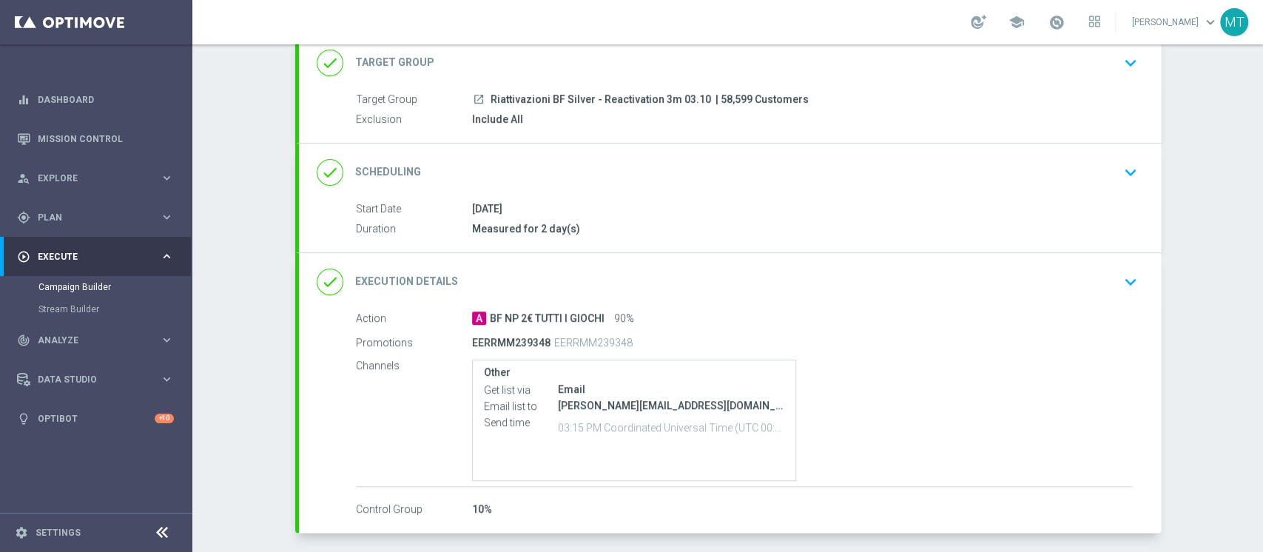
click at [595, 171] on div "done Scheduling keyboard_arrow_down" at bounding box center [730, 172] width 827 height 28
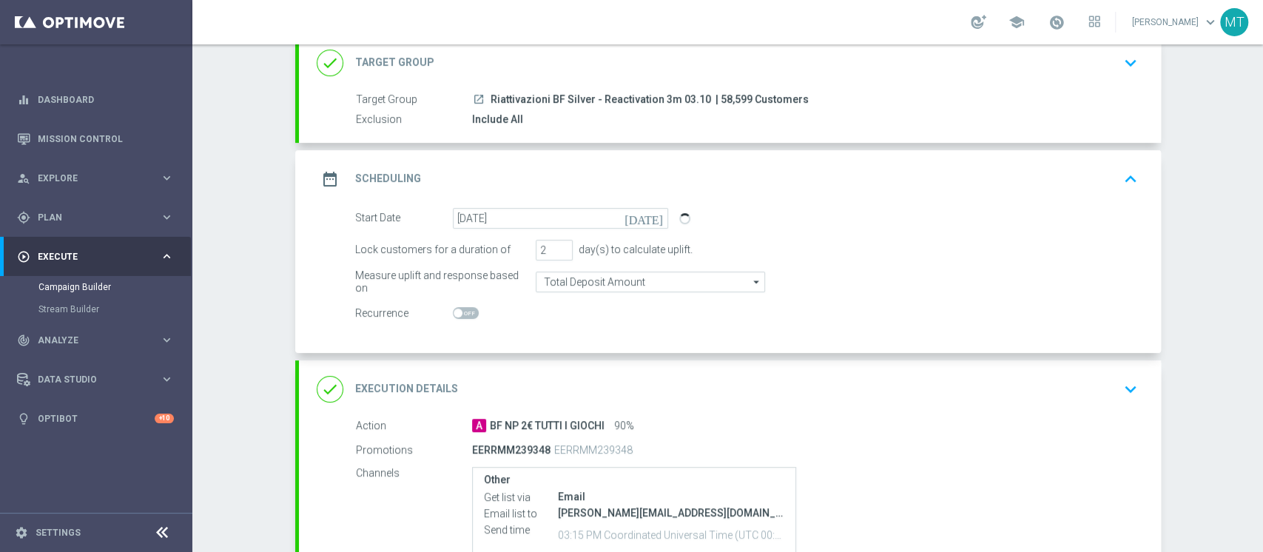
click at [595, 170] on div "date_range Scheduling keyboard_arrow_up Start Date 03 Oct 2025 Duration Measure…" at bounding box center [730, 251] width 862 height 203
click at [595, 170] on div "date_range Scheduling keyboard_arrow_up" at bounding box center [730, 179] width 827 height 28
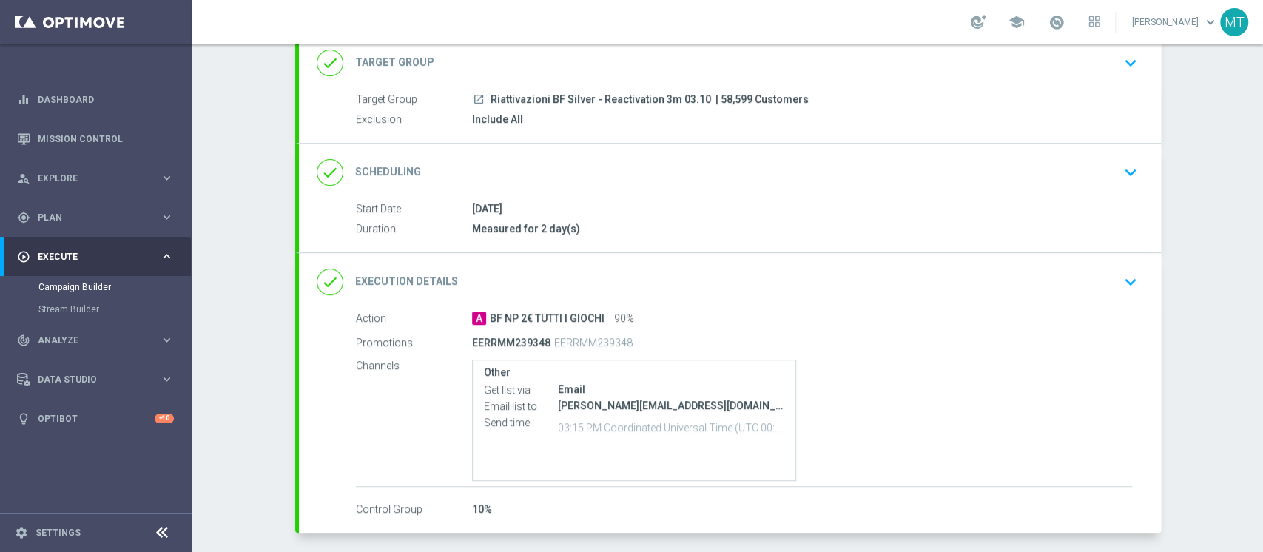
scroll to position [158, 0]
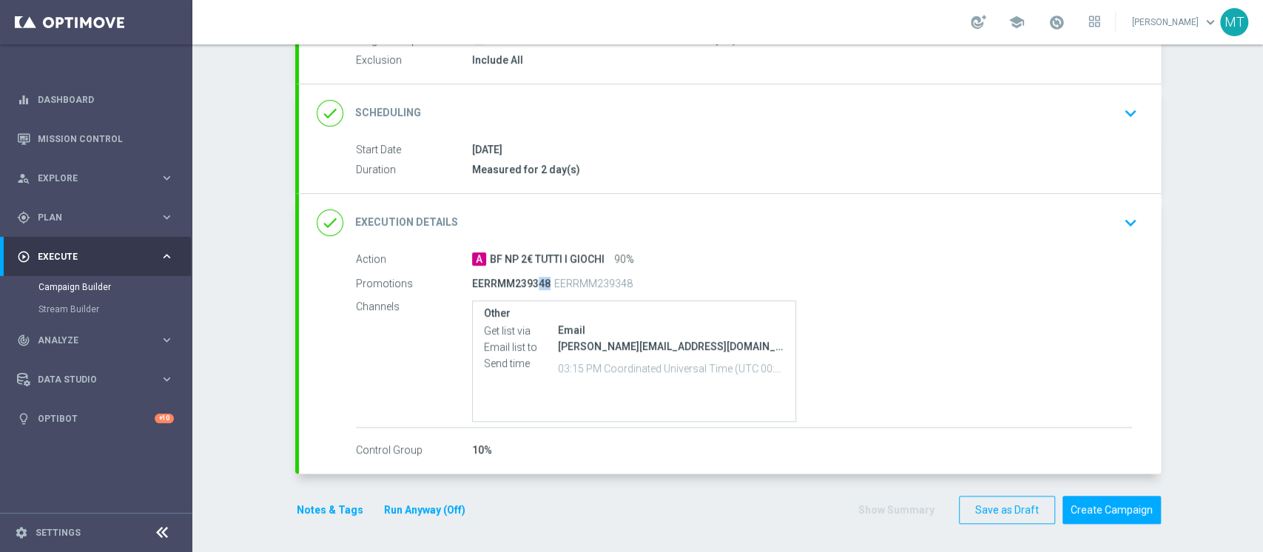
drag, startPoint x: 525, startPoint y: 280, endPoint x: 544, endPoint y: 279, distance: 18.5
click at [544, 279] on div "EERRMM239348 EERRMM239348" at bounding box center [744, 283] width 544 height 21
click at [522, 282] on p "EERRMM239348" at bounding box center [511, 283] width 78 height 13
click at [798, 194] on div "done Execution Details keyboard_arrow_down" at bounding box center [730, 223] width 862 height 58
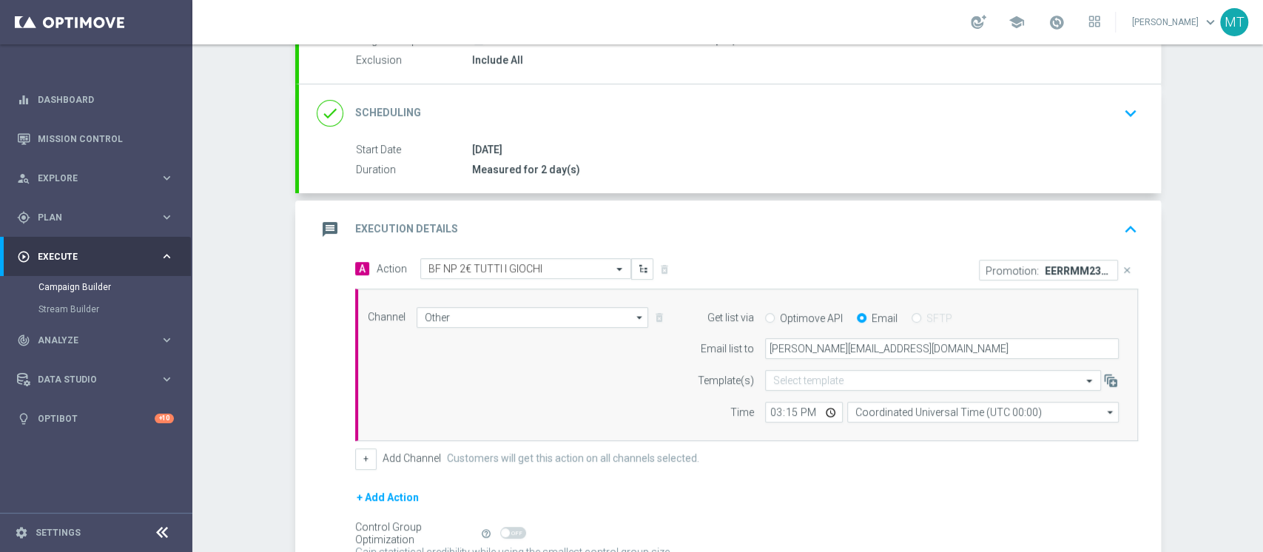
click at [810, 211] on div "message Execution Details keyboard_arrow_up" at bounding box center [730, 230] width 862 height 58
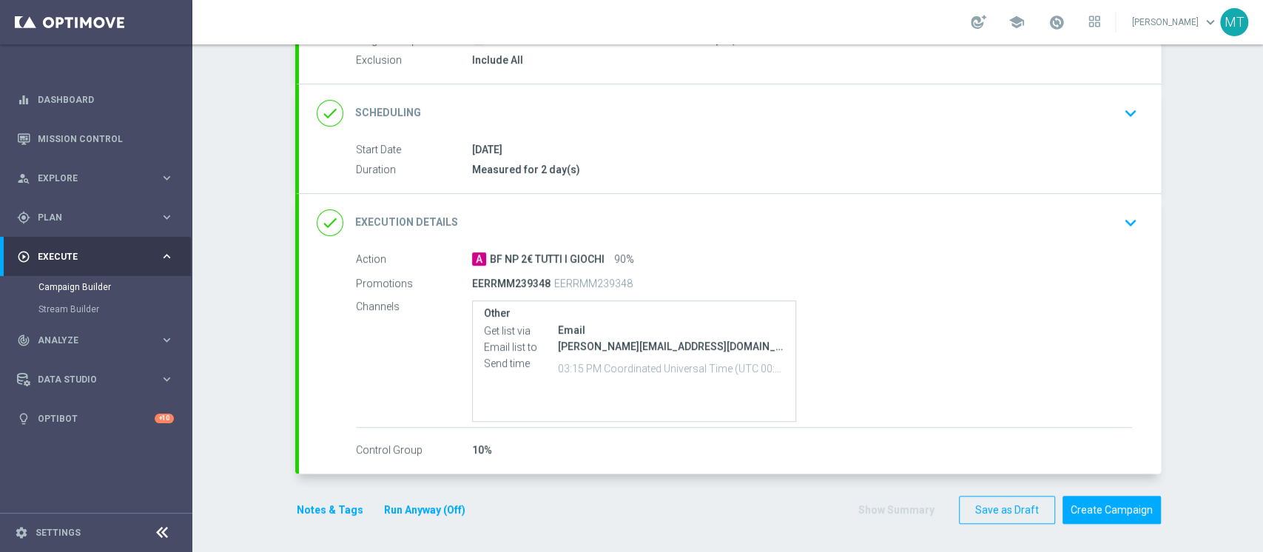
click at [773, 253] on div "A BF NP 2€ TUTTI I GIOCHI 90%" at bounding box center [802, 259] width 660 height 15
click at [778, 247] on div "done Execution Details keyboard_arrow_down" at bounding box center [730, 223] width 862 height 58
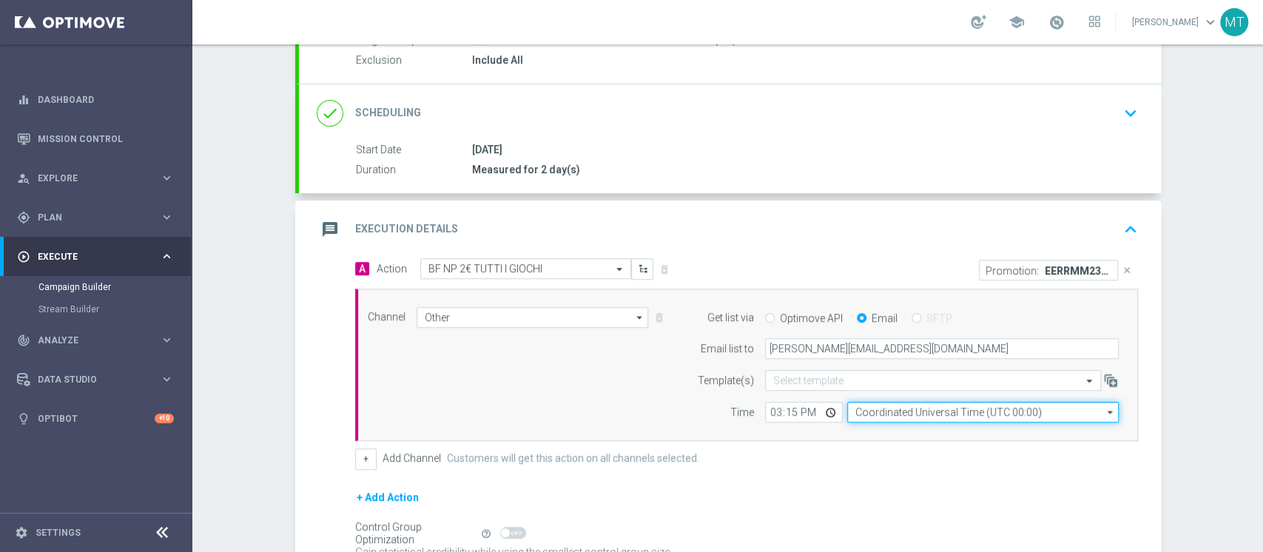
drag, startPoint x: 856, startPoint y: 400, endPoint x: 865, endPoint y: 409, distance: 12.6
click at [857, 402] on input "Coordinated Universal Time (UTC 00:00)" at bounding box center [983, 412] width 272 height 21
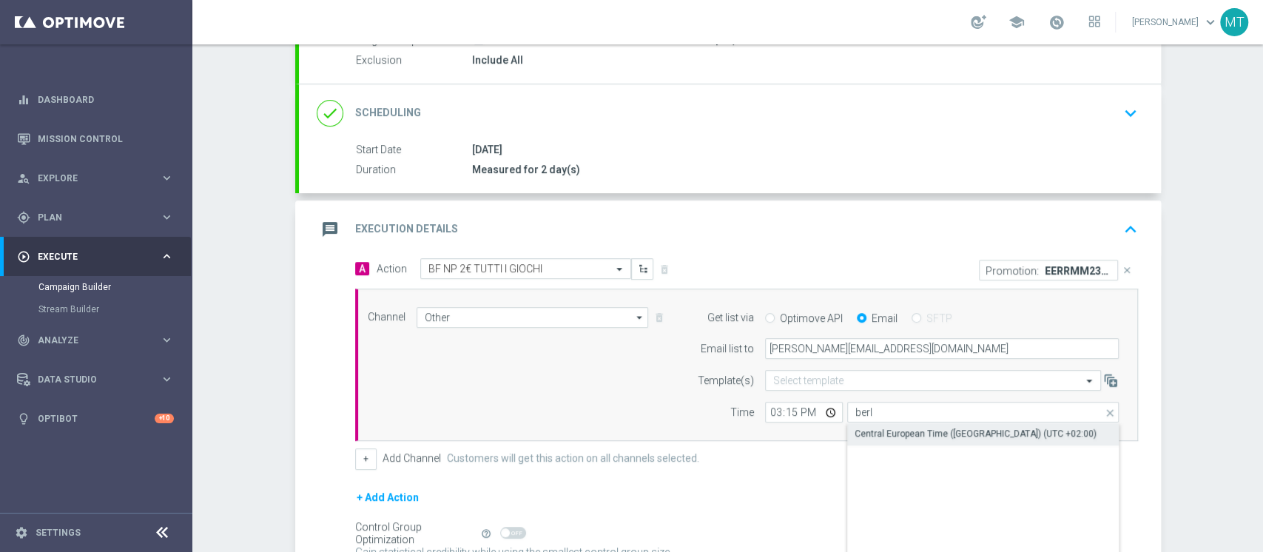
click at [878, 432] on div "Central European Time (Berlin) (UTC +02:00)" at bounding box center [976, 433] width 242 height 13
type input "Central European Time (Berlin) (UTC +02:00)"
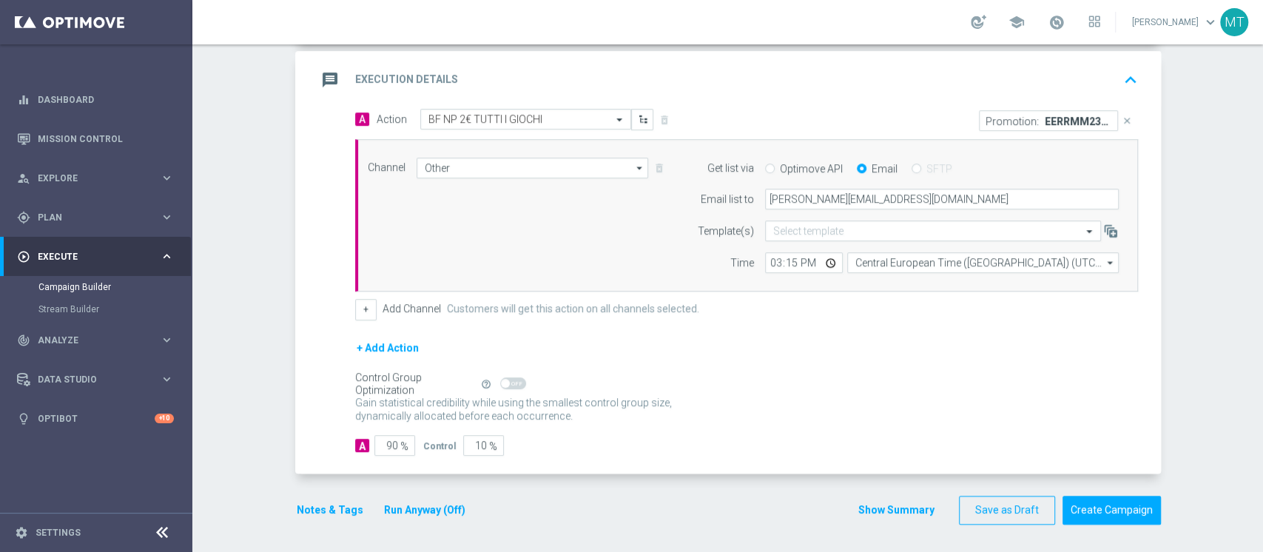
click at [890, 510] on button "Show Summary" at bounding box center [897, 510] width 78 height 17
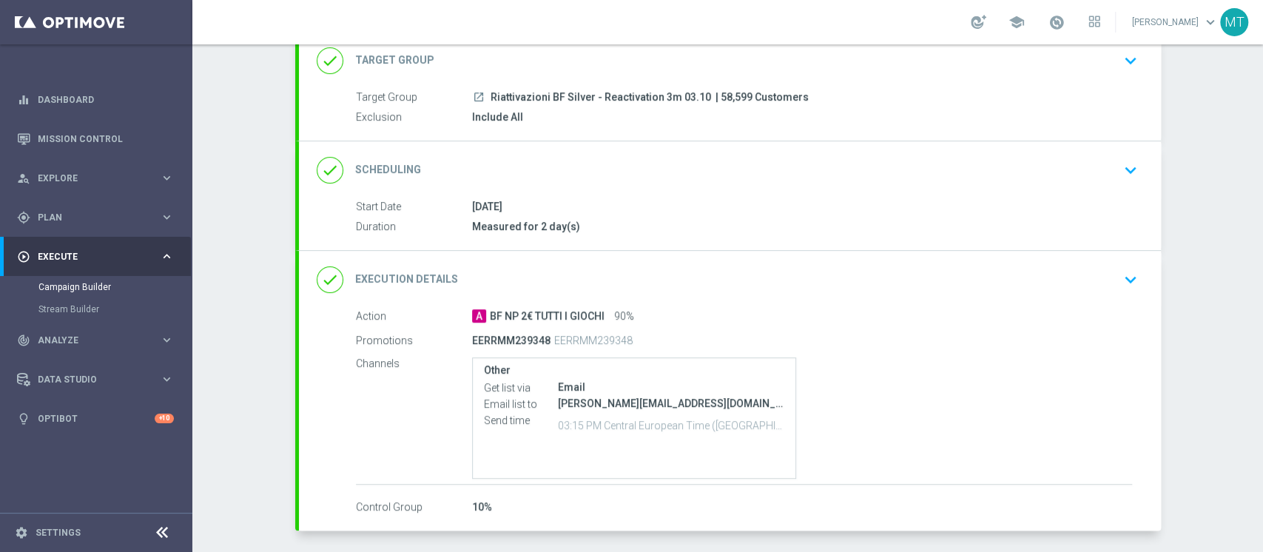
scroll to position [158, 0]
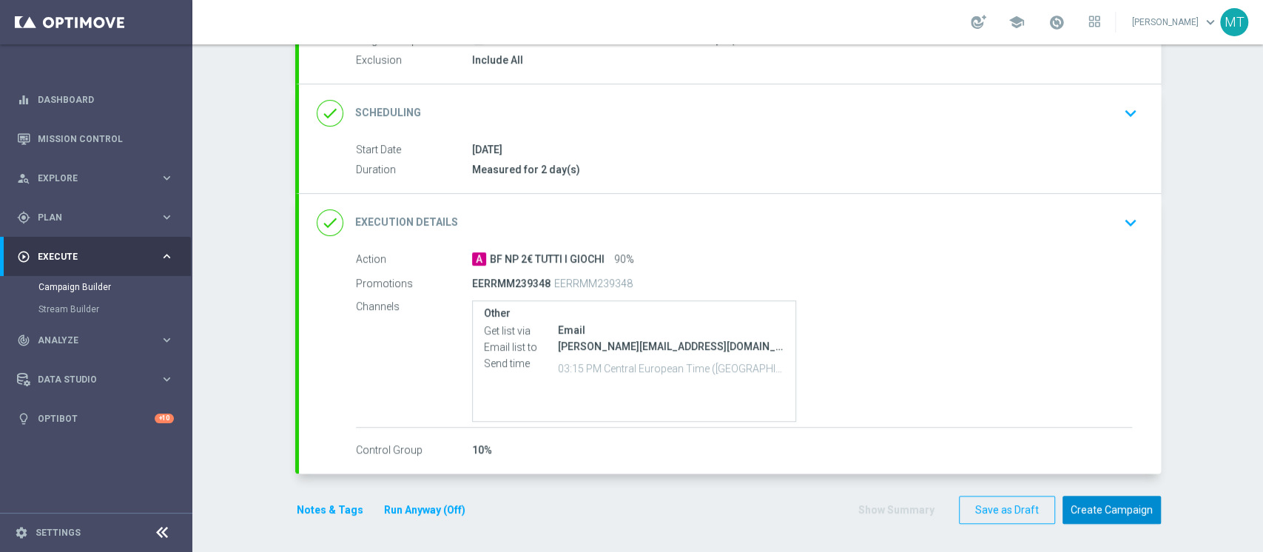
click at [1135, 514] on button "Create Campaign" at bounding box center [1112, 510] width 98 height 29
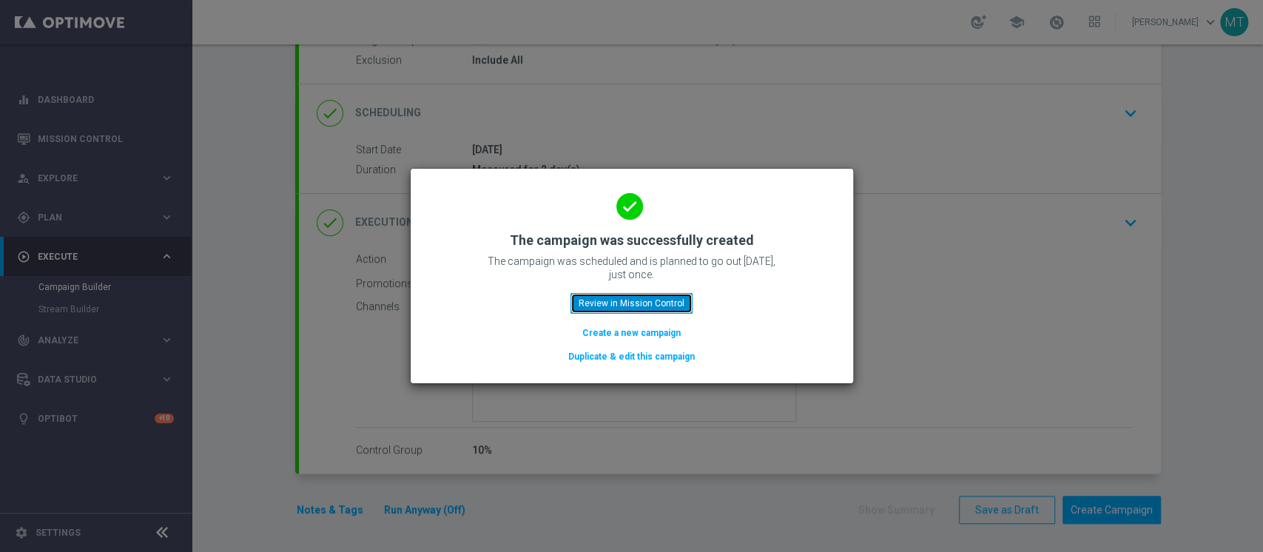
click at [655, 307] on button "Review in Mission Control" at bounding box center [632, 303] width 122 height 21
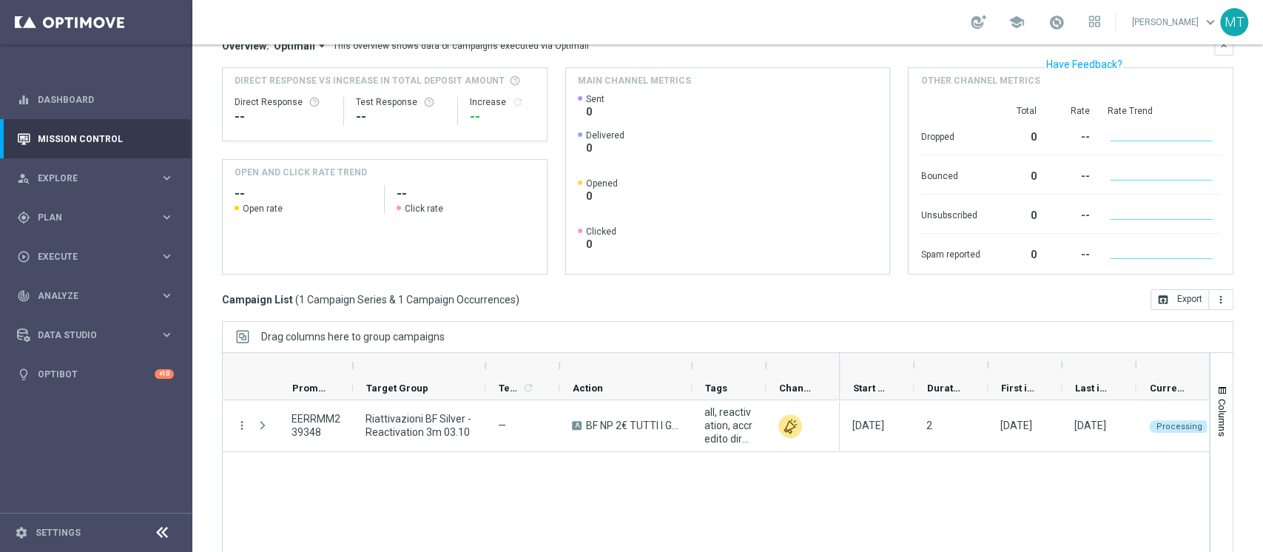
scroll to position [187, 0]
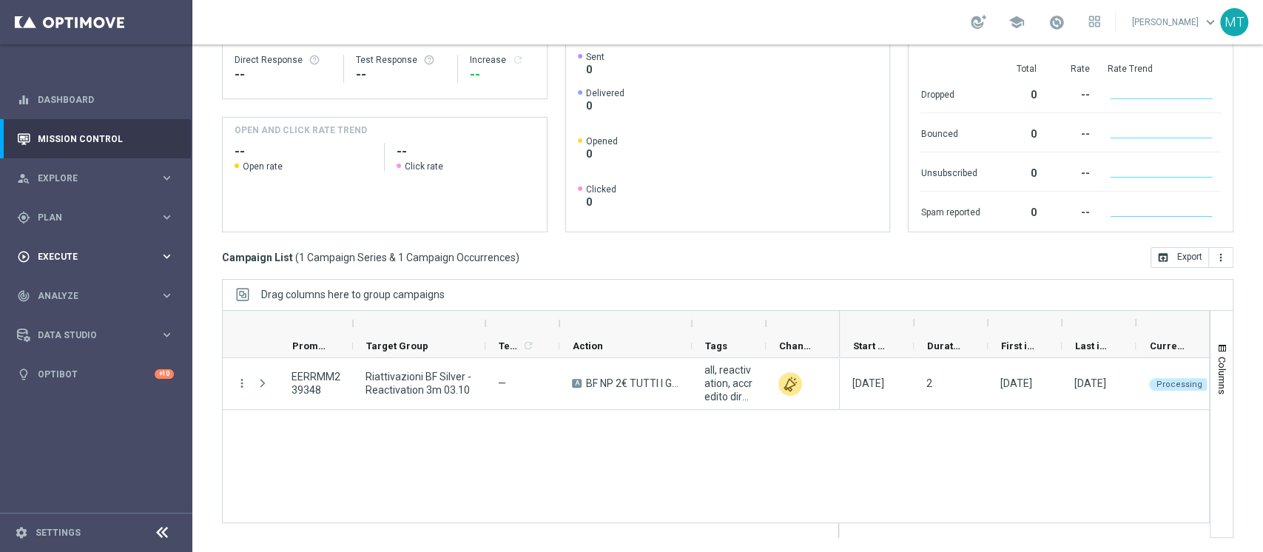
click at [76, 243] on div "play_circle_outline Execute keyboard_arrow_right" at bounding box center [95, 256] width 191 height 39
click at [82, 209] on div "gps_fixed Plan keyboard_arrow_right" at bounding box center [95, 217] width 191 height 39
click at [68, 243] on link "Target Groups" at bounding box center [95, 248] width 115 height 12
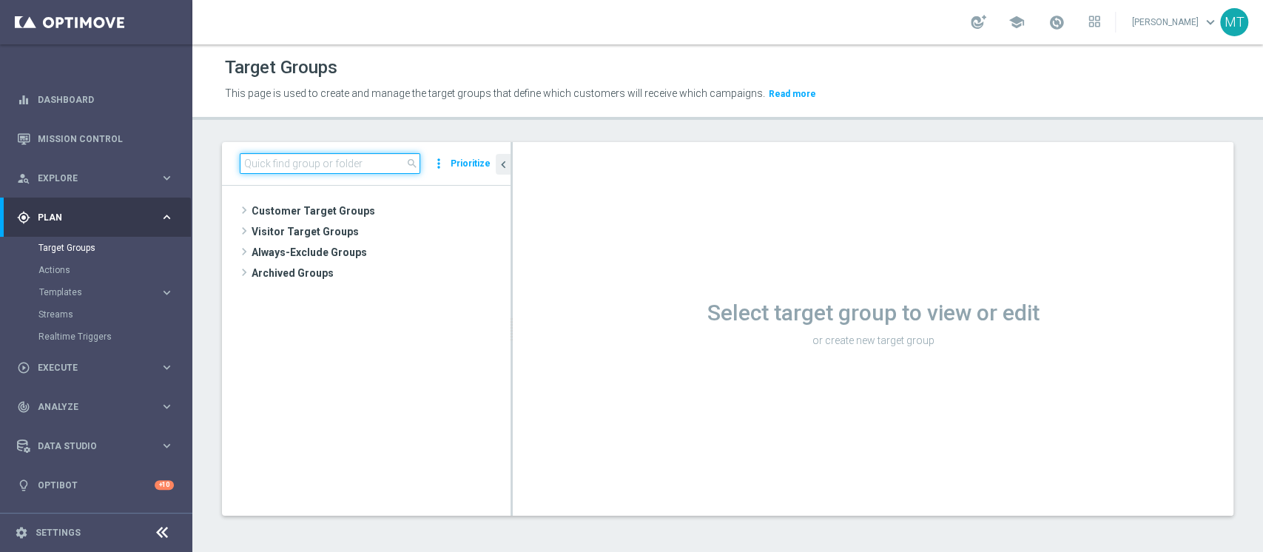
click at [367, 157] on input at bounding box center [330, 163] width 181 height 21
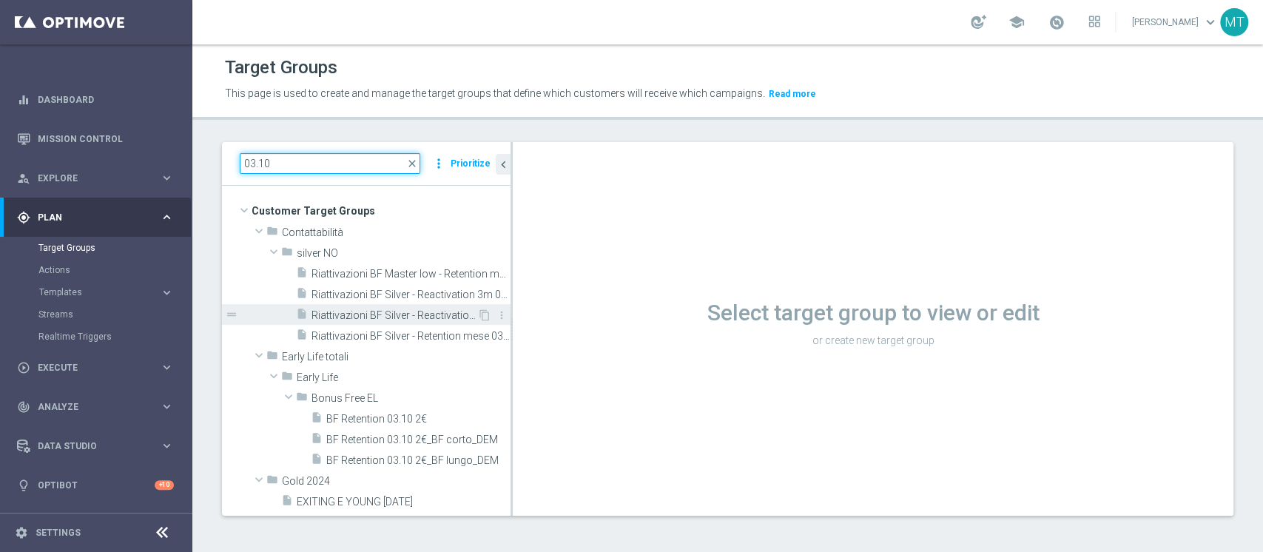
type input "03.10"
click at [401, 318] on span "Riattivazioni BF Silver - Reactivation 6m 03.10" at bounding box center [395, 315] width 166 height 13
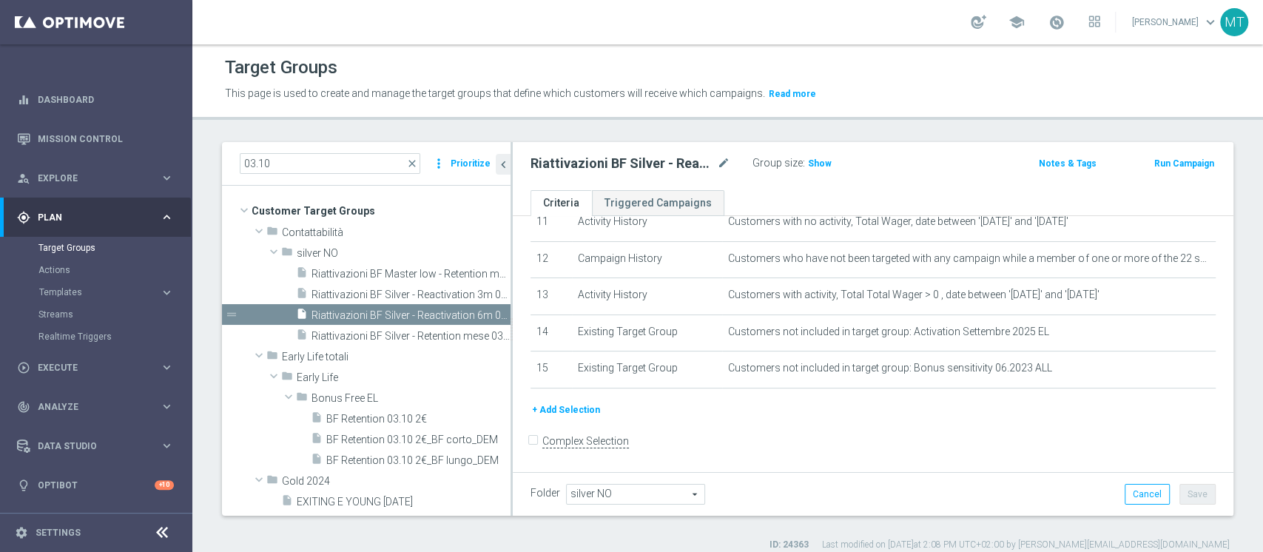
scroll to position [434, 0]
click at [808, 164] on span "Show" at bounding box center [820, 163] width 24 height 10
click at [1182, 164] on button "Run Campaign" at bounding box center [1184, 163] width 63 height 16
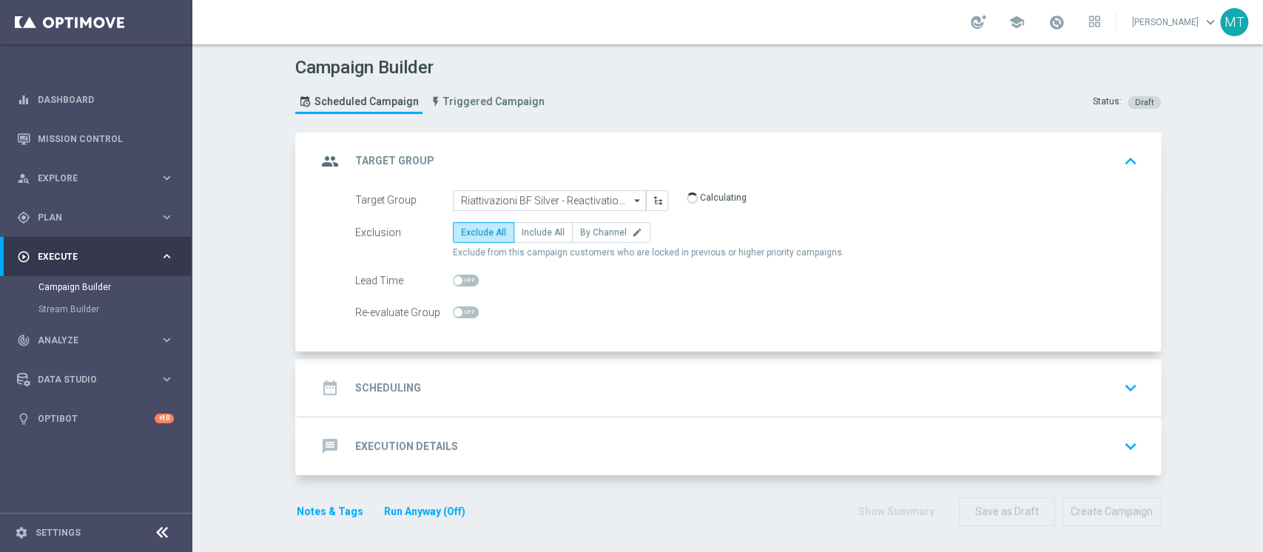
click at [537, 364] on div "date_range Scheduling keyboard_arrow_down" at bounding box center [730, 388] width 862 height 58
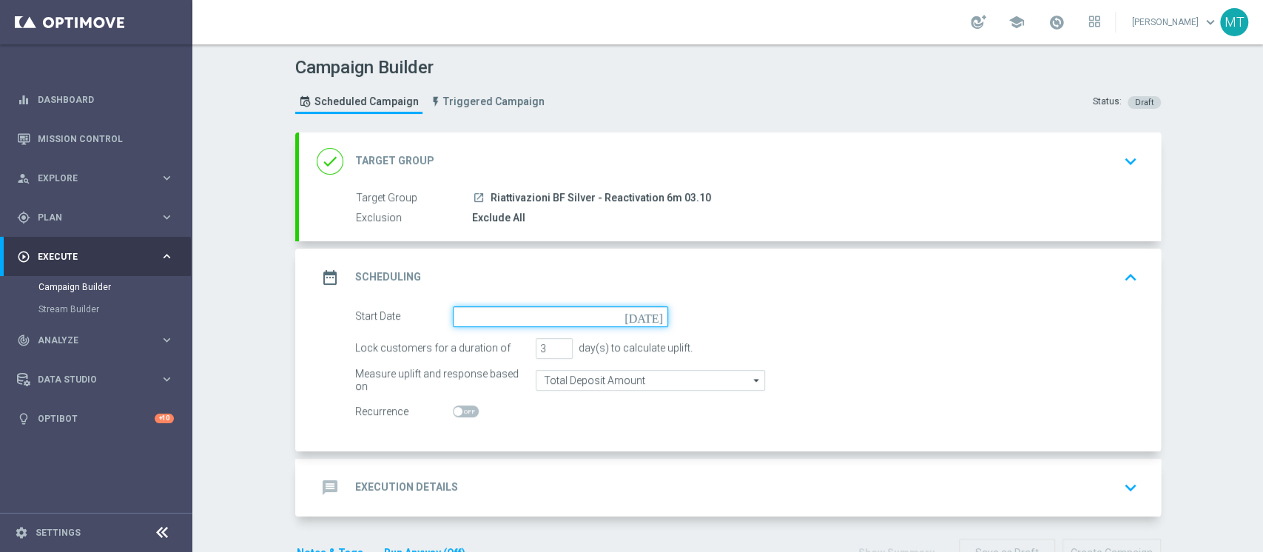
click at [565, 323] on input at bounding box center [560, 316] width 215 height 21
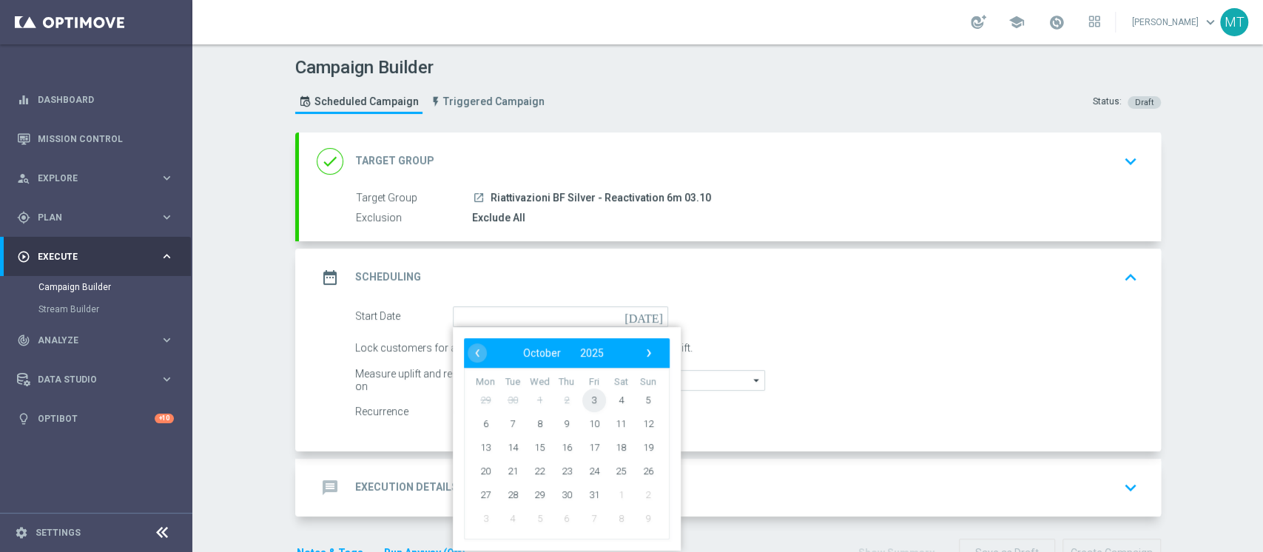
click at [585, 398] on span "3" at bounding box center [594, 400] width 24 height 24
type input "03 Oct 2025"
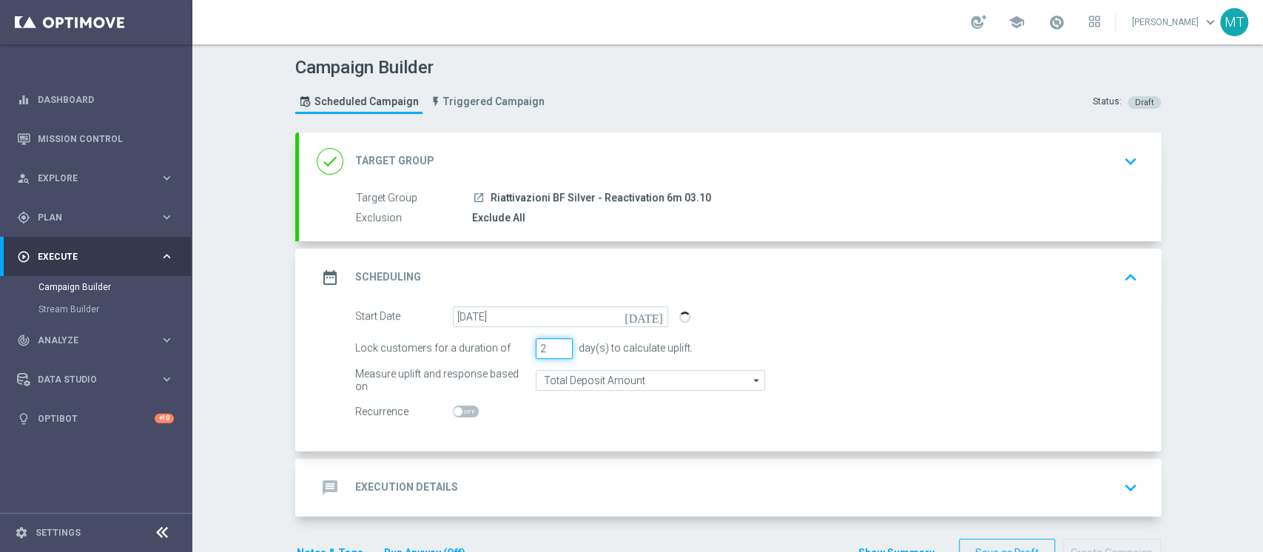
type input "2"
click at [553, 352] on input "2" at bounding box center [554, 348] width 37 height 21
click at [571, 480] on div "message Execution Details keyboard_arrow_down" at bounding box center [730, 488] width 827 height 28
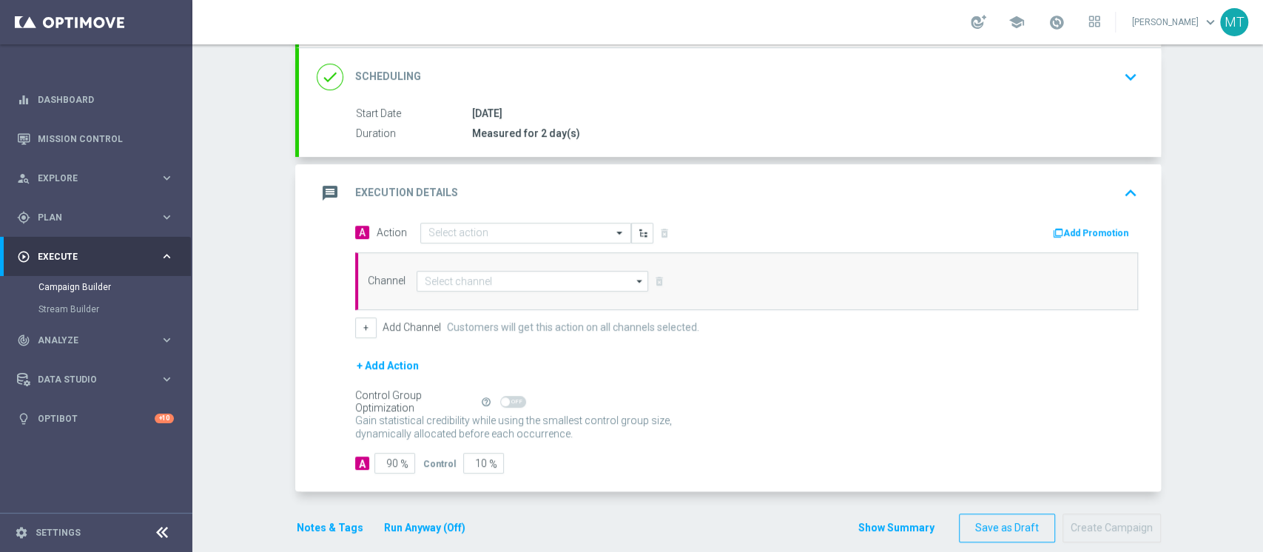
scroll to position [197, 0]
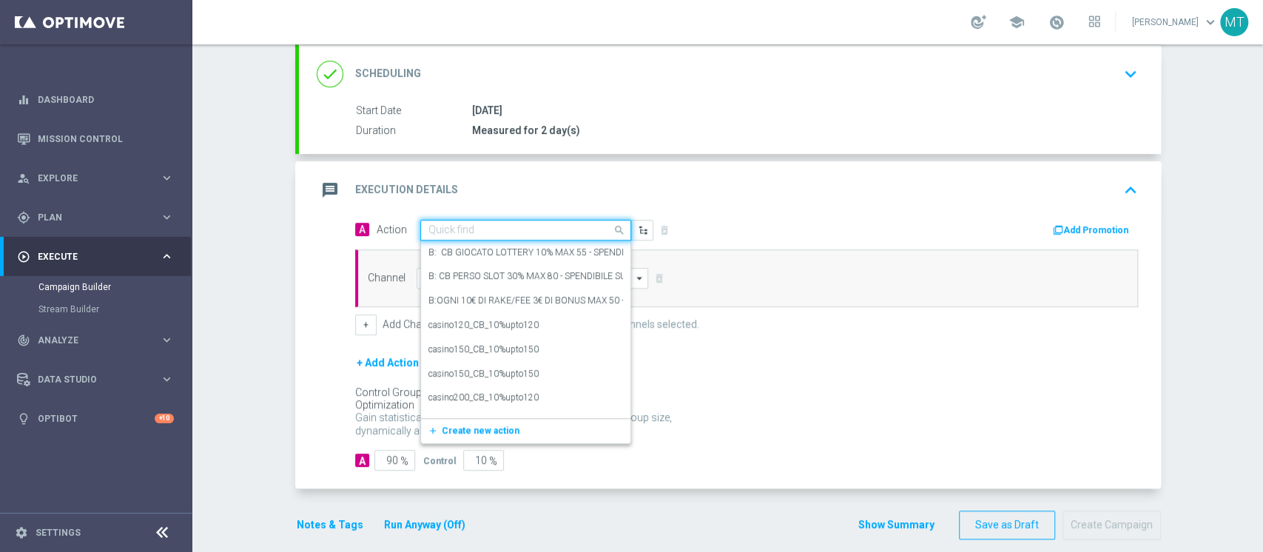
click at [567, 226] on input "text" at bounding box center [510, 230] width 165 height 13
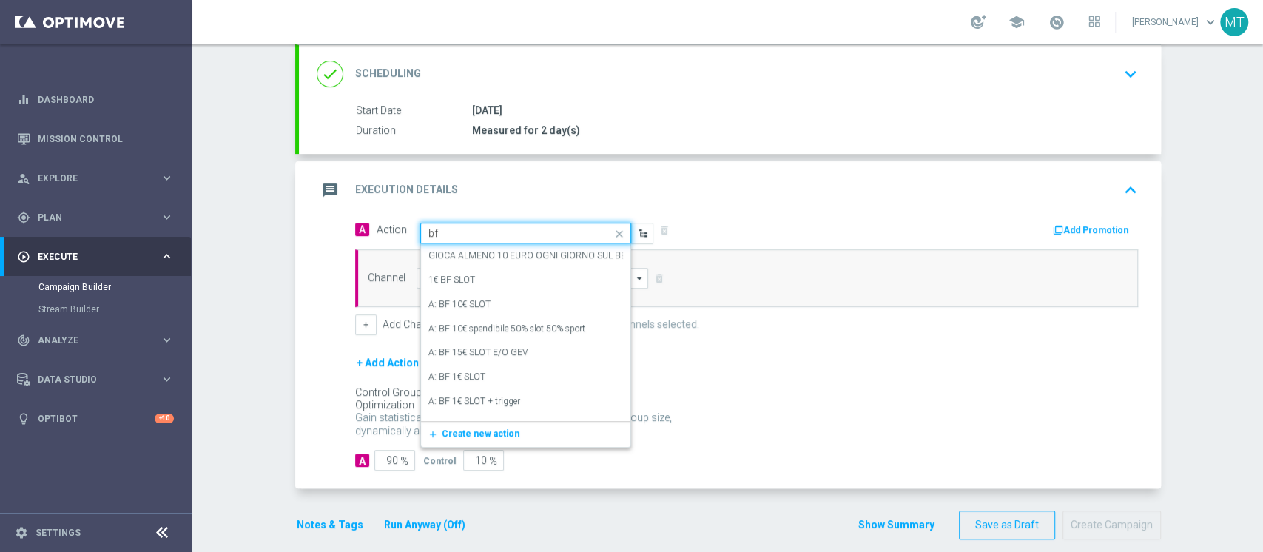
type input "b"
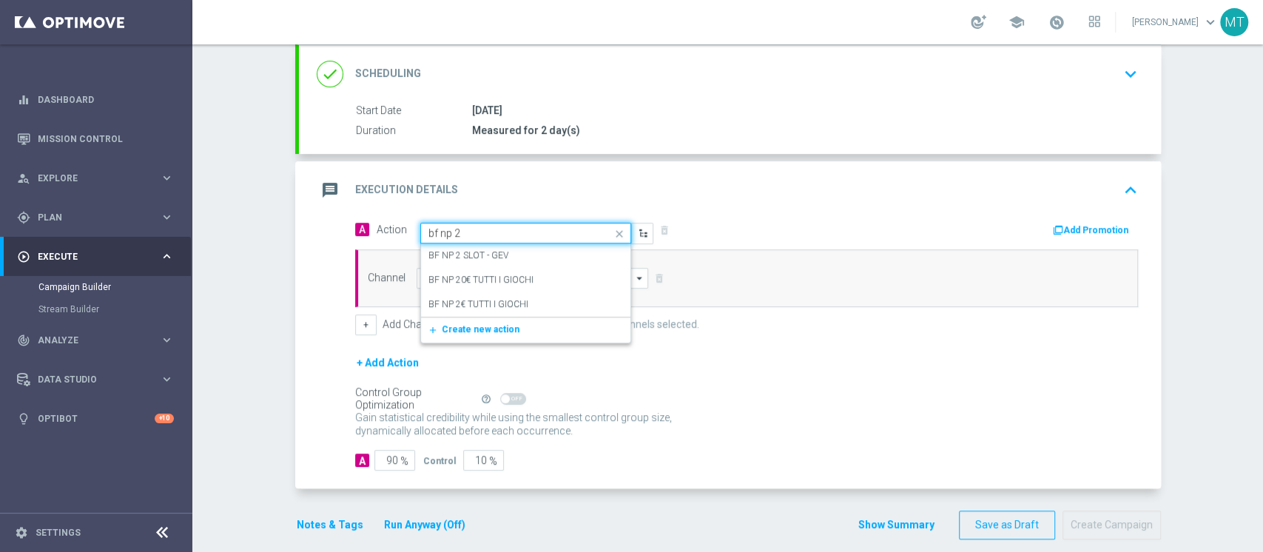
type input "bf np 2€"
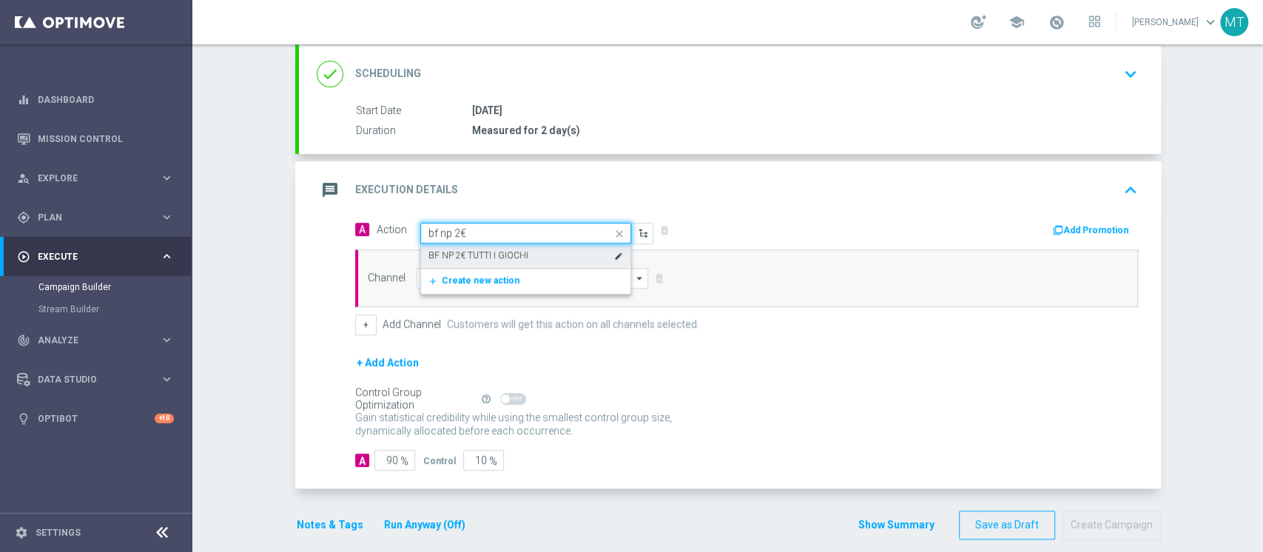
click at [557, 251] on div "BF NP 2€ TUTTI I GIOCHI edit" at bounding box center [525, 255] width 195 height 24
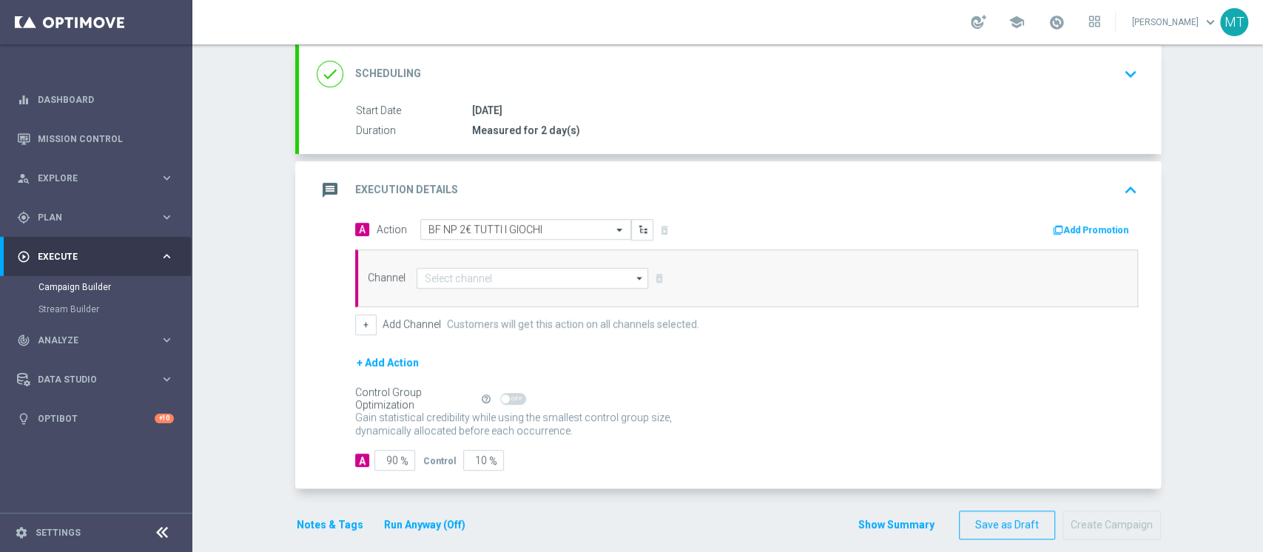
click at [1103, 216] on div "message Execution Details keyboard_arrow_up" at bounding box center [730, 190] width 862 height 58
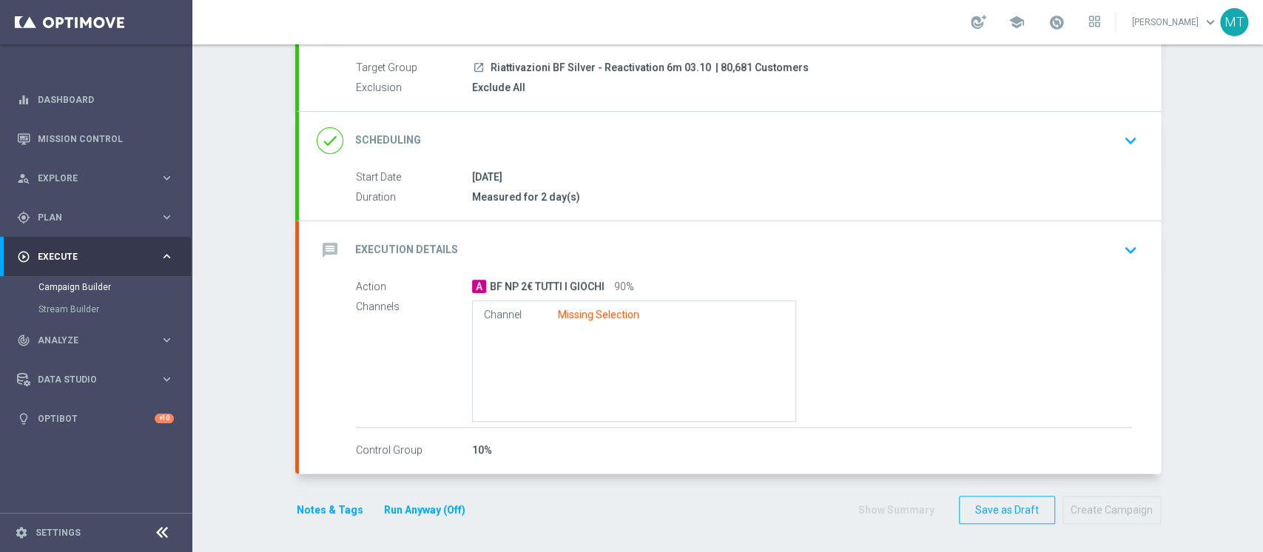
click at [1014, 264] on div "message Execution Details keyboard_arrow_down" at bounding box center [730, 250] width 862 height 58
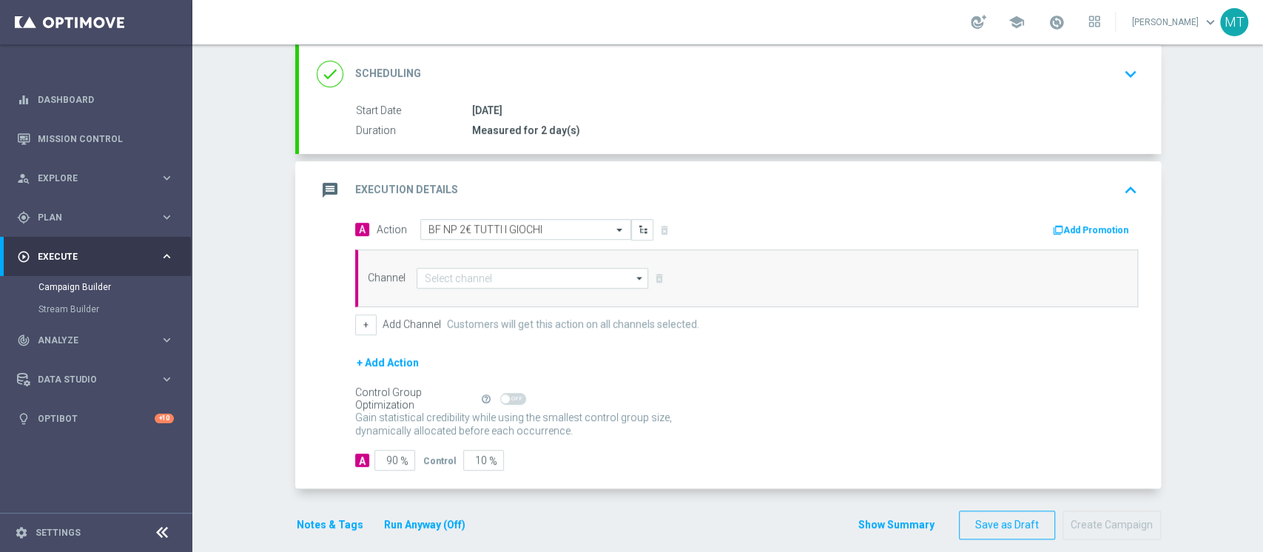
click at [1072, 221] on div "Add Promotion" at bounding box center [1095, 230] width 87 height 18
click at [1066, 229] on button "Add Promotion" at bounding box center [1093, 230] width 82 height 16
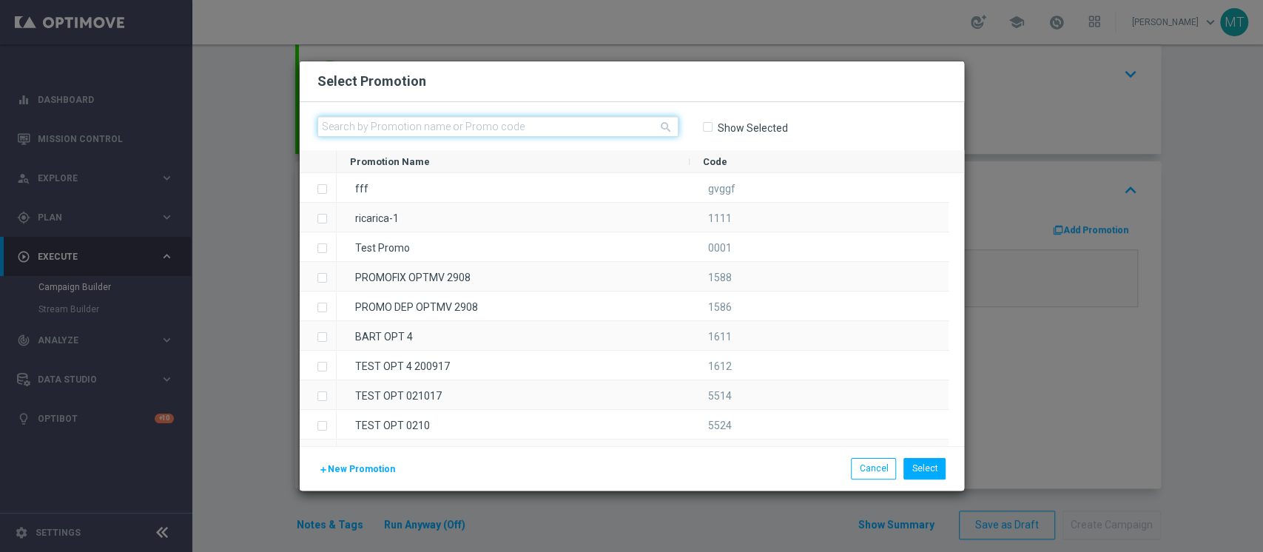
click at [656, 130] on input "text" at bounding box center [497, 126] width 361 height 21
paste input "239352"
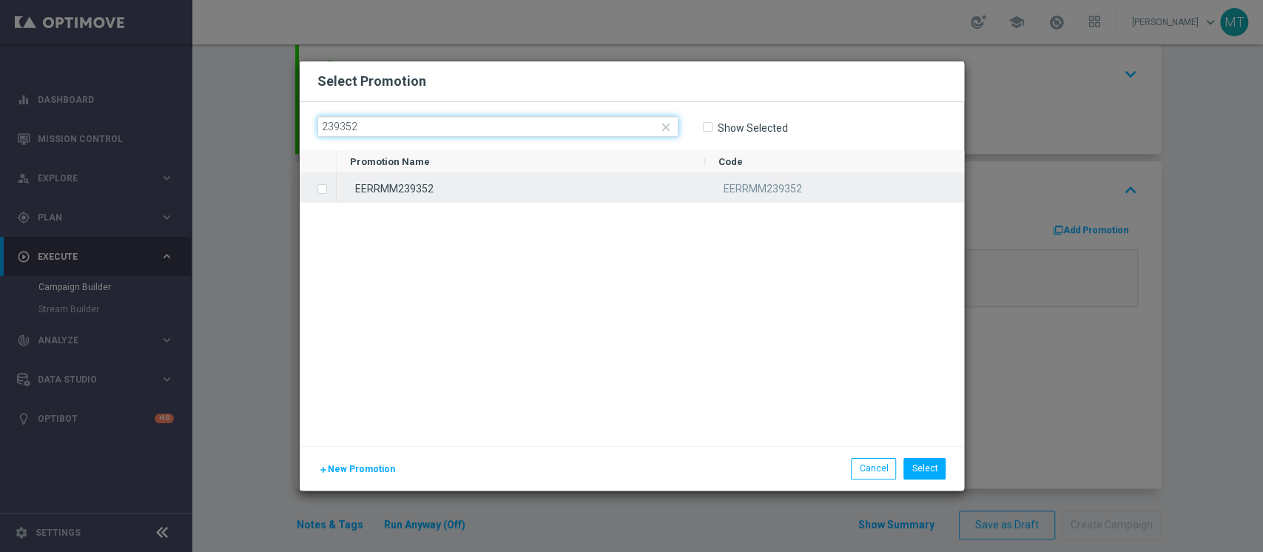
type input "239352"
click at [439, 189] on div "EERRMM239352" at bounding box center [521, 187] width 369 height 29
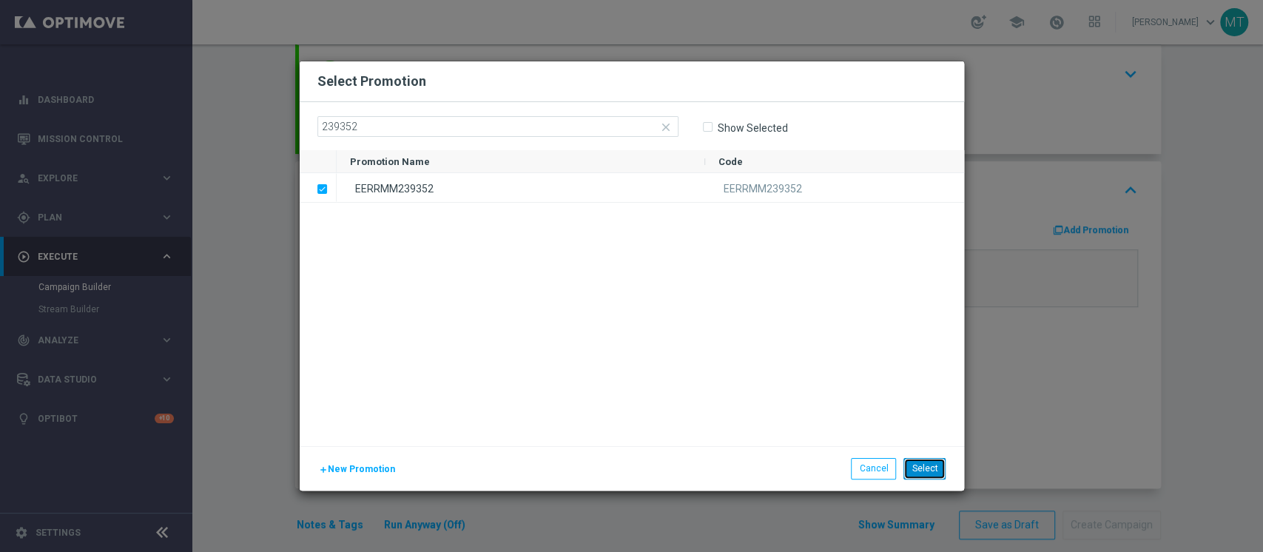
click at [921, 471] on button "Select" at bounding box center [925, 468] width 42 height 21
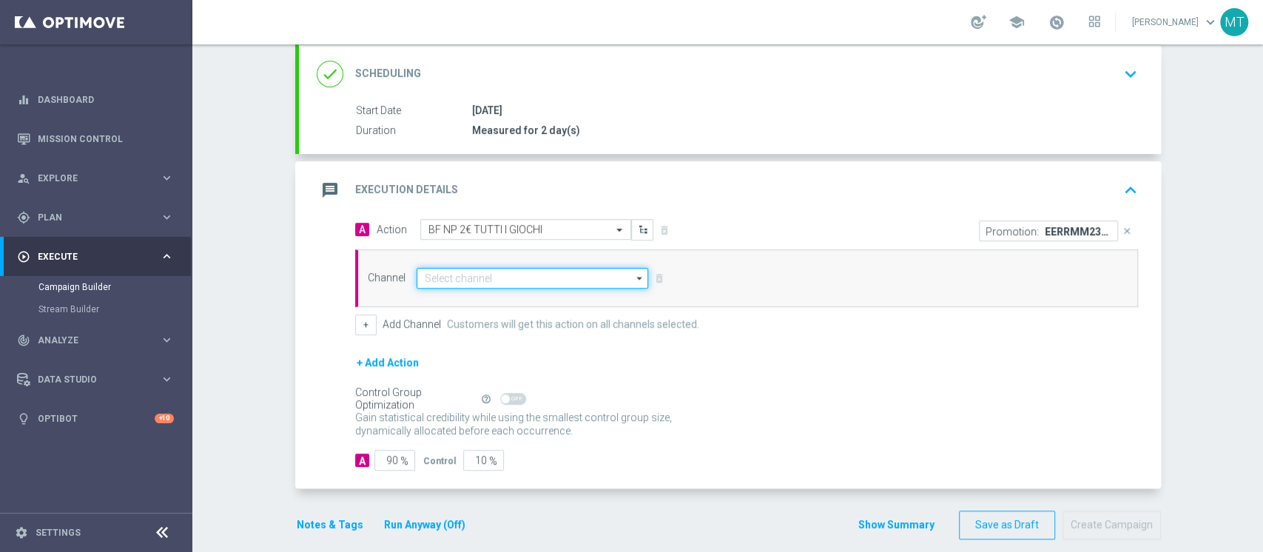
click at [476, 275] on input at bounding box center [533, 278] width 232 height 21
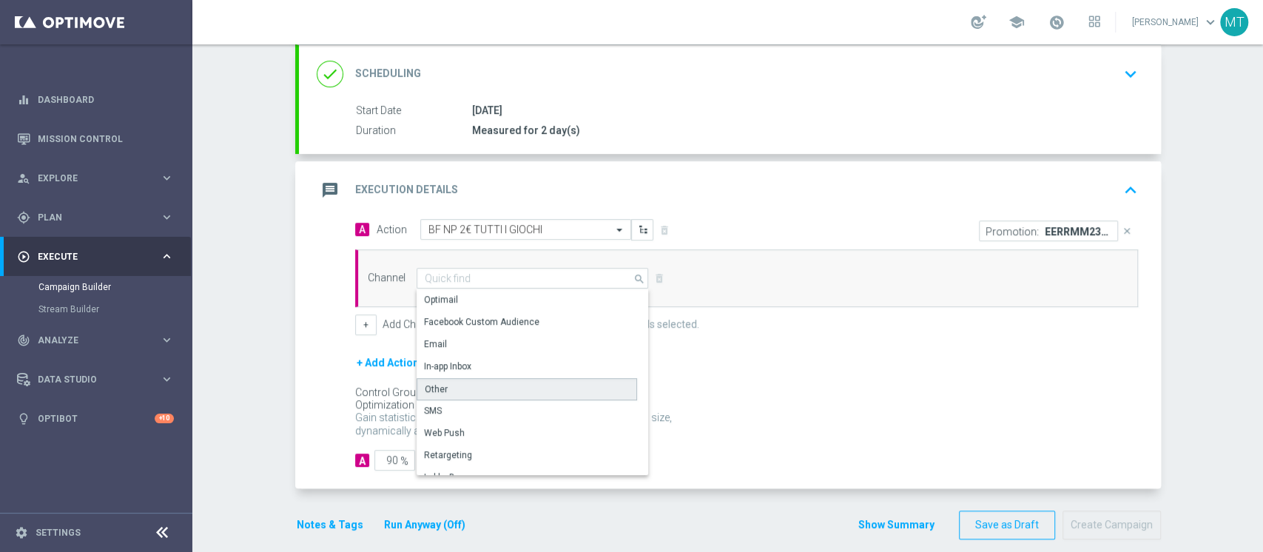
click at [444, 378] on div "Other" at bounding box center [527, 389] width 221 height 22
type input "Other"
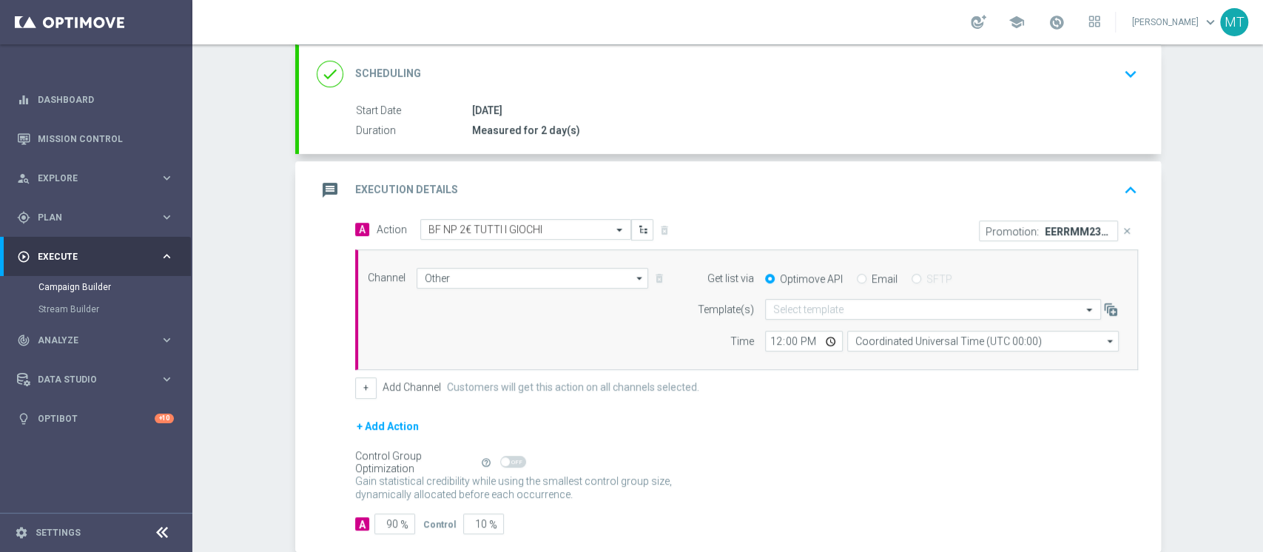
click at [857, 274] on div "Email" at bounding box center [877, 278] width 41 height 13
click at [851, 286] on div "Get list via Optimove API Email SFTP" at bounding box center [904, 278] width 451 height 21
click at [857, 279] on input "Email" at bounding box center [862, 280] width 10 height 10
radio input "true"
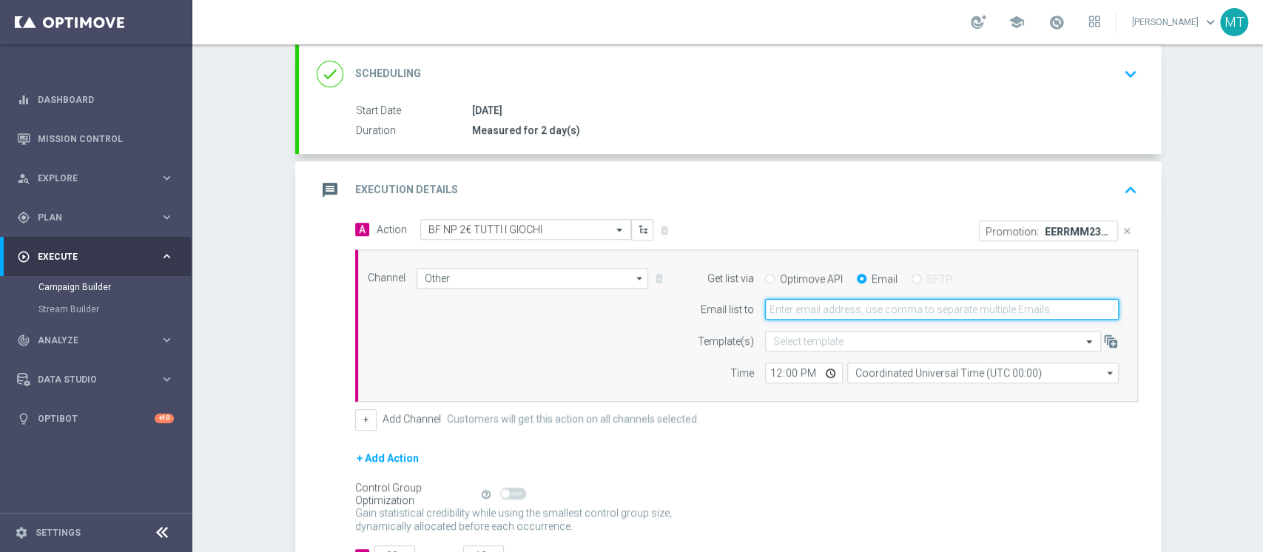
click at [837, 304] on input "email" at bounding box center [942, 309] width 354 height 21
type input "matteo.turri@sisal.it"
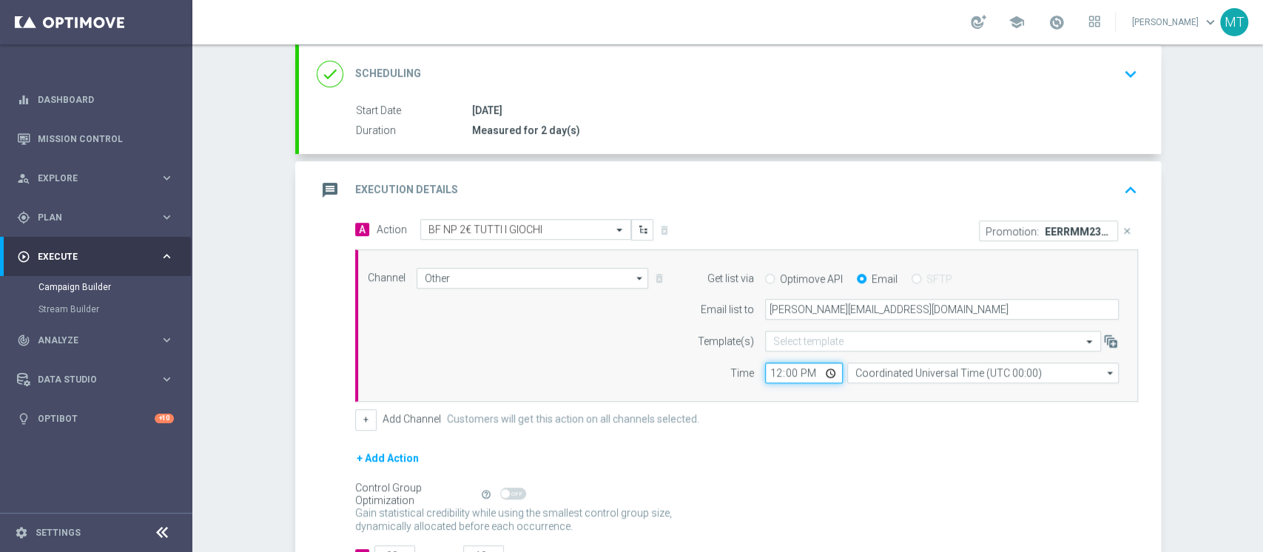
click at [765, 377] on input "12:00" at bounding box center [804, 373] width 78 height 21
type input "15:30"
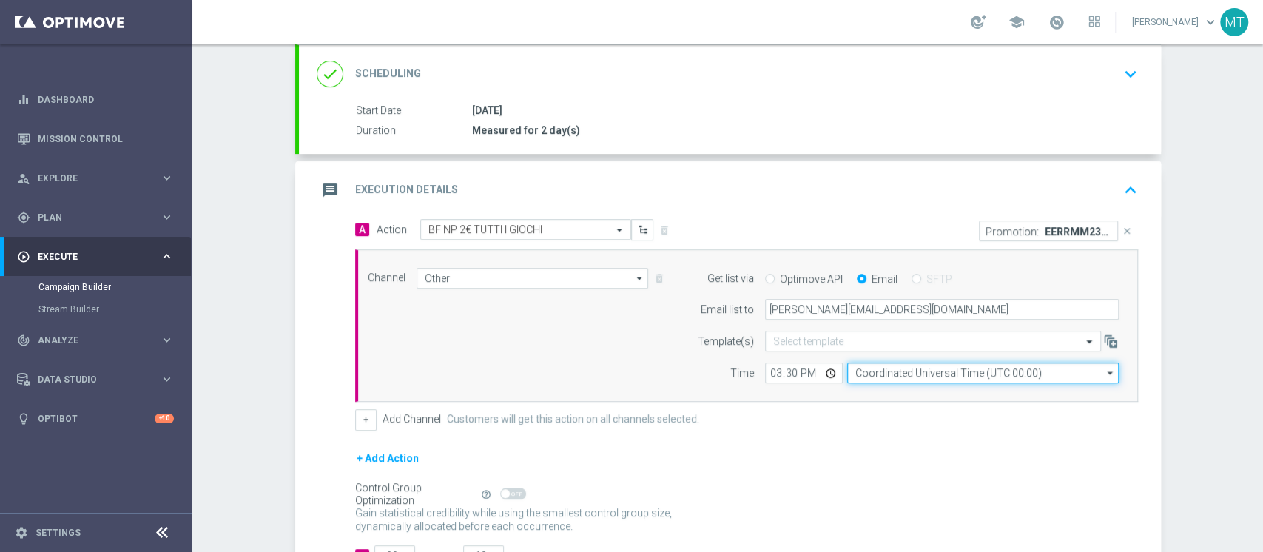
click at [906, 363] on input "Coordinated Universal Time (UTC 00:00)" at bounding box center [983, 373] width 272 height 21
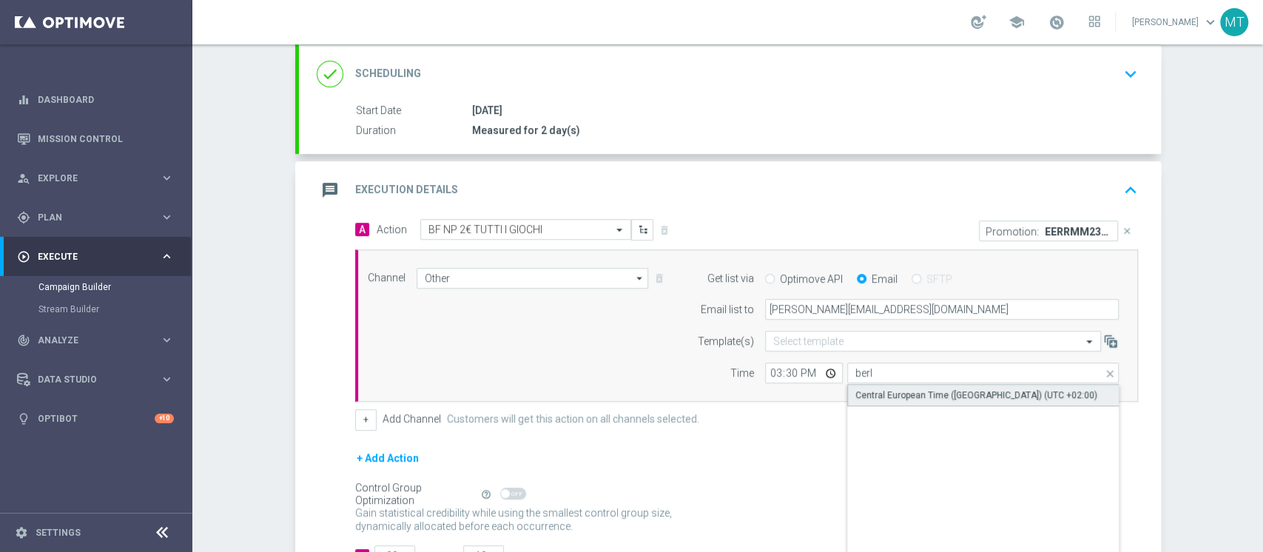
click at [907, 384] on div "Central European Time (Berlin) (UTC +02:00)" at bounding box center [983, 395] width 272 height 22
type input "Central European Time (Berlin) (UTC +02:00)"
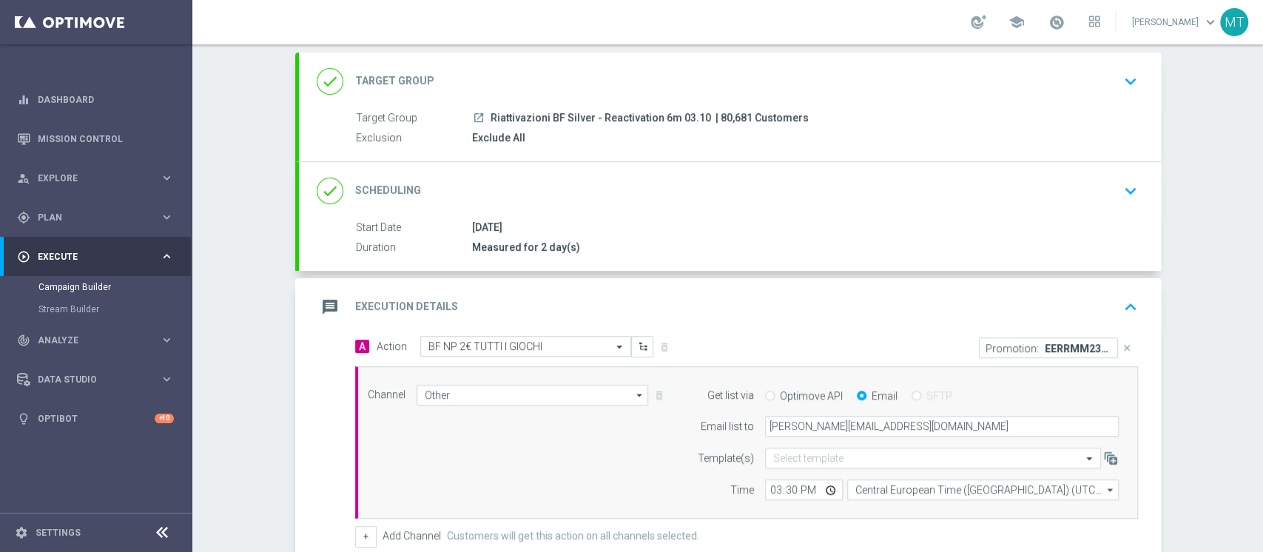
scroll to position [0, 0]
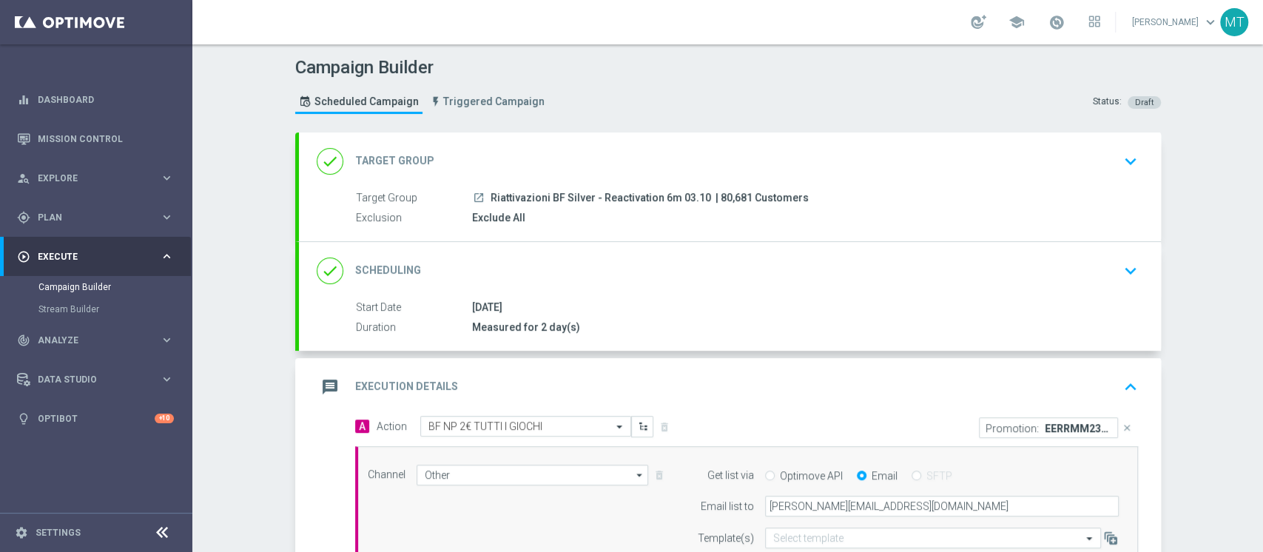
click at [559, 275] on div "done Scheduling keyboard_arrow_down" at bounding box center [730, 271] width 827 height 28
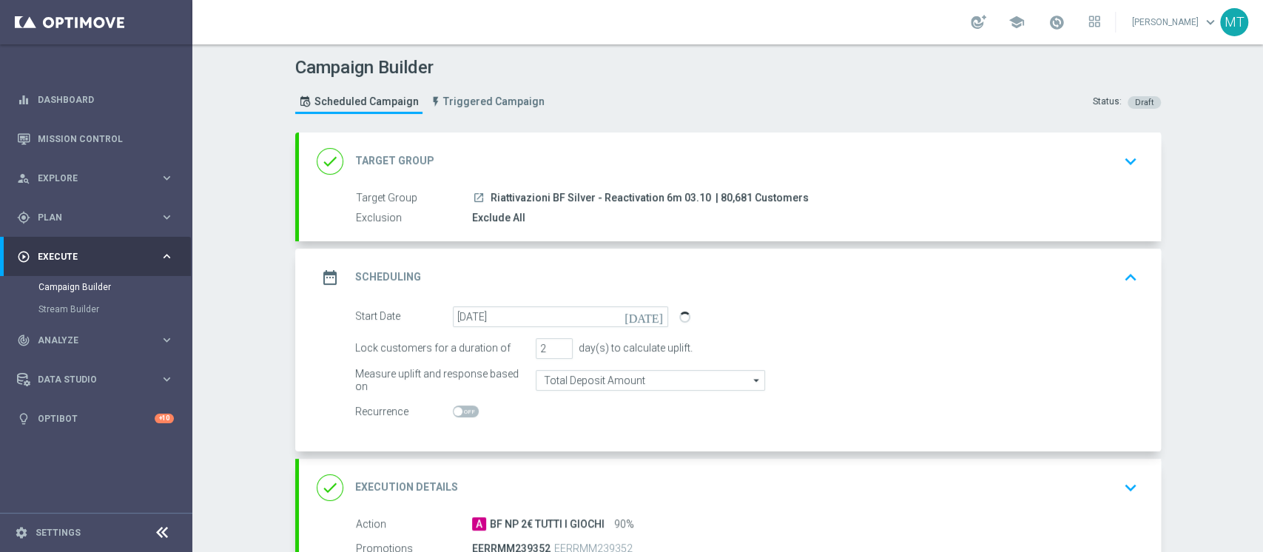
click at [670, 167] on div "done Target Group keyboard_arrow_down" at bounding box center [730, 161] width 827 height 28
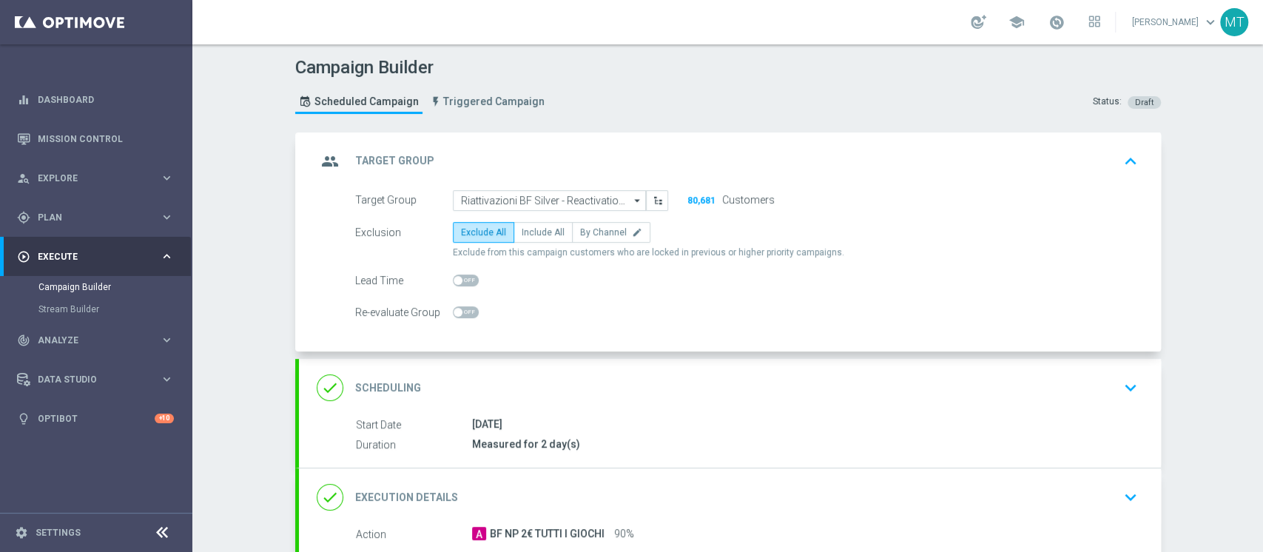
click at [588, 367] on div "done Scheduling keyboard_arrow_down" at bounding box center [730, 388] width 862 height 58
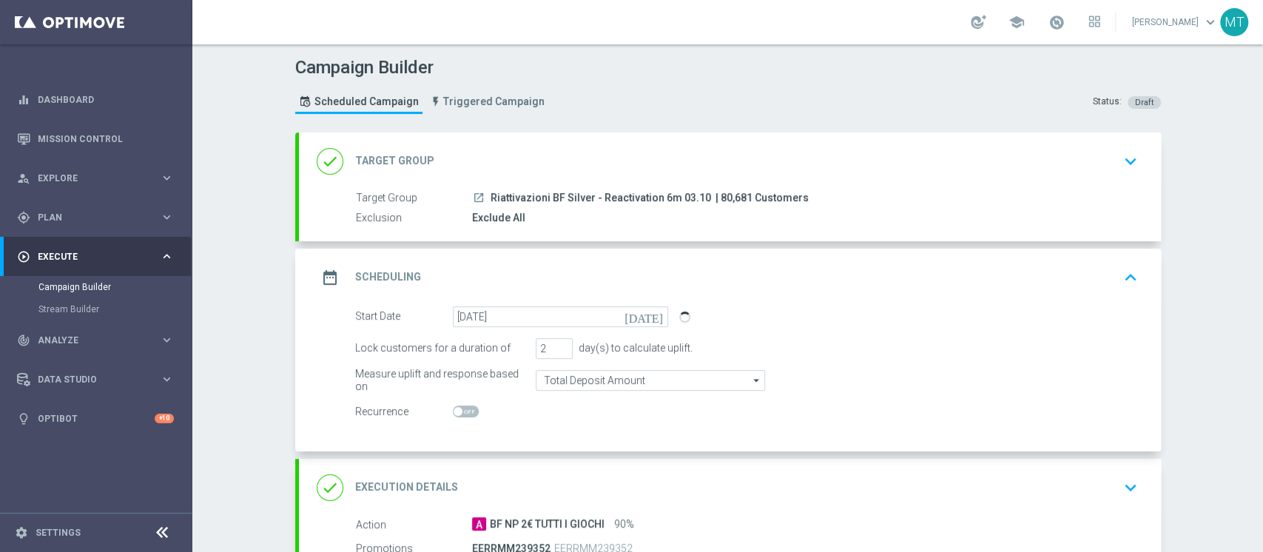
click at [669, 299] on div "date_range Scheduling keyboard_arrow_up" at bounding box center [730, 278] width 862 height 58
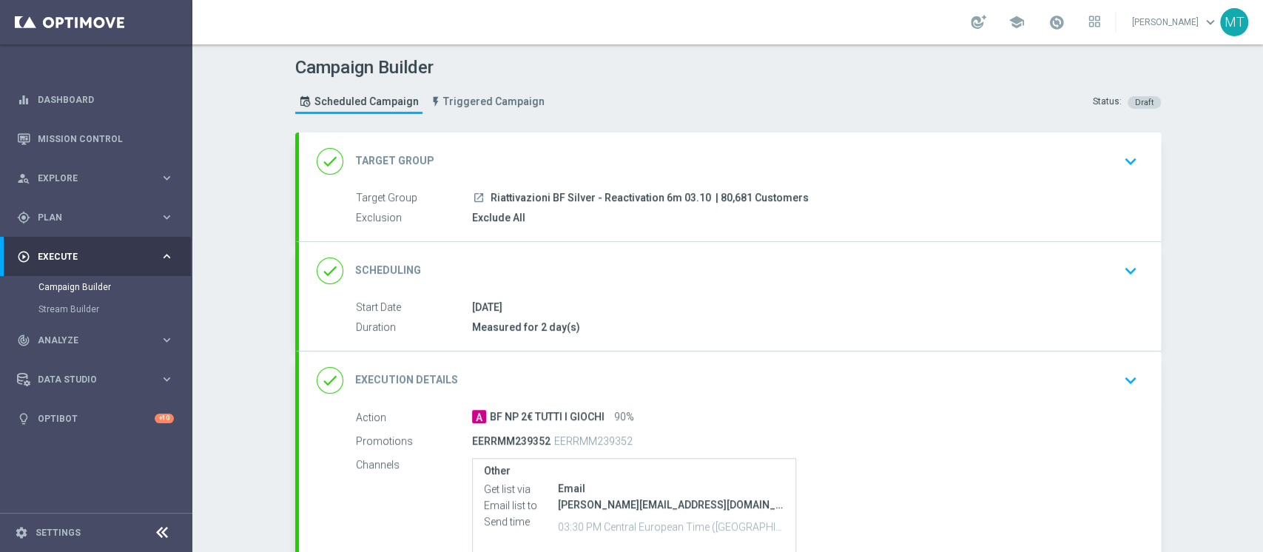
scroll to position [158, 0]
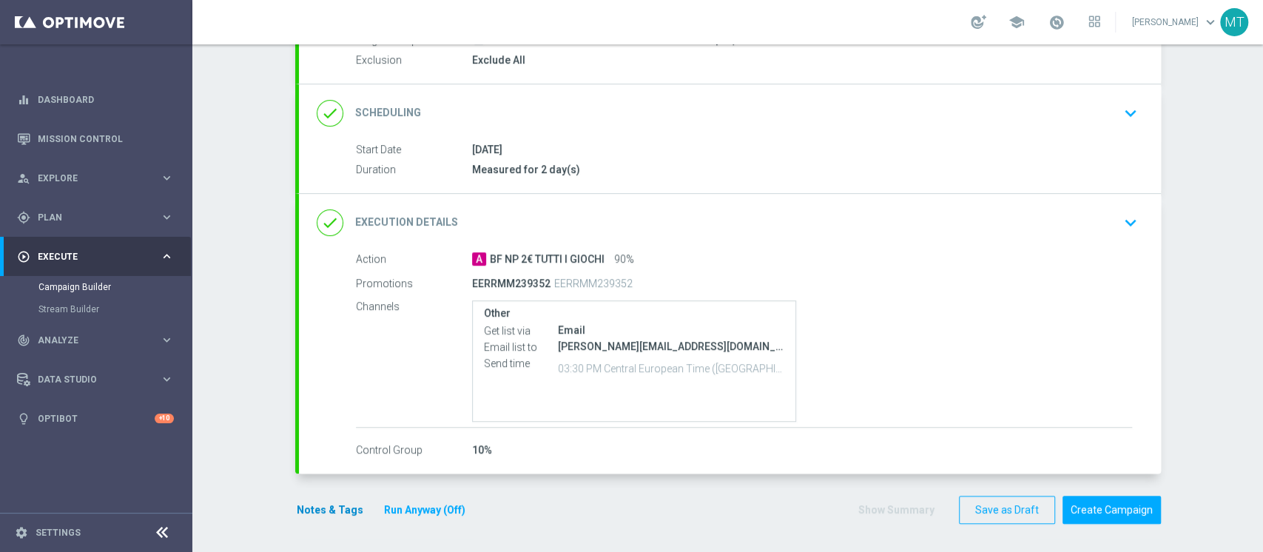
drag, startPoint x: 338, startPoint y: 494, endPoint x: 332, endPoint y: 500, distance: 7.9
click at [332, 500] on div "Notes & Tags Run Anyway (Off)" at bounding box center [389, 510] width 189 height 29
click at [331, 501] on button "Notes & Tags" at bounding box center [330, 510] width 70 height 19
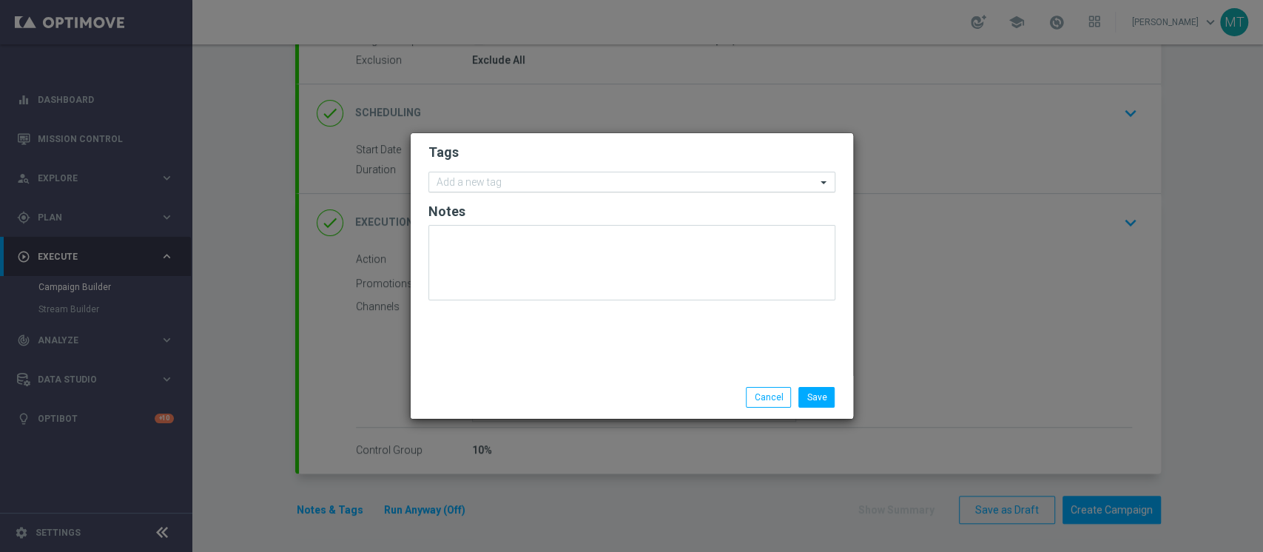
click at [551, 183] on input "text" at bounding box center [627, 183] width 380 height 13
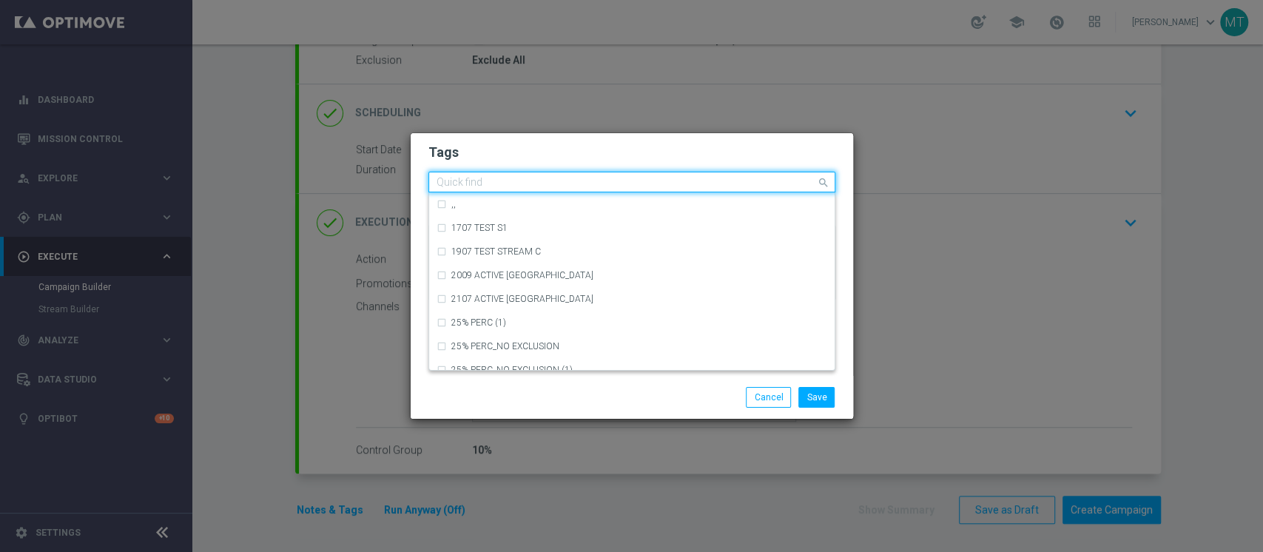
type input "s"
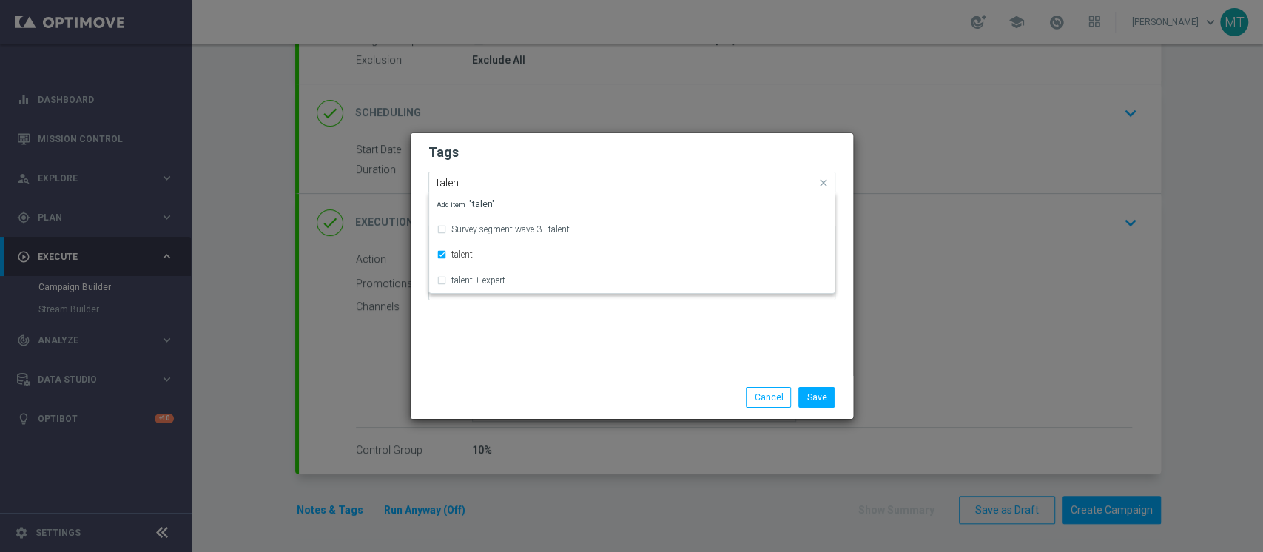
click at [551, 183] on input "talen" at bounding box center [627, 183] width 380 height 13
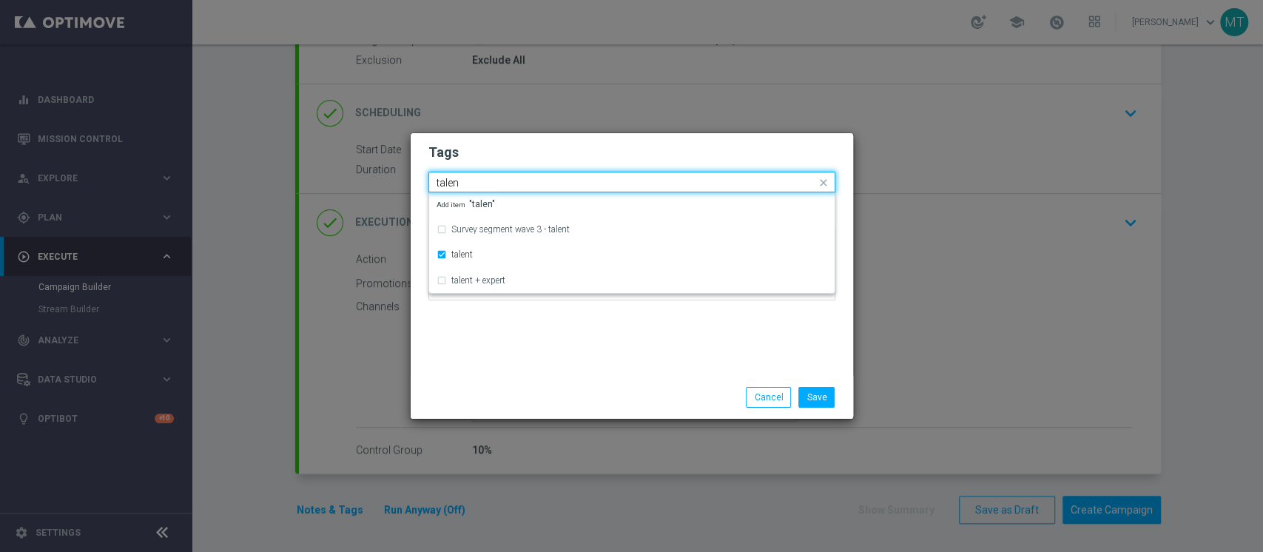
click at [551, 183] on input "talen" at bounding box center [627, 183] width 380 height 13
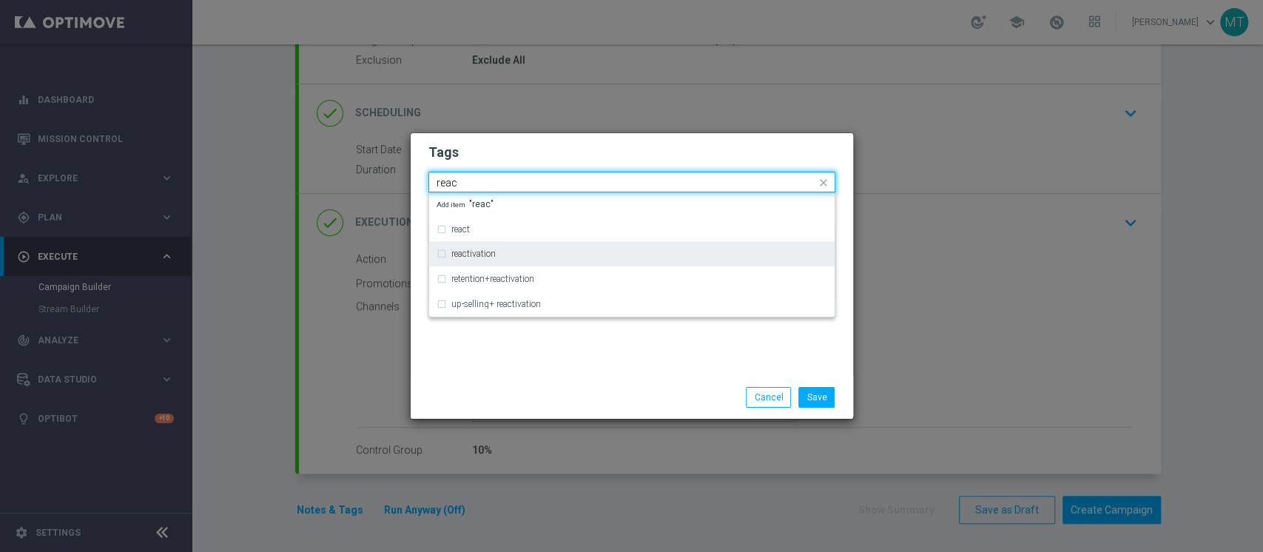
click at [488, 255] on label "reactivation" at bounding box center [473, 253] width 44 height 9
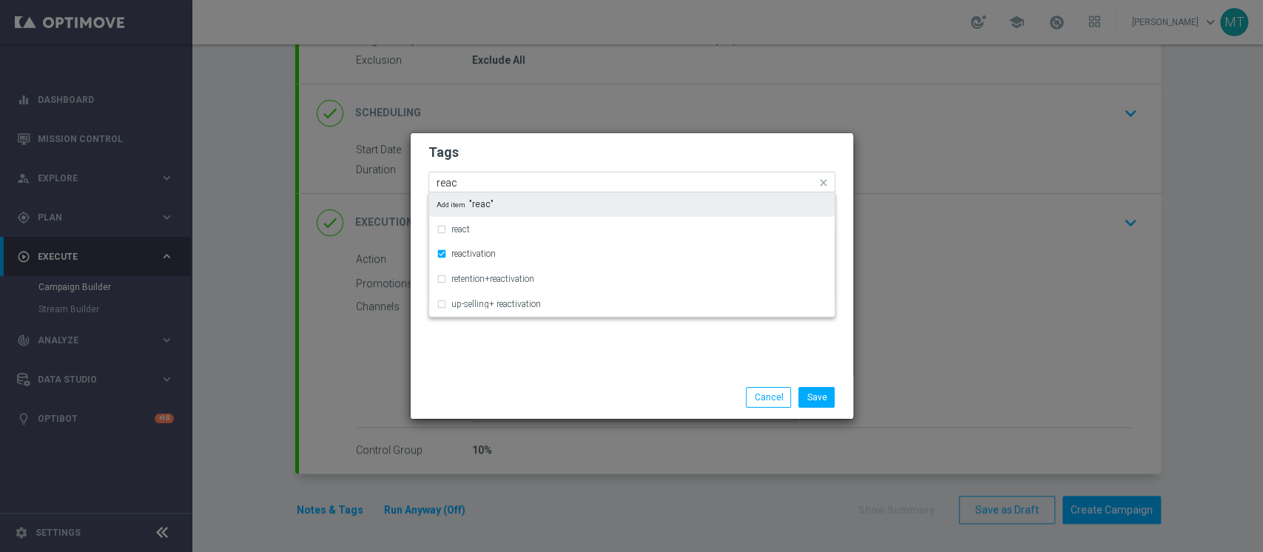
click at [505, 175] on div "Quick find × talent × reactivation reac" at bounding box center [622, 182] width 387 height 19
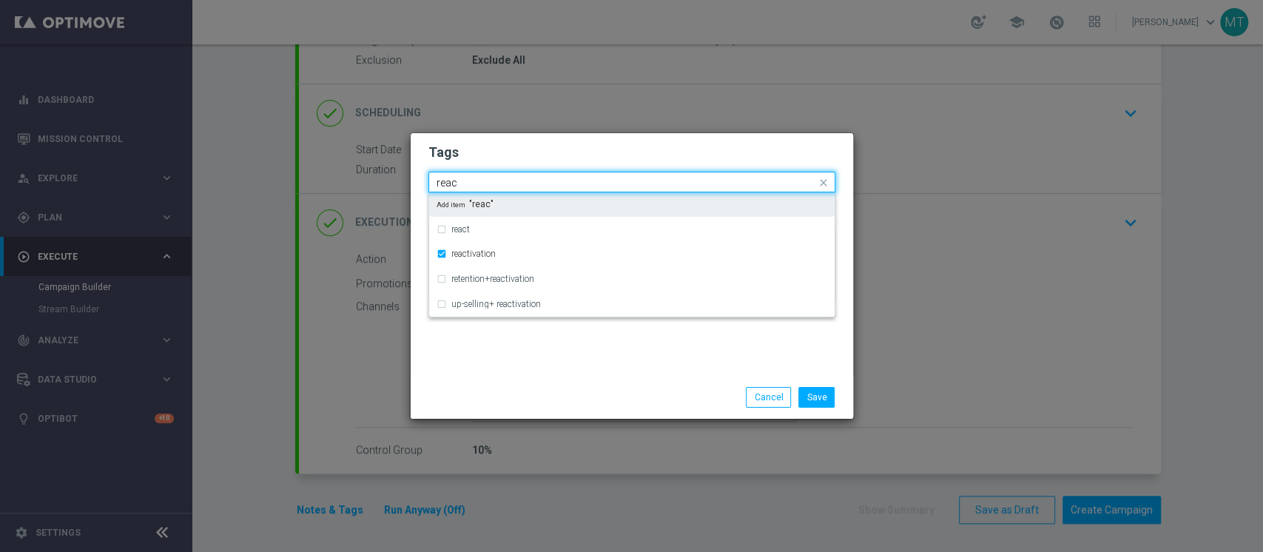
click at [505, 175] on div "Quick find × talent × reactivation reac" at bounding box center [622, 182] width 387 height 19
click at [497, 181] on input "reac" at bounding box center [627, 183] width 380 height 13
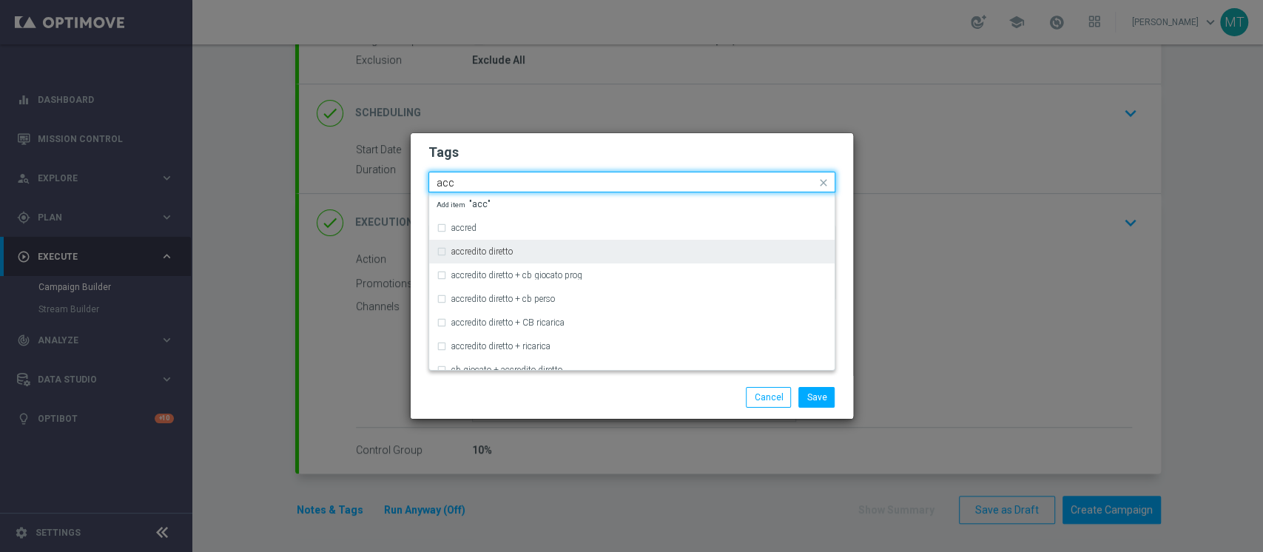
click at [509, 249] on label "accredito diretto" at bounding box center [481, 251] width 61 height 9
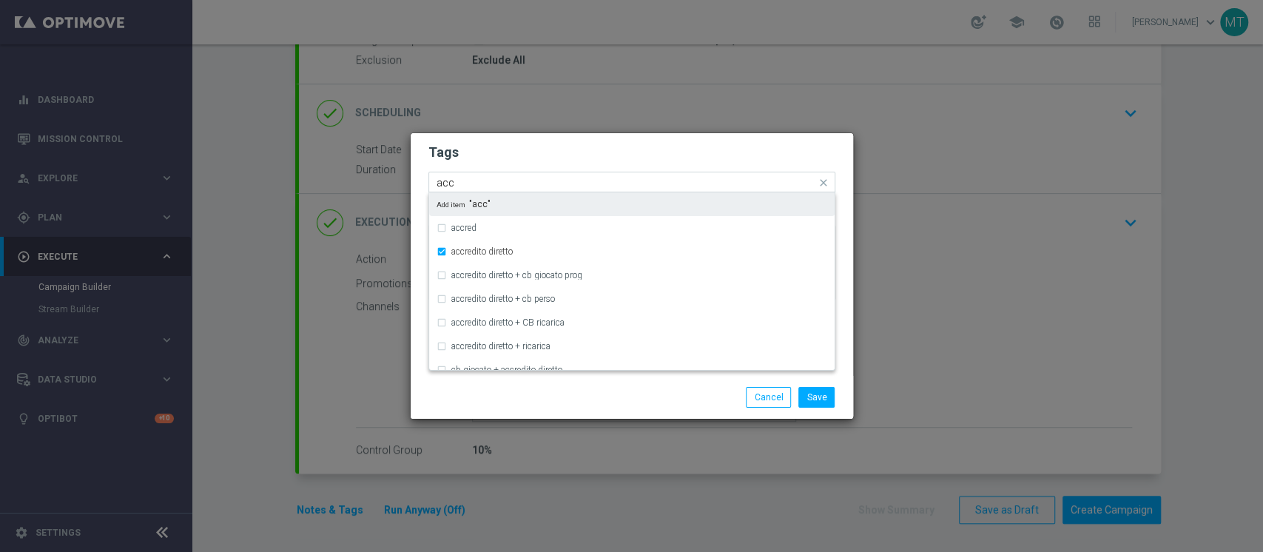
click at [512, 177] on input "acc" at bounding box center [627, 183] width 380 height 13
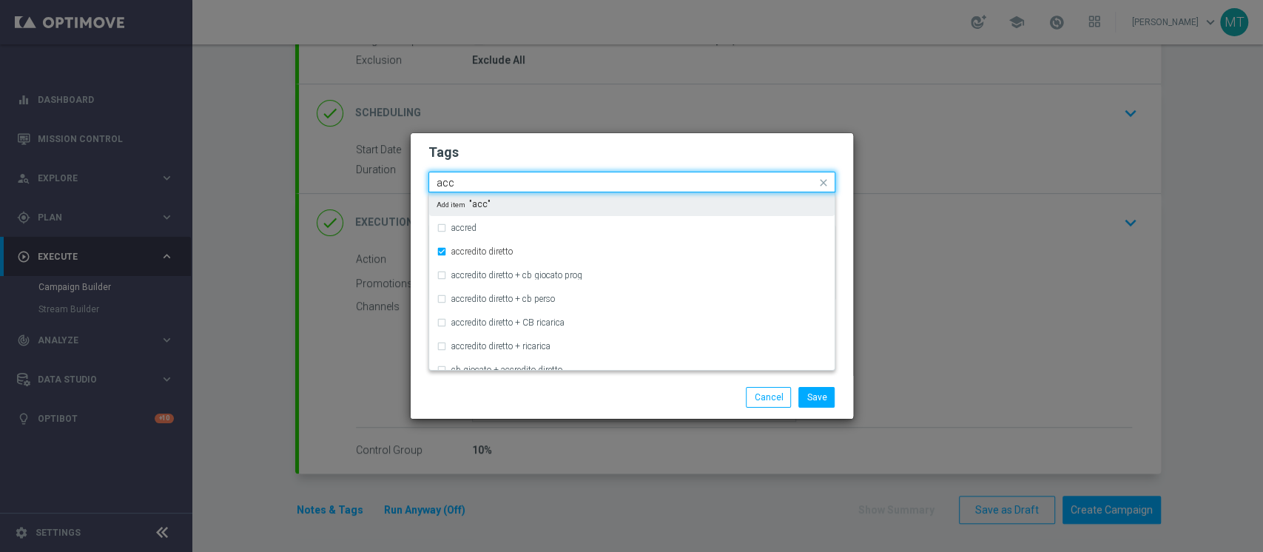
click at [512, 177] on input "acc" at bounding box center [627, 183] width 380 height 13
click at [465, 198] on div "all" at bounding box center [632, 204] width 391 height 24
click at [480, 178] on input "all" at bounding box center [627, 183] width 380 height 13
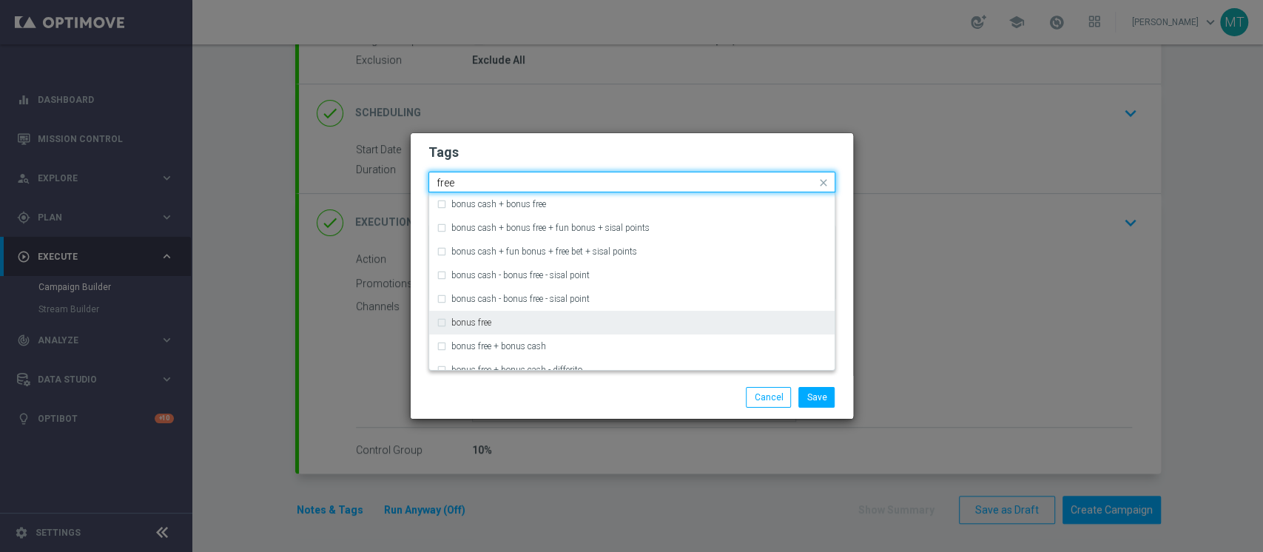
click at [494, 318] on div "bonus free" at bounding box center [639, 322] width 376 height 9
type input "free"
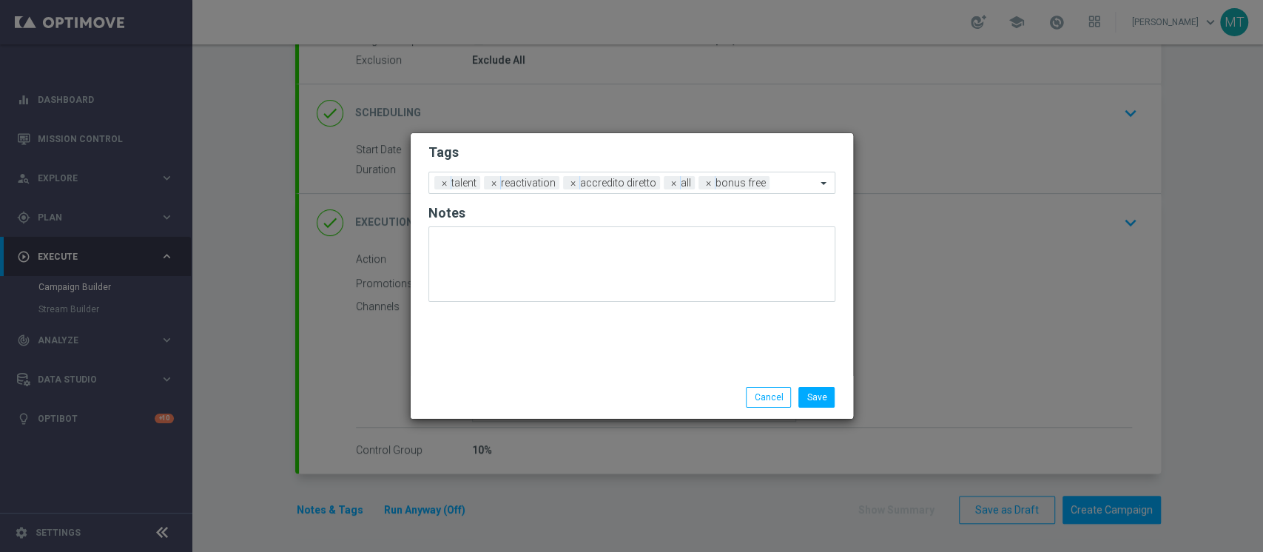
drag, startPoint x: 734, startPoint y: 386, endPoint x: 758, endPoint y: 386, distance: 23.7
click at [734, 386] on div "Save Cancel" at bounding box center [632, 397] width 443 height 43
click at [806, 400] on button "Save" at bounding box center [817, 397] width 36 height 21
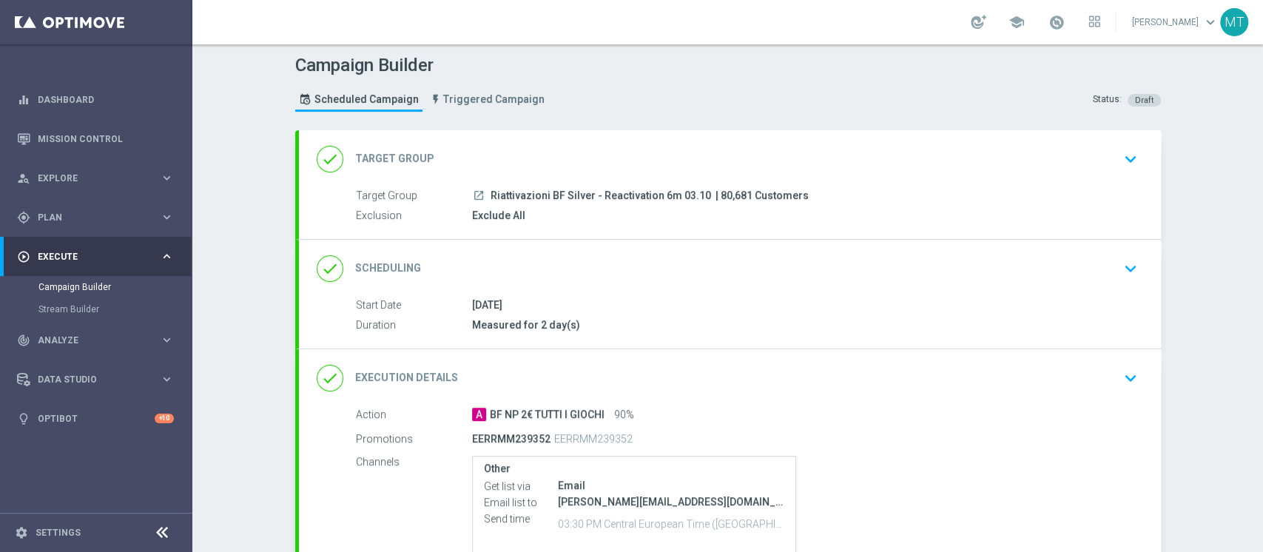
scroll to position [0, 0]
click at [575, 279] on div "done Scheduling keyboard_arrow_down" at bounding box center [730, 271] width 827 height 28
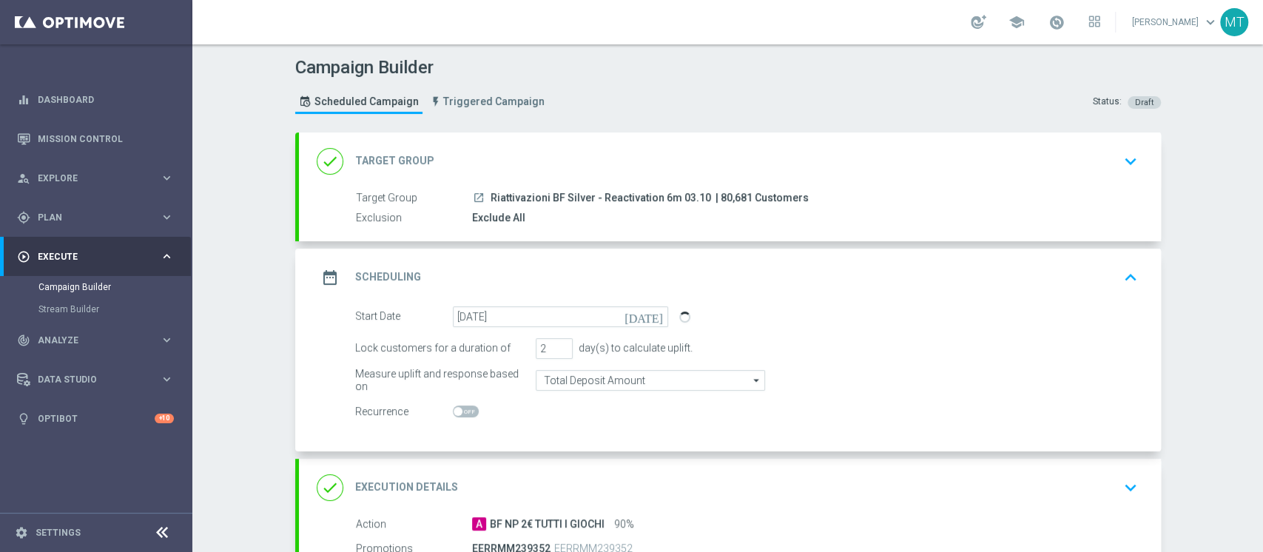
click at [673, 161] on div "done Target Group keyboard_arrow_down Target Group launch Riattivazioni BF Silv…" at bounding box center [730, 186] width 862 height 109
click at [663, 163] on div "done Target Group keyboard_arrow_down" at bounding box center [730, 161] width 827 height 28
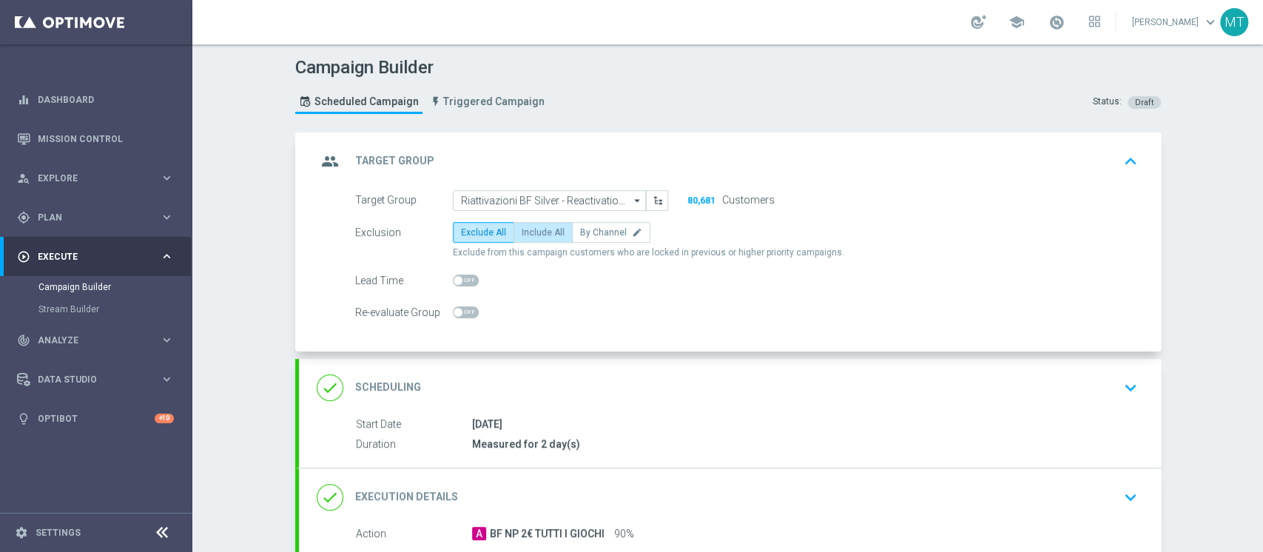
click at [533, 224] on label "Include All" at bounding box center [543, 232] width 59 height 21
click at [531, 230] on input "Include All" at bounding box center [527, 235] width 10 height 10
radio input "true"
click at [592, 161] on div "group Target Group keyboard_arrow_up" at bounding box center [730, 161] width 827 height 28
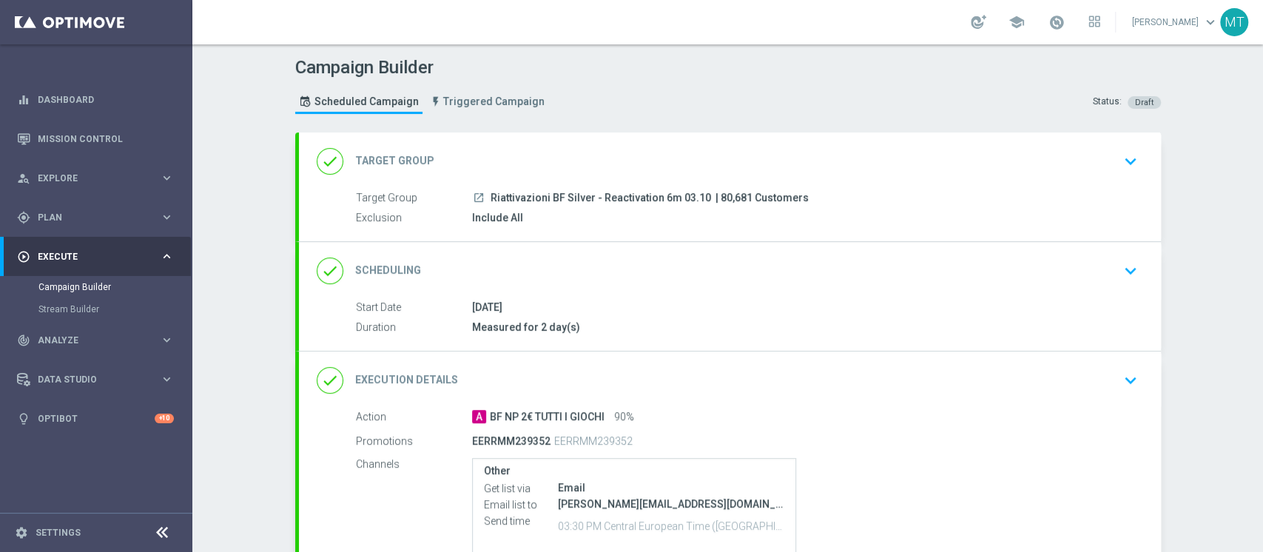
click at [602, 157] on div "done Target Group keyboard_arrow_down Target Group launch Riattivazioni BF Silv…" at bounding box center [730, 186] width 862 height 109
click at [618, 156] on div "done Target Group keyboard_arrow_down" at bounding box center [730, 161] width 827 height 28
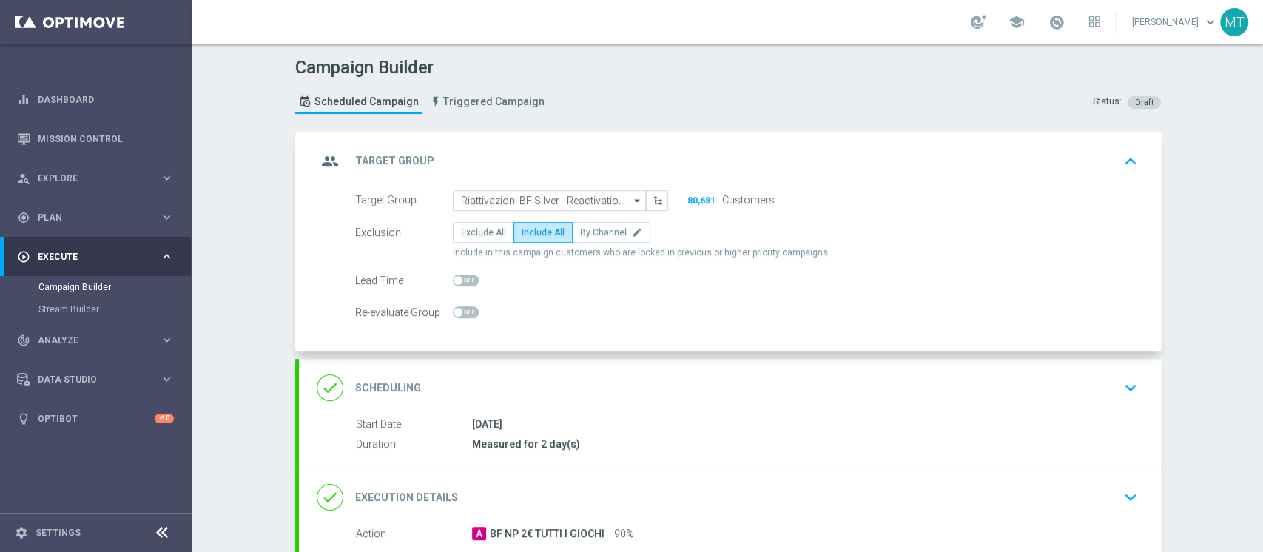
click at [618, 156] on div "group Target Group keyboard_arrow_up" at bounding box center [730, 161] width 827 height 28
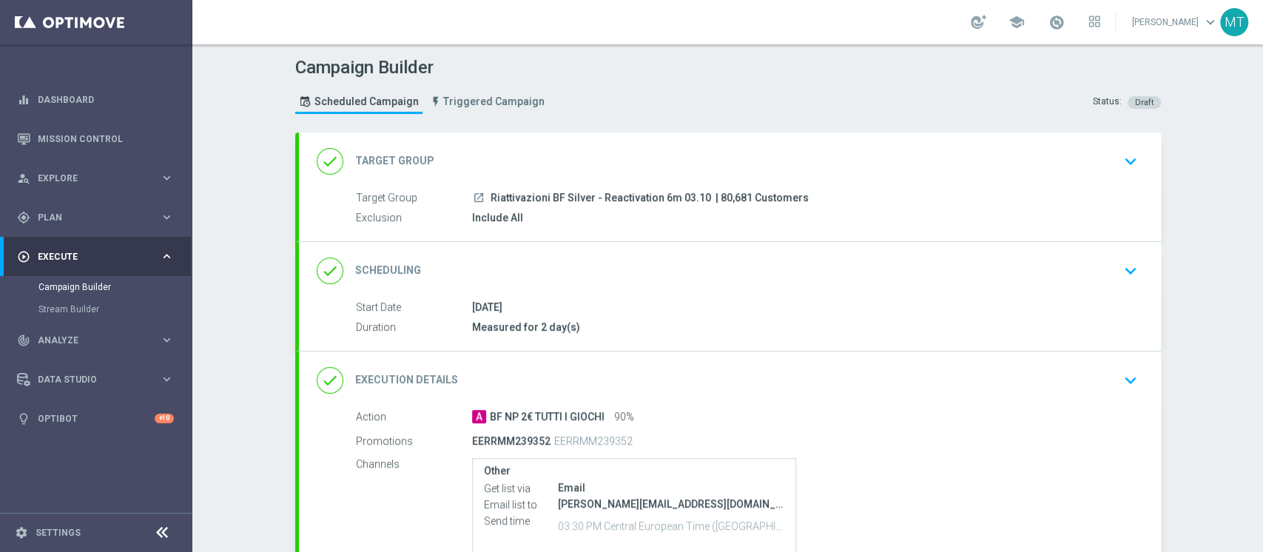
click at [588, 280] on div "done Scheduling keyboard_arrow_down" at bounding box center [730, 271] width 827 height 28
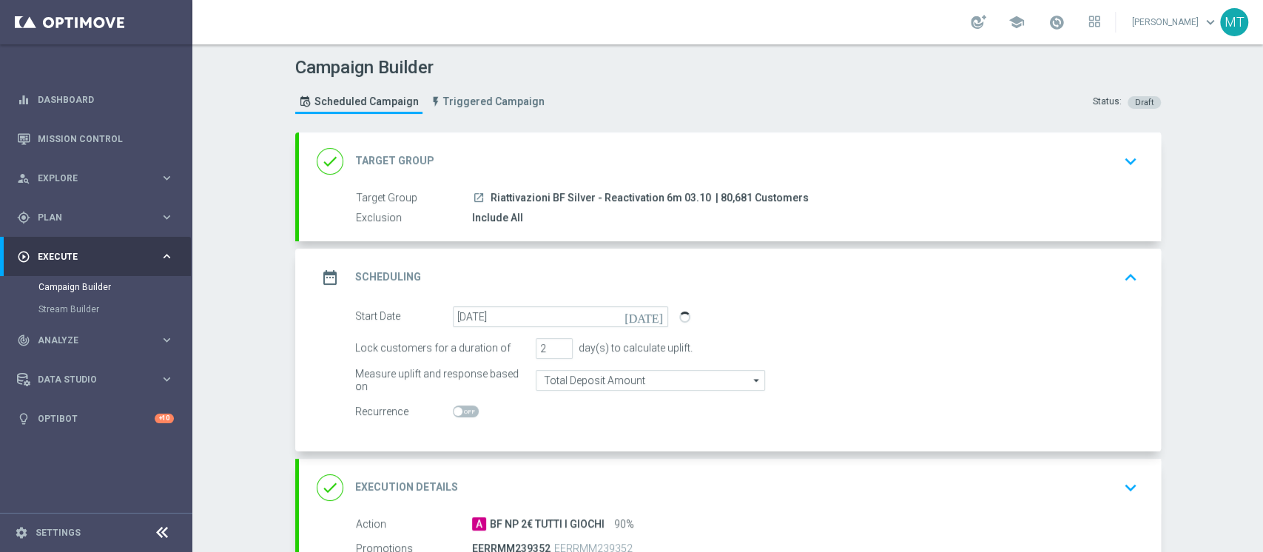
click at [588, 280] on div "date_range Scheduling keyboard_arrow_up" at bounding box center [730, 277] width 827 height 28
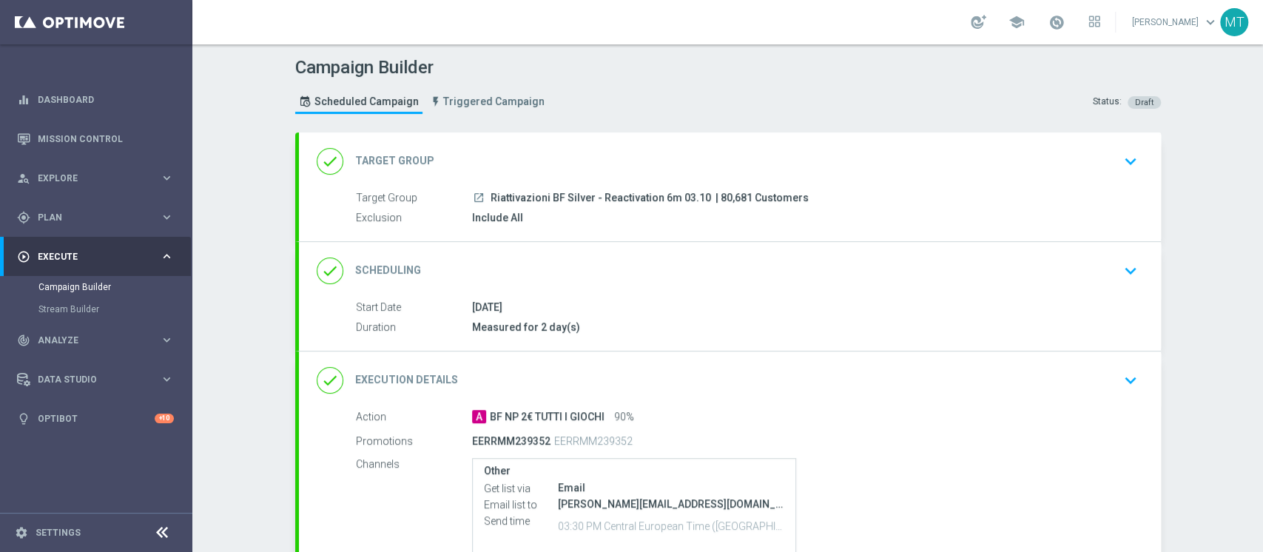
scroll to position [98, 0]
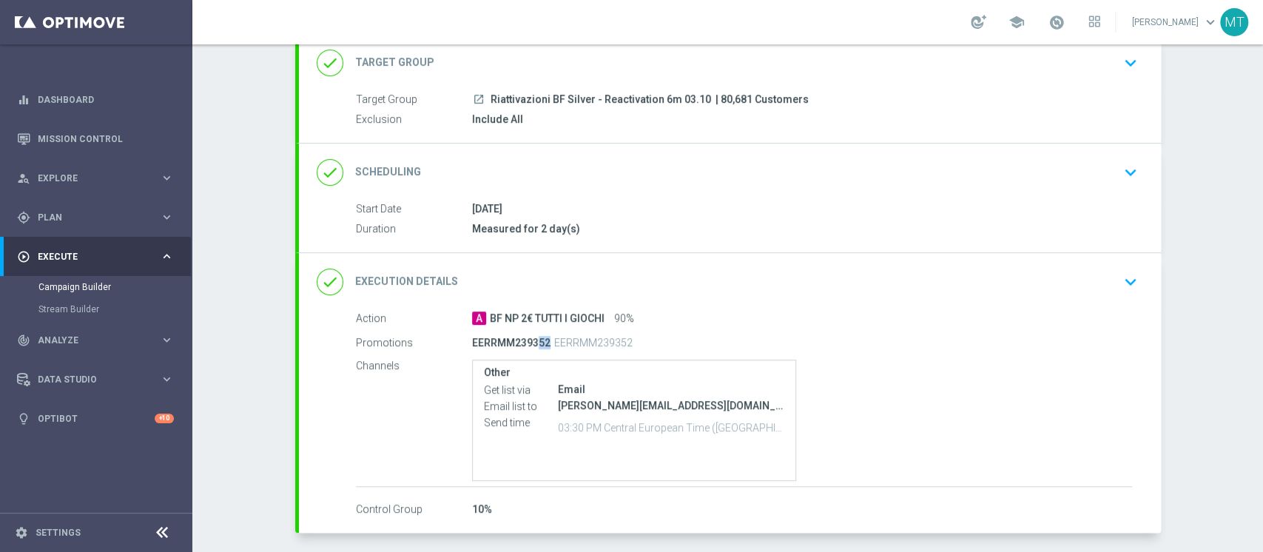
drag, startPoint x: 523, startPoint y: 337, endPoint x: 537, endPoint y: 337, distance: 13.3
click at [537, 337] on p "EERRMM239352" at bounding box center [511, 342] width 78 height 13
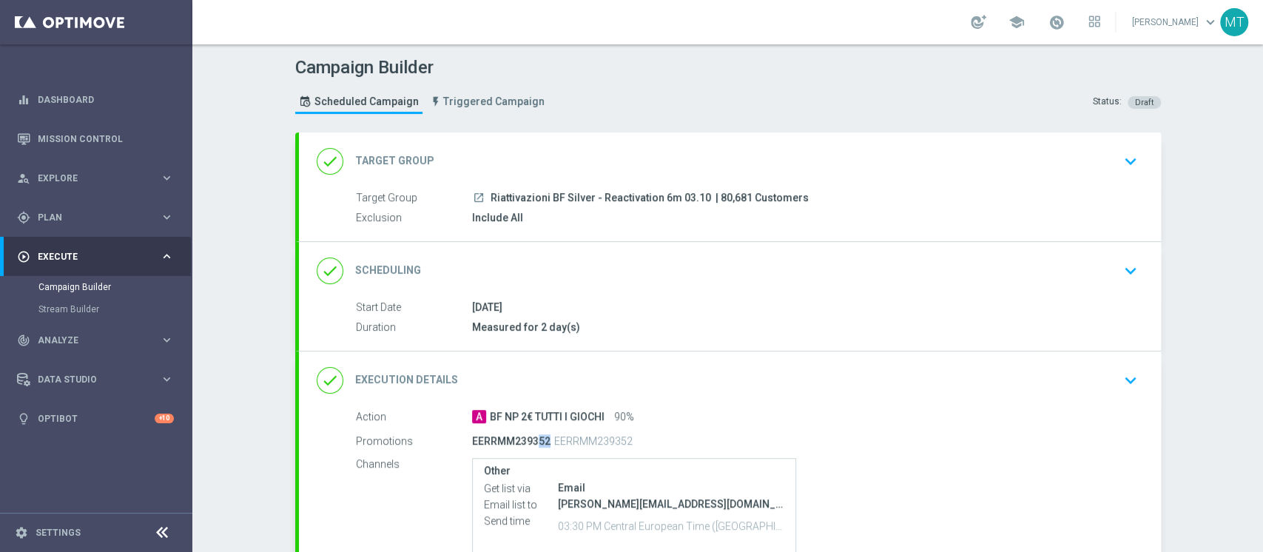
scroll to position [158, 0]
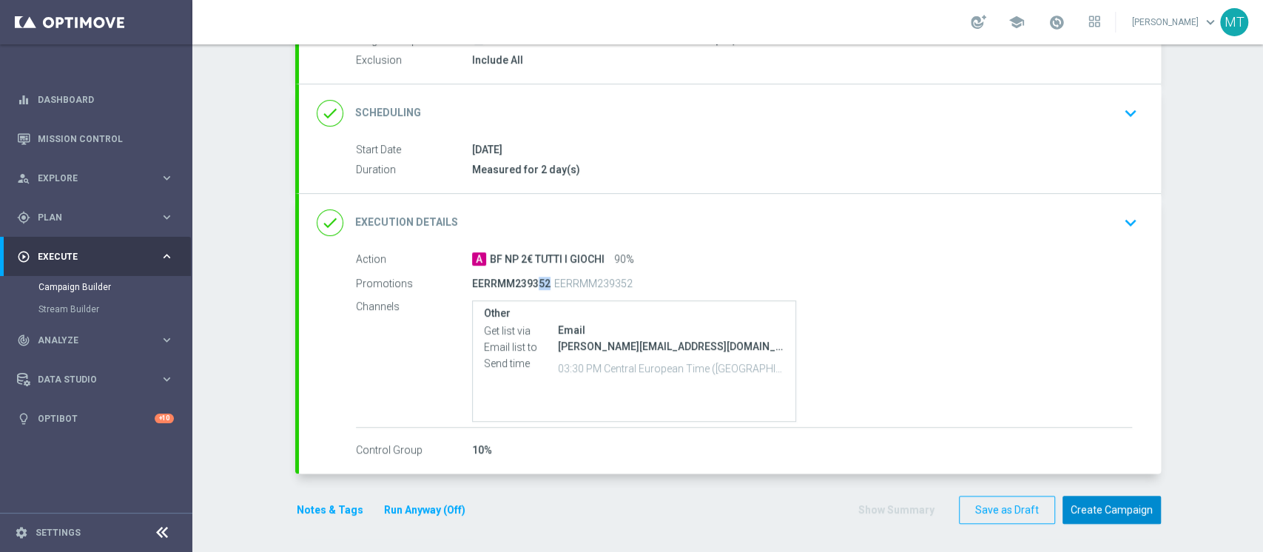
click at [1134, 511] on button "Create Campaign" at bounding box center [1112, 510] width 98 height 29
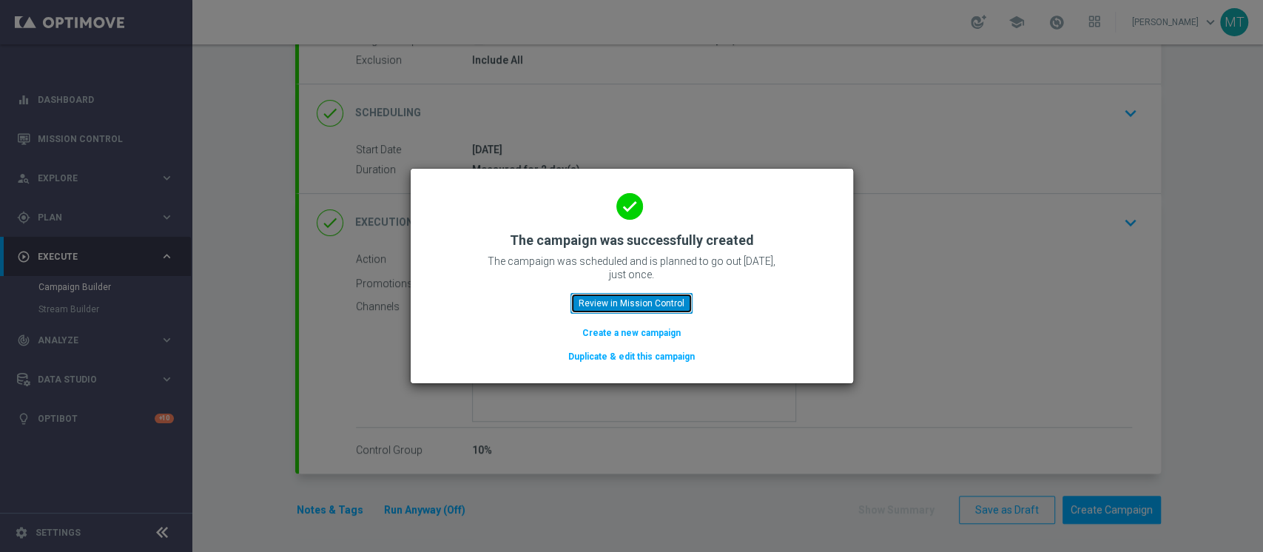
click at [666, 305] on button "Review in Mission Control" at bounding box center [632, 303] width 122 height 21
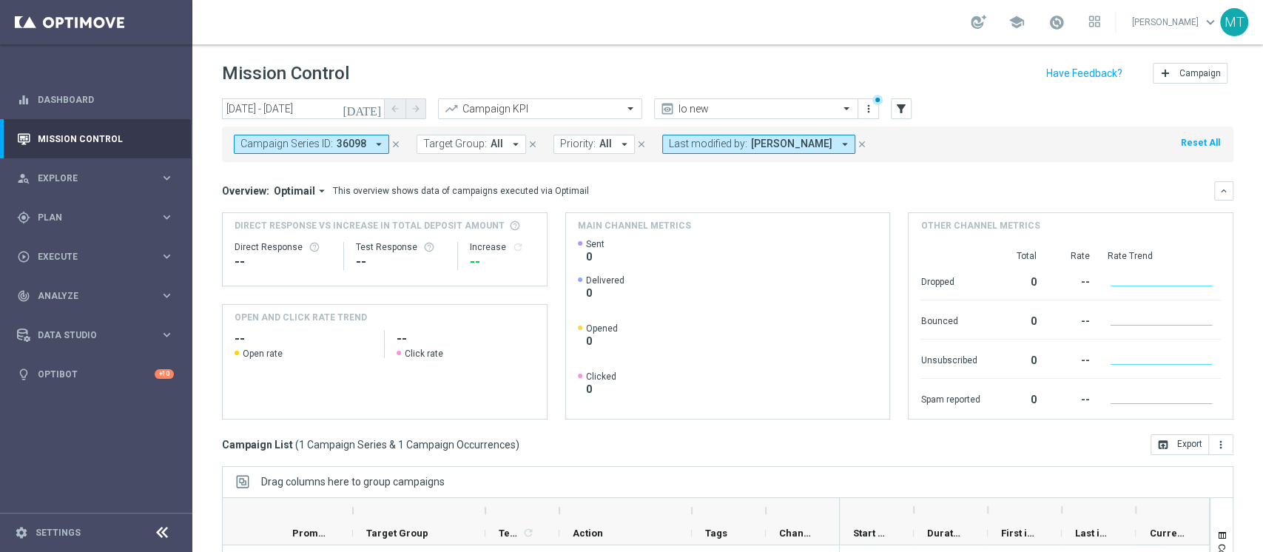
click at [1066, 28] on link at bounding box center [1056, 23] width 19 height 24
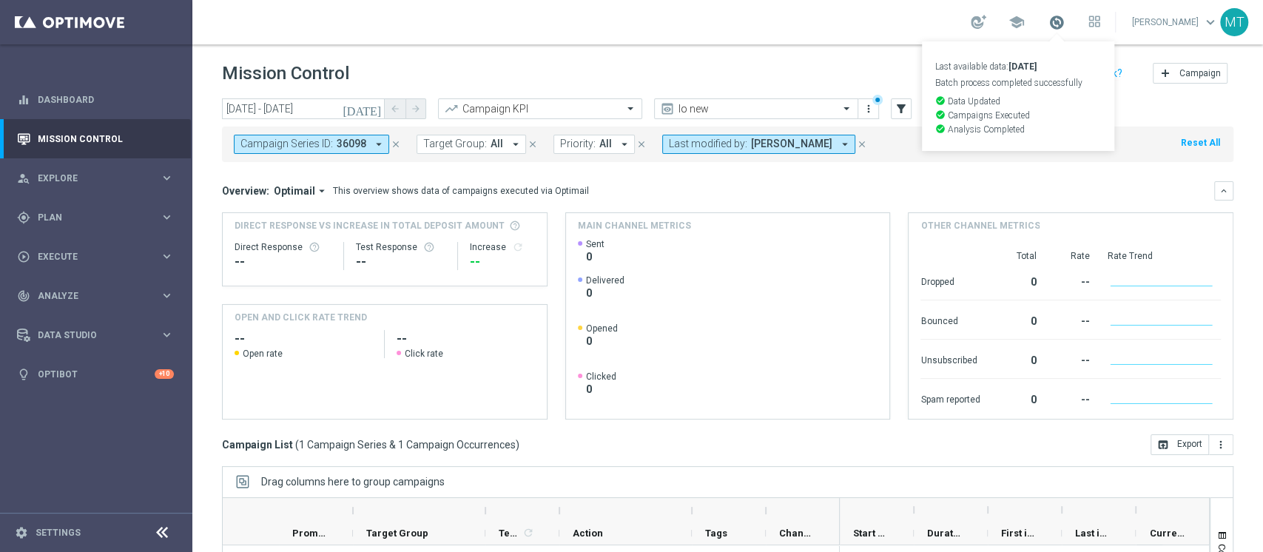
click at [1065, 27] on span at bounding box center [1057, 22] width 16 height 16
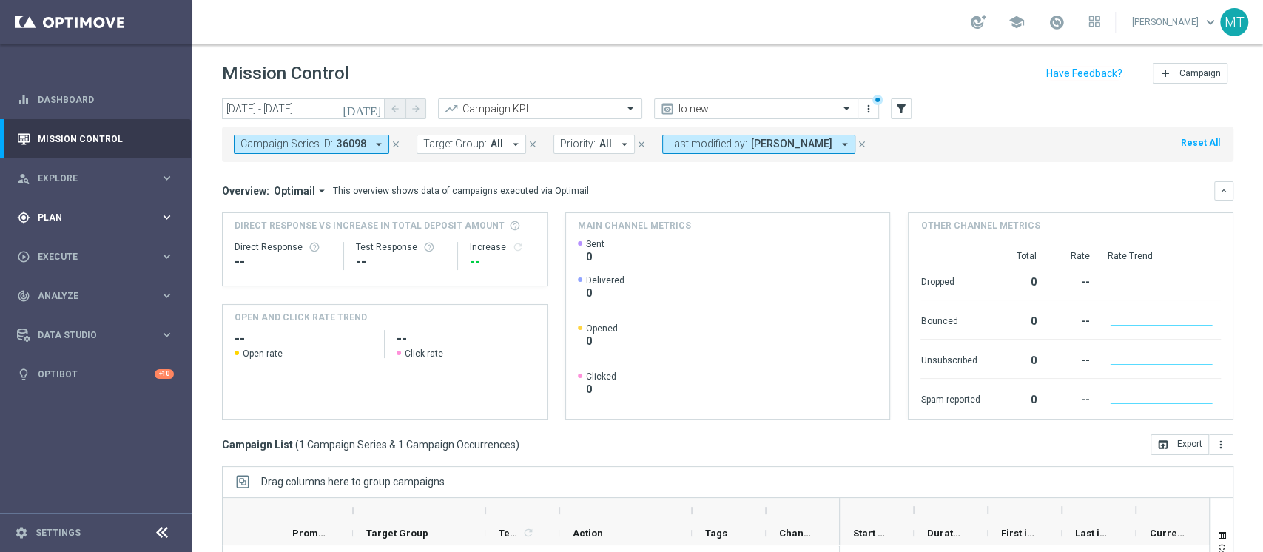
click at [73, 223] on div "gps_fixed Plan" at bounding box center [88, 217] width 143 height 13
click at [95, 122] on link "Mission Control" at bounding box center [106, 138] width 136 height 39
click at [1066, 24] on div "school" at bounding box center [1036, 22] width 130 height 25
click at [1065, 24] on span at bounding box center [1057, 22] width 16 height 16
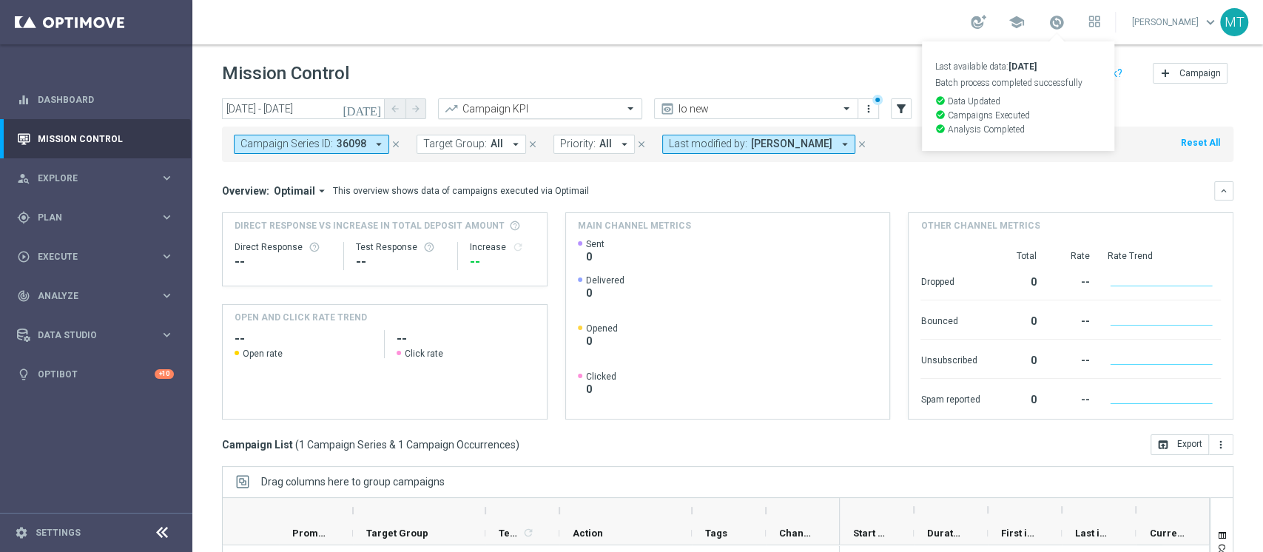
drag, startPoint x: 1072, startPoint y: 24, endPoint x: 506, endPoint y: 98, distance: 570.2
click at [1065, 24] on span at bounding box center [1057, 22] width 16 height 16
click at [391, 144] on icon "close" at bounding box center [396, 144] width 10 height 10
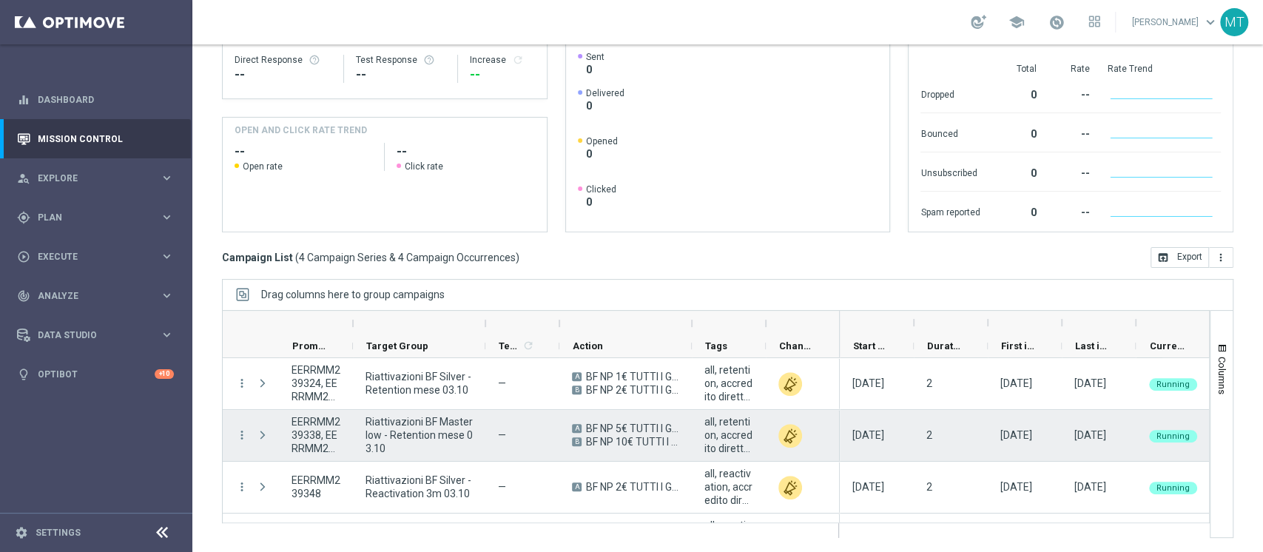
scroll to position [42, 0]
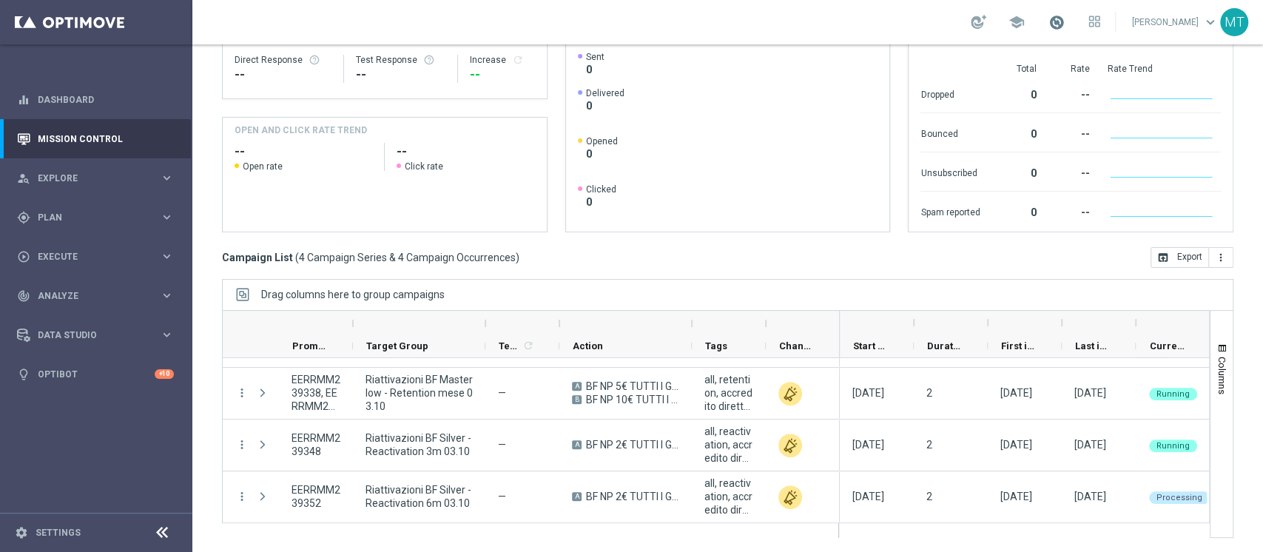
click at [1065, 15] on span at bounding box center [1057, 22] width 16 height 16
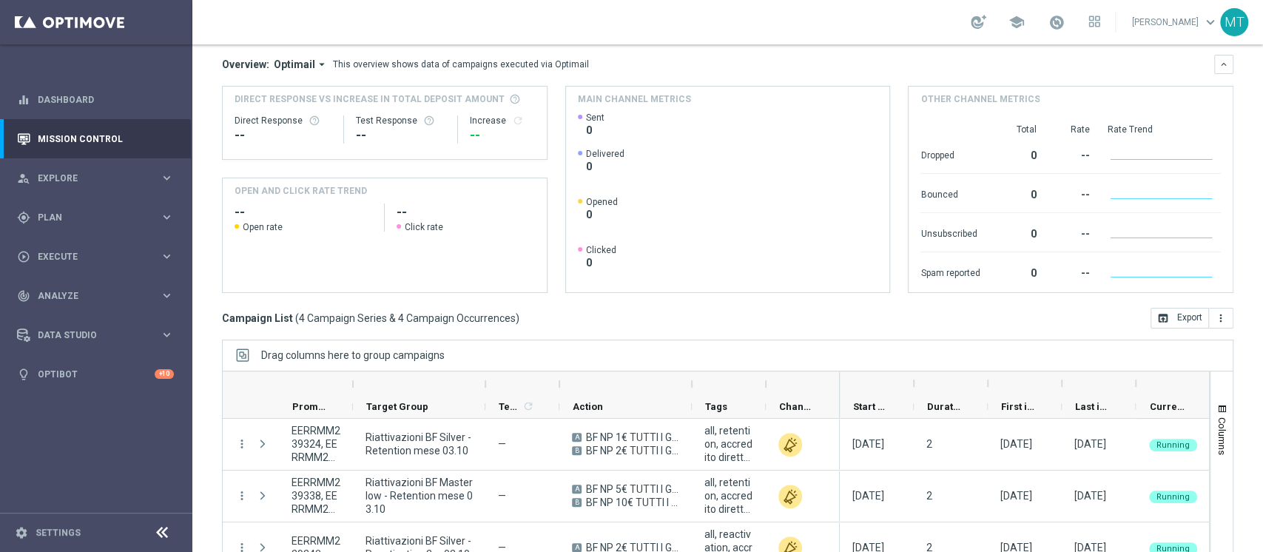
scroll to position [187, 0]
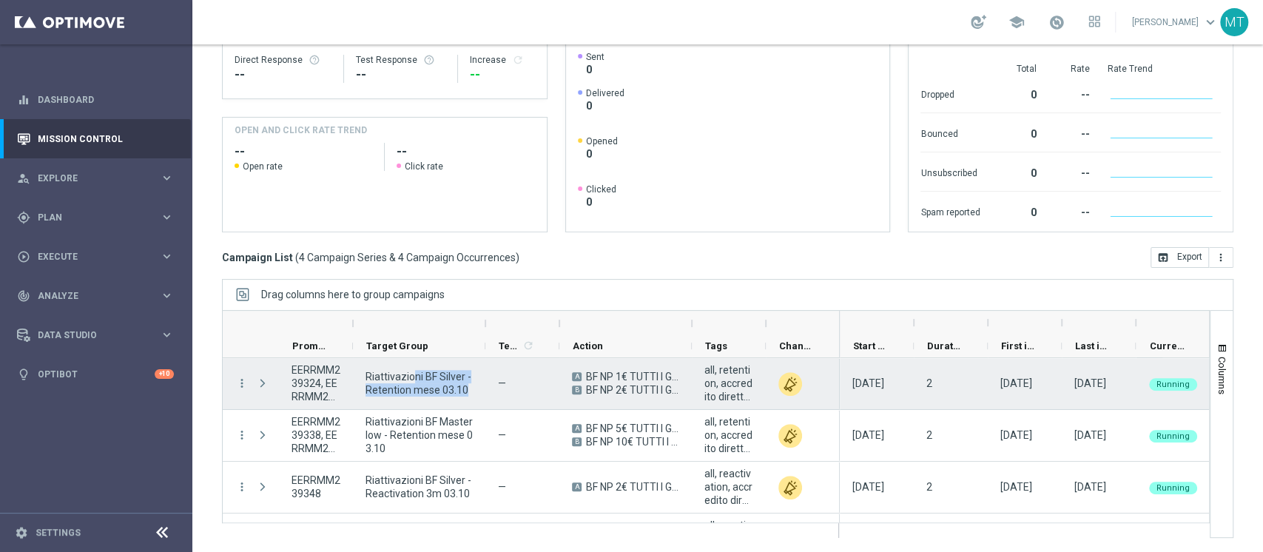
drag, startPoint x: 413, startPoint y: 376, endPoint x: 932, endPoint y: 401, distance: 519.4
click at [484, 404] on div "Riattivazioni BF Silver - Retention mese 03.10" at bounding box center [419, 383] width 132 height 51
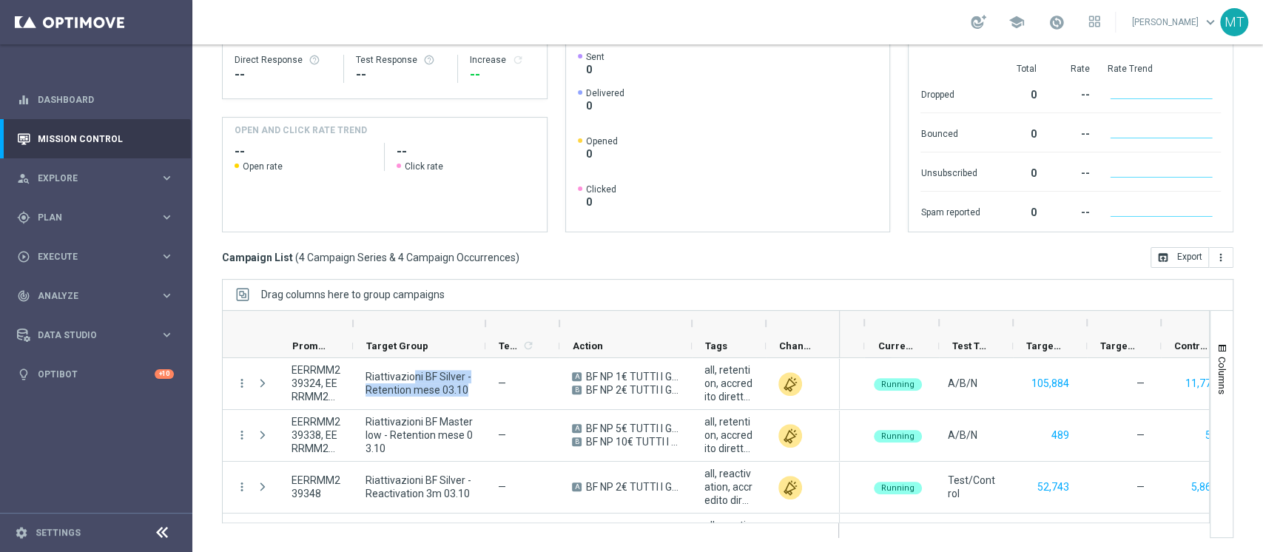
scroll to position [0, 429]
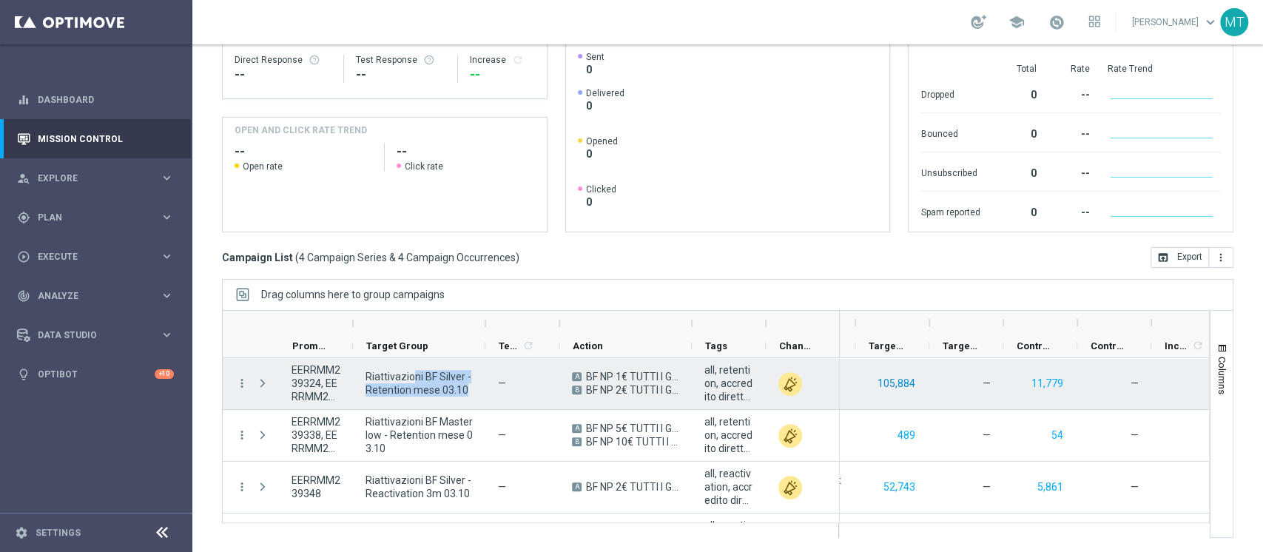
click at [905, 380] on button "105,884" at bounding box center [896, 383] width 41 height 19
click at [881, 384] on button "105,884" at bounding box center [896, 383] width 41 height 19
click at [1041, 377] on button "11,779" at bounding box center [1047, 383] width 35 height 19
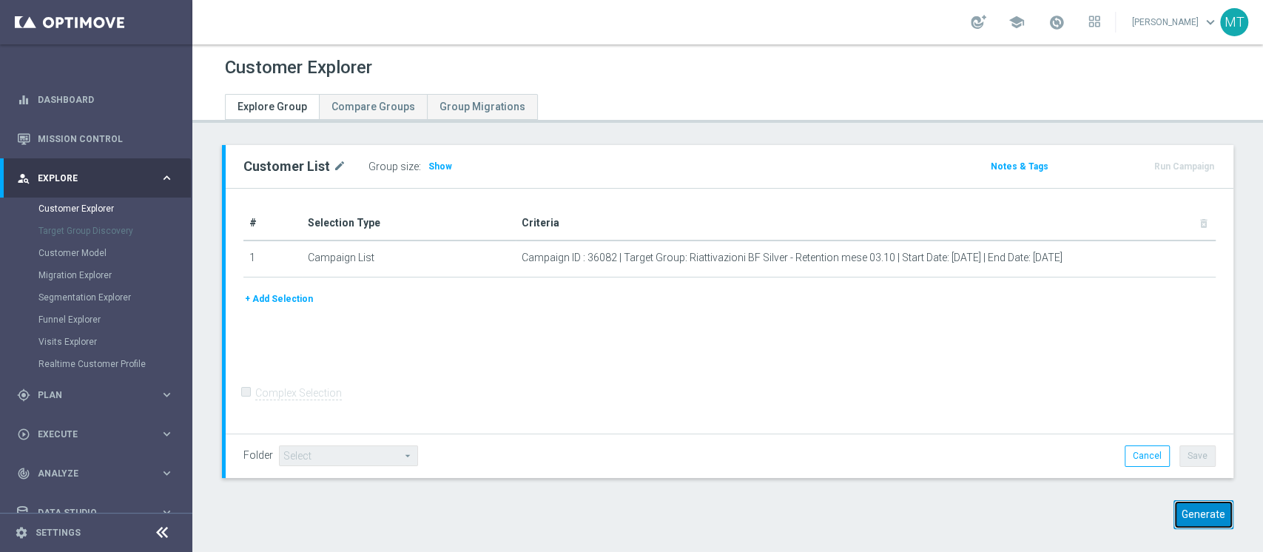
click at [1193, 508] on button "Generate" at bounding box center [1204, 514] width 60 height 29
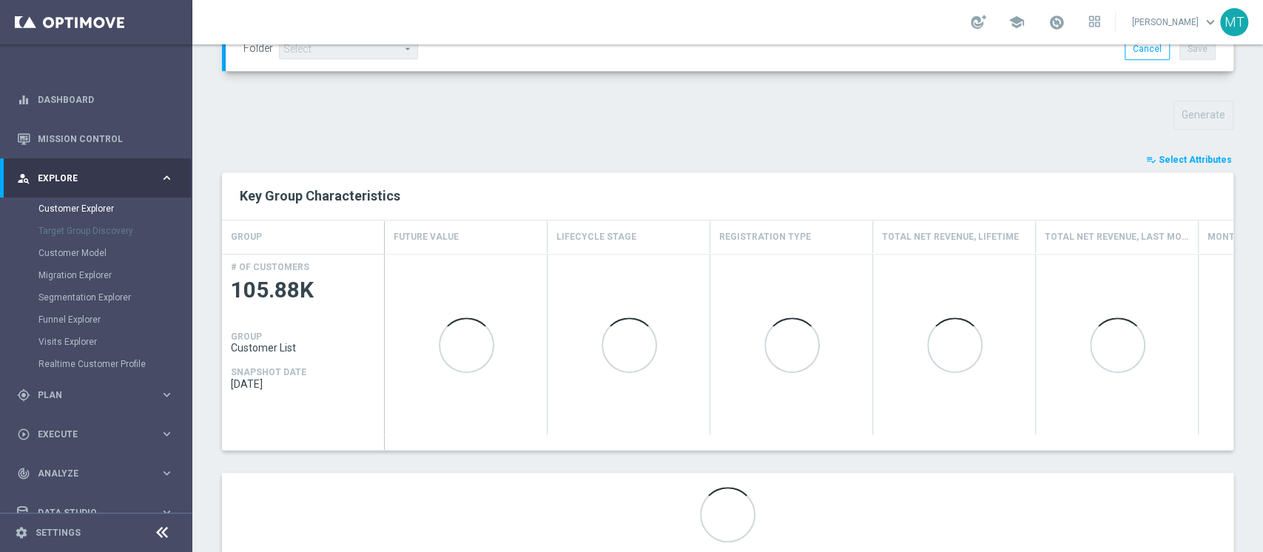
scroll to position [485, 0]
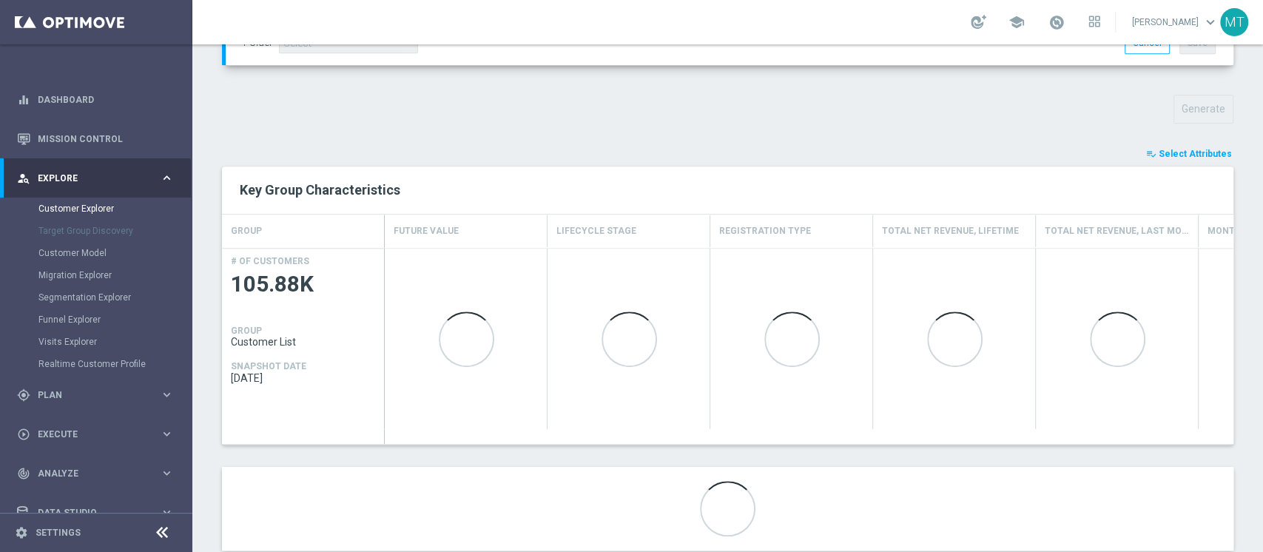
click at [1171, 146] on button "playlist_add_check Select Attributes" at bounding box center [1189, 154] width 89 height 16
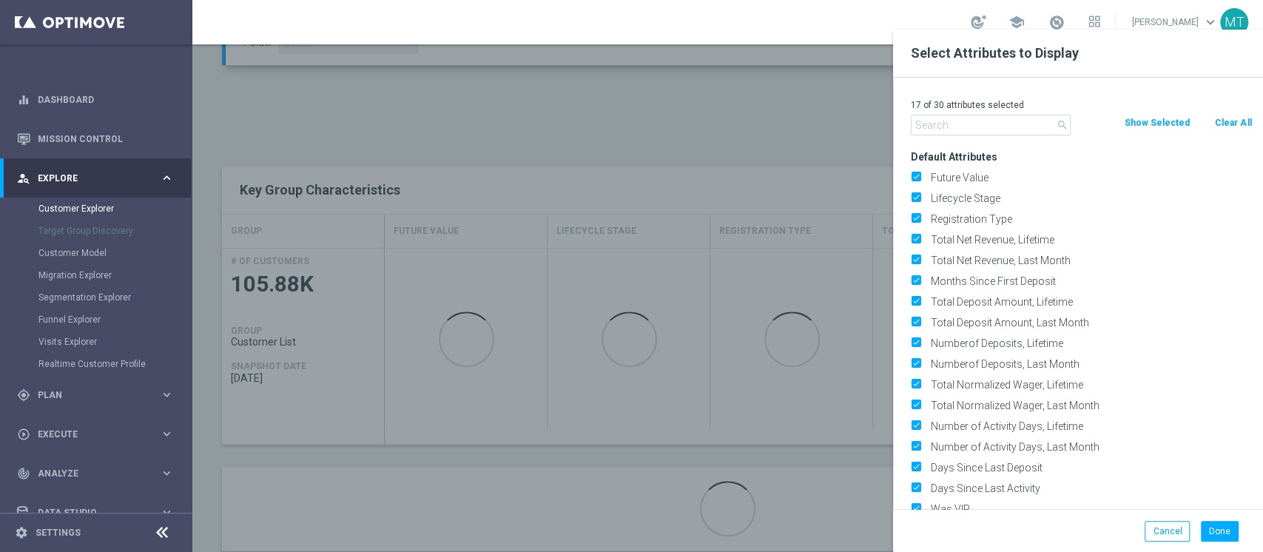
click at [1221, 118] on button "Clear All" at bounding box center [1233, 123] width 39 height 16
checkbox input "false"
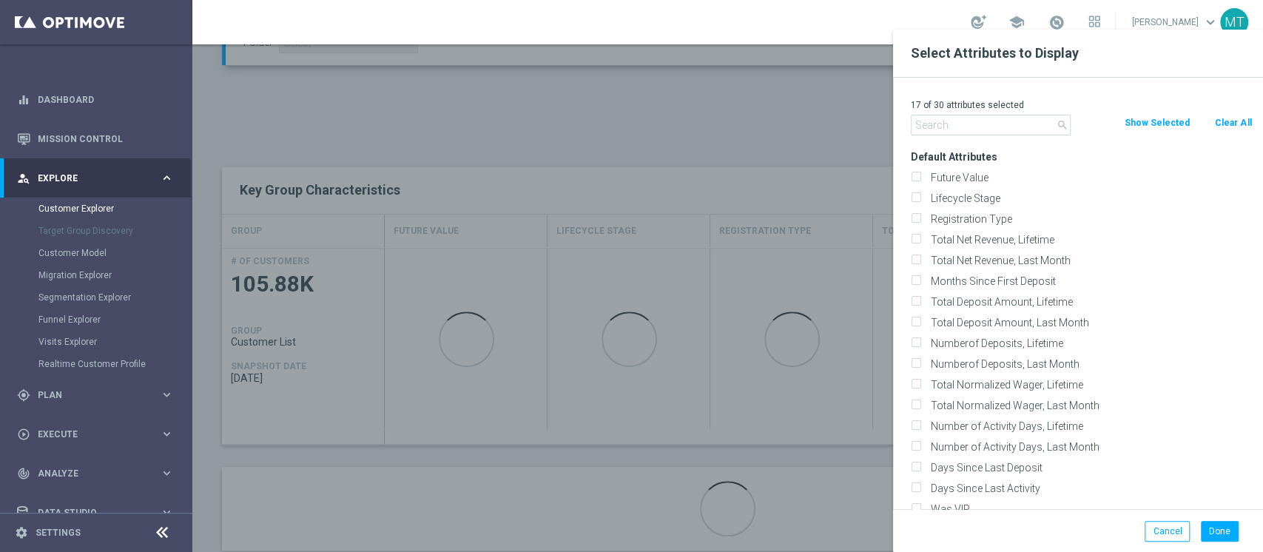
checkbox input "false"
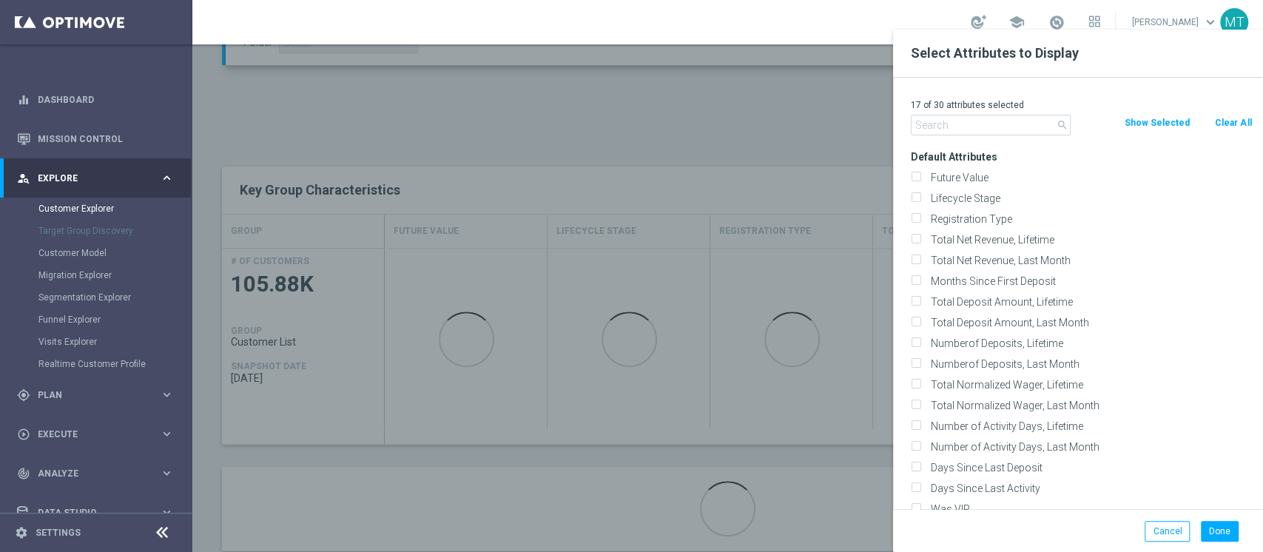
checkbox input "false"
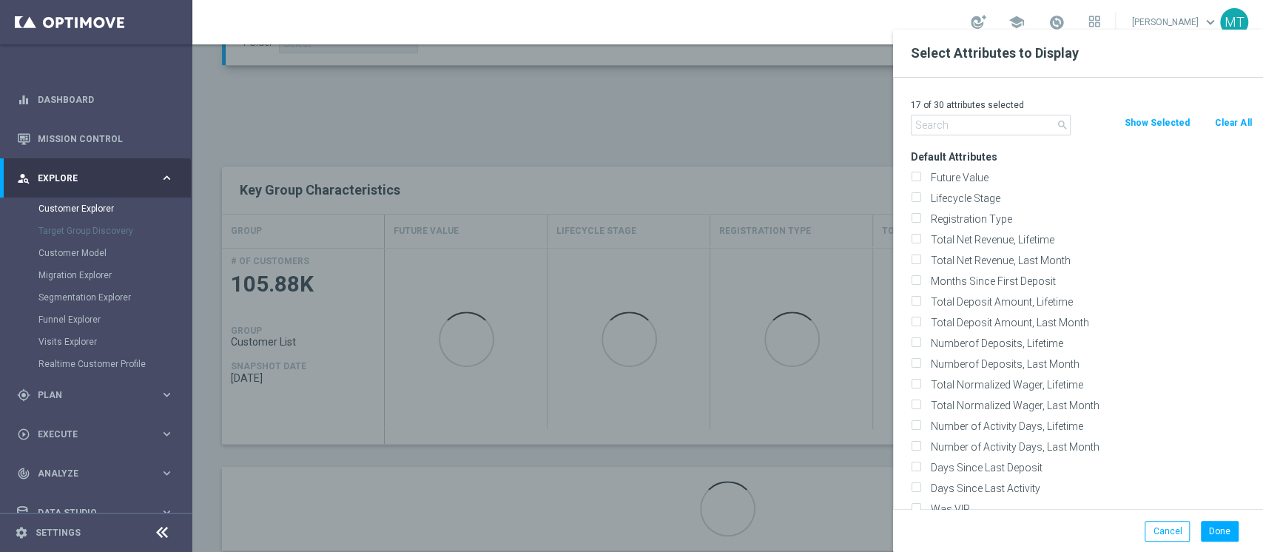
checkbox input "false"
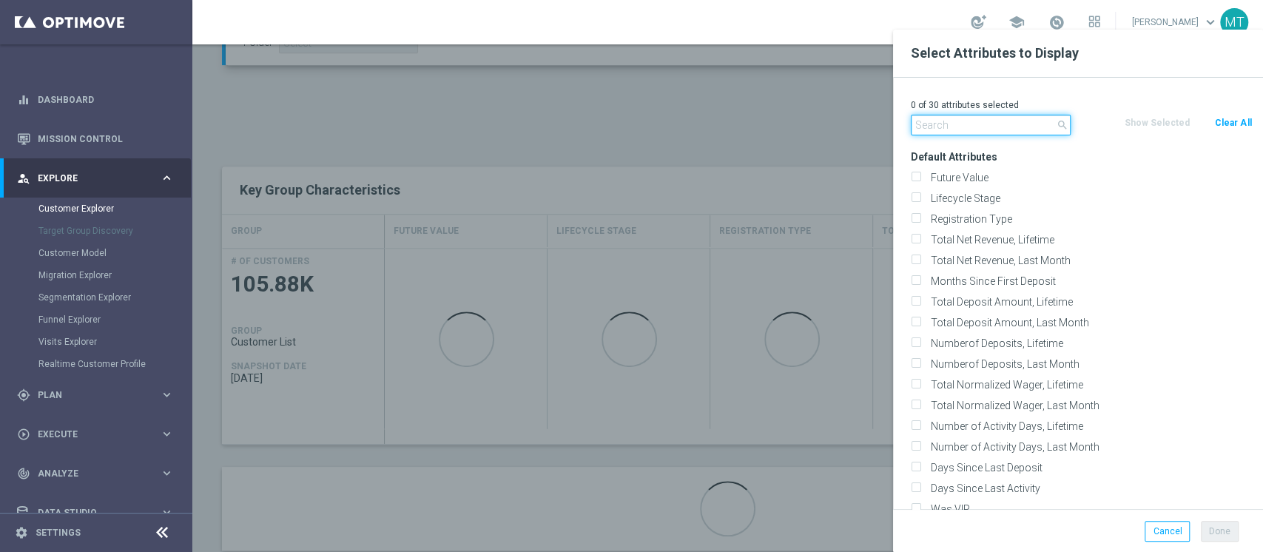
click at [964, 133] on input "text" at bounding box center [991, 125] width 160 height 21
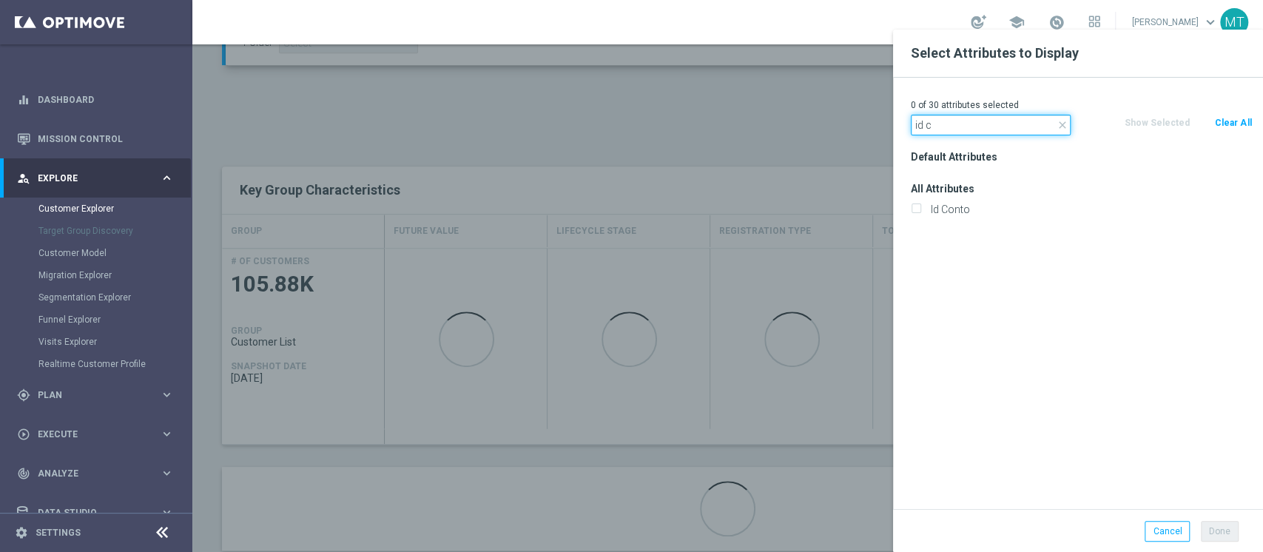
type input "id c"
click at [973, 196] on div "All Attributes Id Conto" at bounding box center [1081, 198] width 363 height 41
click at [969, 201] on div "Id Conto" at bounding box center [1081, 209] width 363 height 21
click at [970, 207] on label "Id Conto" at bounding box center [1089, 209] width 326 height 13
click at [921, 207] on input "Id Conto" at bounding box center [916, 211] width 10 height 10
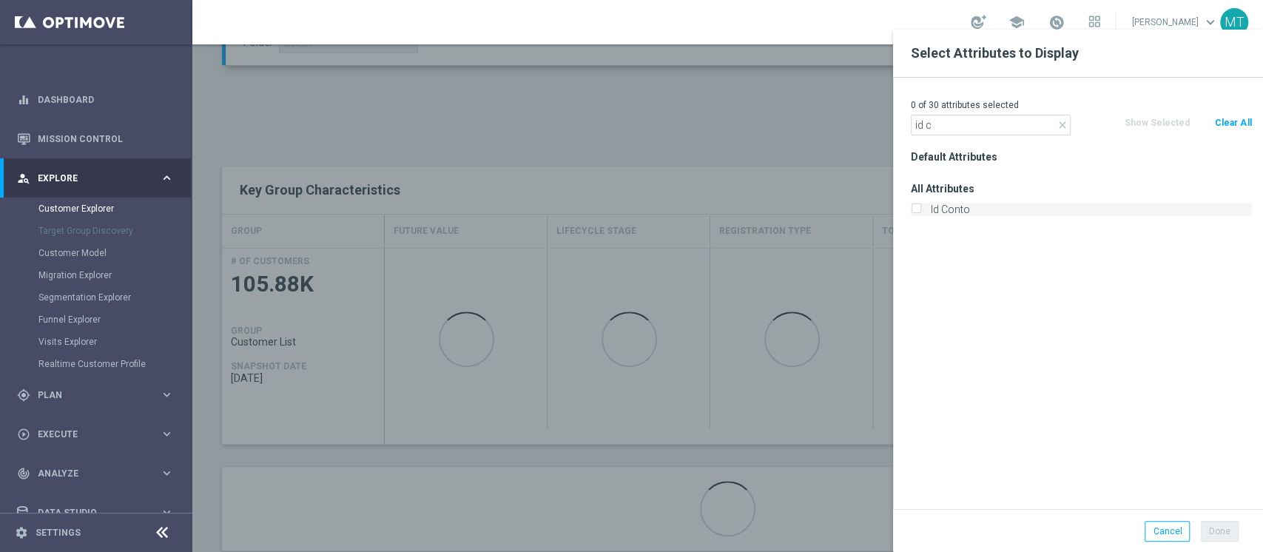
checkbox input "true"
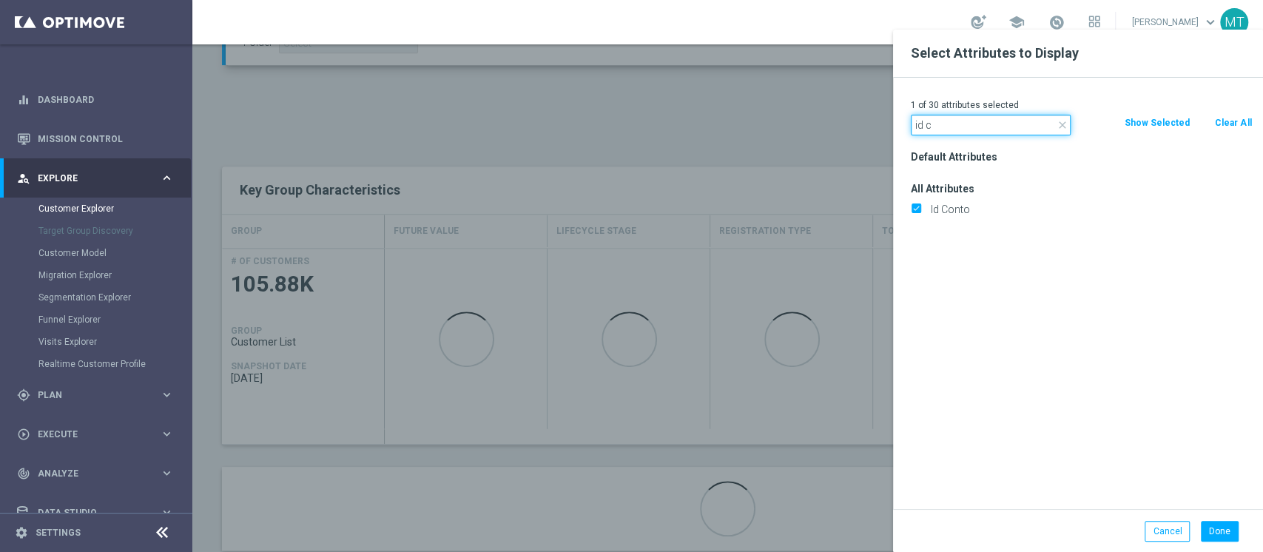
drag, startPoint x: 965, startPoint y: 122, endPoint x: 875, endPoint y: 119, distance: 89.6
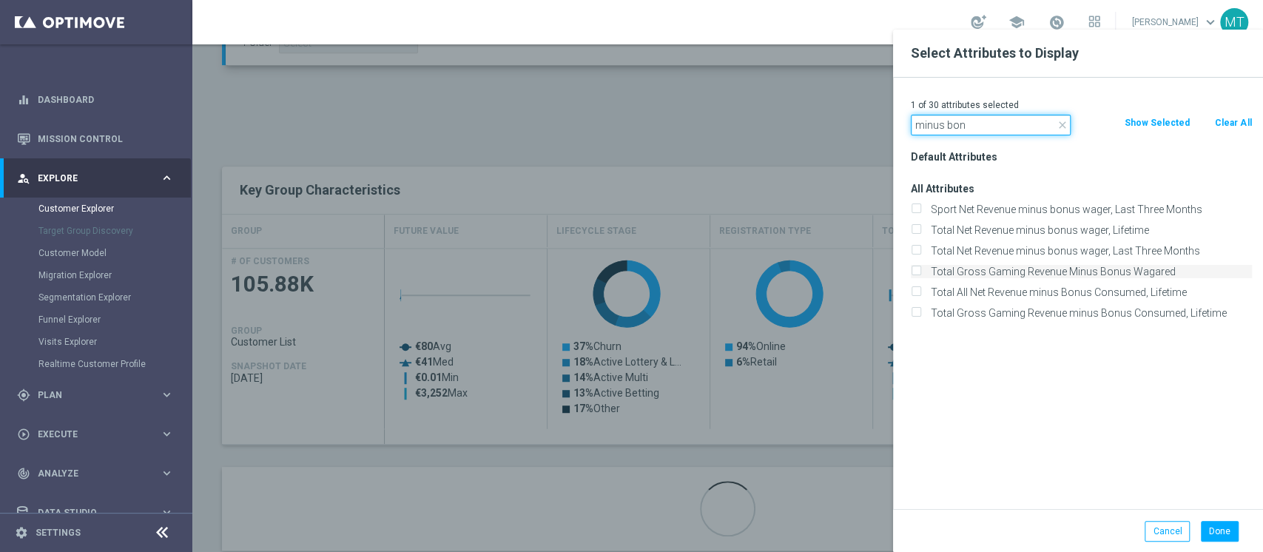
type input "minus bon"
click at [1107, 271] on label "Total Gross Gaming Revenue Minus Bonus Wagared" at bounding box center [1089, 271] width 326 height 13
click at [921, 271] on input "Total Gross Gaming Revenue Minus Bonus Wagared" at bounding box center [916, 274] width 10 height 10
checkbox input "true"
click at [1214, 527] on button "Done" at bounding box center [1220, 531] width 38 height 21
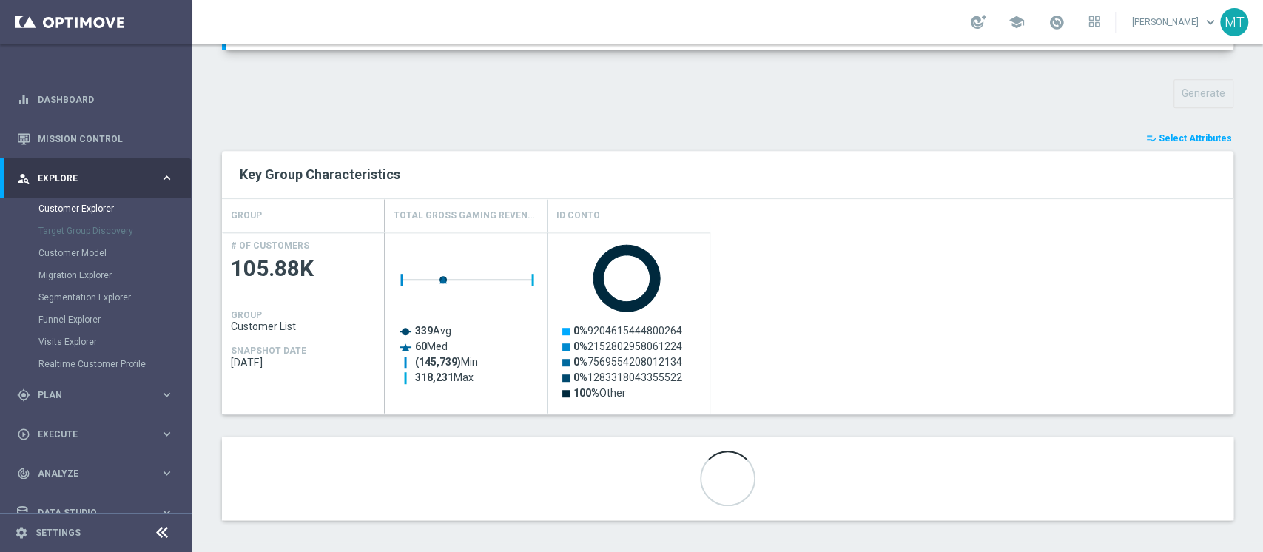
scroll to position [505, 0]
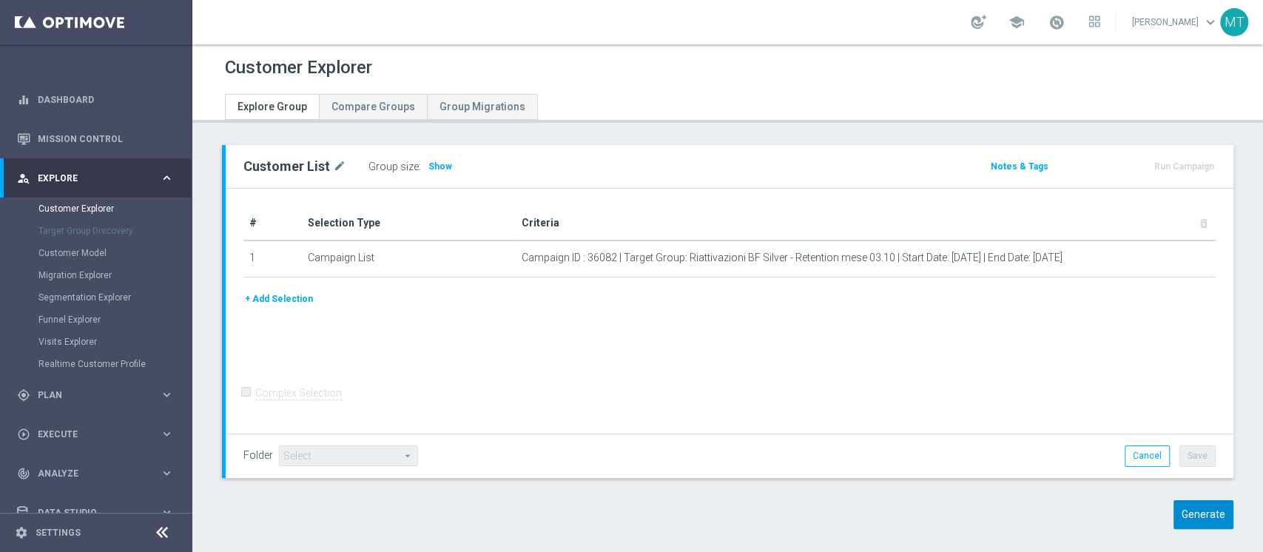
scroll to position [13, 0]
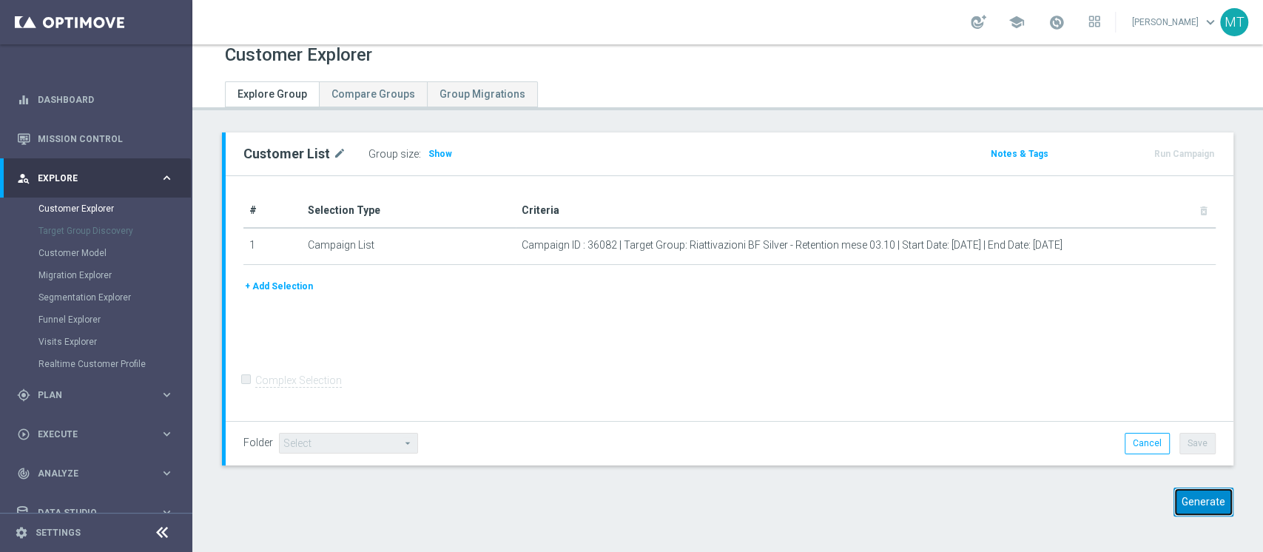
click at [1195, 495] on button "Generate" at bounding box center [1204, 502] width 60 height 29
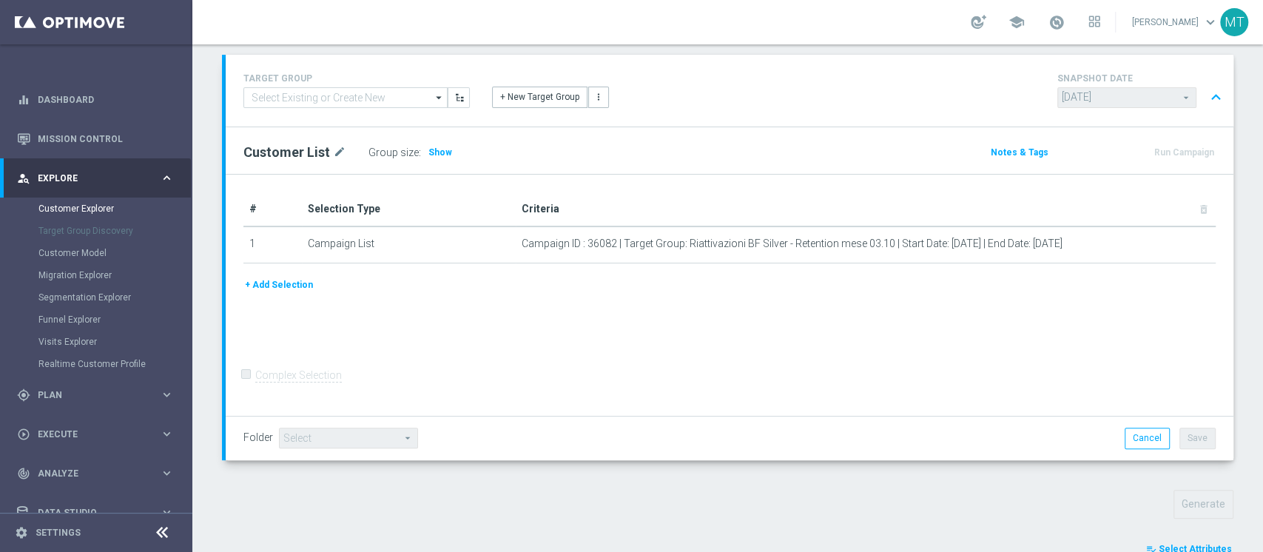
scroll to position [584, 0]
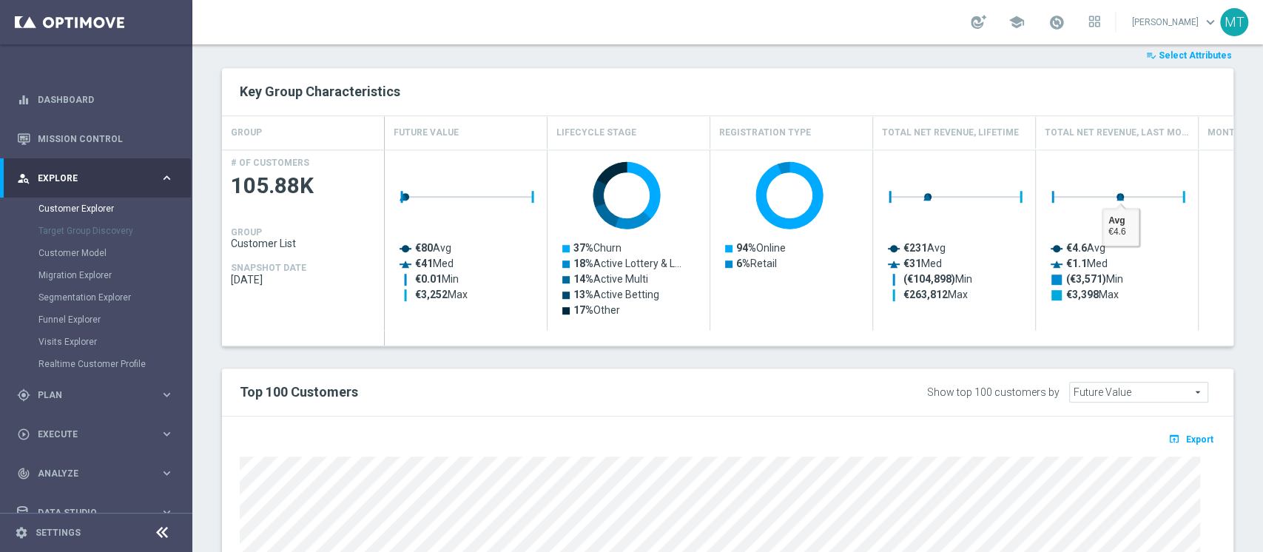
drag, startPoint x: 1156, startPoint y: 55, endPoint x: 1123, endPoint y: 68, distance: 35.9
click at [1159, 55] on span "Select Attributes" at bounding box center [1195, 55] width 73 height 10
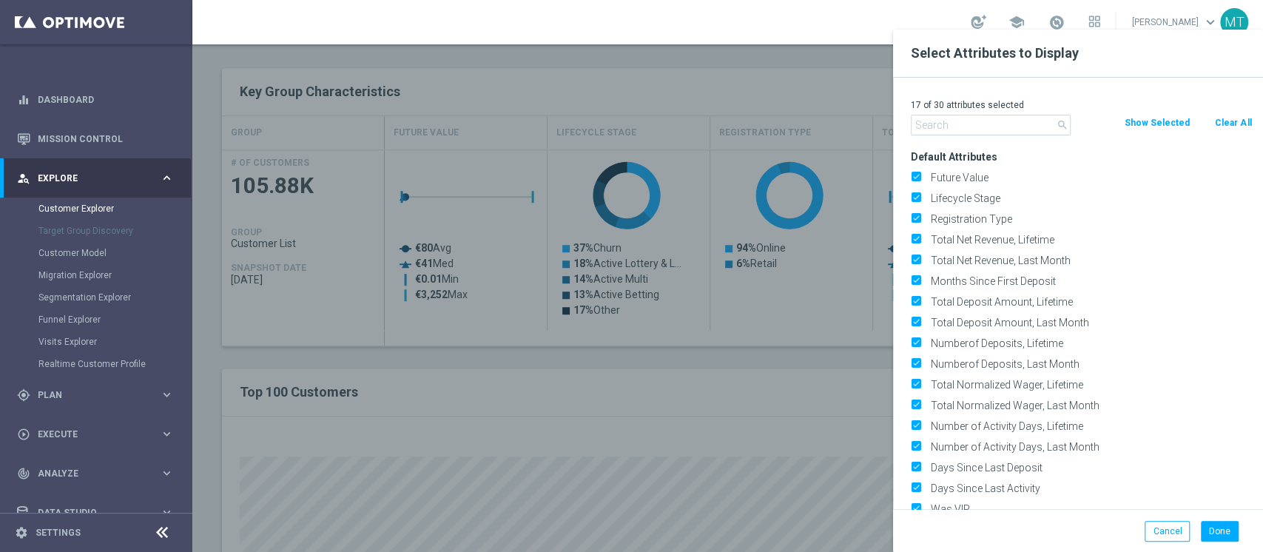
click at [1248, 121] on button "Clear All" at bounding box center [1233, 123] width 39 height 16
checkbox input "false"
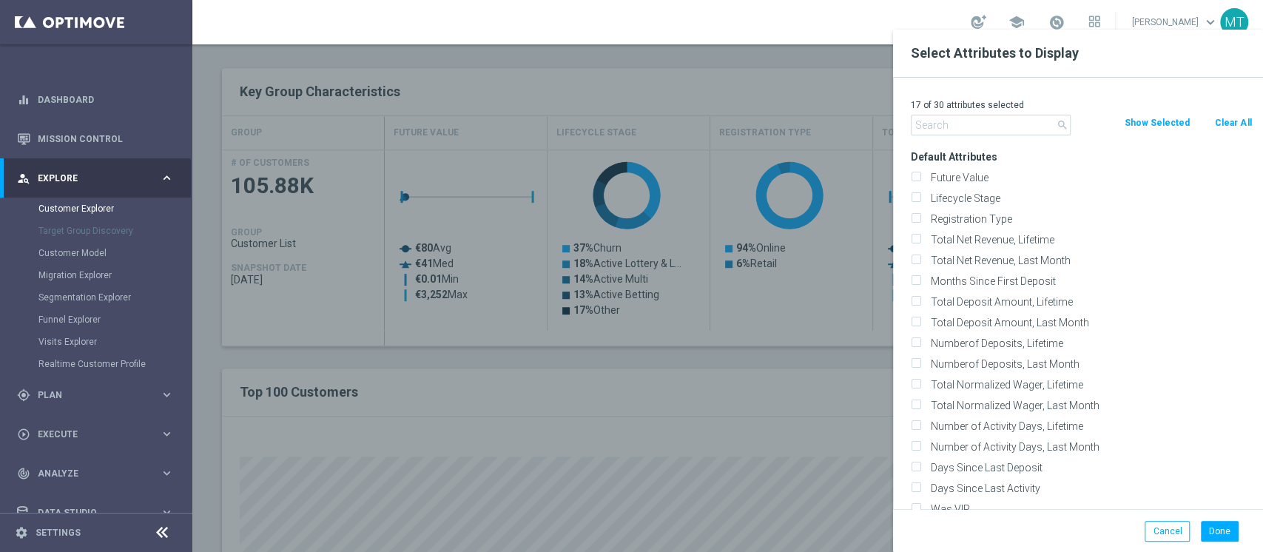
checkbox input "false"
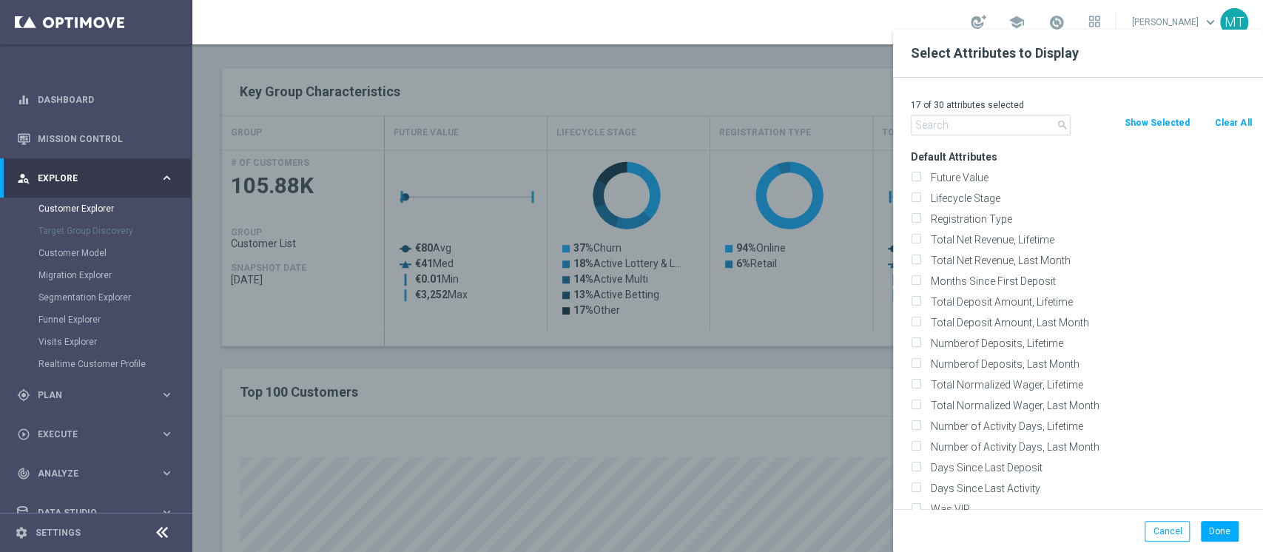
checkbox input "false"
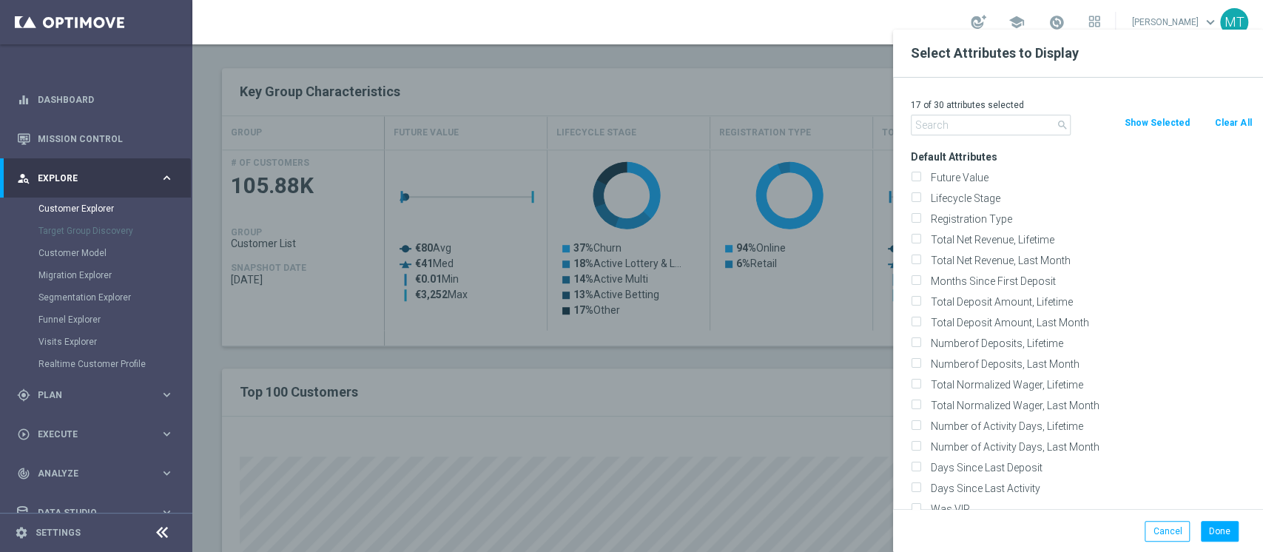
checkbox input "false"
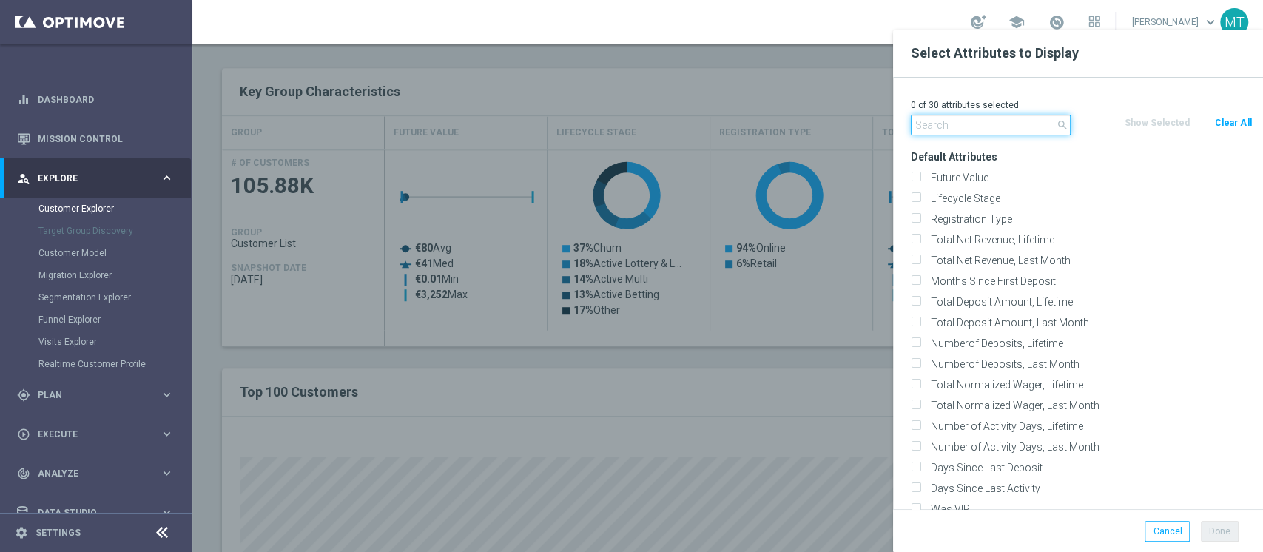
click at [1025, 121] on input "text" at bounding box center [991, 125] width 160 height 21
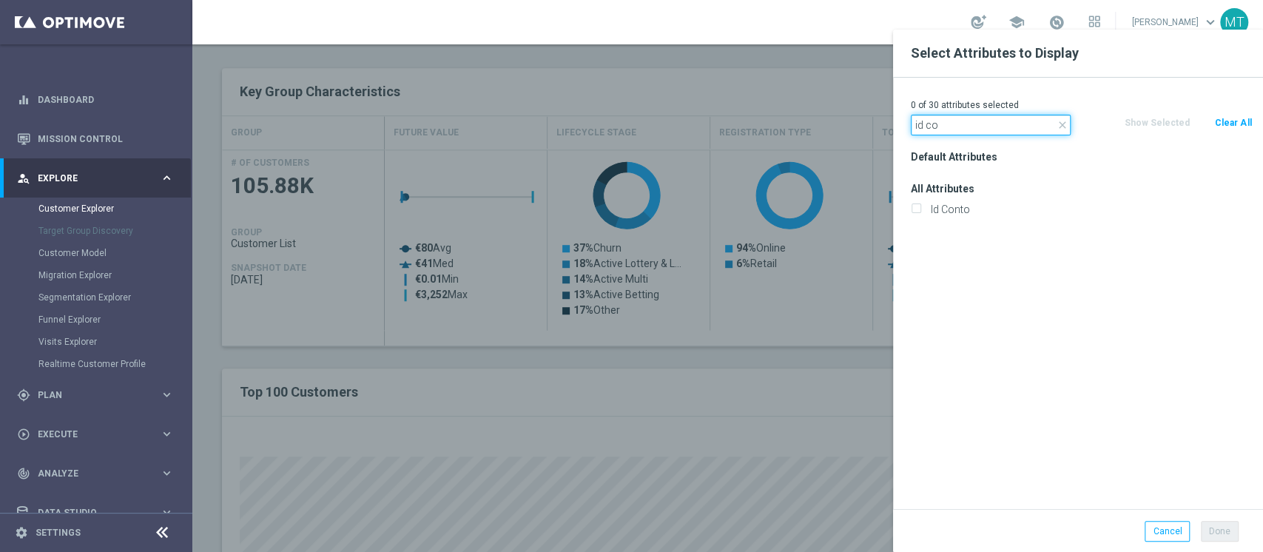
type input "id co"
click at [975, 203] on div "Id Conto" at bounding box center [1081, 209] width 363 height 21
click at [967, 211] on label "Id Conto" at bounding box center [1089, 209] width 326 height 13
click at [921, 211] on input "Id Conto" at bounding box center [916, 211] width 10 height 10
checkbox input "true"
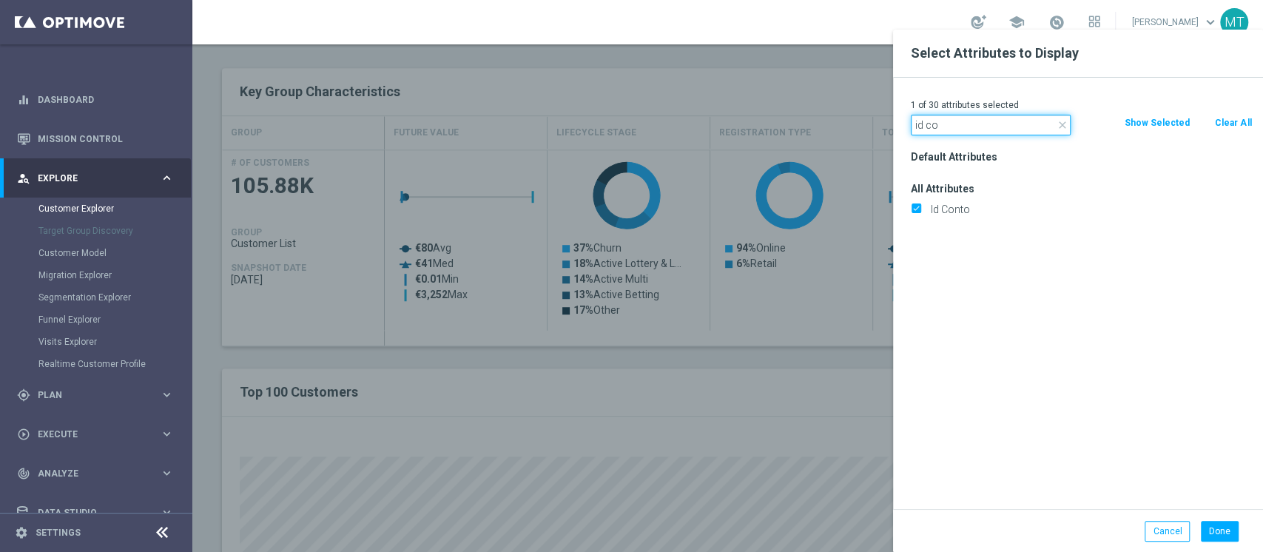
drag, startPoint x: 960, startPoint y: 124, endPoint x: 816, endPoint y: 122, distance: 143.6
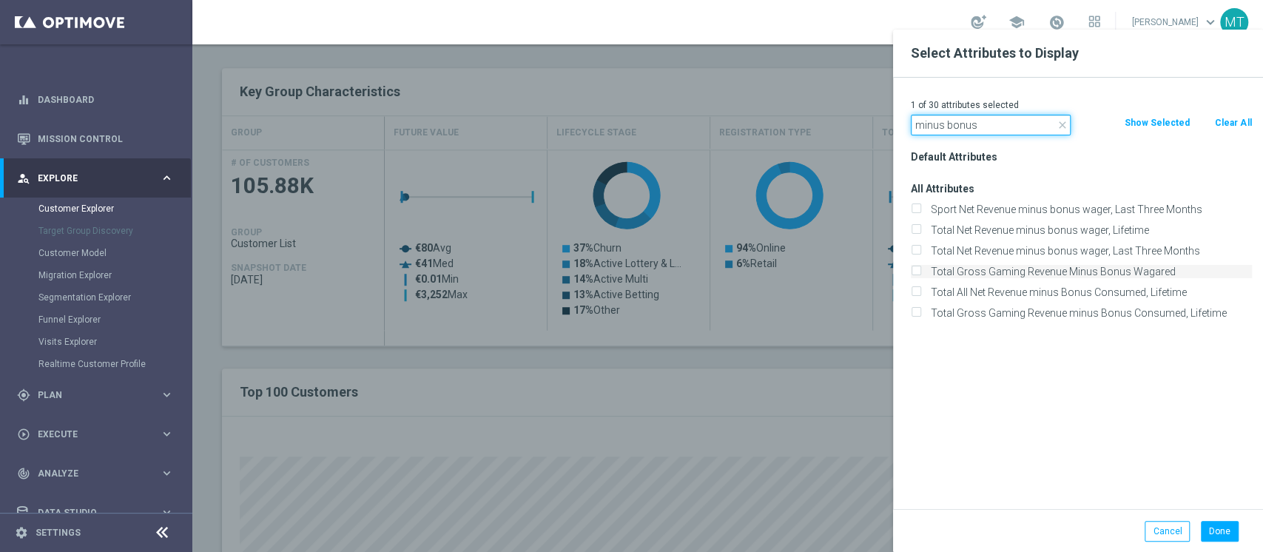
type input "minus bonus"
click at [1099, 269] on label "Total Gross Gaming Revenue Minus Bonus Wagared" at bounding box center [1089, 271] width 326 height 13
click at [921, 269] on input "Total Gross Gaming Revenue Minus Bonus Wagared" at bounding box center [916, 274] width 10 height 10
checkbox input "true"
click at [1224, 525] on button "Done" at bounding box center [1220, 531] width 38 height 21
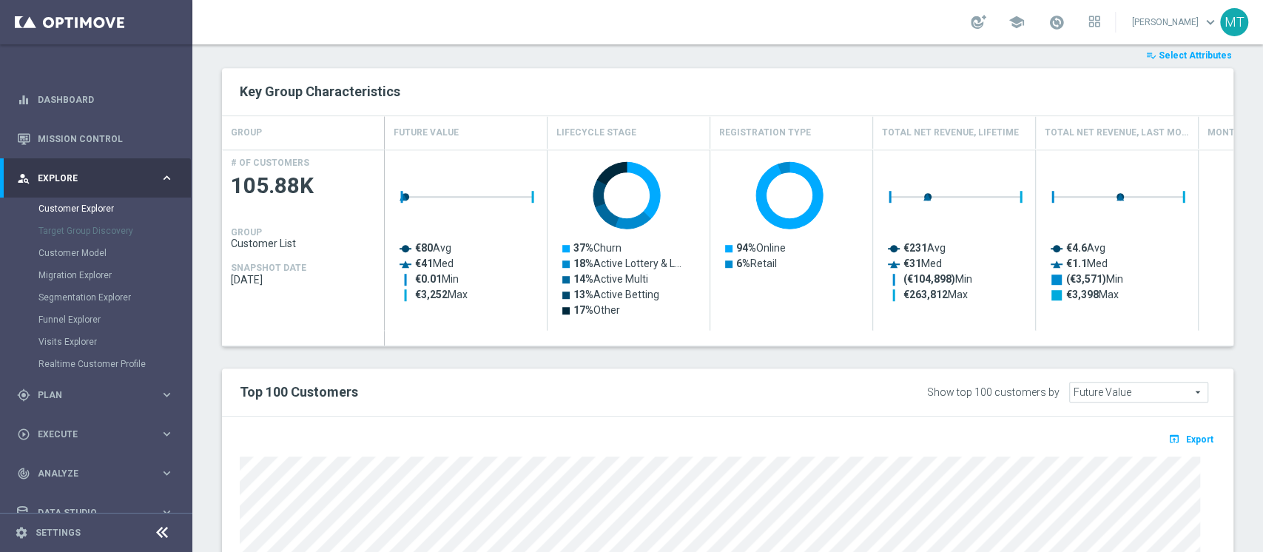
type input "Search"
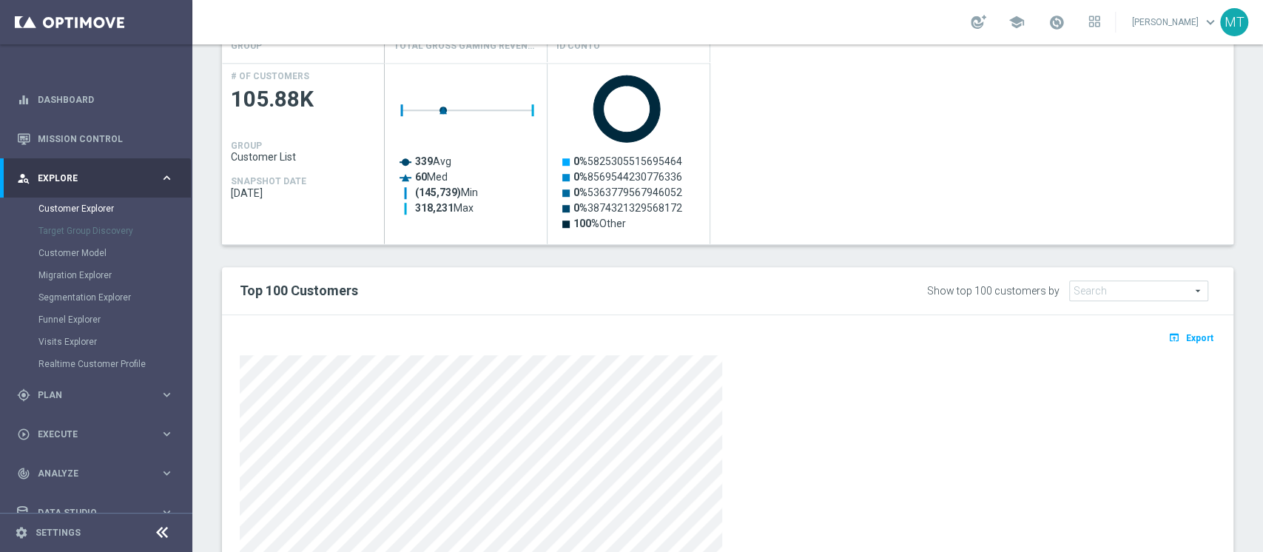
scroll to position [830, 0]
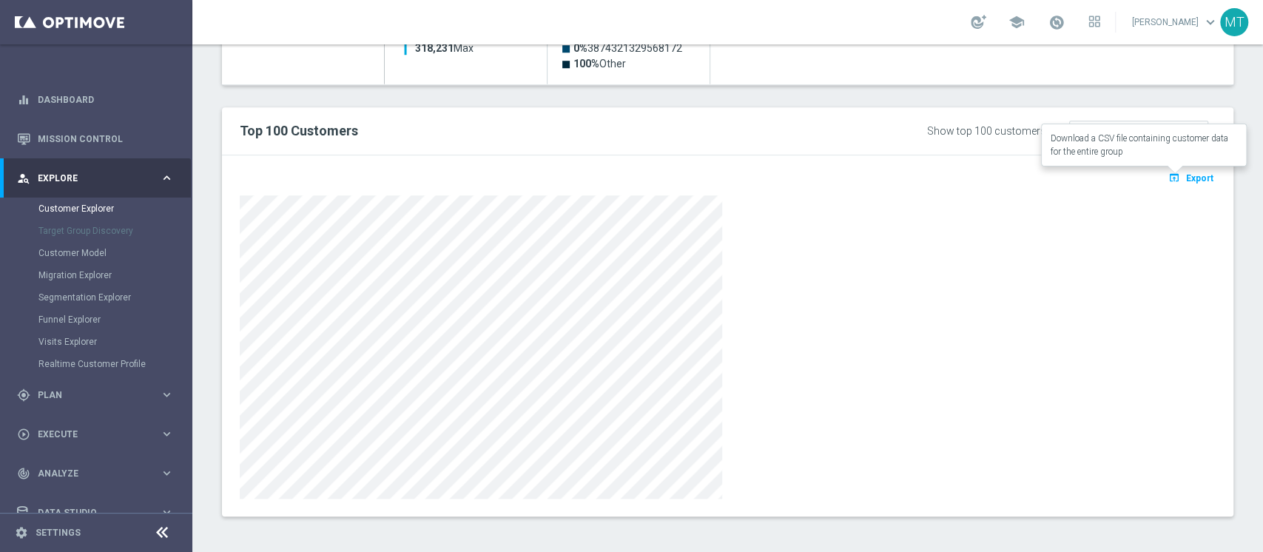
click at [1188, 176] on span "Export" at bounding box center [1199, 178] width 27 height 10
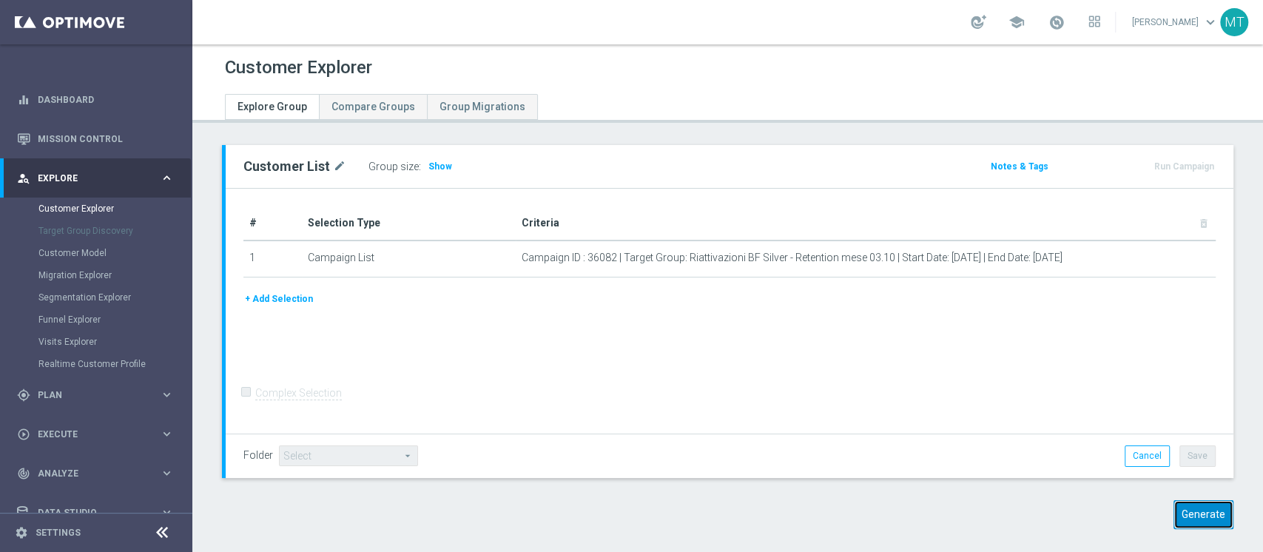
click at [1174, 508] on button "Generate" at bounding box center [1204, 514] width 60 height 29
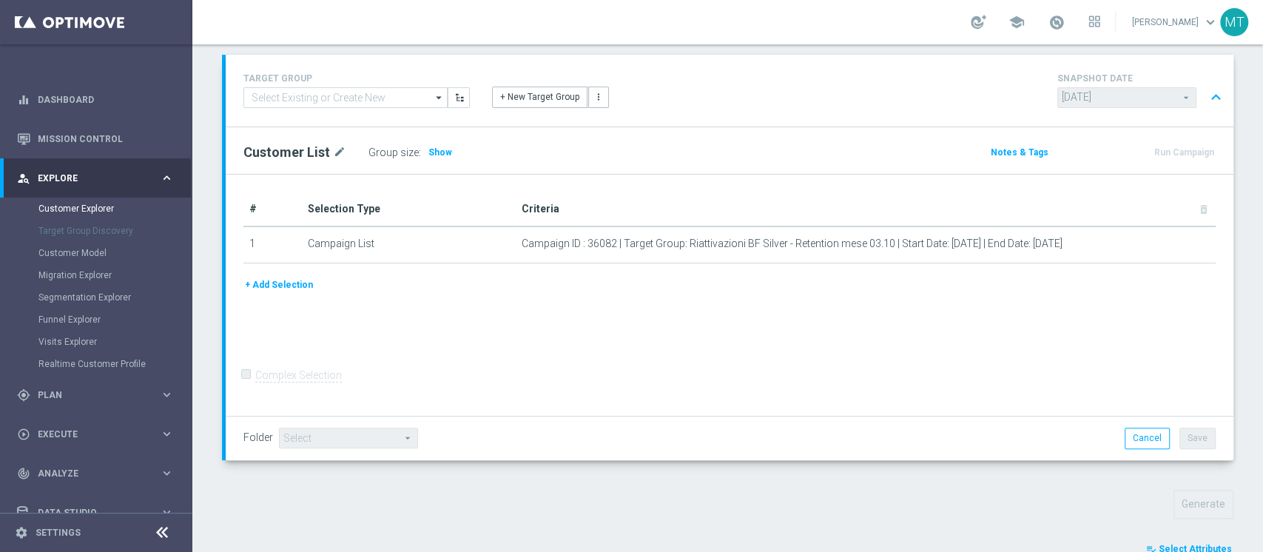
scroll to position [520, 0]
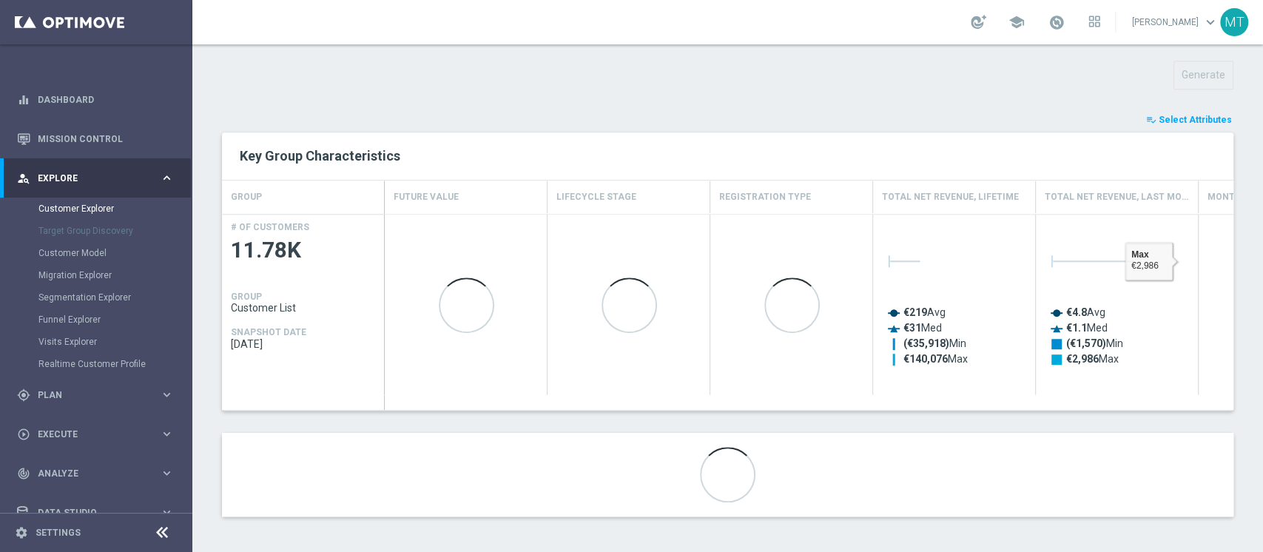
click at [1187, 123] on span "Select Attributes" at bounding box center [1195, 120] width 73 height 10
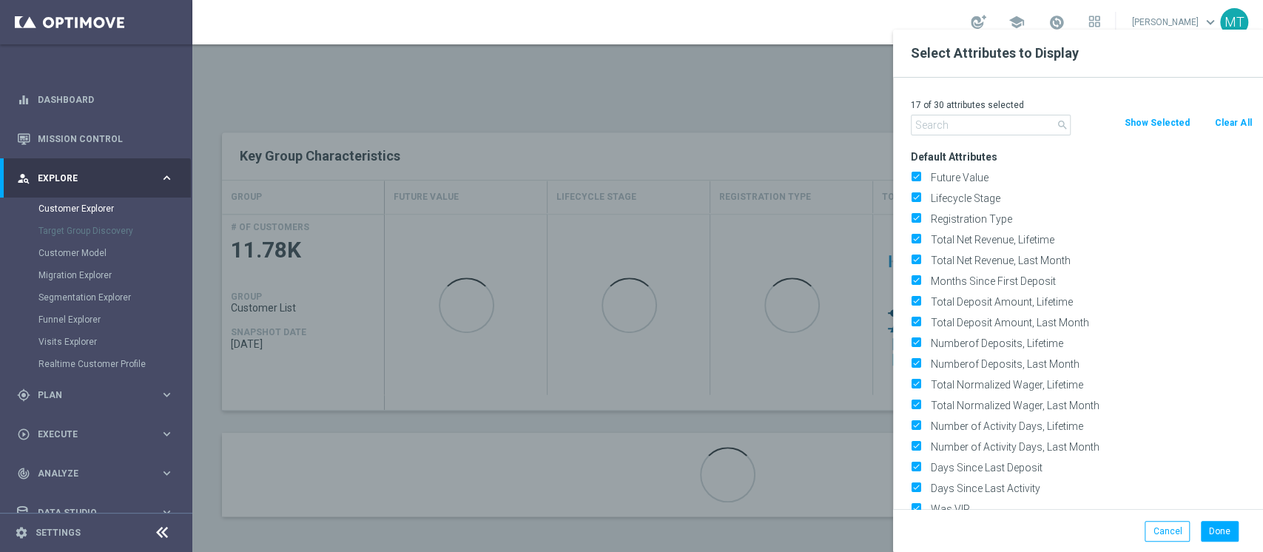
click at [1231, 125] on button "Clear All" at bounding box center [1233, 123] width 39 height 16
checkbox input "false"
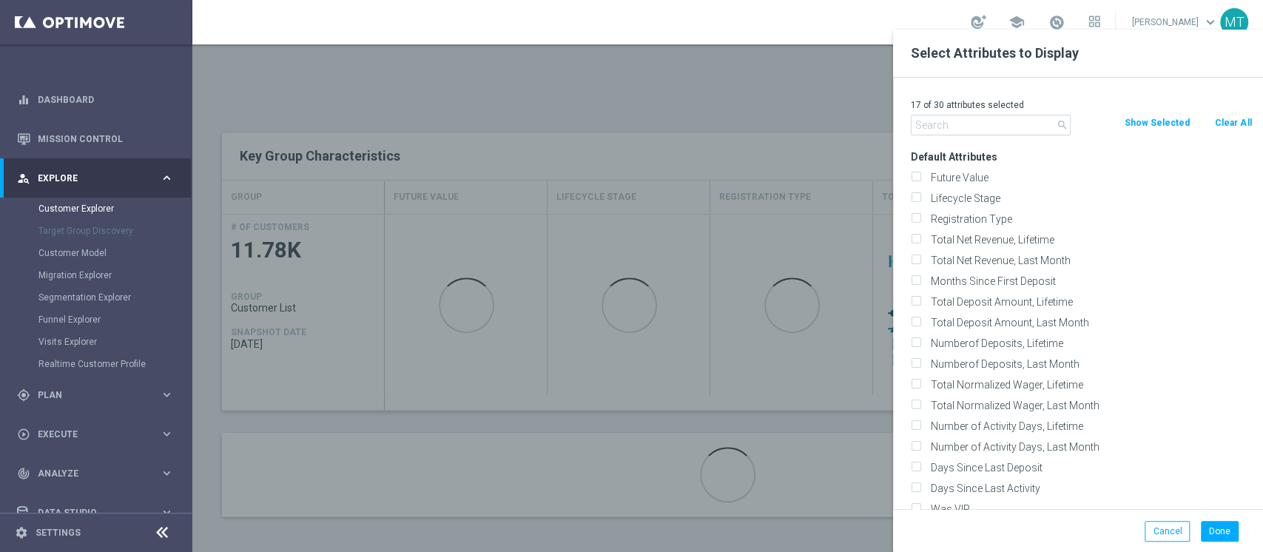
checkbox input "false"
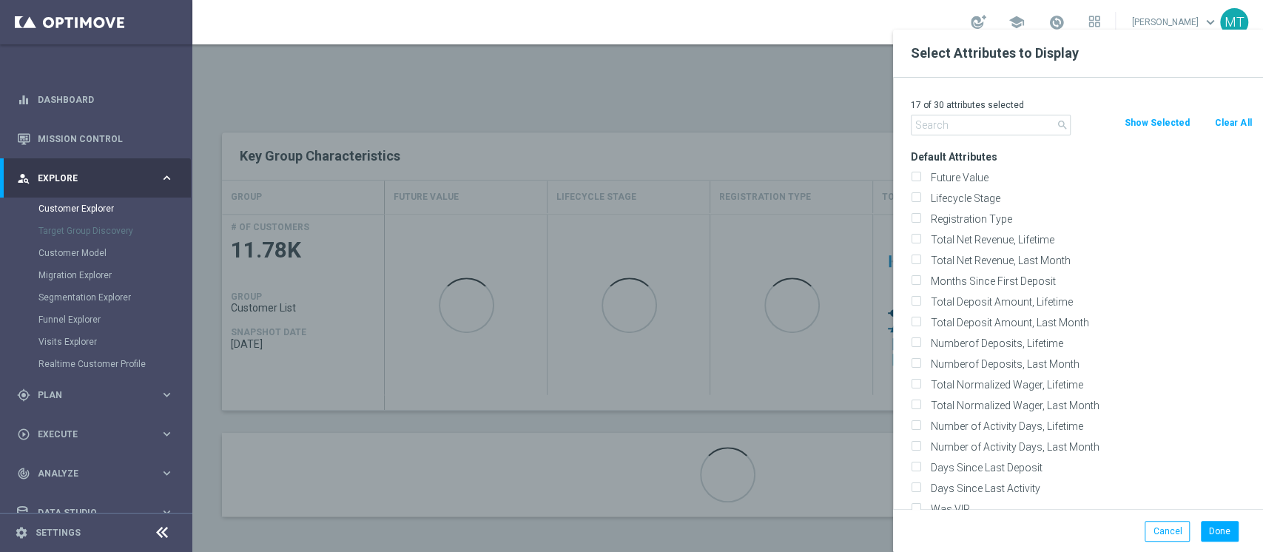
checkbox input "false"
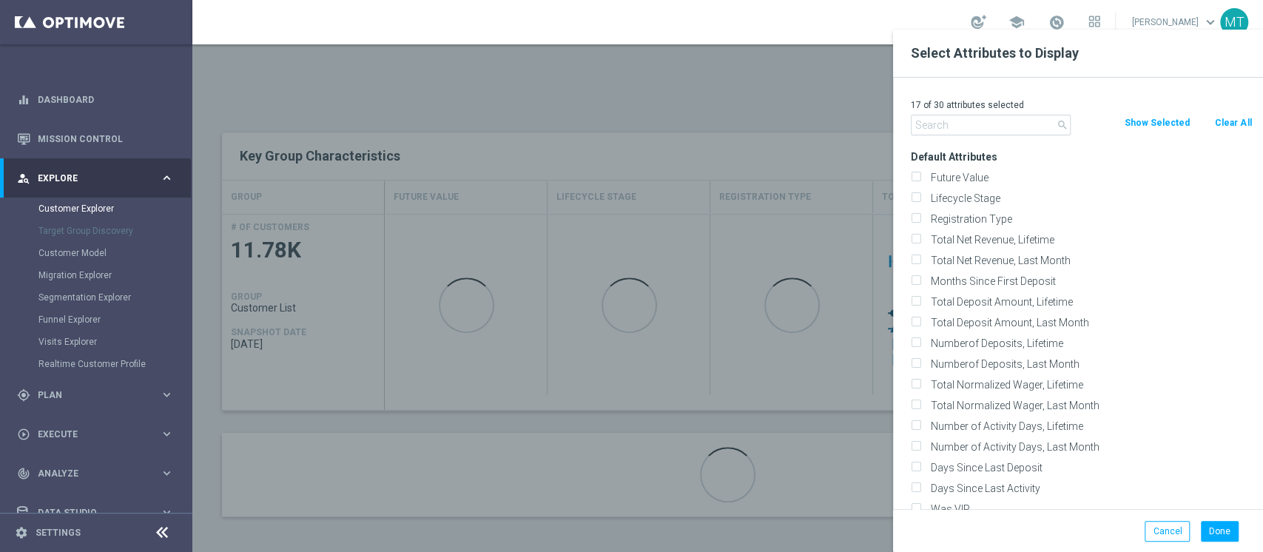
checkbox input "false"
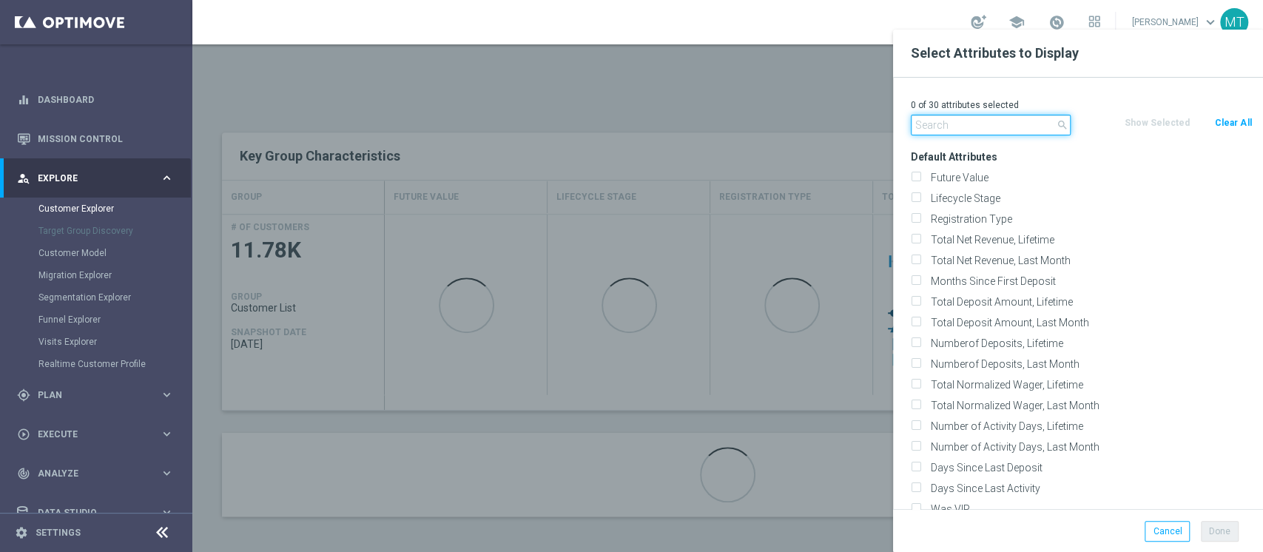
click at [1048, 127] on input "text" at bounding box center [991, 125] width 160 height 21
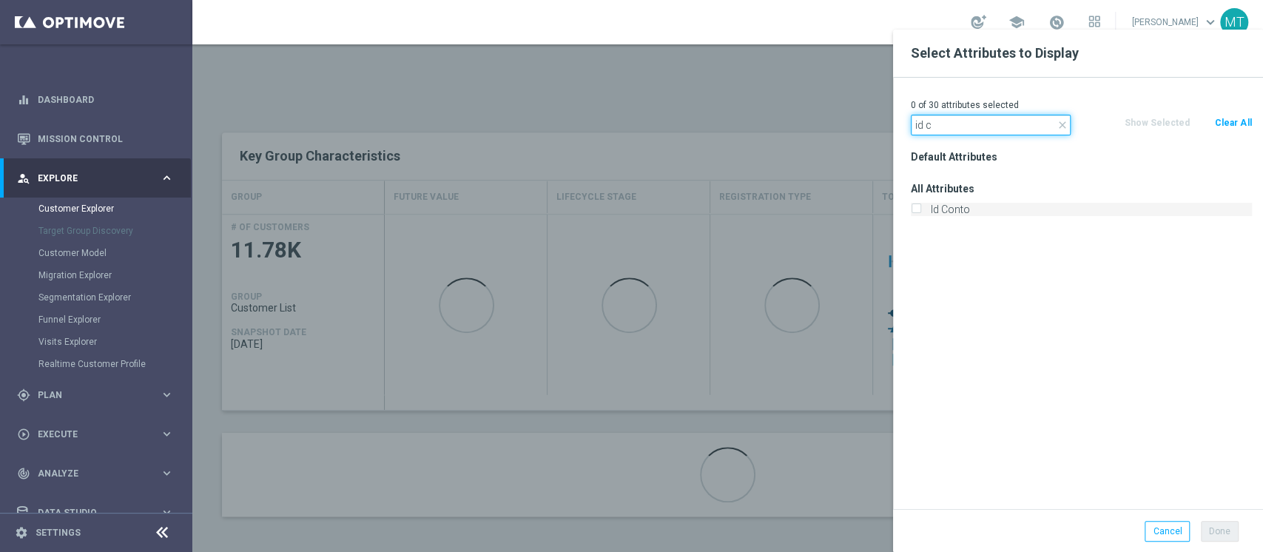
type input "id c"
click at [975, 204] on label "Id Conto" at bounding box center [1089, 209] width 326 height 13
click at [921, 206] on input "Id Conto" at bounding box center [916, 211] width 10 height 10
checkbox input "true"
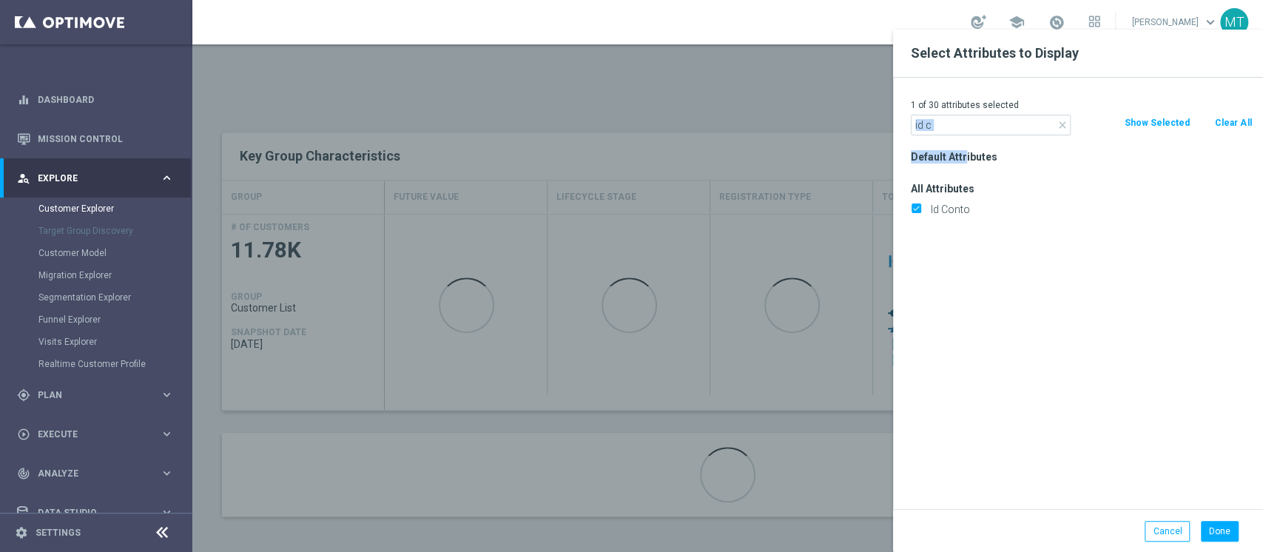
drag, startPoint x: 965, startPoint y: 135, endPoint x: 952, endPoint y: 133, distance: 12.8
click at [953, 133] on div "1 of 30 attributes selected close id c Clear All Show Selected Default Attribut…" at bounding box center [1078, 293] width 370 height 431
drag, startPoint x: 960, startPoint y: 130, endPoint x: 796, endPoint y: 128, distance: 164.3
click at [796, 539] on div "Select Attributes to Display 1 of 30 attributes selected close id c Clear All S…" at bounding box center [727, 539] width 1071 height 0
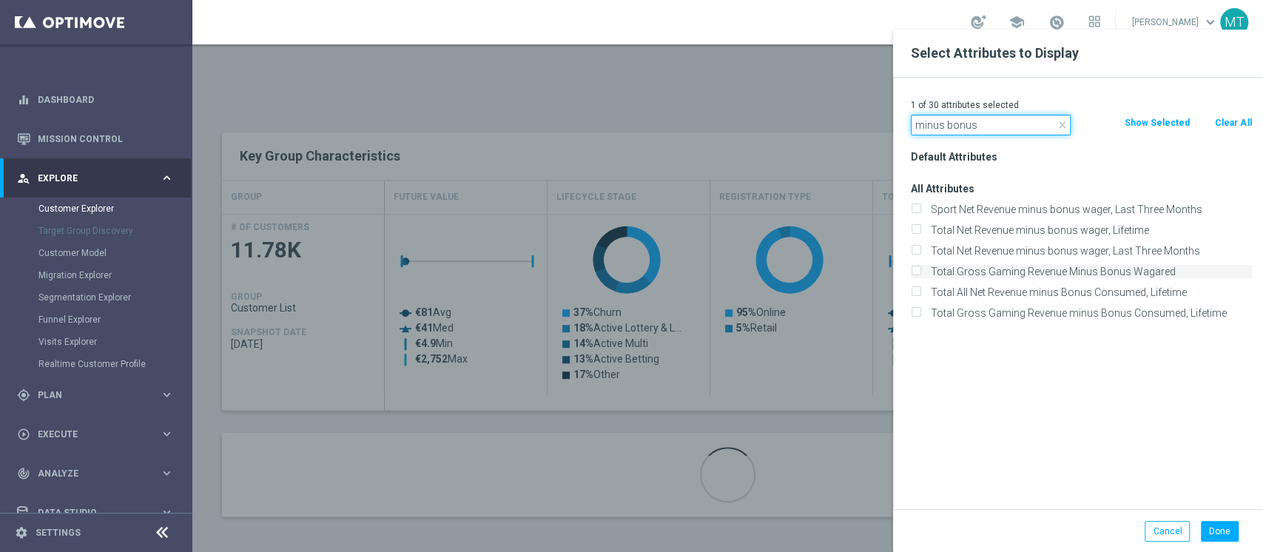
type input "minus bonus"
click at [997, 272] on label "Total Gross Gaming Revenue Minus Bonus Wagared" at bounding box center [1089, 271] width 326 height 13
click at [921, 272] on input "Total Gross Gaming Revenue Minus Bonus Wagared" at bounding box center [916, 274] width 10 height 10
checkbox input "true"
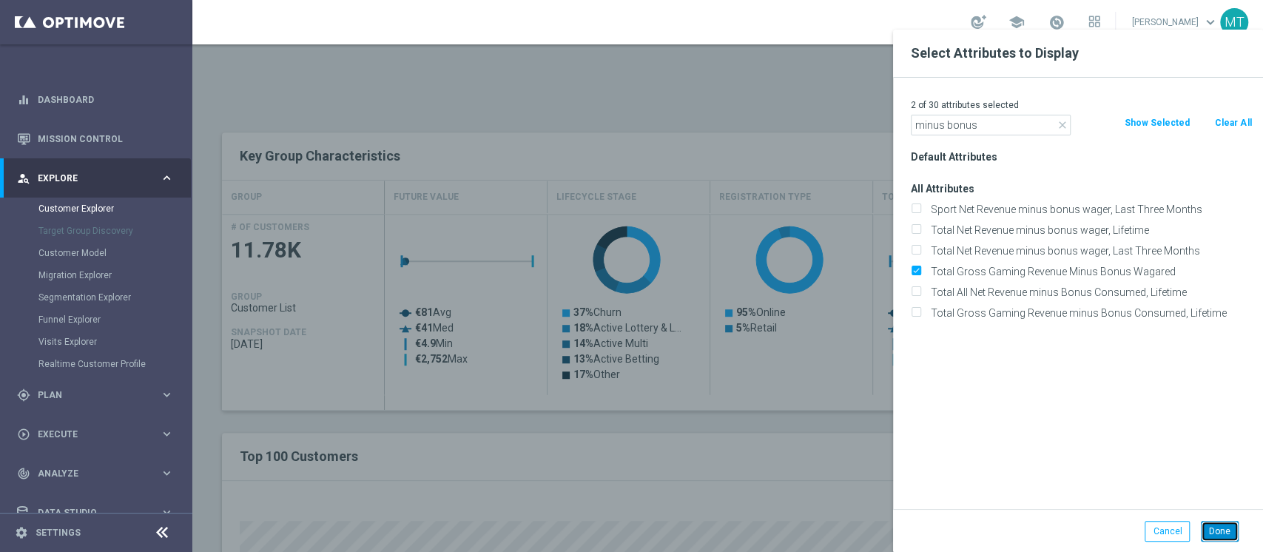
click at [1223, 530] on button "Done" at bounding box center [1220, 531] width 38 height 21
type input "Search"
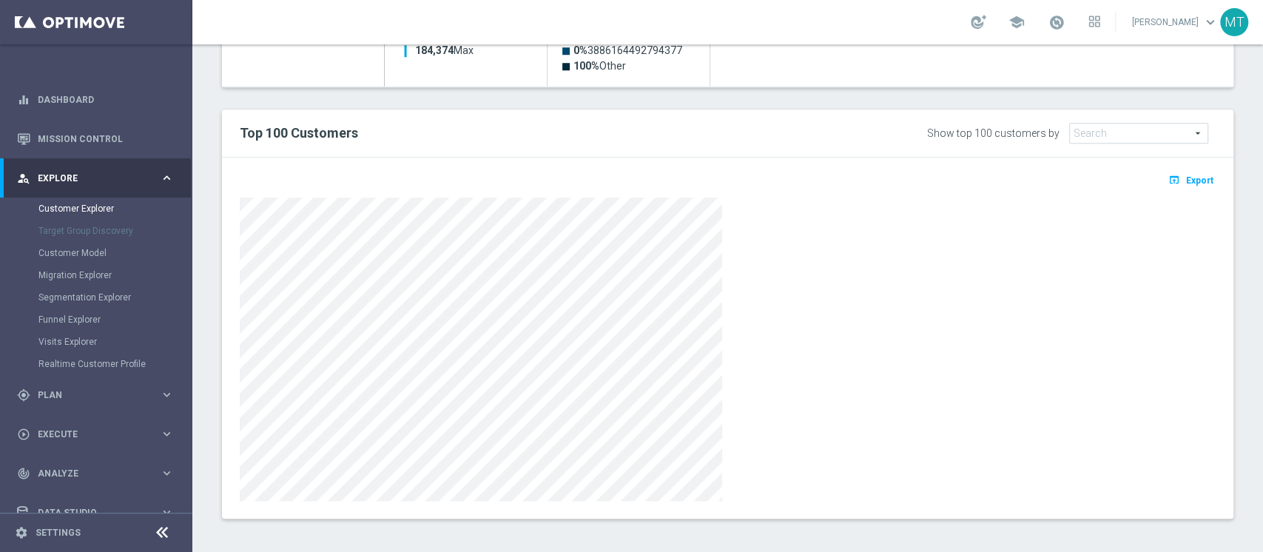
scroll to position [830, 0]
click at [1191, 179] on span "Export" at bounding box center [1199, 178] width 27 height 10
